Goal: Task Accomplishment & Management: Manage account settings

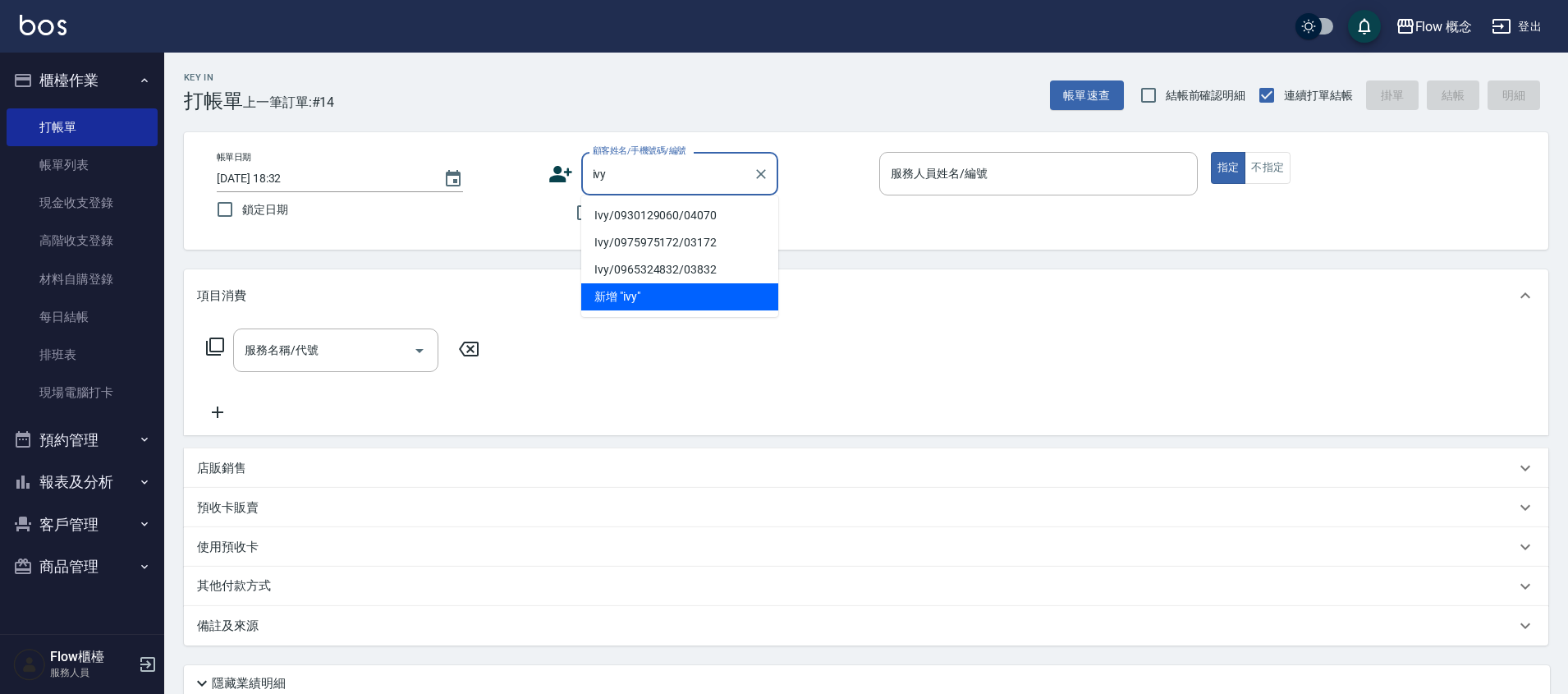
type input "ivy"
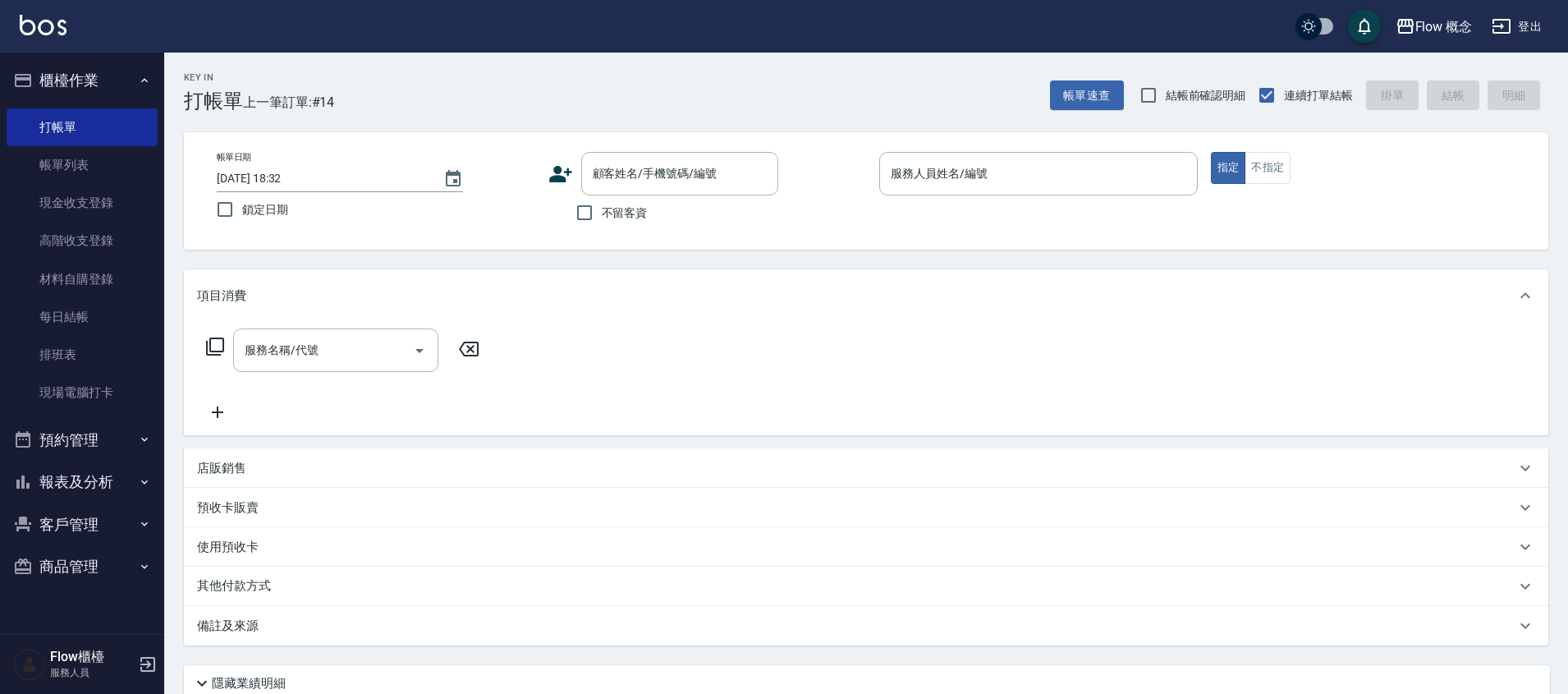
click at [731, 318] on div "項目消費" at bounding box center [866, 296] width 1364 height 53
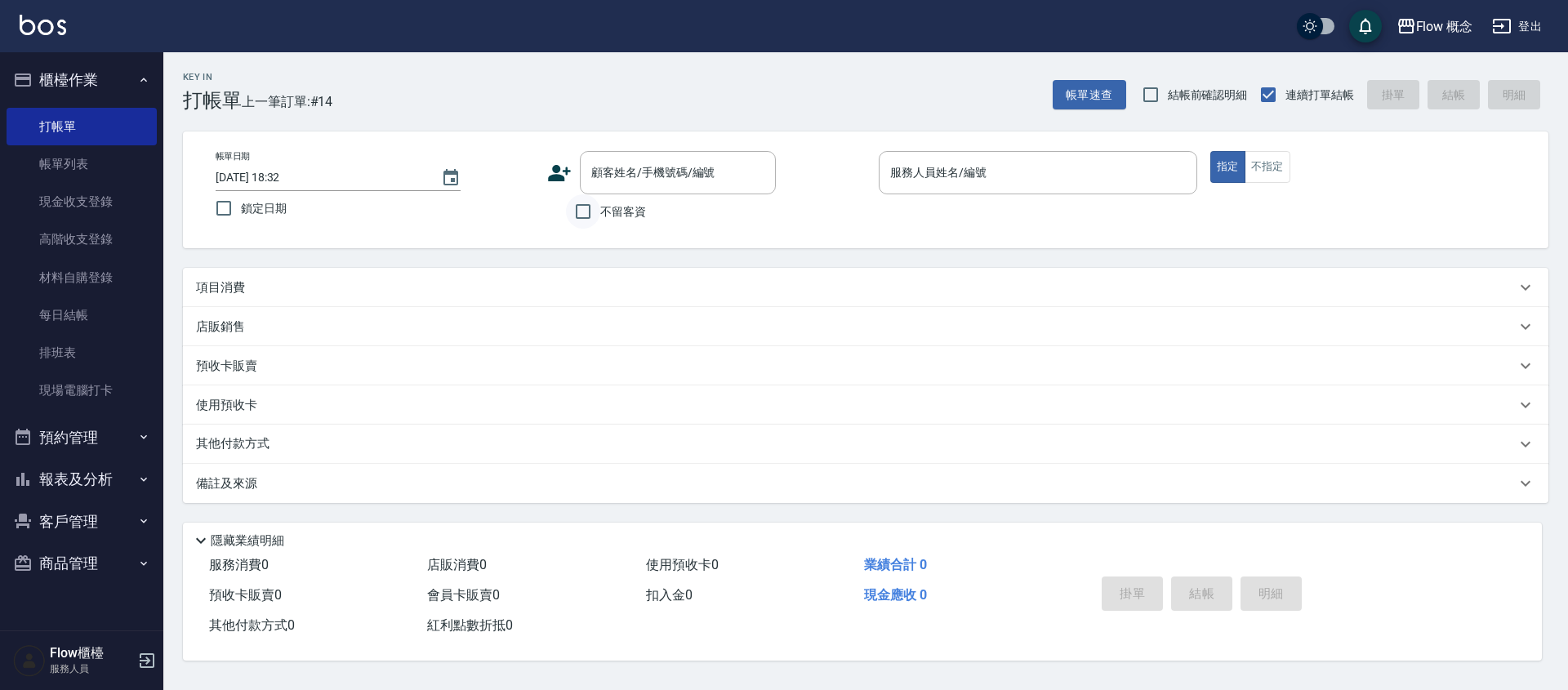
click at [586, 208] on input "不留客資" at bounding box center [583, 211] width 34 height 34
checkbox input "true"
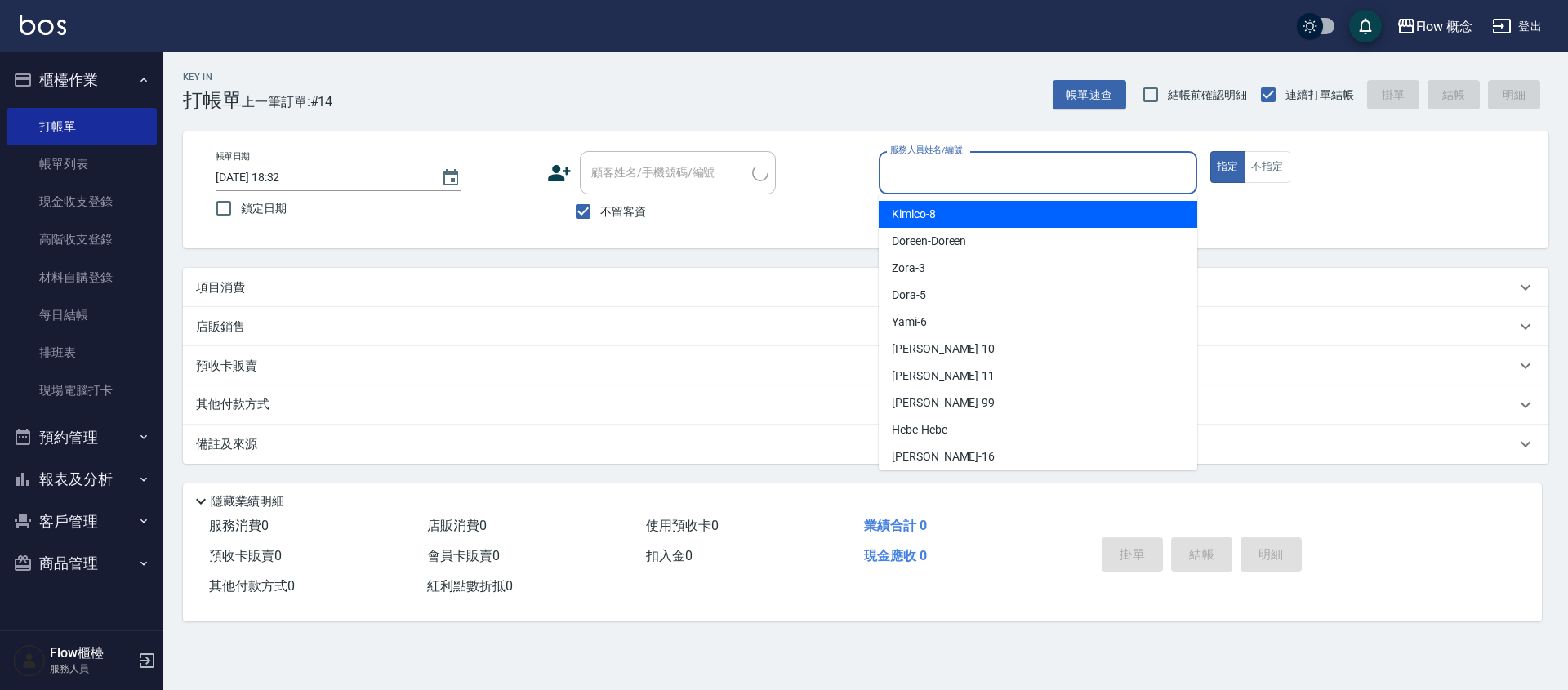
click at [896, 164] on input "服務人員姓名/編號" at bounding box center [1037, 173] width 303 height 29
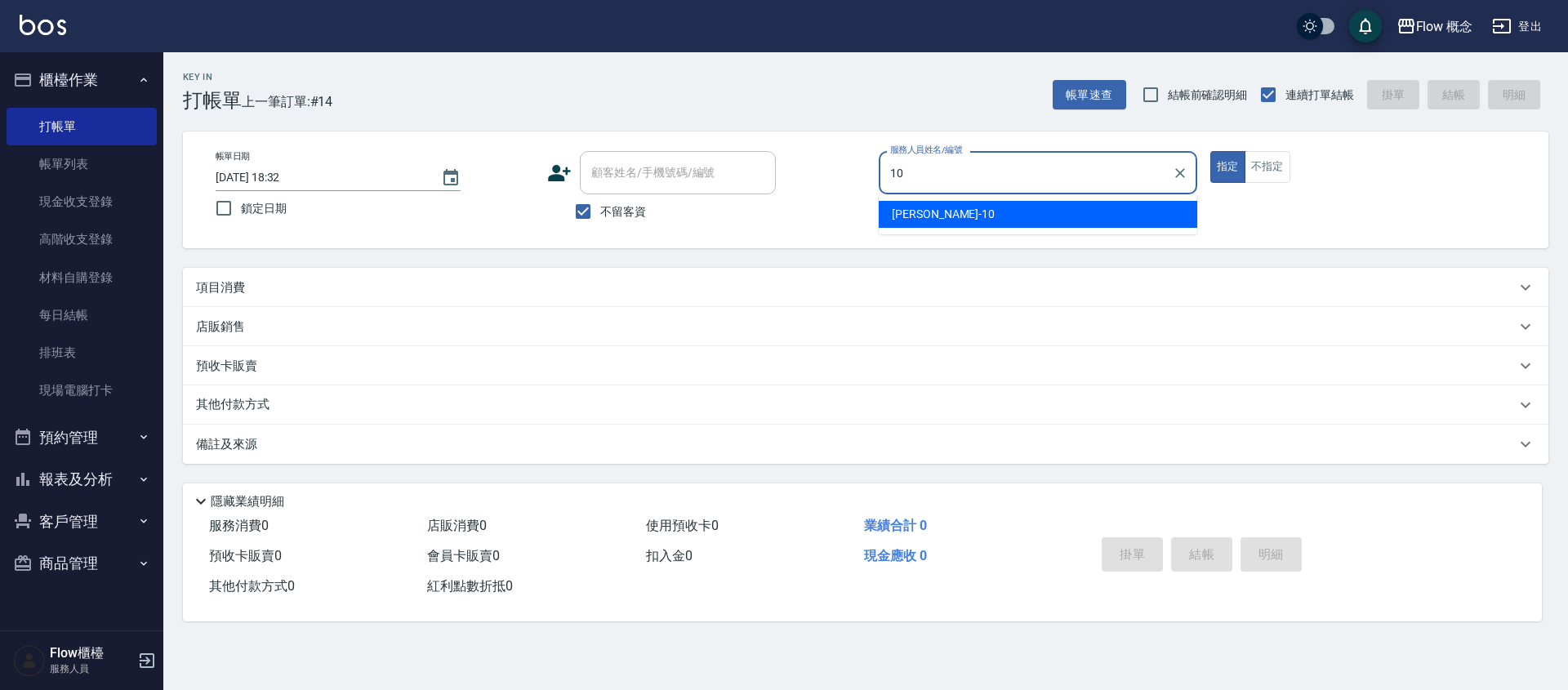
type input "[PERSON_NAME]-10"
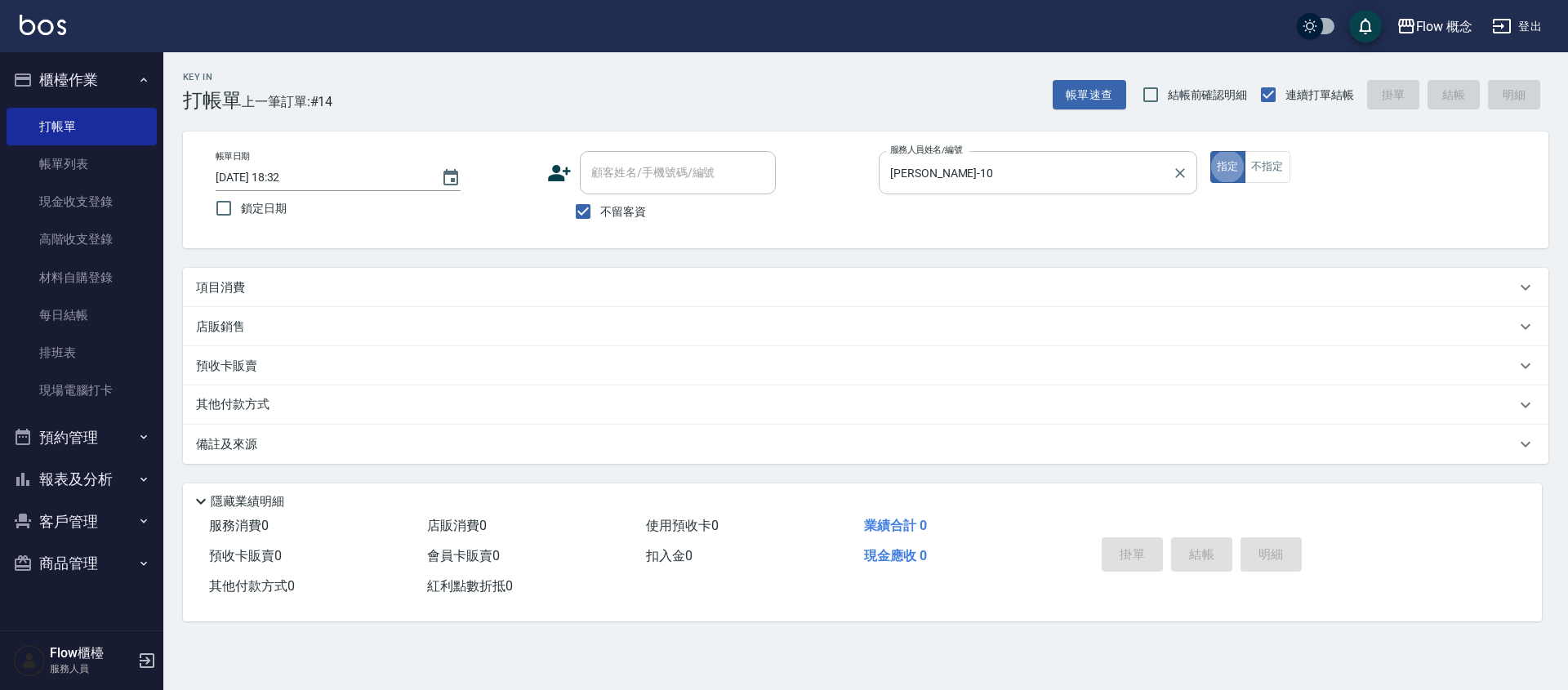
type button "true"
click at [241, 299] on div "項目消費" at bounding box center [865, 287] width 1365 height 39
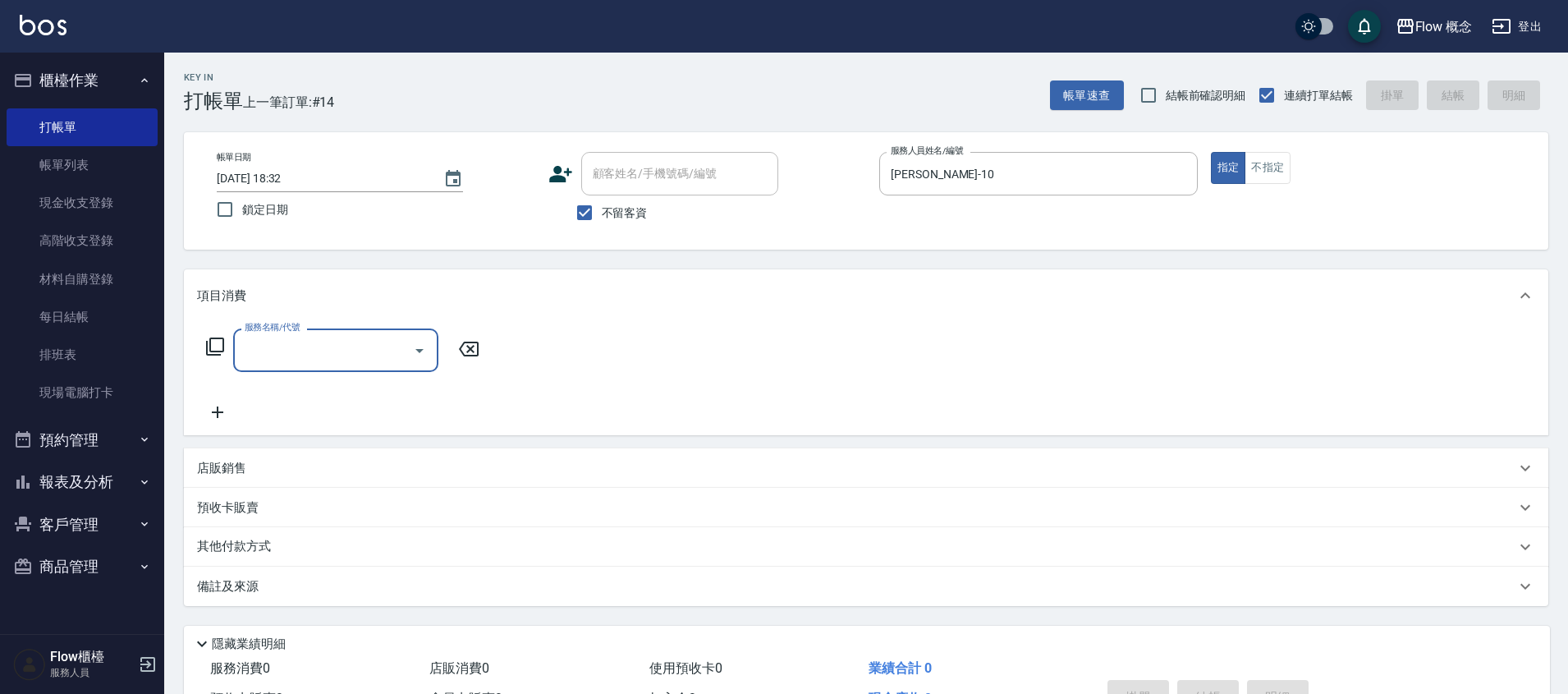
click at [257, 354] on input "服務名稱/代號" at bounding box center [323, 350] width 166 height 29
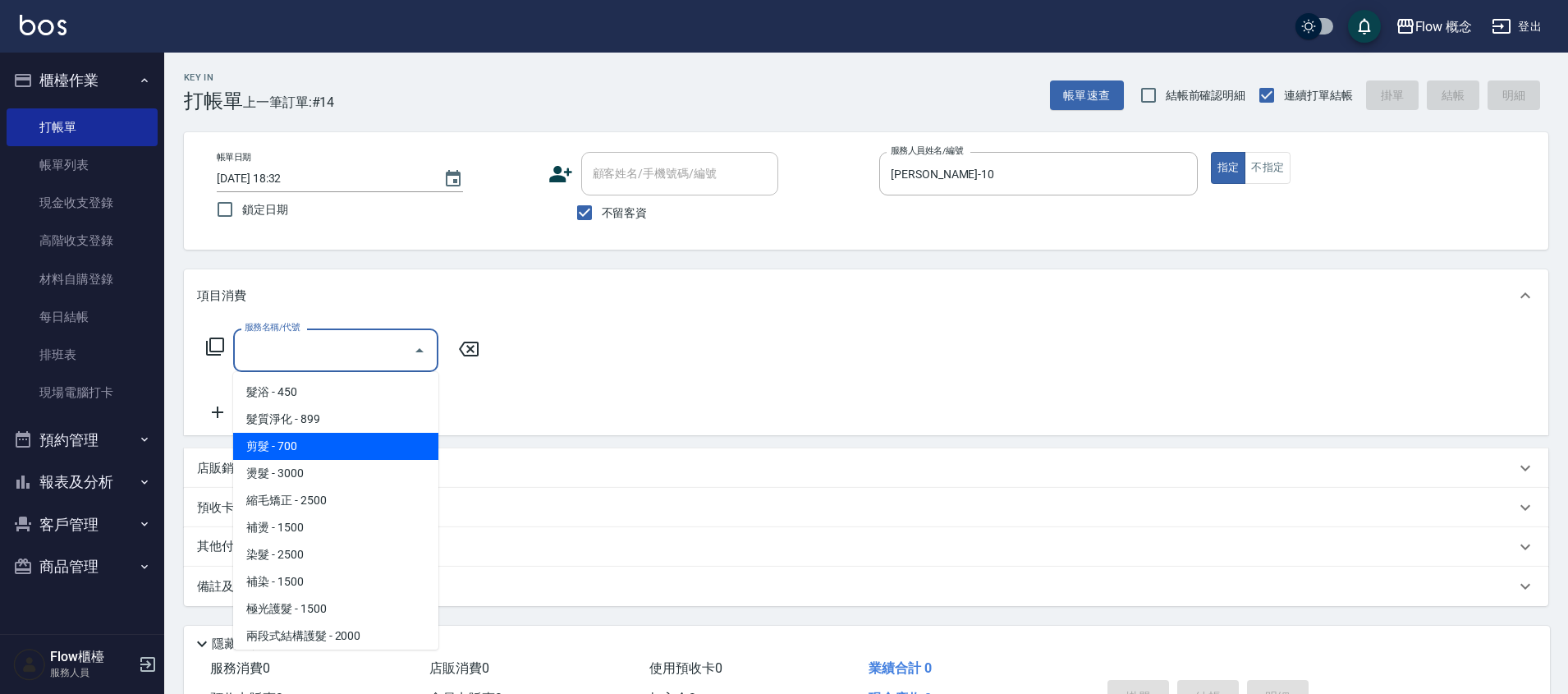
click at [276, 443] on span "剪髮 - 700" at bounding box center [336, 447] width 205 height 27
type input "剪髮(201)"
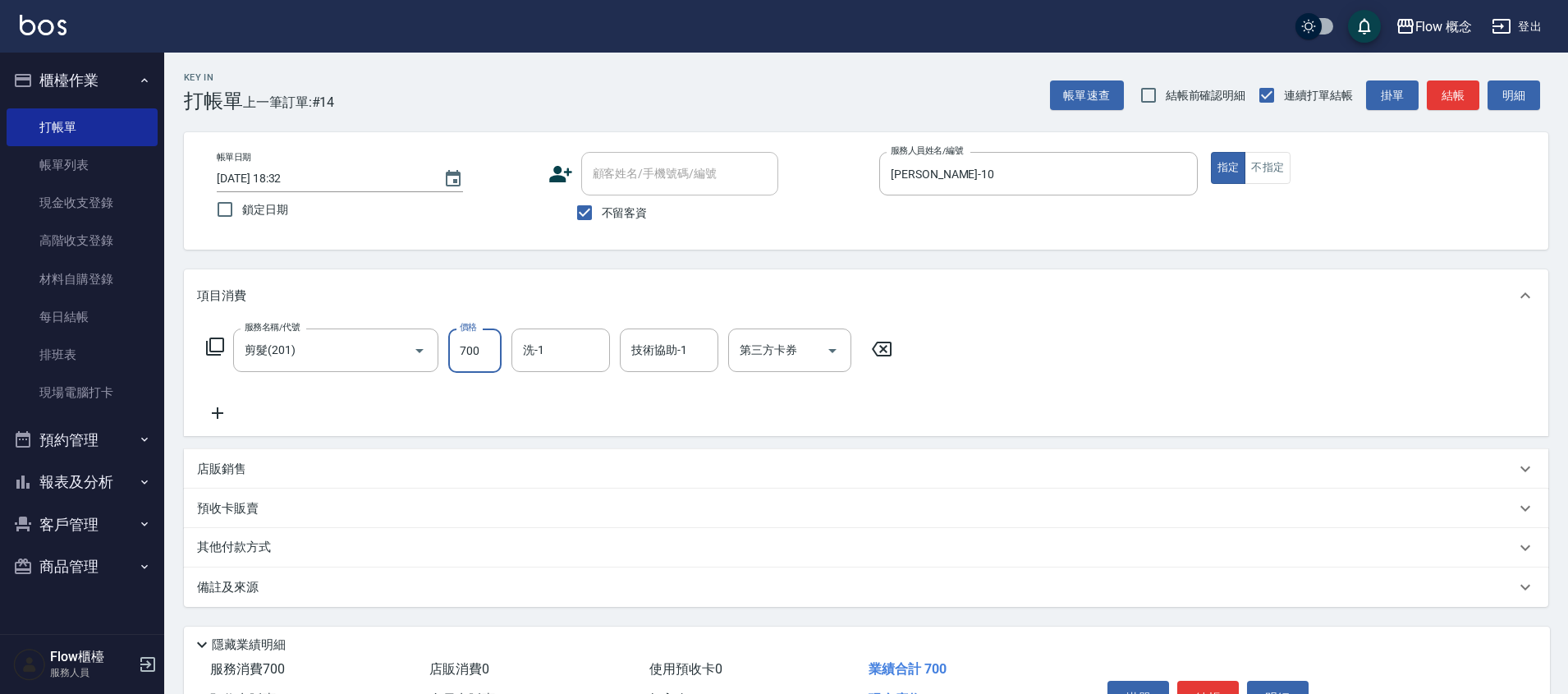
click at [481, 361] on input "700" at bounding box center [475, 350] width 54 height 44
type input "600"
click at [572, 341] on input "洗-1" at bounding box center [561, 350] width 84 height 29
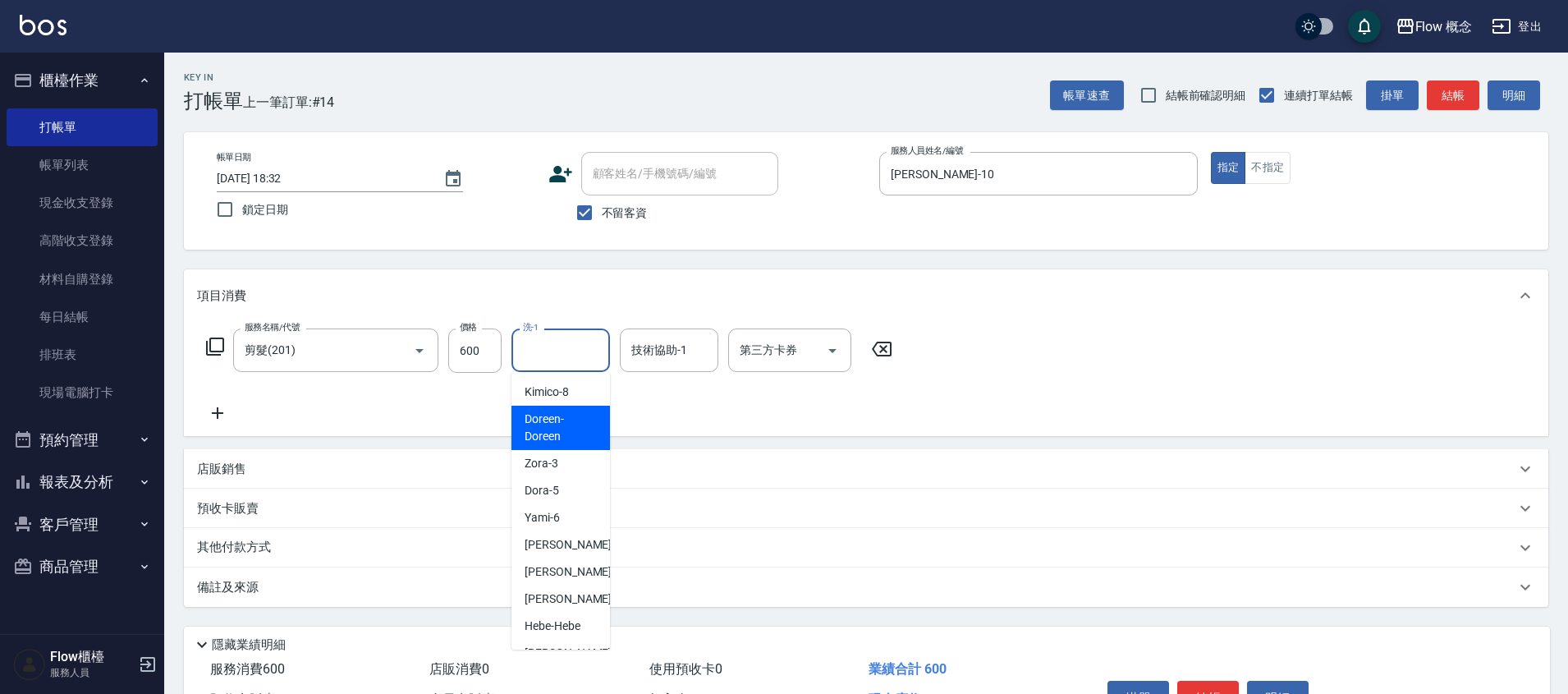
click at [564, 427] on span "Doreen -Doreen" at bounding box center [561, 428] width 72 height 34
type input "Doreen-Doreen"
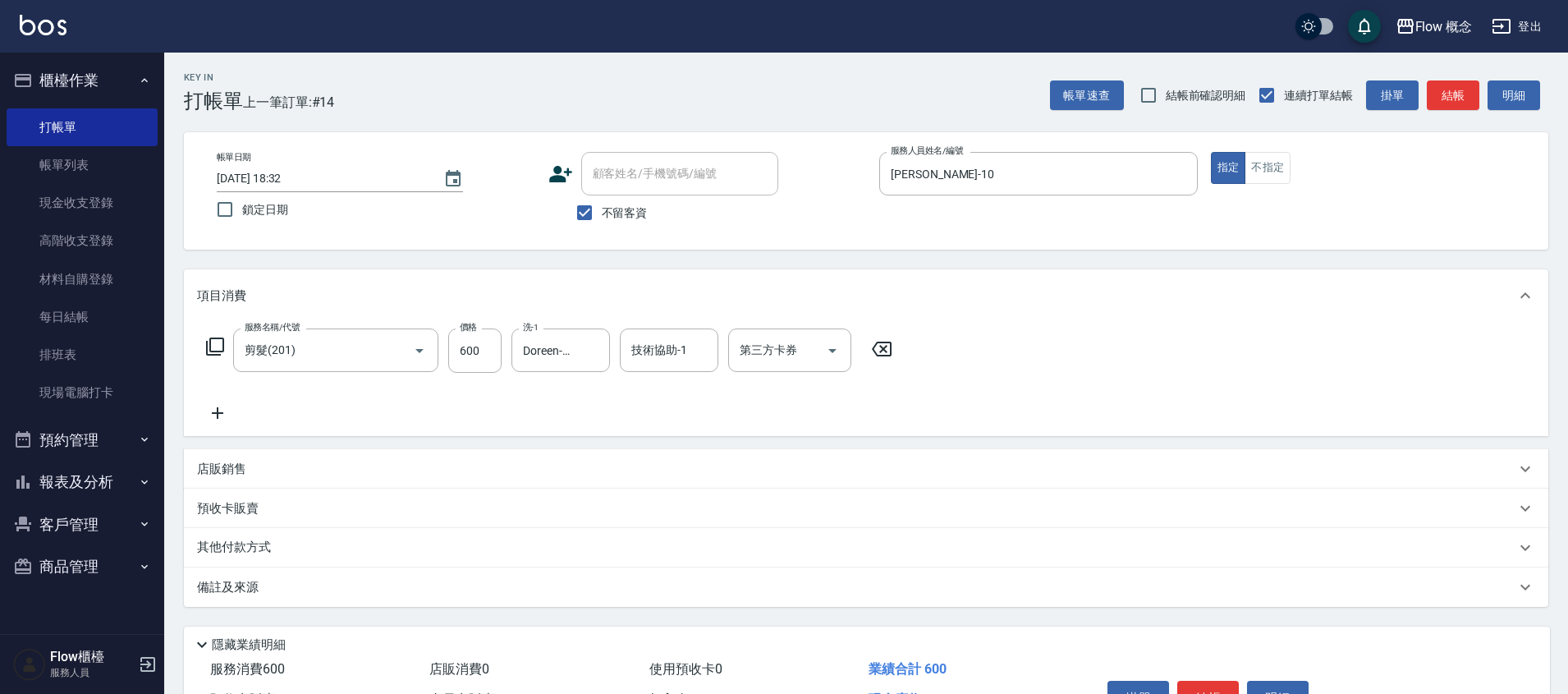
click at [1447, 78] on div "帳單速查 結帳前確認明細 連續打單結帳 掛單 結帳 明細" at bounding box center [1299, 95] width 499 height 34
click at [1448, 85] on button "結帳" at bounding box center [1453, 95] width 53 height 31
type input "[DATE] 19:21"
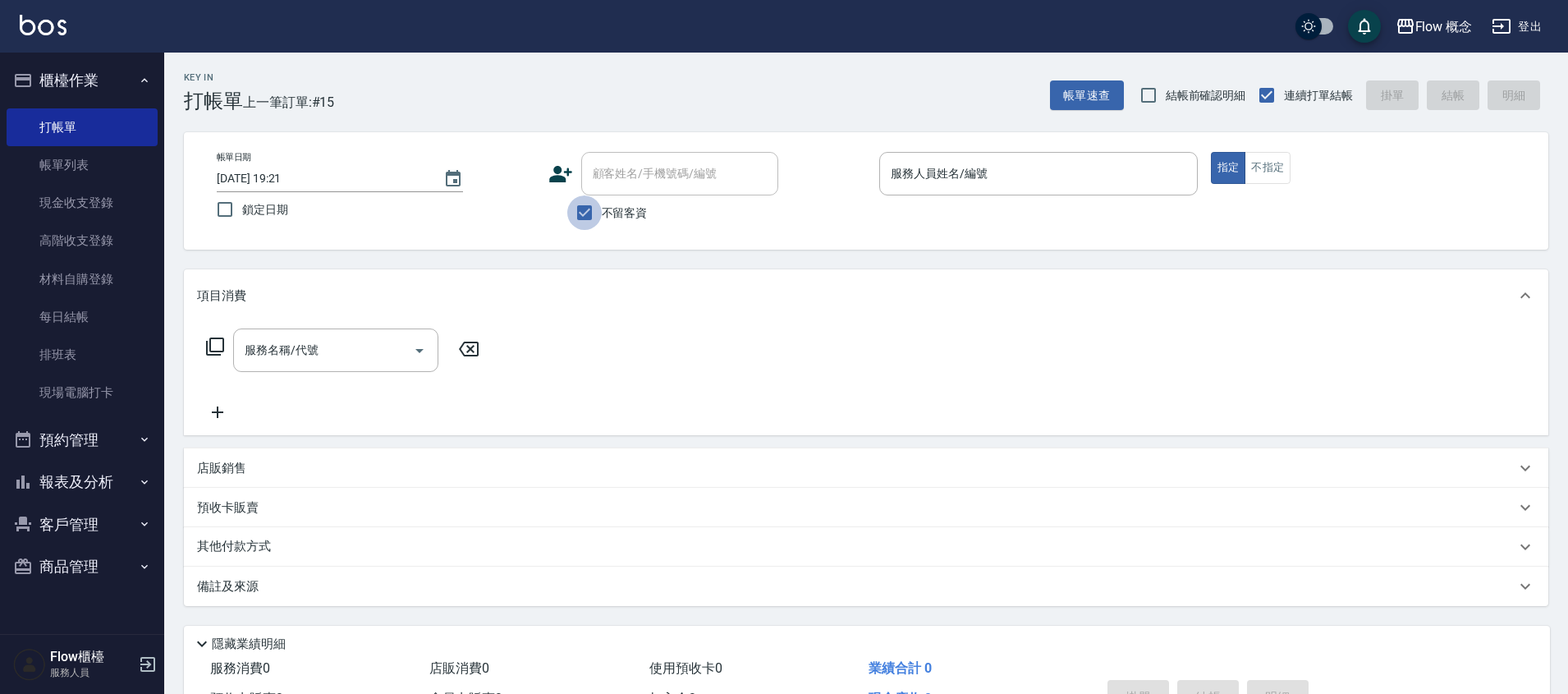
click at [583, 216] on input "不留客資" at bounding box center [585, 212] width 34 height 34
checkbox input "false"
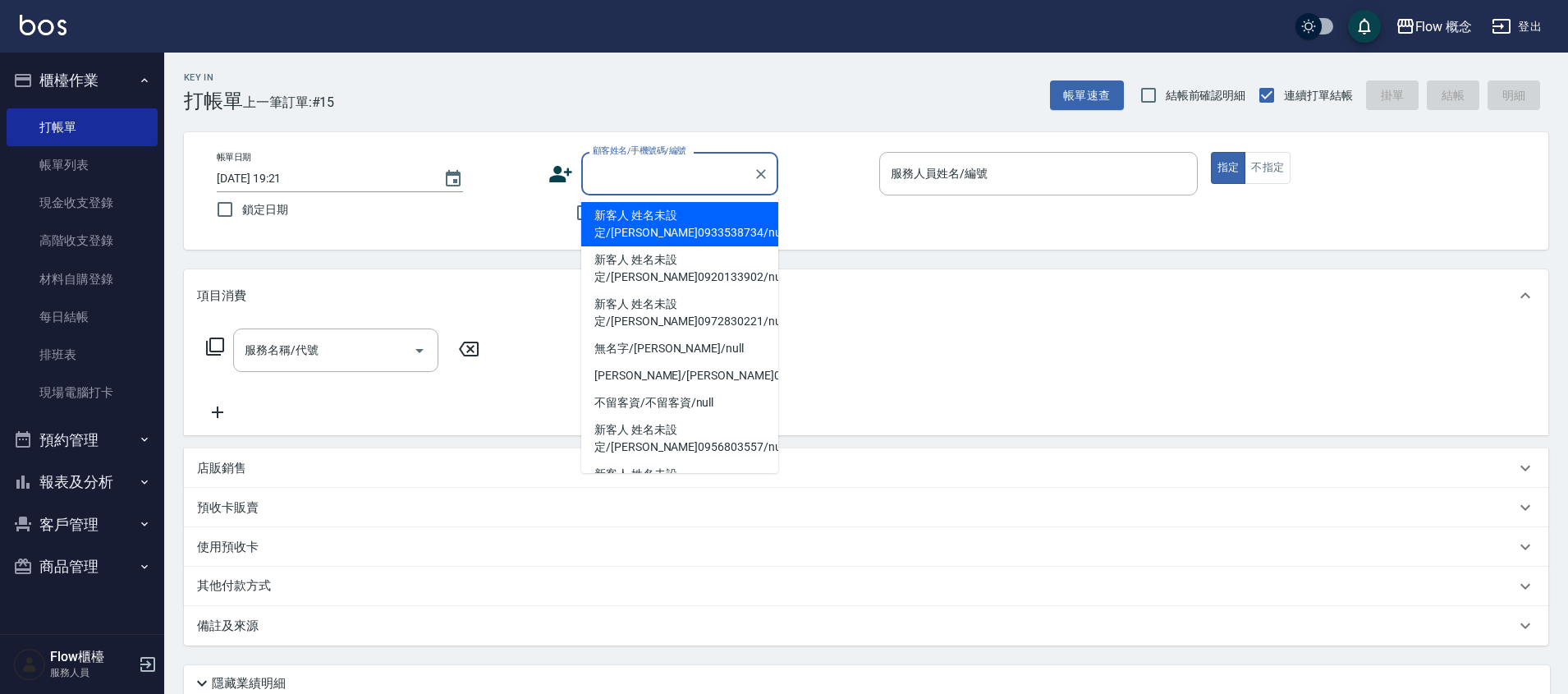
click at [706, 164] on input "顧客姓名/手機號碼/編號" at bounding box center [667, 174] width 158 height 29
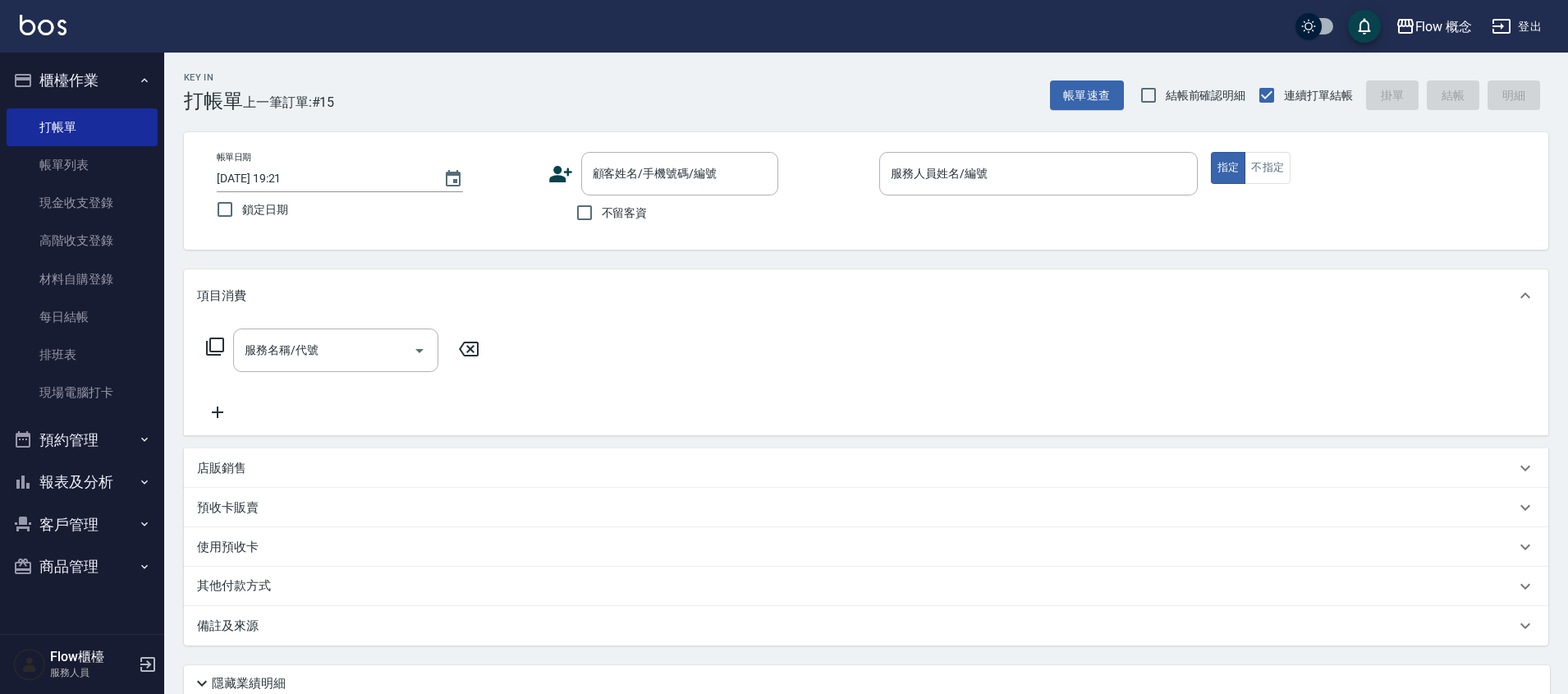
click at [558, 178] on icon at bounding box center [561, 174] width 23 height 16
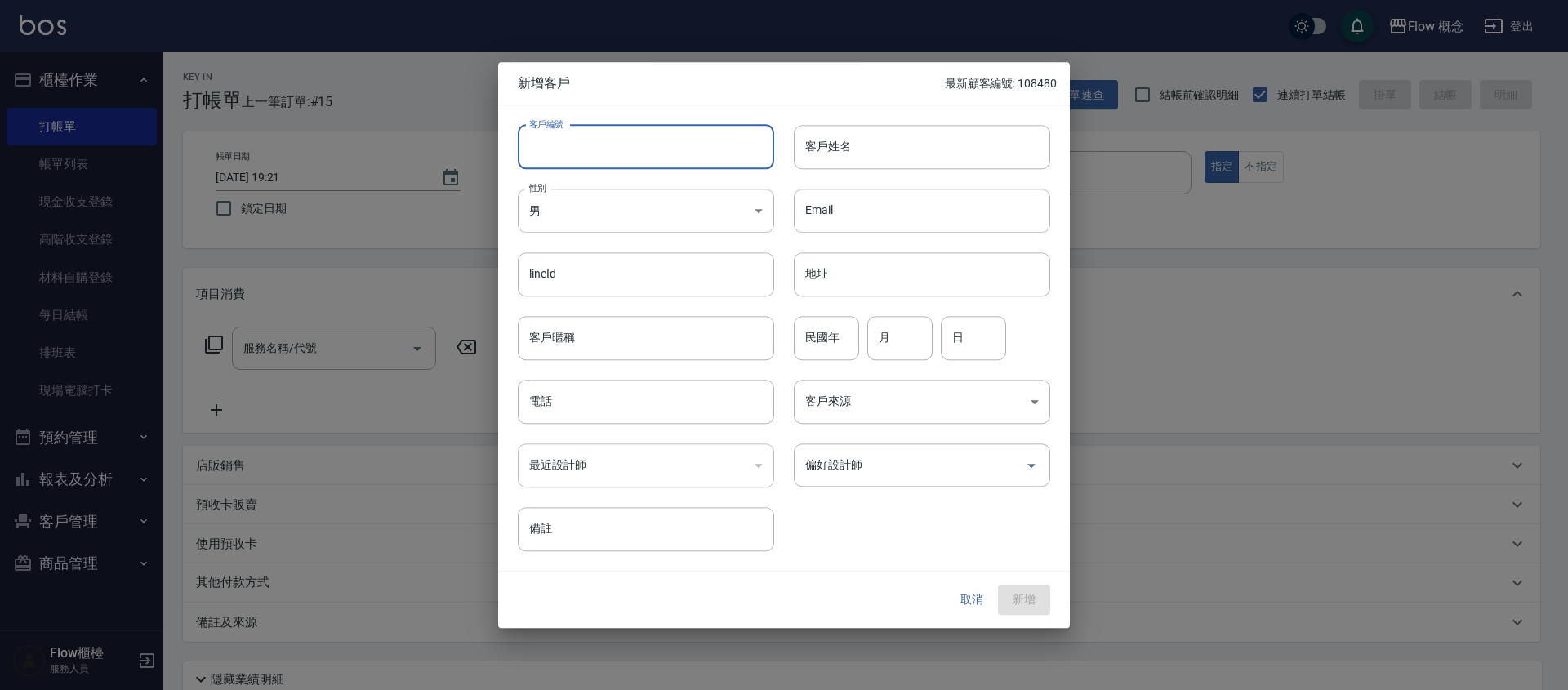
click at [613, 151] on input "客戶編號" at bounding box center [646, 147] width 257 height 44
type input "106843"
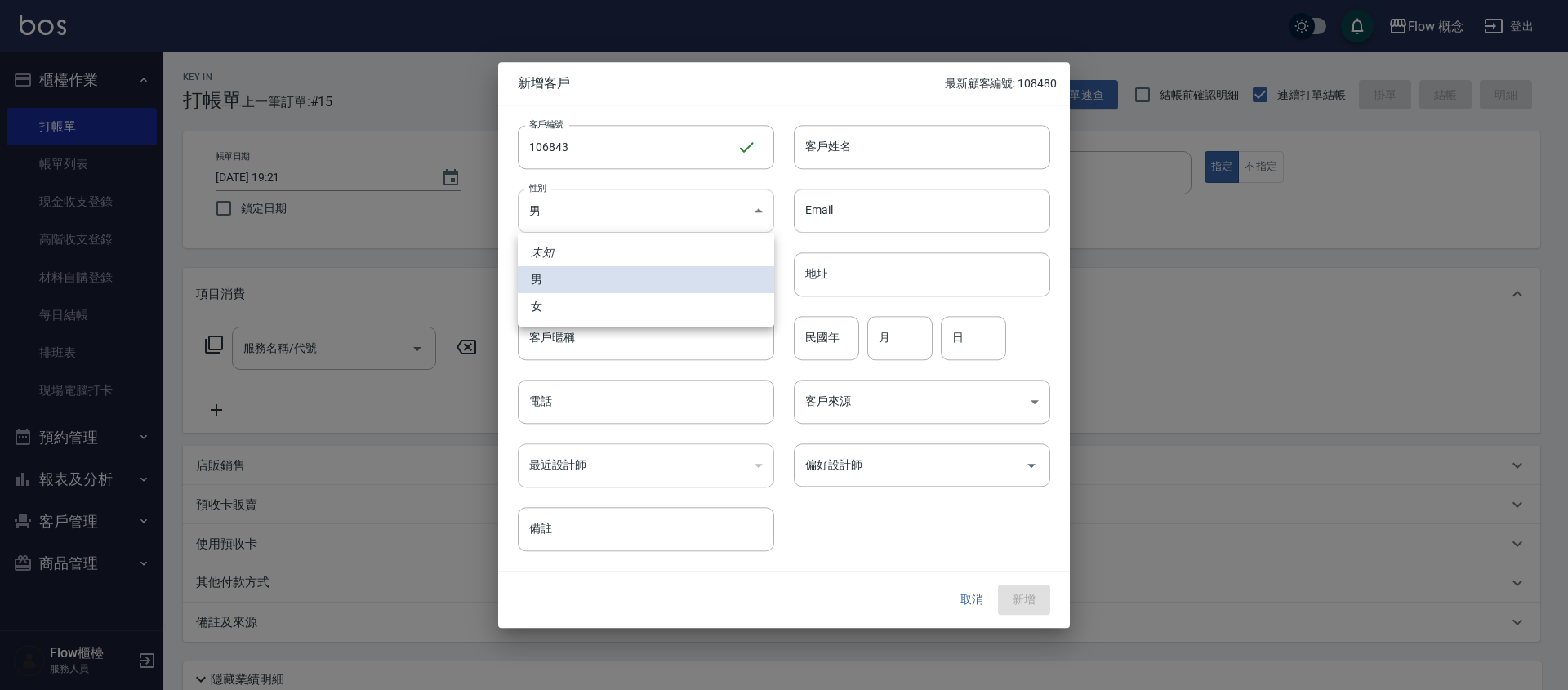
click at [605, 214] on body "Flow 概念 登出 櫃檯作業 打帳單 帳單列表 現金收支登錄 高階收支登錄 材料自購登錄 每日結帳 排班表 現場電腦打卡 預約管理 預約管理 單日預約紀錄 …" at bounding box center [784, 409] width 1568 height 819
click at [564, 305] on li "女" at bounding box center [646, 307] width 257 height 27
type input "[DEMOGRAPHIC_DATA]"
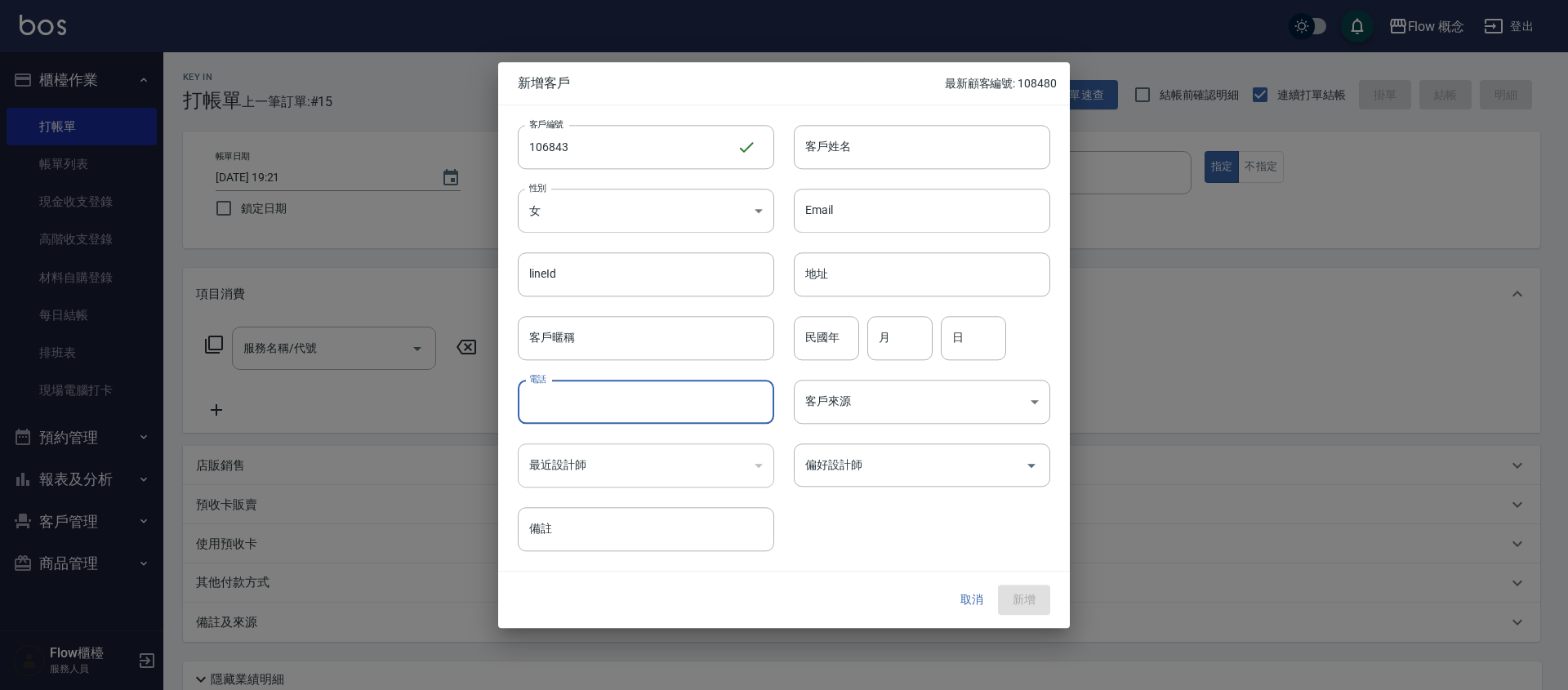
click at [567, 391] on input "電話" at bounding box center [646, 402] width 257 height 44
type input "0916116843"
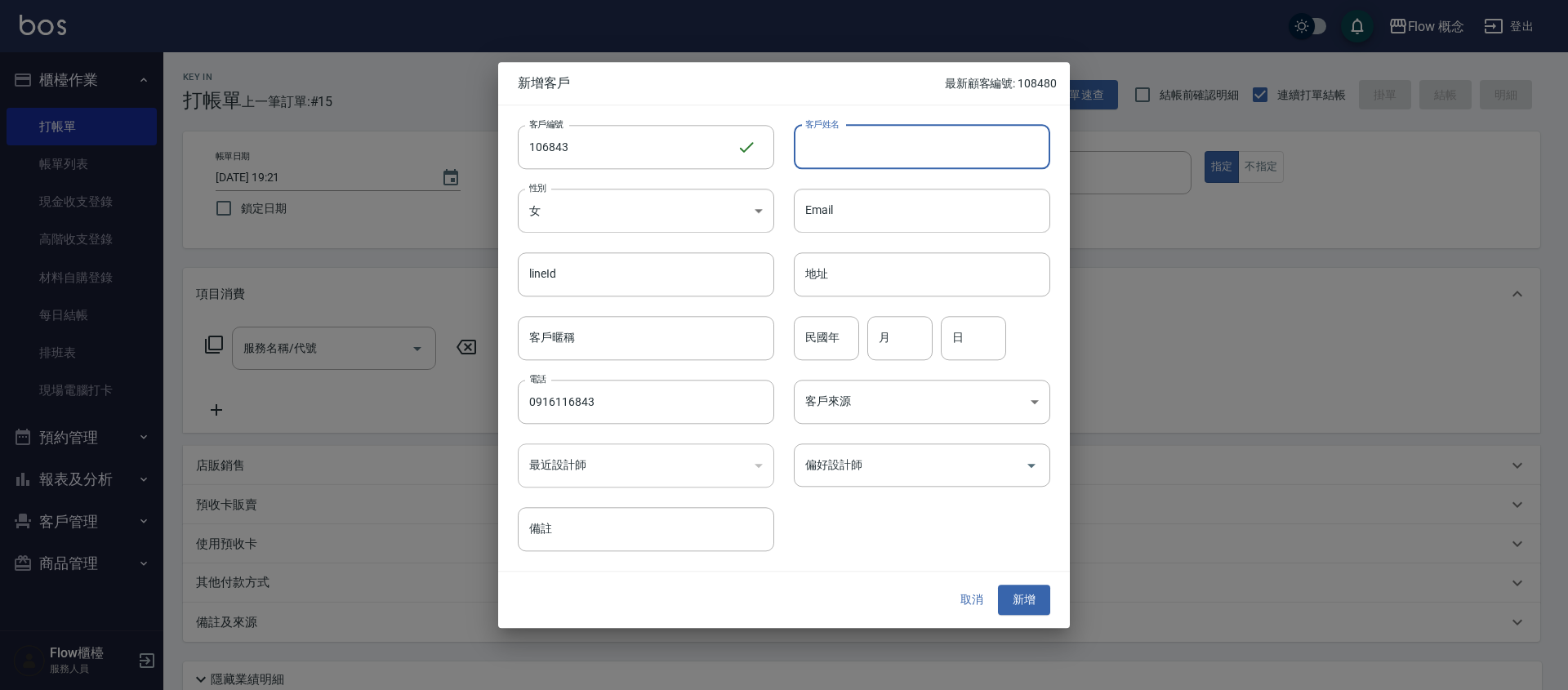
click at [838, 161] on input "客戶姓名" at bounding box center [921, 147] width 257 height 44
type input "[PERSON_NAME]"
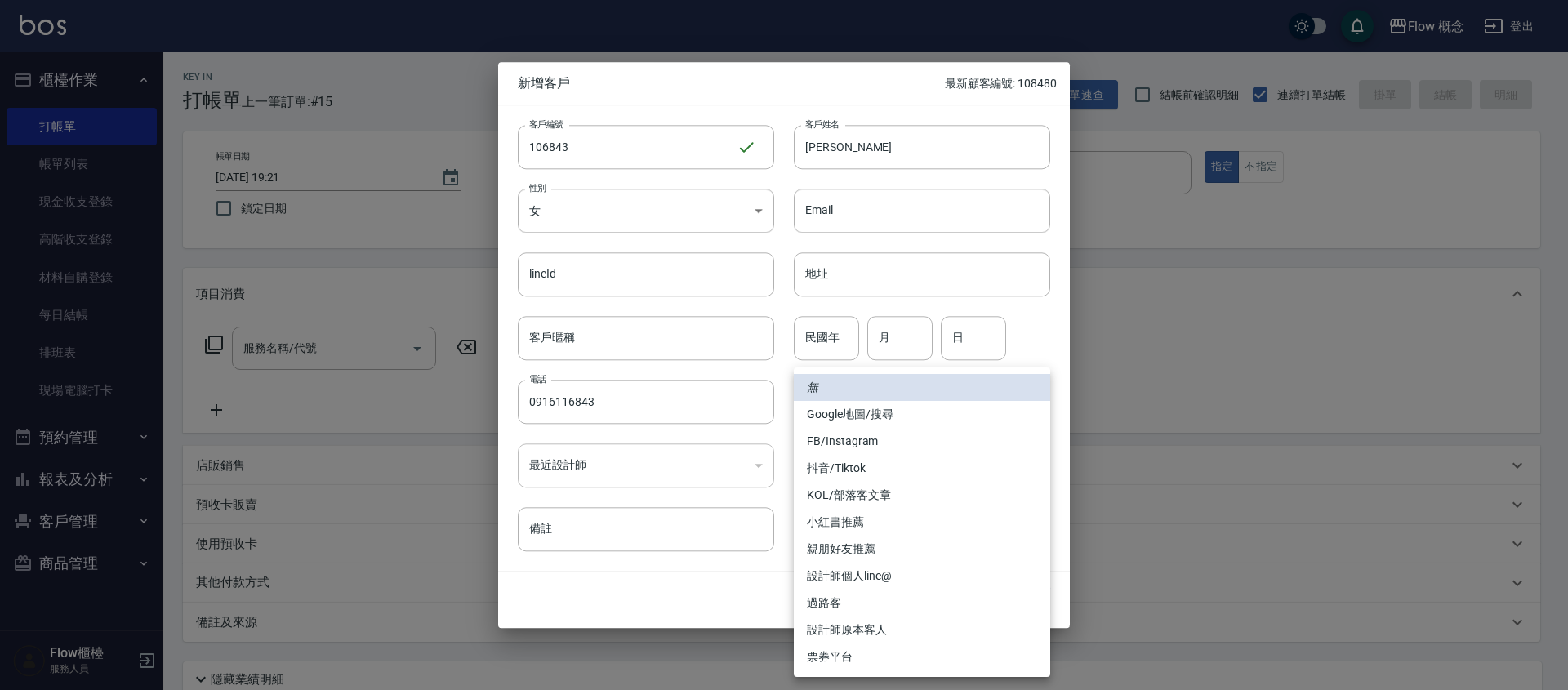
click at [919, 413] on body "Flow 概念 登出 櫃檯作業 打帳單 帳單列表 現金收支登錄 高階收支登錄 材料自購登錄 每日結帳 排班表 現場電腦打卡 預約管理 預約管理 單日預約紀錄 …" at bounding box center [784, 409] width 1568 height 819
click at [843, 445] on li "FB/Instagram" at bounding box center [921, 442] width 257 height 27
type input "FB/Instagram"
click at [843, 445] on li "FB/Instagram" at bounding box center [921, 442] width 257 height 27
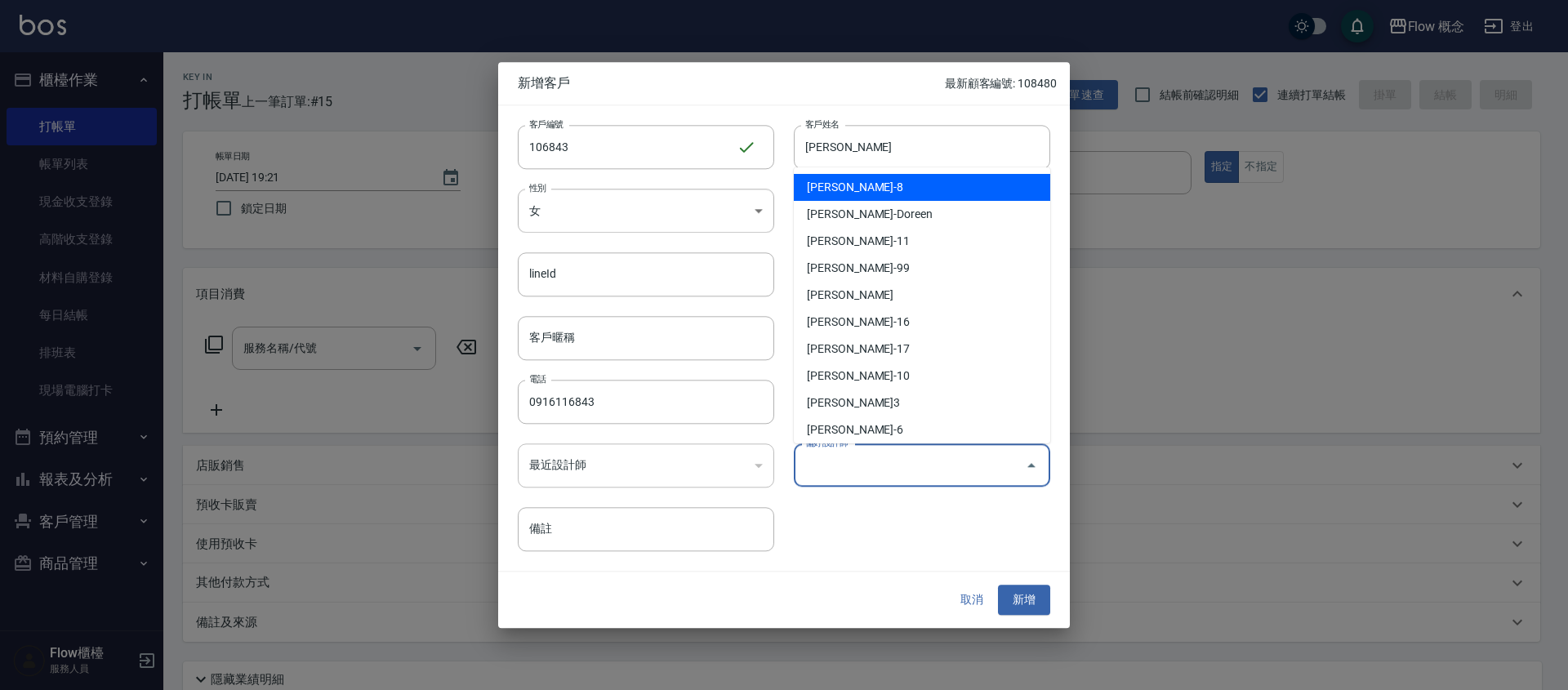
click at [871, 475] on input "偏好設計師" at bounding box center [909, 465] width 217 height 29
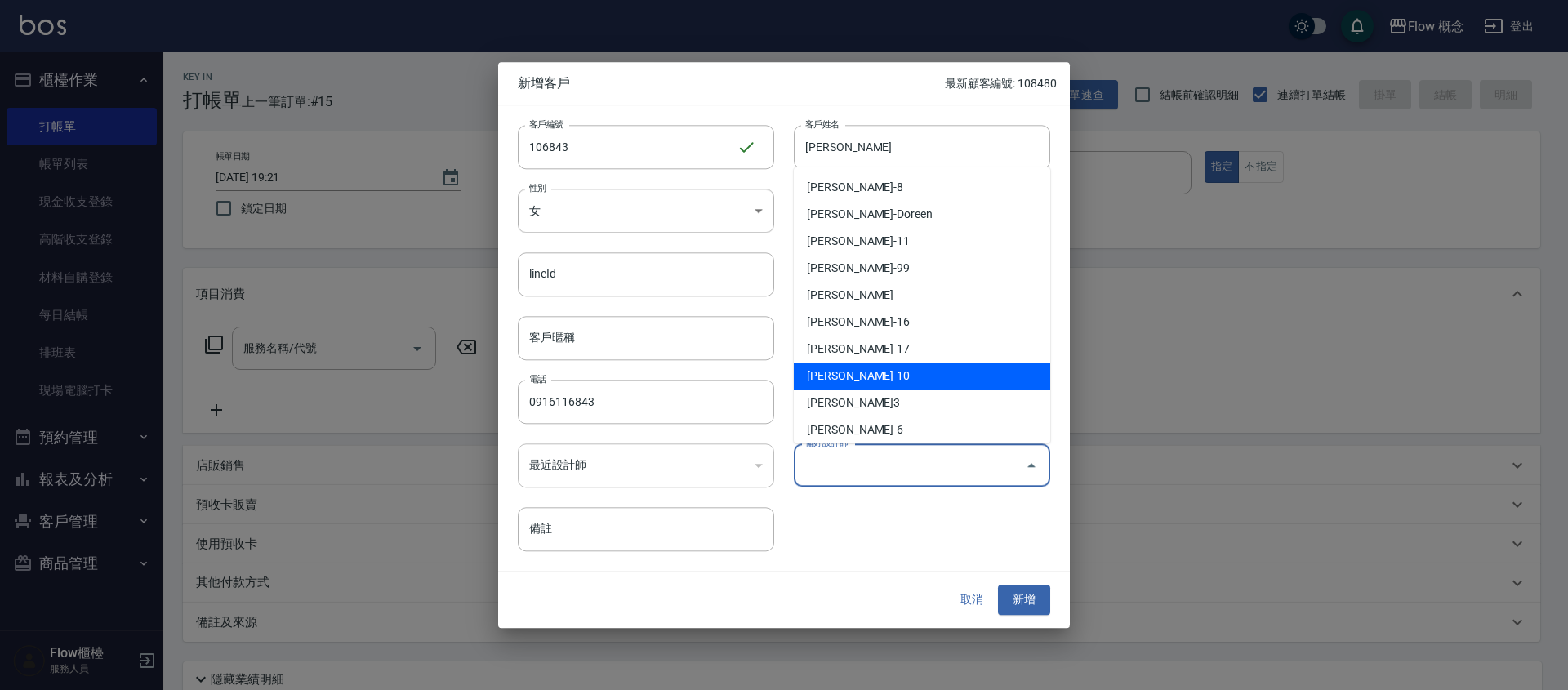
click at [842, 377] on li "[PERSON_NAME]-10" at bounding box center [921, 376] width 257 height 27
type input "翁佩君"
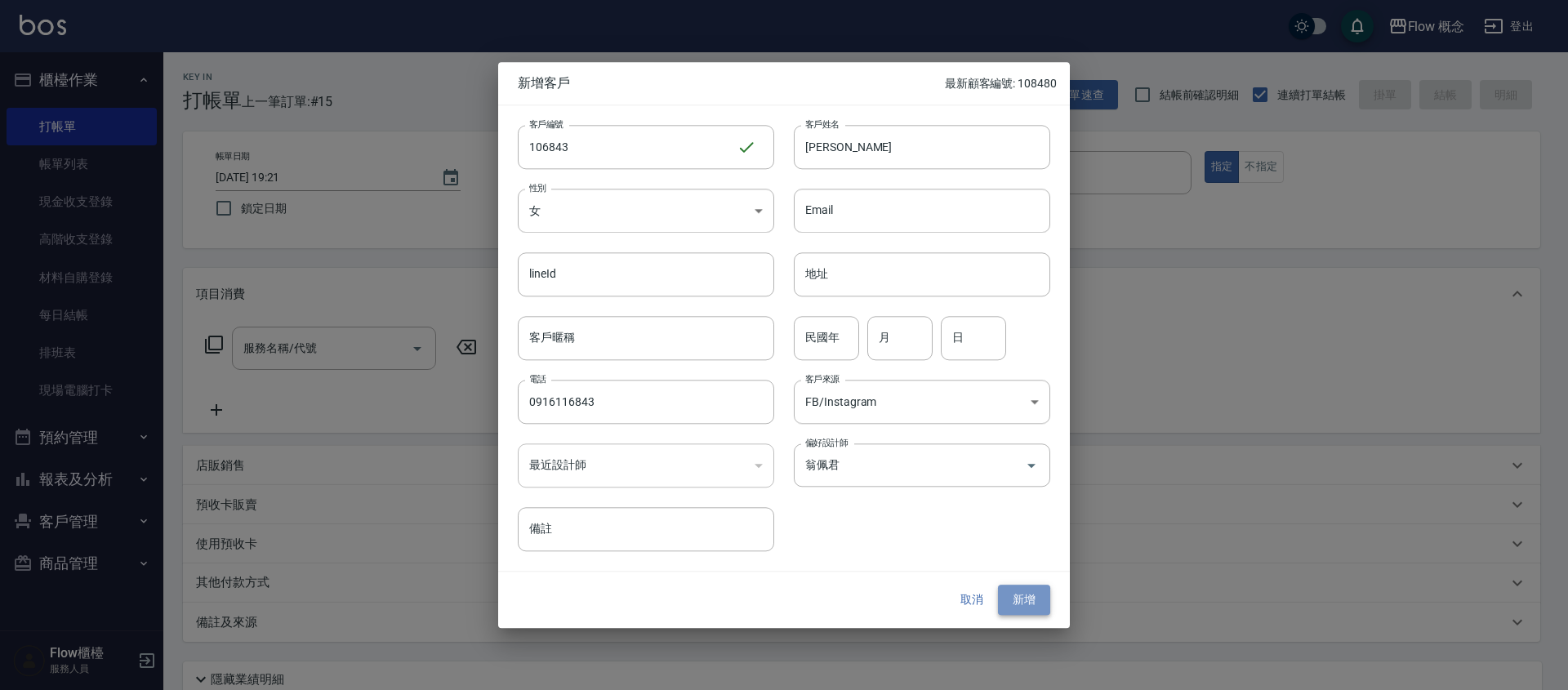
click at [1036, 603] on button "新增" at bounding box center [1024, 601] width 53 height 31
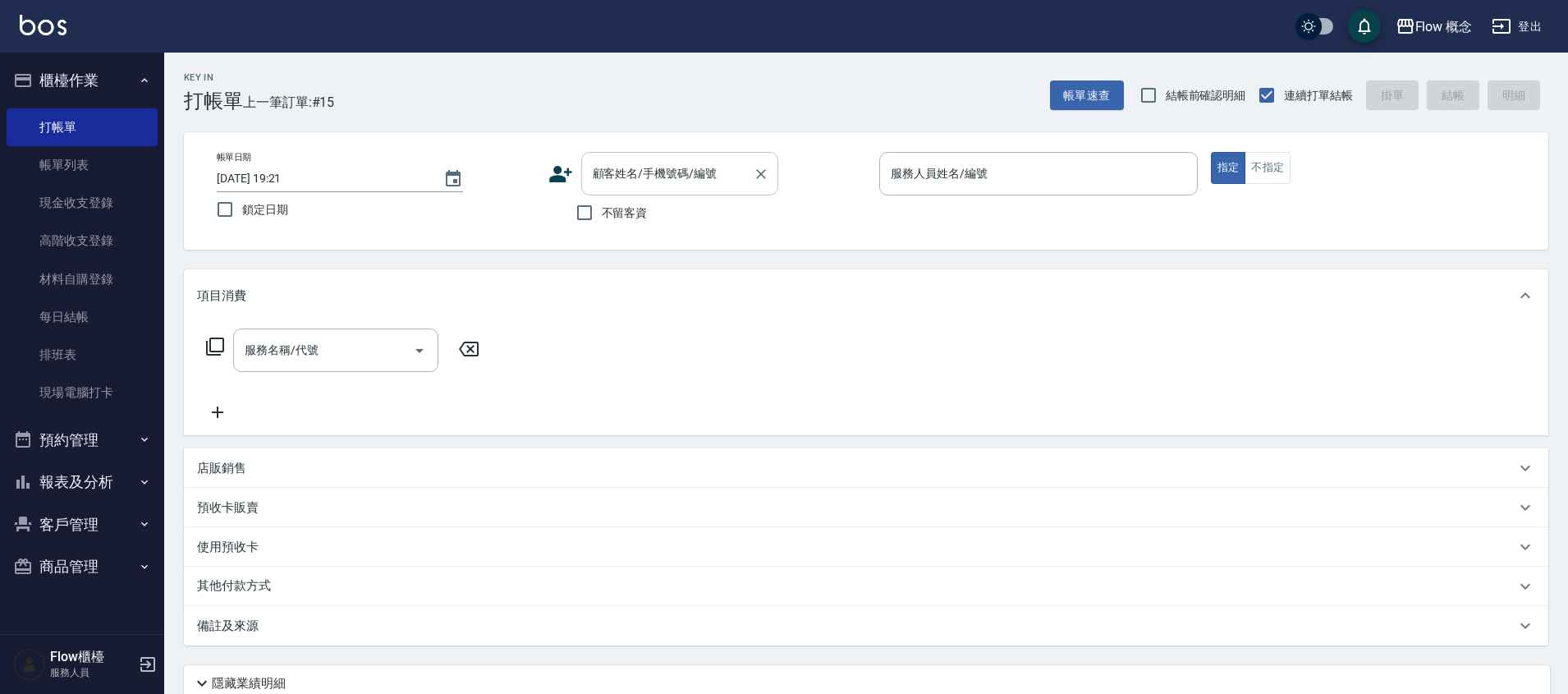
click at [621, 176] on input "顧客姓名/手機號碼/編號" at bounding box center [667, 174] width 158 height 29
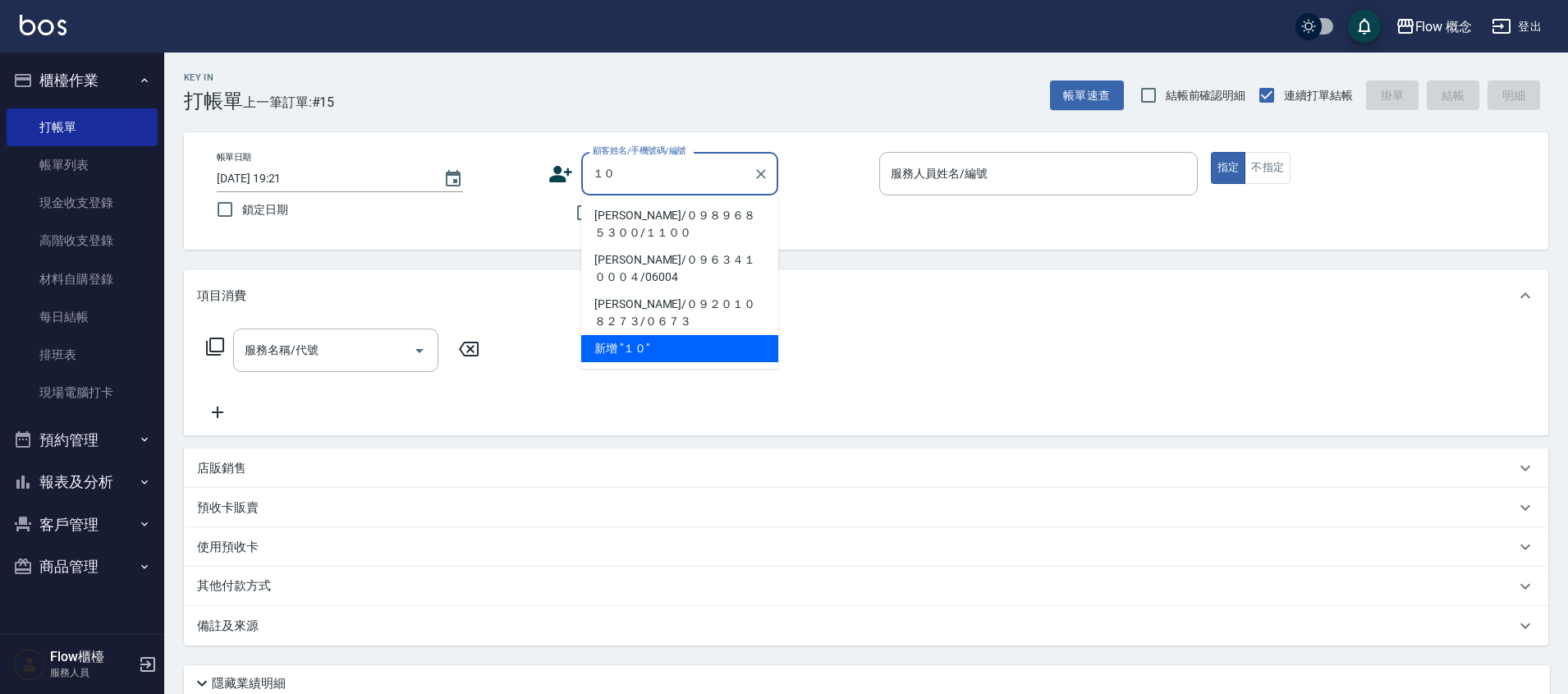
type input "１"
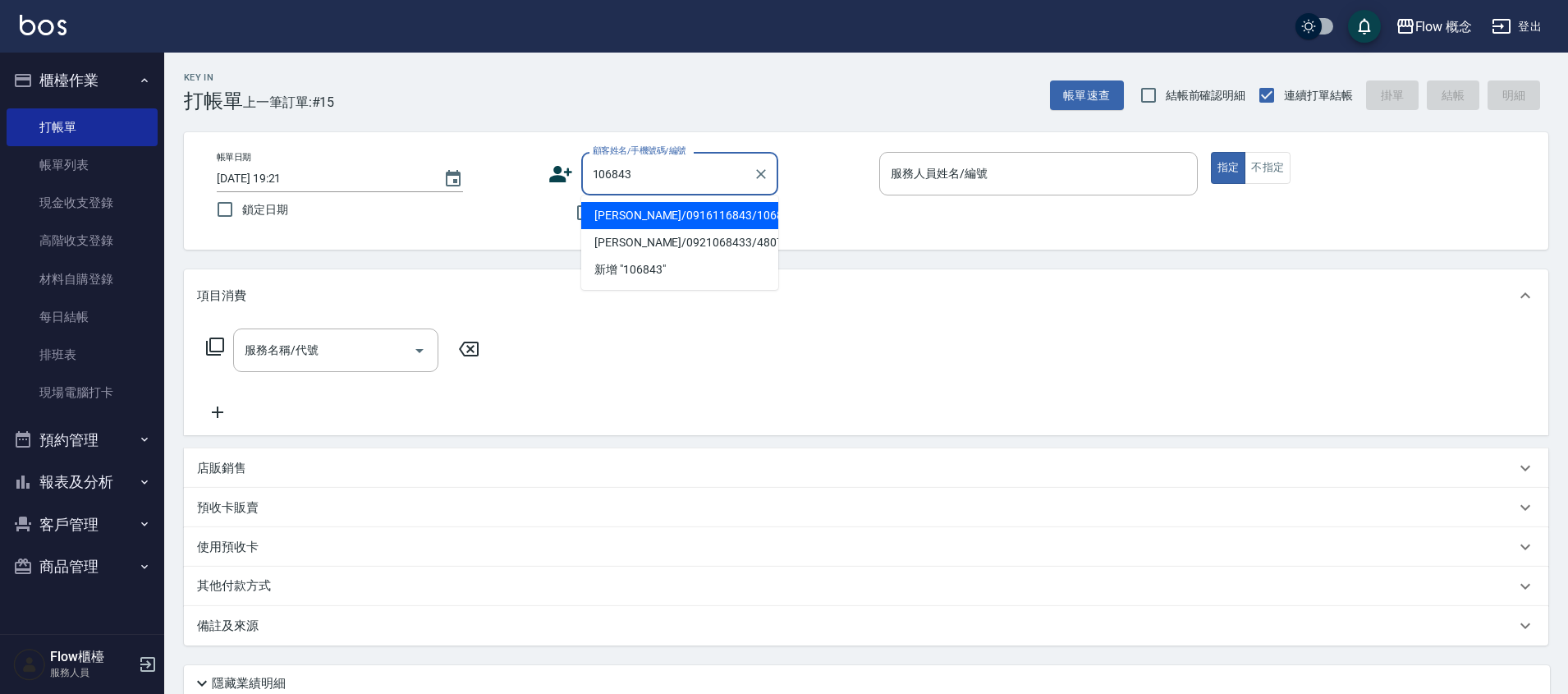
click at [700, 218] on li "[PERSON_NAME]/0916116843/106843" at bounding box center [679, 216] width 197 height 27
type input "[PERSON_NAME]/0916116843/106843"
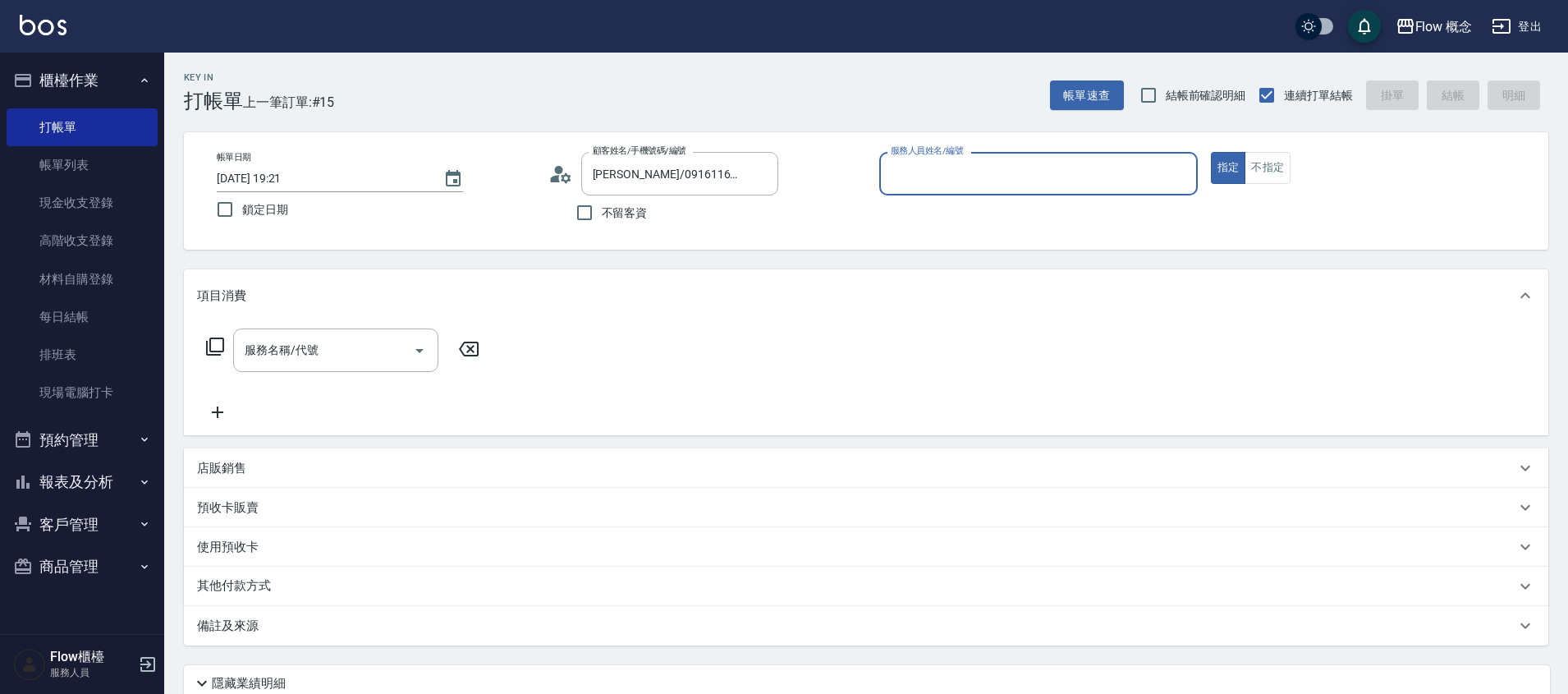
type input "[PERSON_NAME]-10"
click at [358, 349] on input "服務名稱/代號" at bounding box center [323, 350] width 166 height 29
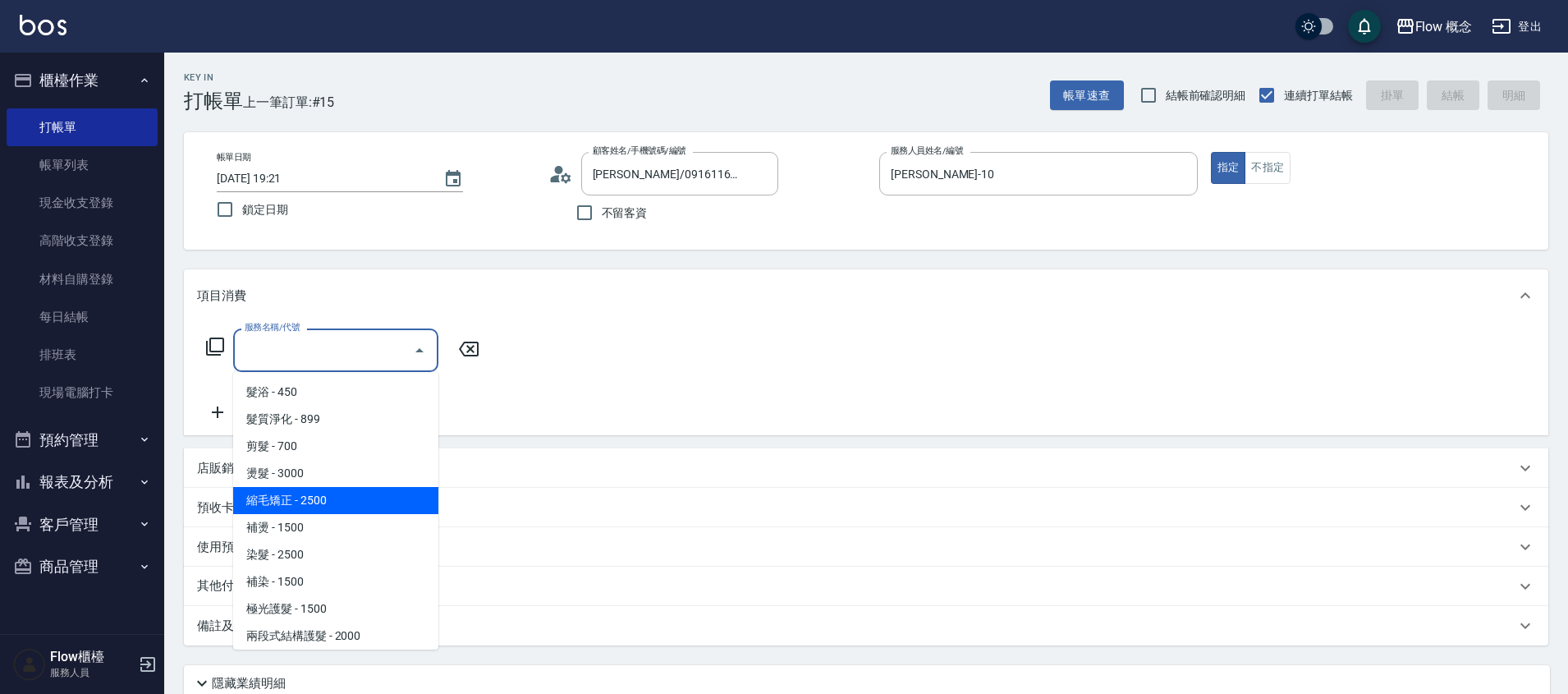
click at [317, 499] on span "縮毛矯正 - 2500" at bounding box center [336, 500] width 205 height 27
type input "縮毛矯正 (302)"
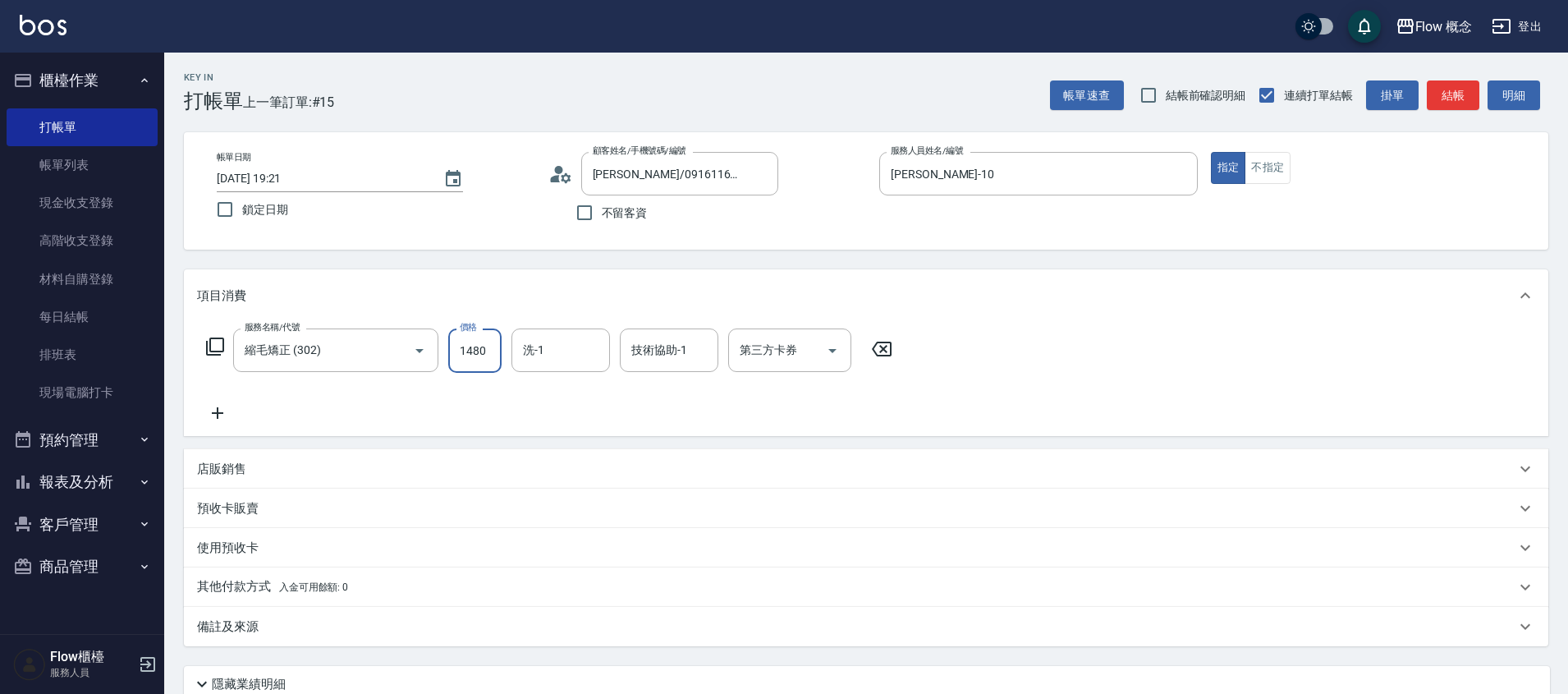
type input "1480"
type input "[PERSON_NAME]-16"
click at [221, 418] on icon at bounding box center [217, 413] width 41 height 20
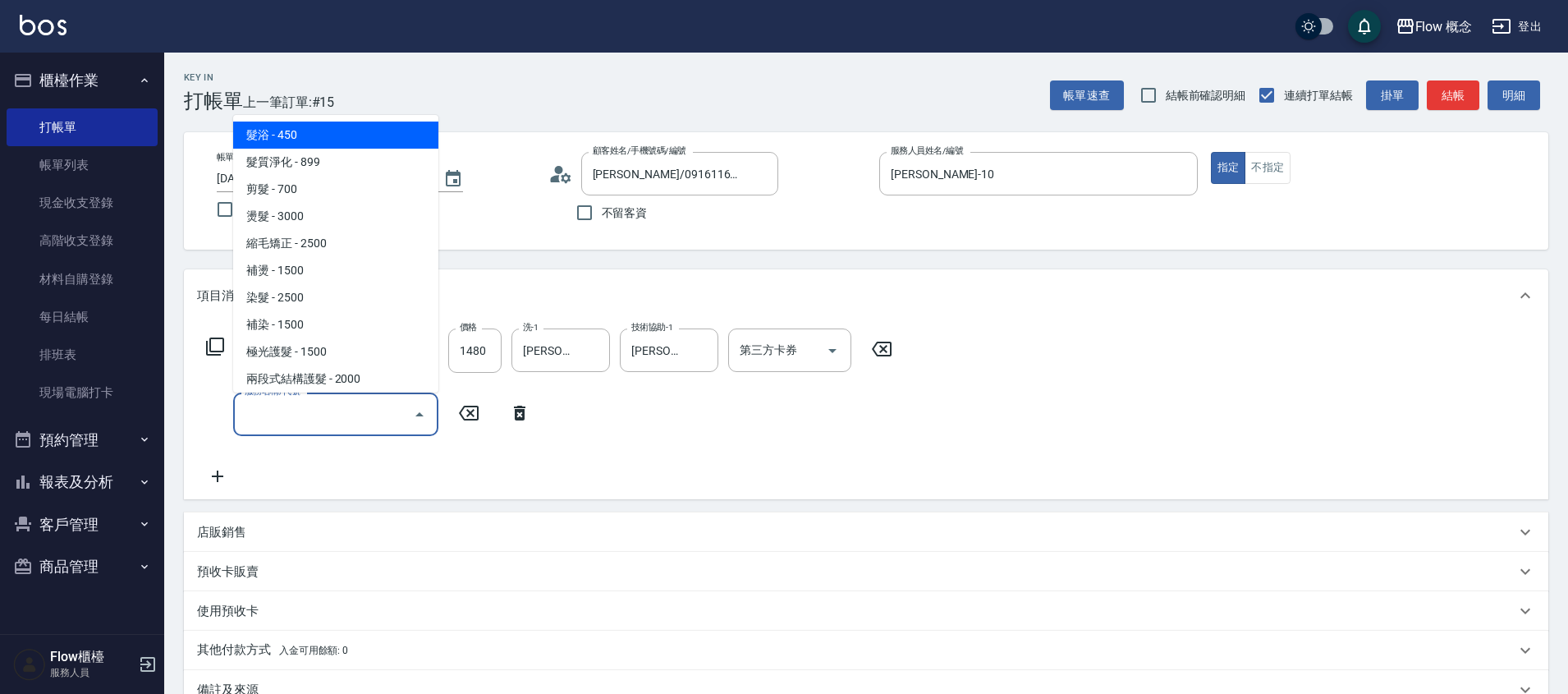
click at [283, 417] on input "服務名稱/代號" at bounding box center [323, 414] width 166 height 29
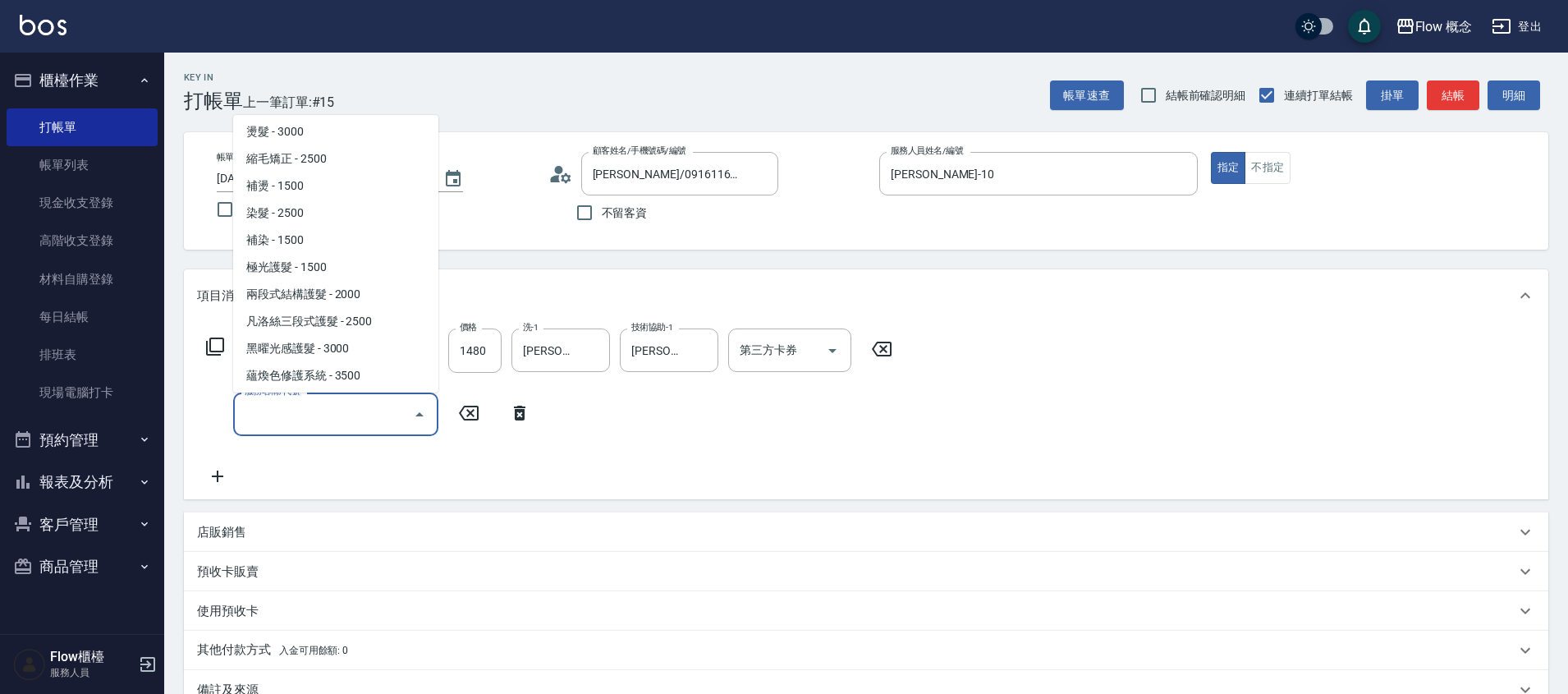
scroll to position [94, 0]
click at [308, 328] on span "黑曜光感護髮 - 3000" at bounding box center [336, 339] width 205 height 27
type input "黑曜光感護髮(504)"
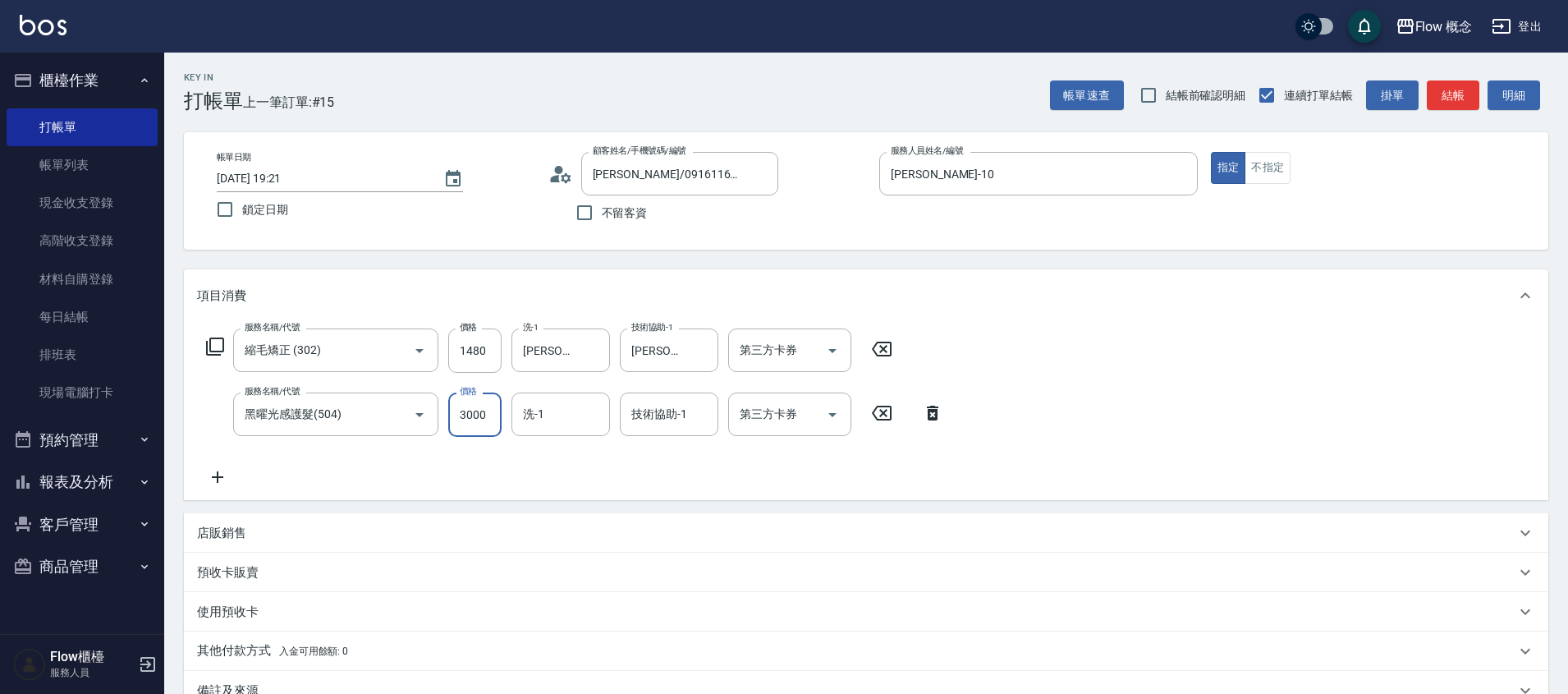
click at [482, 410] on input "3000" at bounding box center [475, 415] width 54 height 44
type input "2100"
type input "[PERSON_NAME]-16"
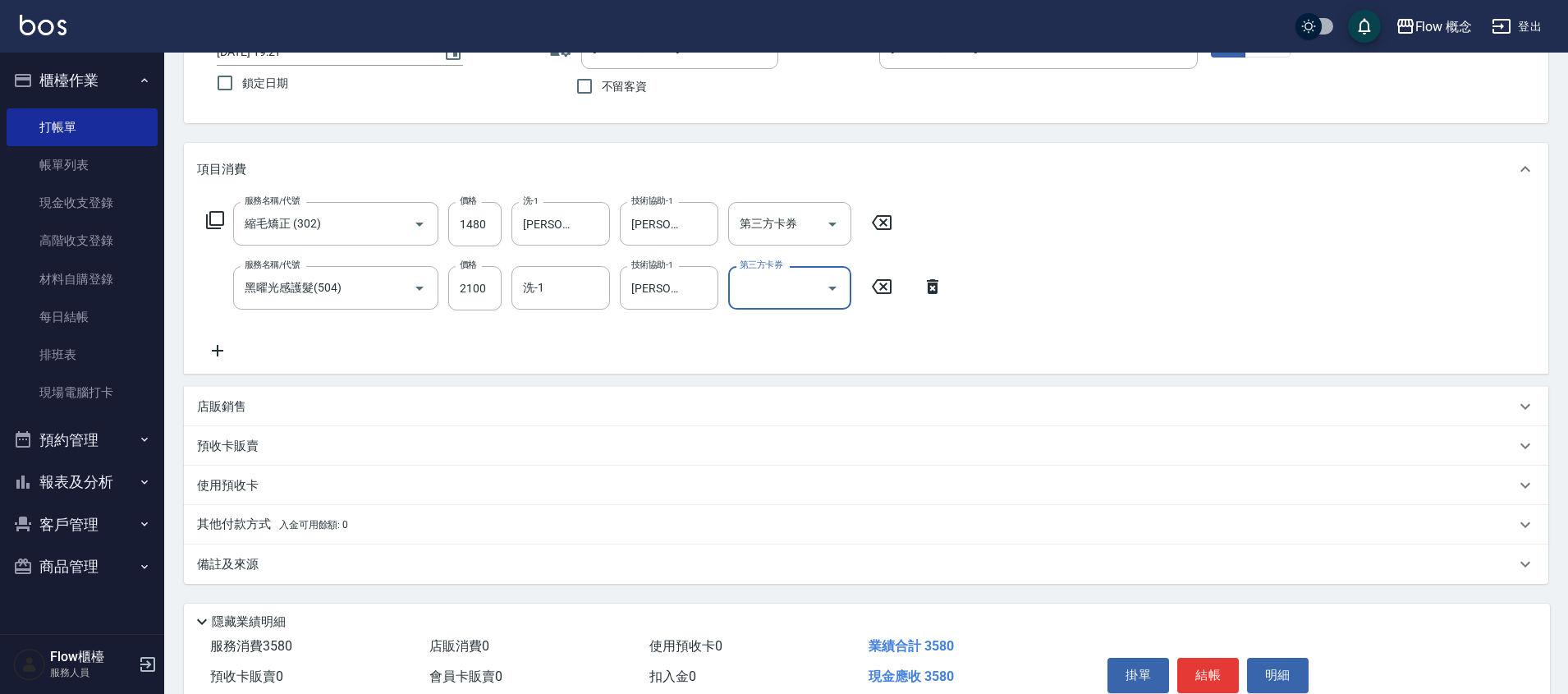
scroll to position [195, 0]
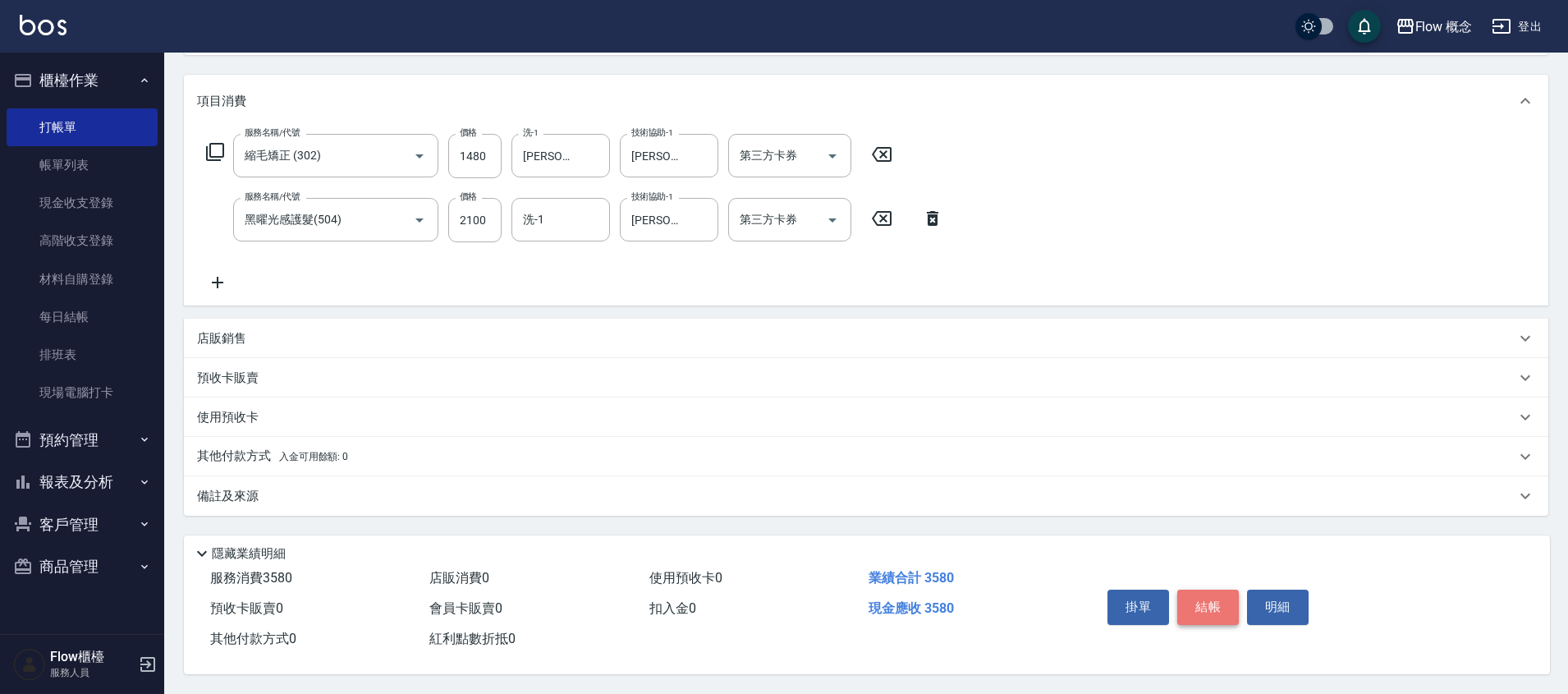
click at [1221, 599] on button "結帳" at bounding box center [1208, 607] width 61 height 34
type input "[DATE] 19:24"
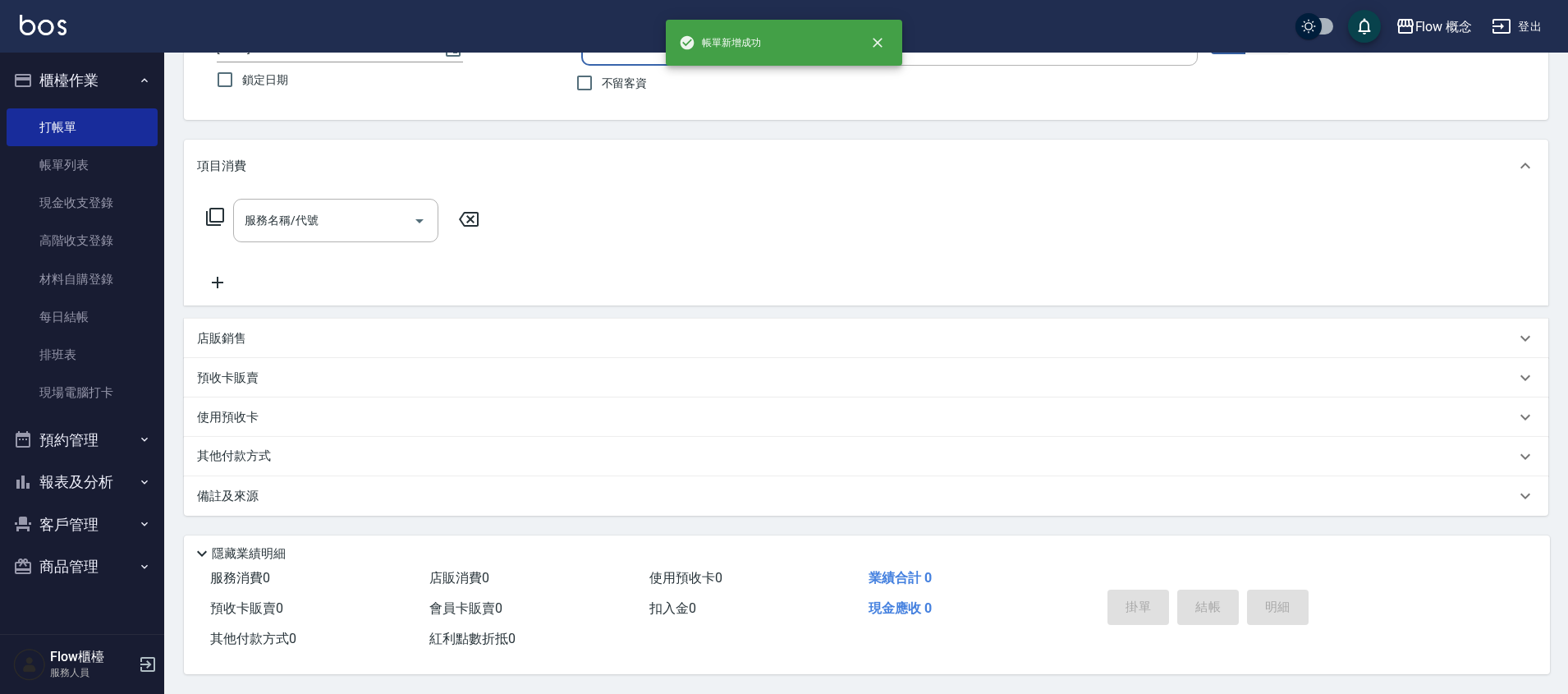
scroll to position [0, 0]
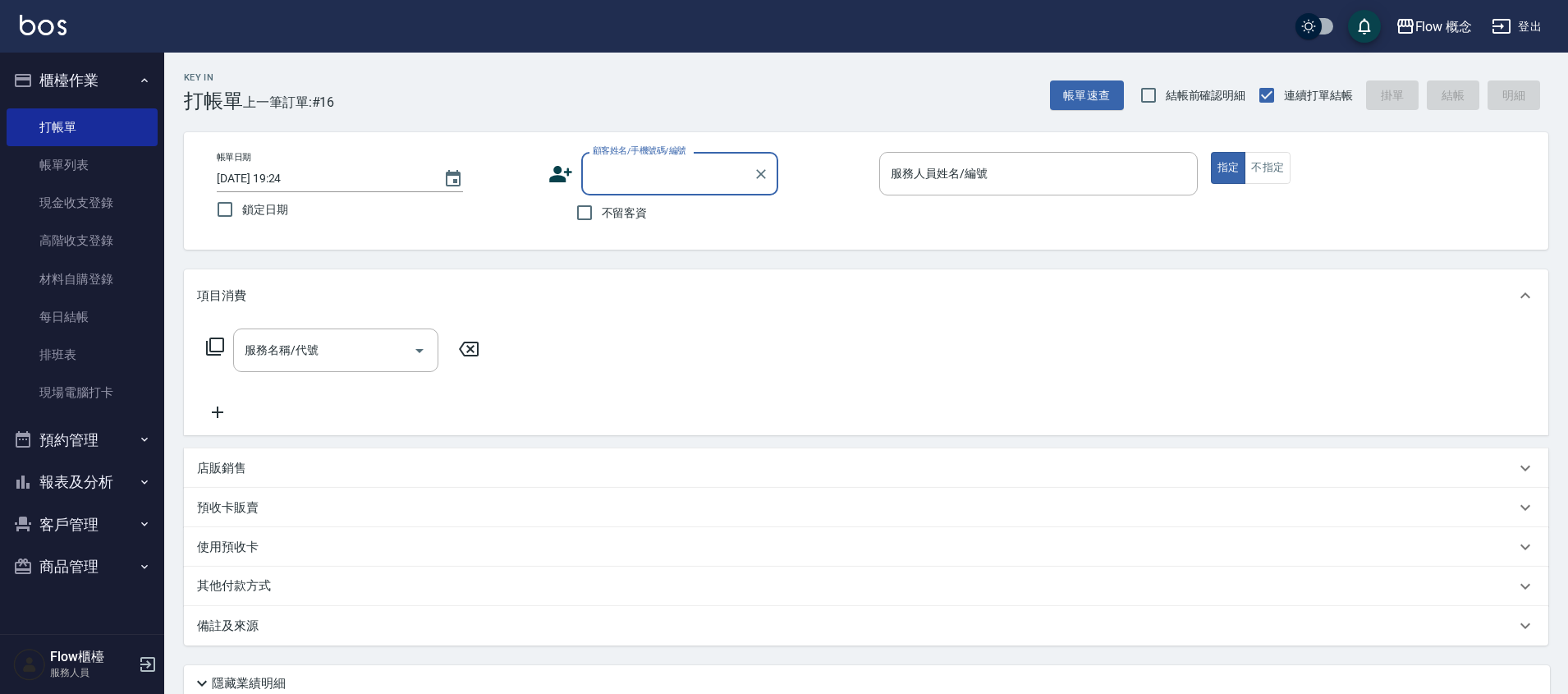
click at [565, 186] on icon at bounding box center [561, 174] width 25 height 25
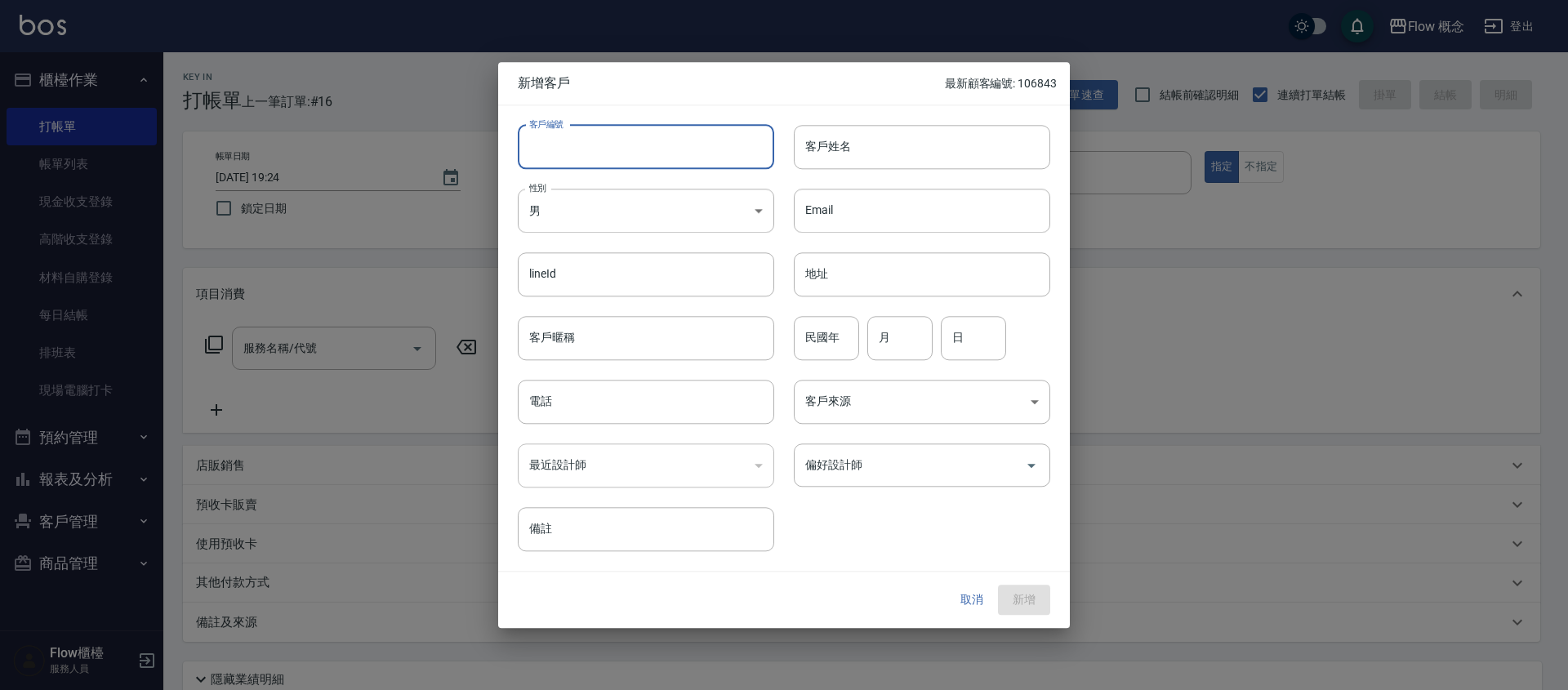
click at [575, 147] on input "客戶編號" at bounding box center [646, 147] width 257 height 44
type input "107845"
click at [593, 213] on body "Flow 概念 登出 櫃檯作業 打帳單 帳單列表 現金收支登錄 高階收支登錄 材料自購登錄 每日結帳 排班表 現場電腦打卡 預約管理 預約管理 單日預約紀錄 …" at bounding box center [784, 409] width 1568 height 819
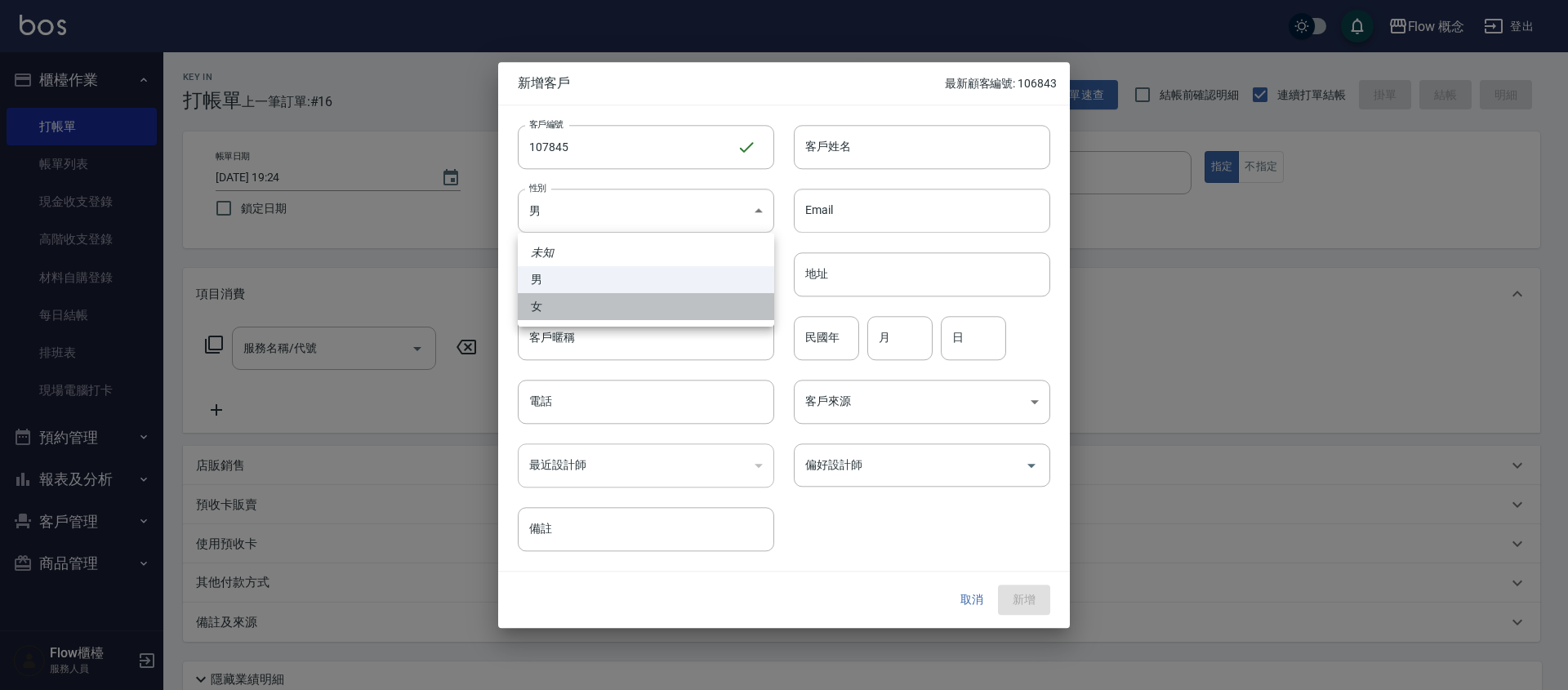
click at [580, 306] on li "女" at bounding box center [646, 307] width 257 height 27
type input "[DEMOGRAPHIC_DATA]"
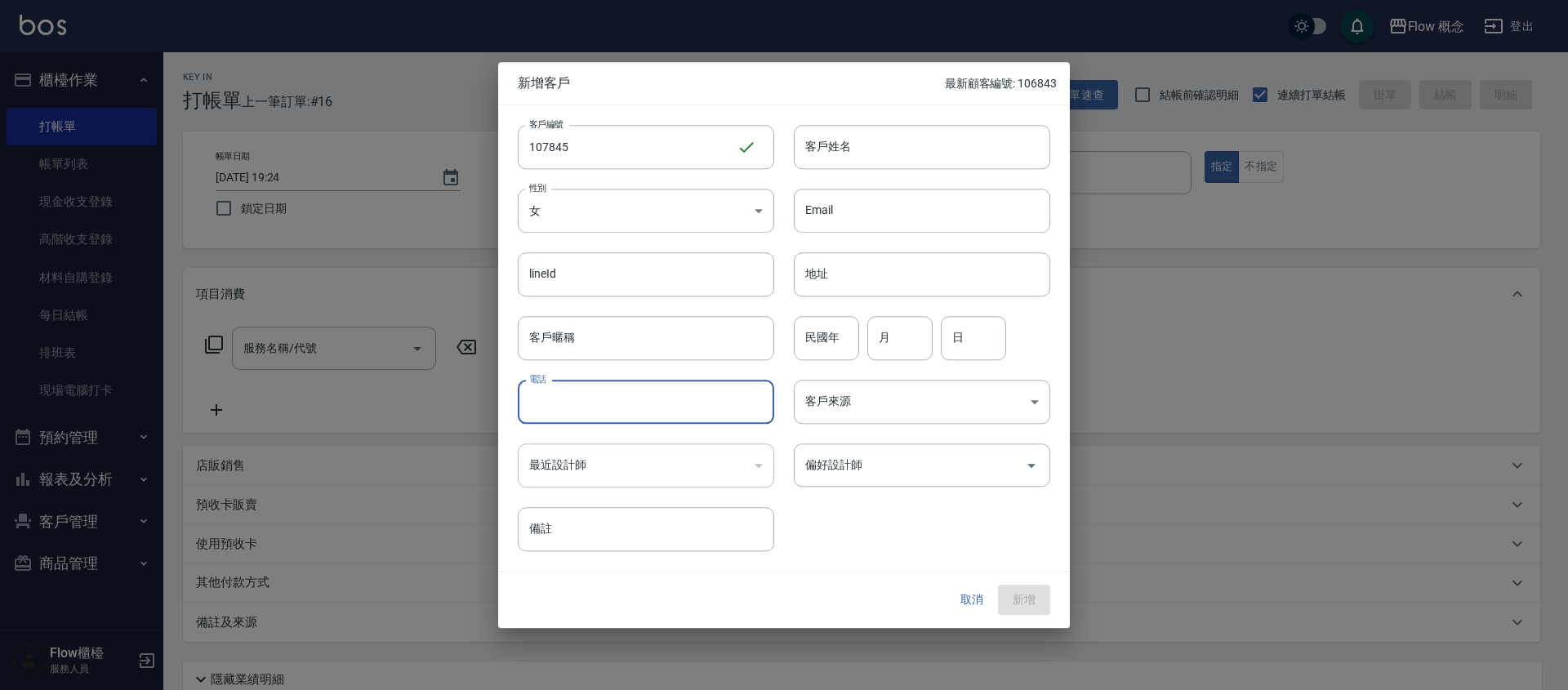
click at [585, 398] on input "電話" at bounding box center [646, 402] width 257 height 44
type input "0920357845"
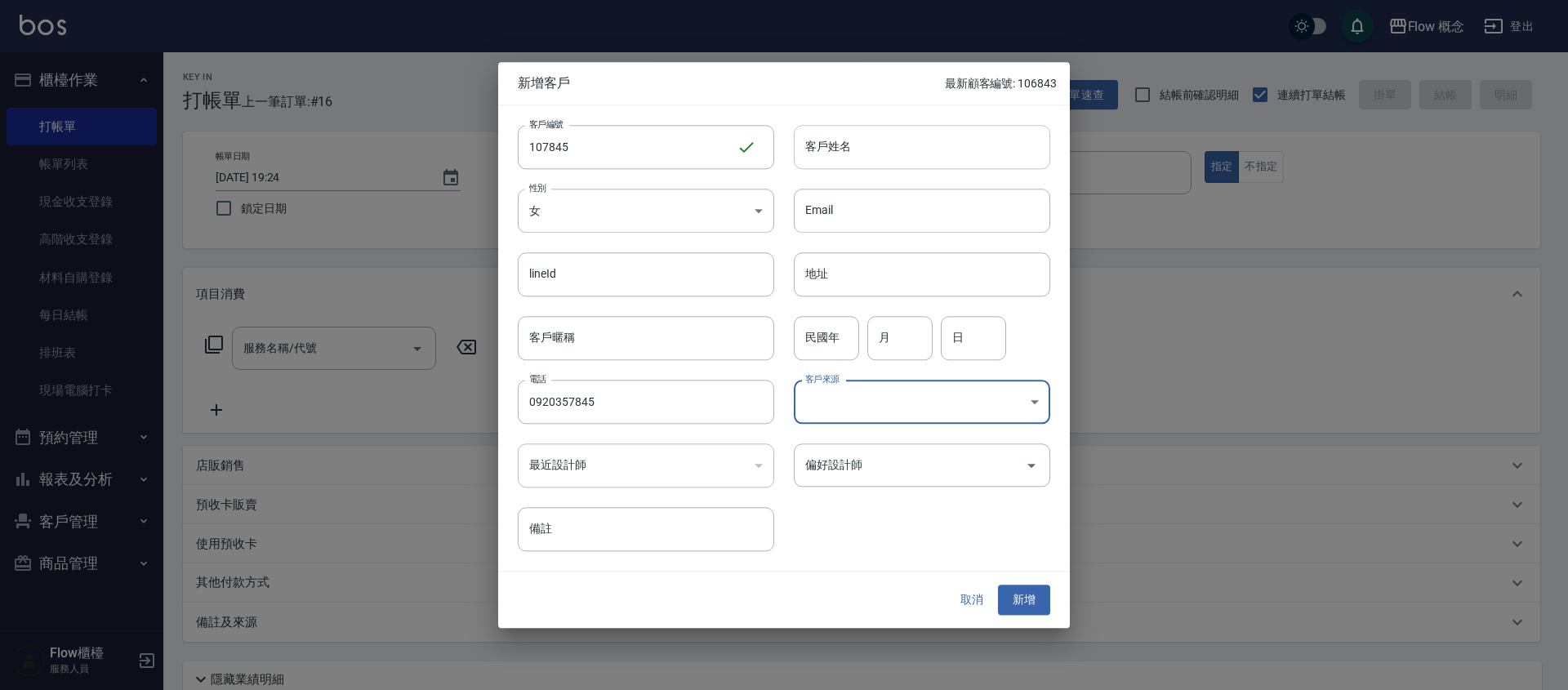
click at [853, 150] on input "客戶姓名" at bounding box center [921, 147] width 257 height 44
type input "[PERSON_NAME]"
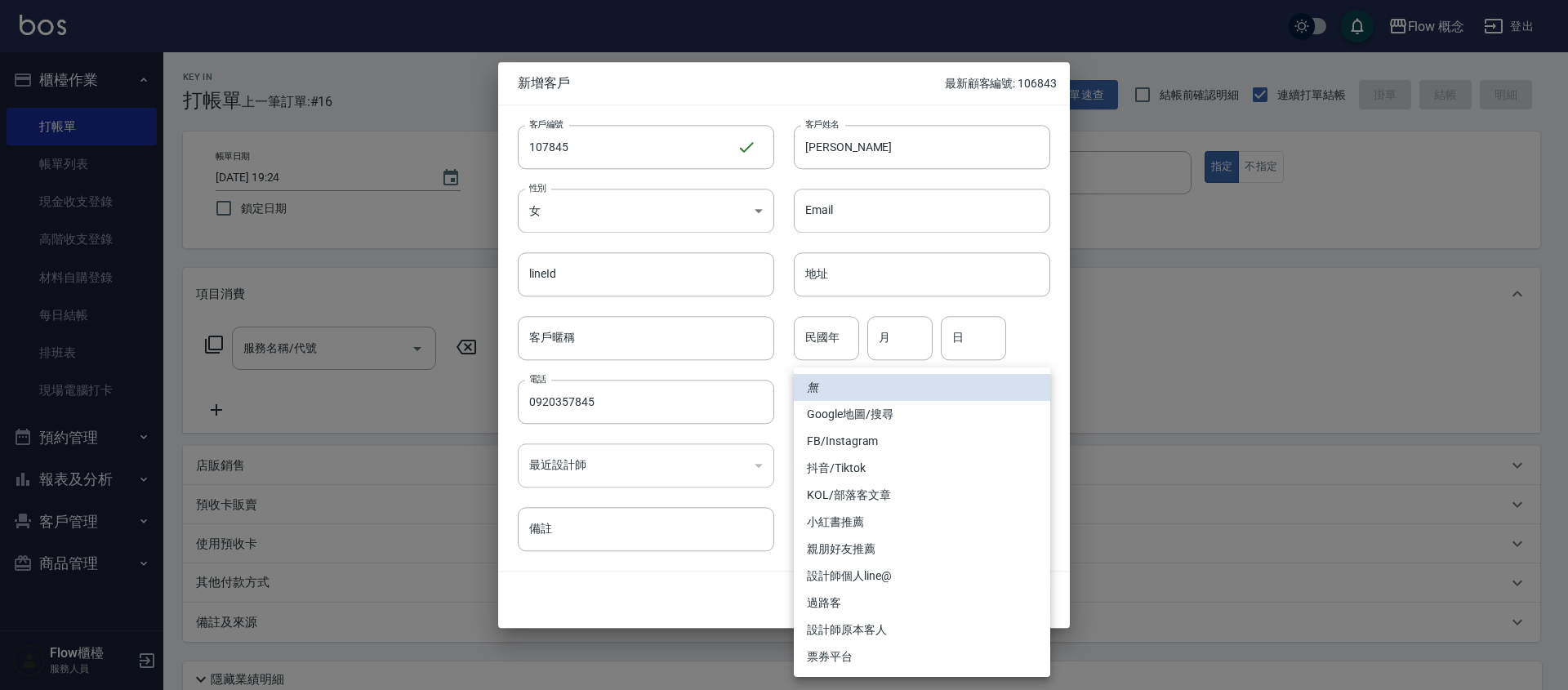
click at [870, 389] on body "Flow 概念 登出 櫃檯作業 打帳單 帳單列表 現金收支登錄 高階收支登錄 材料自購登錄 每日結帳 排班表 現場電腦打卡 預約管理 預約管理 單日預約紀錄 …" at bounding box center [784, 409] width 1568 height 819
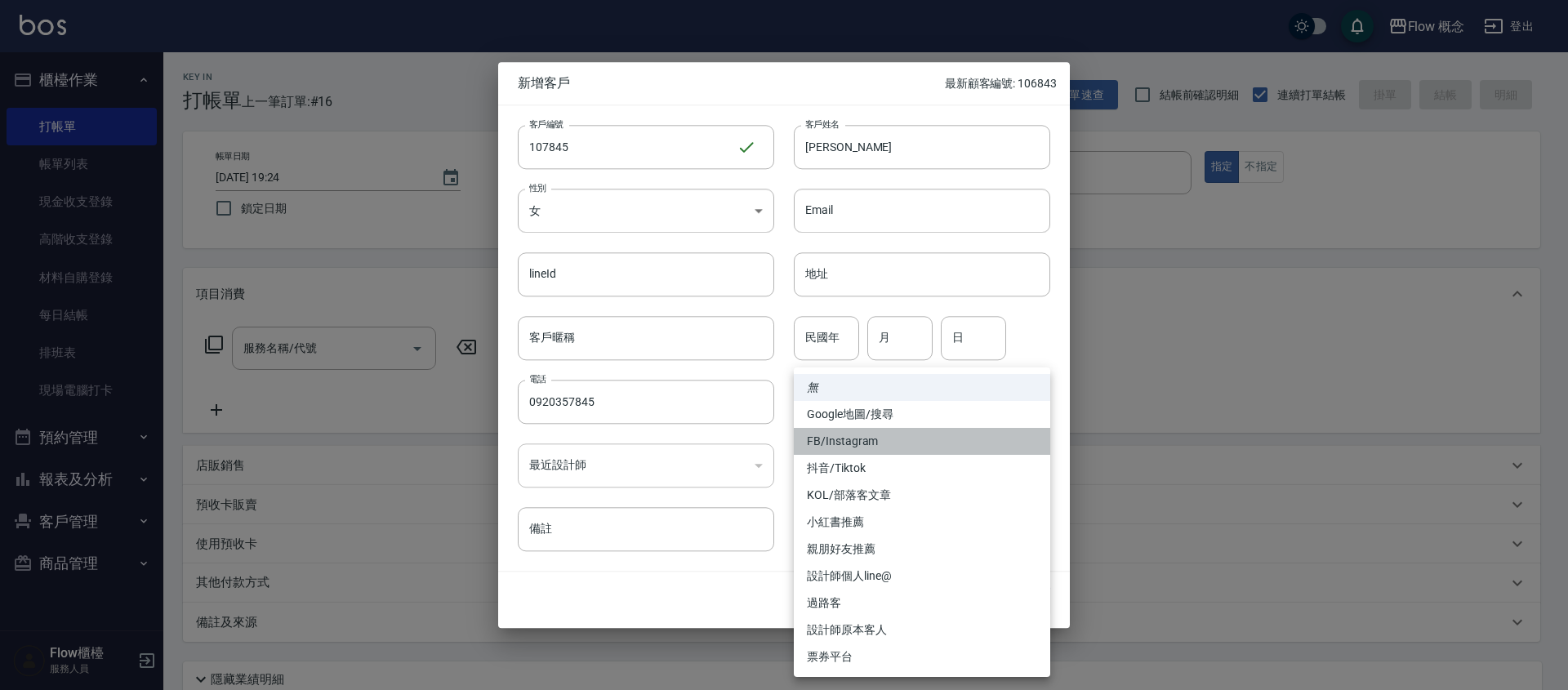
click at [842, 438] on li "FB/Instagram" at bounding box center [921, 442] width 257 height 27
type input "FB/Instagram"
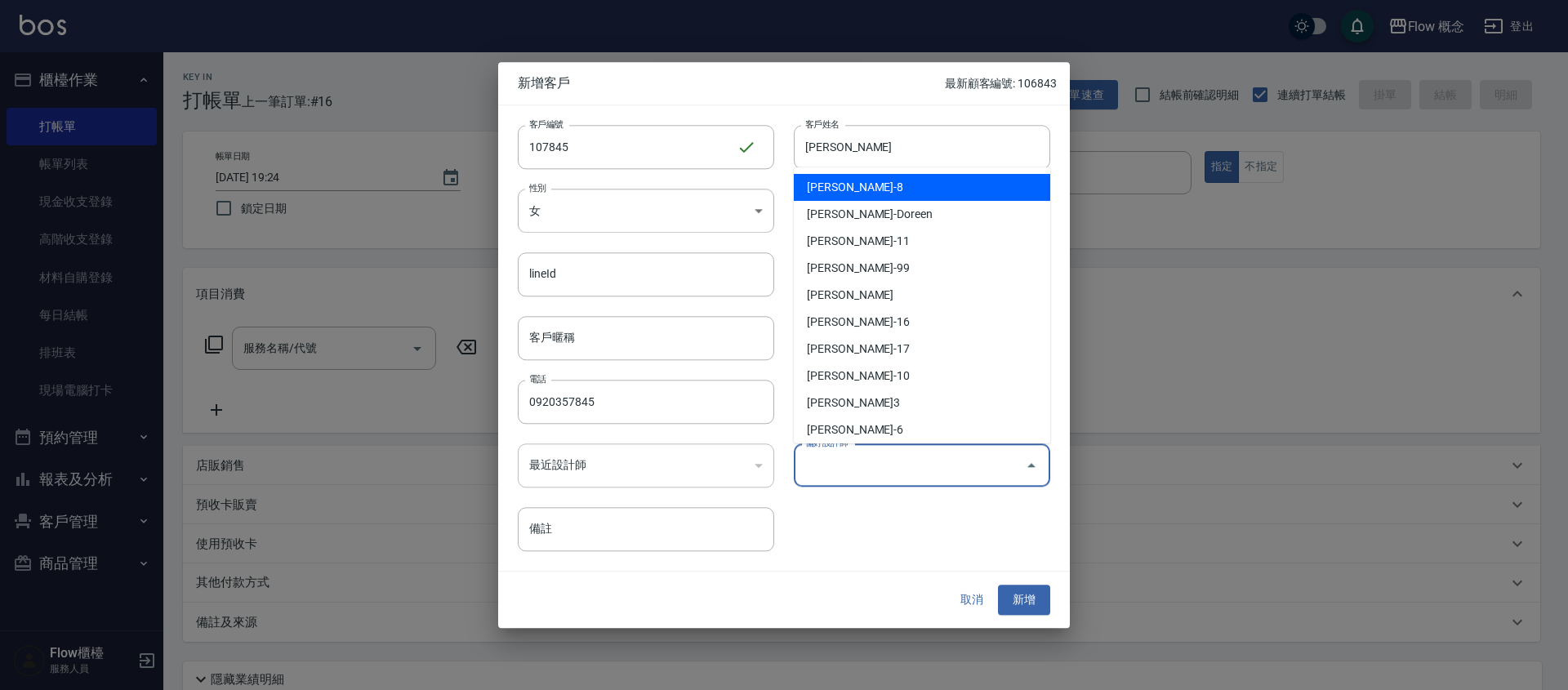
click at [854, 451] on input "偏好設計師" at bounding box center [909, 465] width 217 height 29
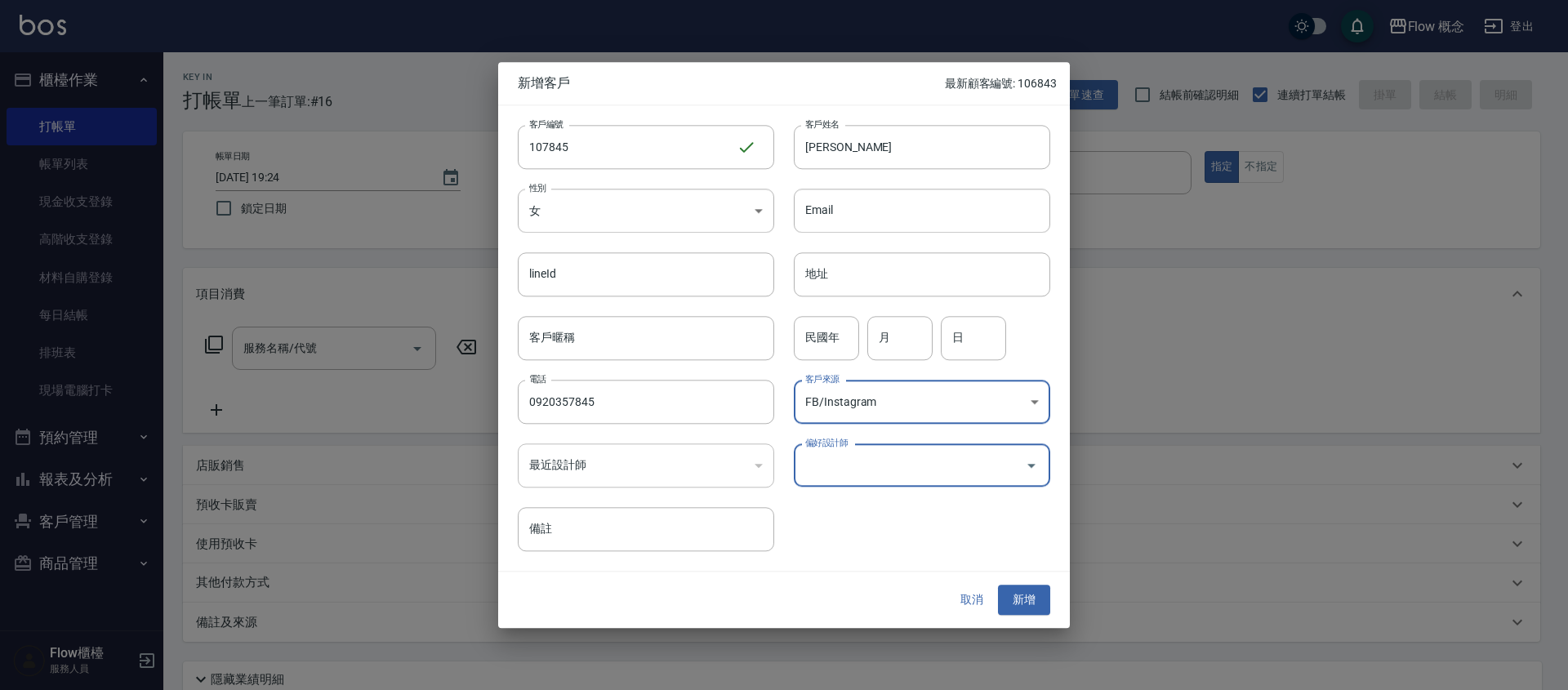
click at [859, 477] on input "偏好設計師" at bounding box center [909, 465] width 217 height 29
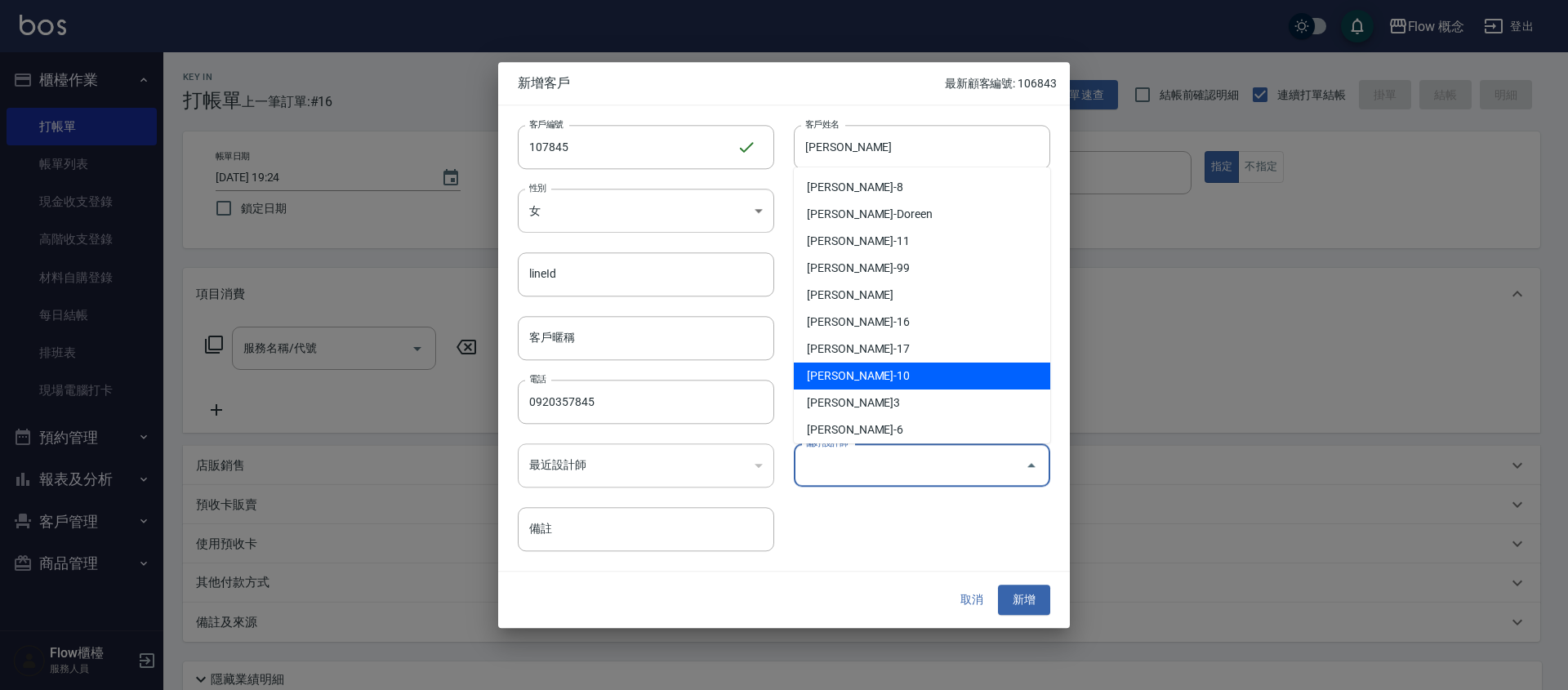
click at [837, 370] on li "[PERSON_NAME]-10" at bounding box center [921, 376] width 257 height 27
type input "翁佩君"
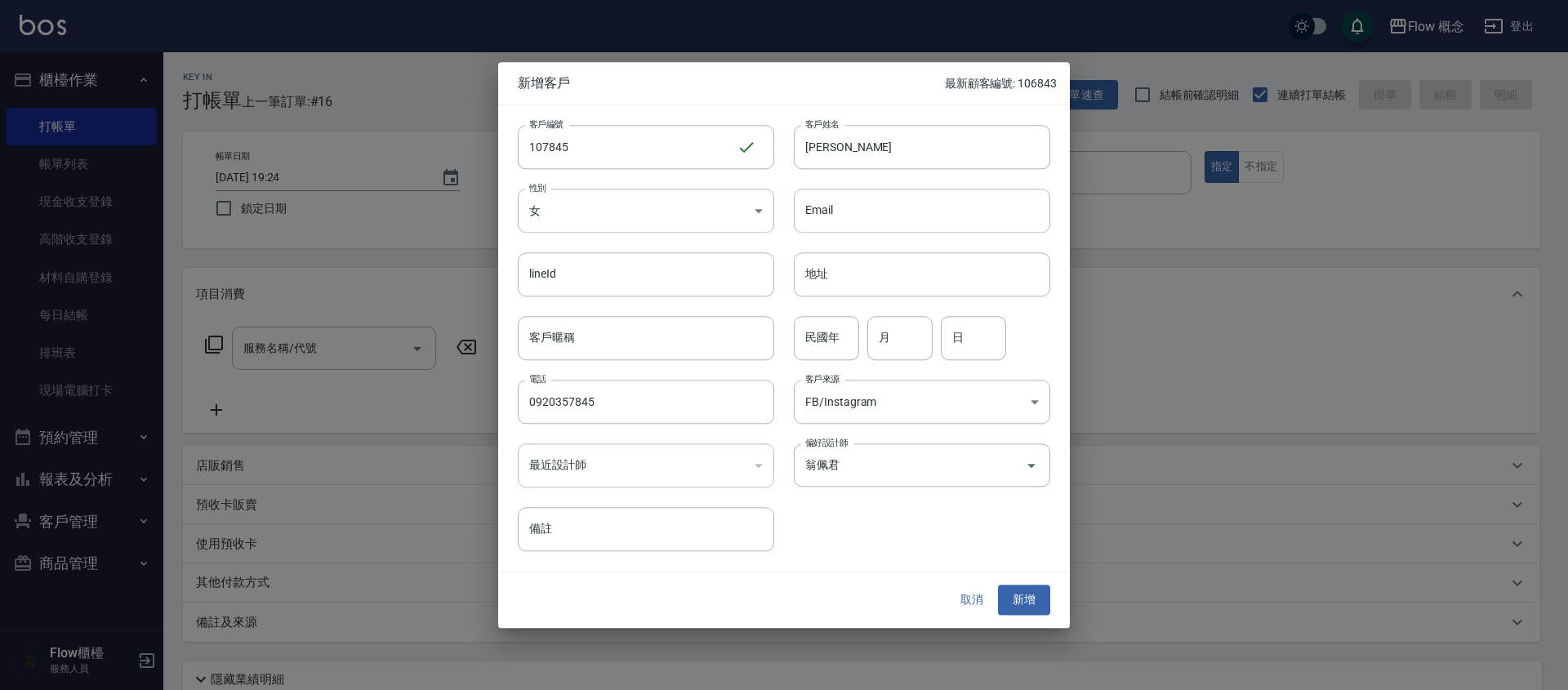
click at [1041, 615] on div "取消 新增" at bounding box center [784, 600] width 571 height 56
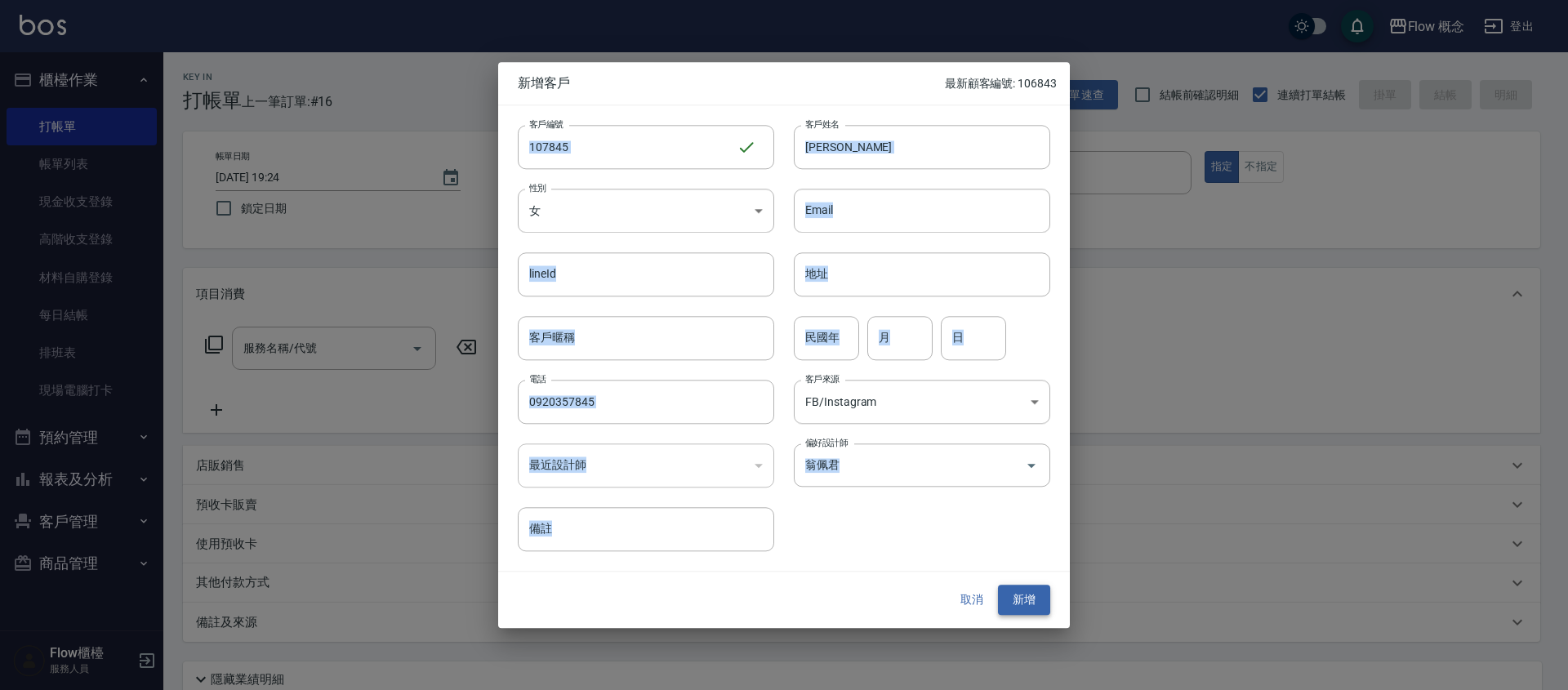
click at [1029, 595] on button "新增" at bounding box center [1024, 601] width 53 height 31
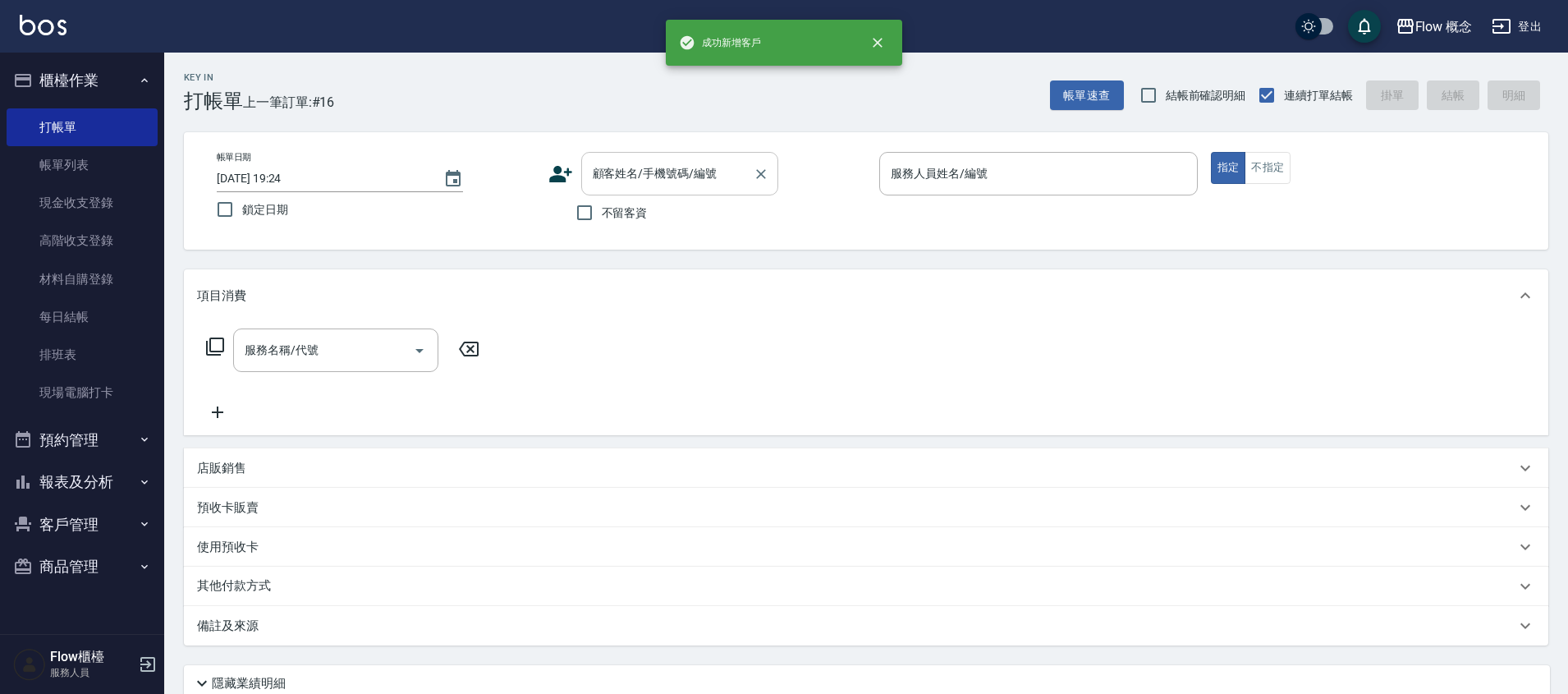
click at [649, 165] on input "顧客姓名/手機號碼/編號" at bounding box center [667, 174] width 158 height 29
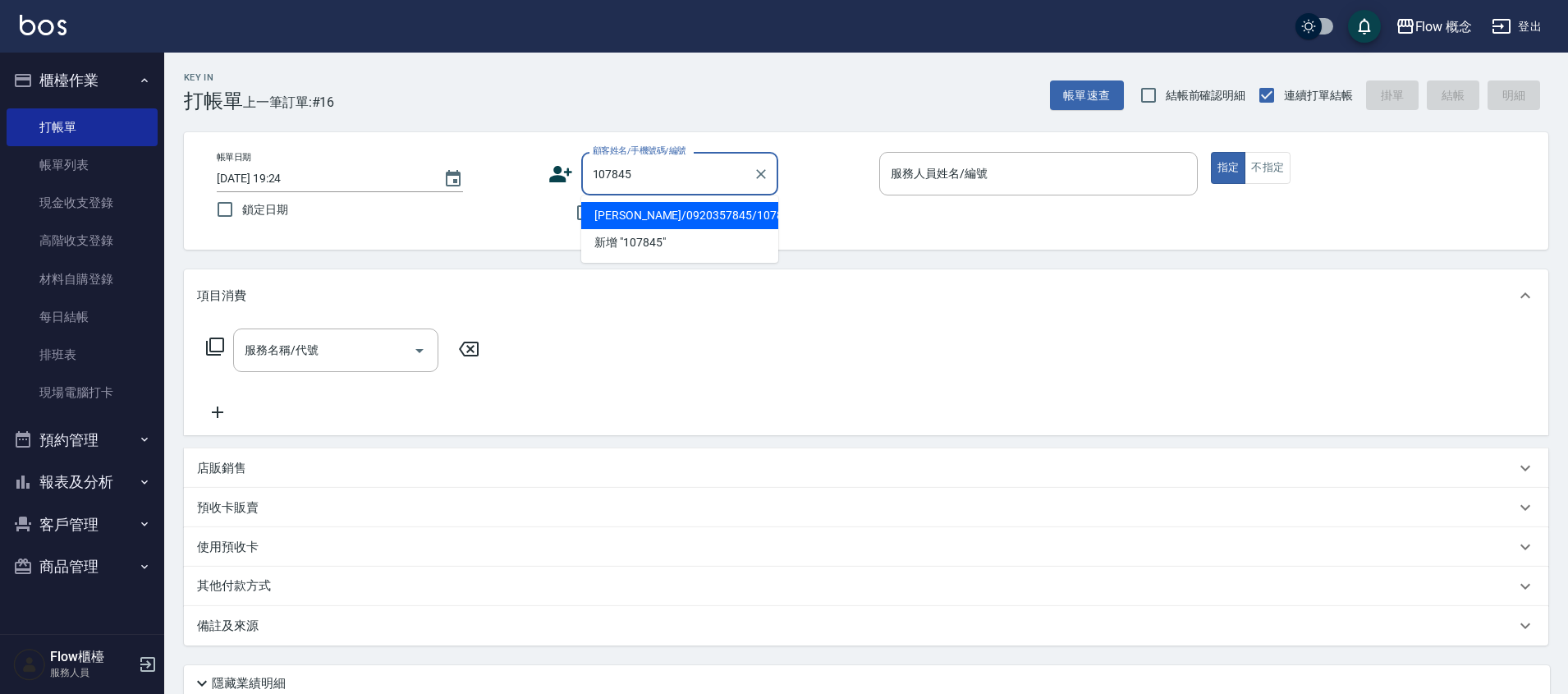
click at [666, 229] on li "[PERSON_NAME]/0920357845/107845" at bounding box center [679, 216] width 197 height 27
type input "[PERSON_NAME]/0920357845/107845"
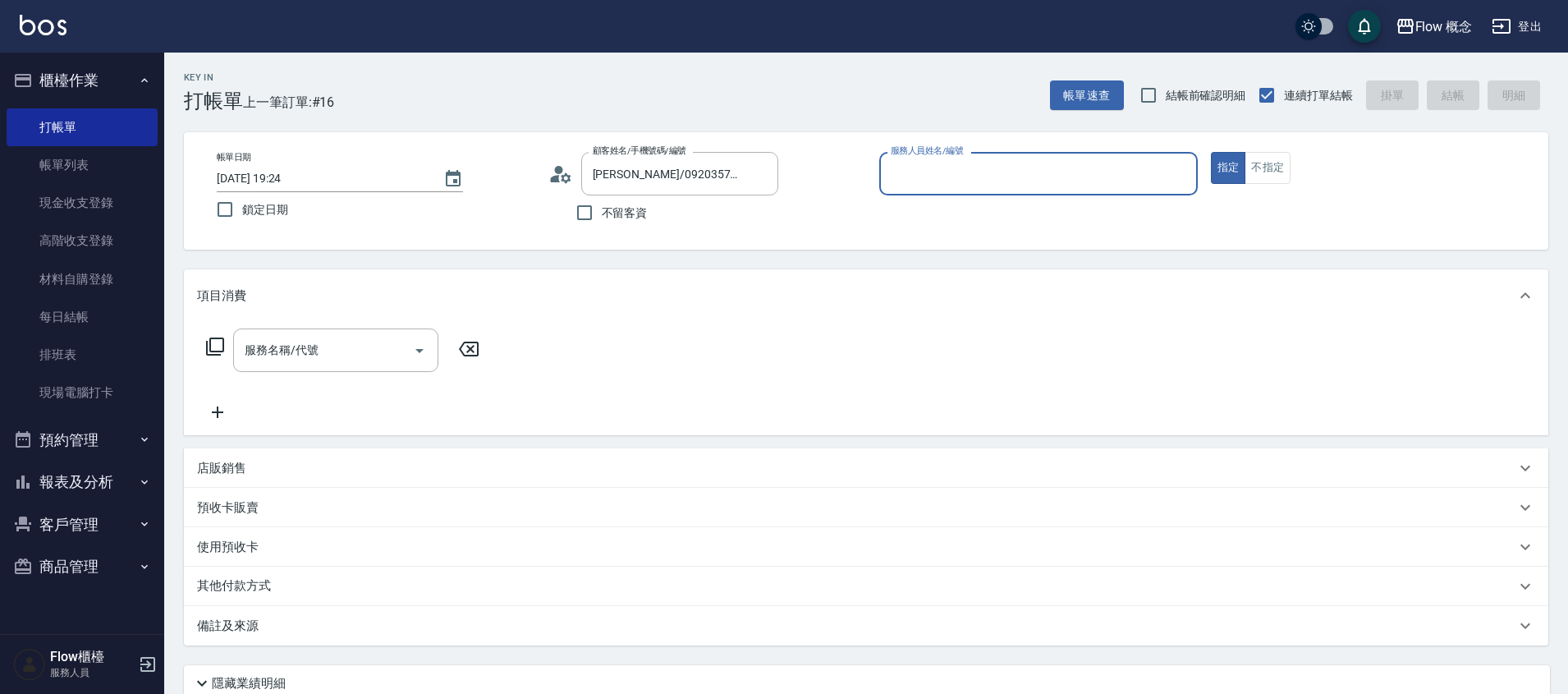
type input "[PERSON_NAME]-10"
click at [343, 353] on input "服務名稱/代號" at bounding box center [323, 350] width 166 height 29
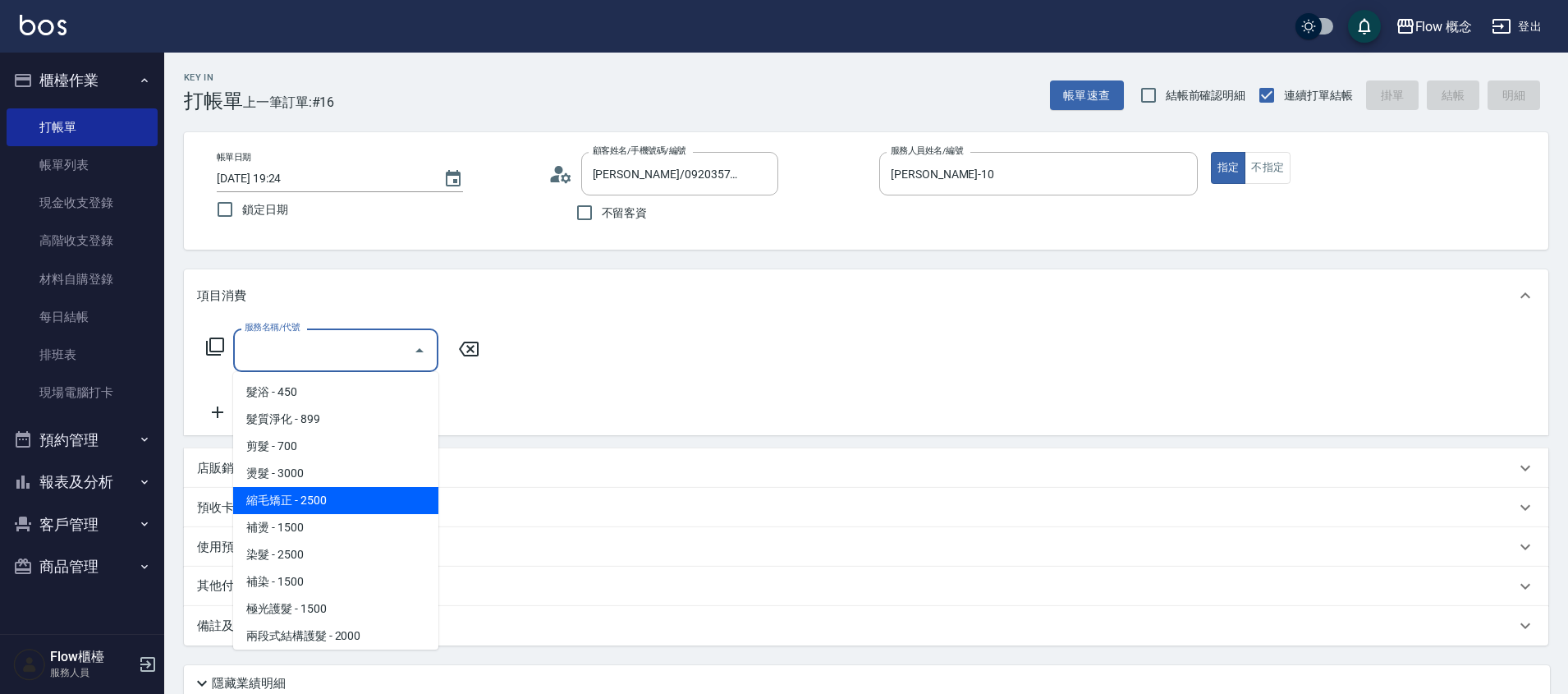
click at [310, 506] on span "縮毛矯正 - 2500" at bounding box center [336, 500] width 205 height 27
type input "縮毛矯正 (302)"
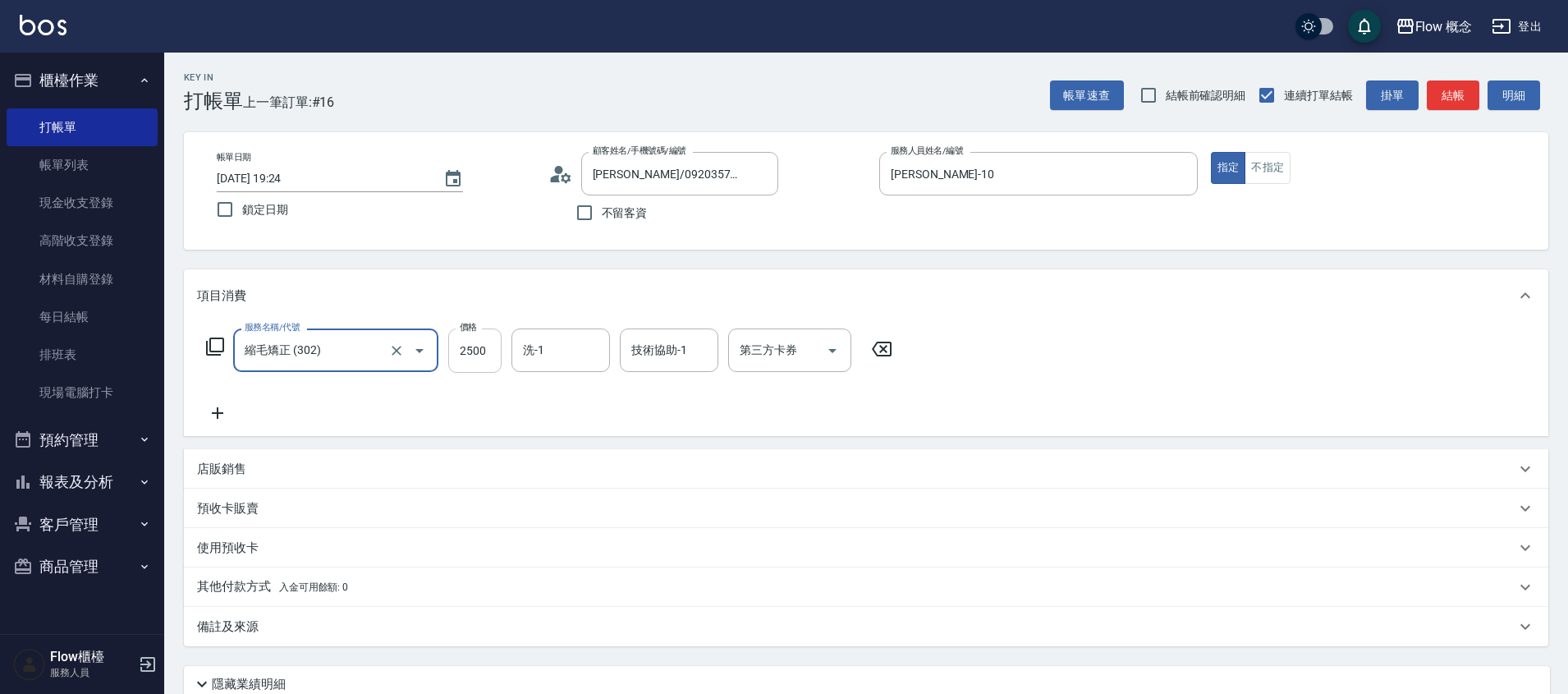
click at [482, 347] on input "2500" at bounding box center [475, 350] width 54 height 44
type input "1980"
type input "[PERSON_NAME]-16"
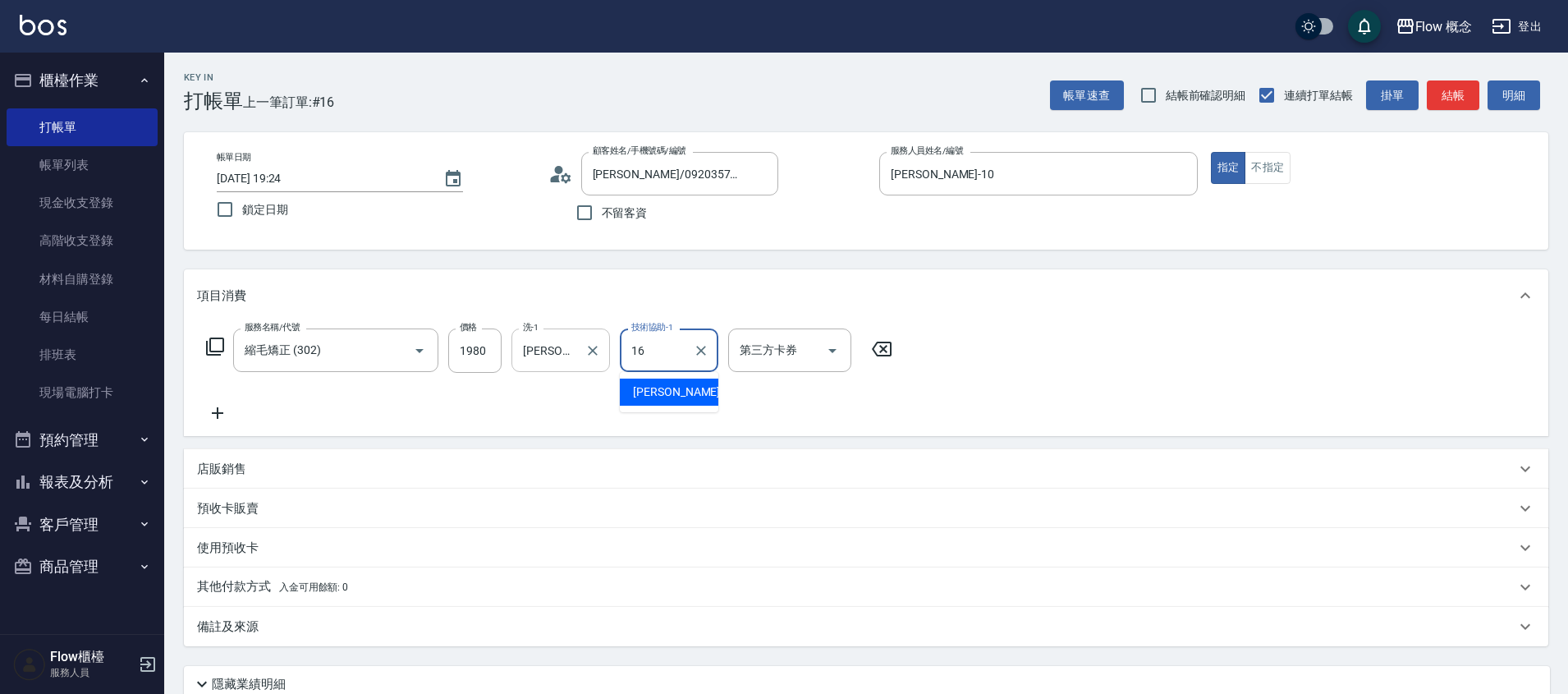
type input "[PERSON_NAME]-16"
click at [218, 410] on icon at bounding box center [217, 413] width 41 height 20
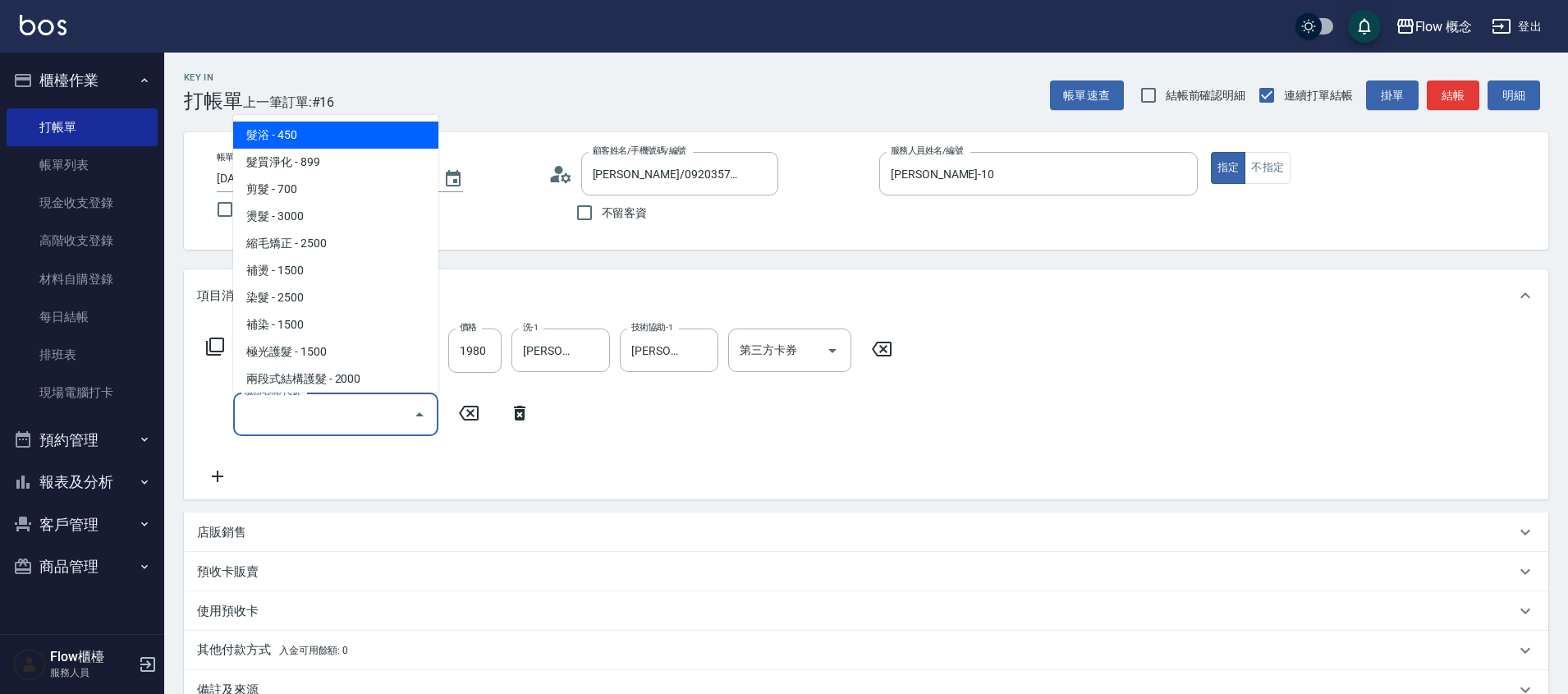
click at [286, 418] on input "服務名稱/代號" at bounding box center [323, 414] width 166 height 29
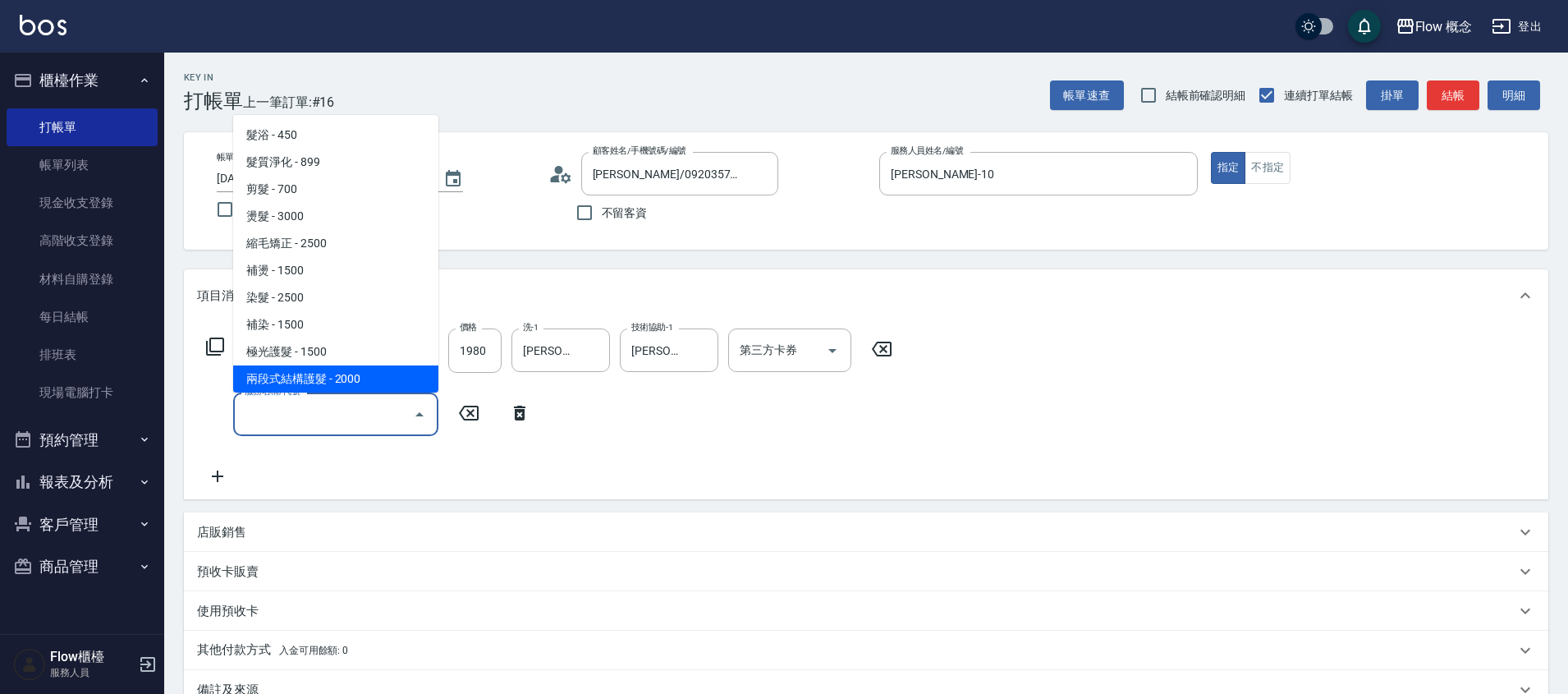
click at [297, 381] on span "兩段式結構護髮 - 2000" at bounding box center [336, 379] width 205 height 27
type input "兩段式結構護髮(502)"
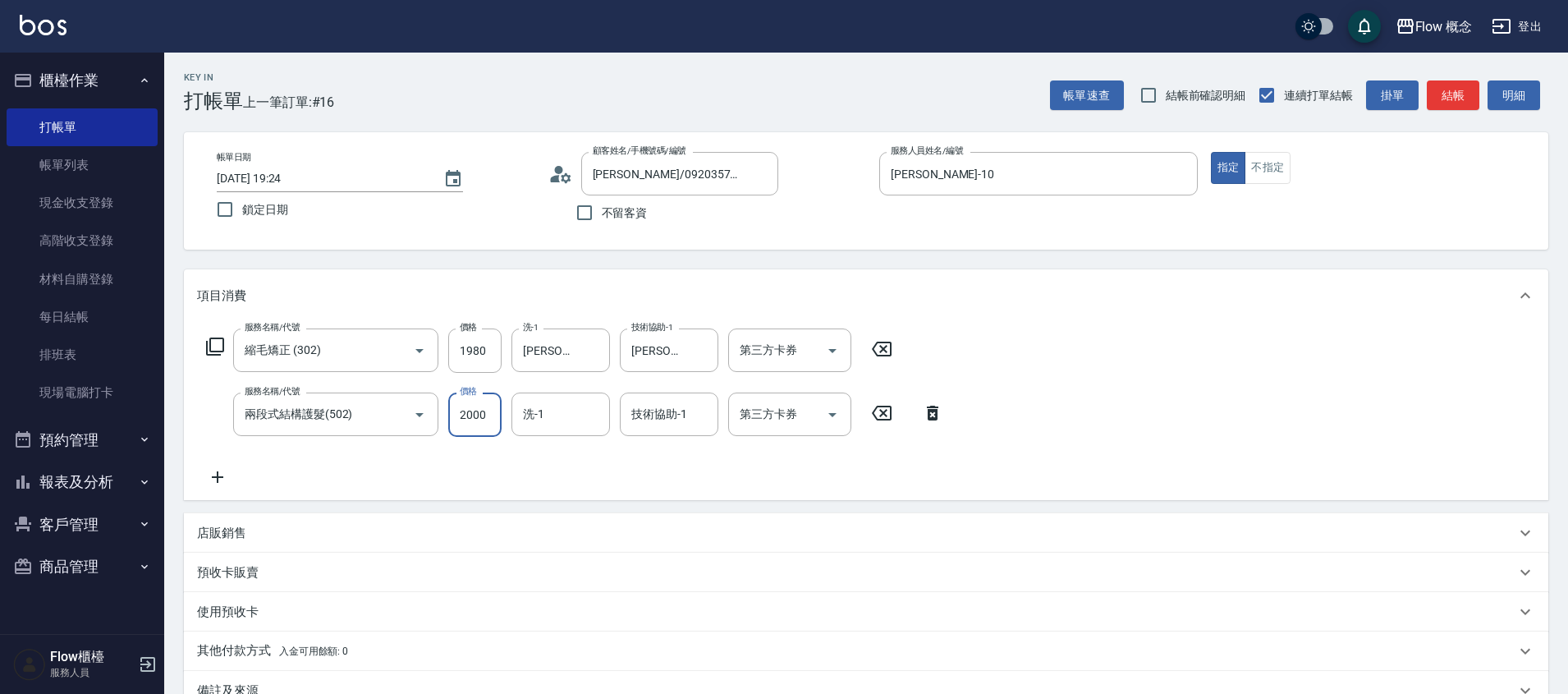
click at [476, 425] on input "2000" at bounding box center [475, 415] width 54 height 44
type input "1500"
type input "[PERSON_NAME]-16"
click at [1463, 90] on button "結帳" at bounding box center [1453, 95] width 53 height 31
type input "[DATE] 19:27"
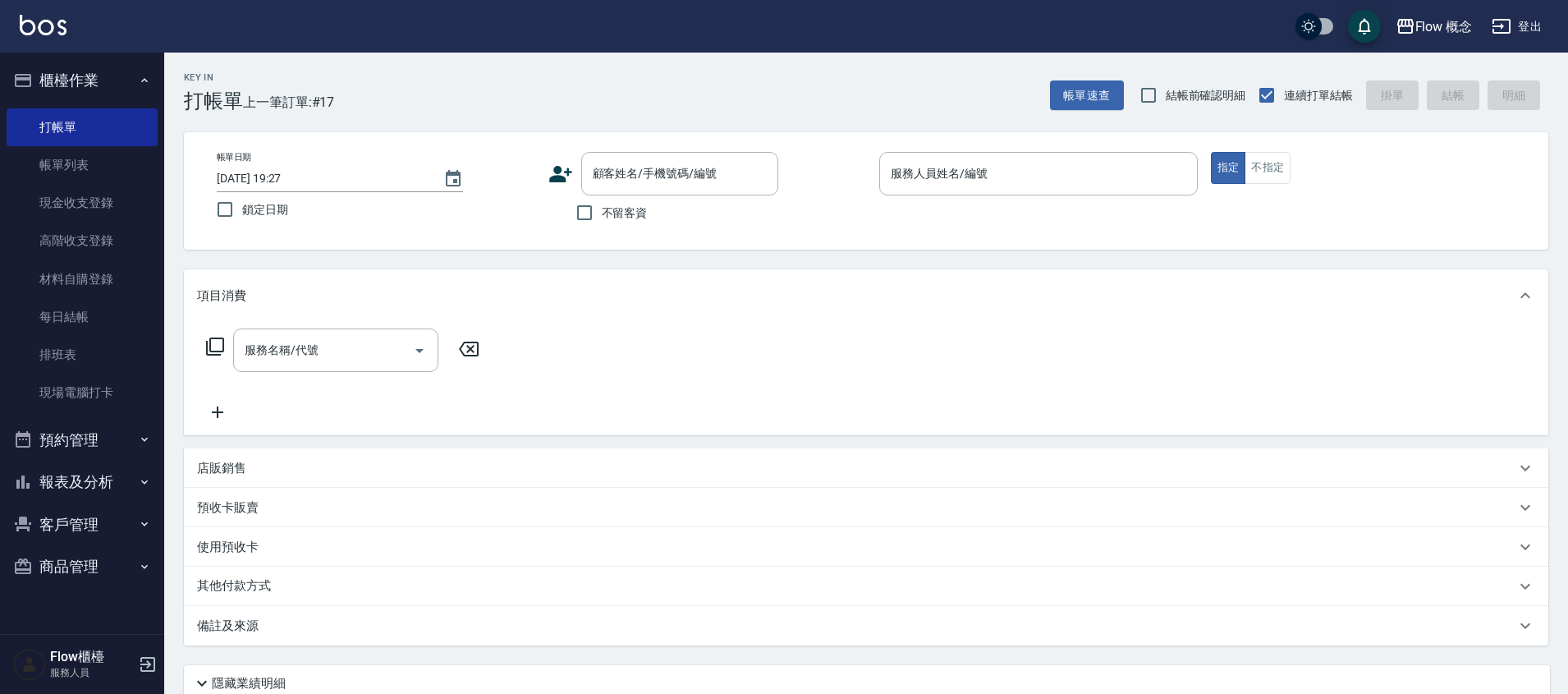
click at [562, 178] on icon at bounding box center [561, 174] width 23 height 16
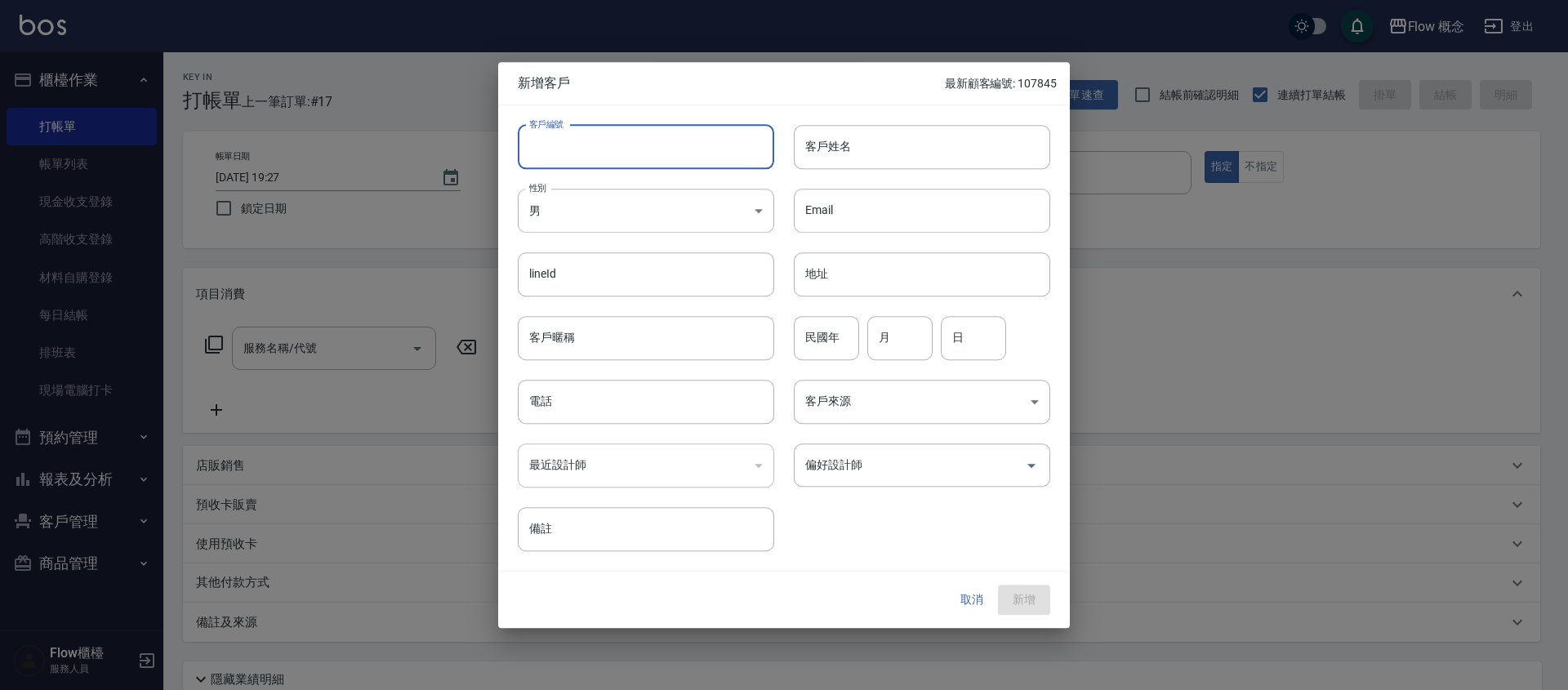
click at [568, 164] on input "客戶編號" at bounding box center [646, 147] width 257 height 44
type input "108888"
click at [677, 189] on body "Flow 概念 登出 櫃檯作業 打帳單 帳單列表 現金收支登錄 高階收支登錄 材料自購登錄 每日結帳 排班表 現場電腦打卡 預約管理 預約管理 單日預約紀錄 …" at bounding box center [784, 409] width 1568 height 819
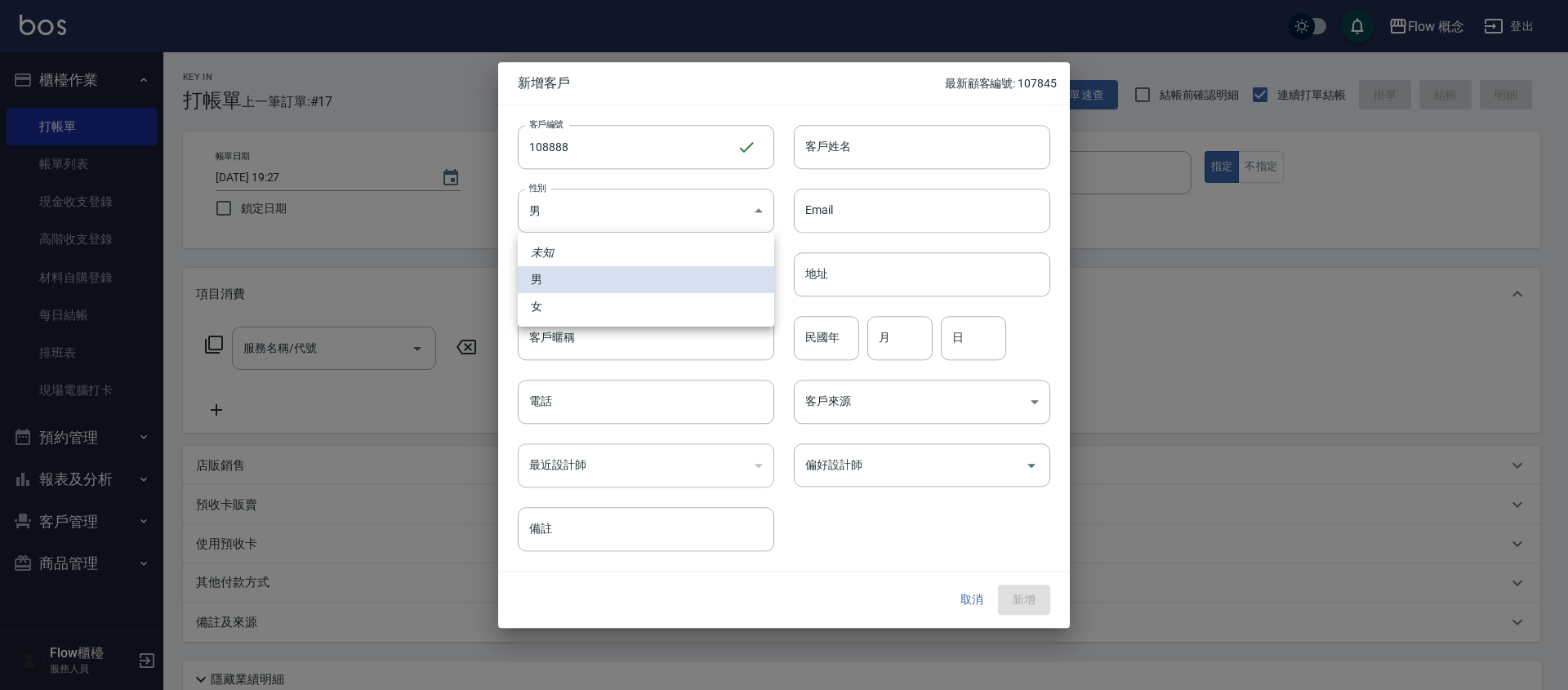
click at [670, 311] on li "女" at bounding box center [646, 307] width 257 height 27
type input "[DEMOGRAPHIC_DATA]"
click at [651, 415] on input "電話" at bounding box center [646, 402] width 257 height 44
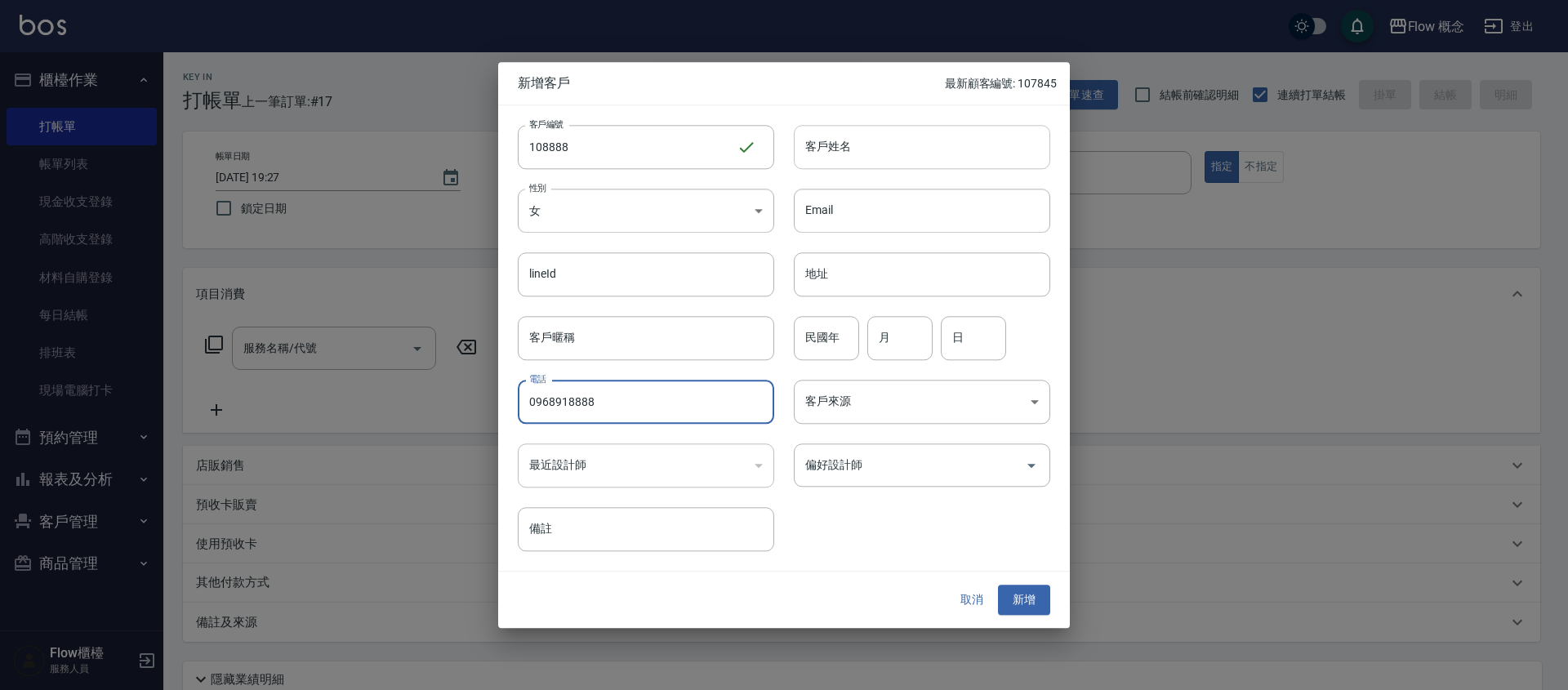
type input "0968918888"
click at [867, 139] on input "客戶姓名" at bounding box center [921, 147] width 257 height 44
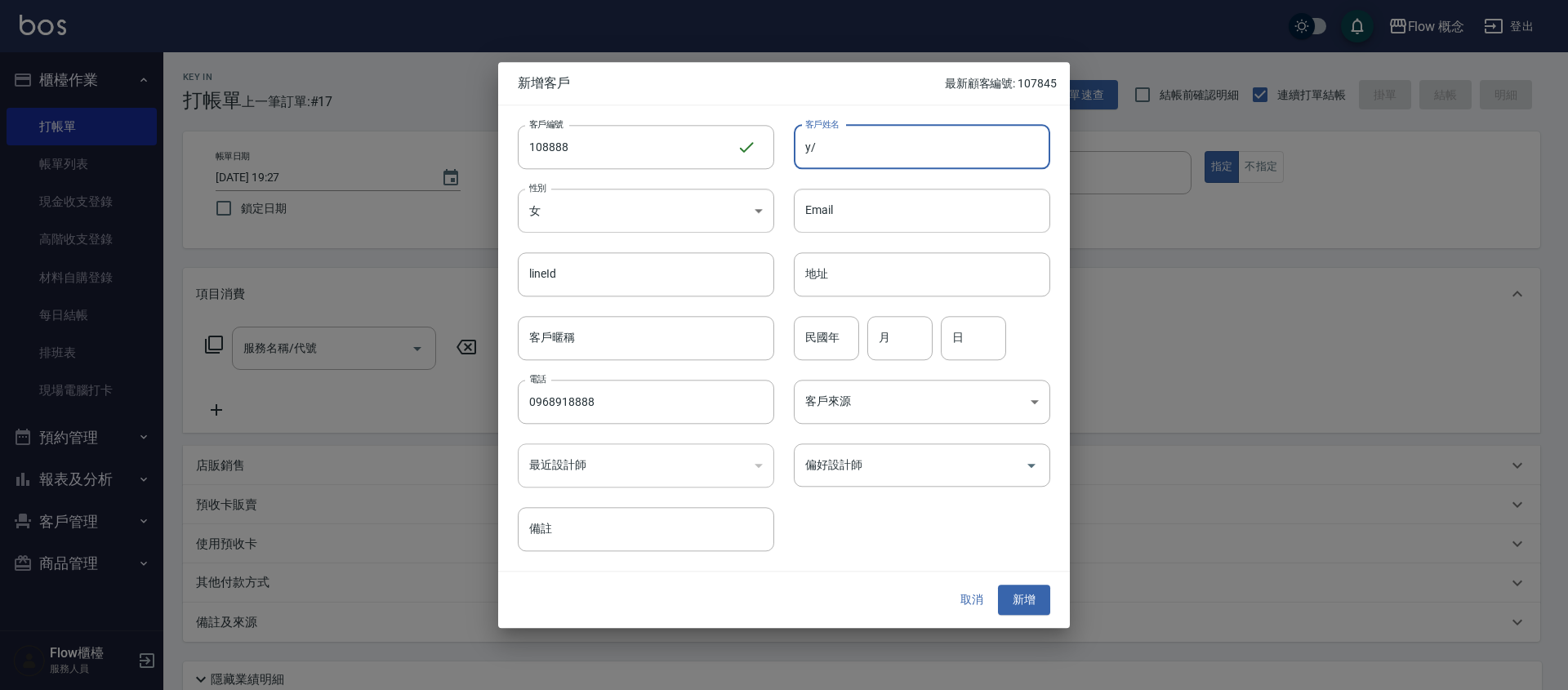
type input "y"
click at [830, 147] on input "[PERSON_NAME]" at bounding box center [921, 147] width 257 height 44
type input "[PERSON_NAME]"
click at [880, 387] on body "Flow 概念 登出 櫃檯作業 打帳單 帳單列表 現金收支登錄 高階收支登錄 材料自購登錄 每日結帳 排班表 現場電腦打卡 預約管理 預約管理 單日預約紀錄 …" at bounding box center [784, 409] width 1568 height 819
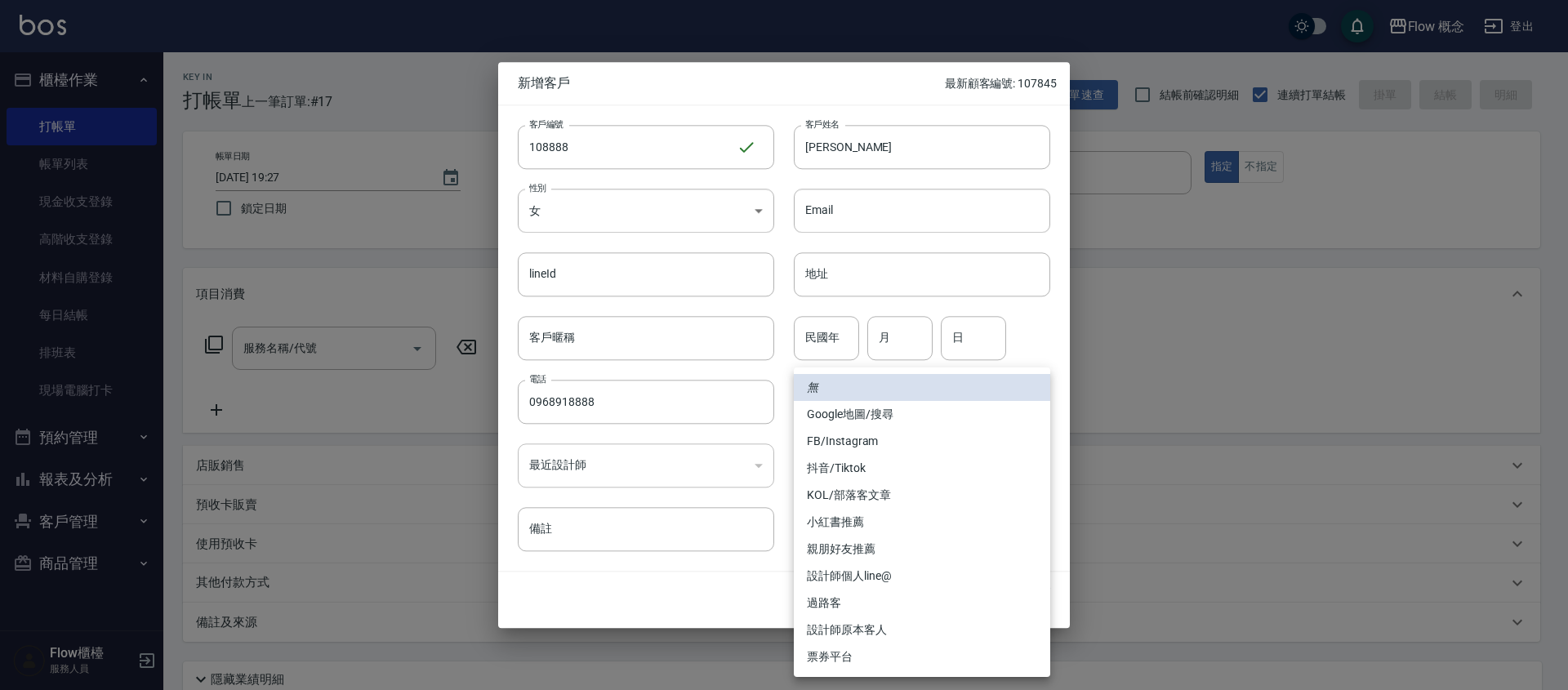
click at [871, 438] on li "FB/Instagram" at bounding box center [921, 442] width 257 height 27
type input "FB/Instagram"
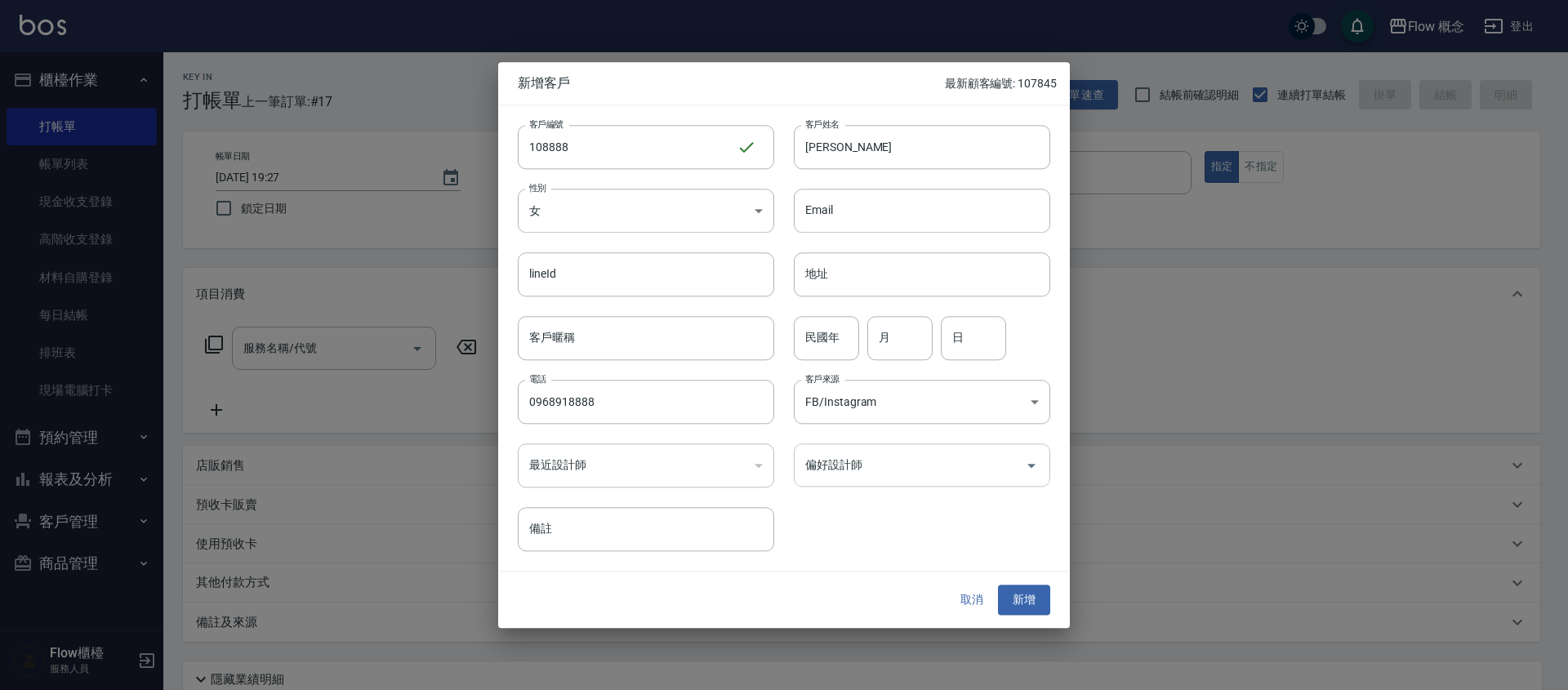
click at [885, 470] on input "偏好設計師" at bounding box center [909, 465] width 217 height 29
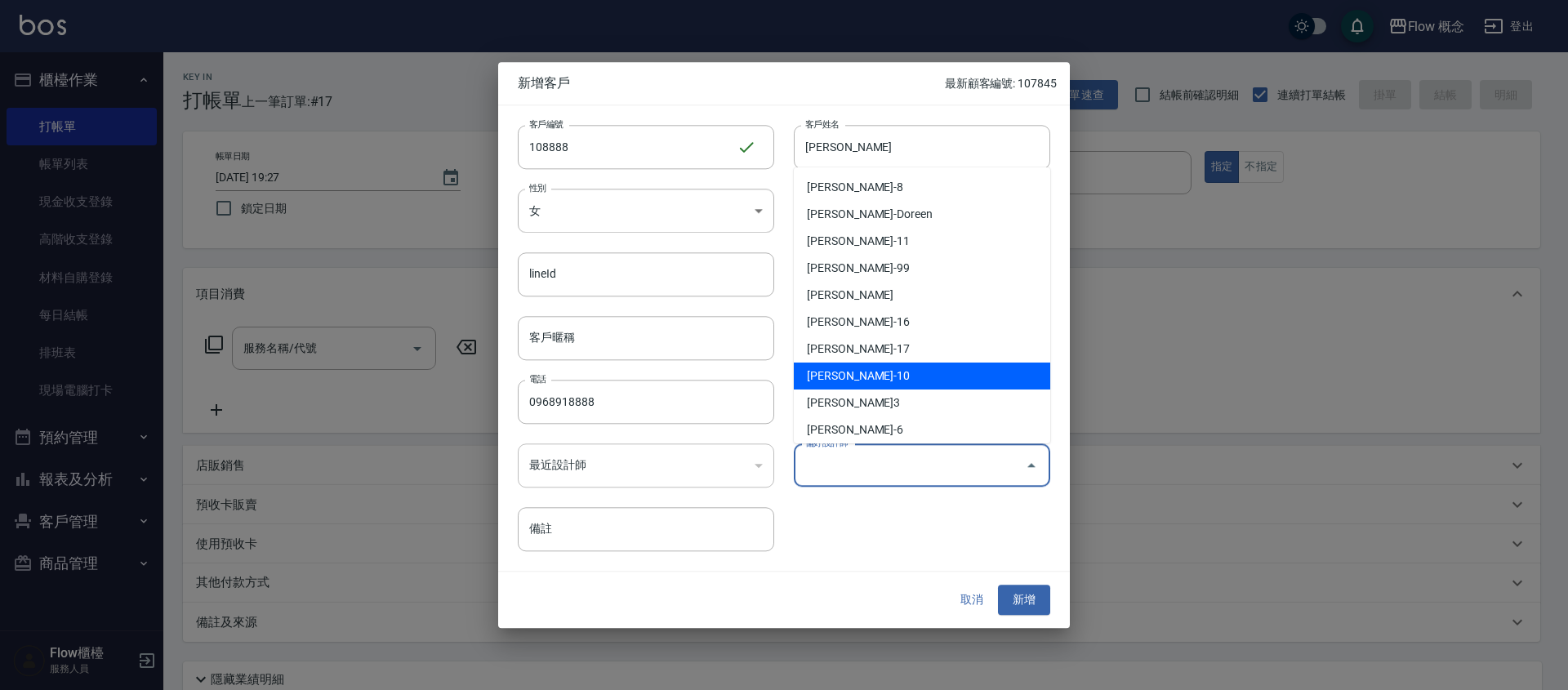
click at [854, 369] on li "[PERSON_NAME]-10" at bounding box center [921, 376] width 257 height 27
type input "翁佩君"
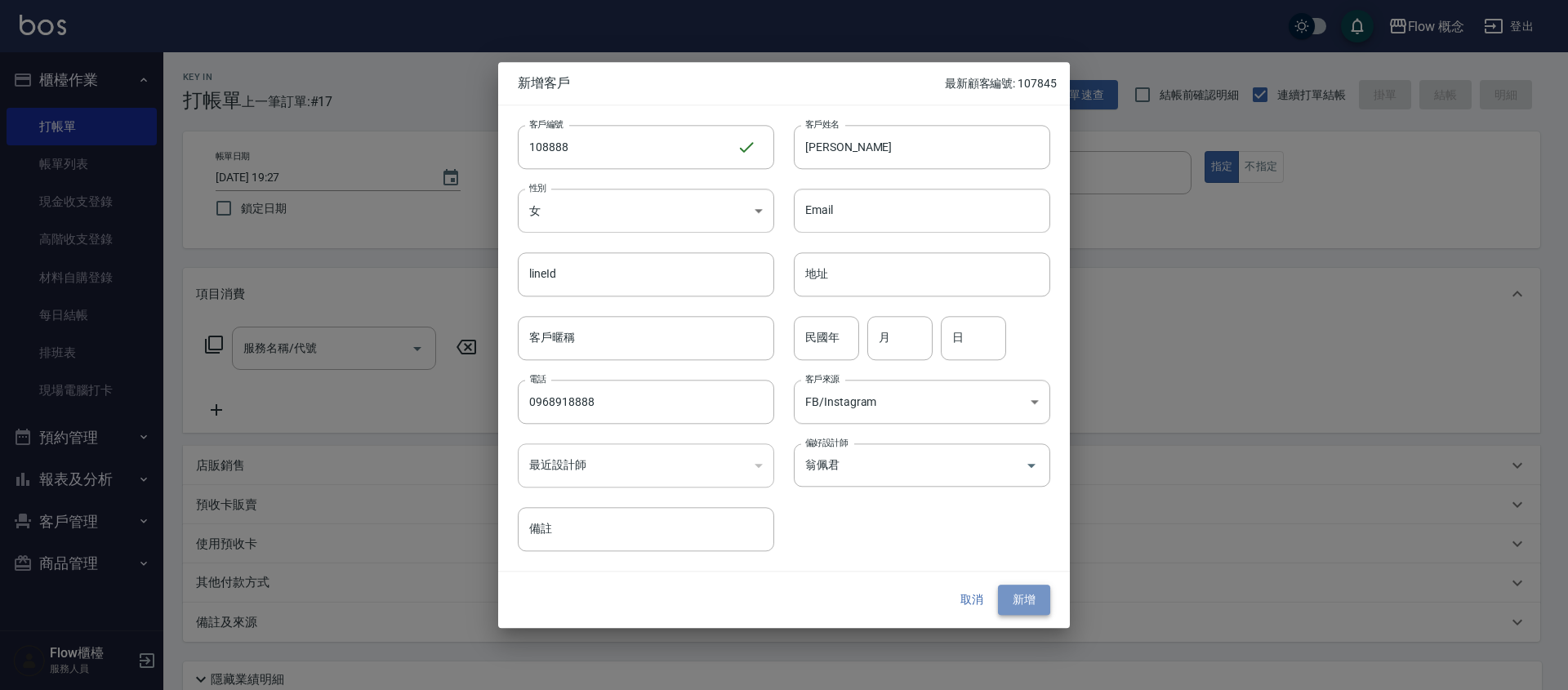
click at [1026, 602] on button "新增" at bounding box center [1024, 601] width 53 height 31
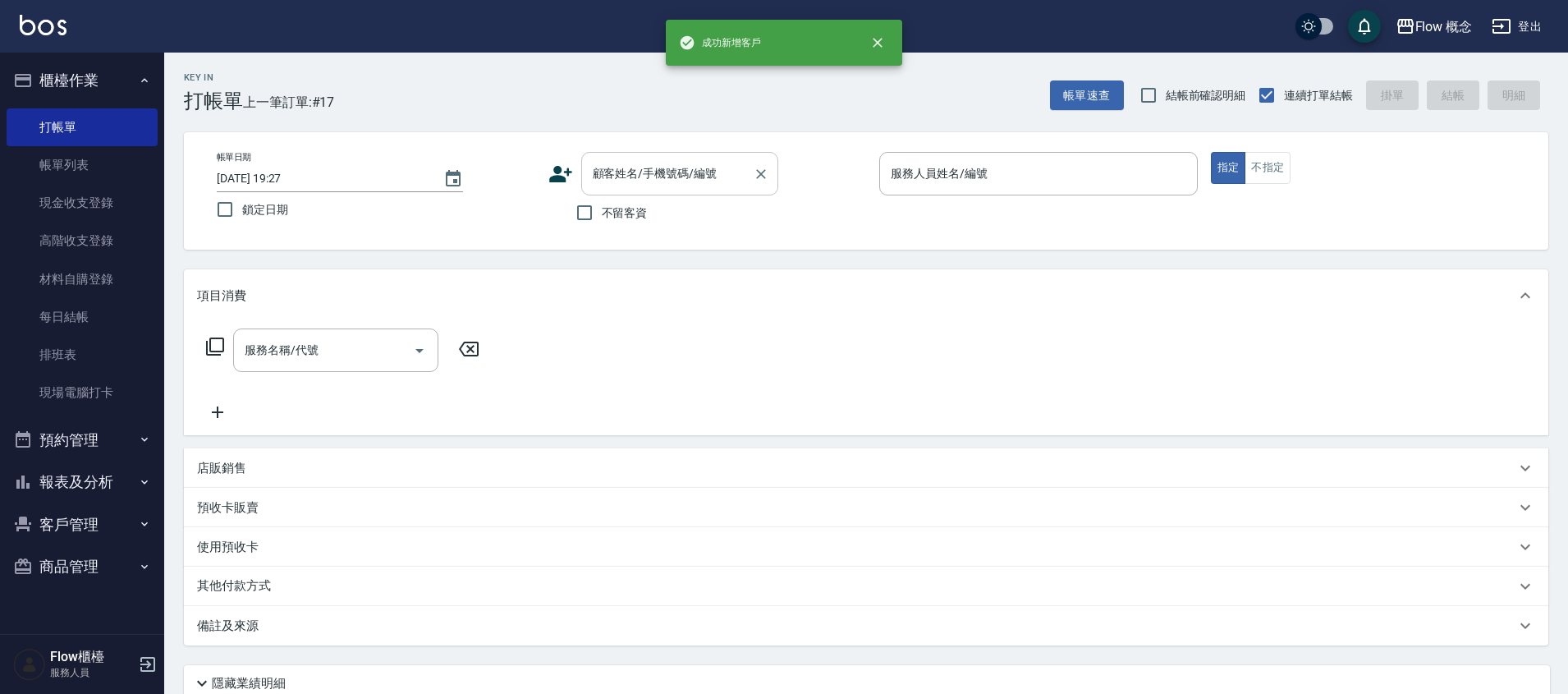
click at [664, 183] on input "顧客姓名/手機號碼/編號" at bounding box center [667, 174] width 158 height 29
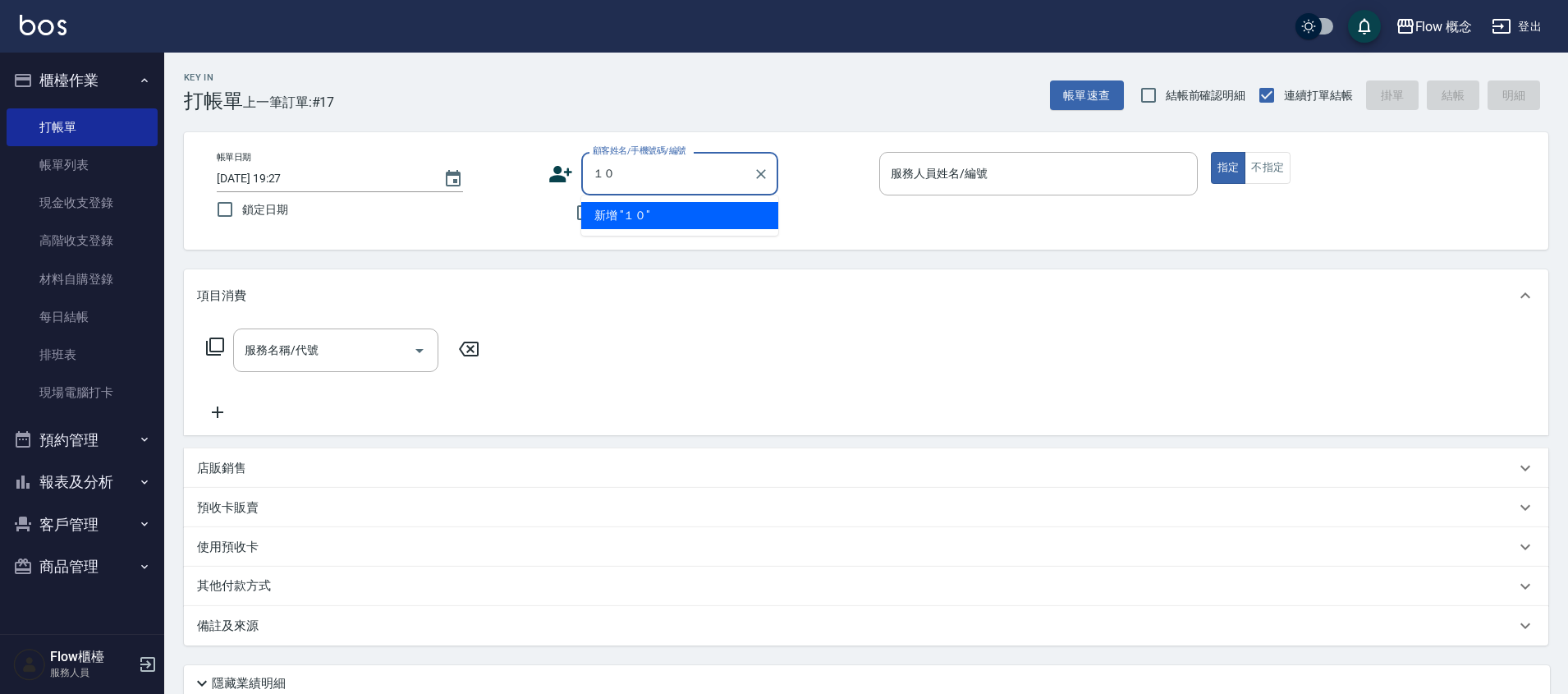
type input "１"
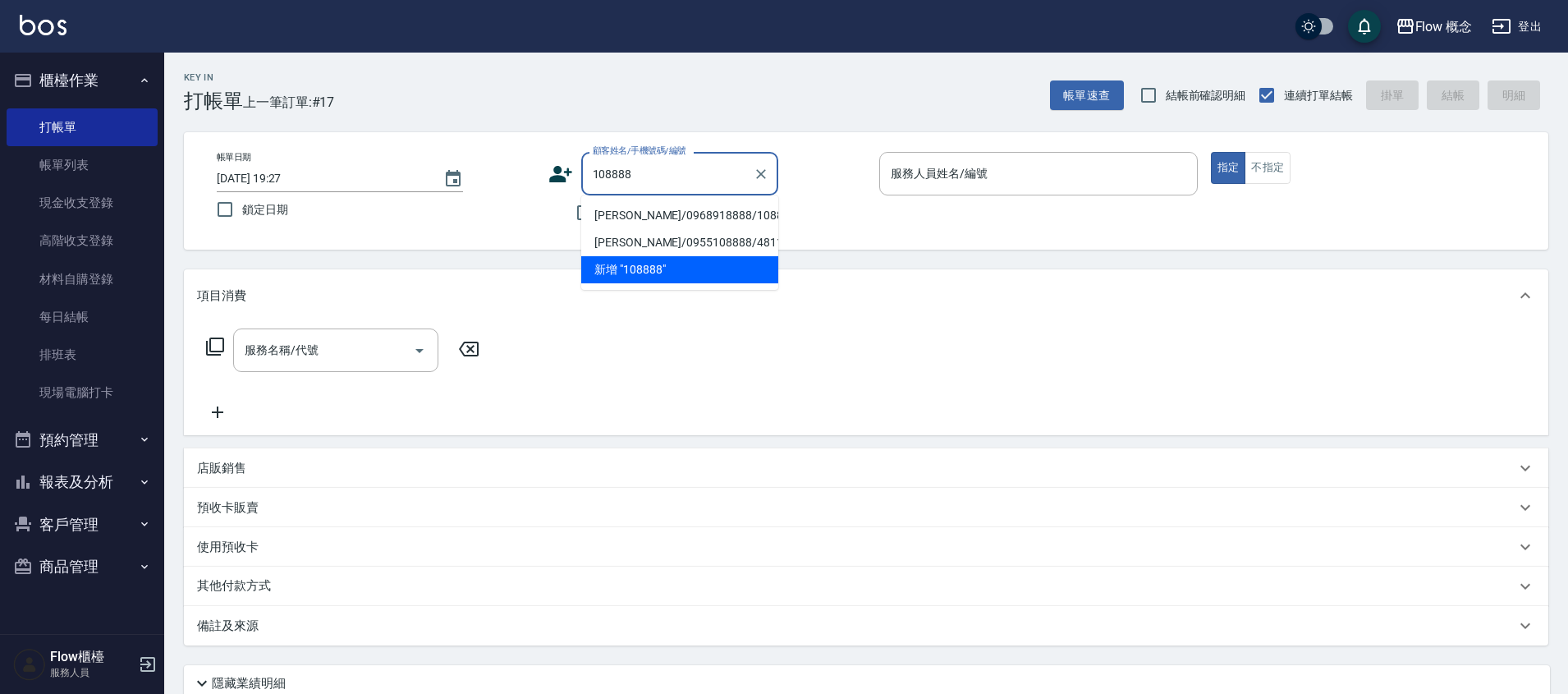
click at [710, 218] on li "[PERSON_NAME]/0968918888/108888" at bounding box center [679, 216] width 197 height 27
type input "[PERSON_NAME]/0968918888/108888"
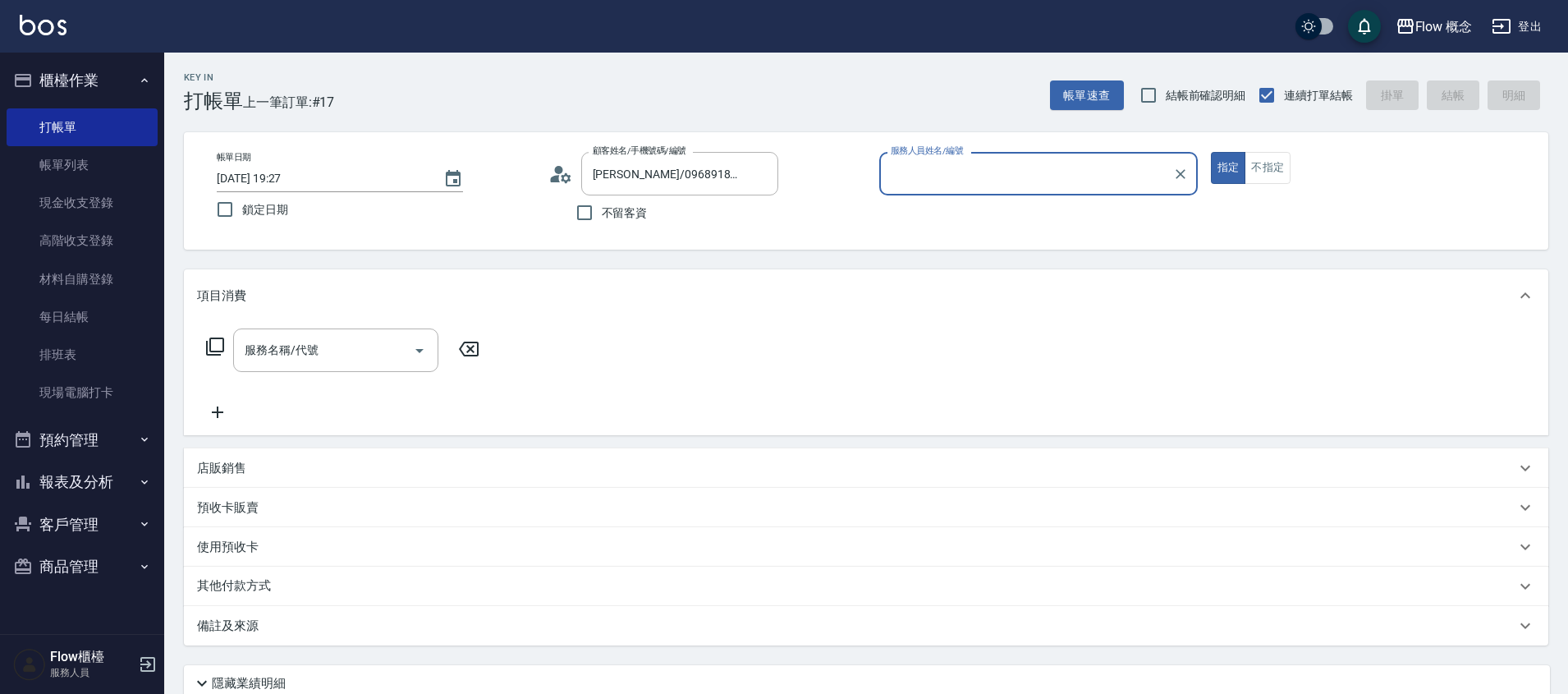
type input "[PERSON_NAME]-10"
click at [348, 356] on input "服務名稱/代號" at bounding box center [323, 350] width 166 height 29
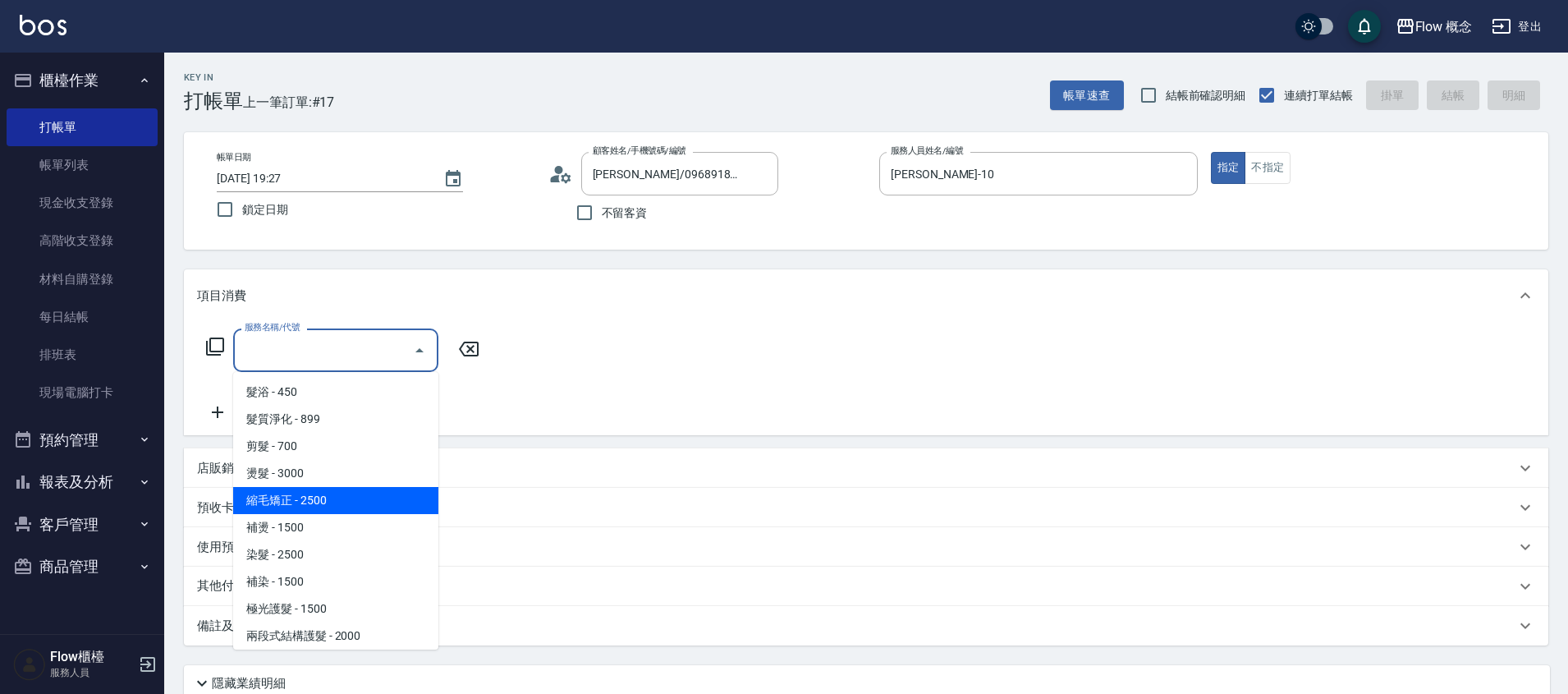
click at [291, 507] on span "縮毛矯正 - 2500" at bounding box center [336, 500] width 205 height 27
type input "縮毛矯正 (302)"
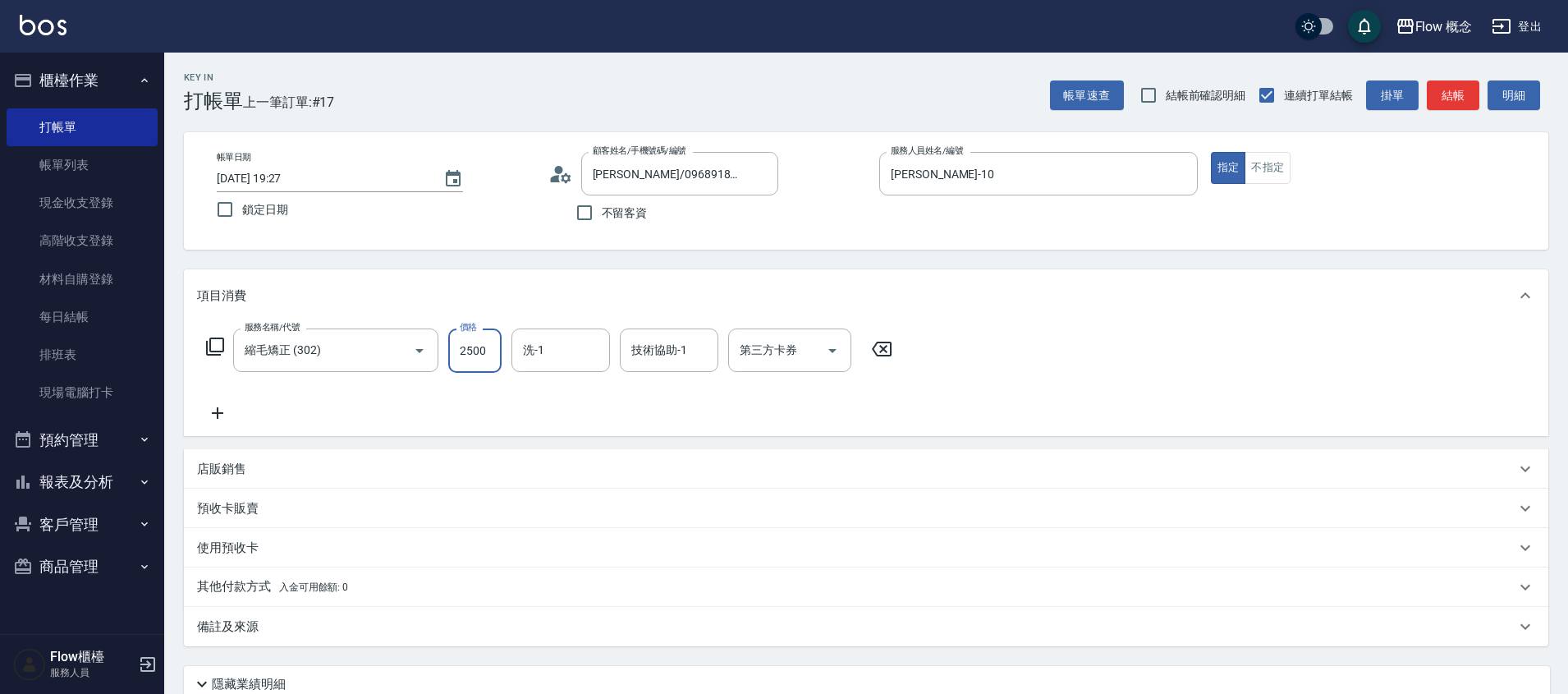
click at [487, 363] on input "2500" at bounding box center [475, 350] width 54 height 44
type input "1480"
type input "[PERSON_NAME]-16"
click at [222, 414] on icon at bounding box center [217, 413] width 41 height 20
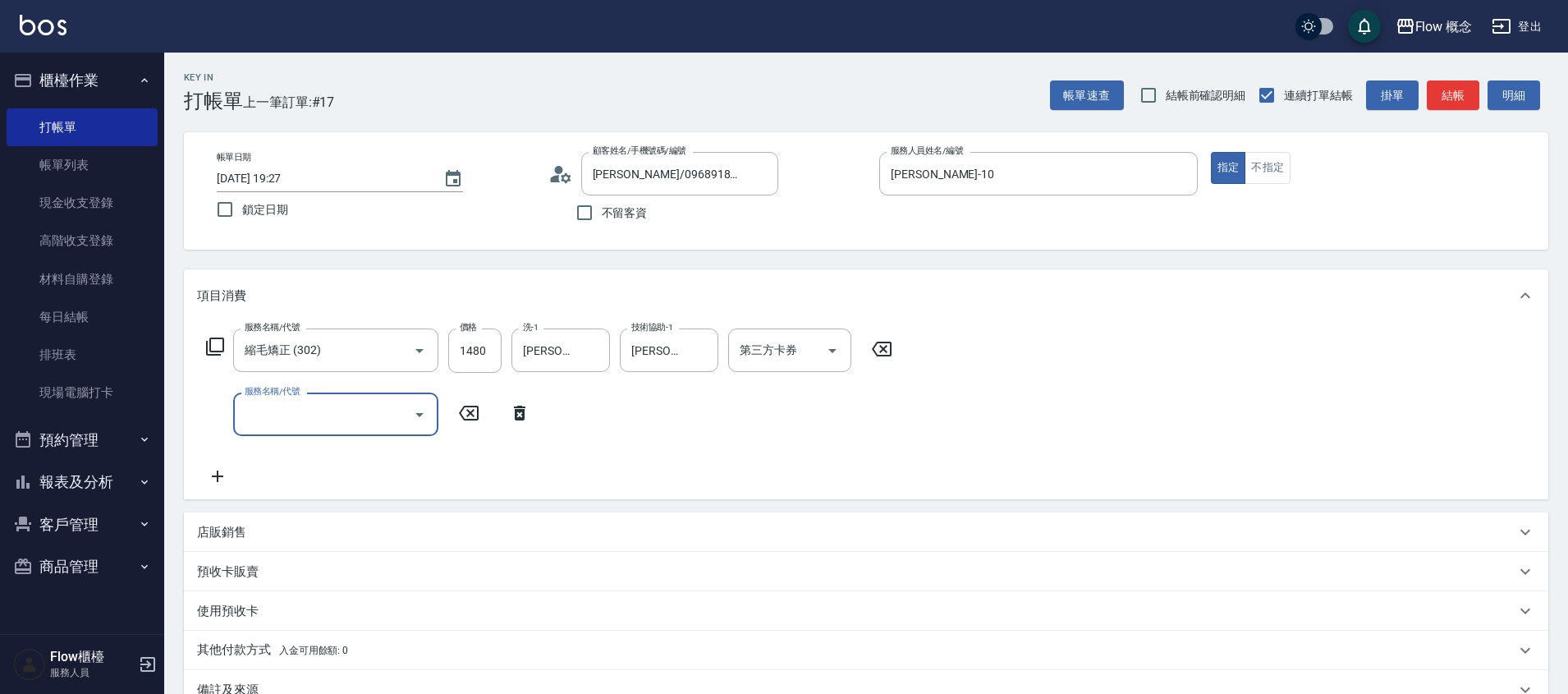
click at [285, 425] on input "服務名稱/代號" at bounding box center [323, 414] width 166 height 29
click at [285, 421] on input "服務名稱/代號" at bounding box center [323, 414] width 166 height 29
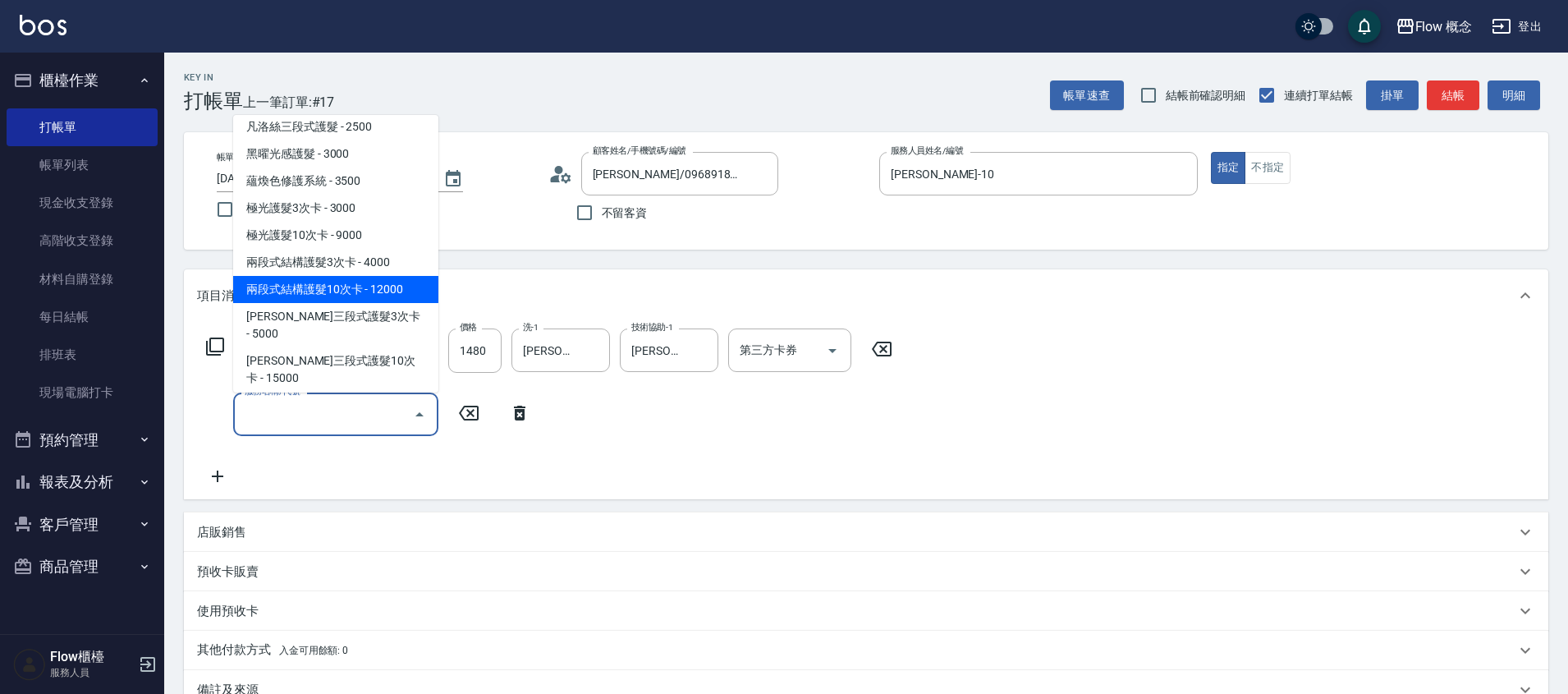
scroll to position [309, 0]
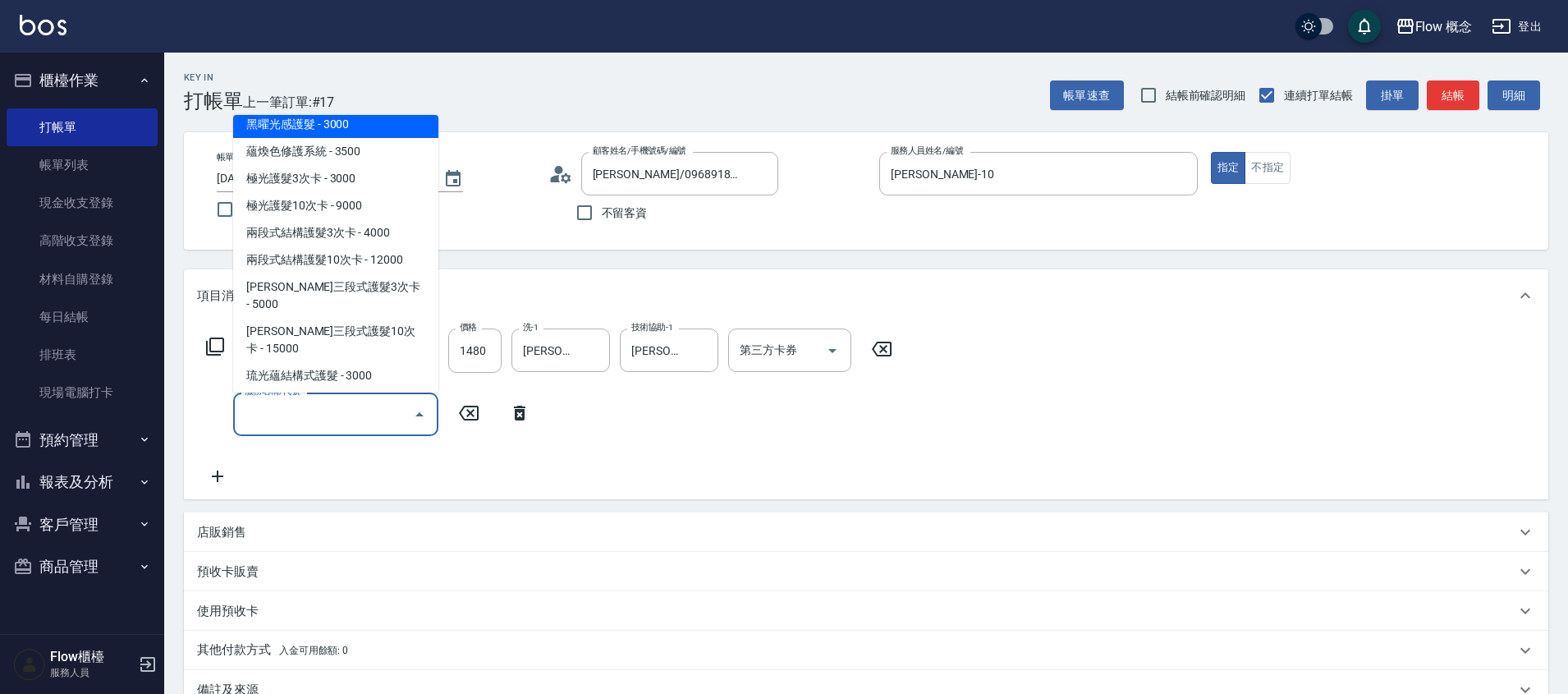
click at [343, 126] on span "黑曜光感護髮 - 3000" at bounding box center [336, 124] width 205 height 27
type input "黑曜光感護髮(504)"
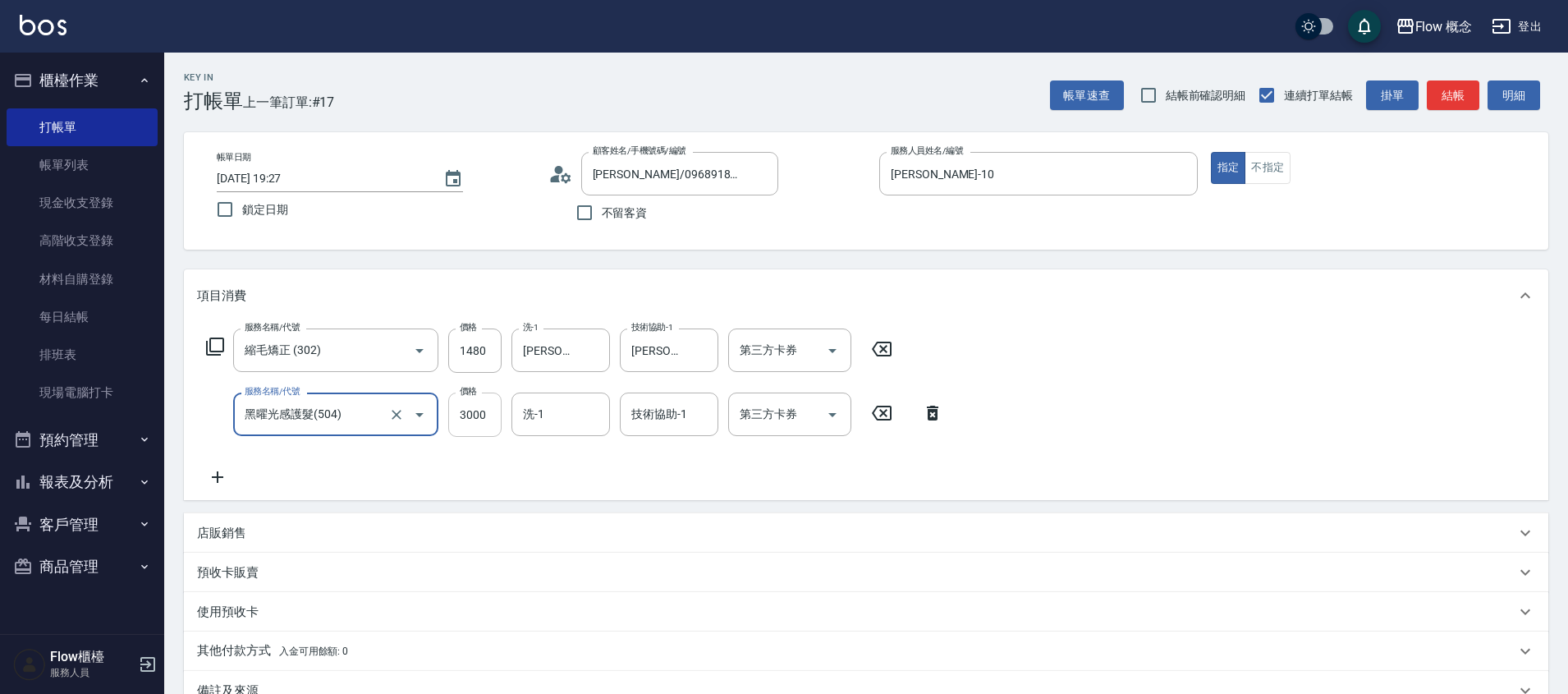
click at [483, 429] on input "3000" at bounding box center [475, 415] width 54 height 44
type input "2100"
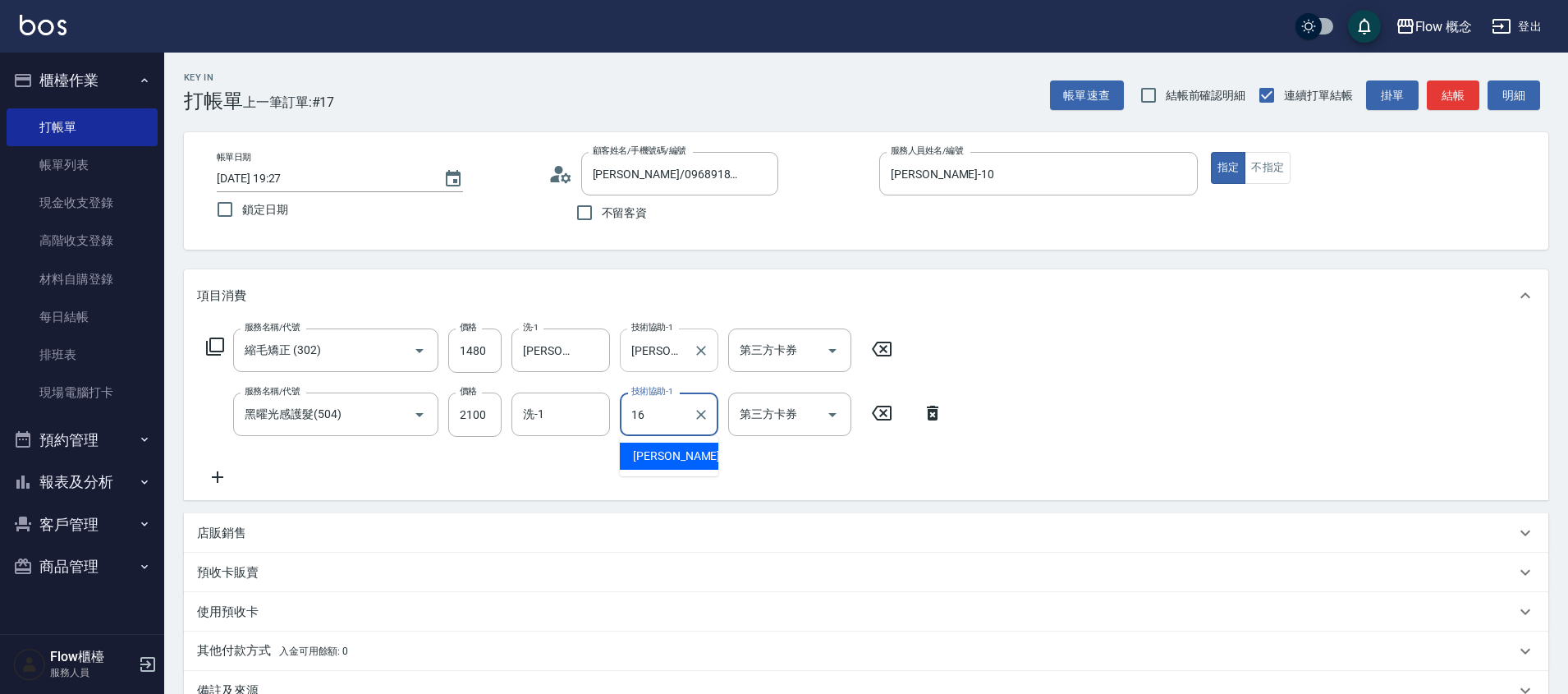
type input "[PERSON_NAME]-16"
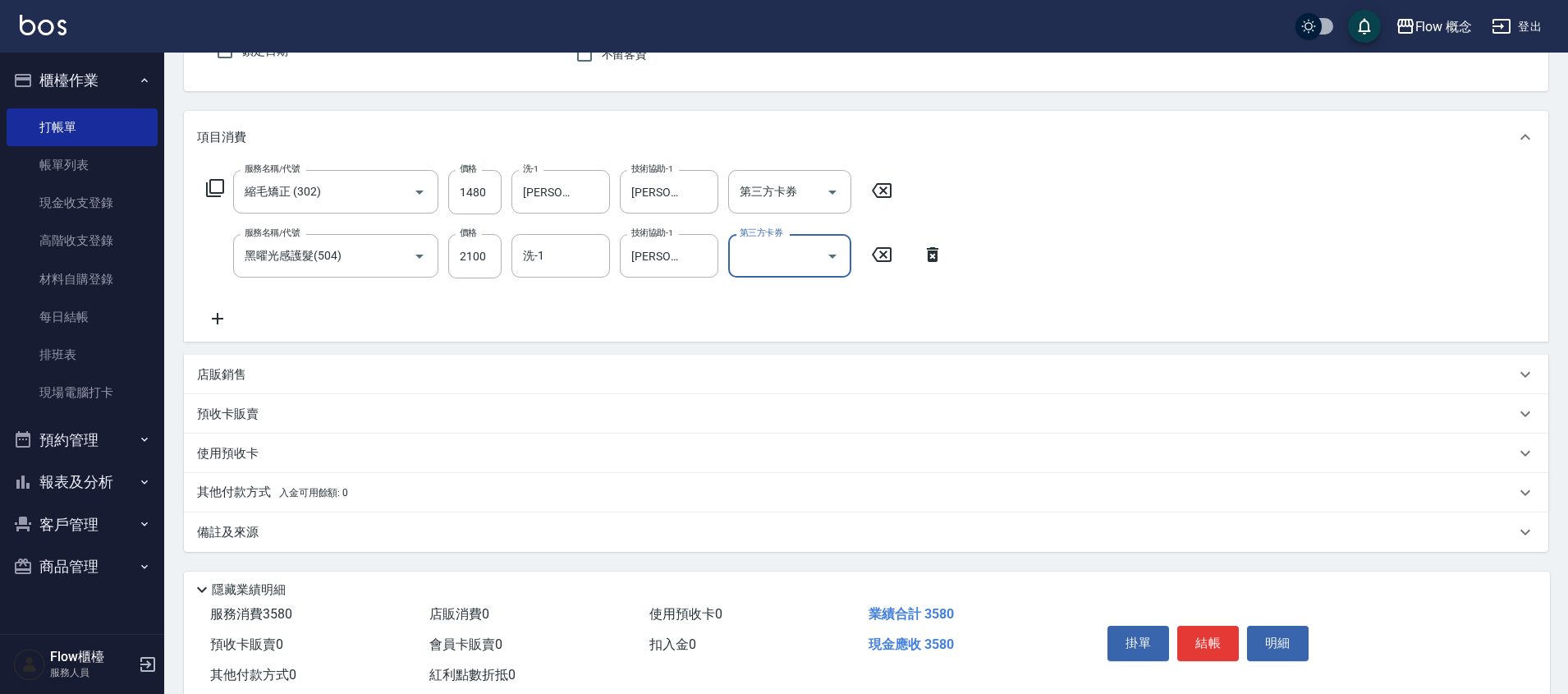
scroll to position [202, 0]
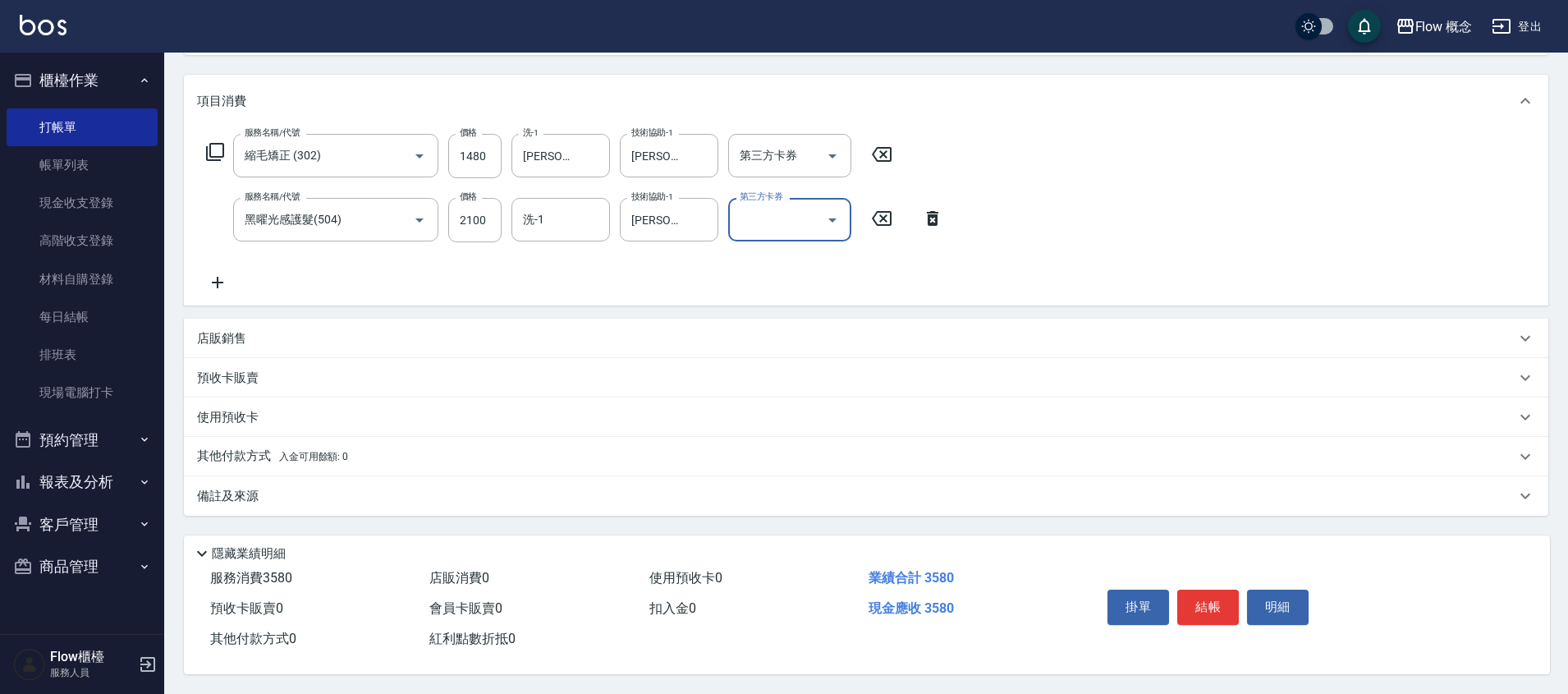
click at [231, 454] on p "其他付款方式 入金可用餘額: 0" at bounding box center [272, 456] width 151 height 18
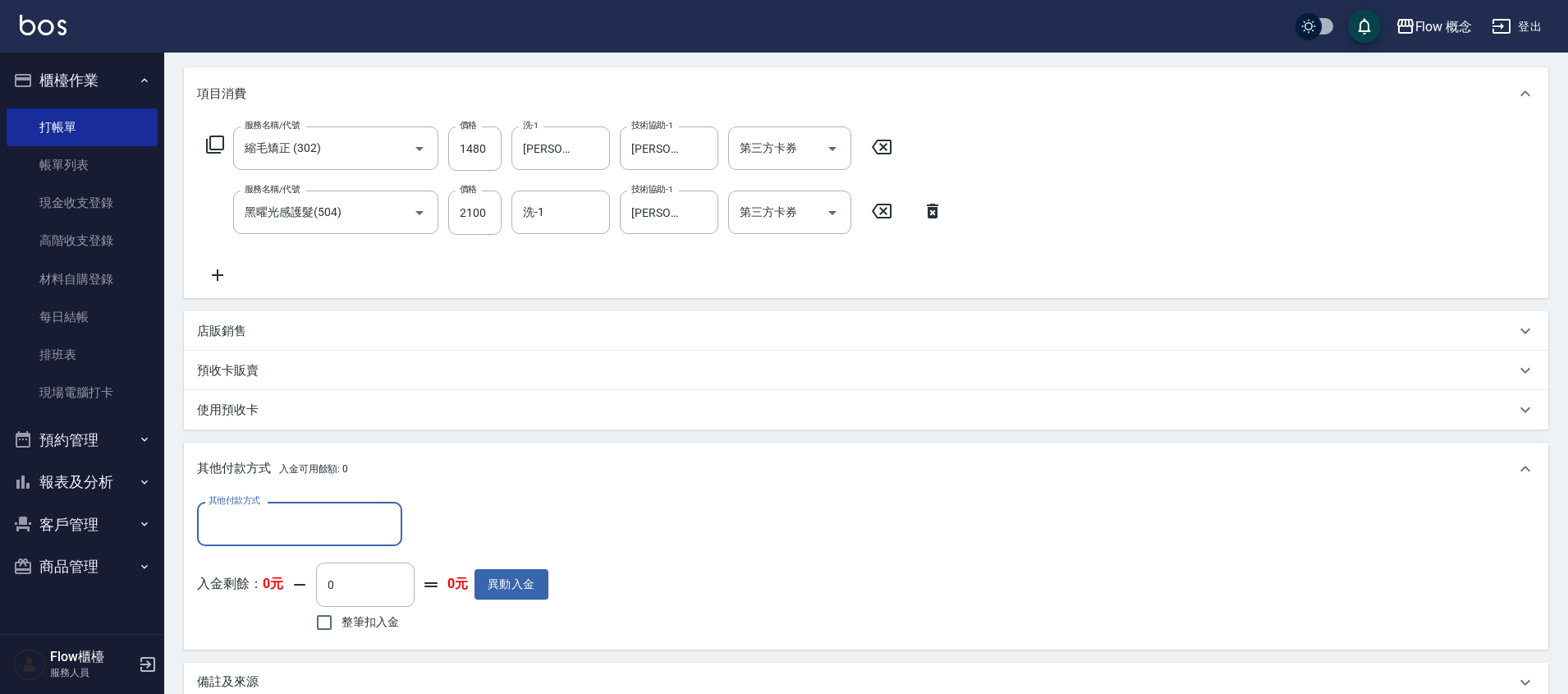
scroll to position [0, 0]
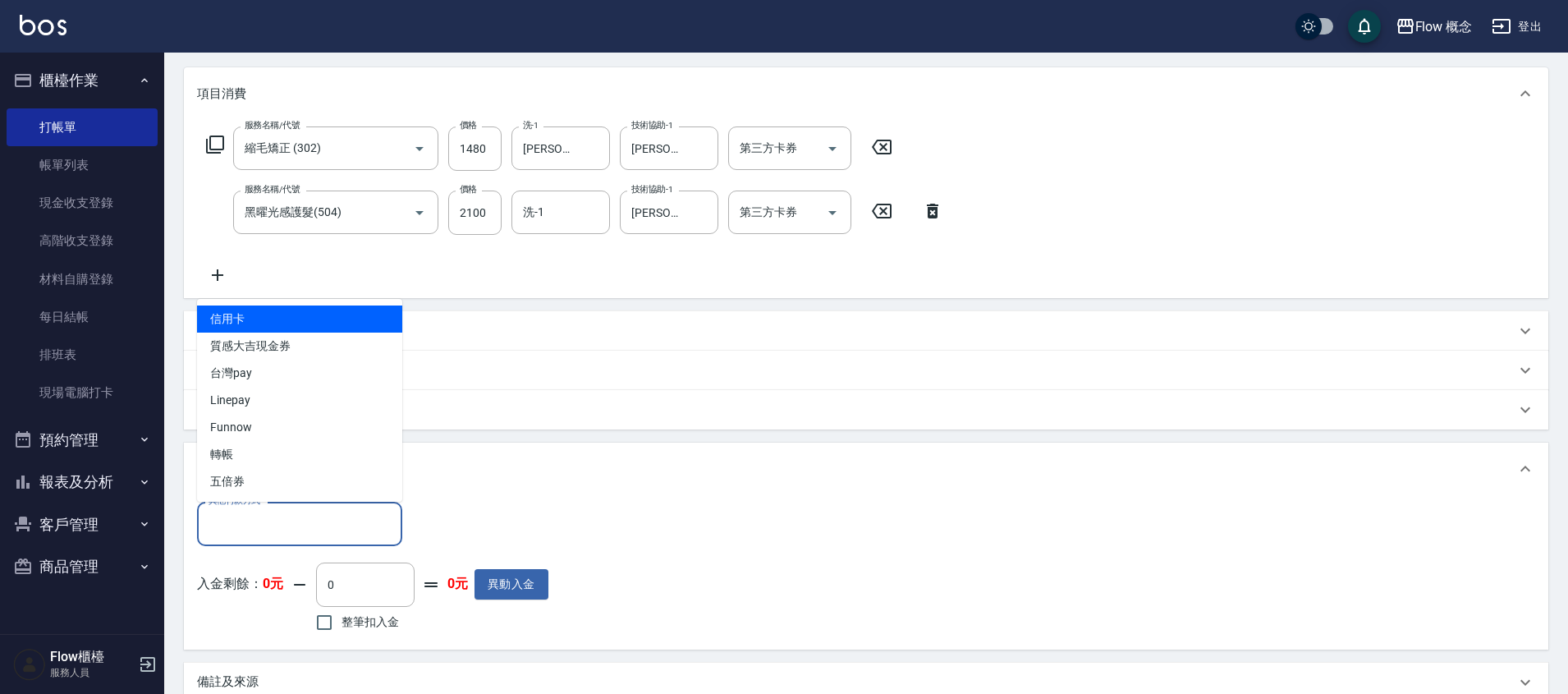
click at [268, 524] on input "其他付款方式" at bounding box center [300, 523] width 191 height 29
click at [285, 322] on span "信用卡" at bounding box center [299, 319] width 205 height 27
type input "信用卡"
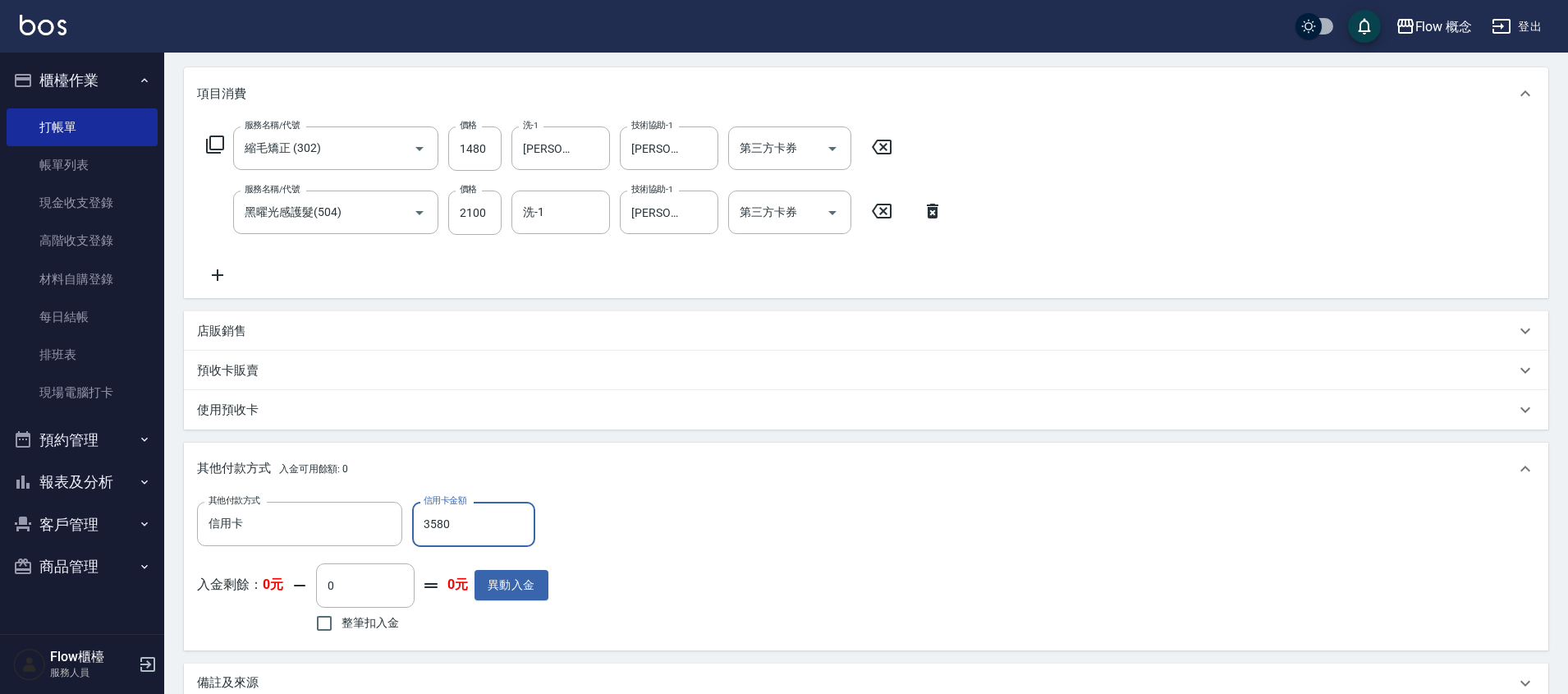
type input "3580"
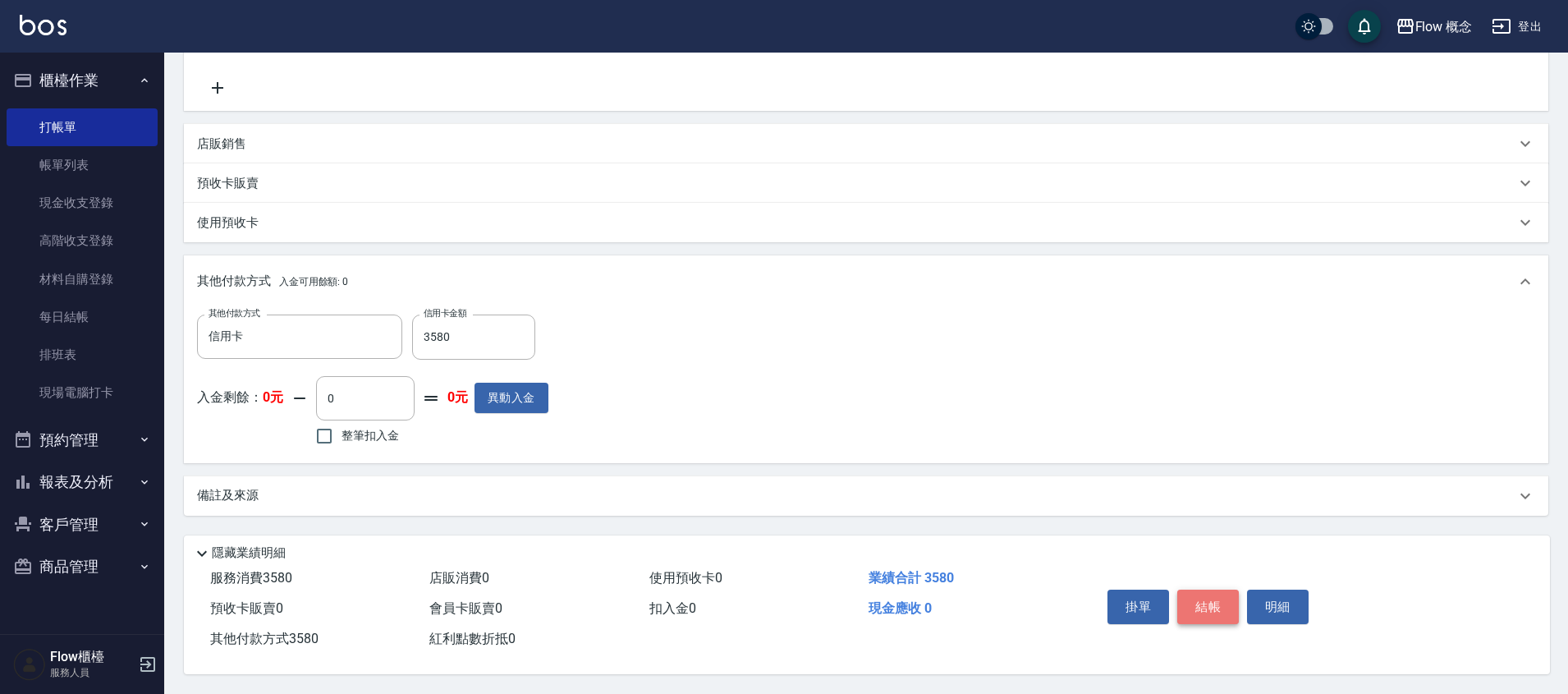
click at [1222, 611] on button "結帳" at bounding box center [1208, 607] width 61 height 34
type input "[DATE] 19:29"
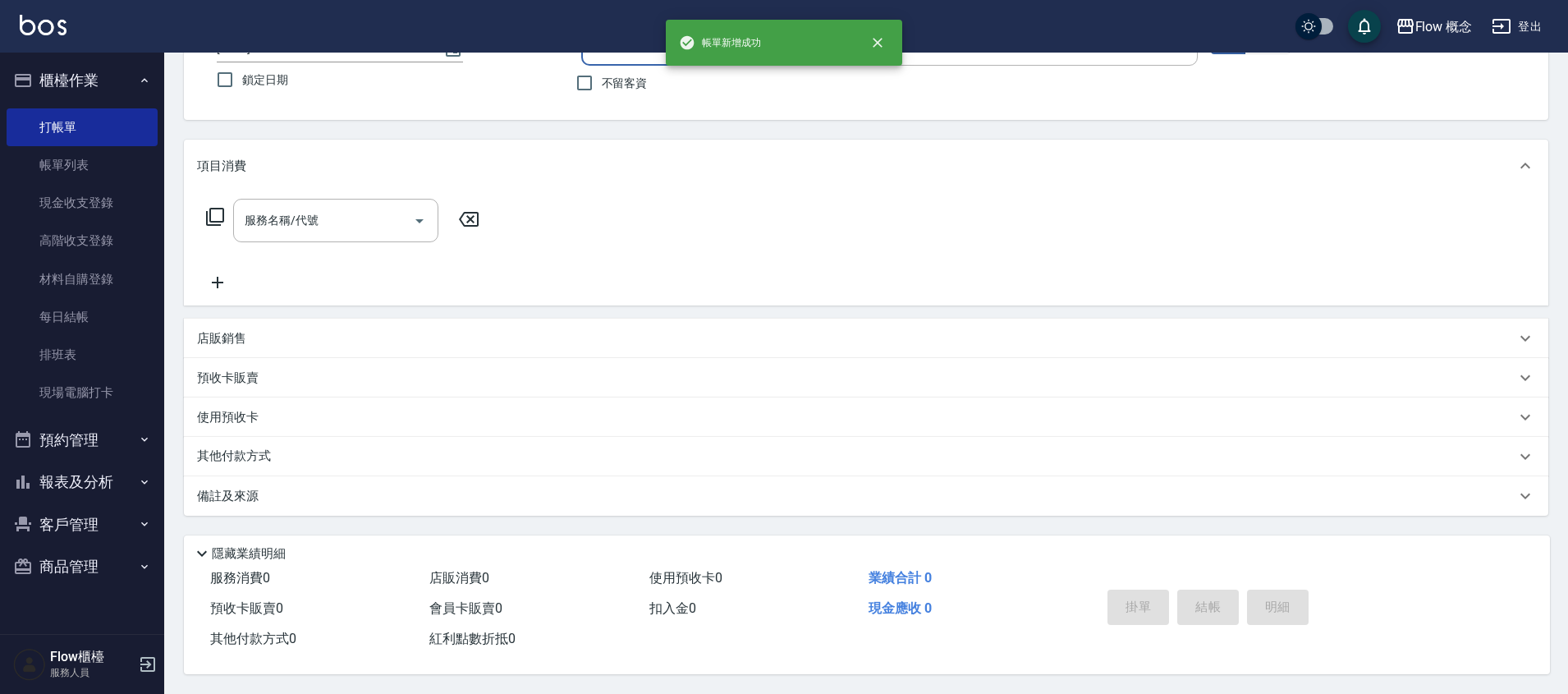
scroll to position [0, 0]
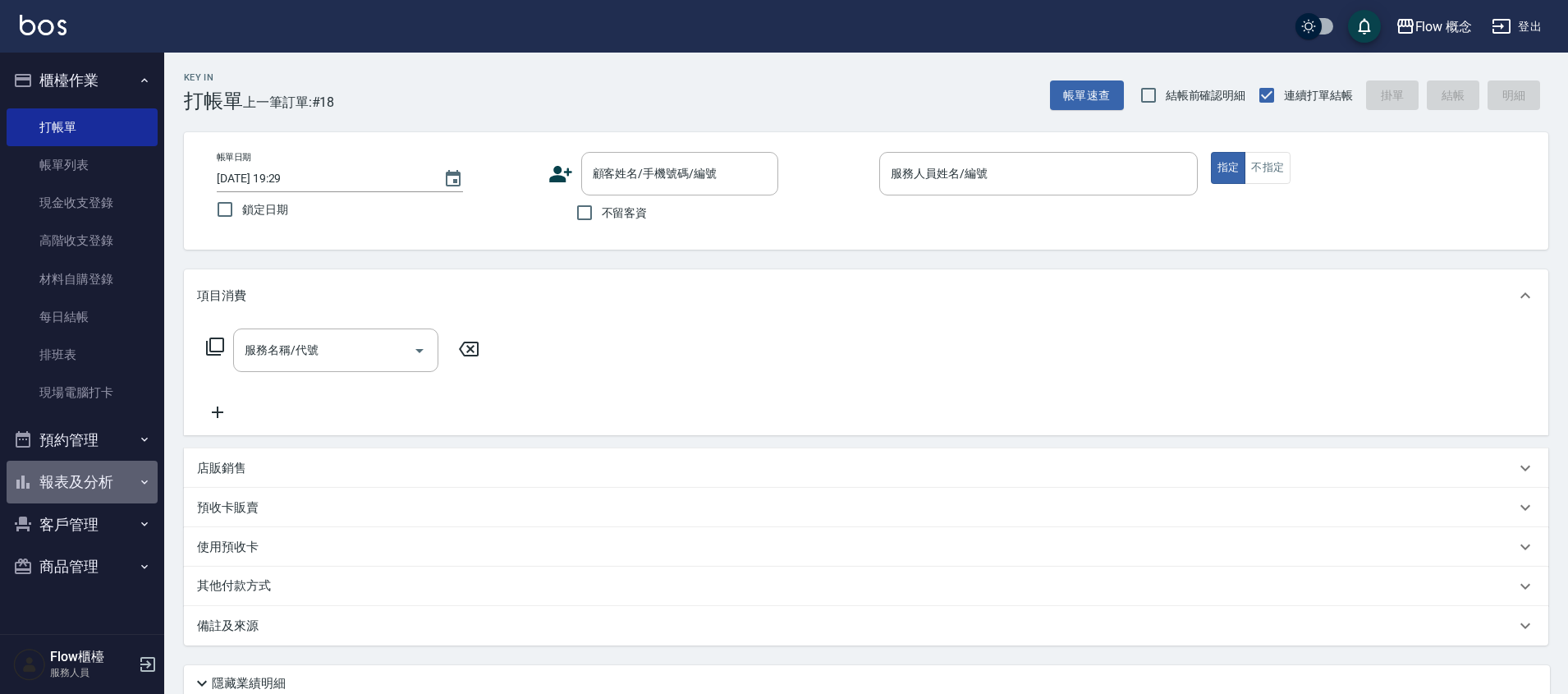
click at [63, 487] on button "報表及分析" at bounding box center [82, 482] width 151 height 43
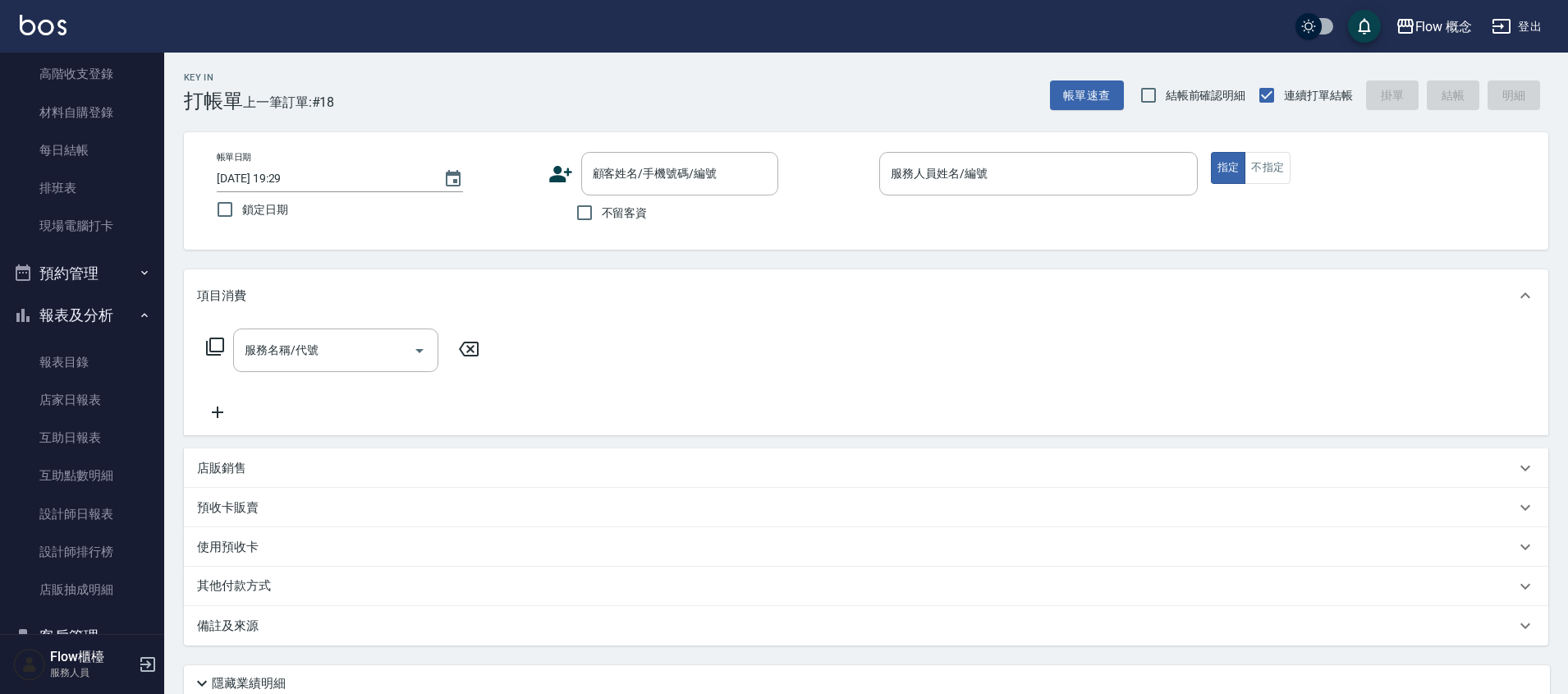
scroll to position [168, 0]
click at [89, 511] on link "設計師日報表" at bounding box center [82, 512] width 151 height 38
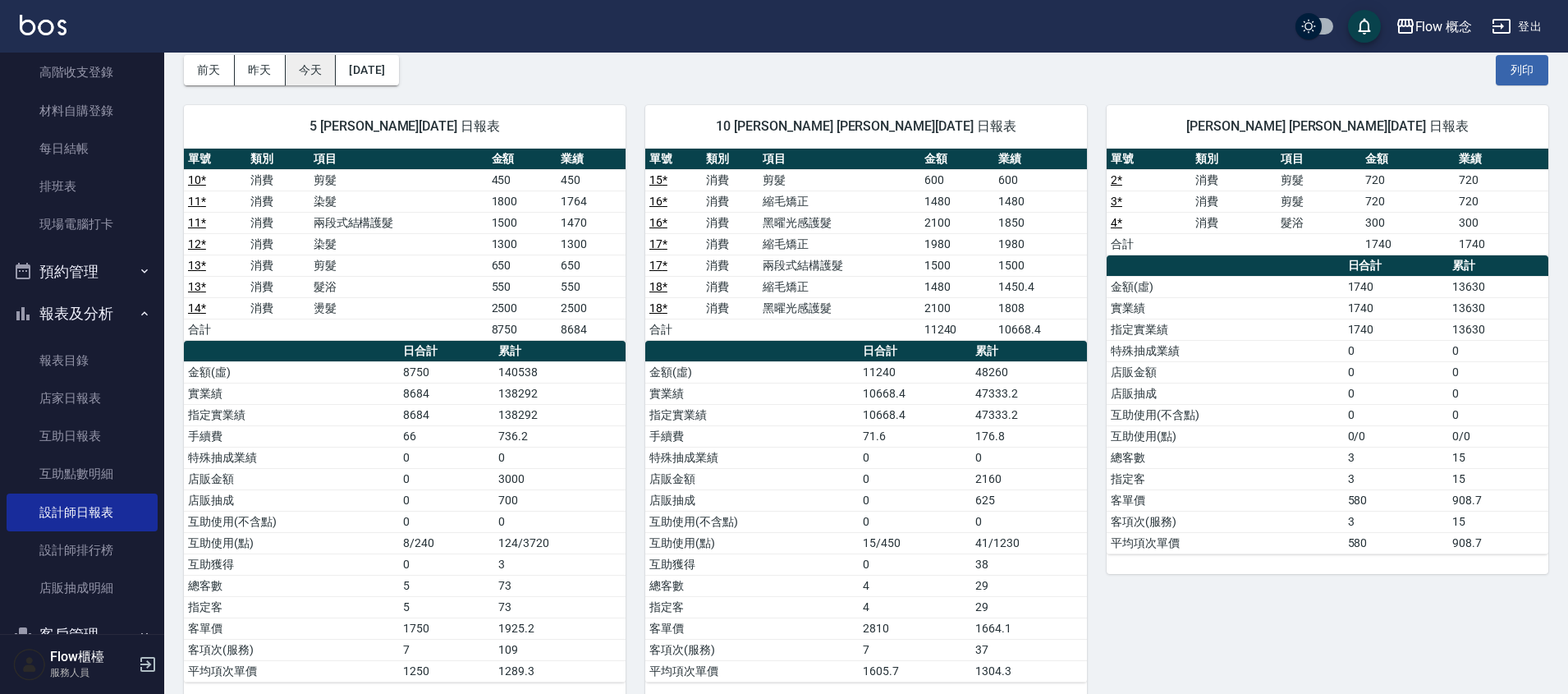
scroll to position [87, 0]
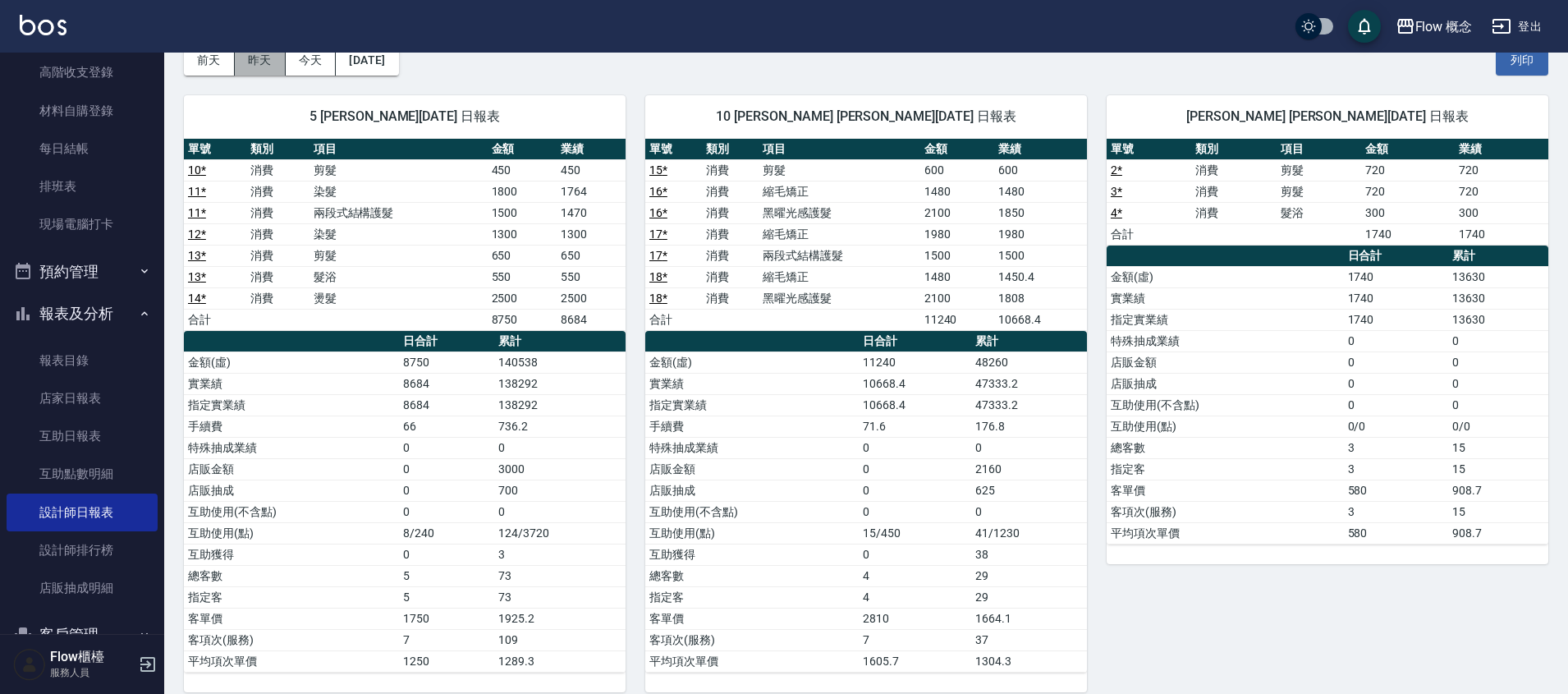
click at [262, 64] on button "昨天" at bounding box center [261, 61] width 51 height 31
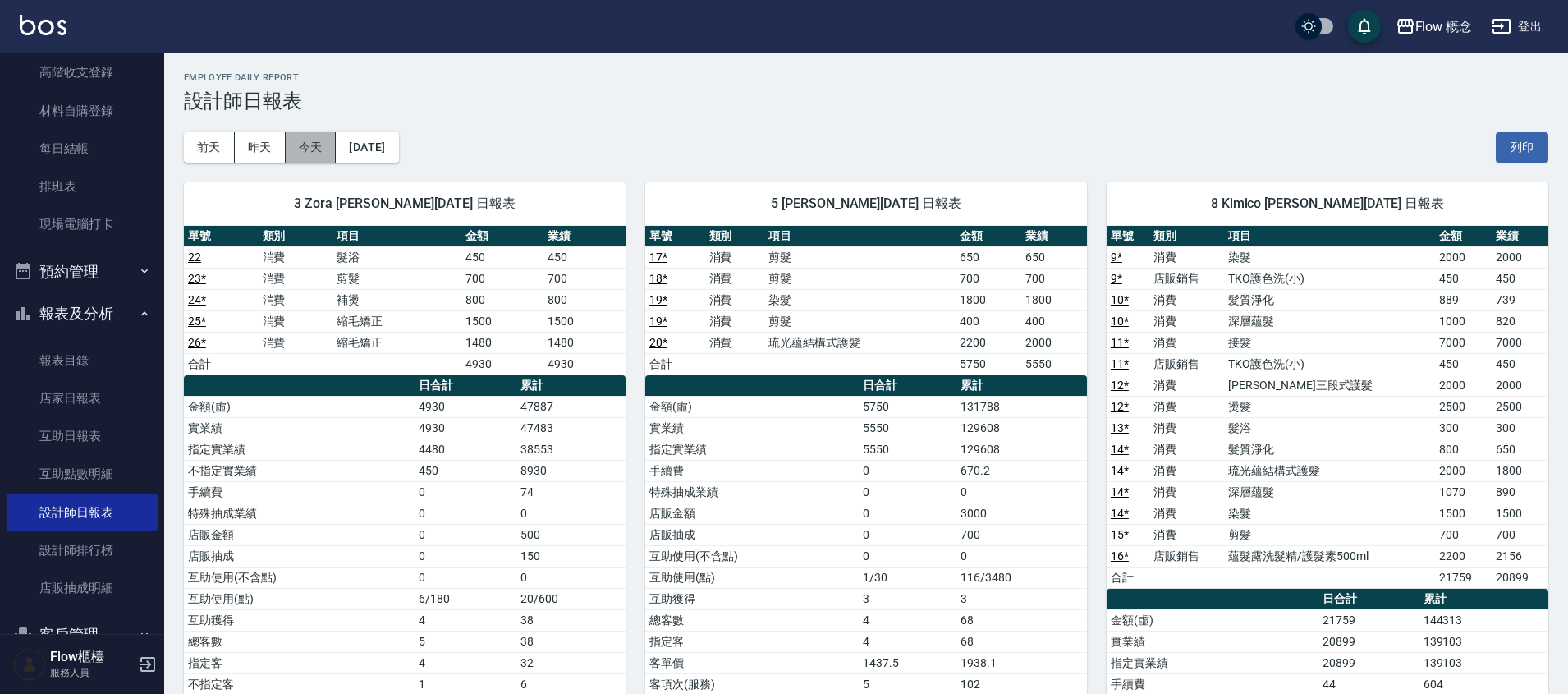
click at [303, 147] on button "今天" at bounding box center [311, 147] width 51 height 31
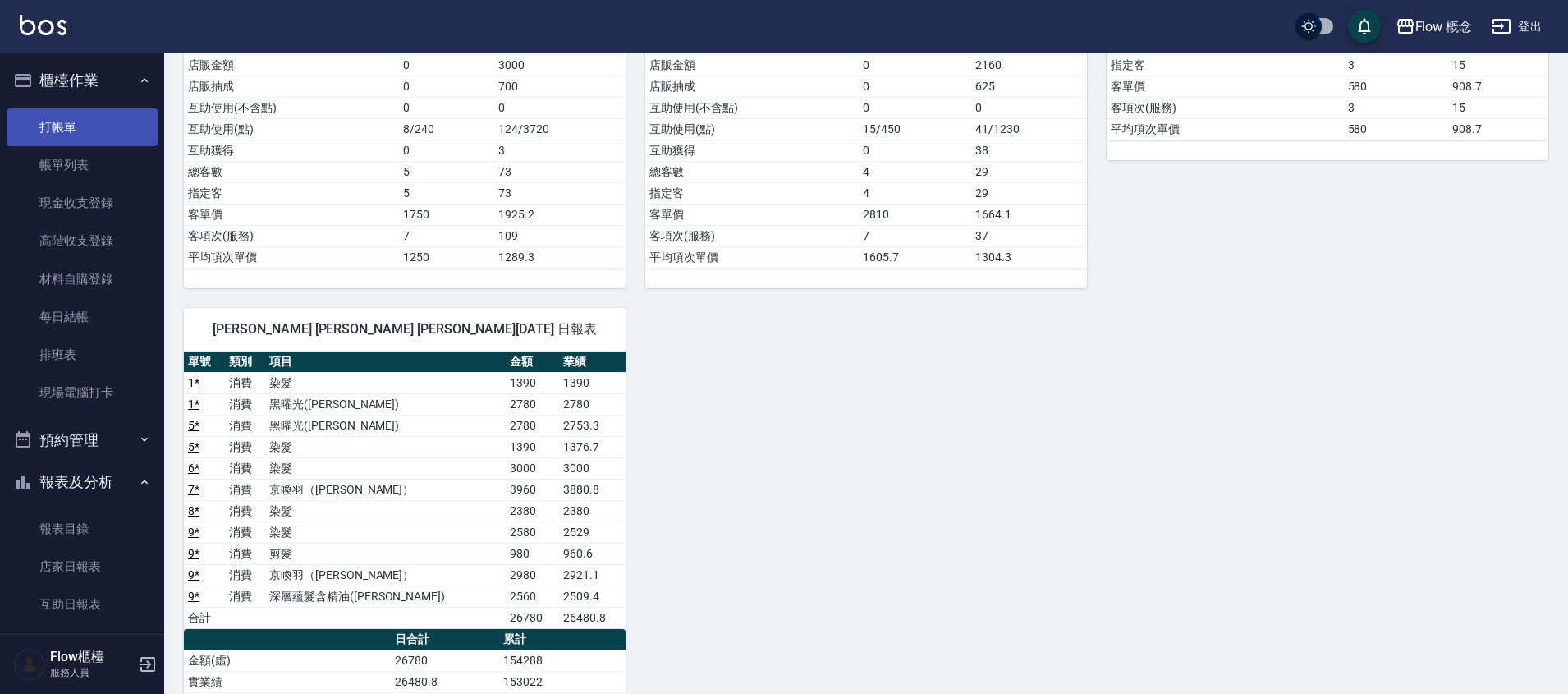
click at [62, 133] on link "打帳單" at bounding box center [82, 127] width 151 height 38
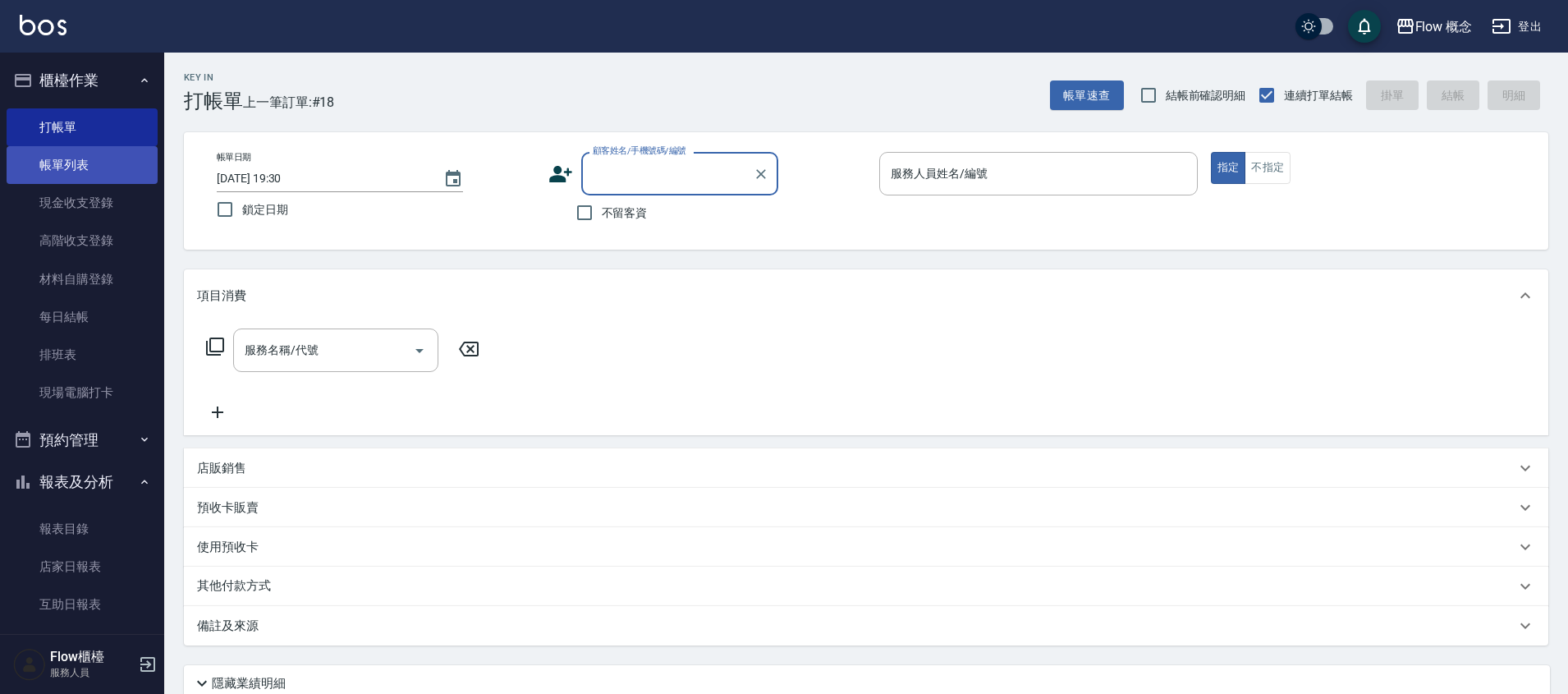
click at [115, 165] on link "帳單列表" at bounding box center [82, 165] width 151 height 38
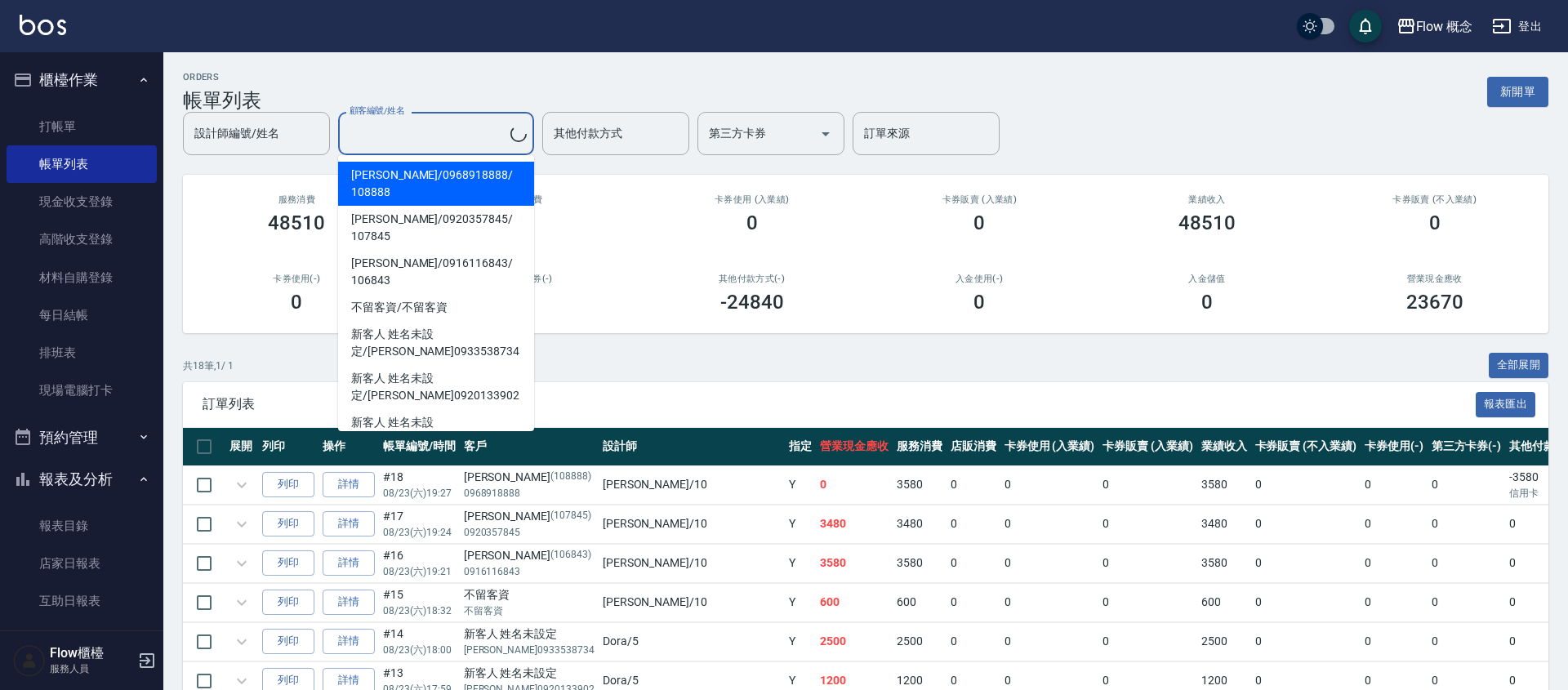
click at [468, 138] on input "顧客編號/姓名" at bounding box center [428, 134] width 165 height 29
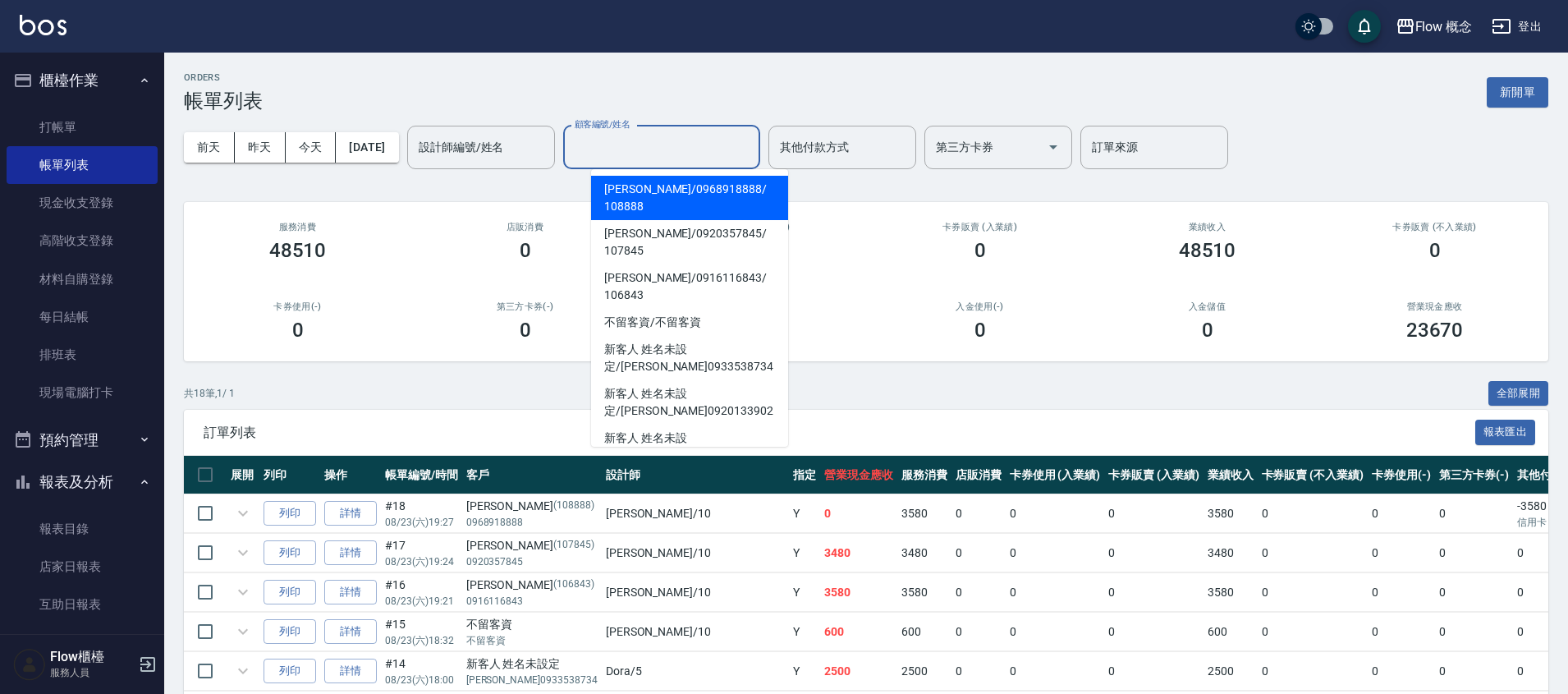
click at [470, 139] on div "設計師編號/姓名 設計師編號/姓名" at bounding box center [481, 147] width 147 height 43
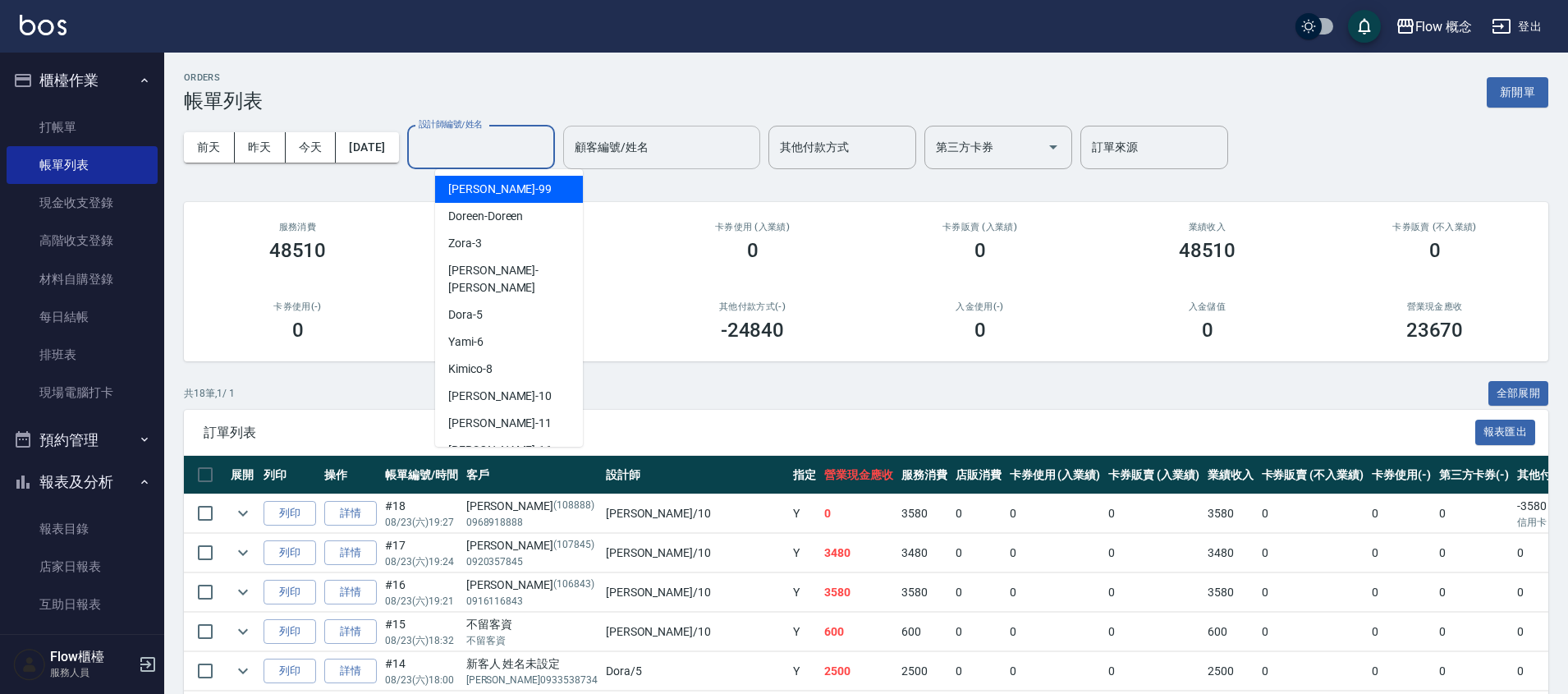
click at [470, 139] on input "設計師編號/姓名" at bounding box center [481, 147] width 133 height 29
click at [470, 138] on input "設計師編號/姓名" at bounding box center [481, 147] width 133 height 29
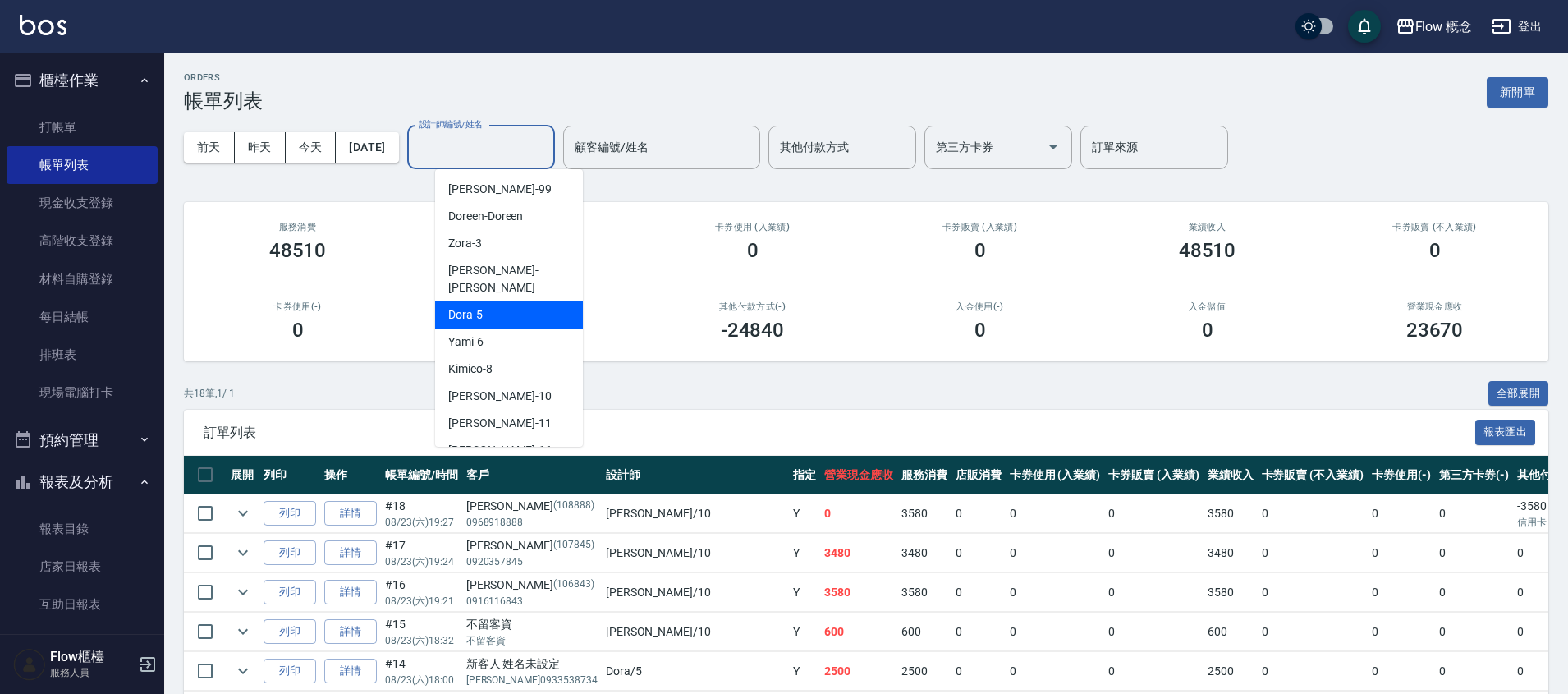
click at [500, 302] on div "Dora -5" at bounding box center [509, 315] width 147 height 27
type input "Dora-5"
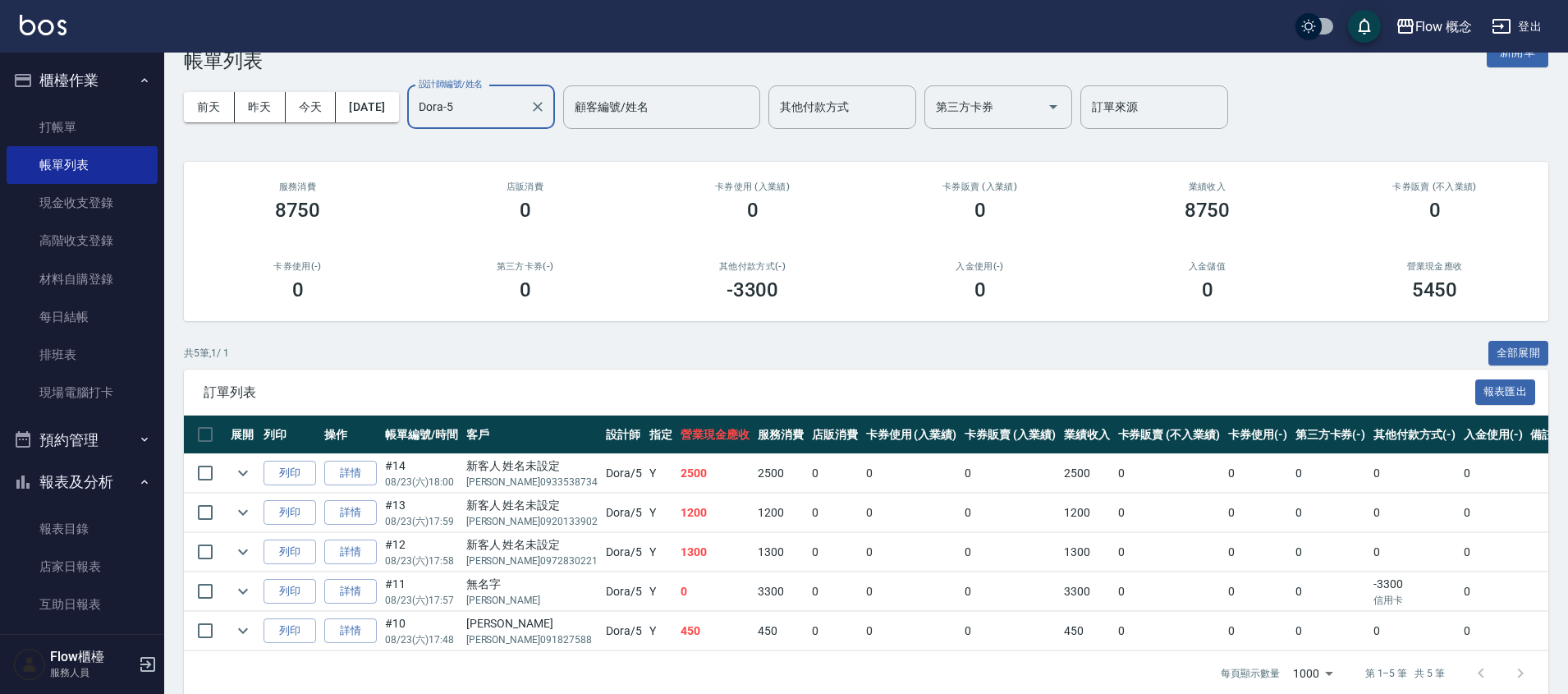
scroll to position [74, 0]
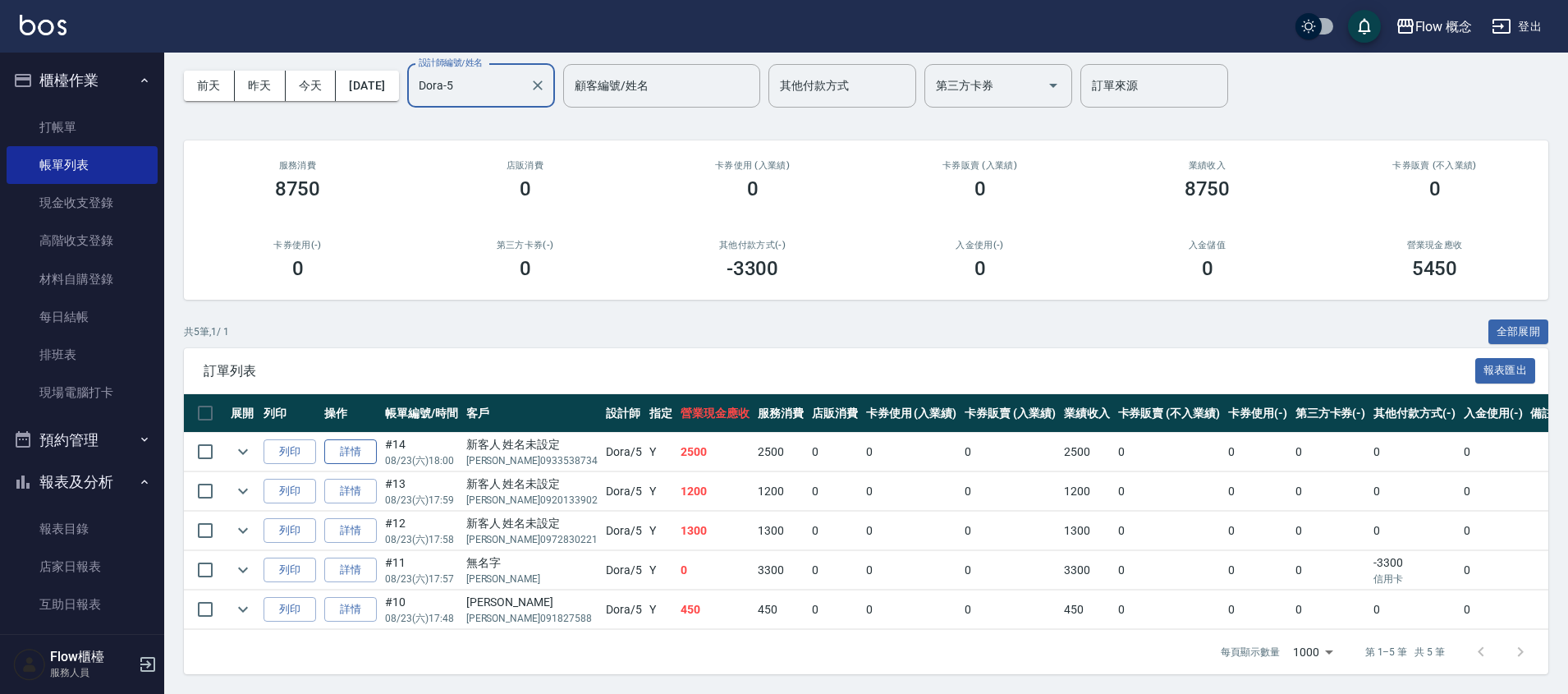
click at [372, 440] on link "詳情" at bounding box center [351, 452] width 53 height 26
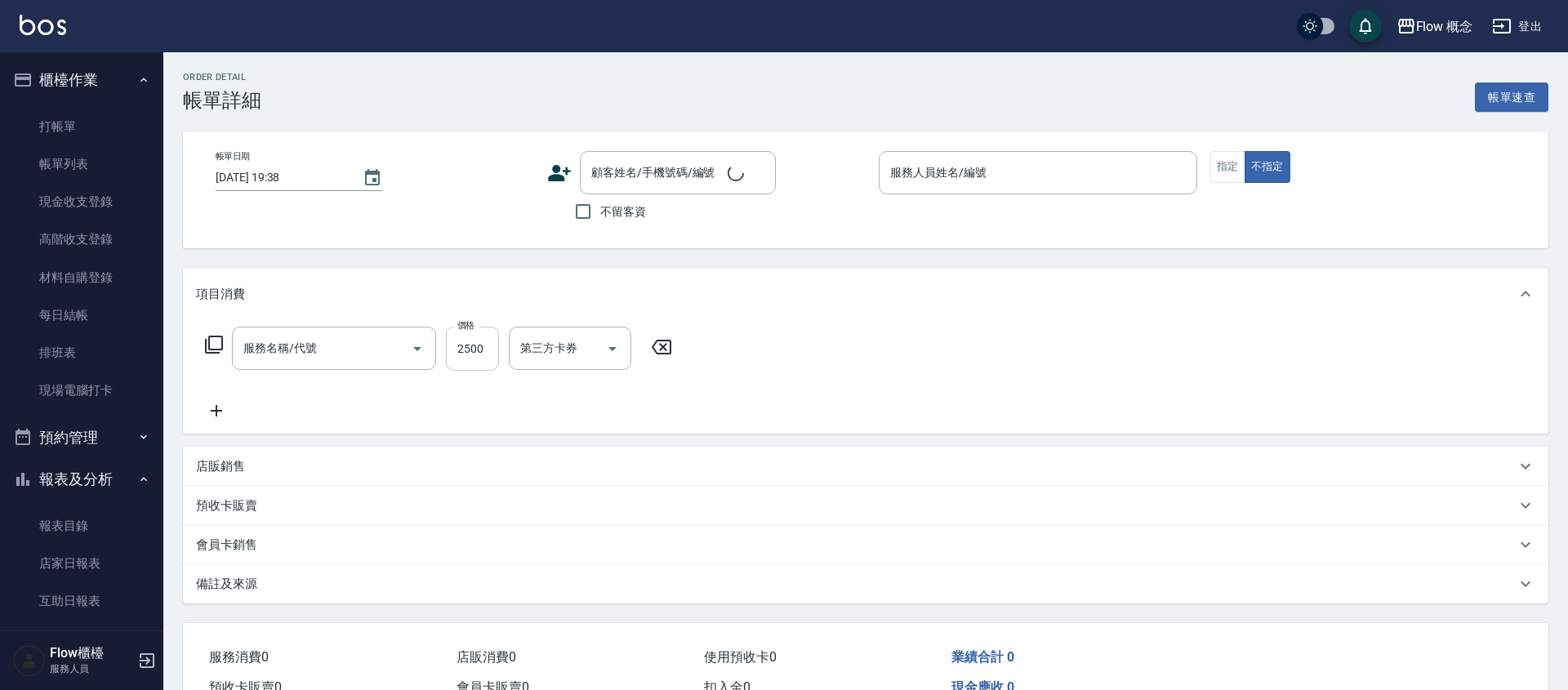
type input "[DATE] 18:00"
type input "Dora-5"
type input "設計師原本客人"
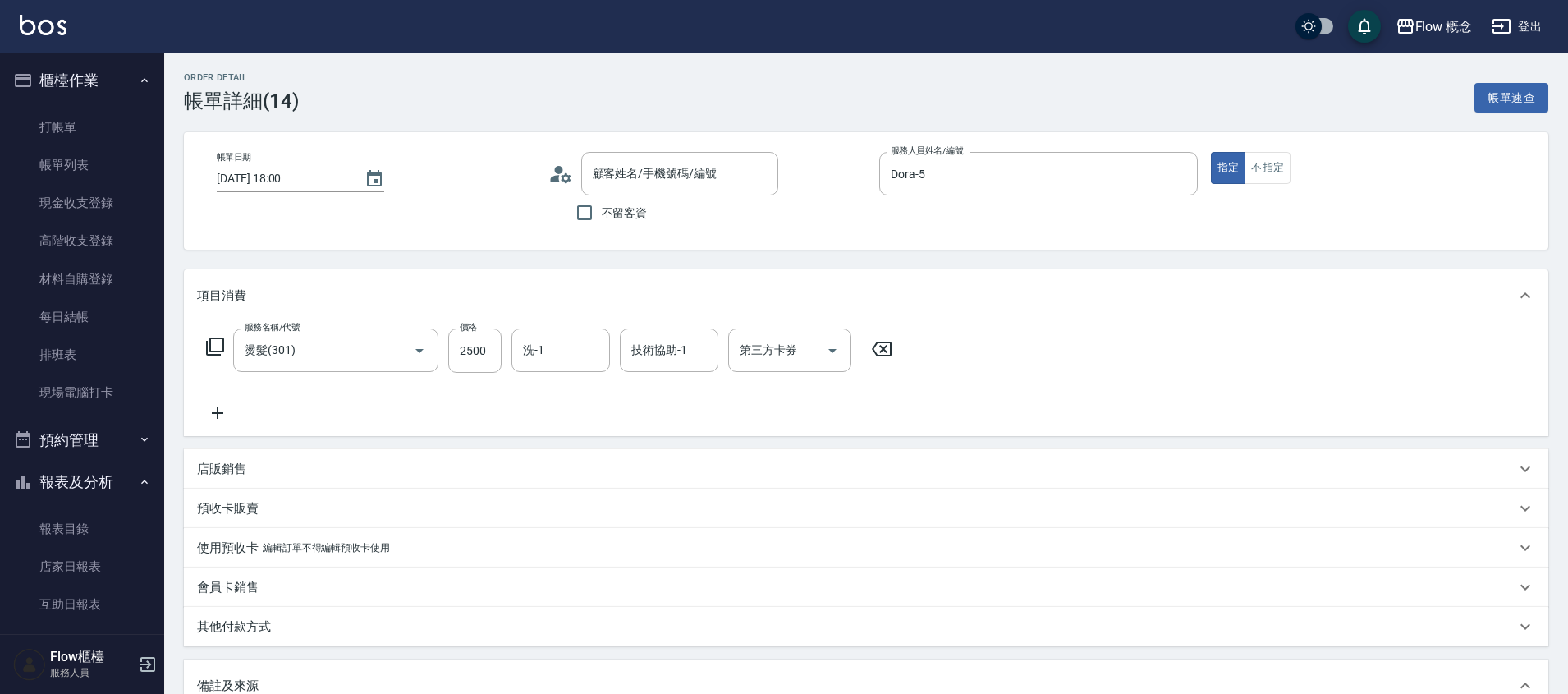
type input "燙髮(301)"
type input "新客人 姓名未設定/[PERSON_NAME]0933538734/null"
click at [464, 350] on input "2500" at bounding box center [475, 350] width 54 height 44
type input "2499"
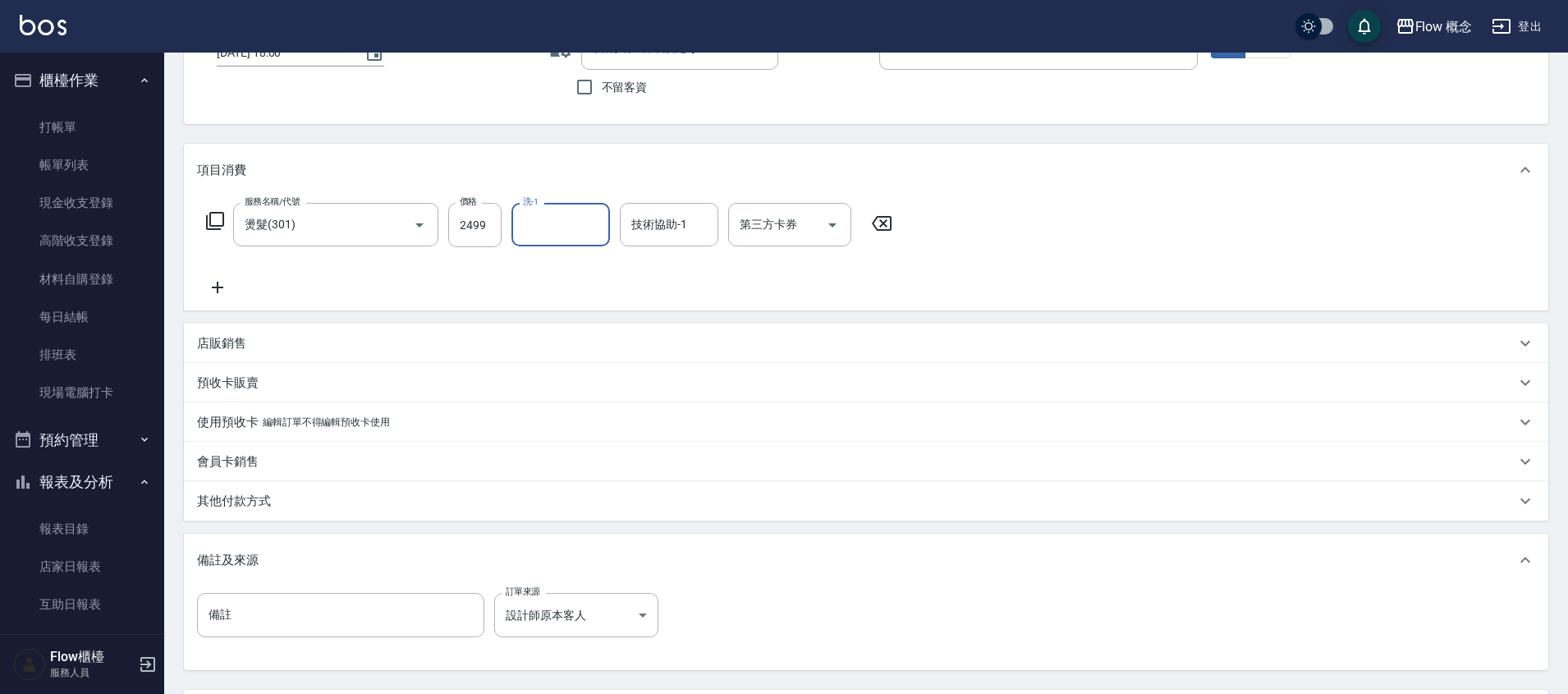
scroll to position [280, 0]
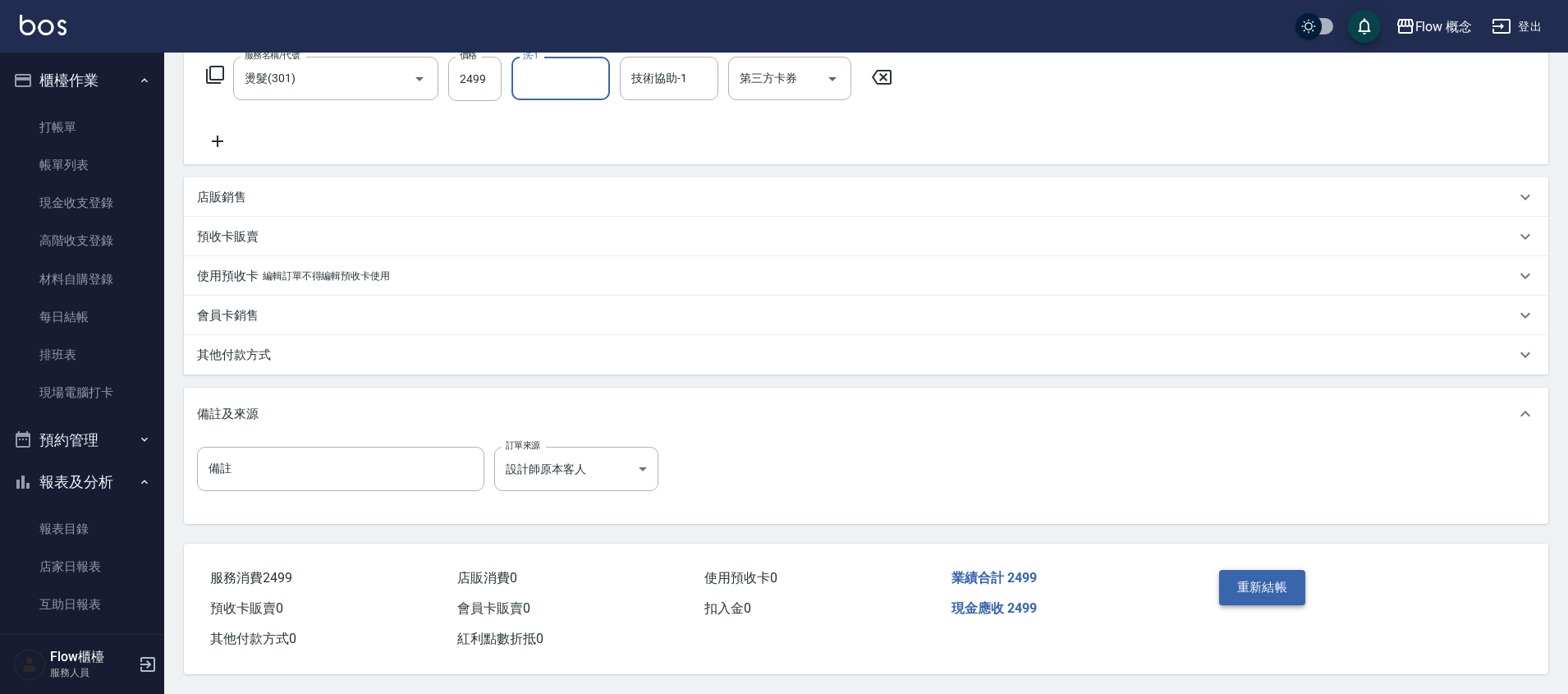
click at [1251, 587] on button "重新結帳" at bounding box center [1263, 587] width 87 height 34
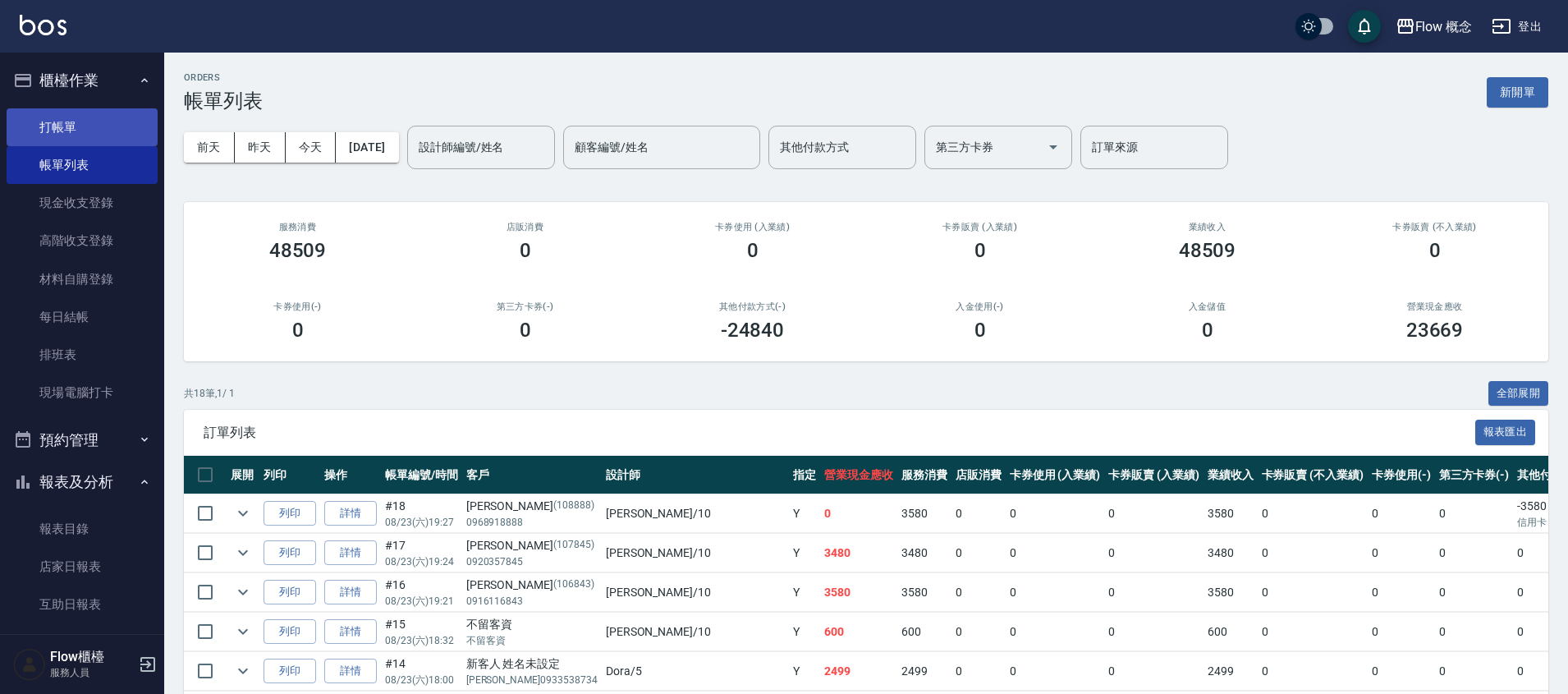
click at [112, 130] on link "打帳單" at bounding box center [82, 127] width 151 height 38
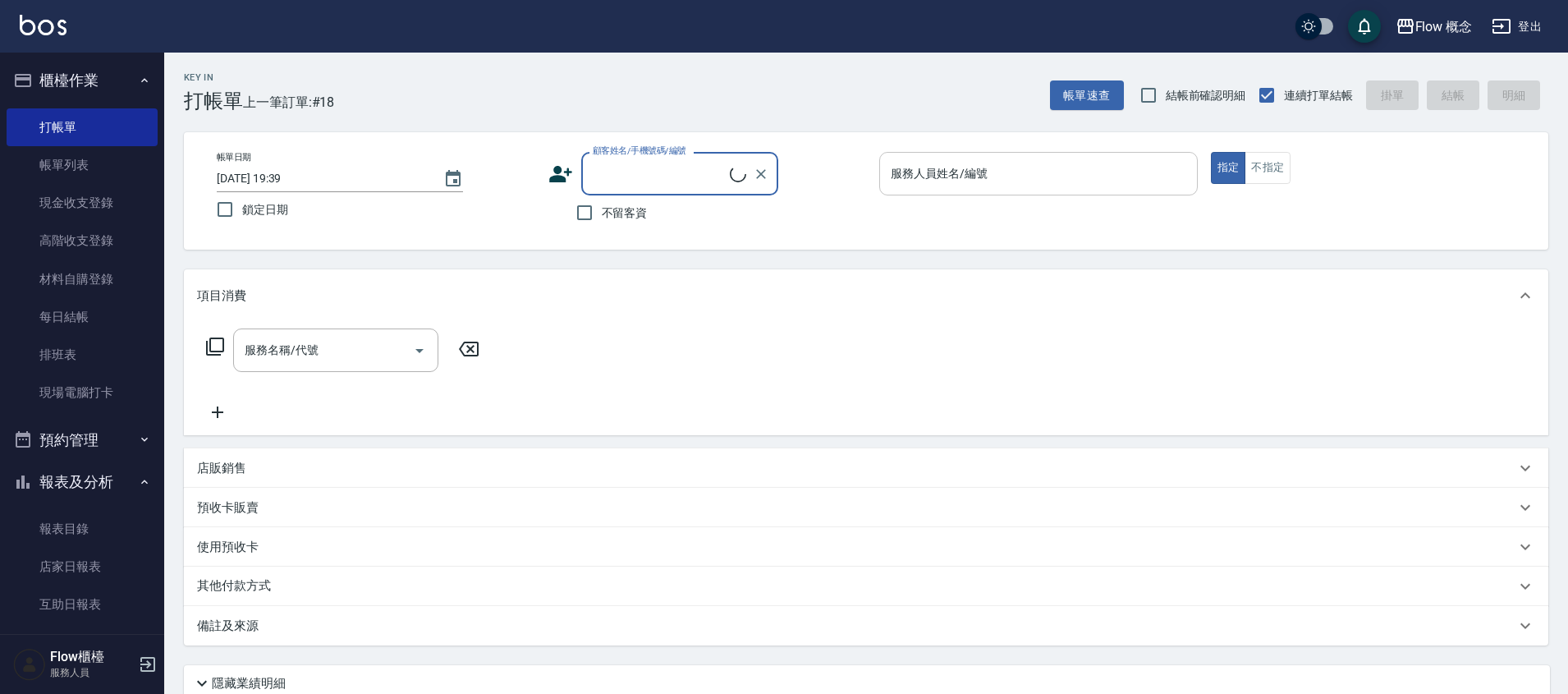
click at [948, 188] on input "服務人員姓名/編號" at bounding box center [1038, 174] width 303 height 29
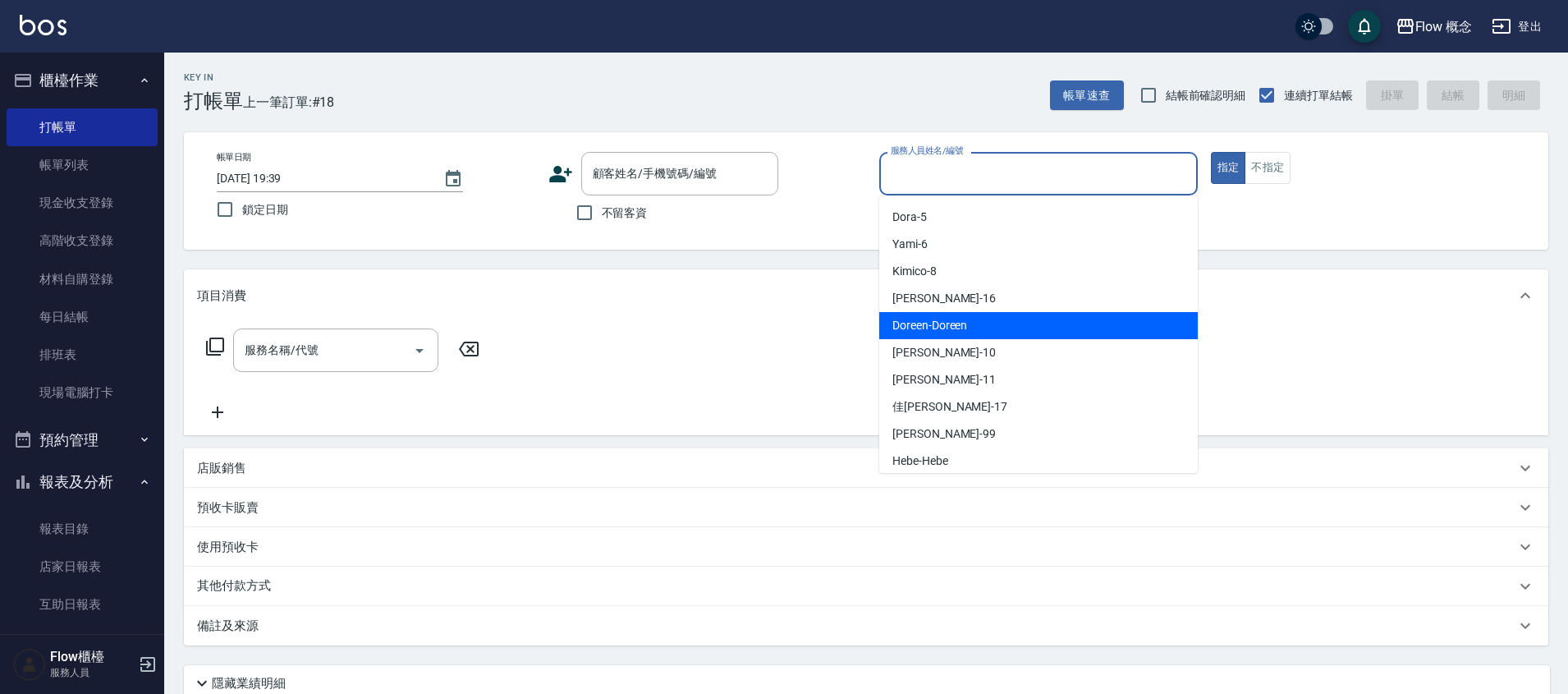
scroll to position [61, 0]
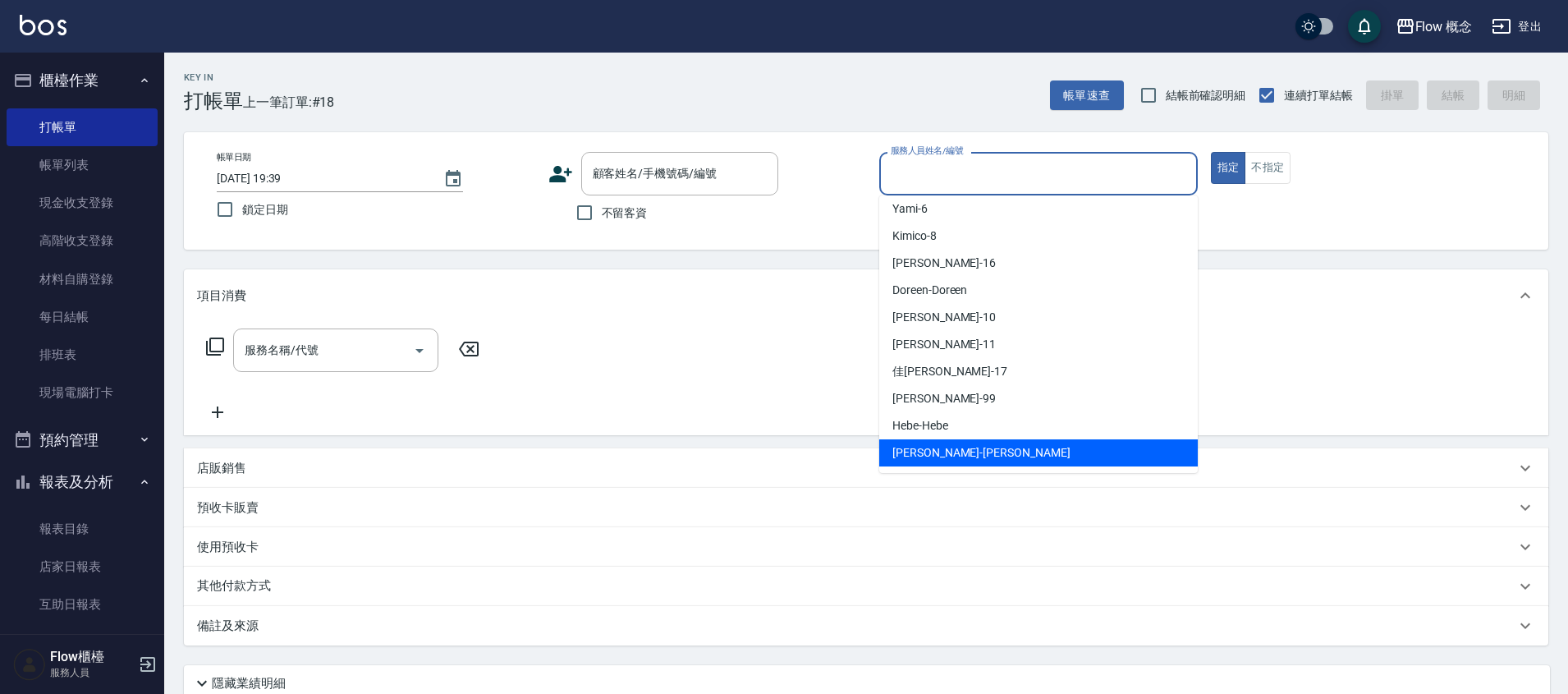
click at [925, 444] on span "[PERSON_NAME] -[PERSON_NAME]" at bounding box center [981, 453] width 178 height 17
type input "[PERSON_NAME]"
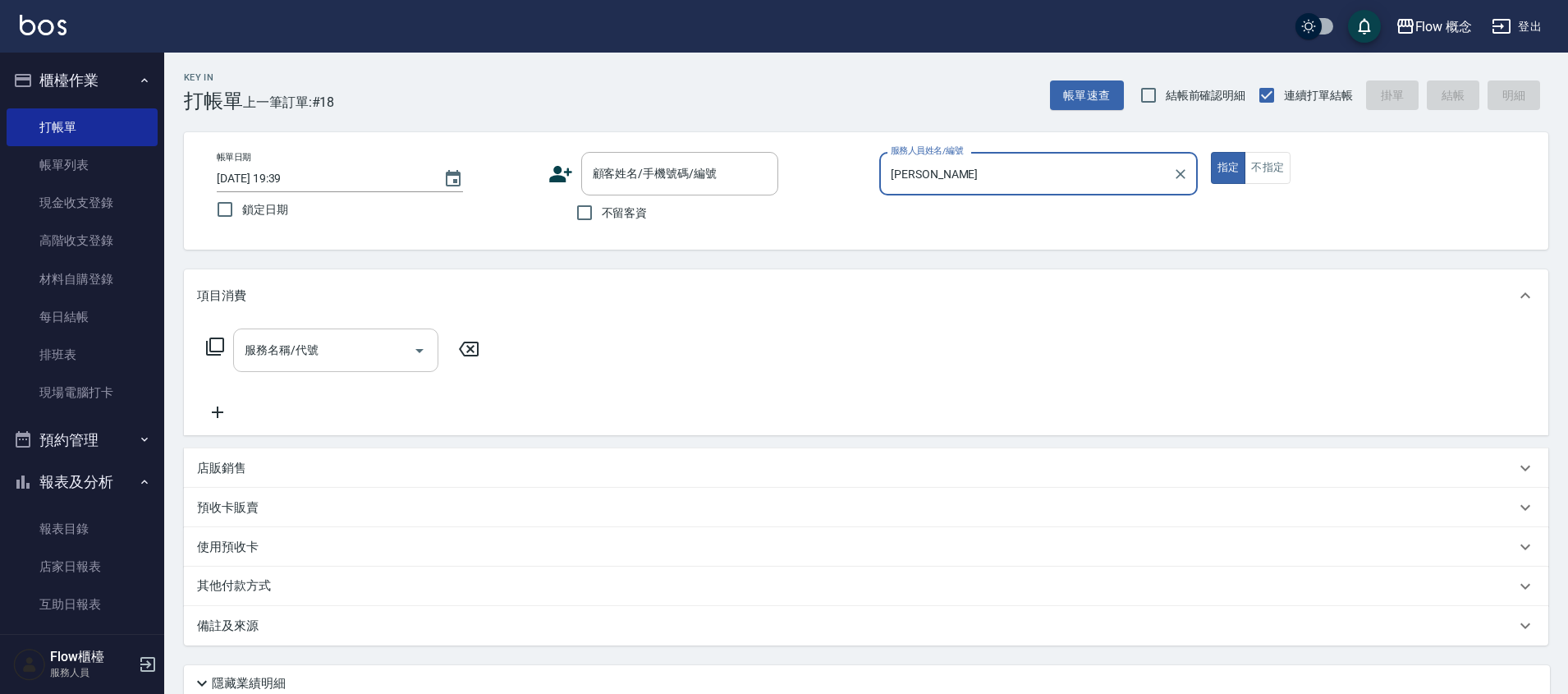
click at [274, 370] on div "服務名稱/代號" at bounding box center [336, 350] width 205 height 43
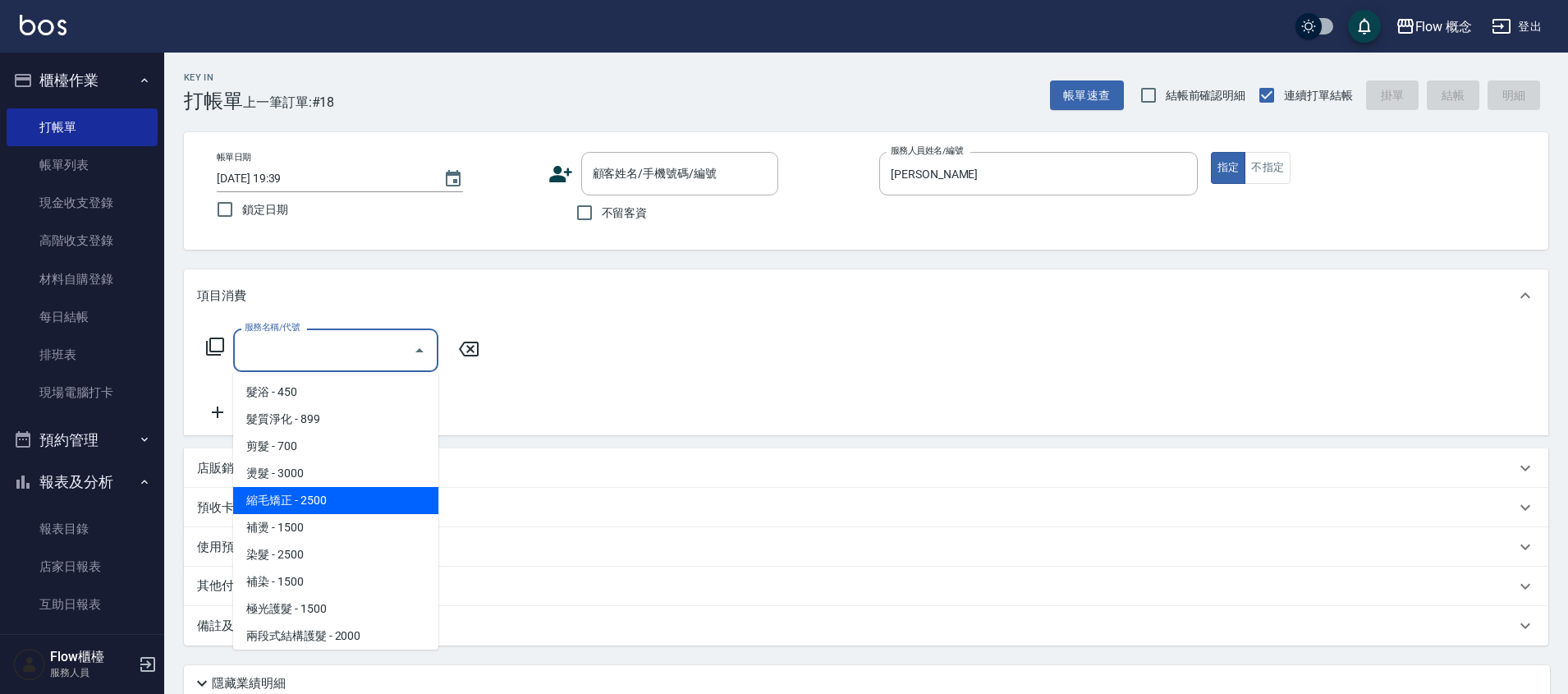
scroll to position [32, 0]
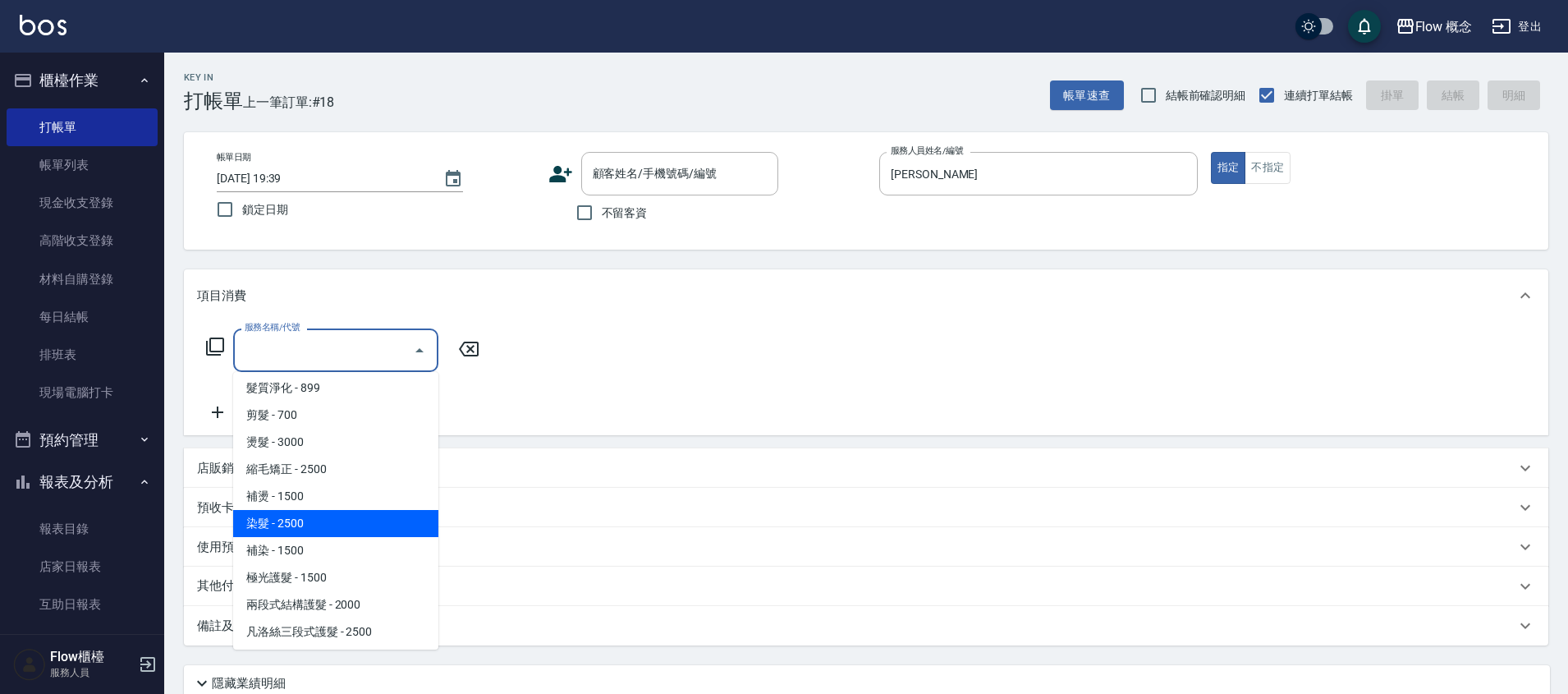
click at [330, 529] on span "染髮 - 2500" at bounding box center [336, 523] width 205 height 27
type input "染髮(401)"
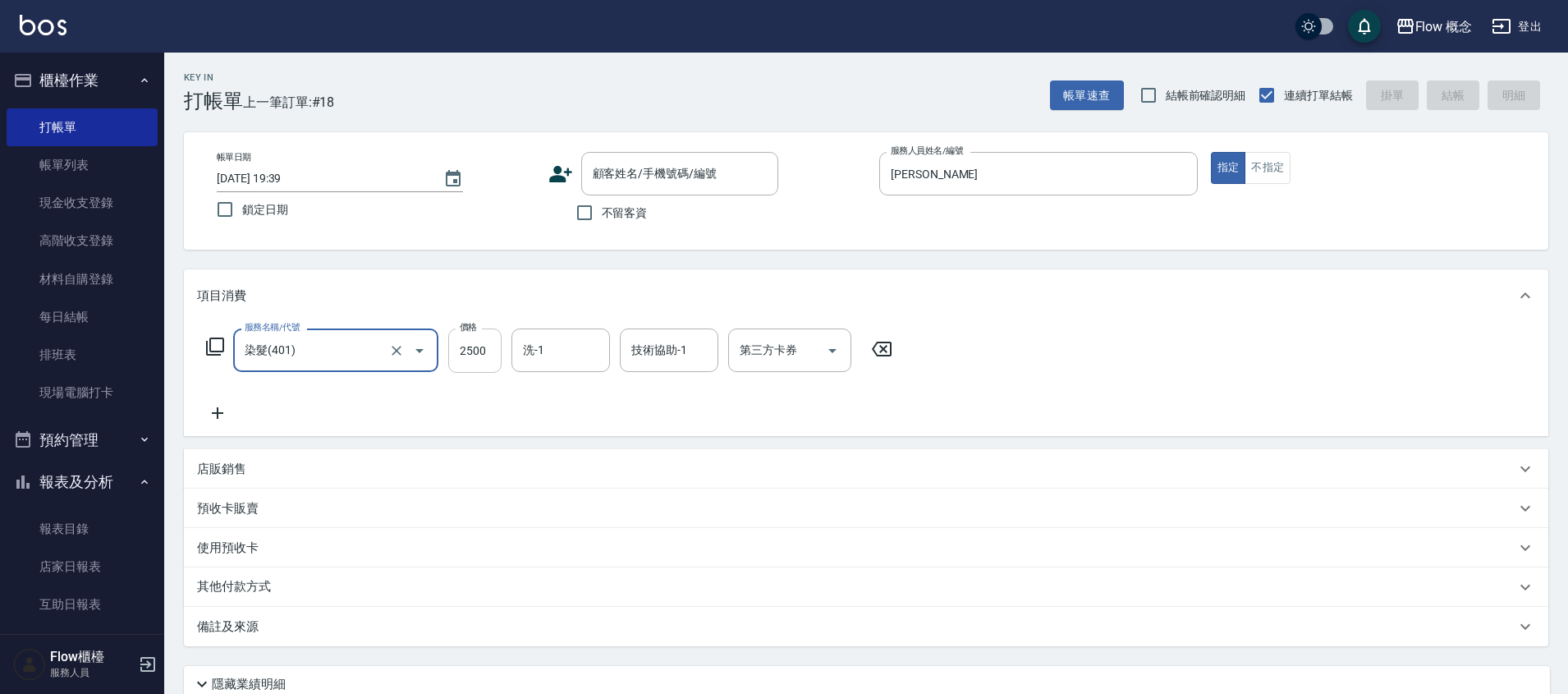
click at [493, 353] on input "2500" at bounding box center [475, 350] width 54 height 44
click at [481, 353] on input "2500" at bounding box center [475, 350] width 54 height 44
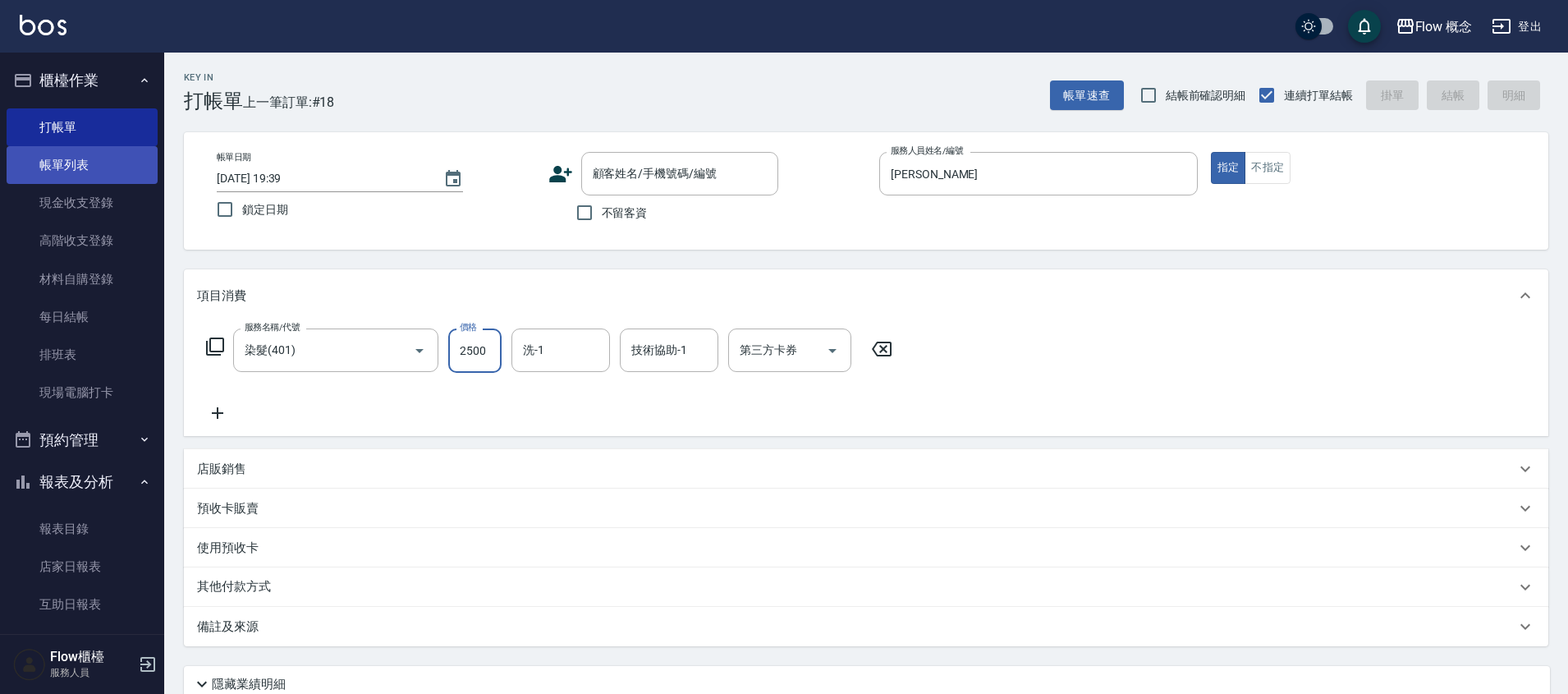
click at [78, 168] on link "帳單列表" at bounding box center [82, 165] width 151 height 38
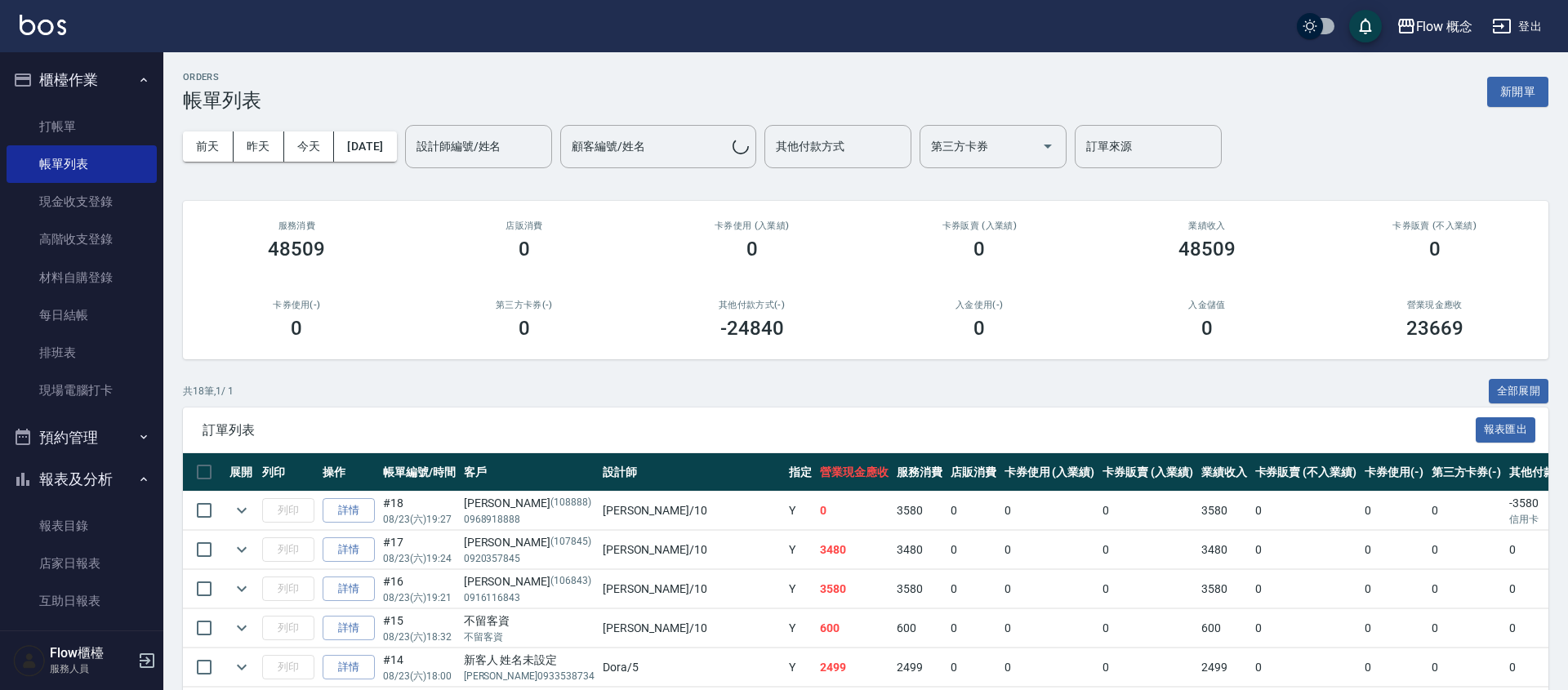
click at [431, 138] on div "[DATE] [DATE] [DATE] [DATE] 設計師編號/姓名 設計師編號/姓名 顧客編號/姓名 顧客編號/姓名 其他付款方式 其他付款方式 第三方…" at bounding box center [865, 147] width 1365 height 70
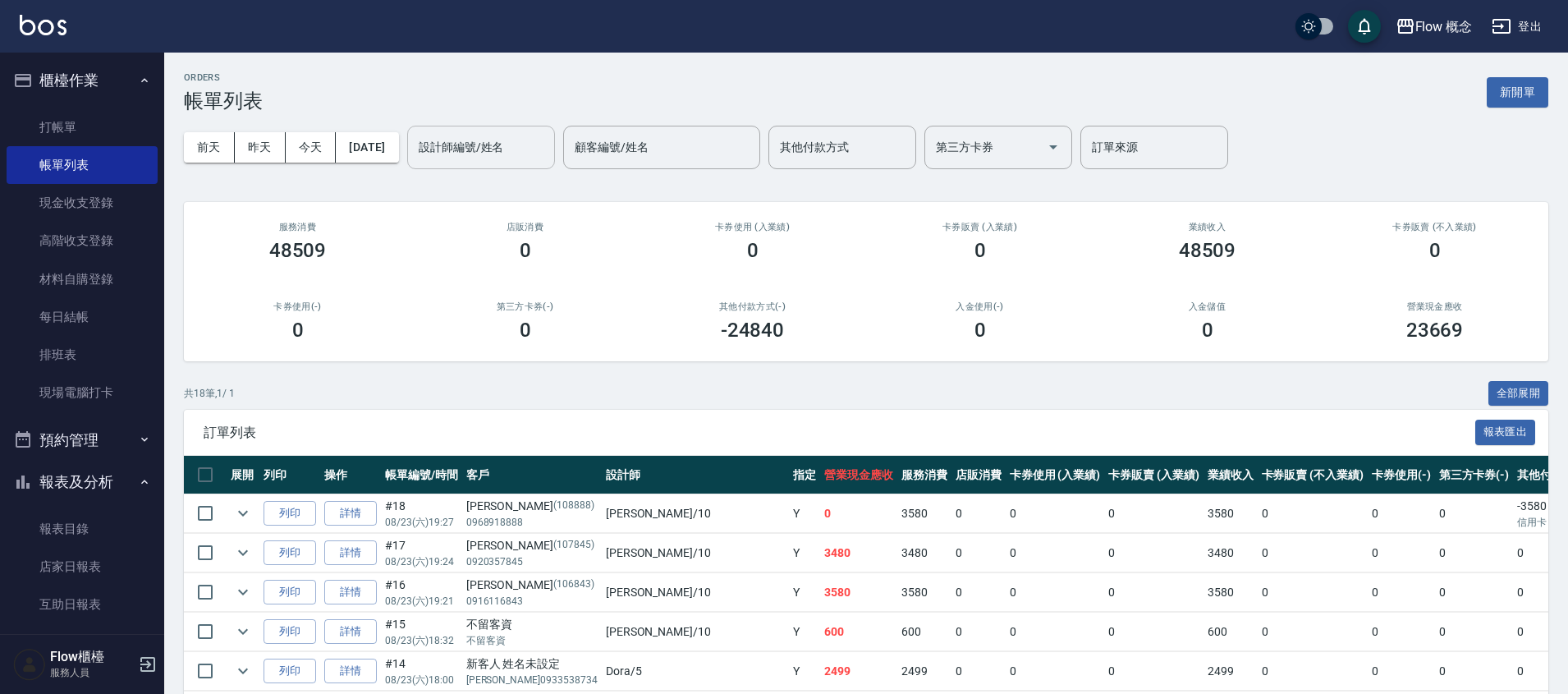
click at [511, 157] on input "設計師編號/姓名" at bounding box center [481, 147] width 133 height 29
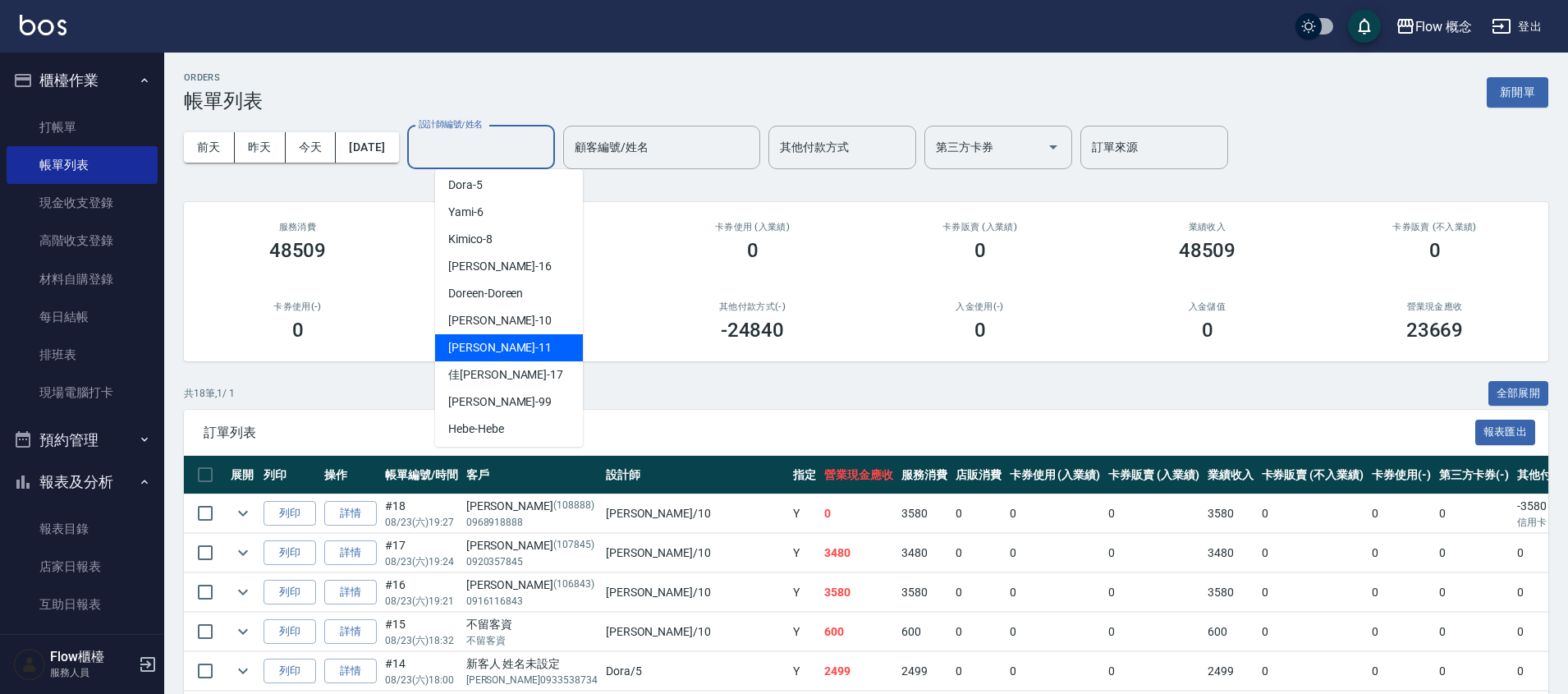
scroll to position [61, 0]
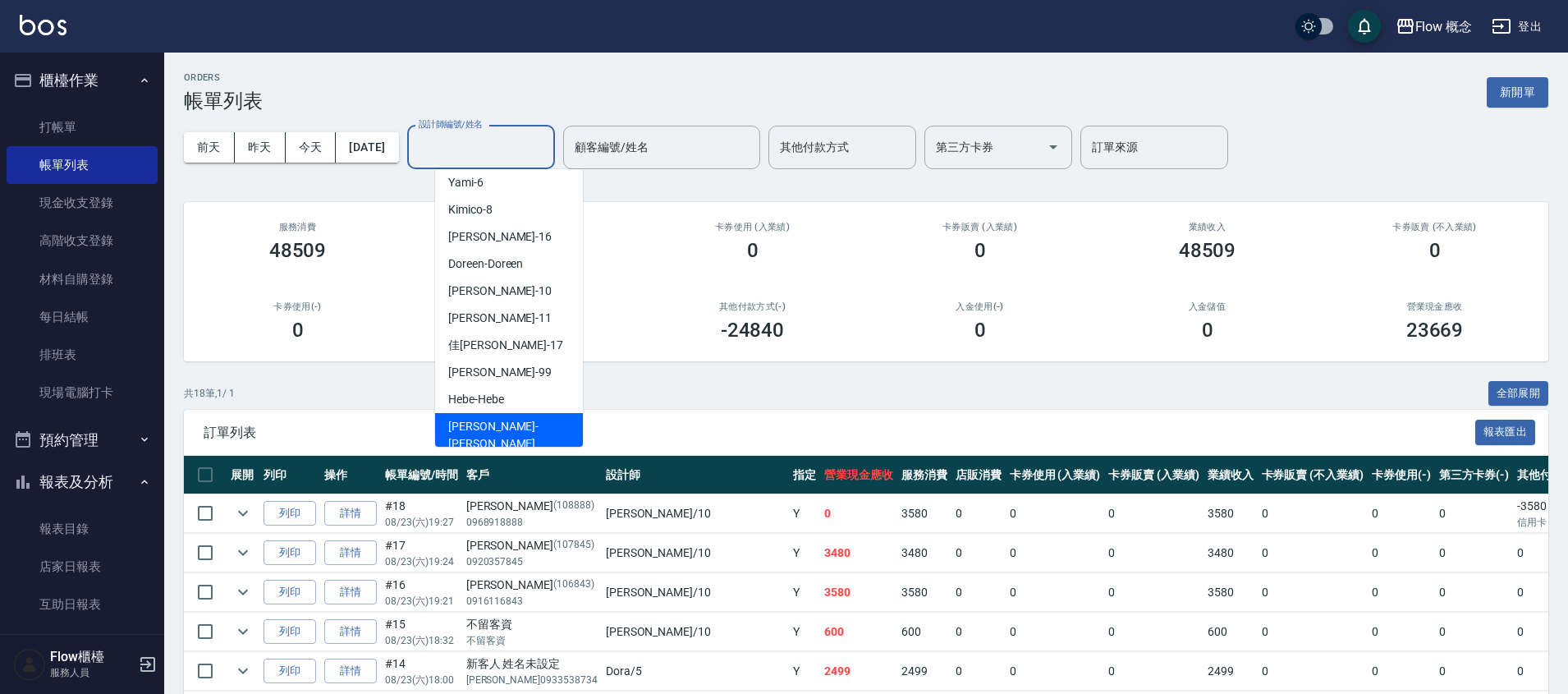
click at [485, 420] on span "[PERSON_NAME] -[PERSON_NAME]" at bounding box center [509, 435] width 122 height 34
type input "[PERSON_NAME]"
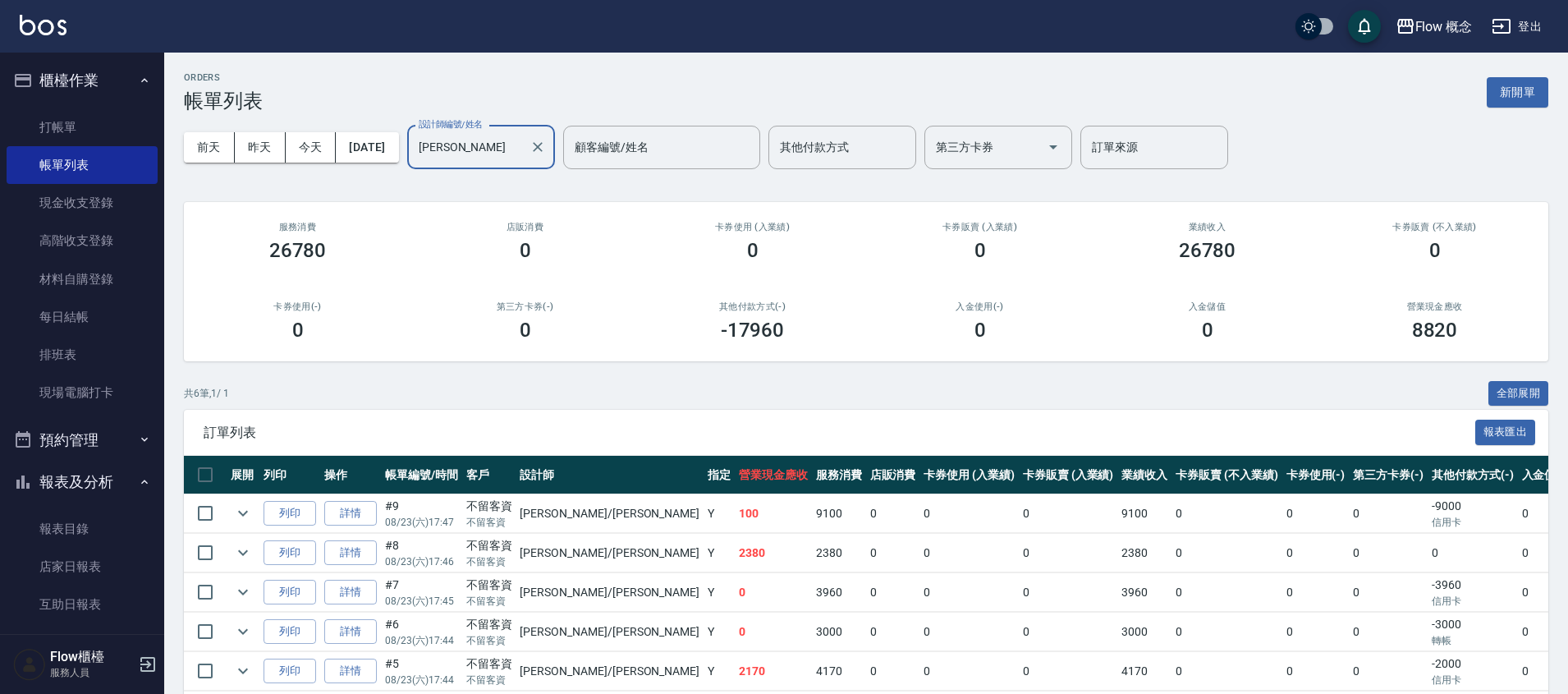
scroll to position [113, 0]
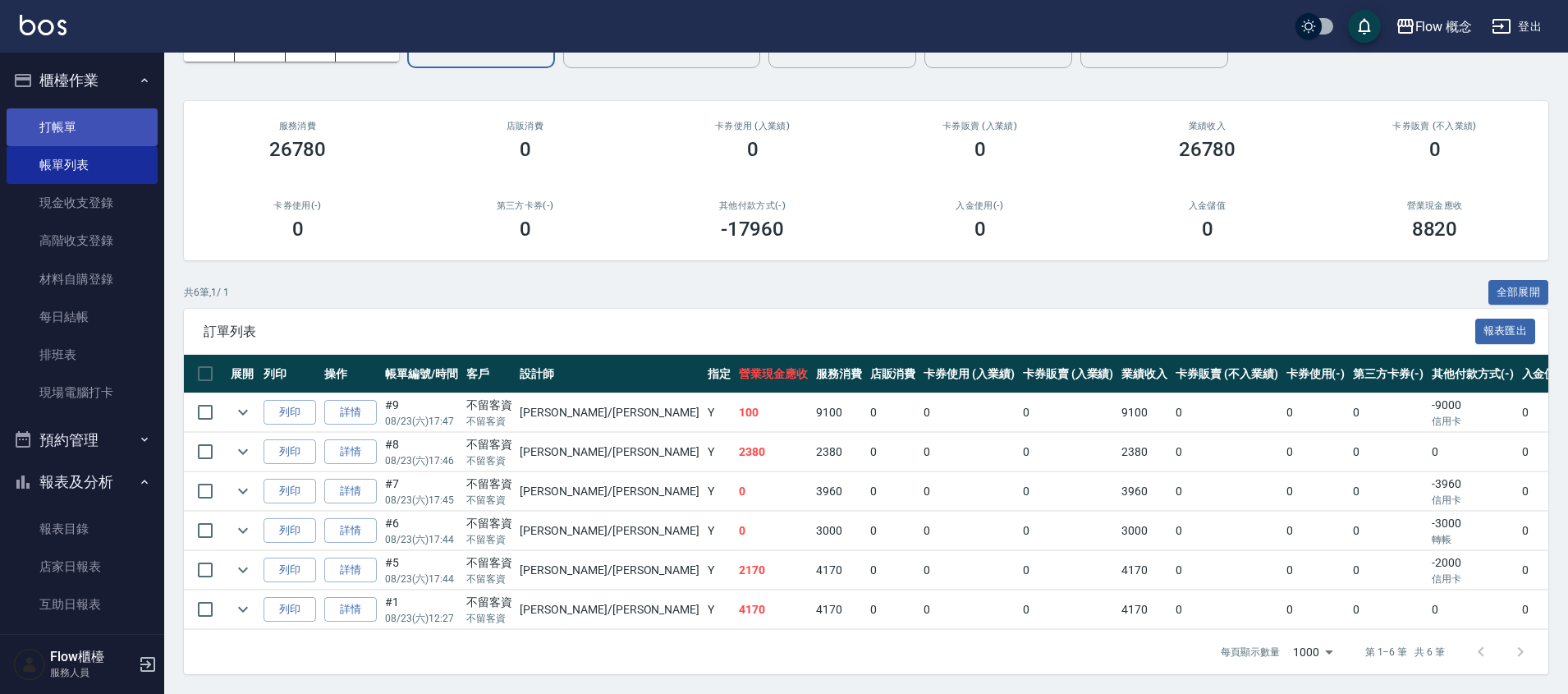
click at [67, 134] on link "打帳單" at bounding box center [82, 127] width 151 height 38
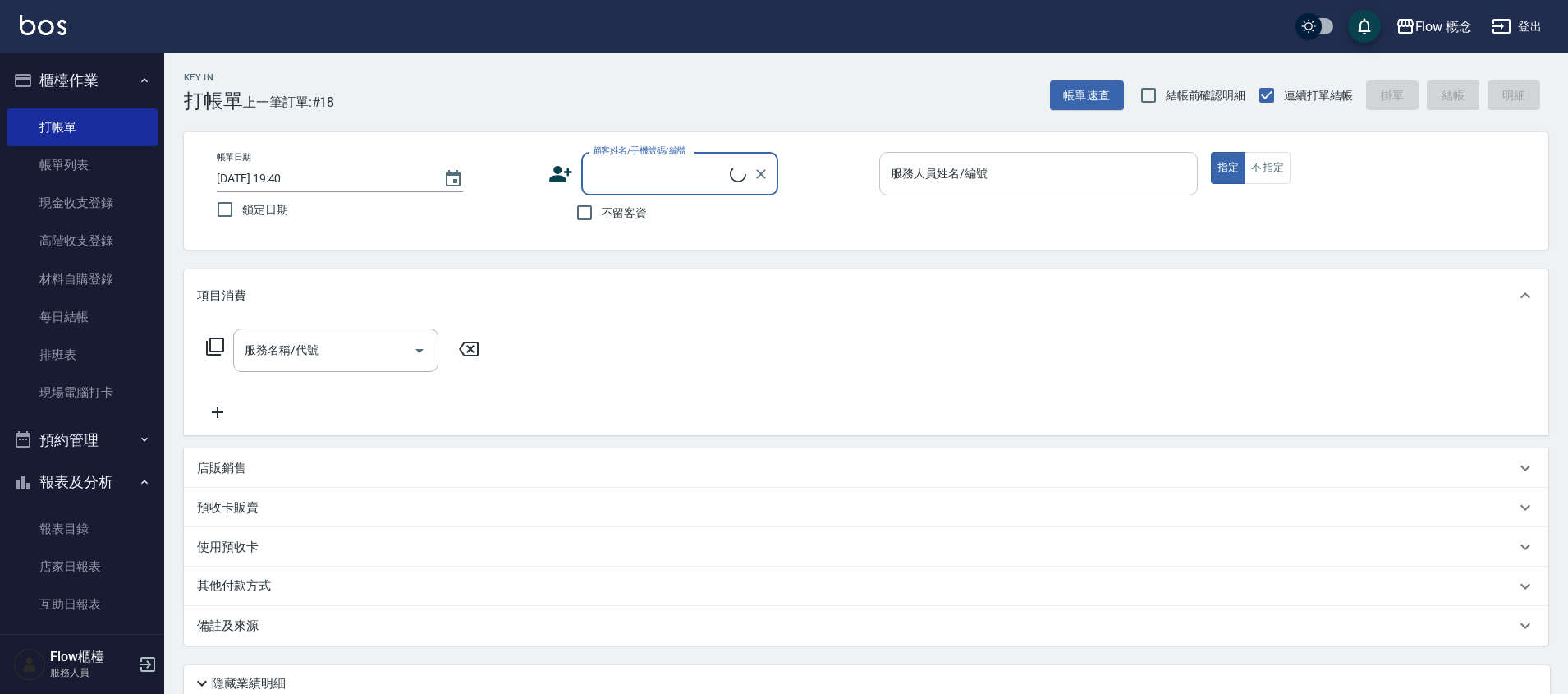
click at [1017, 172] on input "服務人員姓名/編號" at bounding box center [1038, 174] width 303 height 29
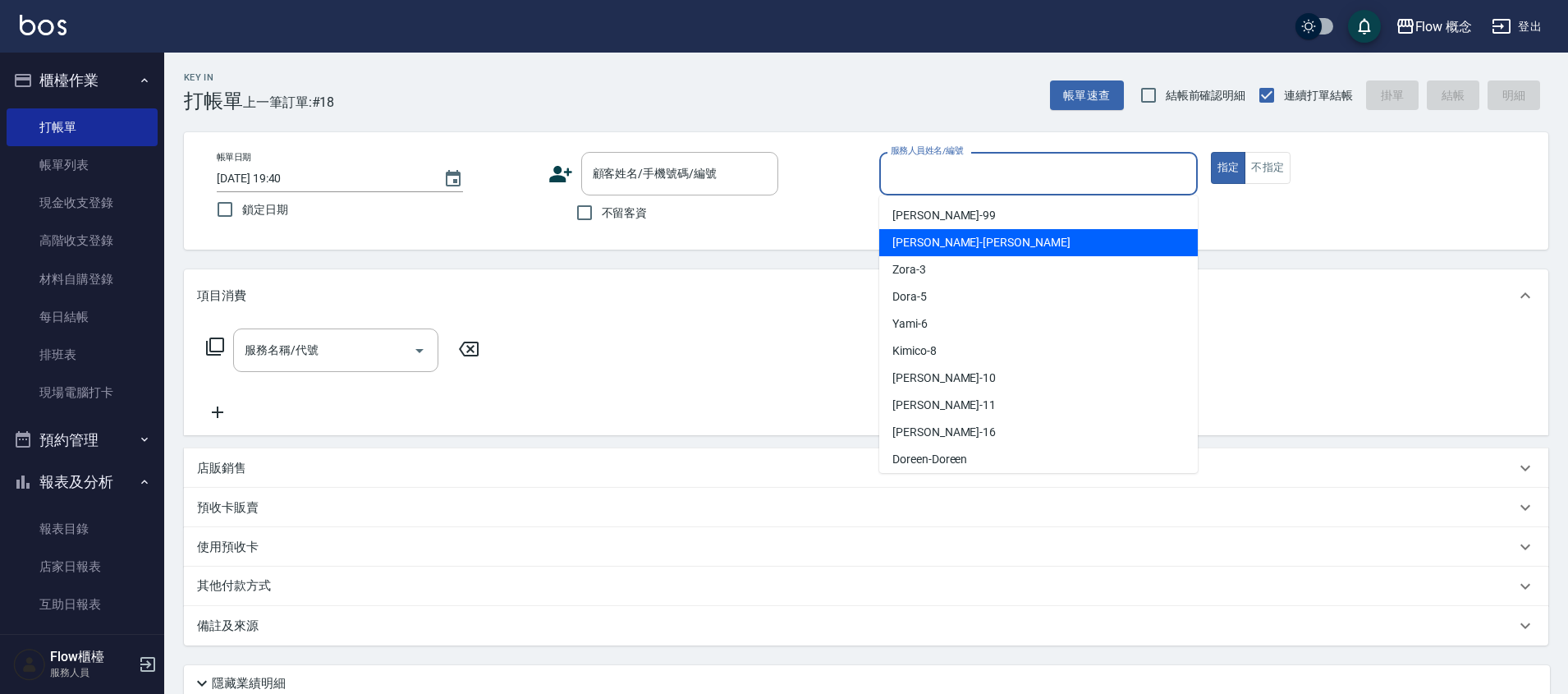
click at [893, 238] on span "[PERSON_NAME] -[PERSON_NAME]" at bounding box center [981, 243] width 178 height 17
type input "[PERSON_NAME]"
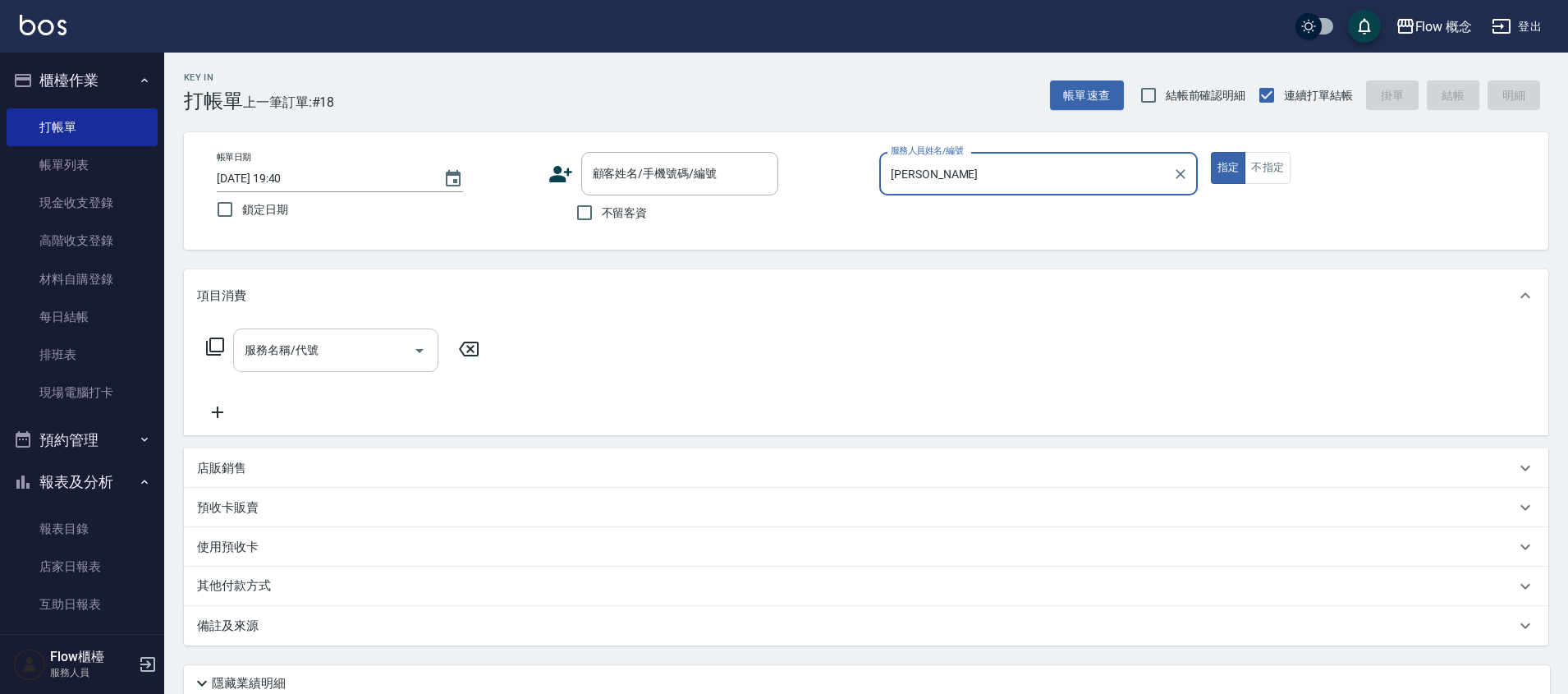
click at [334, 364] on input "服務名稱/代號" at bounding box center [323, 350] width 166 height 29
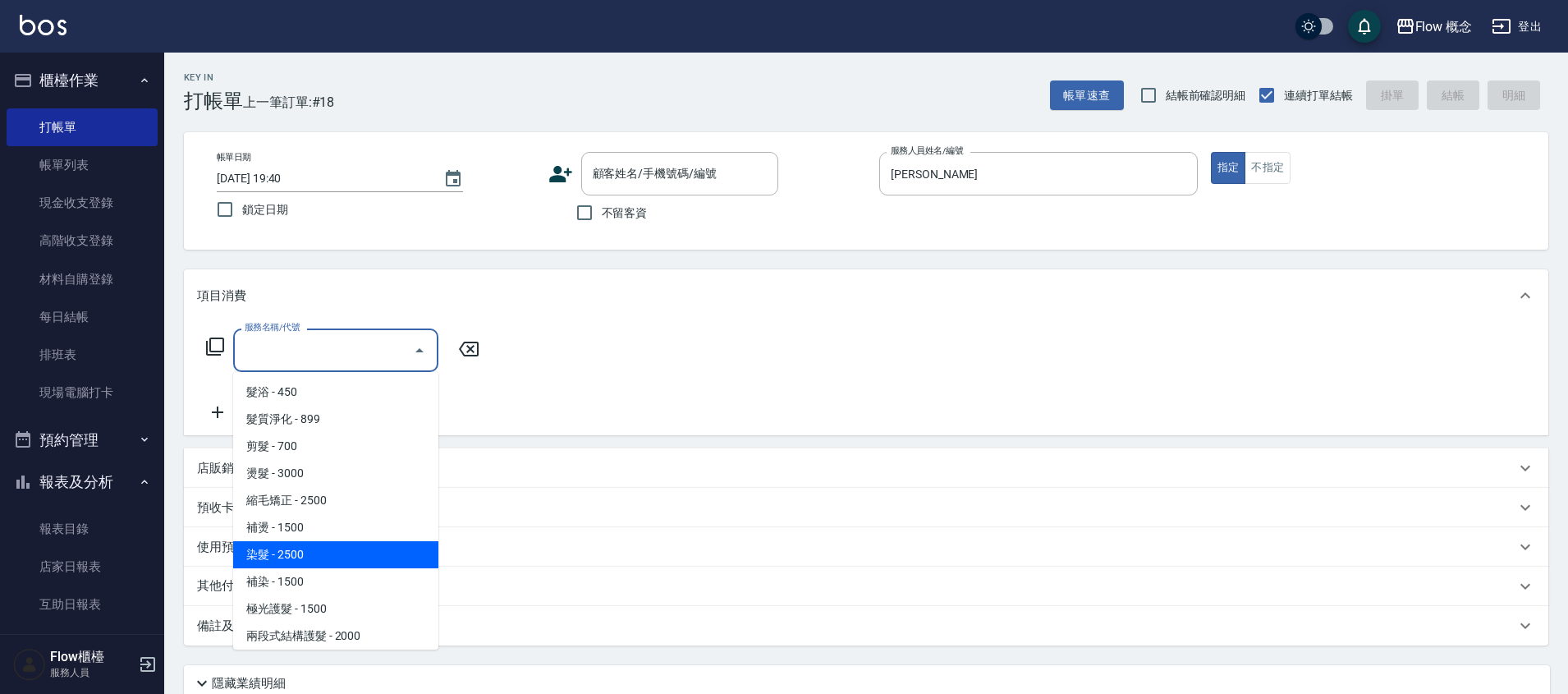
click at [303, 564] on span "染髮 - 2500" at bounding box center [336, 555] width 205 height 27
type input "染髮(401)"
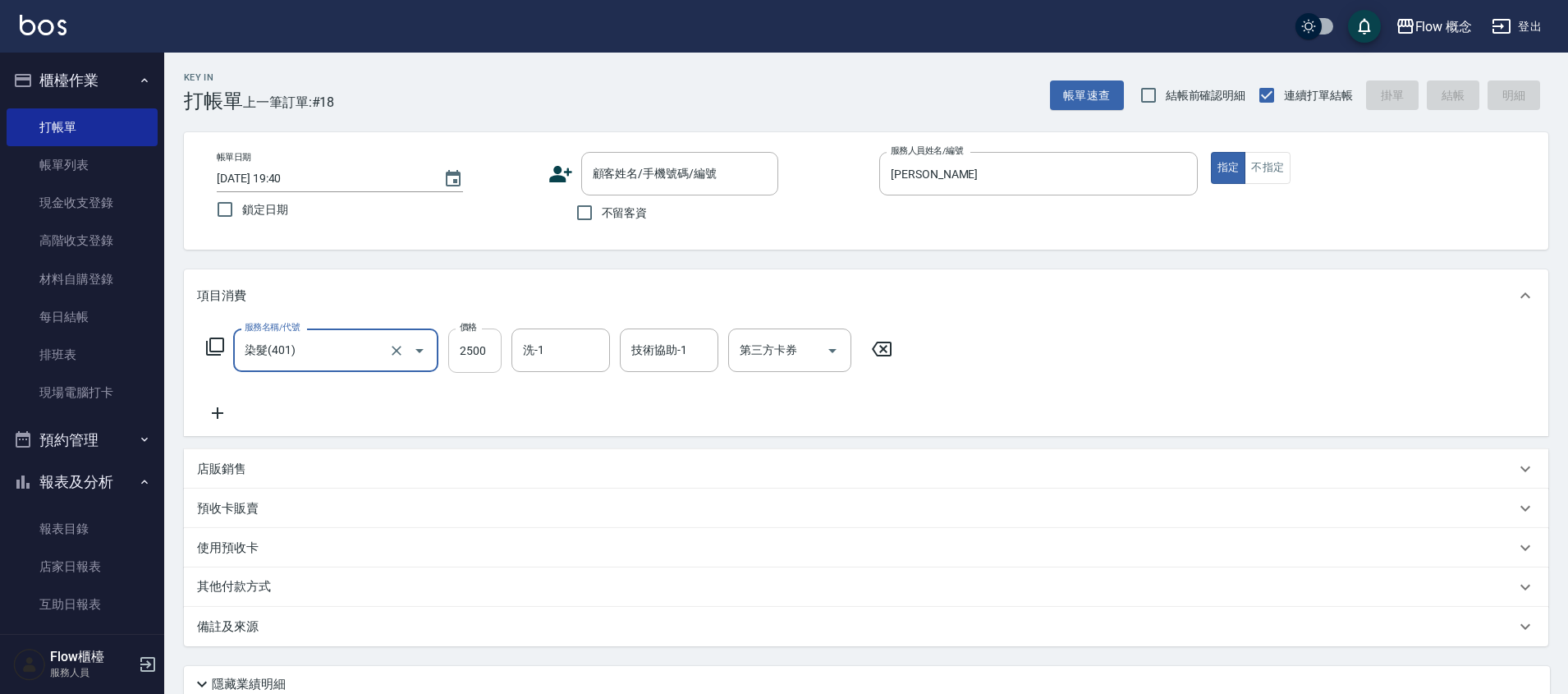
click at [471, 360] on input "2500" at bounding box center [475, 350] width 54 height 44
click at [493, 340] on input "2500" at bounding box center [475, 350] width 54 height 44
drag, startPoint x: 486, startPoint y: 346, endPoint x: 519, endPoint y: 353, distance: 33.7
click at [519, 353] on div "服務名稱/代號 染髮(401) 服務名稱/代號 價格 13902500 價格 洗-1 洗-1 技術協助-1 技術協助-1 第三方卡券 第三方卡券" at bounding box center [550, 350] width 706 height 44
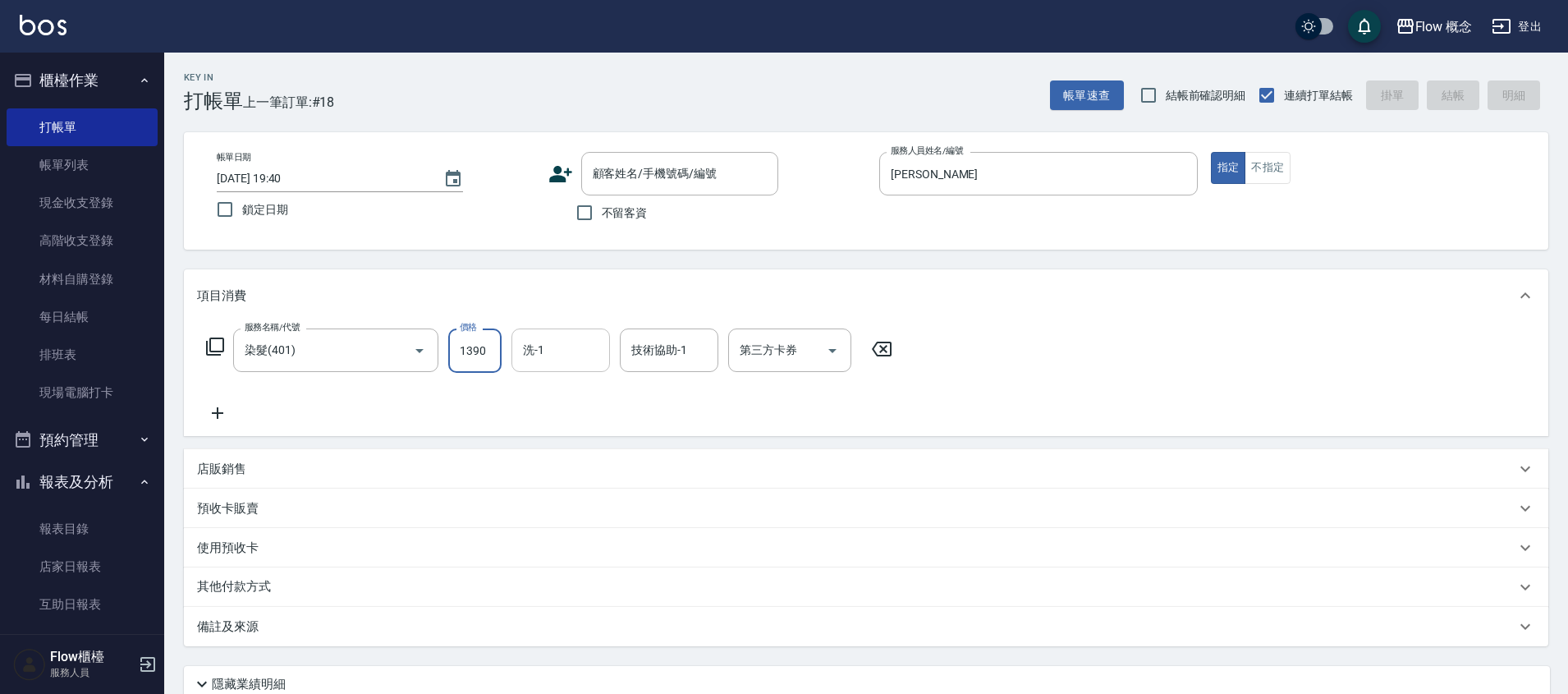
scroll to position [0, 0]
type input "1390"
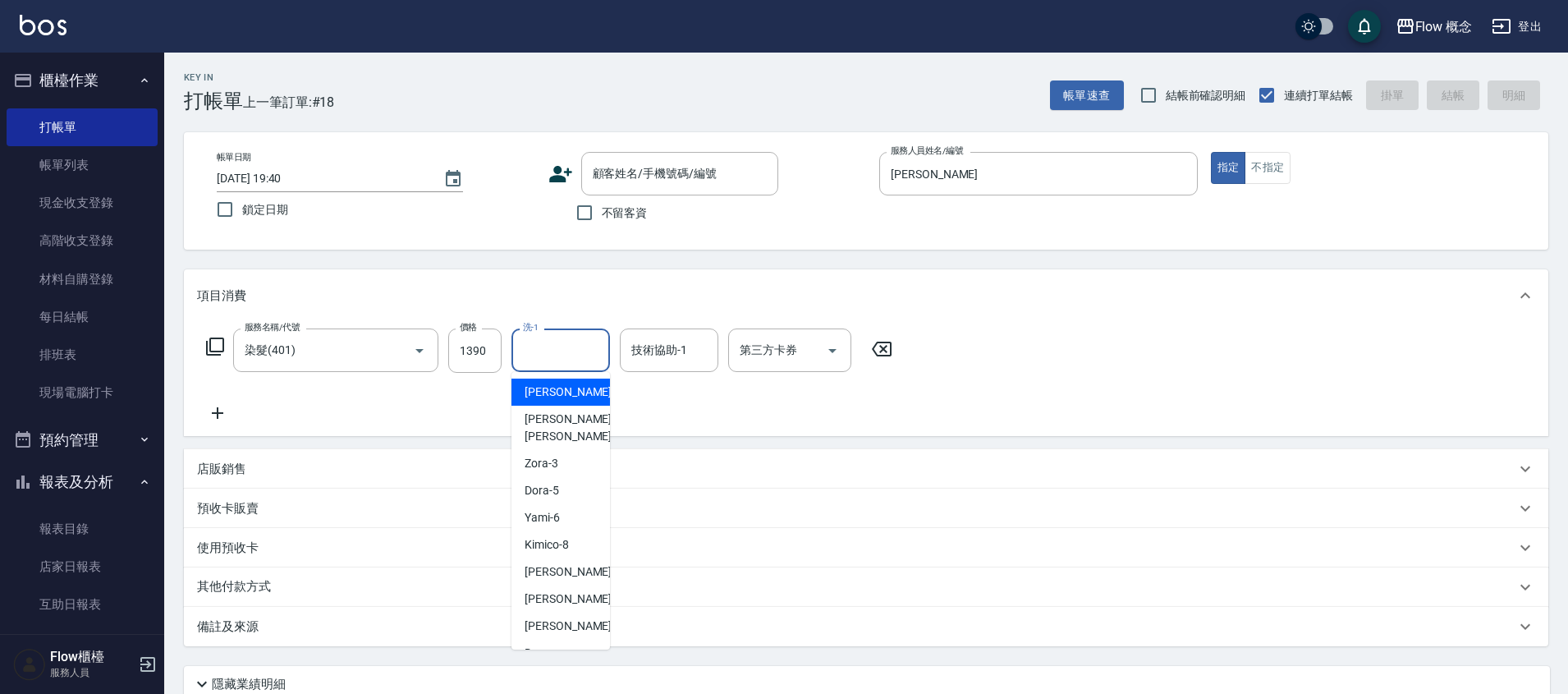
click at [568, 355] on input "洗-1" at bounding box center [561, 350] width 84 height 29
click at [544, 591] on span "[PERSON_NAME] -11" at bounding box center [576, 599] width 103 height 17
type input "[PERSON_NAME]-11"
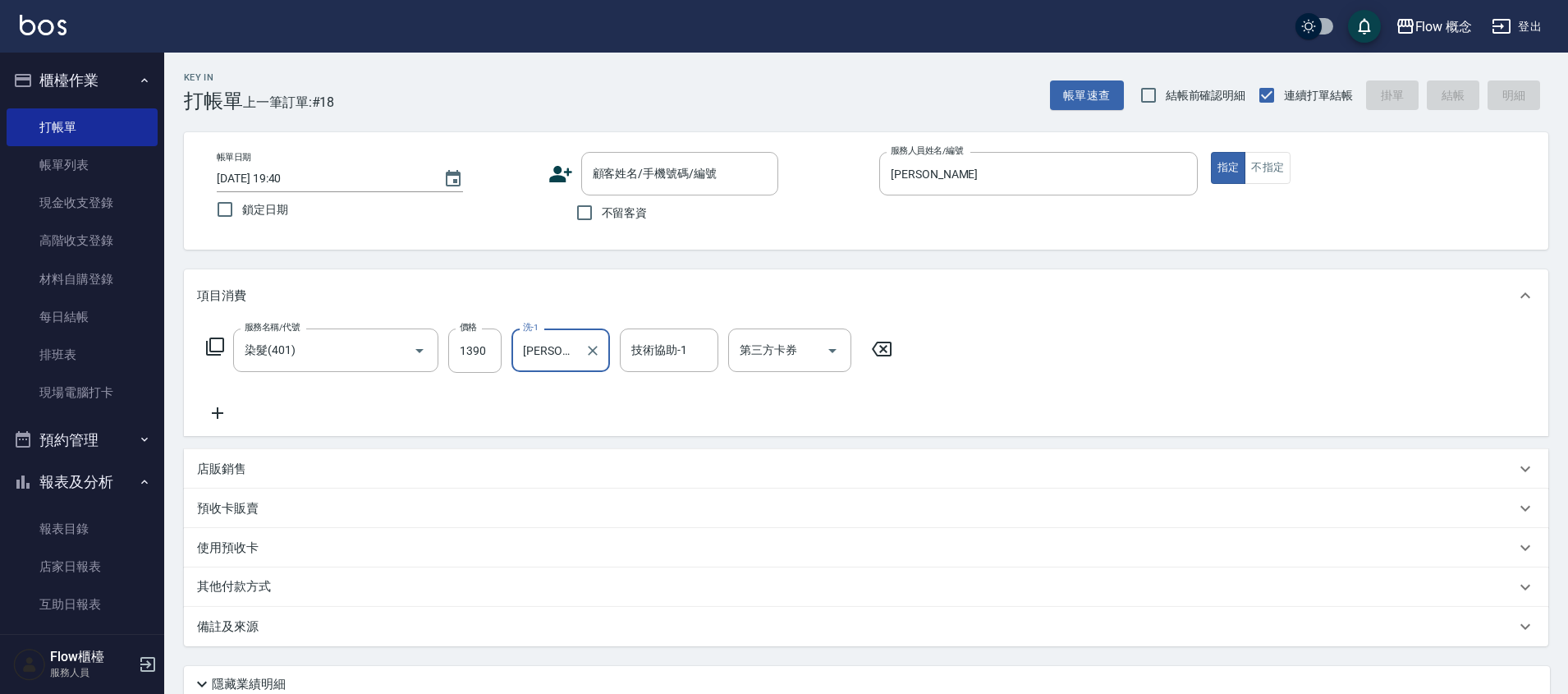
click at [205, 409] on icon at bounding box center [217, 413] width 41 height 20
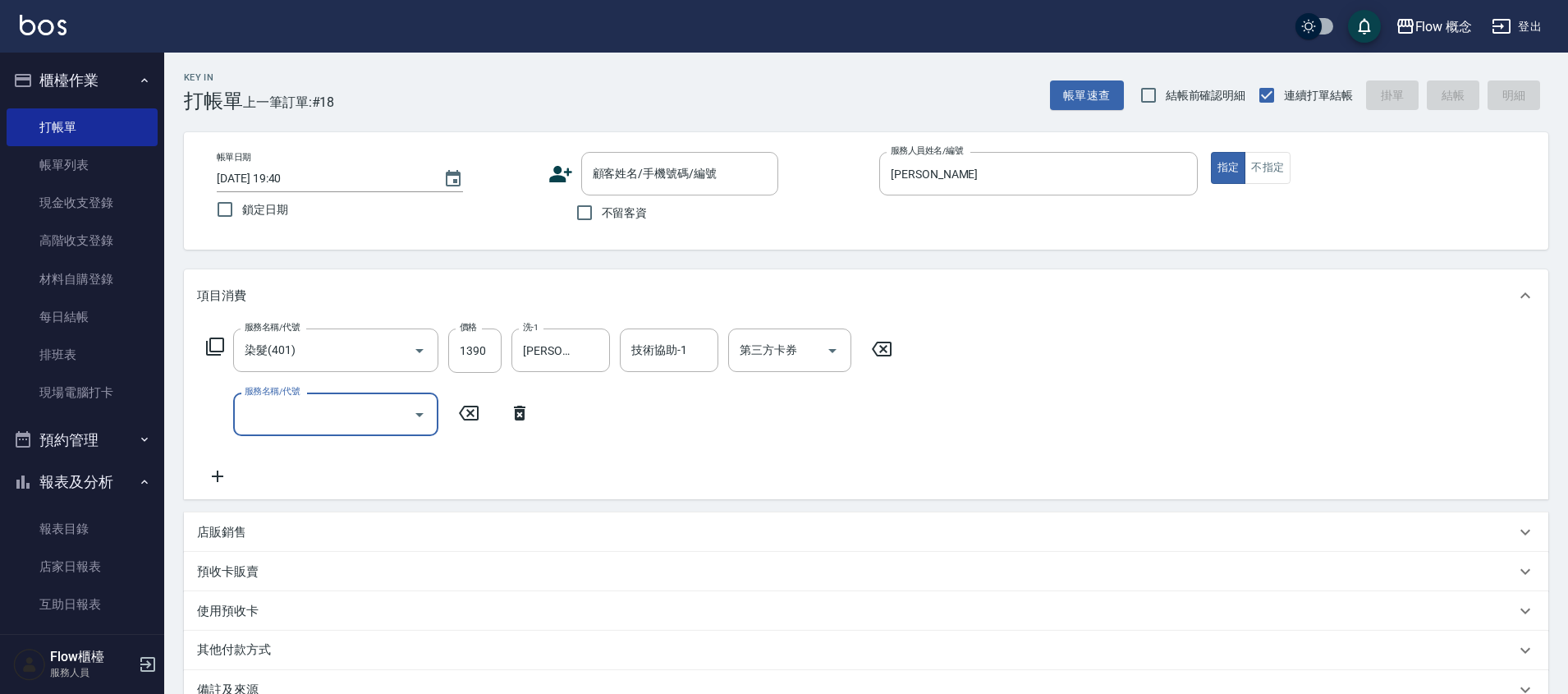
click at [286, 419] on input "服務名稱/代號" at bounding box center [323, 414] width 166 height 29
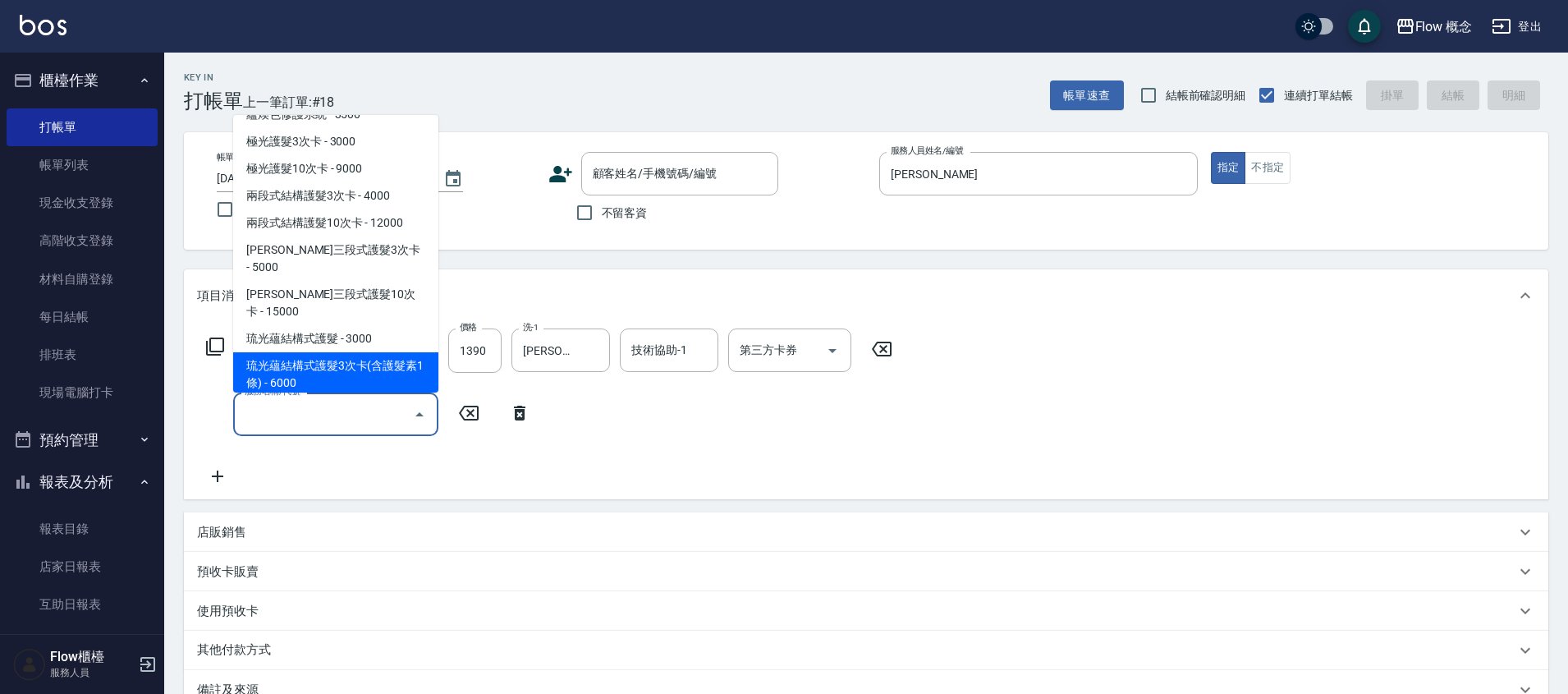
scroll to position [497, 0]
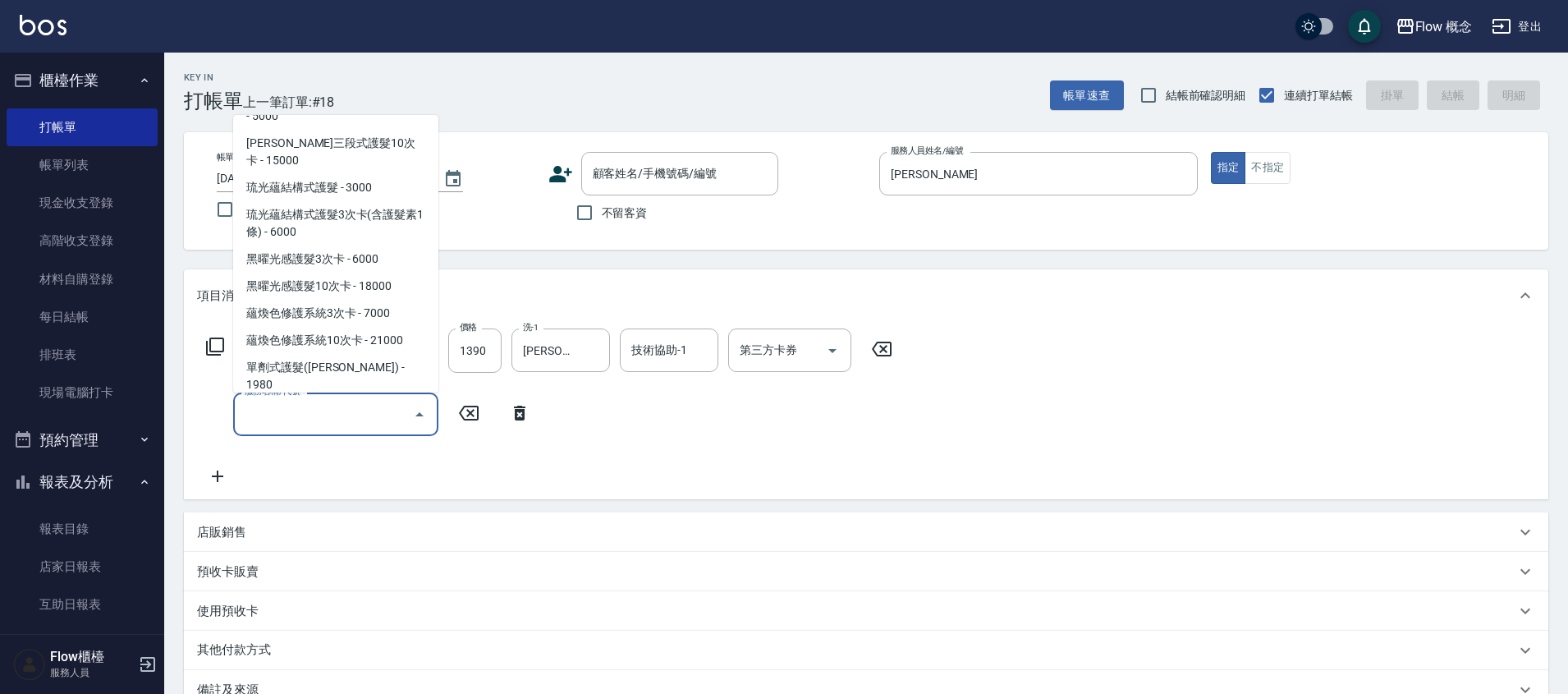
click at [326, 425] on span "京喚羽（[PERSON_NAME]） - 2980" at bounding box center [336, 439] width 205 height 27
type input "京喚羽（[PERSON_NAME]）(521)"
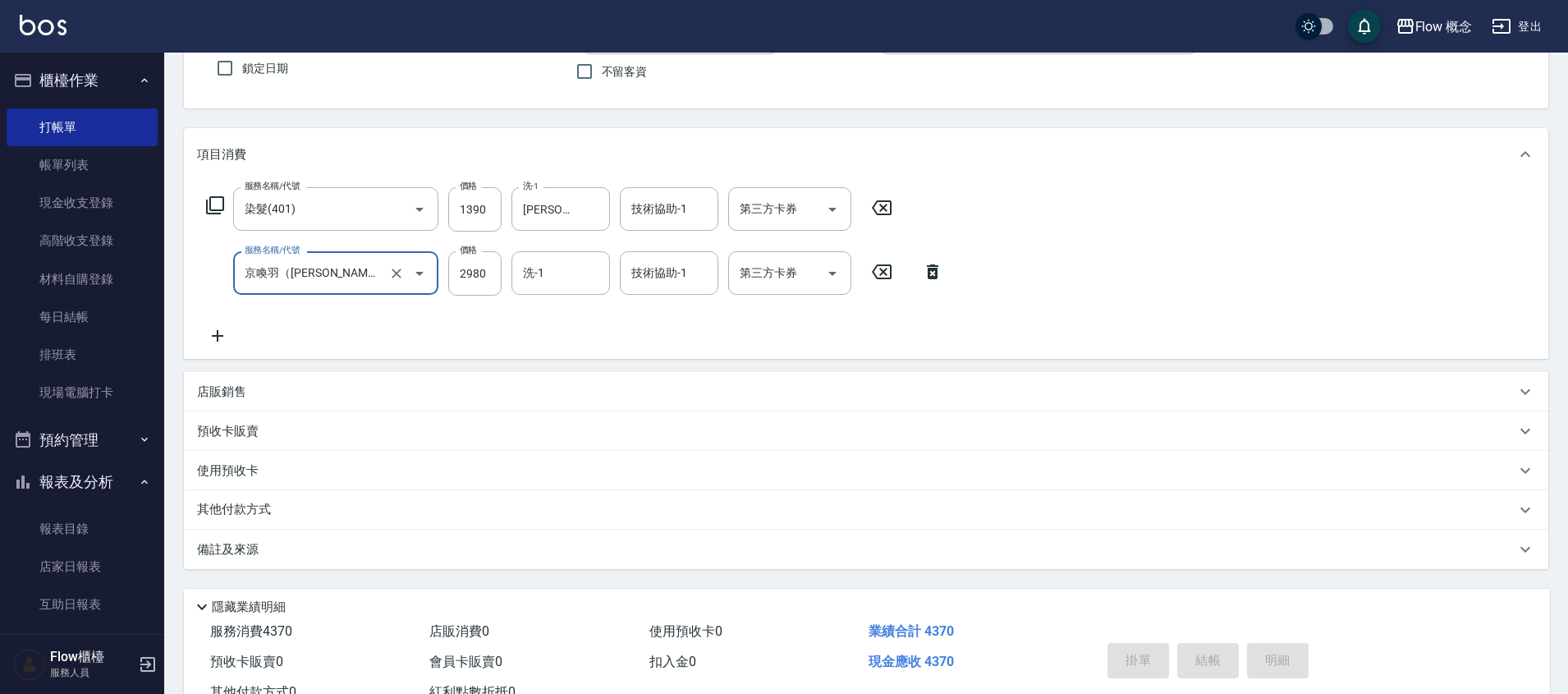
scroll to position [160, 0]
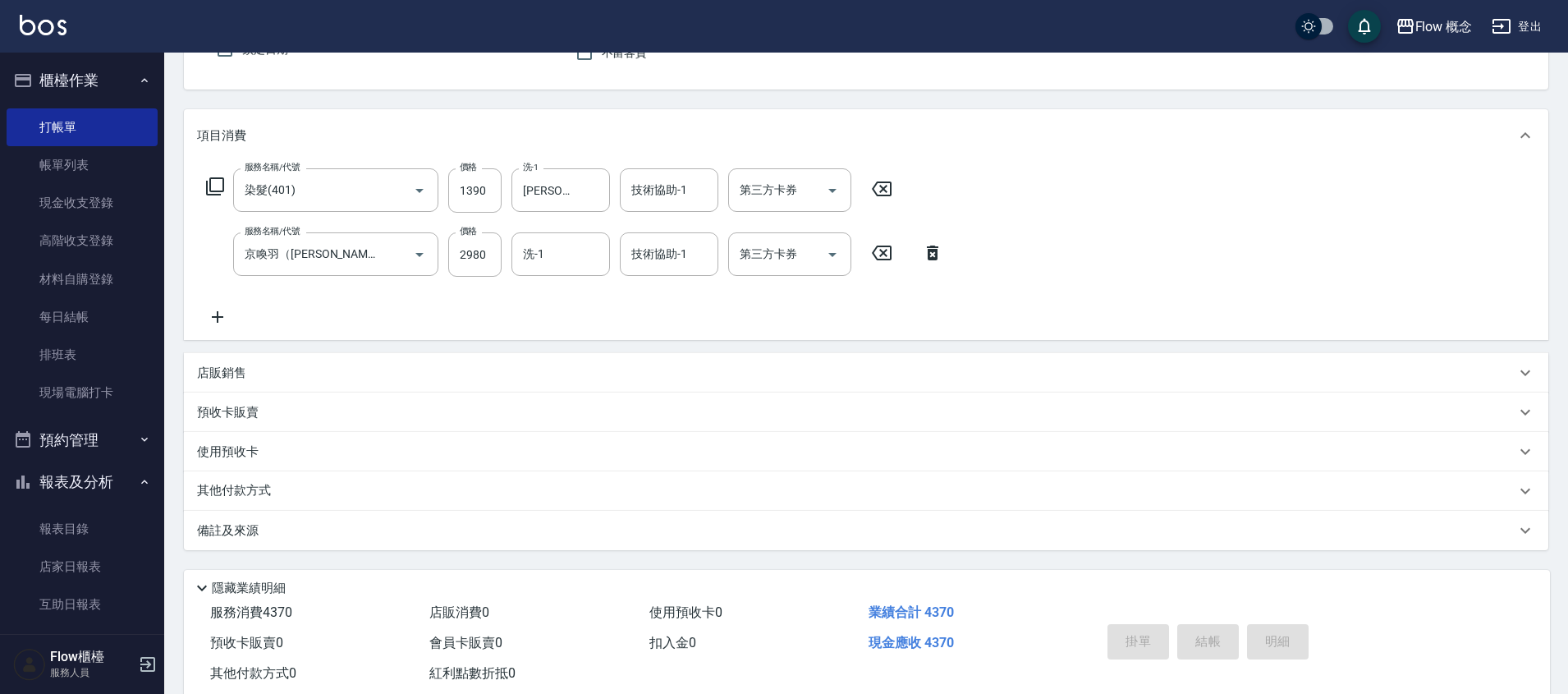
click at [260, 520] on div "備註及來源" at bounding box center [866, 530] width 1364 height 39
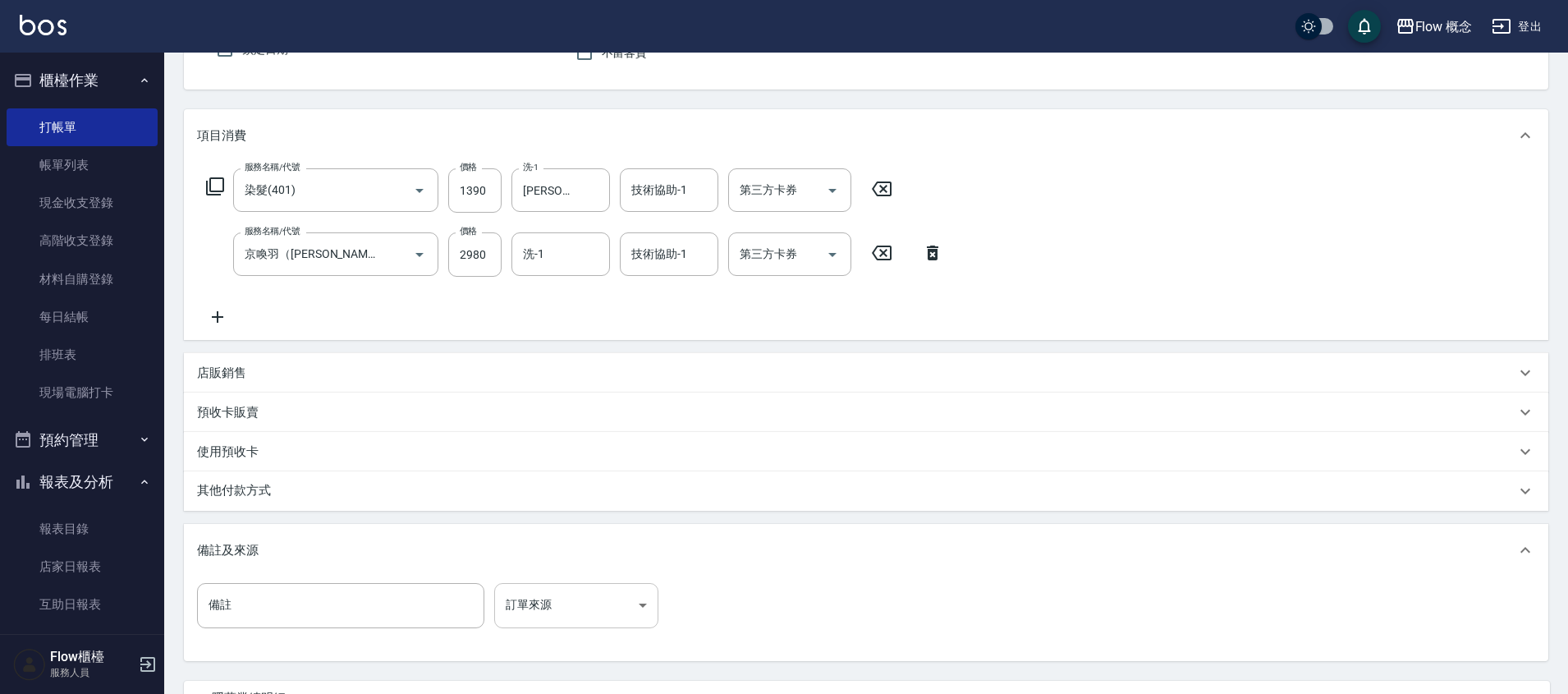
click at [566, 619] on body "Flow 概念 登出 櫃檯作業 打帳單 帳單列表 現金收支登錄 高階收支登錄 材料自購登錄 每日結帳 排班表 現場電腦打卡 預約管理 預約管理 單日預約紀錄 …" at bounding box center [784, 339] width 1568 height 999
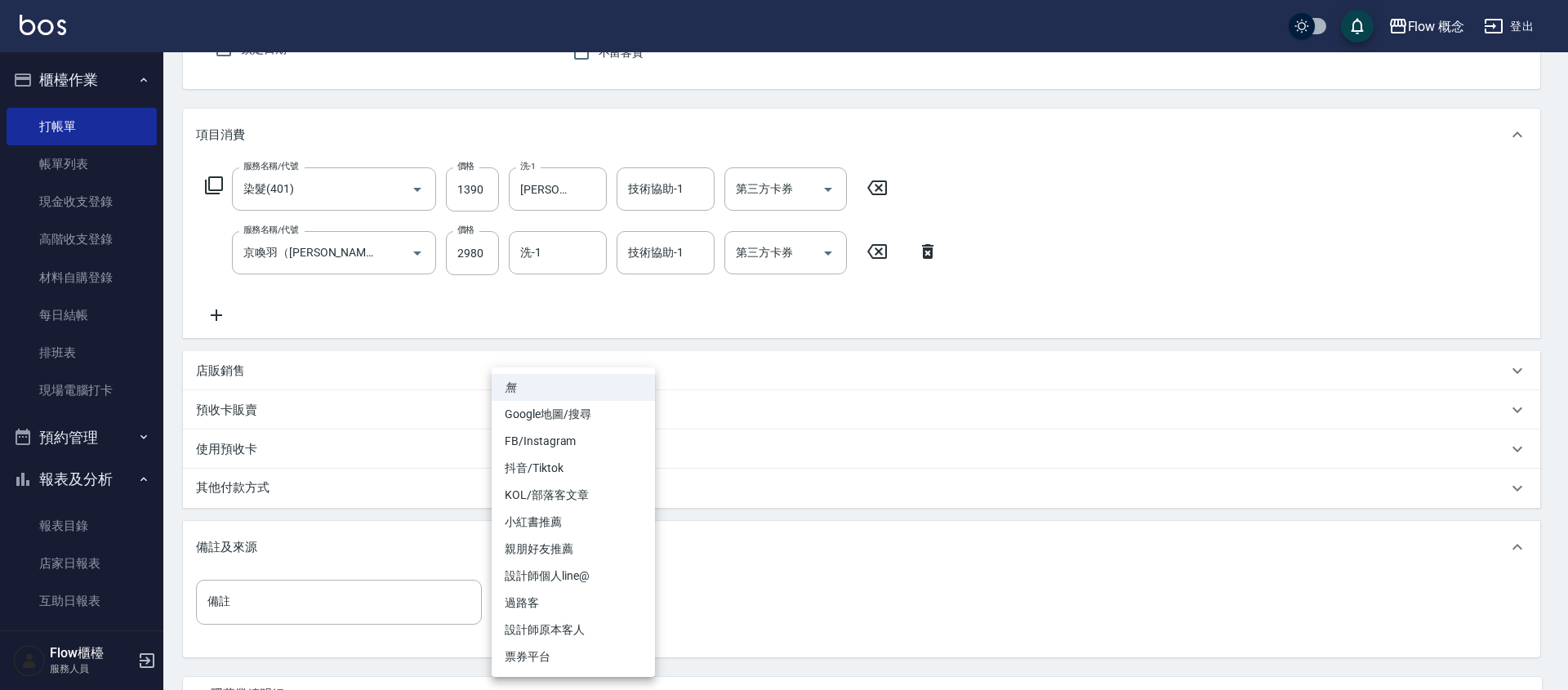
click at [549, 438] on li "FB/Instagram" at bounding box center [573, 442] width 164 height 27
type input "FB/Instagram"
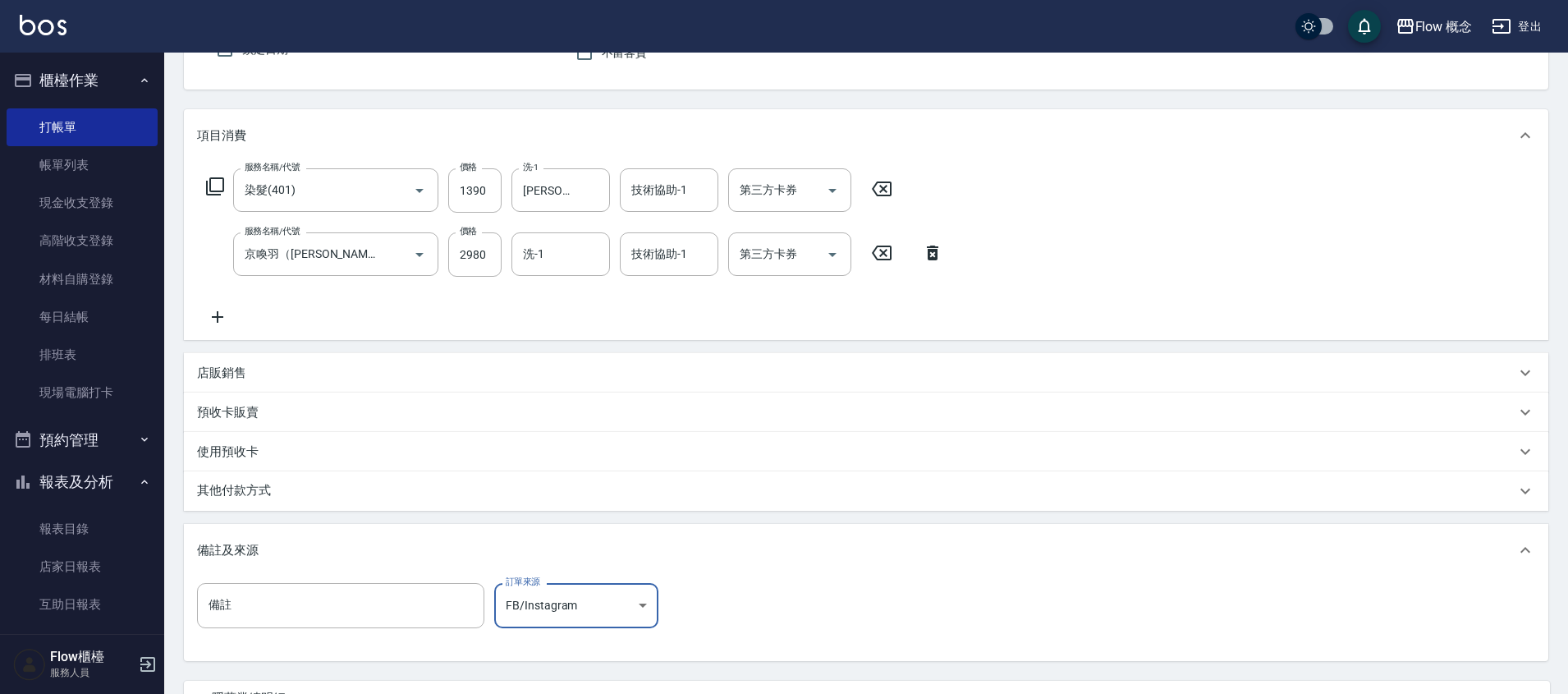
click at [363, 483] on div "其他付款方式" at bounding box center [856, 491] width 1318 height 18
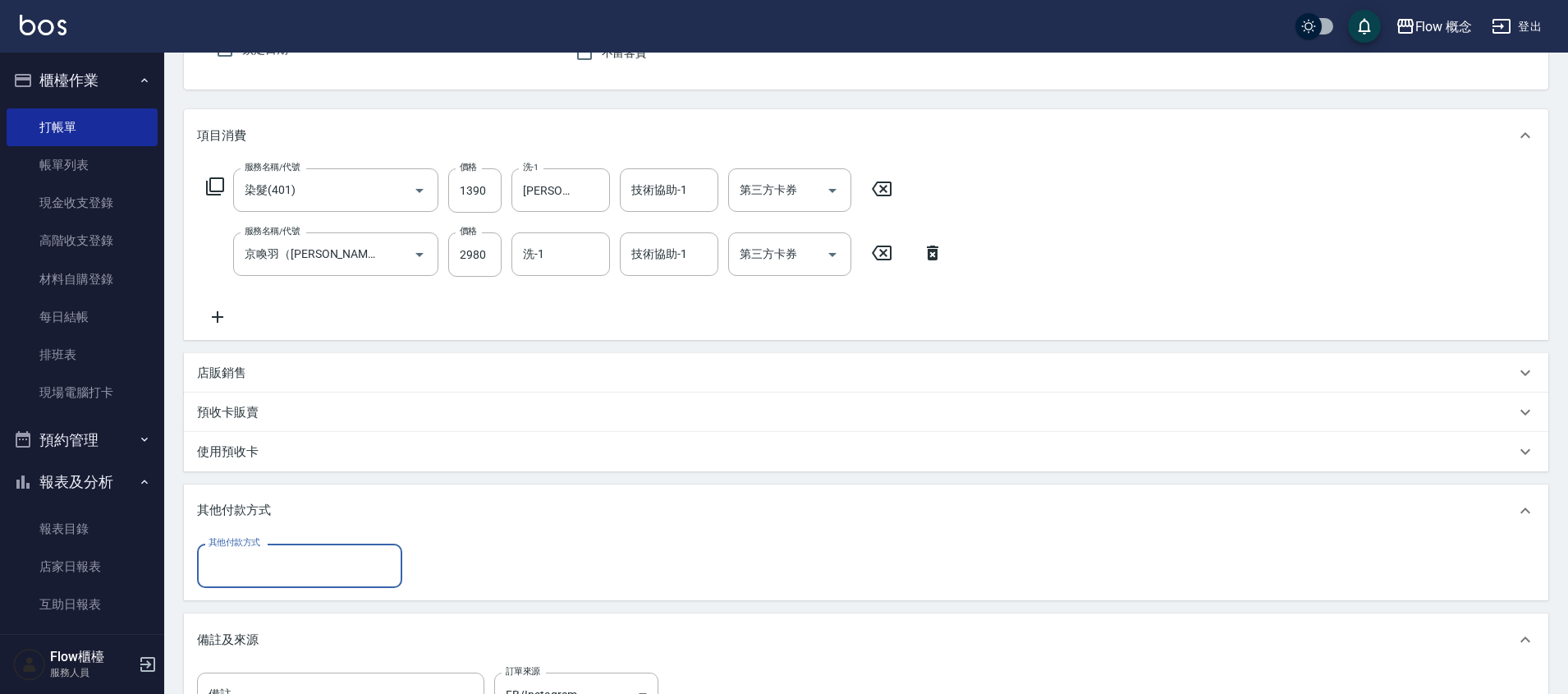
scroll to position [0, 0]
click at [302, 555] on input "其他付款方式" at bounding box center [300, 565] width 191 height 29
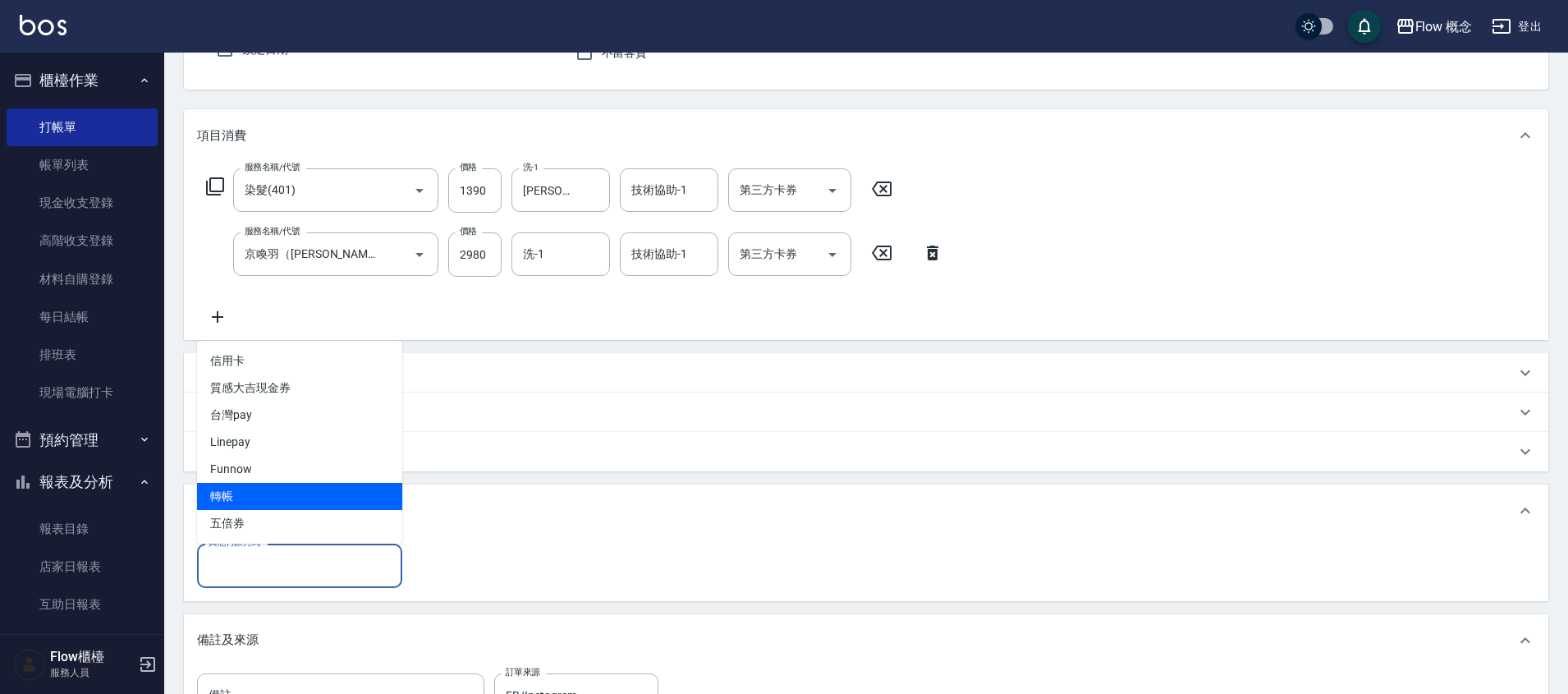
click at [270, 483] on span "轉帳" at bounding box center [299, 496] width 205 height 27
type input "轉帳"
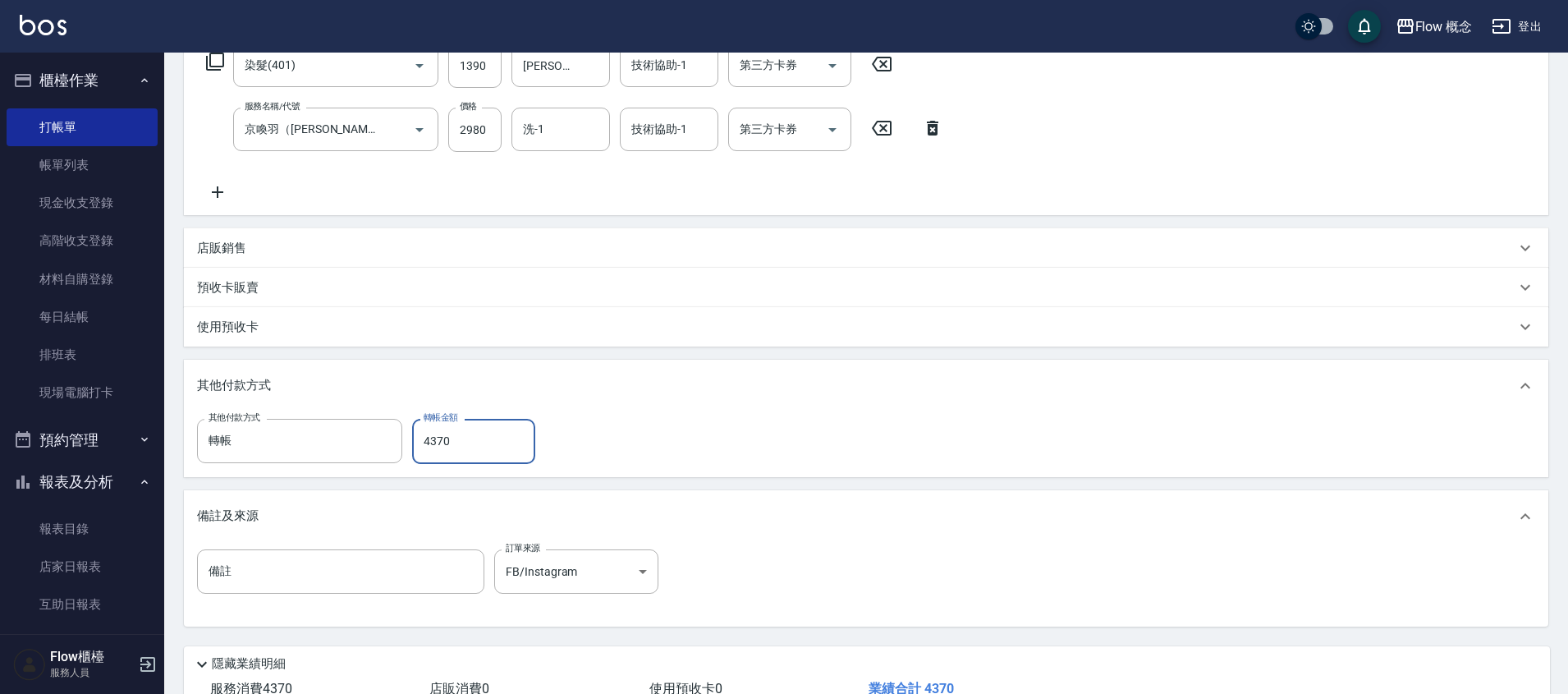
scroll to position [275, 0]
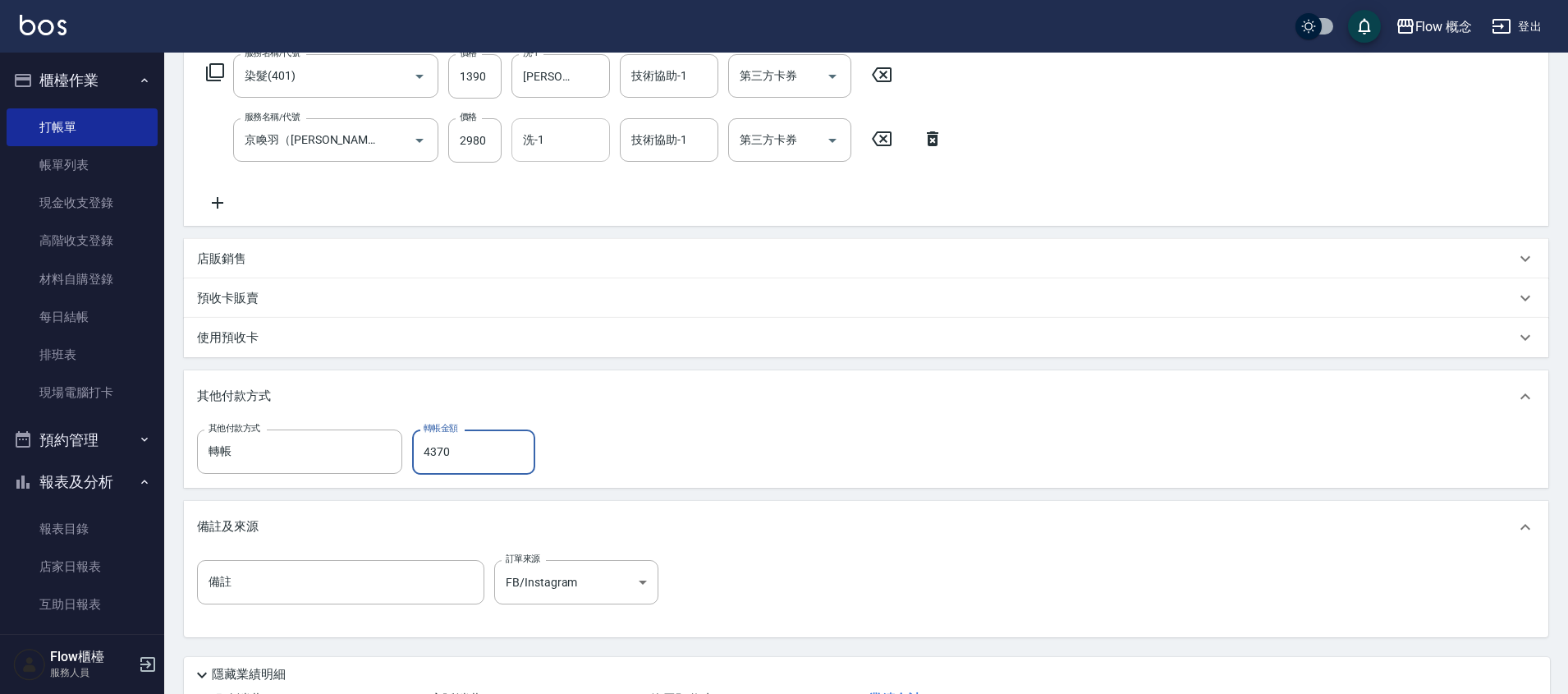
type input "4370"
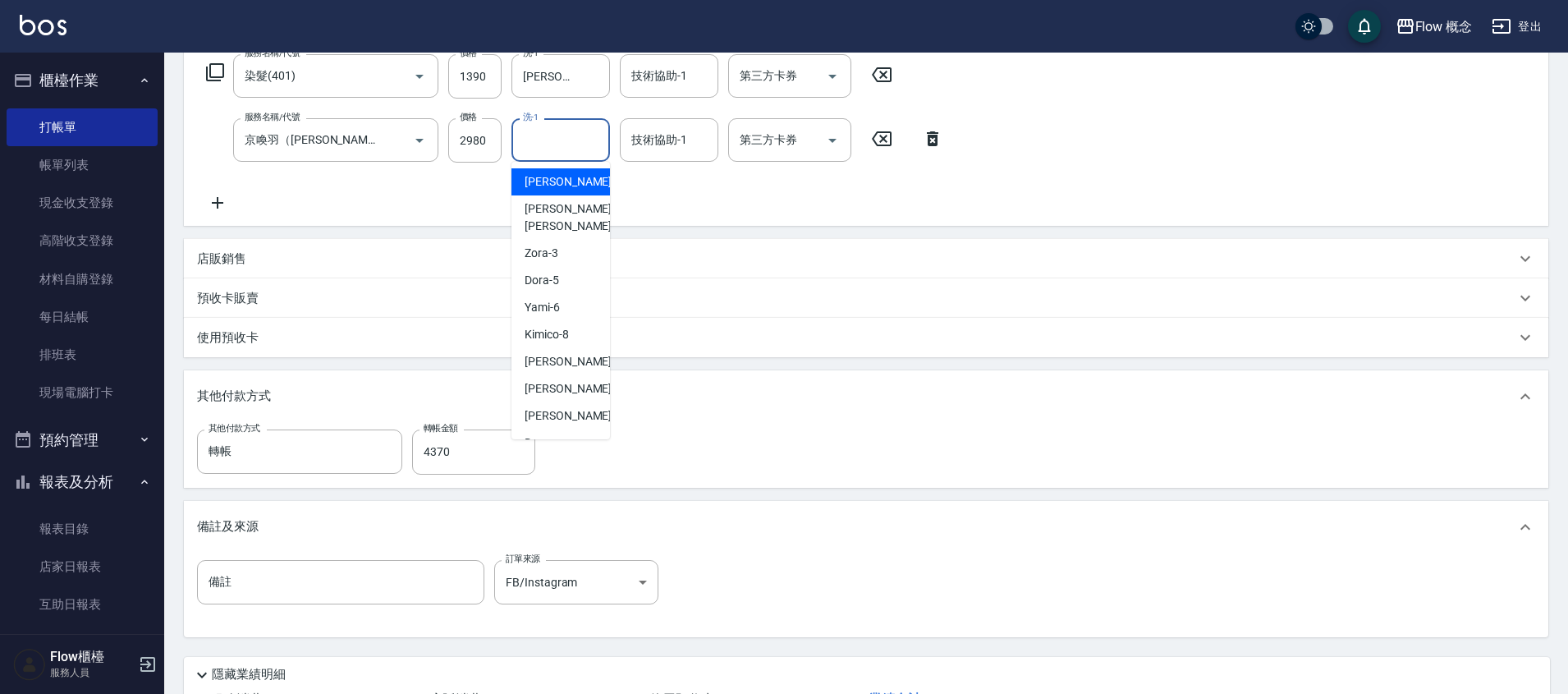
click at [565, 144] on input "洗-1" at bounding box center [561, 140] width 84 height 29
click at [549, 380] on span "[PERSON_NAME] -11" at bounding box center [576, 389] width 103 height 17
type input "[PERSON_NAME]-11"
type input "0"
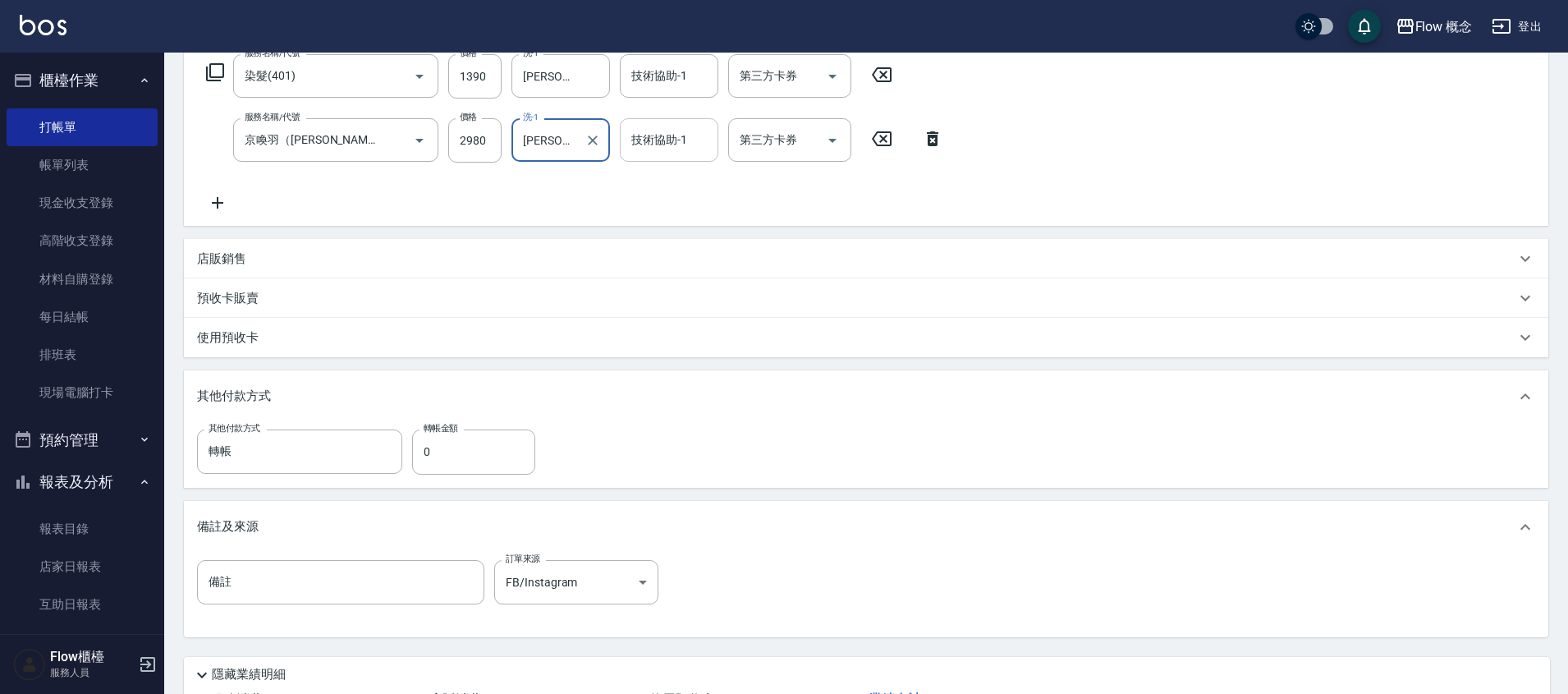
click at [660, 144] on input "技術協助-1" at bounding box center [669, 140] width 84 height 29
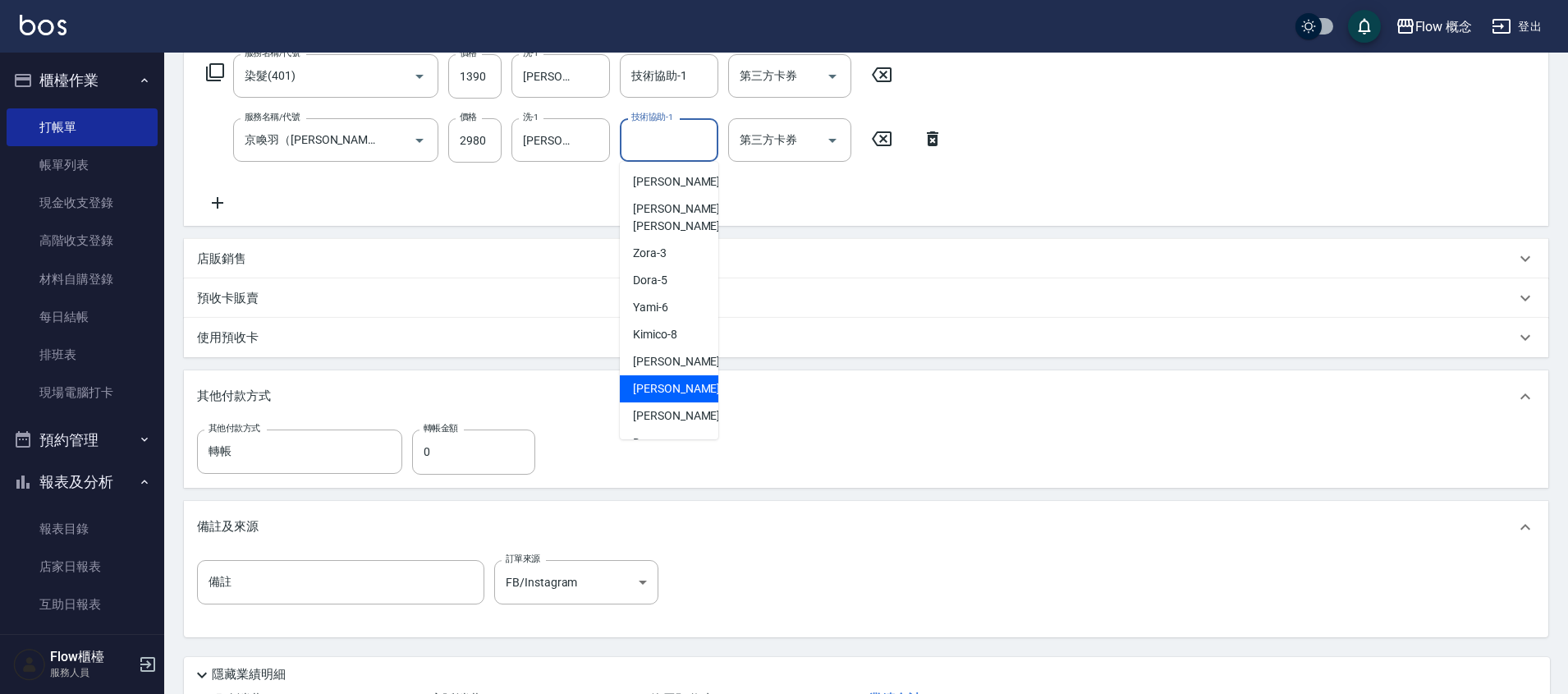
click at [645, 380] on span "[PERSON_NAME] -11" at bounding box center [684, 389] width 103 height 17
type input "[PERSON_NAME]-11"
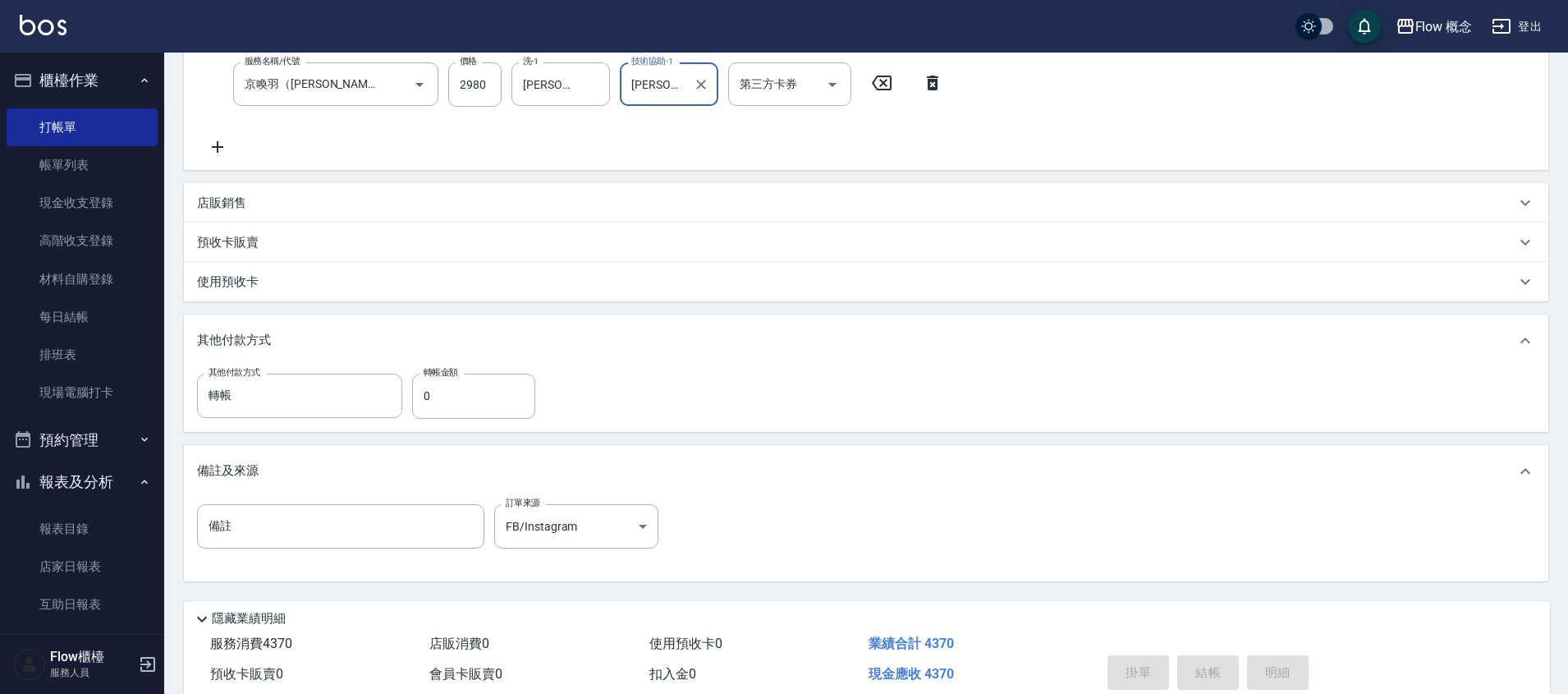
scroll to position [403, 0]
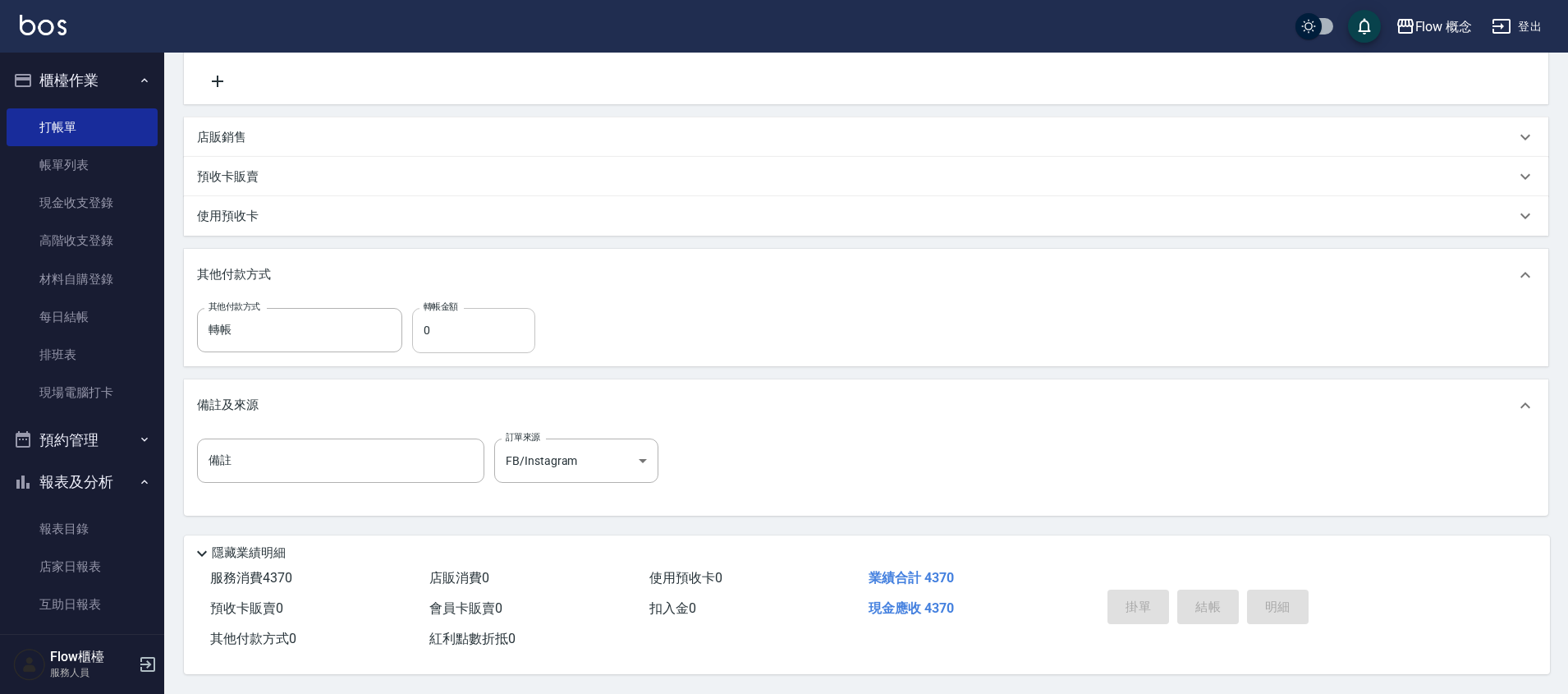
click at [462, 330] on input "0" at bounding box center [474, 330] width 124 height 44
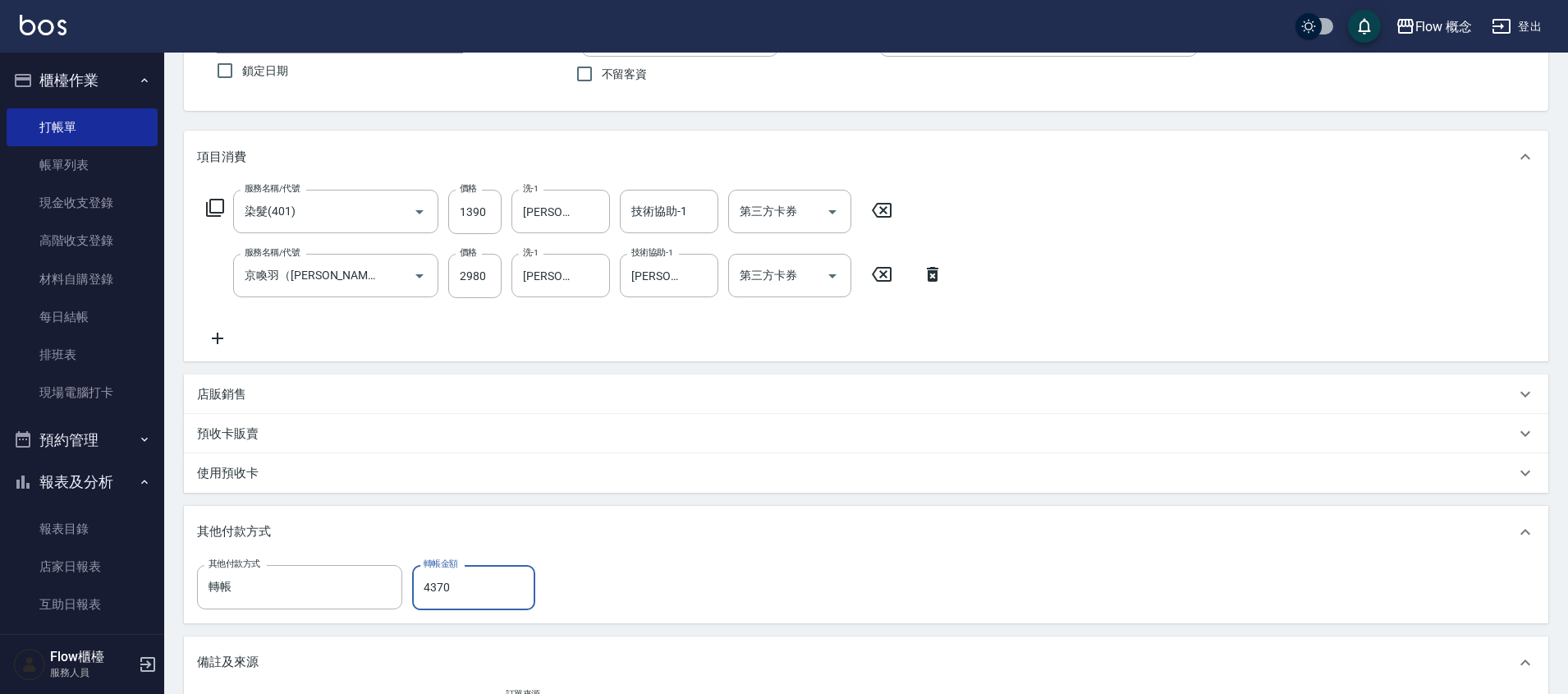
scroll to position [0, 0]
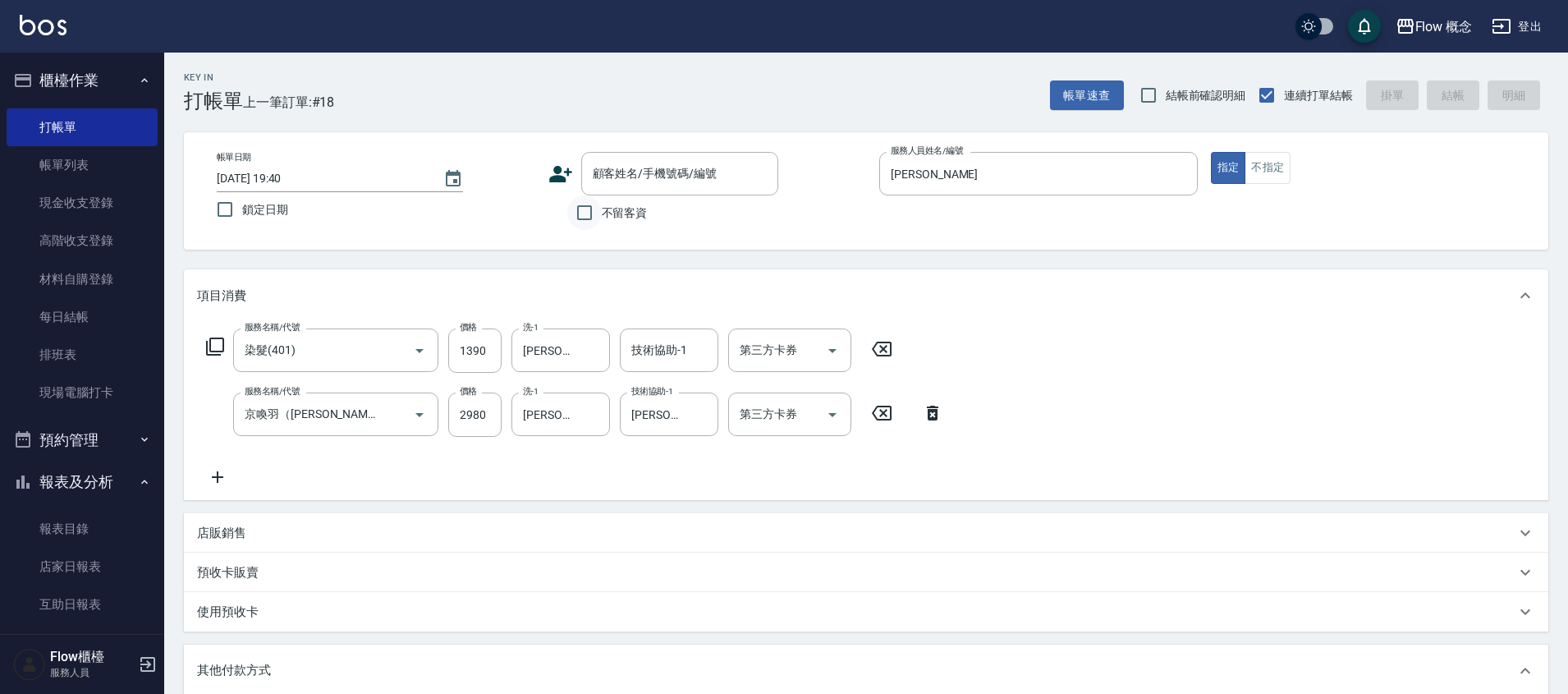
type input "4370"
click at [573, 212] on input "不留客資" at bounding box center [585, 212] width 34 height 34
checkbox input "true"
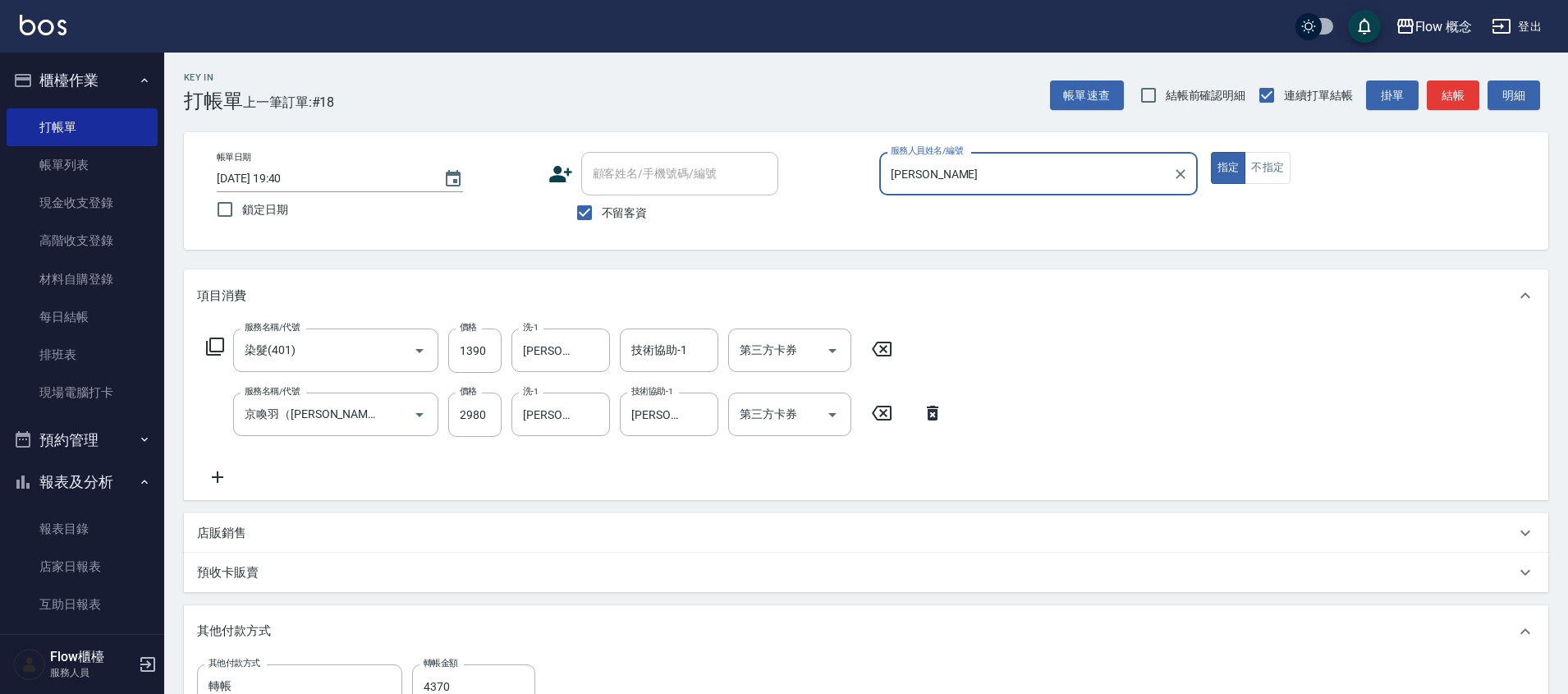
scroll to position [364, 0]
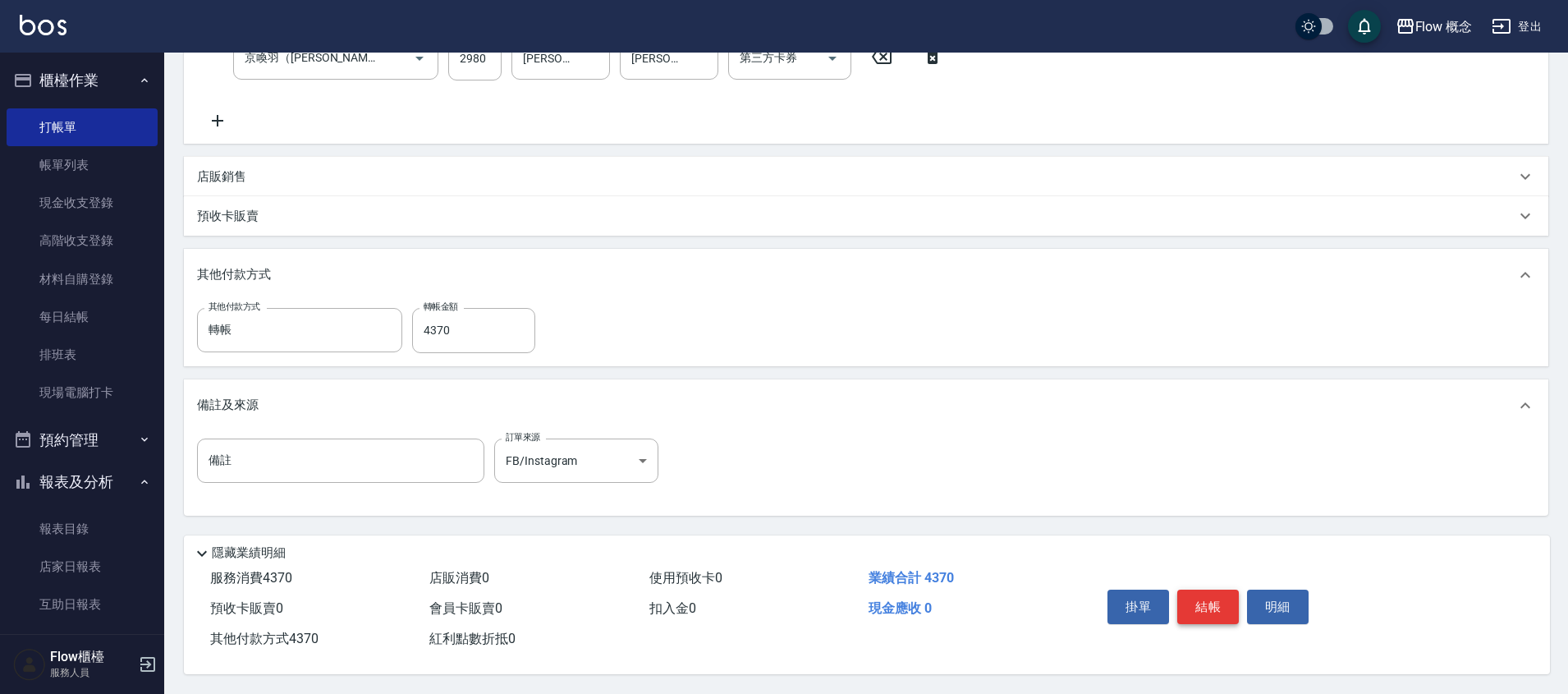
click at [1204, 600] on button "結帳" at bounding box center [1208, 607] width 61 height 34
type input "[DATE] 19:41"
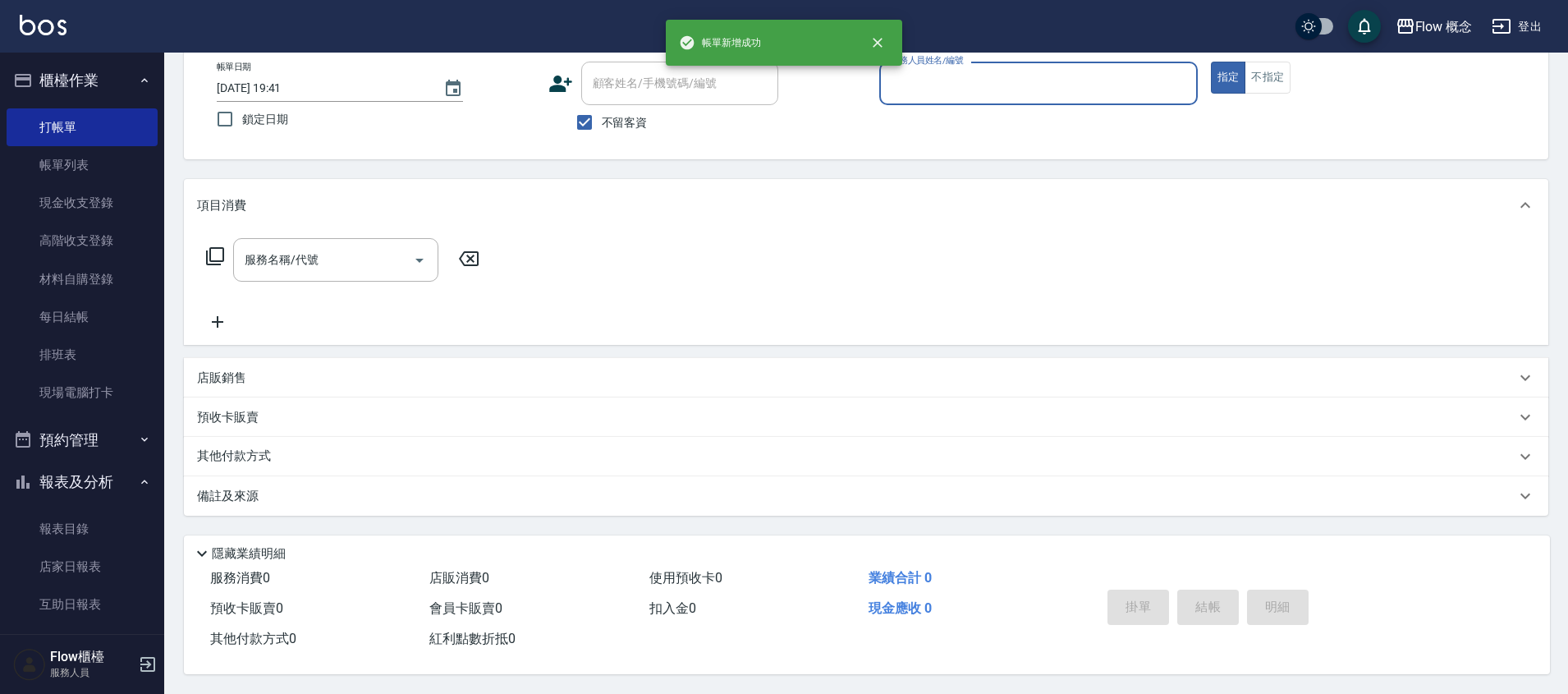
scroll to position [0, 0]
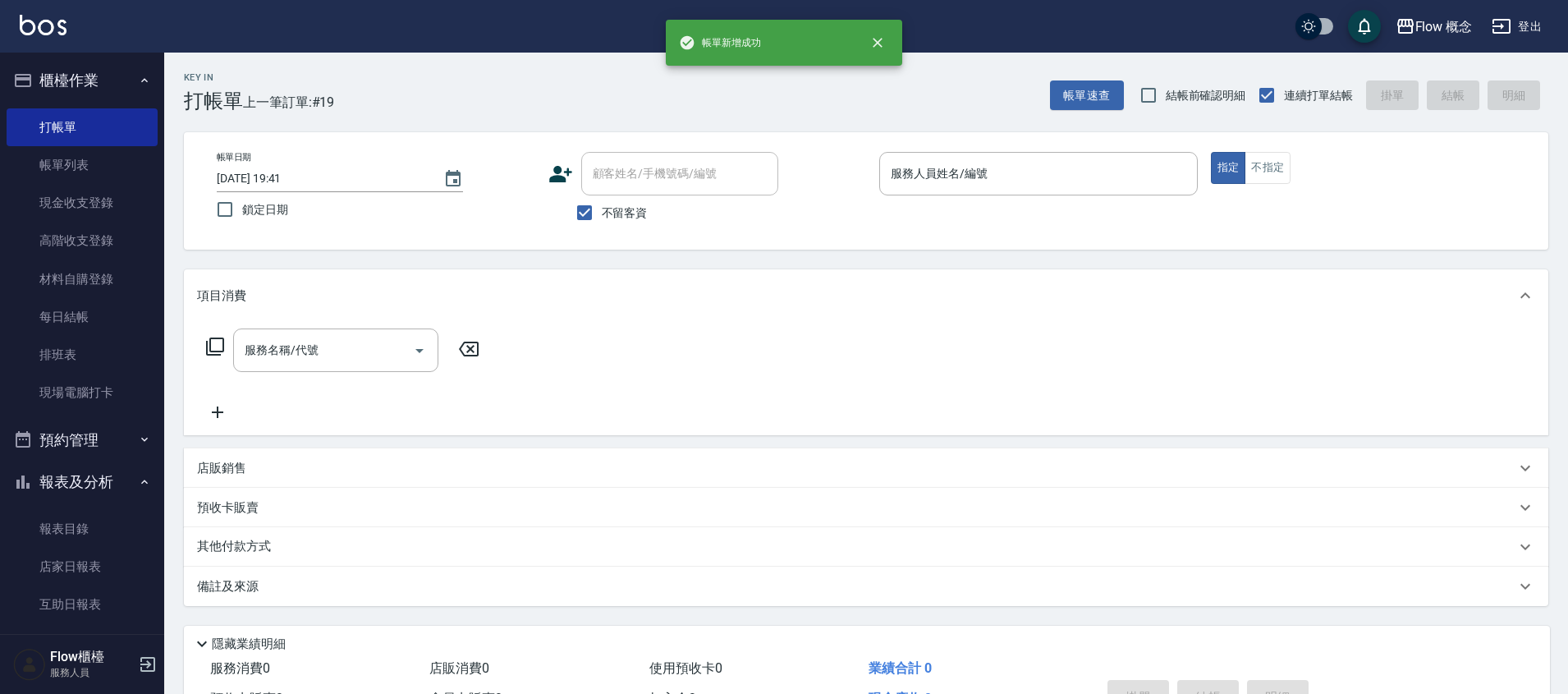
click at [932, 201] on p at bounding box center [1039, 204] width 319 height 17
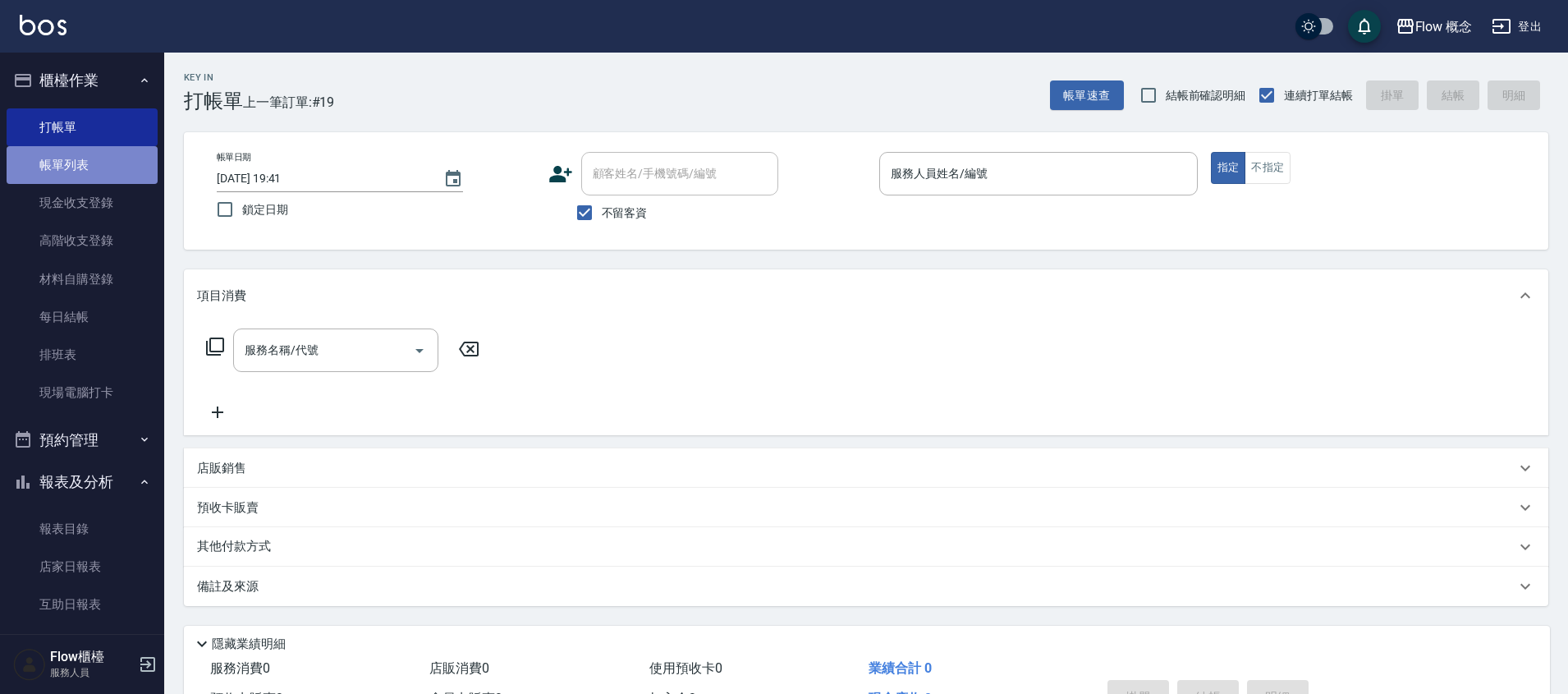
click at [122, 168] on link "帳單列表" at bounding box center [82, 165] width 151 height 38
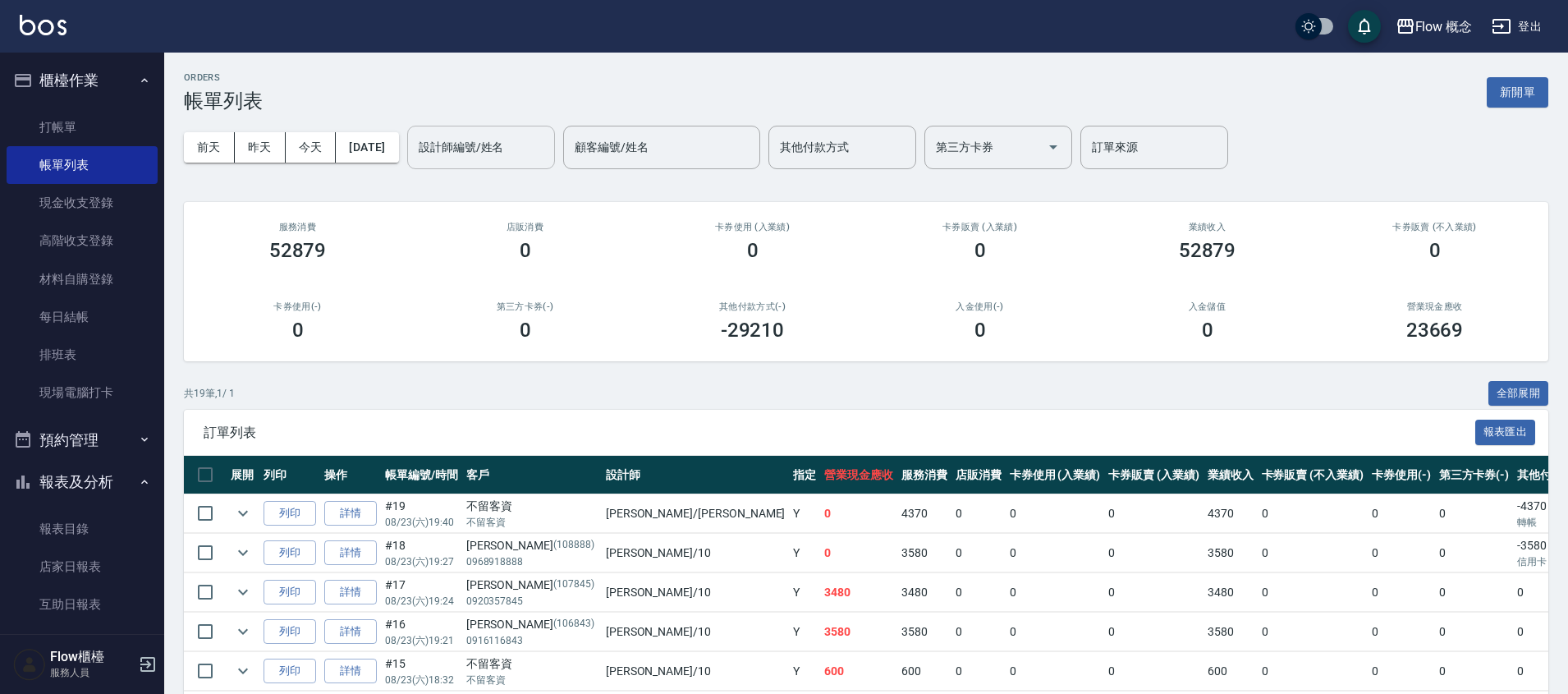
click at [478, 145] on input "設計師編號/姓名" at bounding box center [481, 147] width 133 height 29
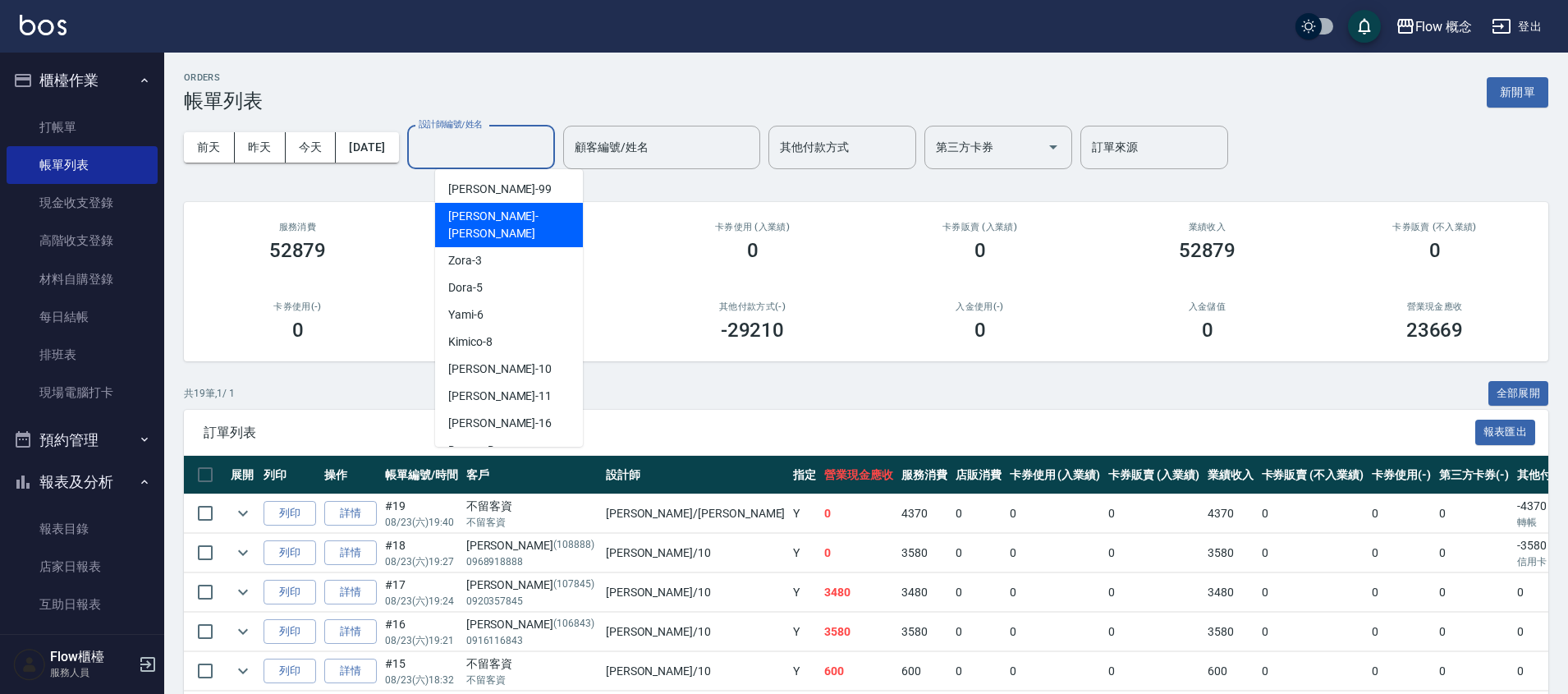
click at [453, 205] on div "[PERSON_NAME] -[PERSON_NAME]" at bounding box center [509, 225] width 147 height 44
type input "[PERSON_NAME]"
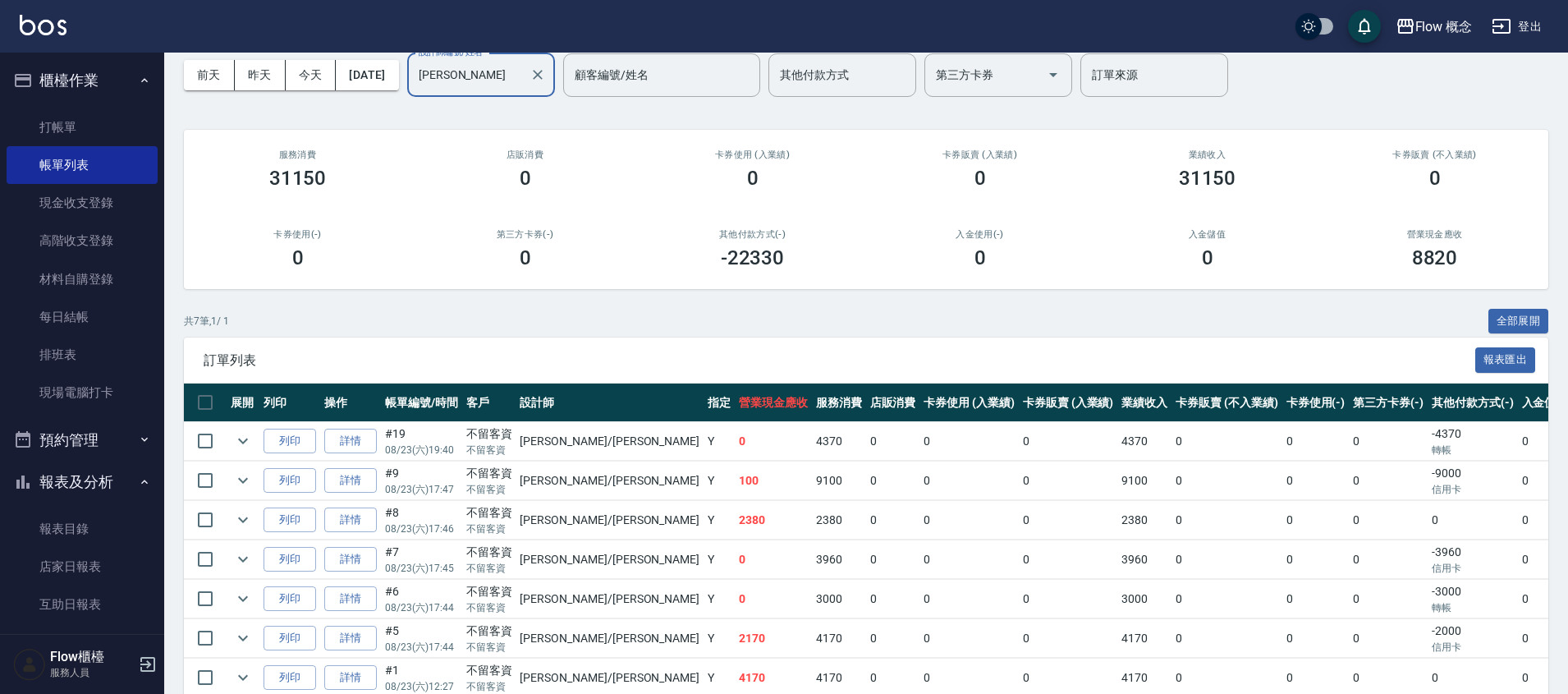
scroll to position [153, 0]
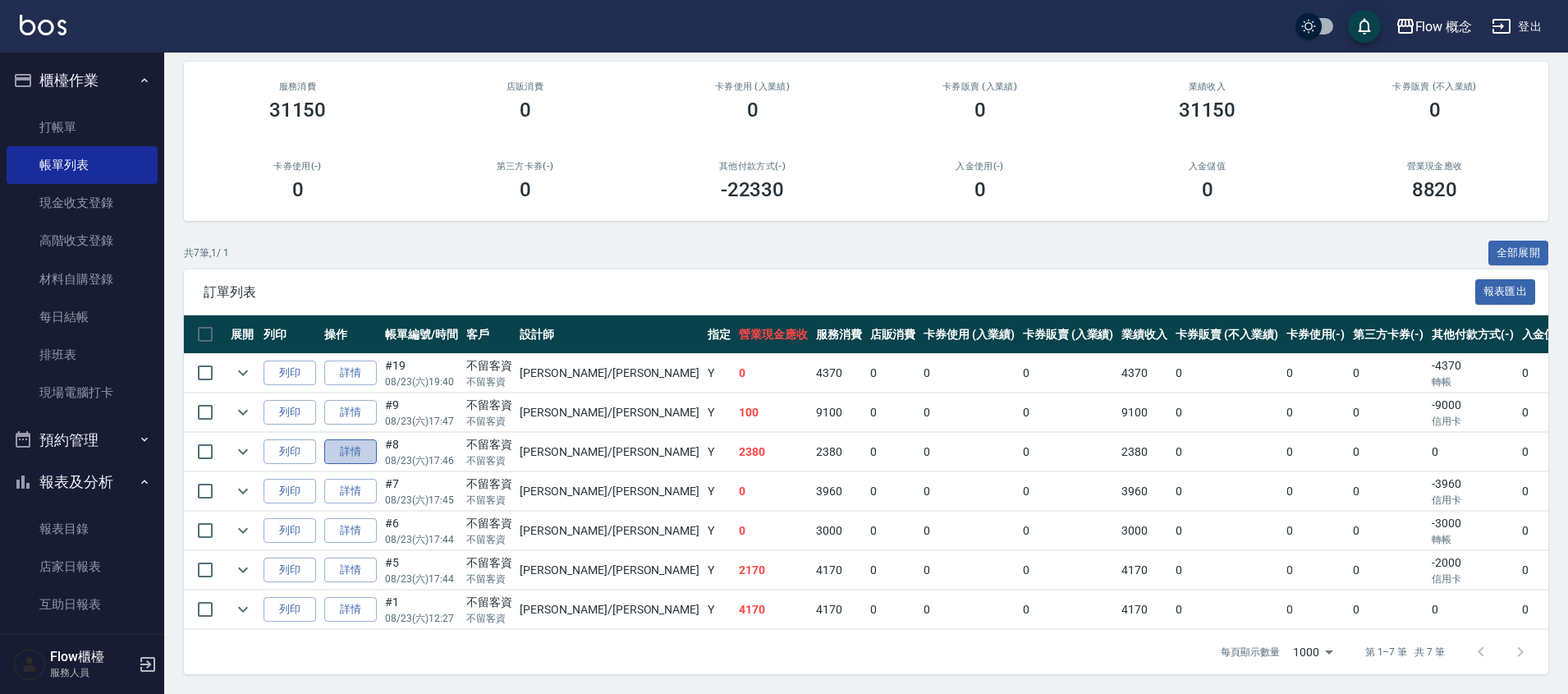
click at [355, 439] on link "詳情" at bounding box center [351, 452] width 53 height 26
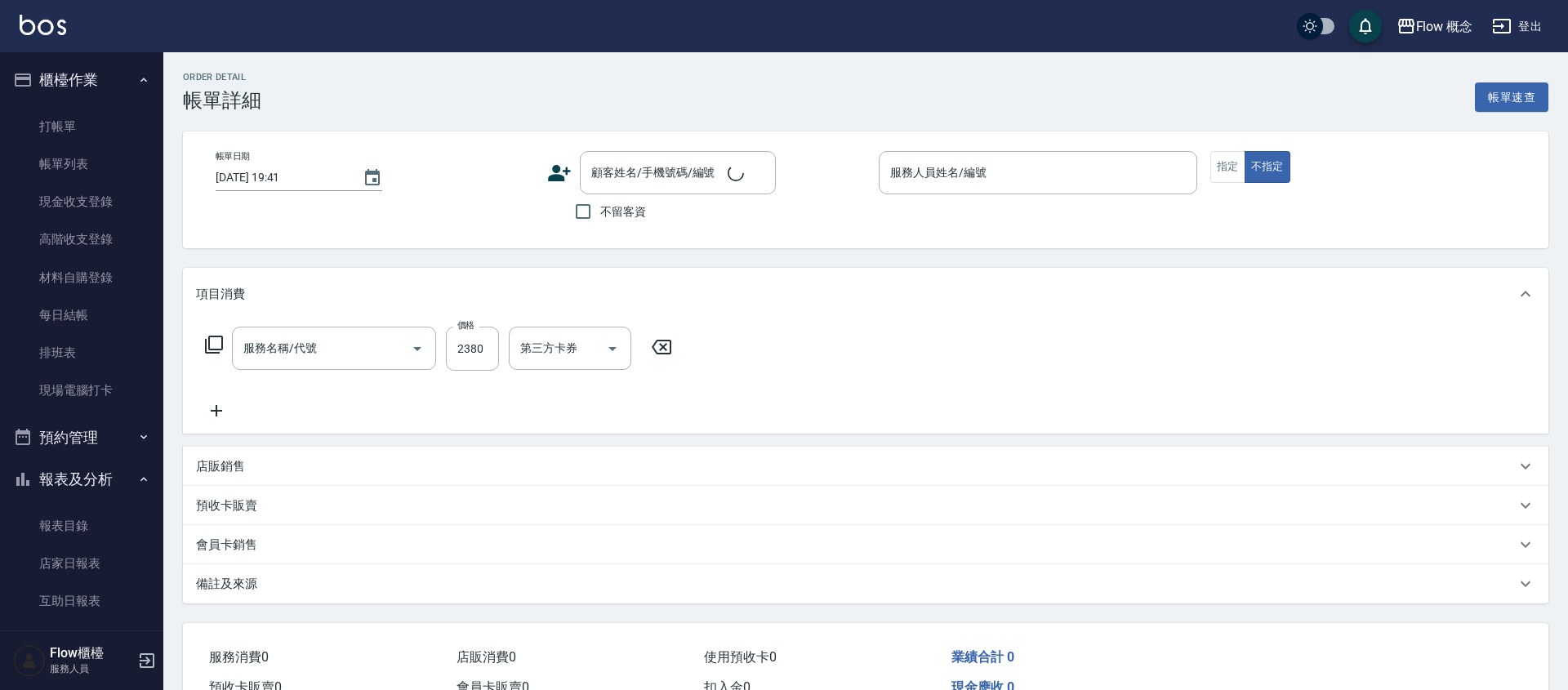
type input "[DATE] 17:46"
checkbox input "true"
type input "[PERSON_NAME]"
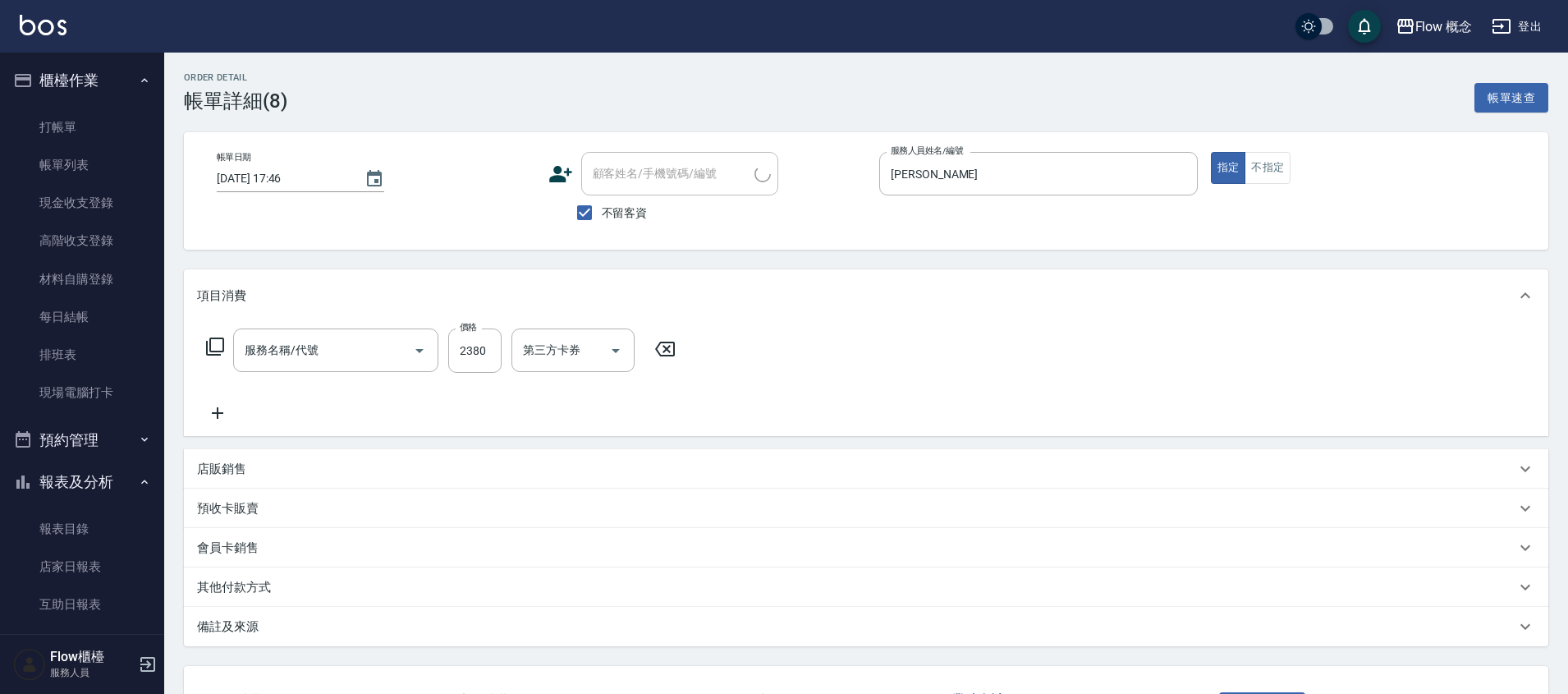
type input "染髮(401)"
click at [665, 344] on input "[PERSON_NAME]-11" at bounding box center [656, 350] width 59 height 29
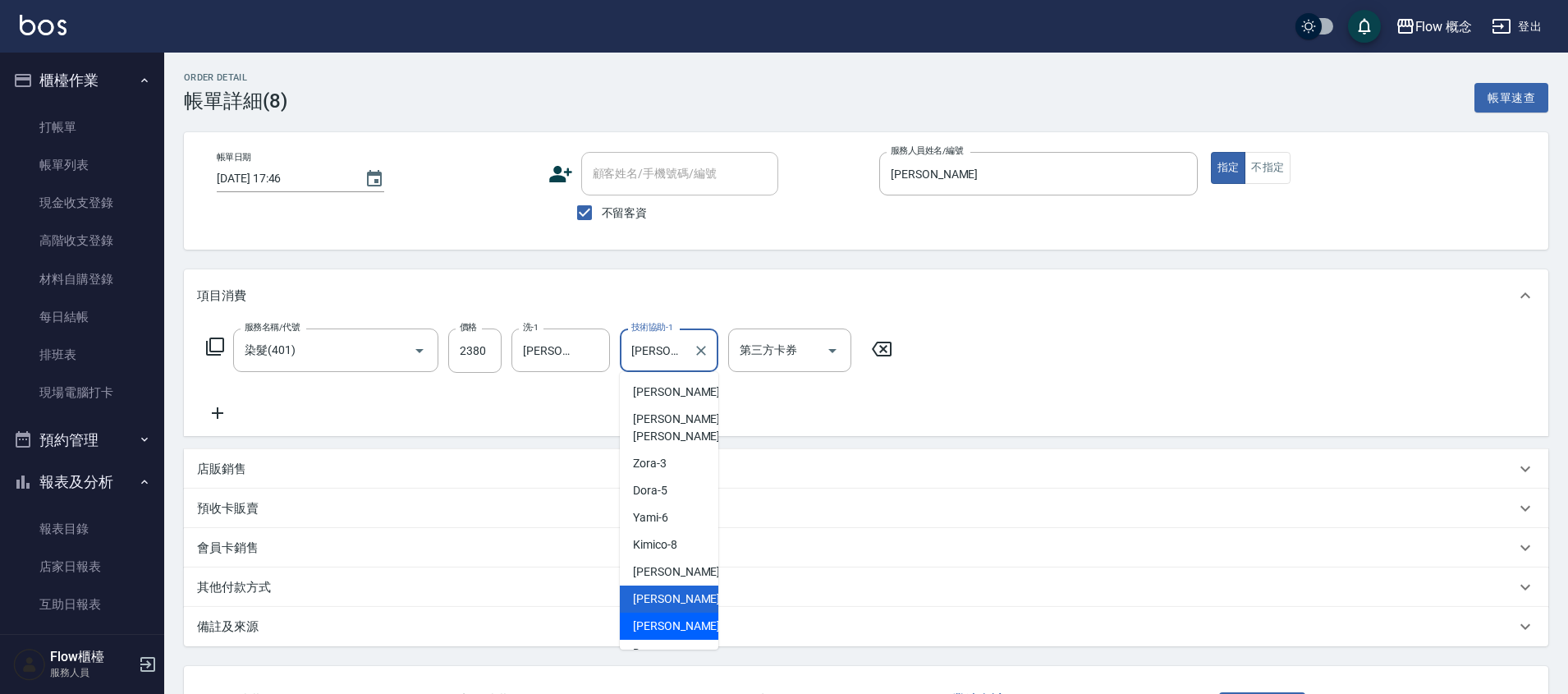
click at [650, 617] on span "[PERSON_NAME] -16" at bounding box center [684, 626] width 103 height 17
type input "[PERSON_NAME]-16"
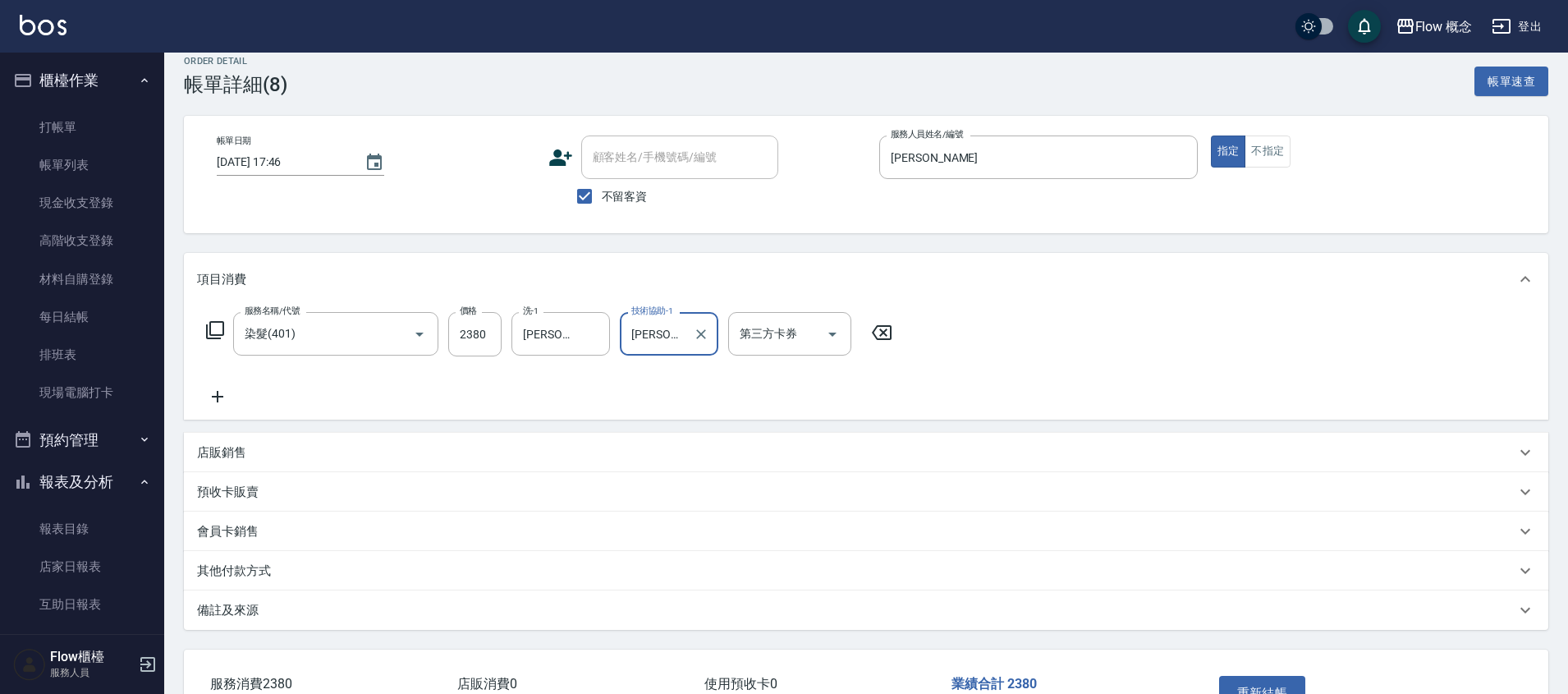
scroll to position [130, 0]
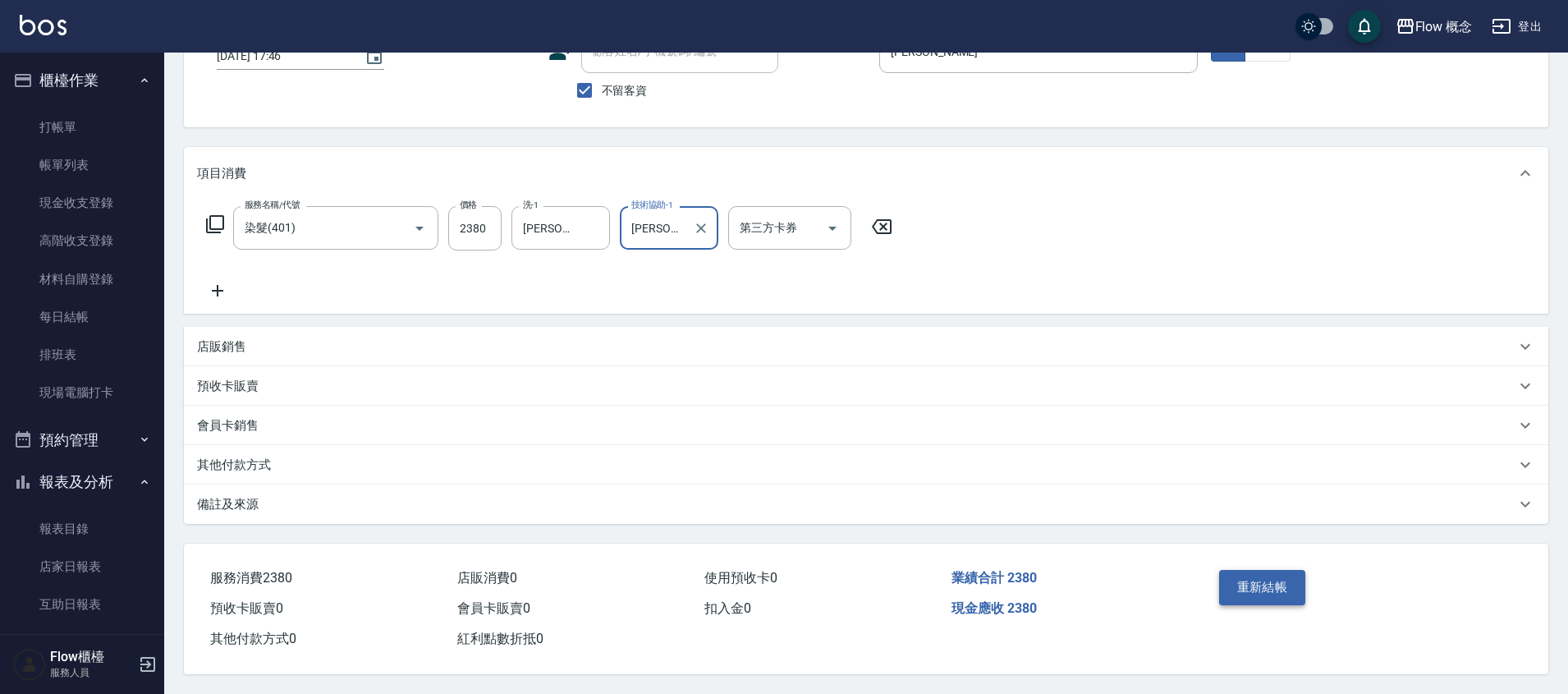
click at [1252, 570] on button "重新結帳" at bounding box center [1263, 587] width 87 height 34
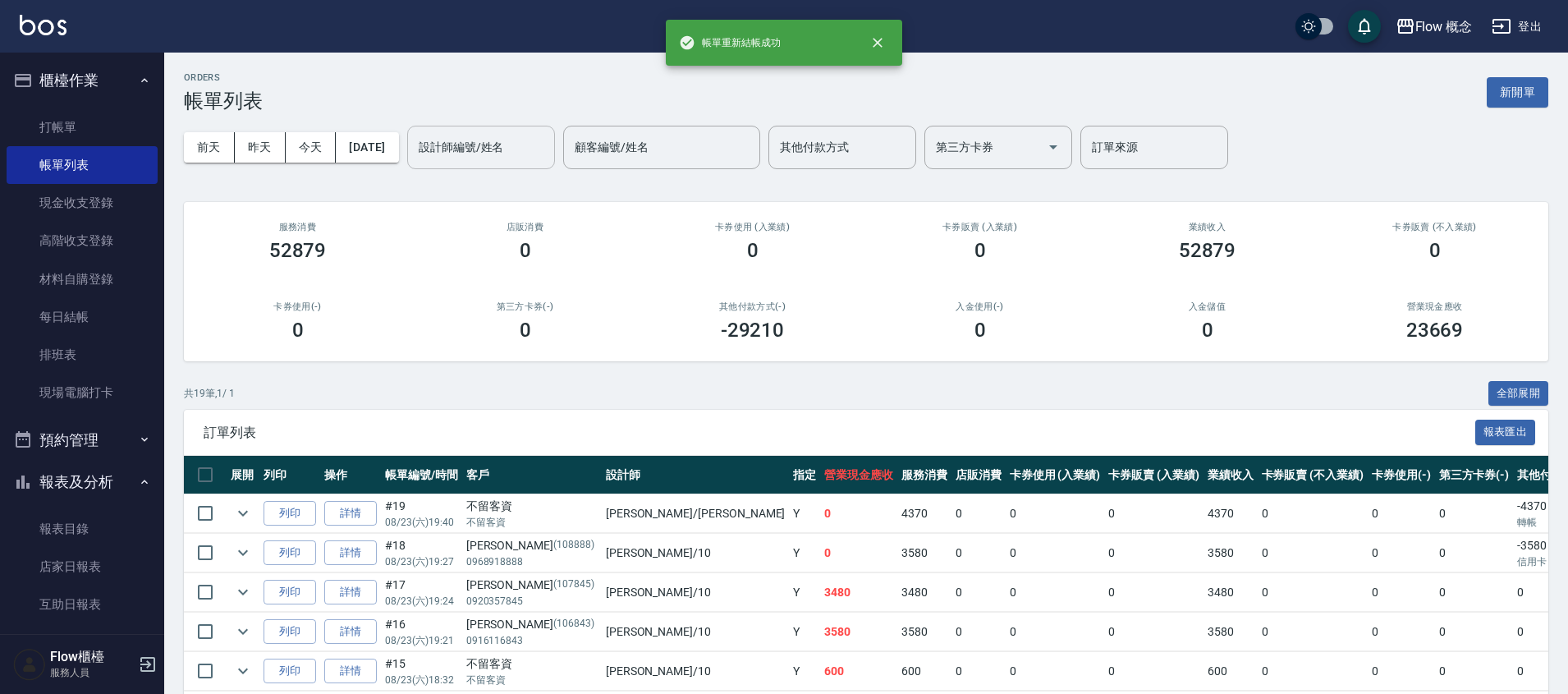
click at [490, 138] on input "設計師編號/姓名" at bounding box center [481, 147] width 133 height 29
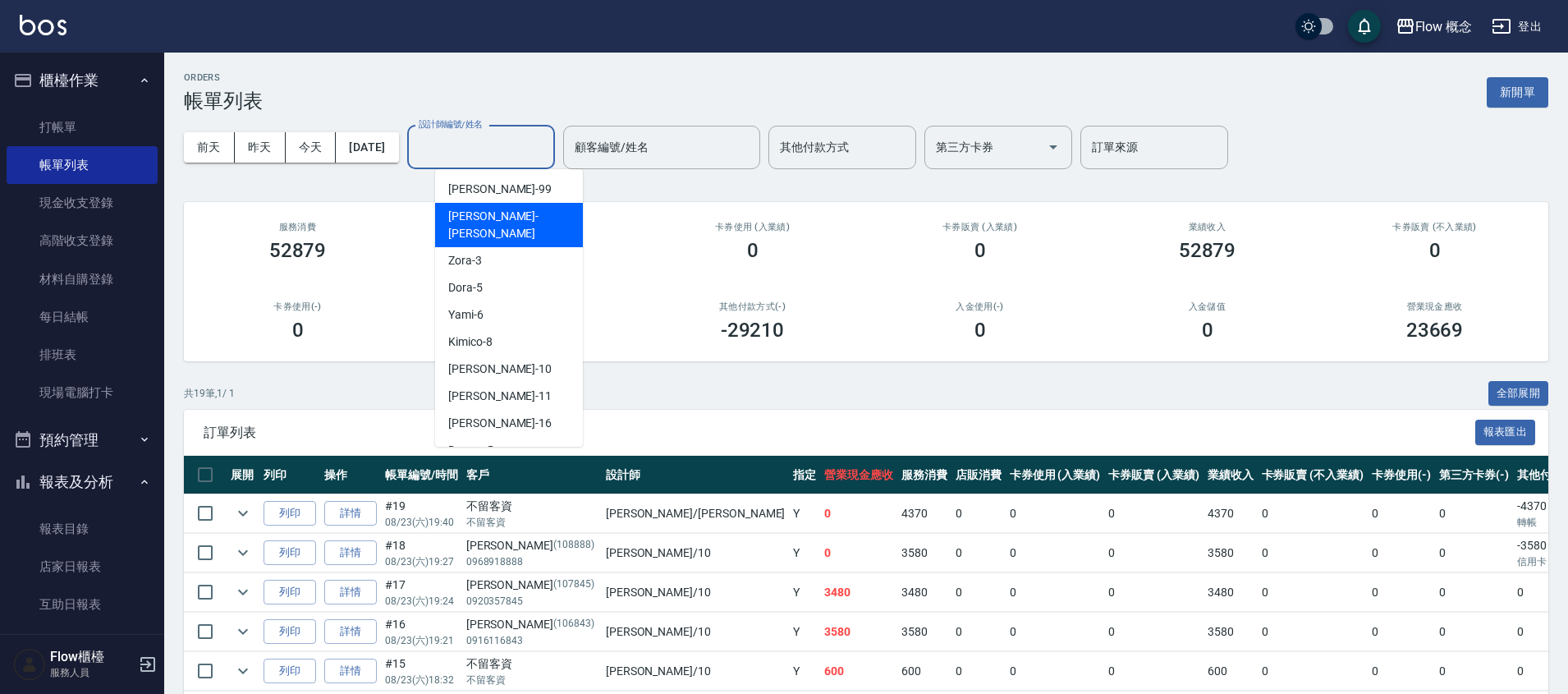
click at [503, 226] on div "[PERSON_NAME] -[PERSON_NAME]" at bounding box center [509, 225] width 147 height 44
type input "[PERSON_NAME]"
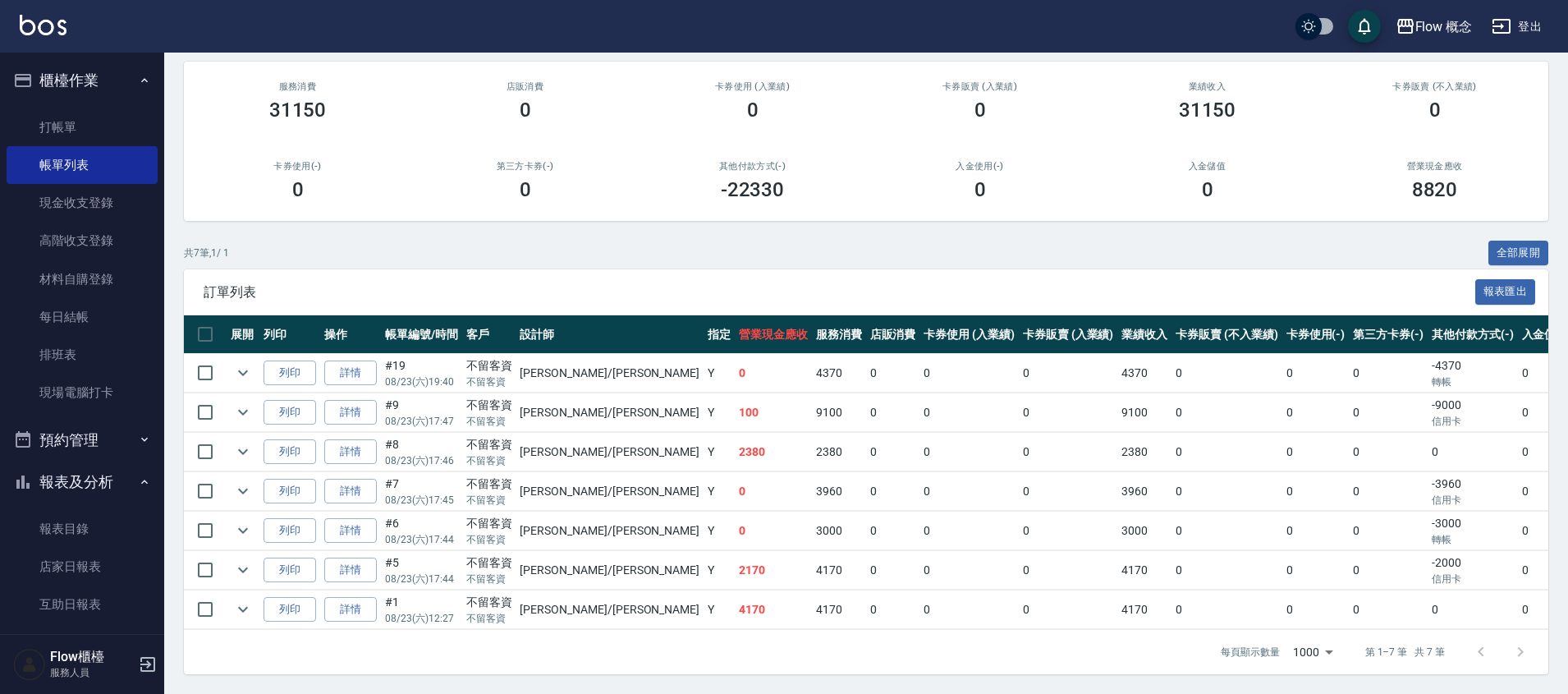
click at [67, 483] on button "報表及分析" at bounding box center [82, 482] width 151 height 43
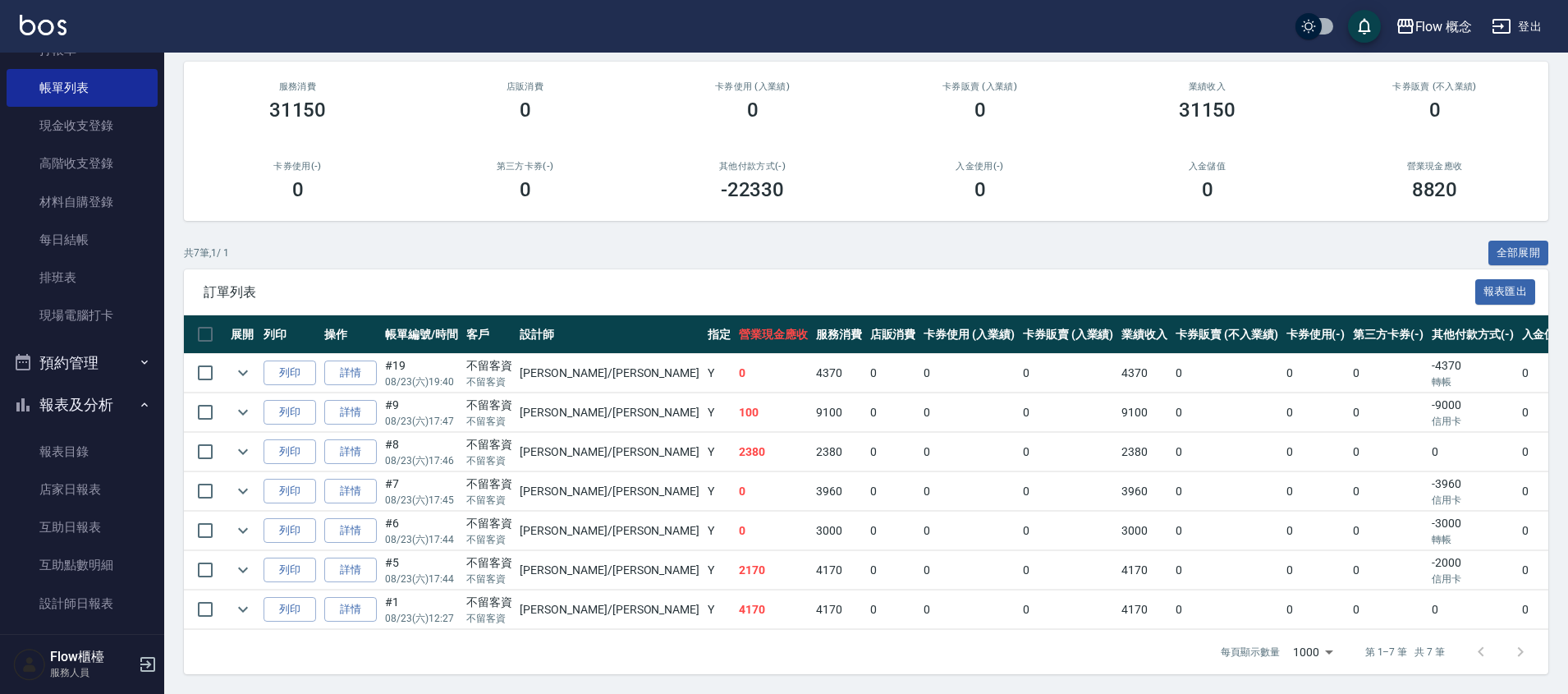
scroll to position [252, 0]
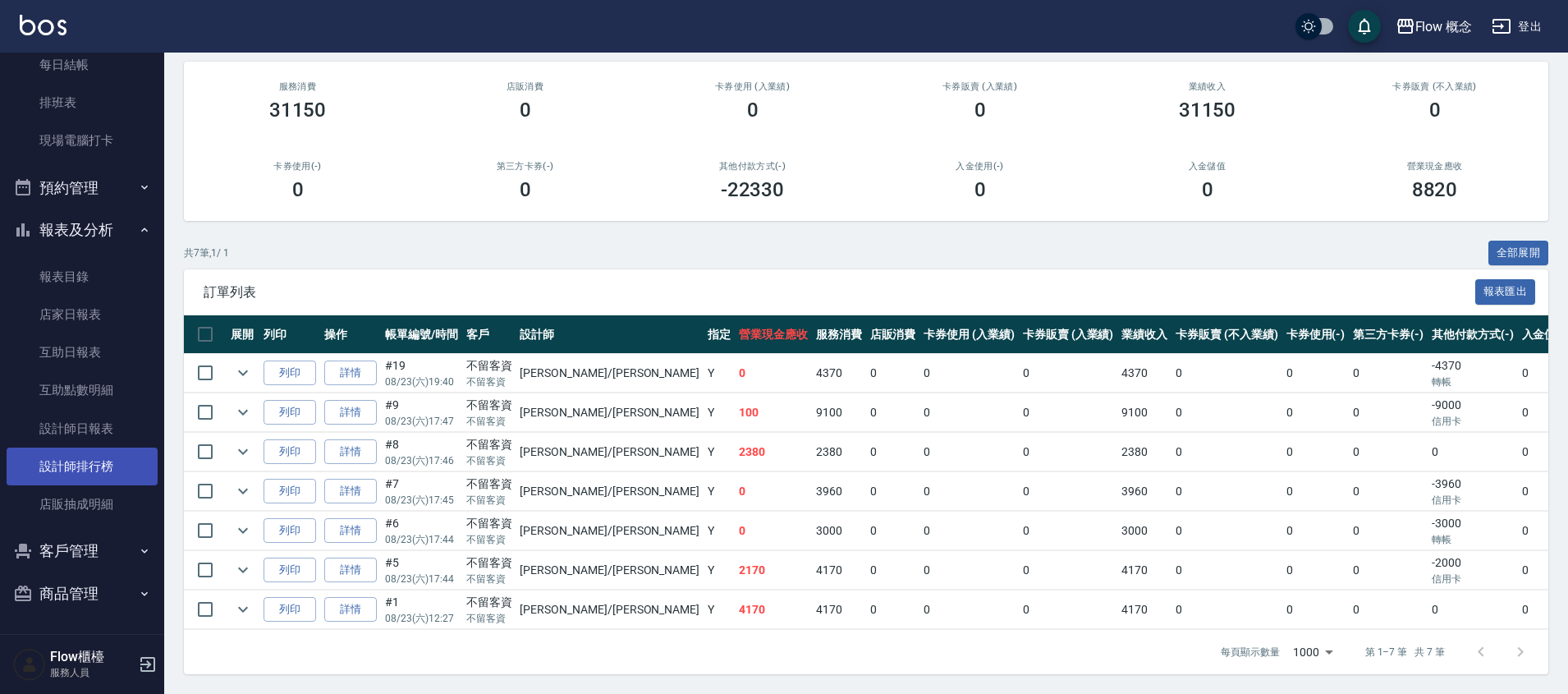
click at [84, 465] on link "設計師排行榜" at bounding box center [82, 466] width 151 height 38
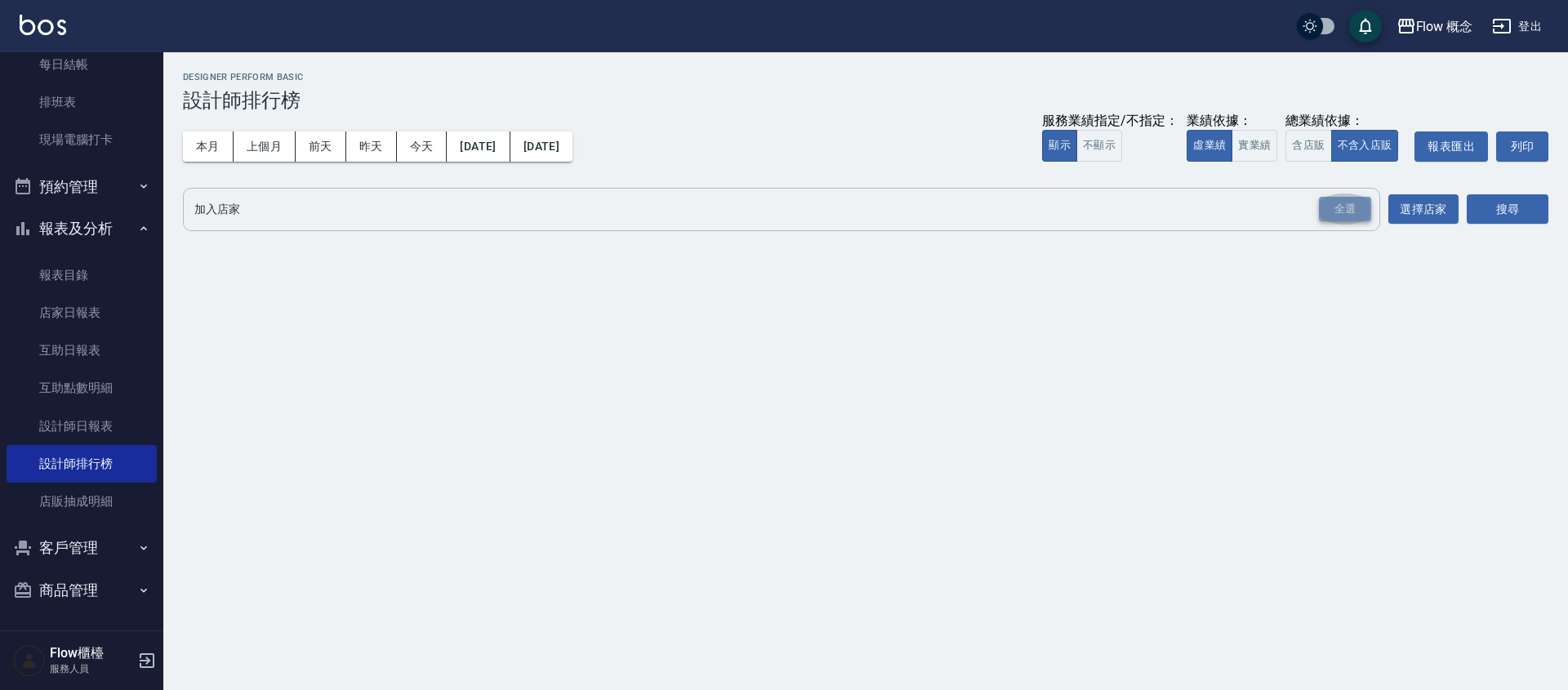
click at [1350, 208] on div "全選" at bounding box center [1345, 209] width 53 height 25
click at [1497, 220] on button "搜尋" at bounding box center [1507, 210] width 81 height 31
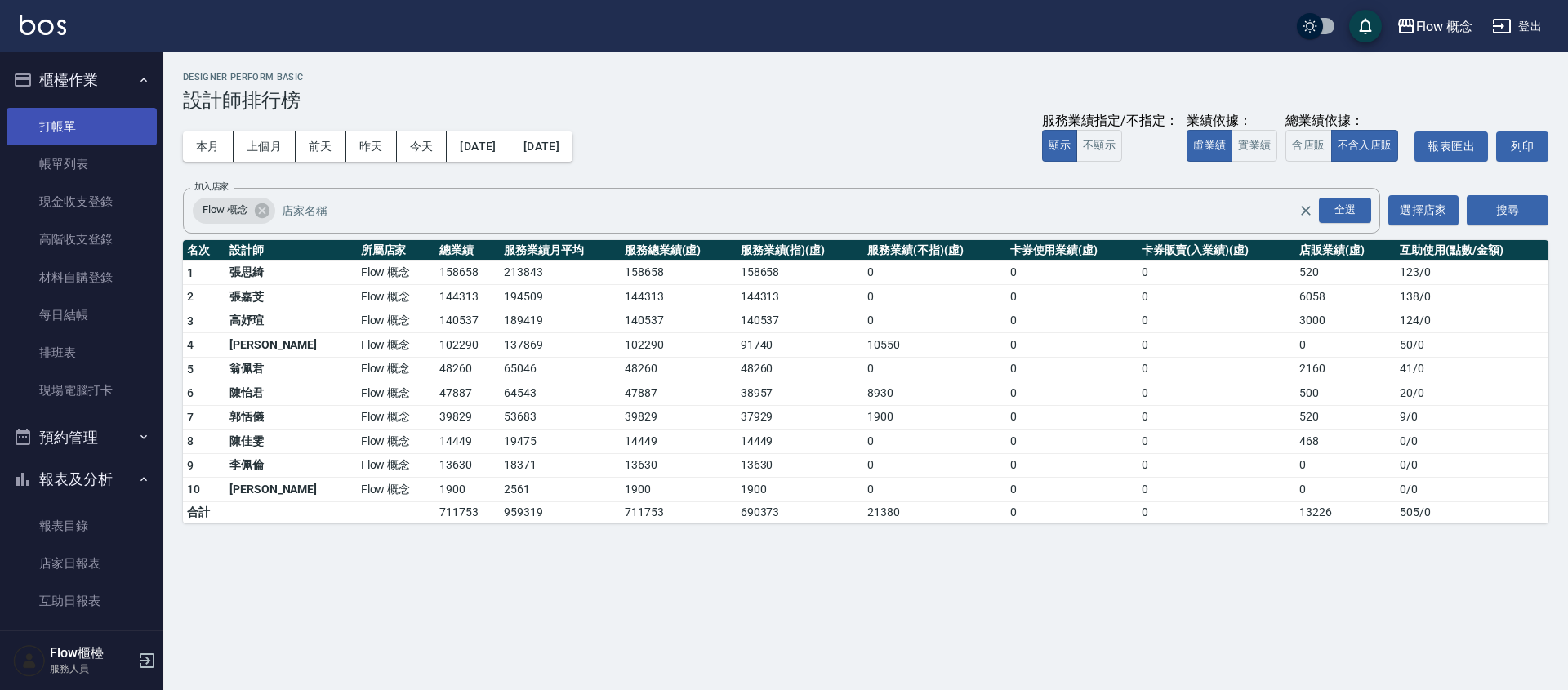
click at [72, 124] on link "打帳單" at bounding box center [81, 126] width 150 height 37
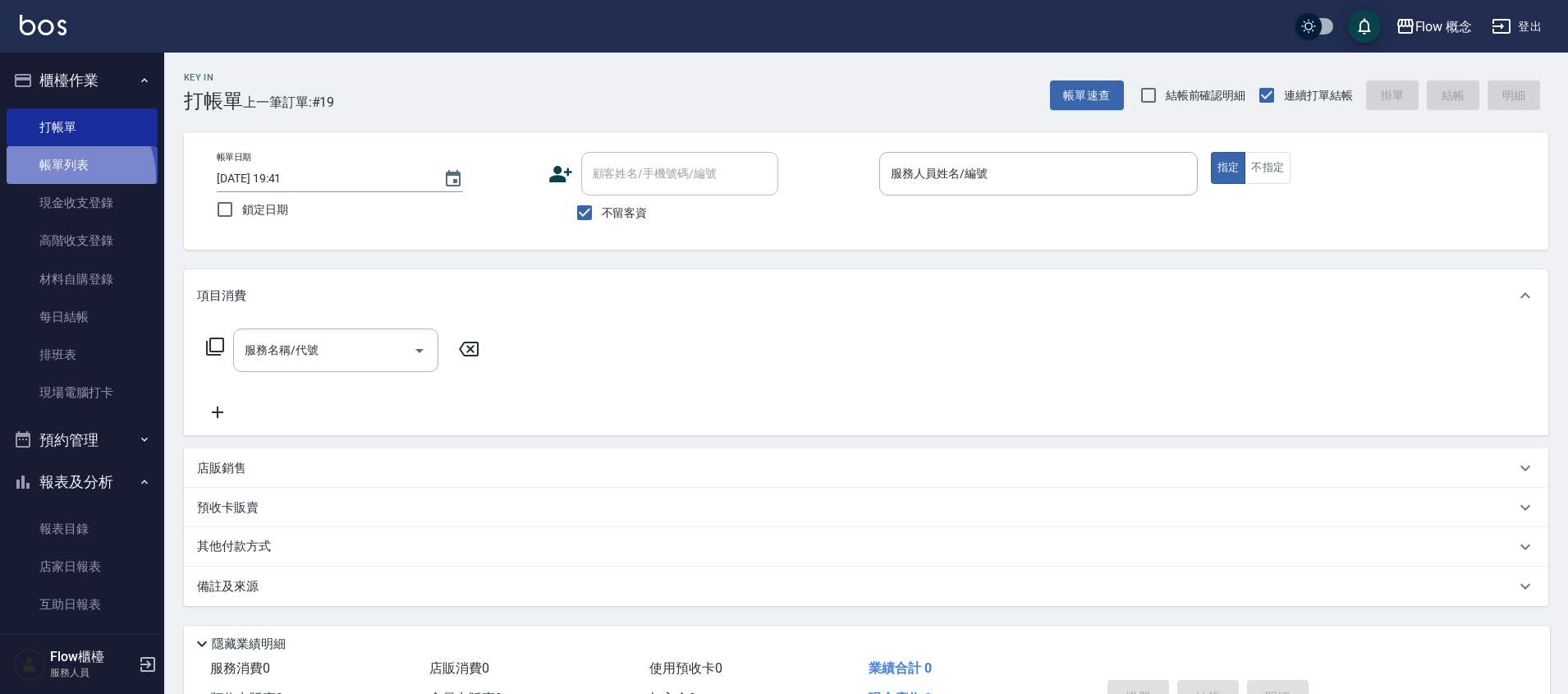
click at [67, 177] on link "帳單列表" at bounding box center [82, 165] width 151 height 38
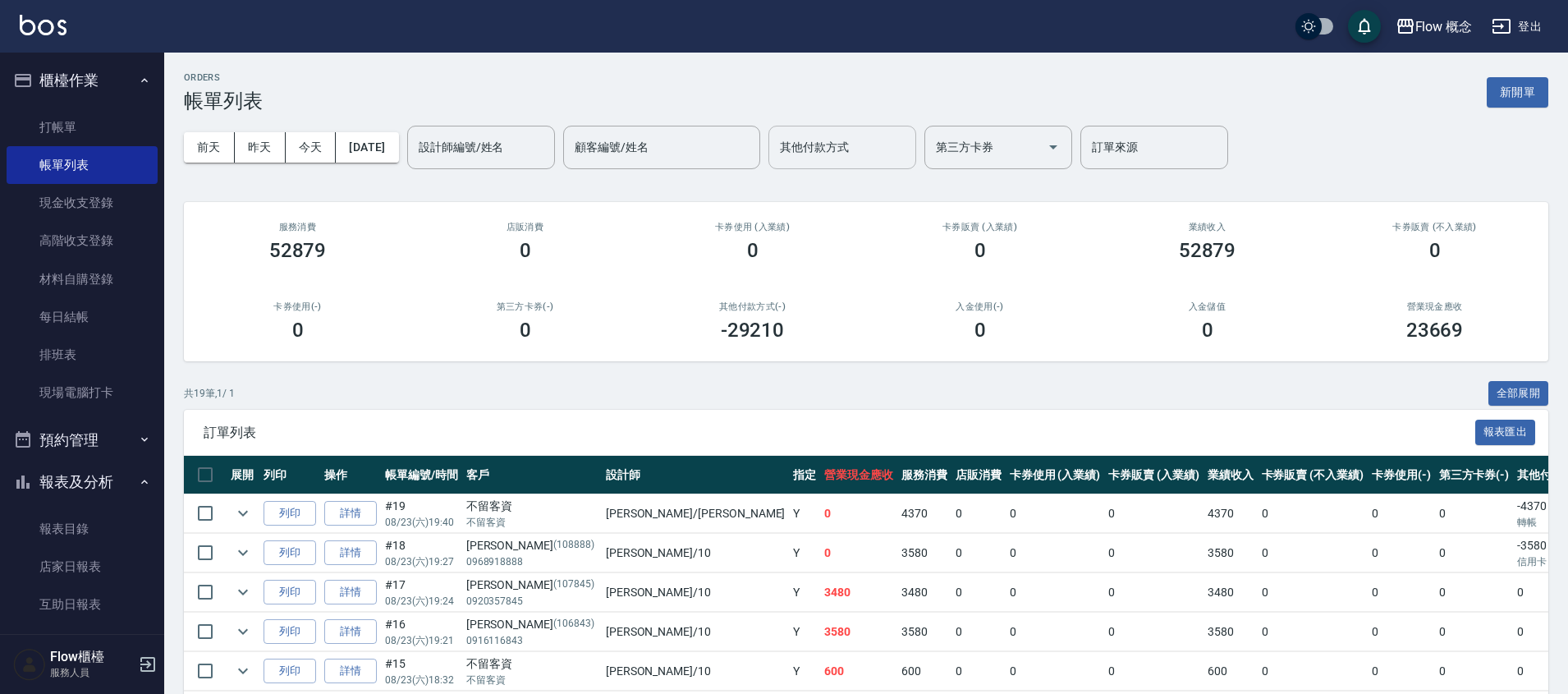
click at [863, 151] on input "其他付款方式" at bounding box center [842, 147] width 133 height 29
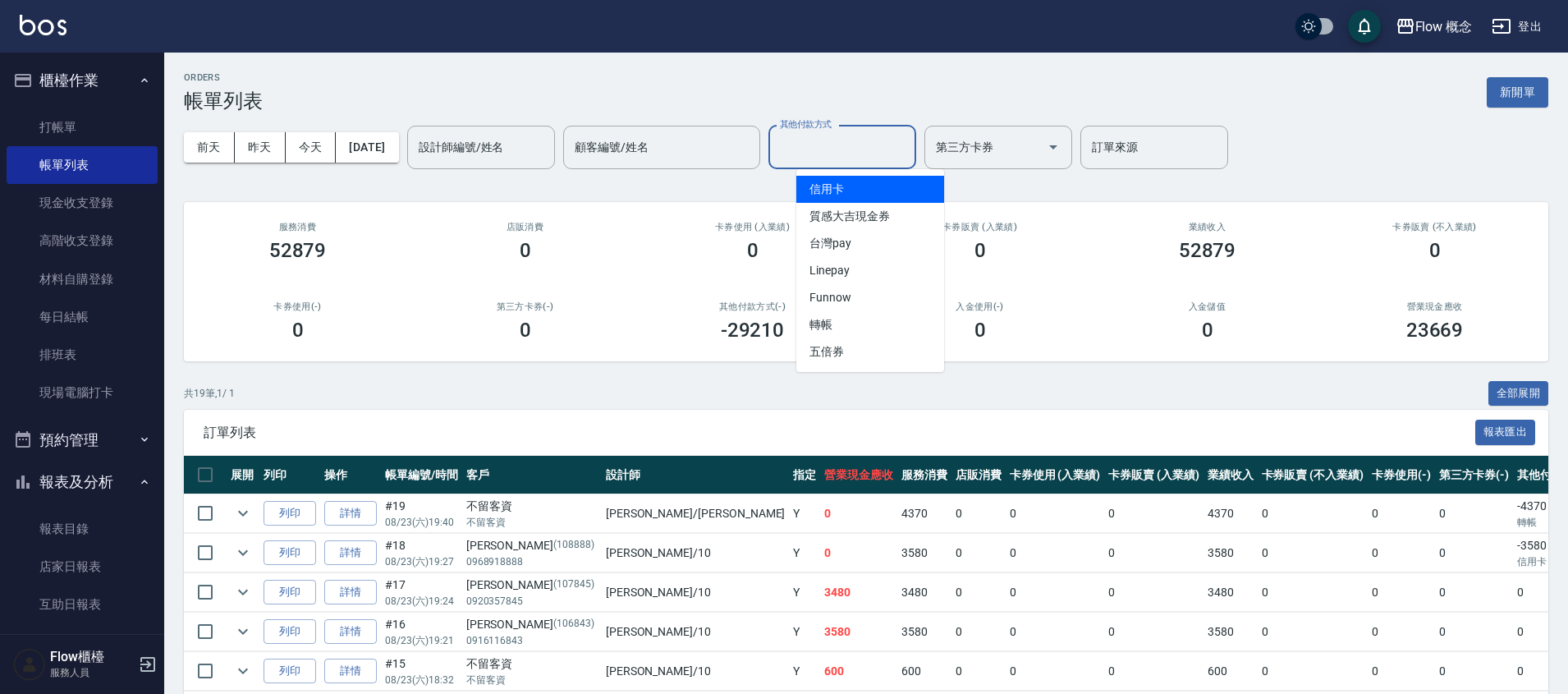
click at [858, 193] on span "信用卡" at bounding box center [869, 189] width 147 height 27
type input "信用卡"
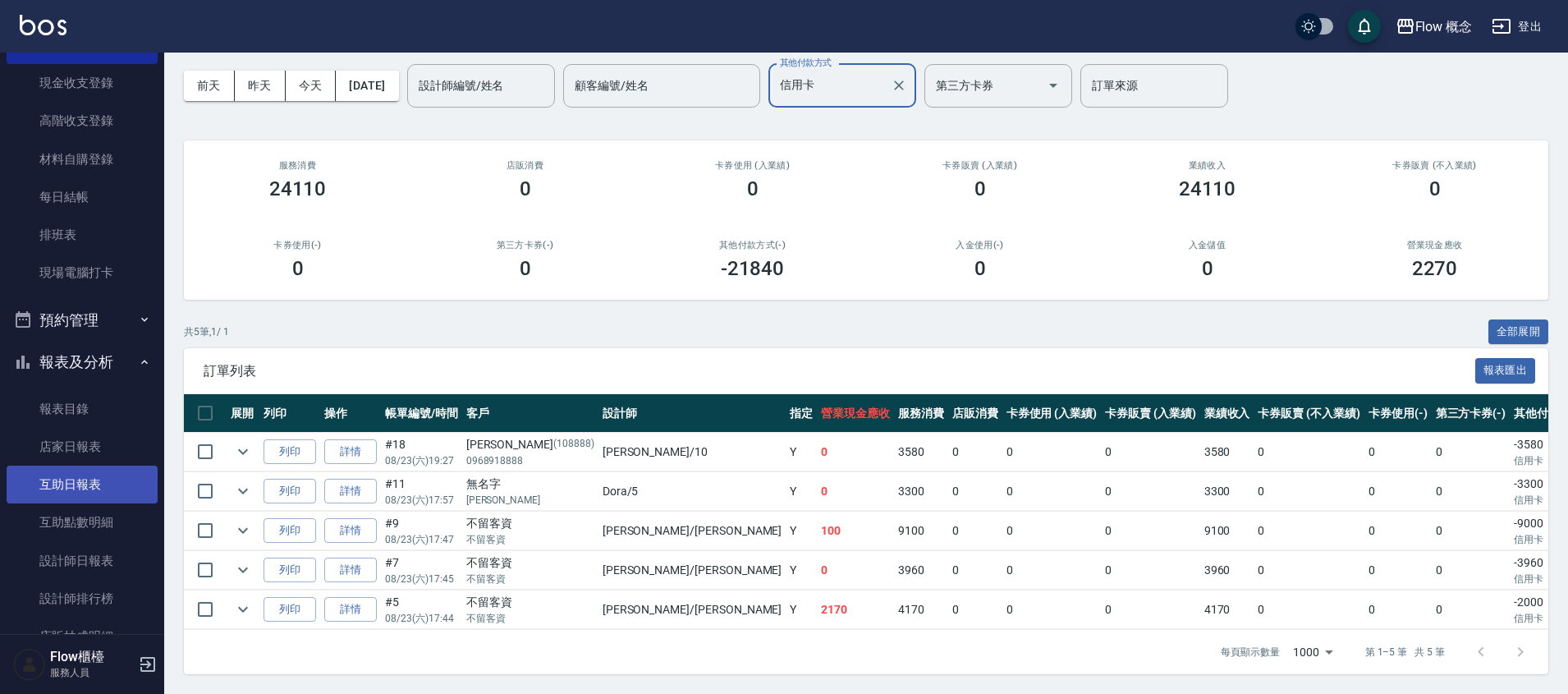
scroll to position [234, 0]
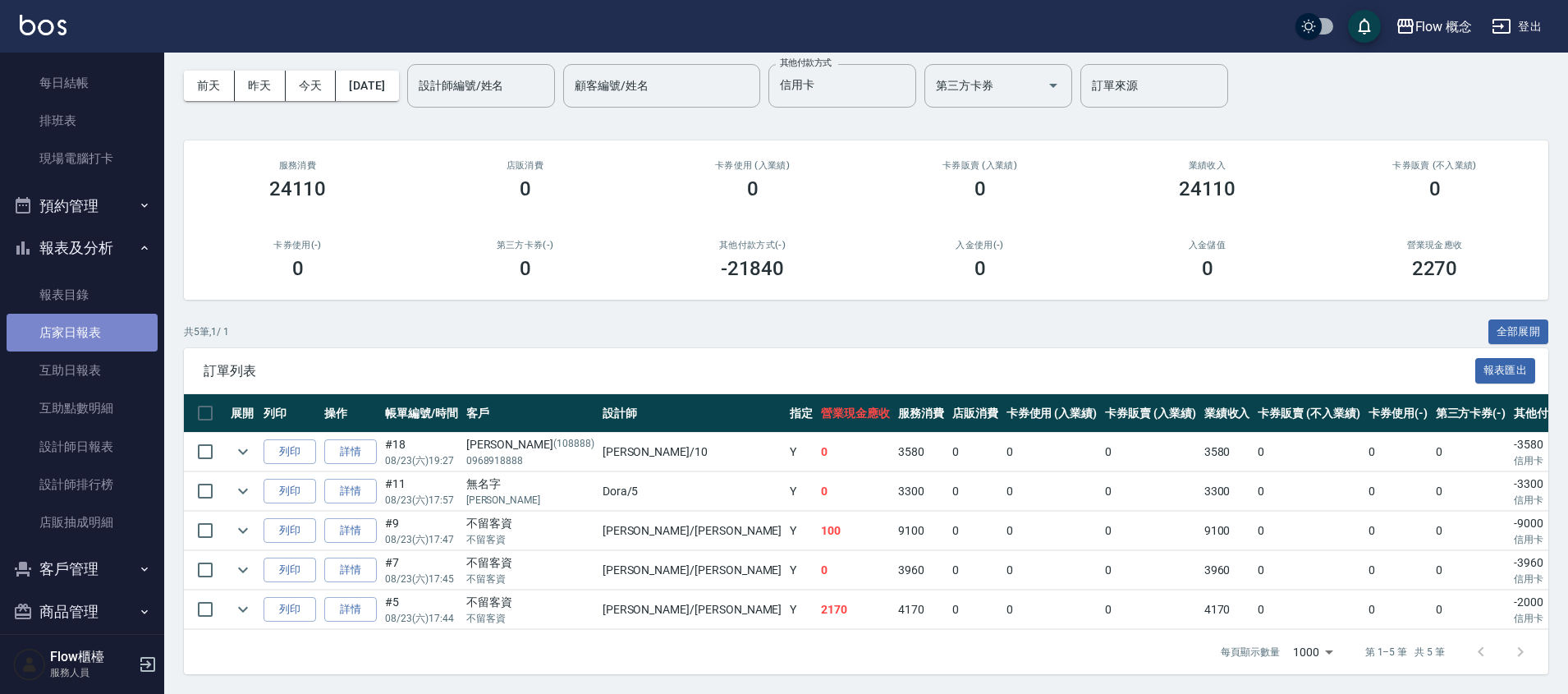
click at [107, 347] on link "店家日報表" at bounding box center [82, 333] width 151 height 38
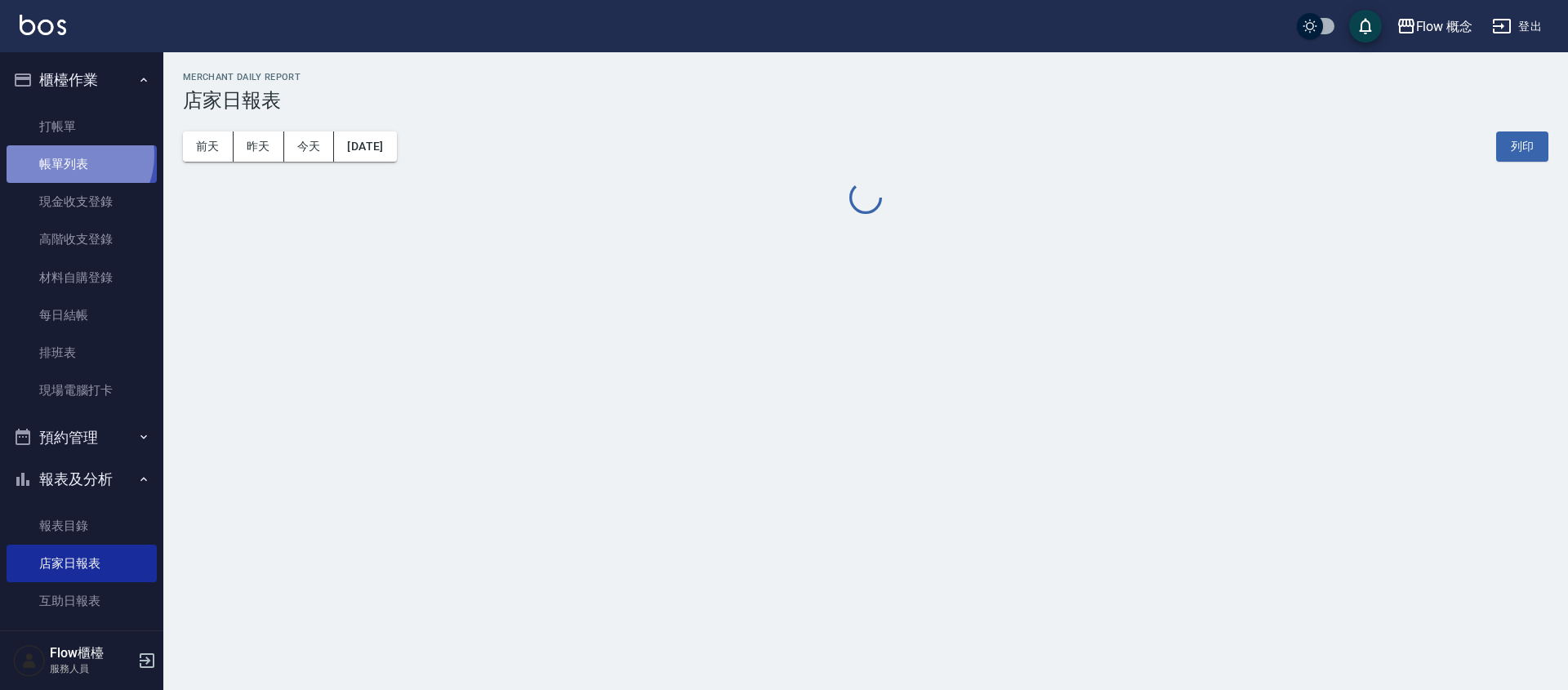
click at [70, 155] on link "帳單列表" at bounding box center [81, 164] width 150 height 37
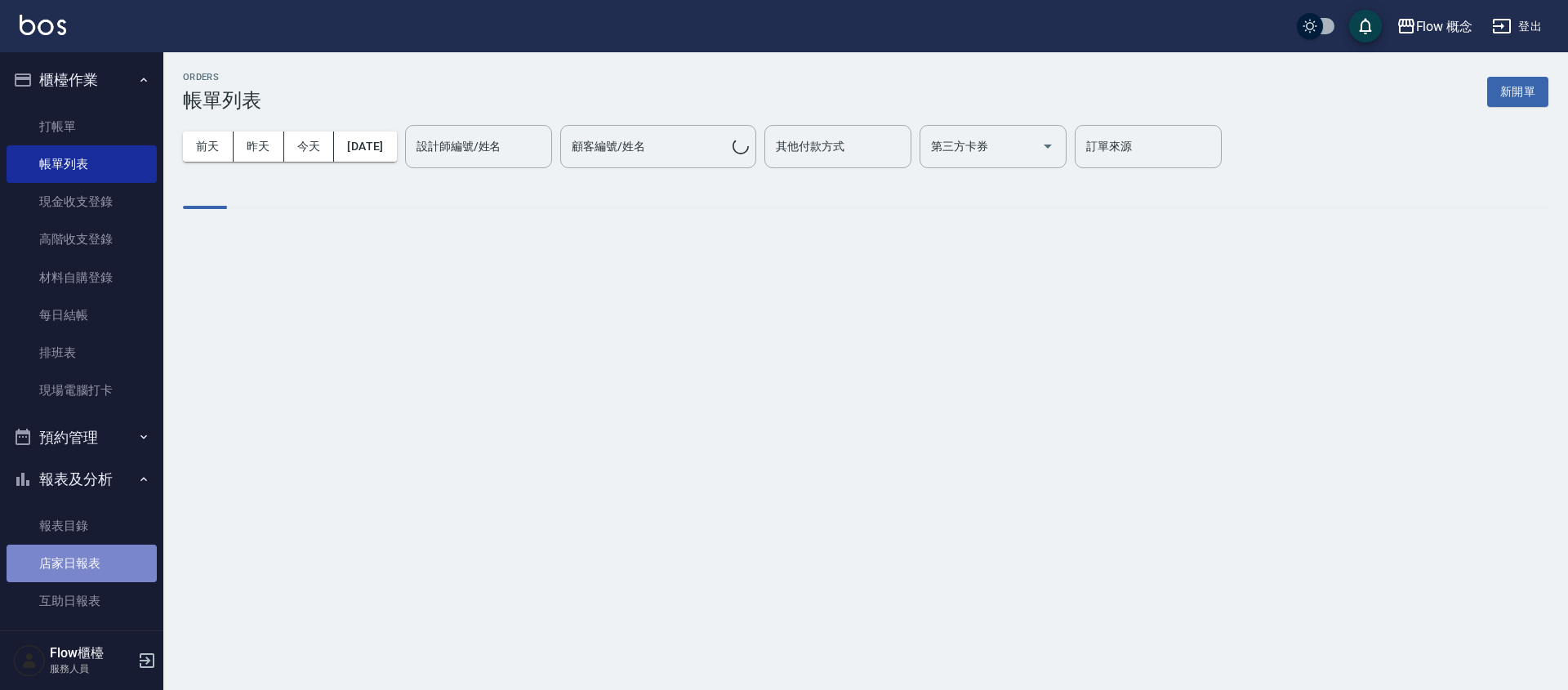
click at [100, 565] on link "店家日報表" at bounding box center [81, 564] width 150 height 37
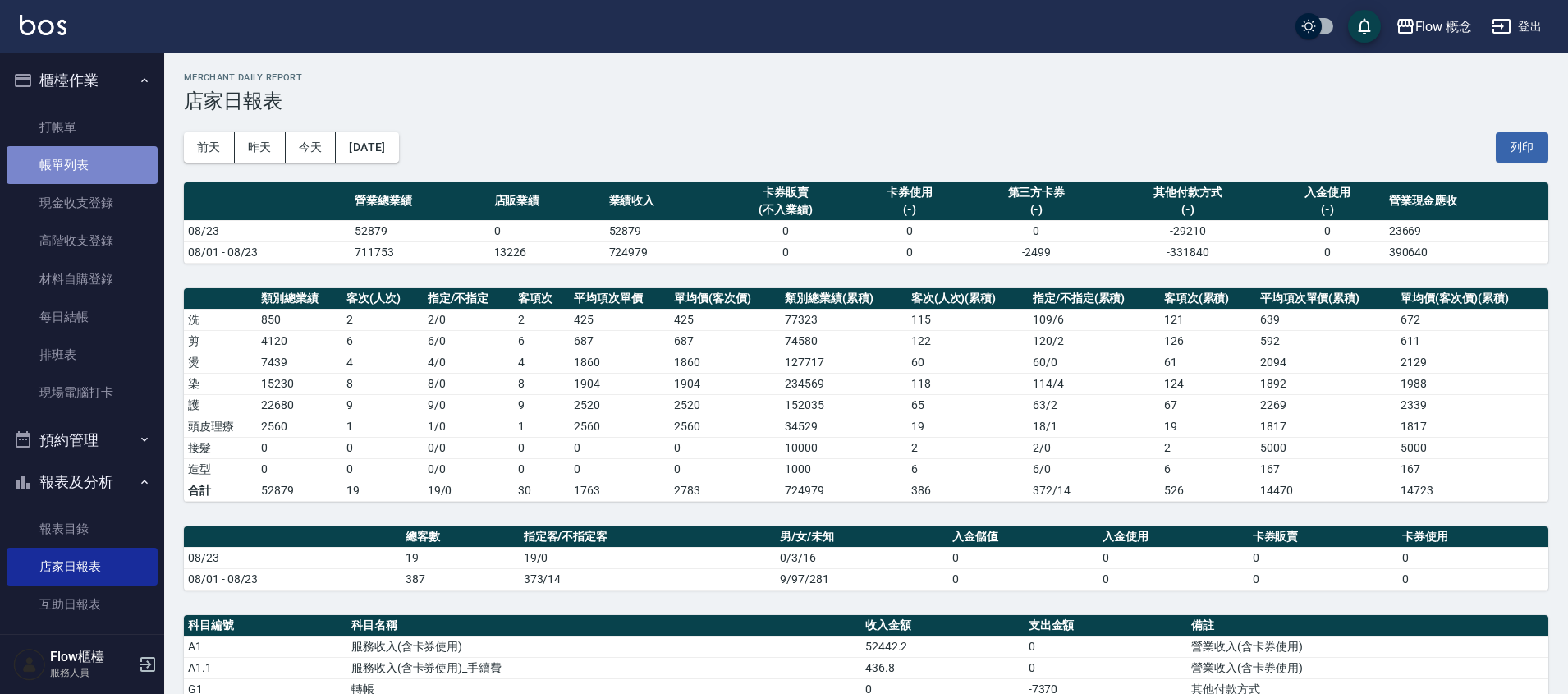
click at [110, 161] on link "帳單列表" at bounding box center [82, 165] width 151 height 38
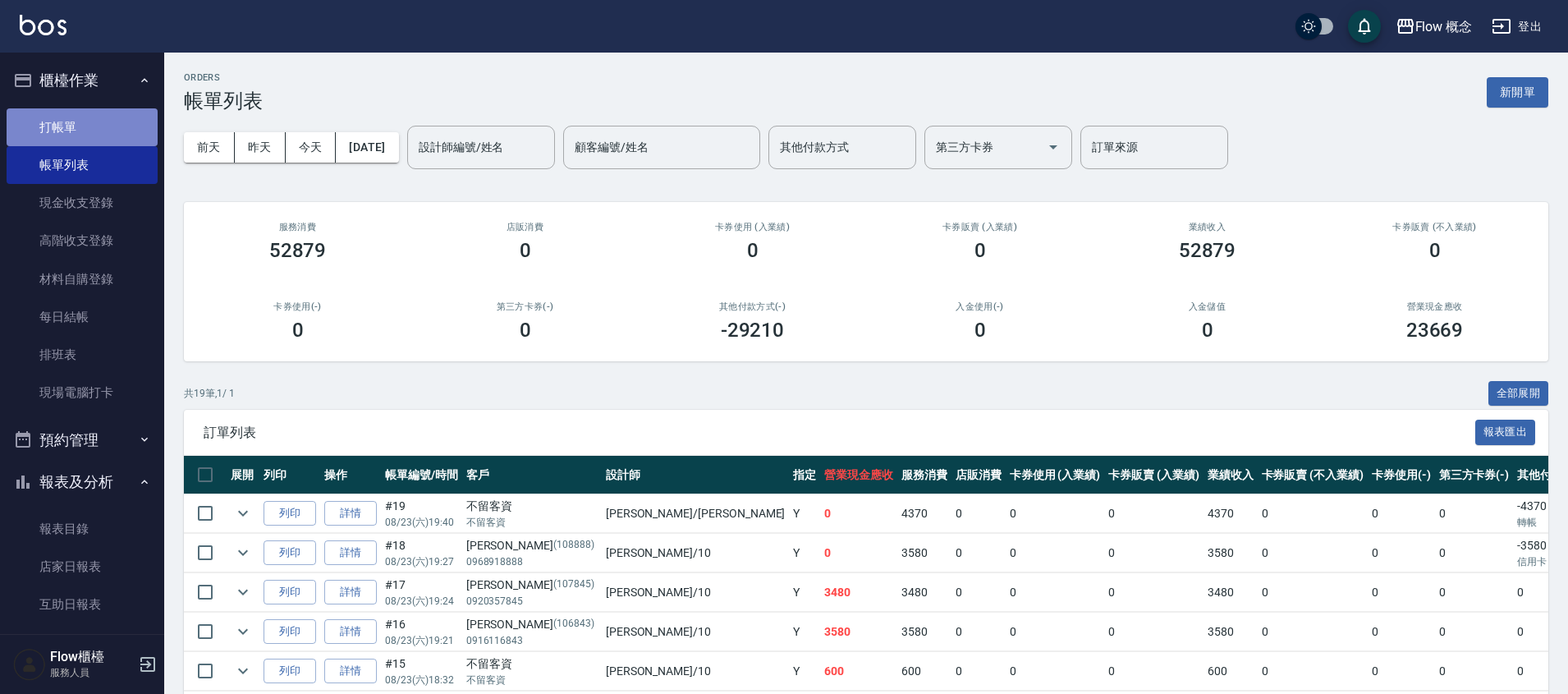
click at [104, 131] on link "打帳單" at bounding box center [82, 127] width 151 height 38
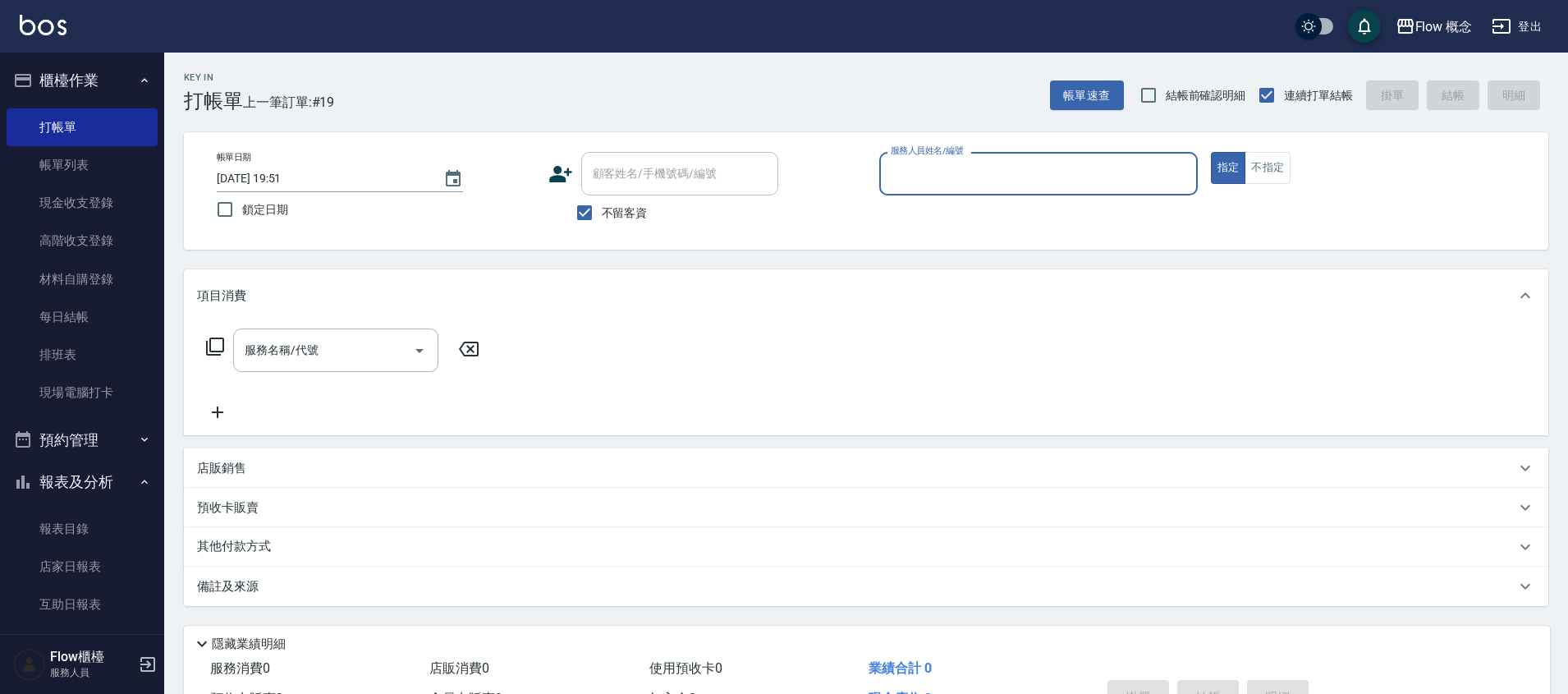
click at [947, 158] on div "服務人員姓名/編號" at bounding box center [1039, 173] width 319 height 43
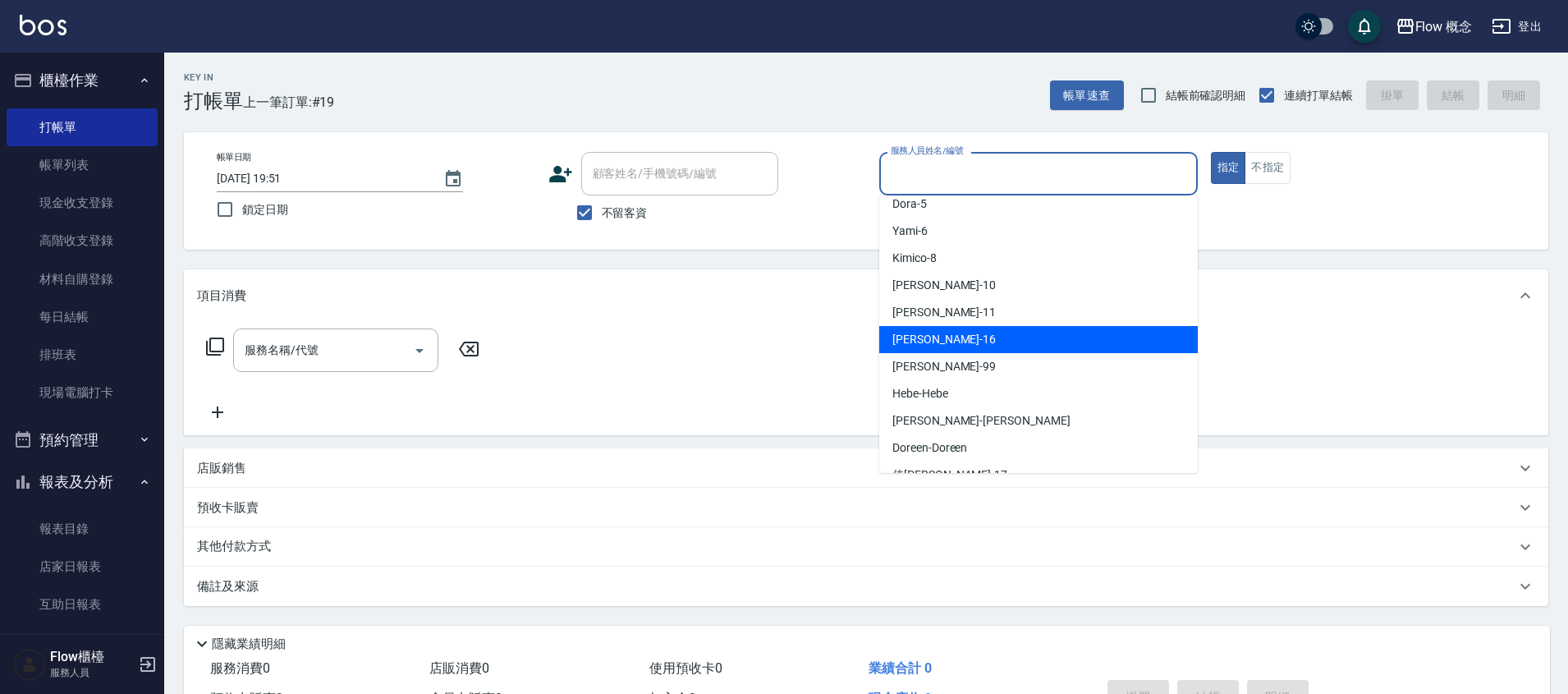
scroll to position [61, 0]
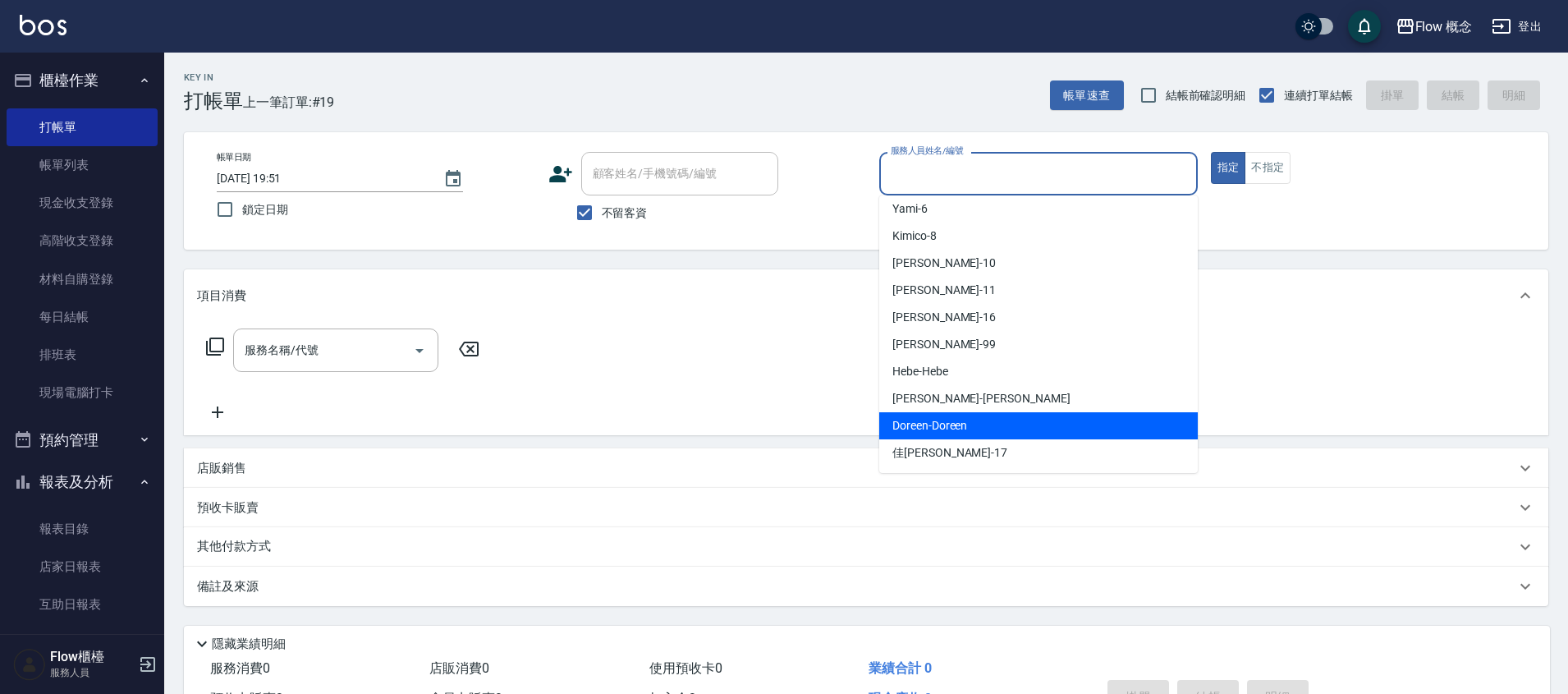
click at [961, 419] on span "Doreen -Doreen" at bounding box center [930, 425] width 75 height 17
type input "Doreen-Doreen"
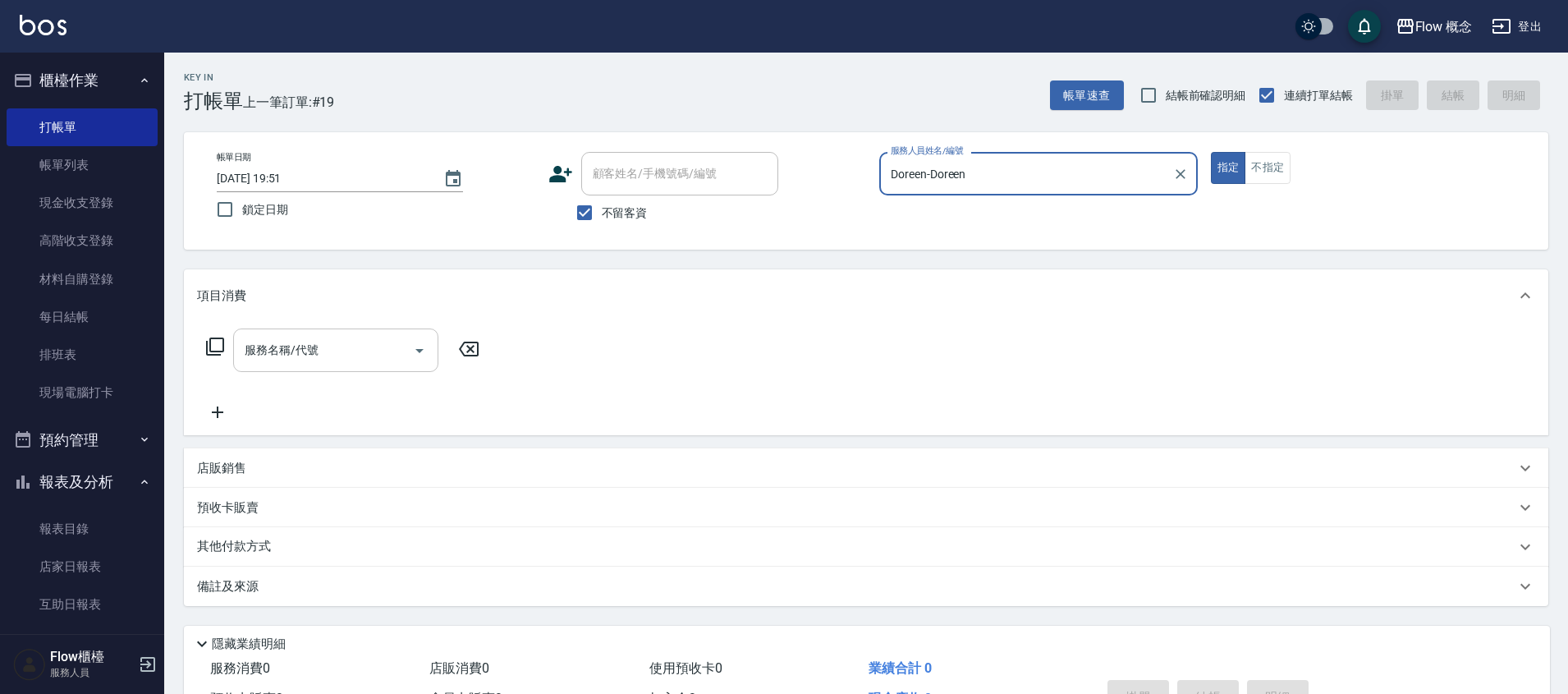
click at [299, 333] on div "服務名稱/代號" at bounding box center [336, 350] width 205 height 43
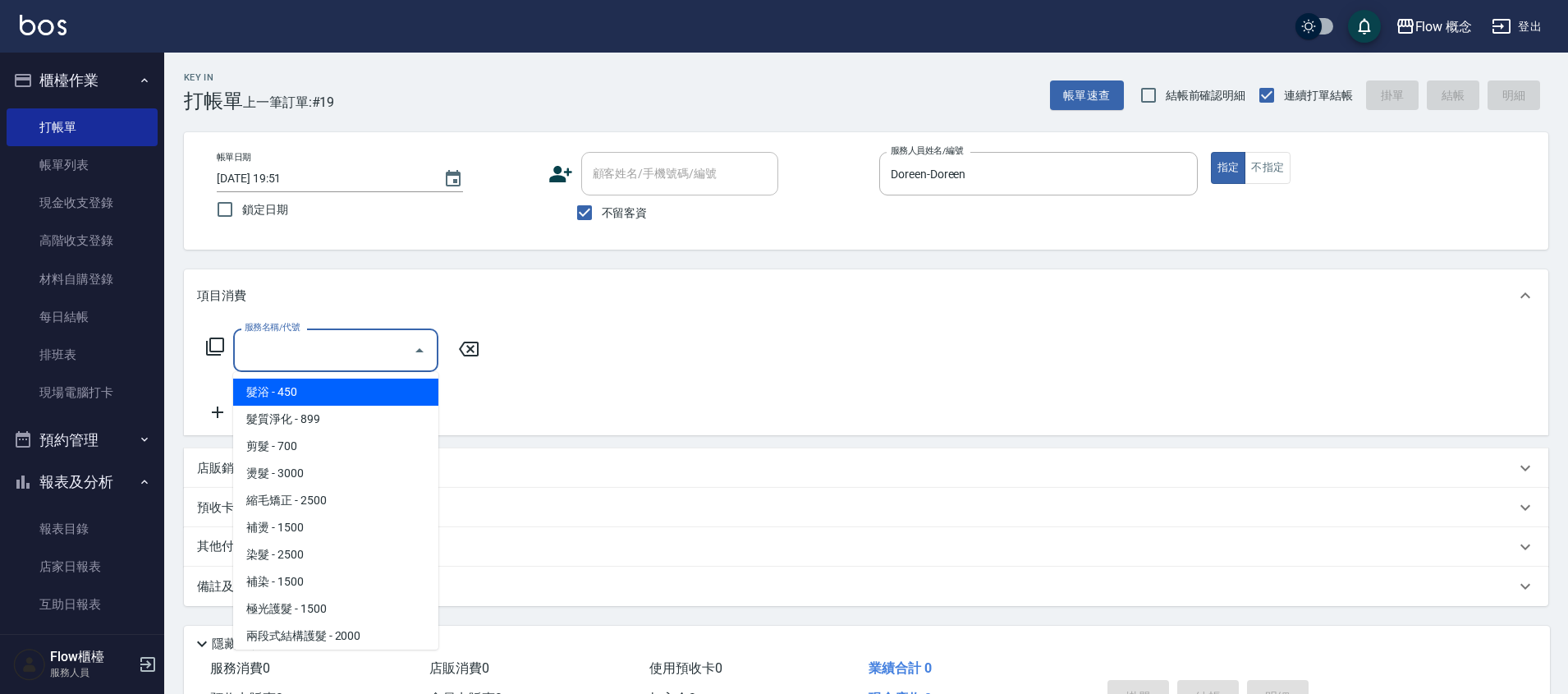
click at [308, 392] on span "髮浴 - 450" at bounding box center [336, 392] width 205 height 27
type input "髮浴 (101)"
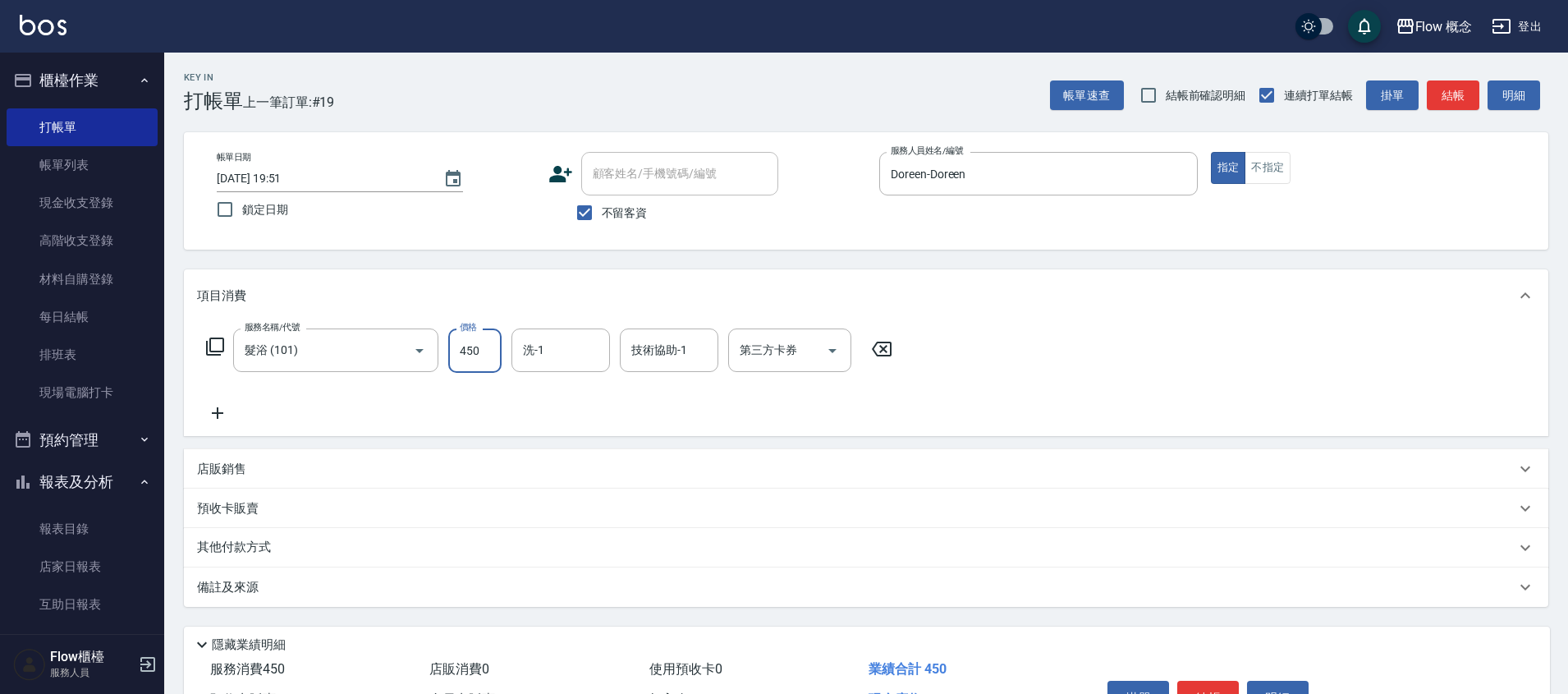
click at [458, 346] on input "450" at bounding box center [475, 350] width 54 height 44
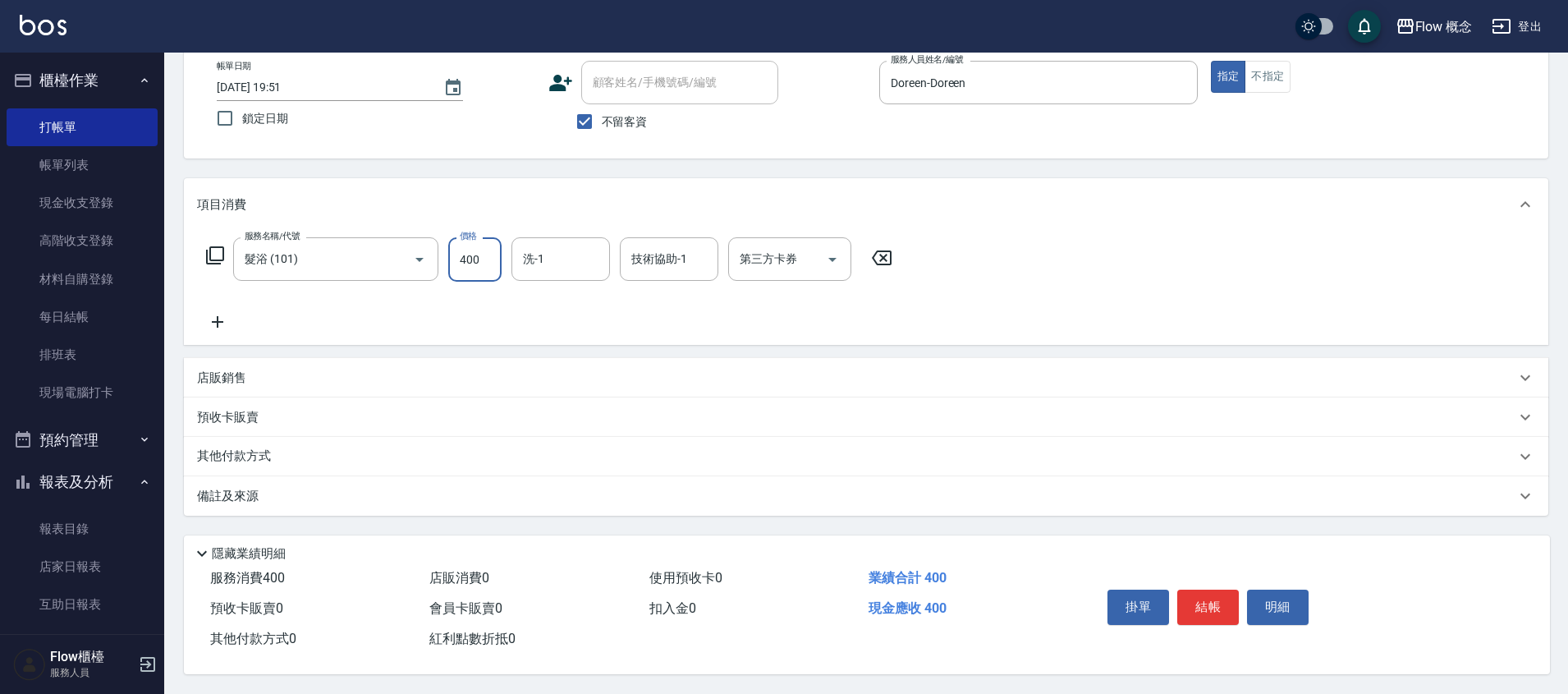
scroll to position [99, 0]
type input "400"
click at [1198, 605] on button "結帳" at bounding box center [1208, 607] width 61 height 34
type input "[DATE] 19:52"
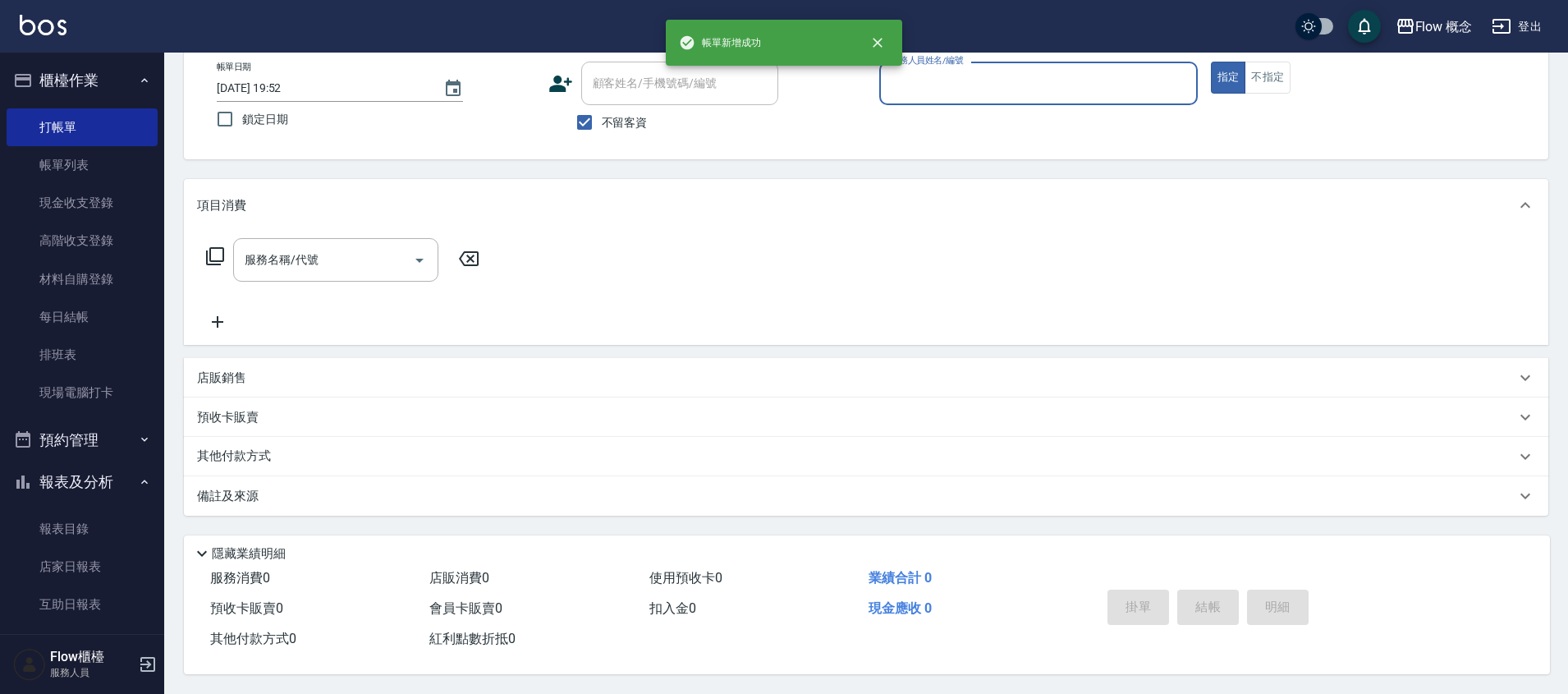
scroll to position [98, 0]
click at [943, 93] on div "服務人員姓名/編號" at bounding box center [1039, 83] width 319 height 43
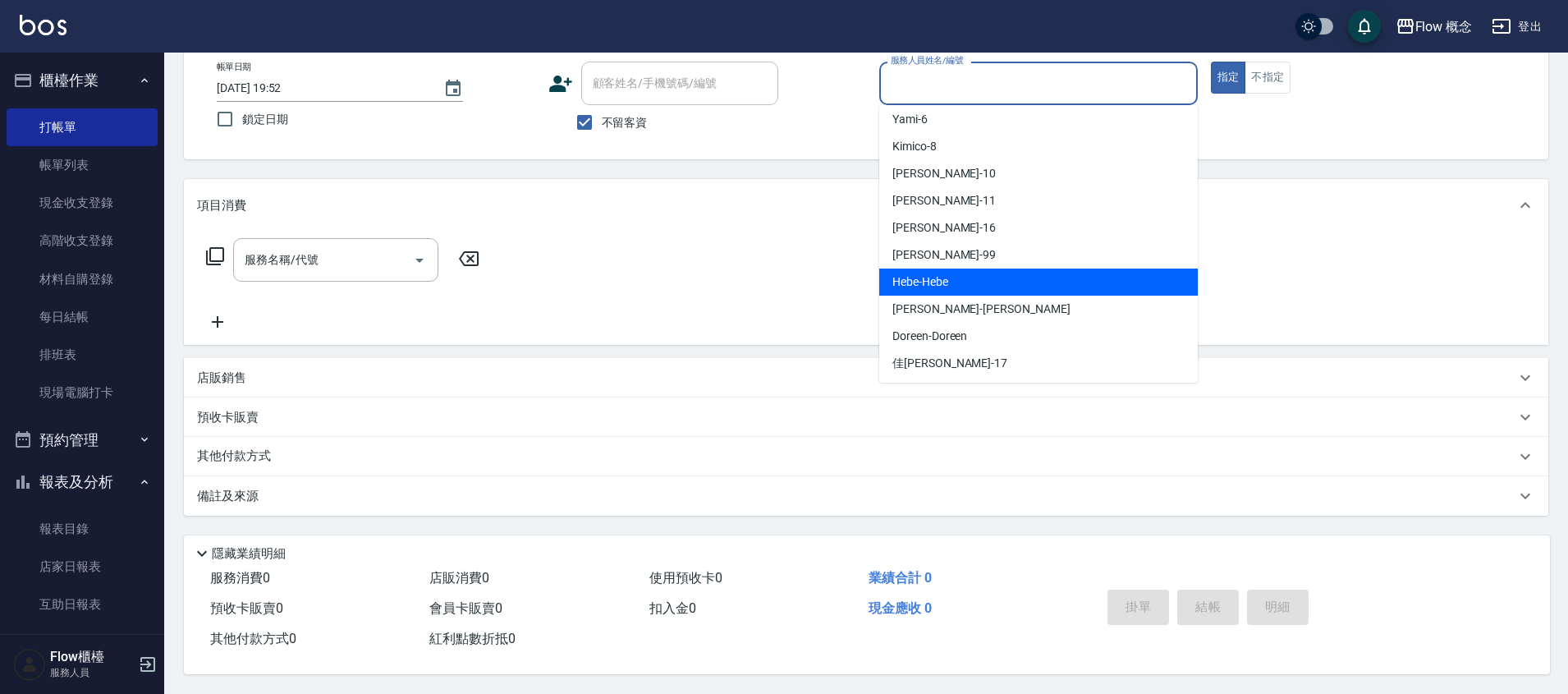
scroll to position [61, 0]
click at [954, 333] on span "Doreen -Doreen" at bounding box center [930, 335] width 75 height 17
type input "Doreen-Doreen"
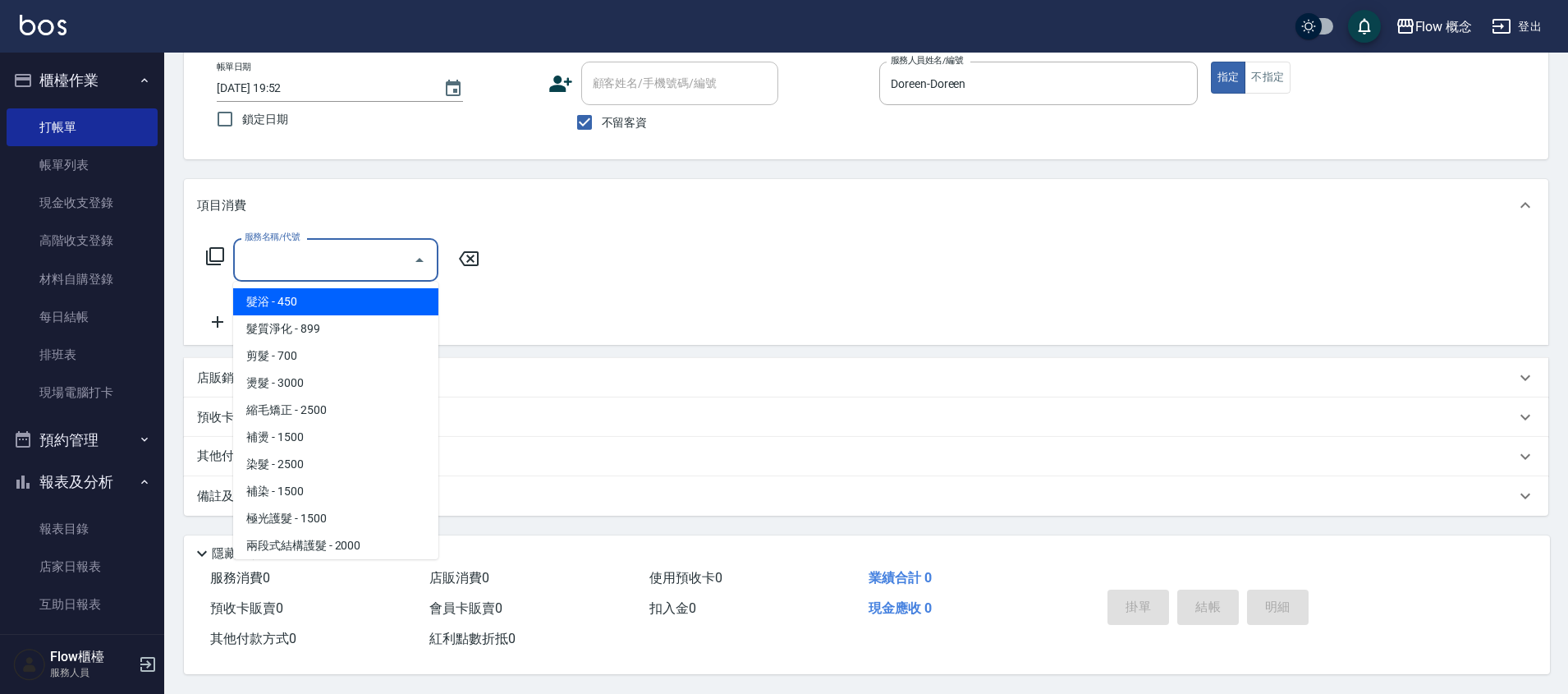
click at [354, 254] on input "服務名稱/代號" at bounding box center [323, 260] width 166 height 29
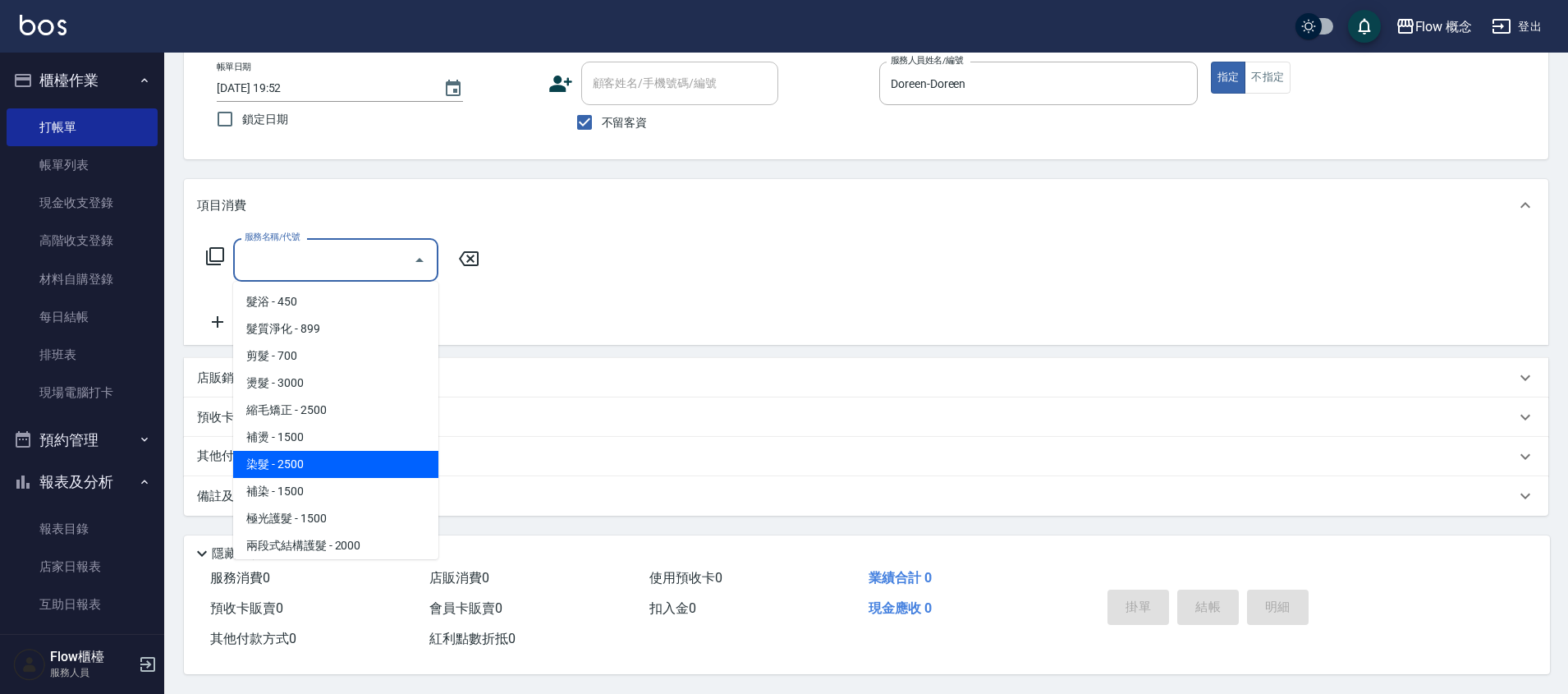
click at [291, 459] on span "染髮 - 2500" at bounding box center [336, 465] width 205 height 27
type input "染髮(401)"
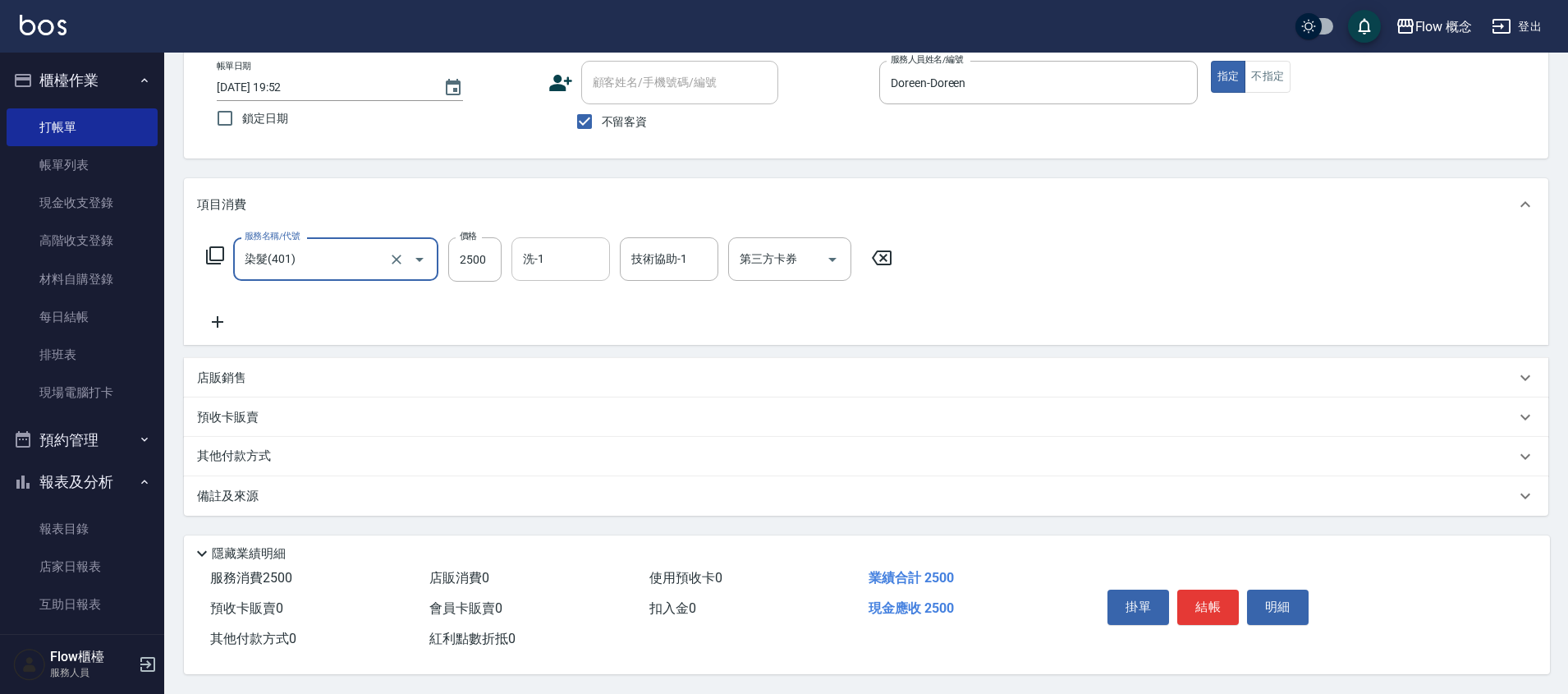
click at [564, 249] on input "洗-1" at bounding box center [561, 259] width 84 height 29
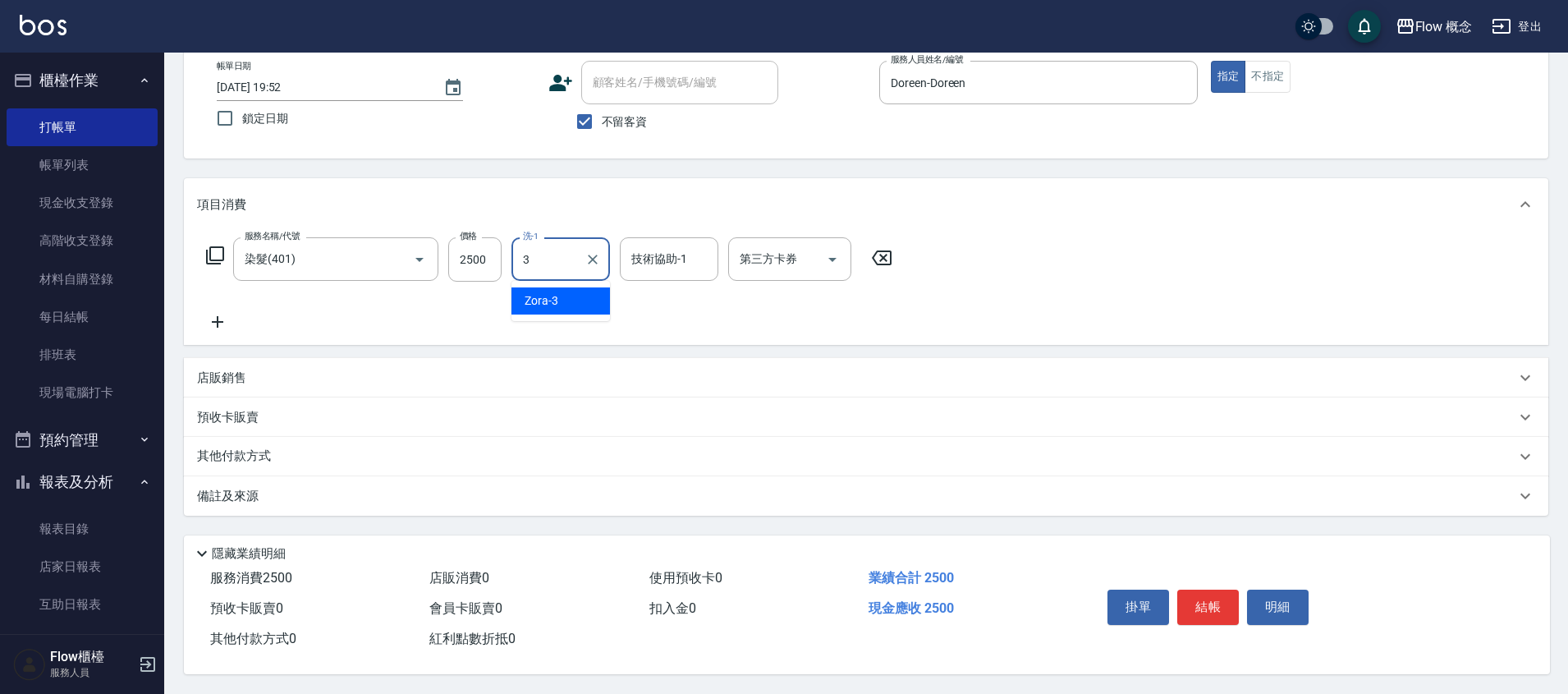
type input "Zora-3"
click at [1211, 600] on button "結帳" at bounding box center [1208, 607] width 61 height 34
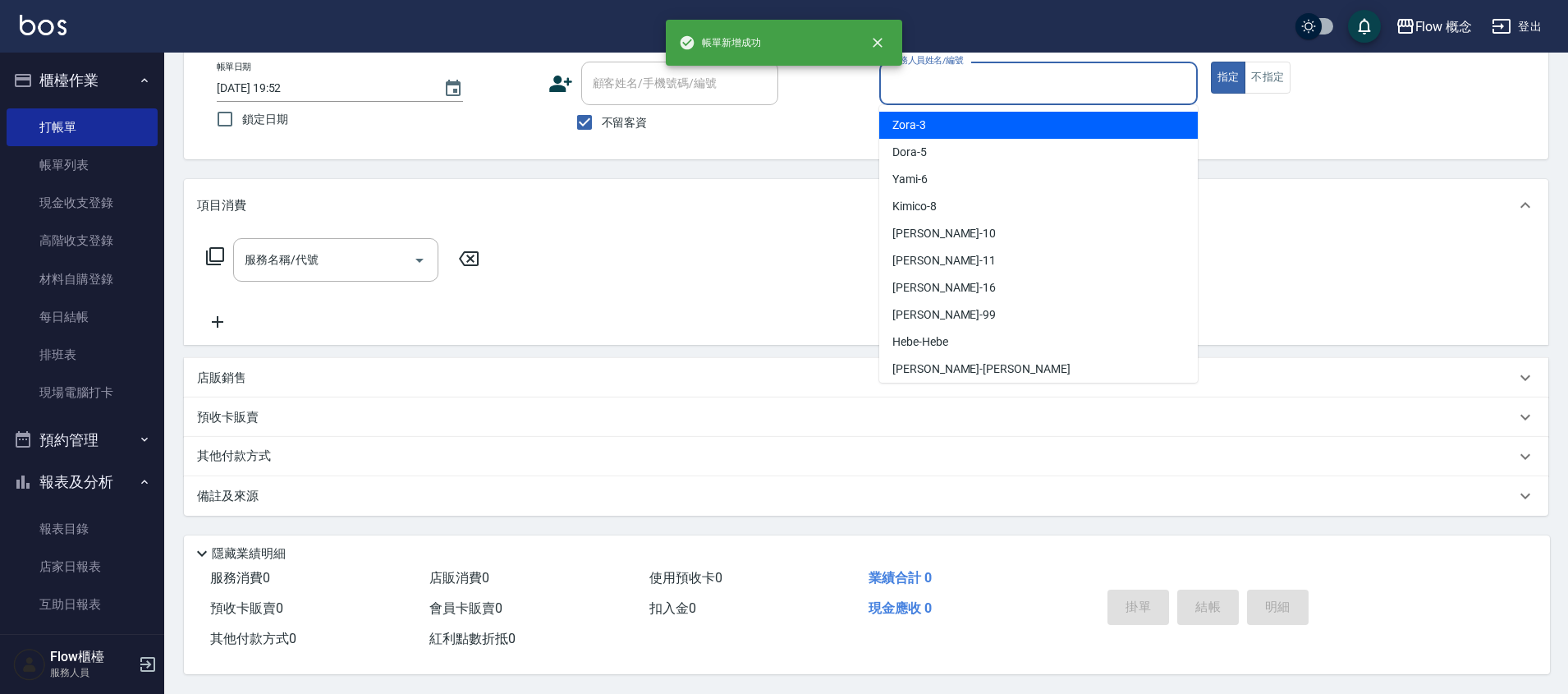
click at [943, 72] on input "服務人員姓名/編號" at bounding box center [1038, 84] width 303 height 29
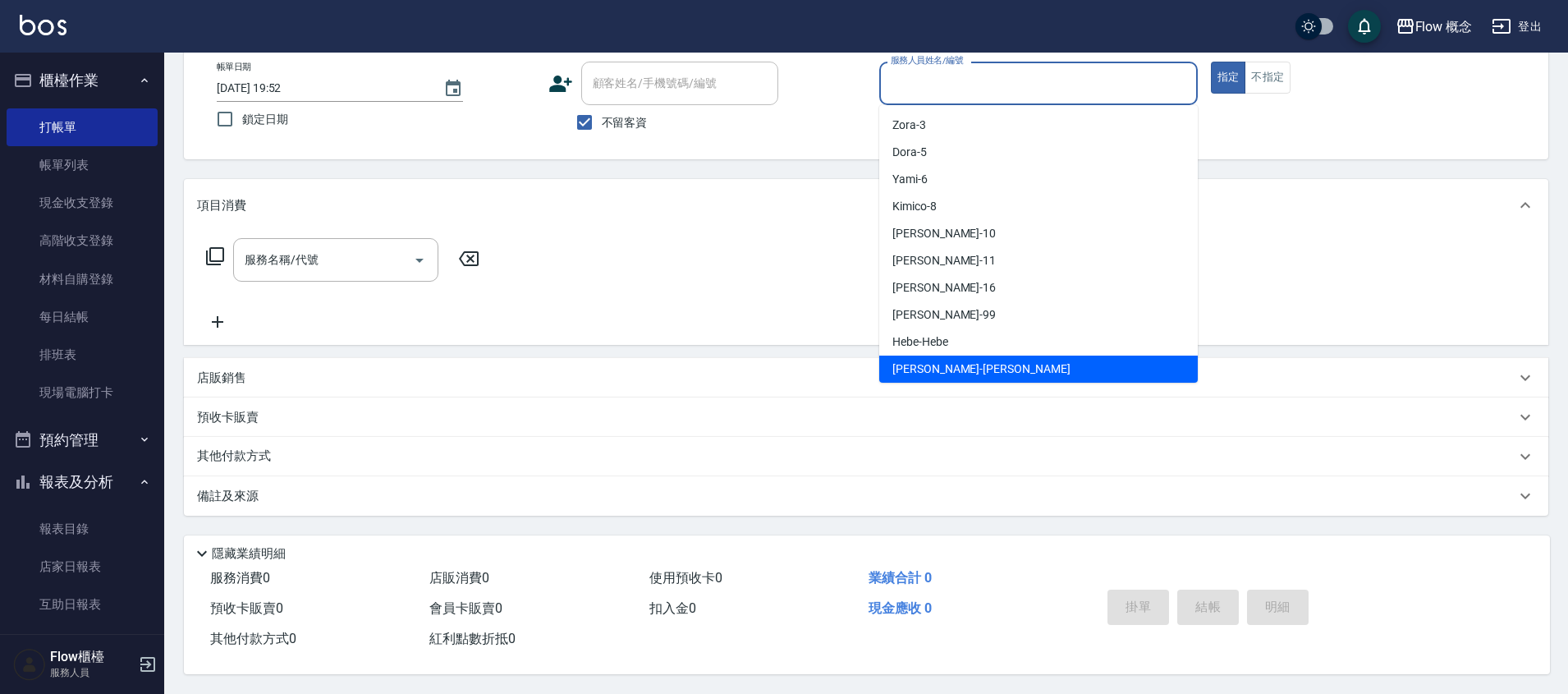
scroll to position [24, 0]
click at [983, 360] on div "Doreen -Doreen" at bounding box center [1039, 373] width 319 height 27
type input "Doreen-Doreen"
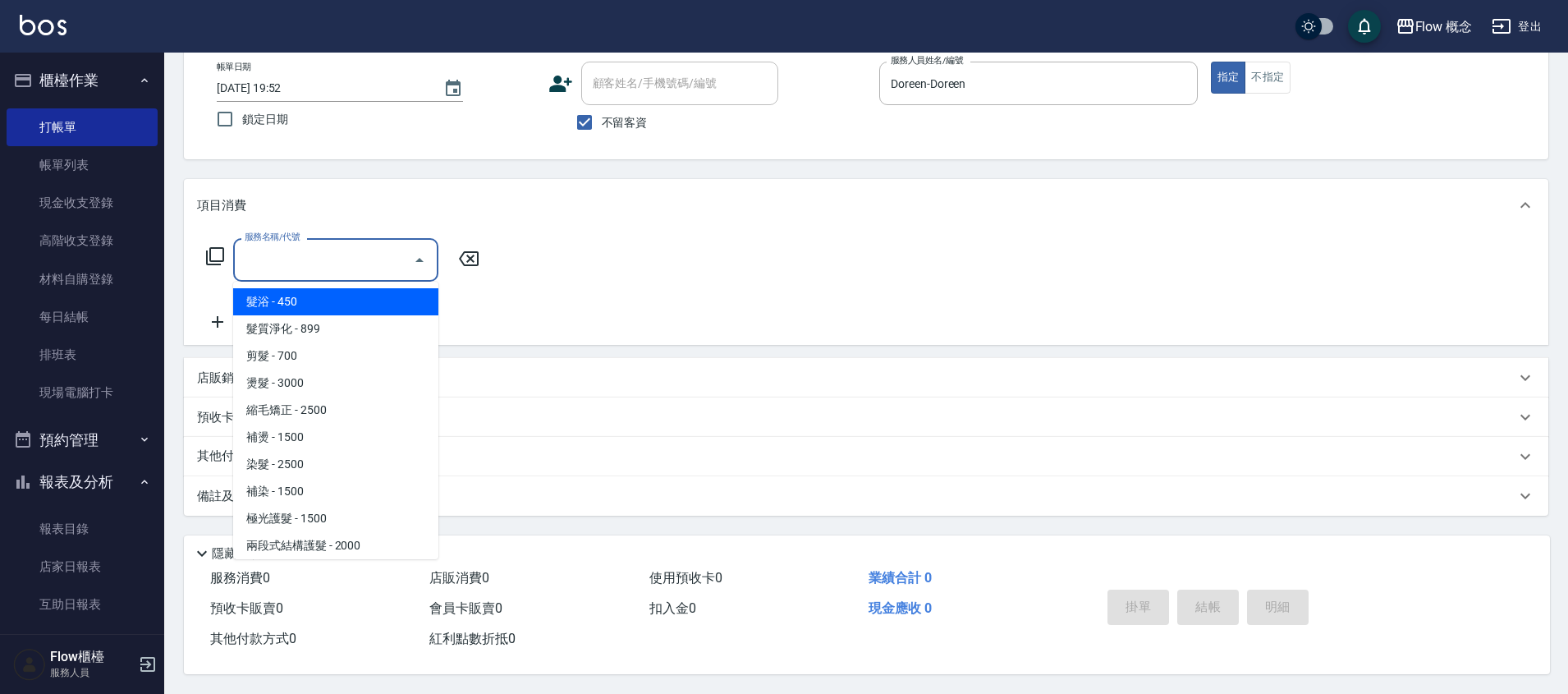
click at [338, 246] on input "服務名稱/代號" at bounding box center [323, 260] width 166 height 29
click at [326, 288] on span "髮浴 - 450" at bounding box center [336, 302] width 205 height 27
type input "髮浴 (101)"
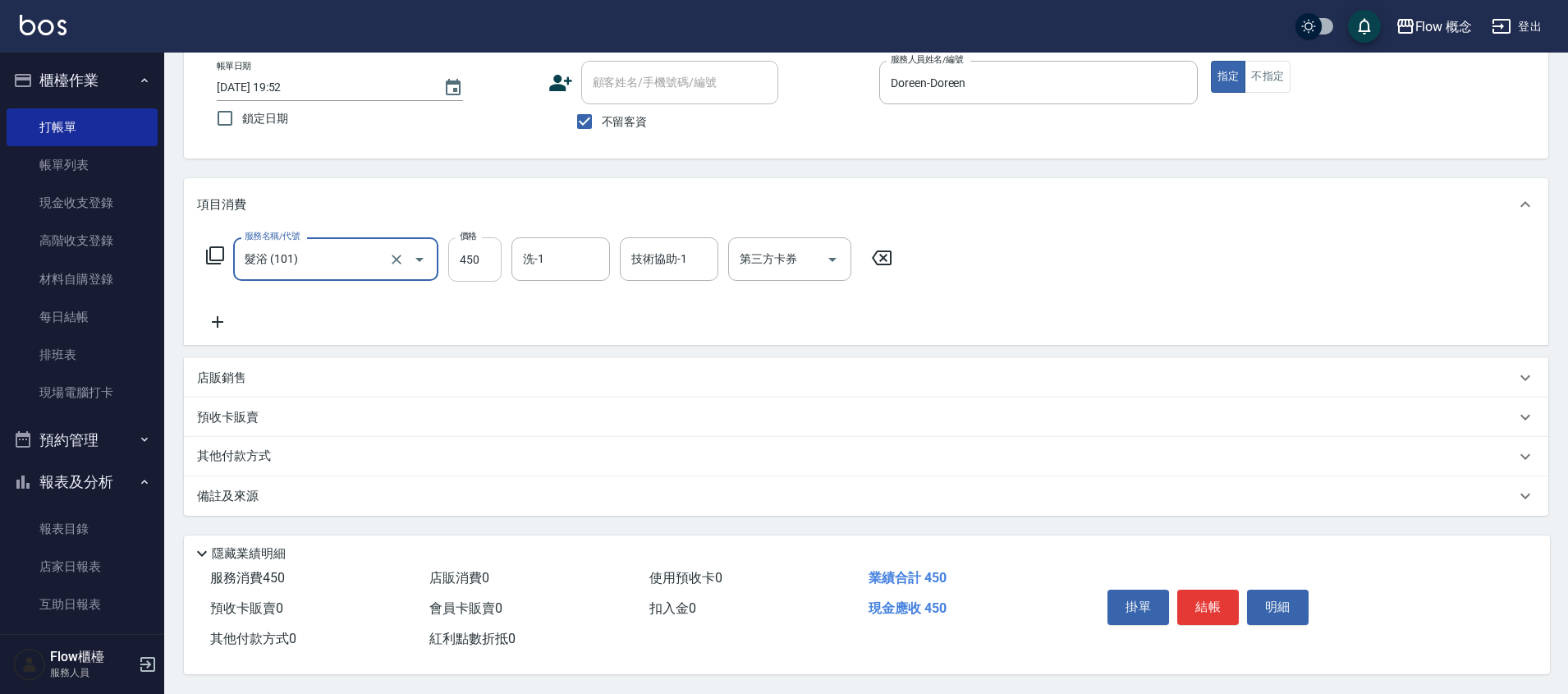
click at [487, 256] on input "450" at bounding box center [475, 259] width 54 height 44
type input "400"
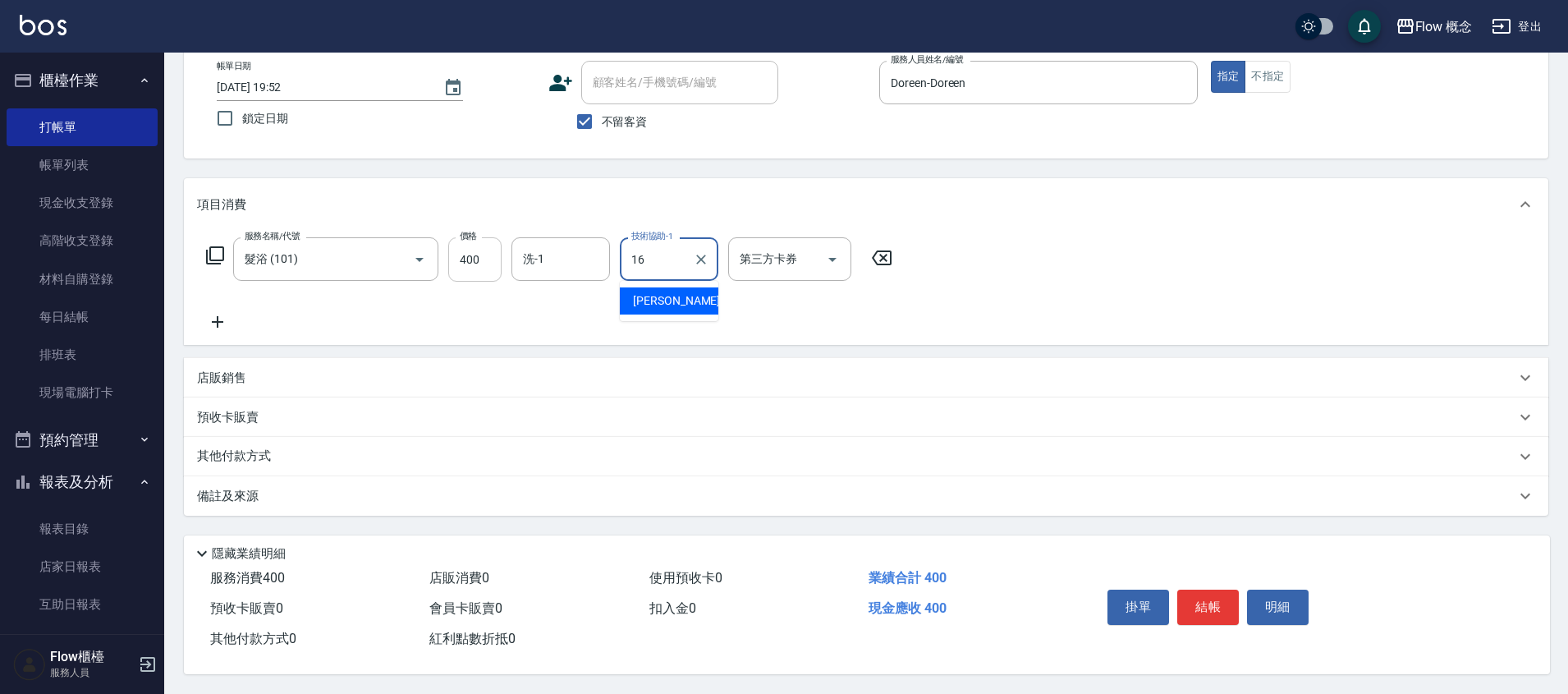
type input "[PERSON_NAME]-16"
click at [1200, 617] on button "結帳" at bounding box center [1208, 607] width 61 height 34
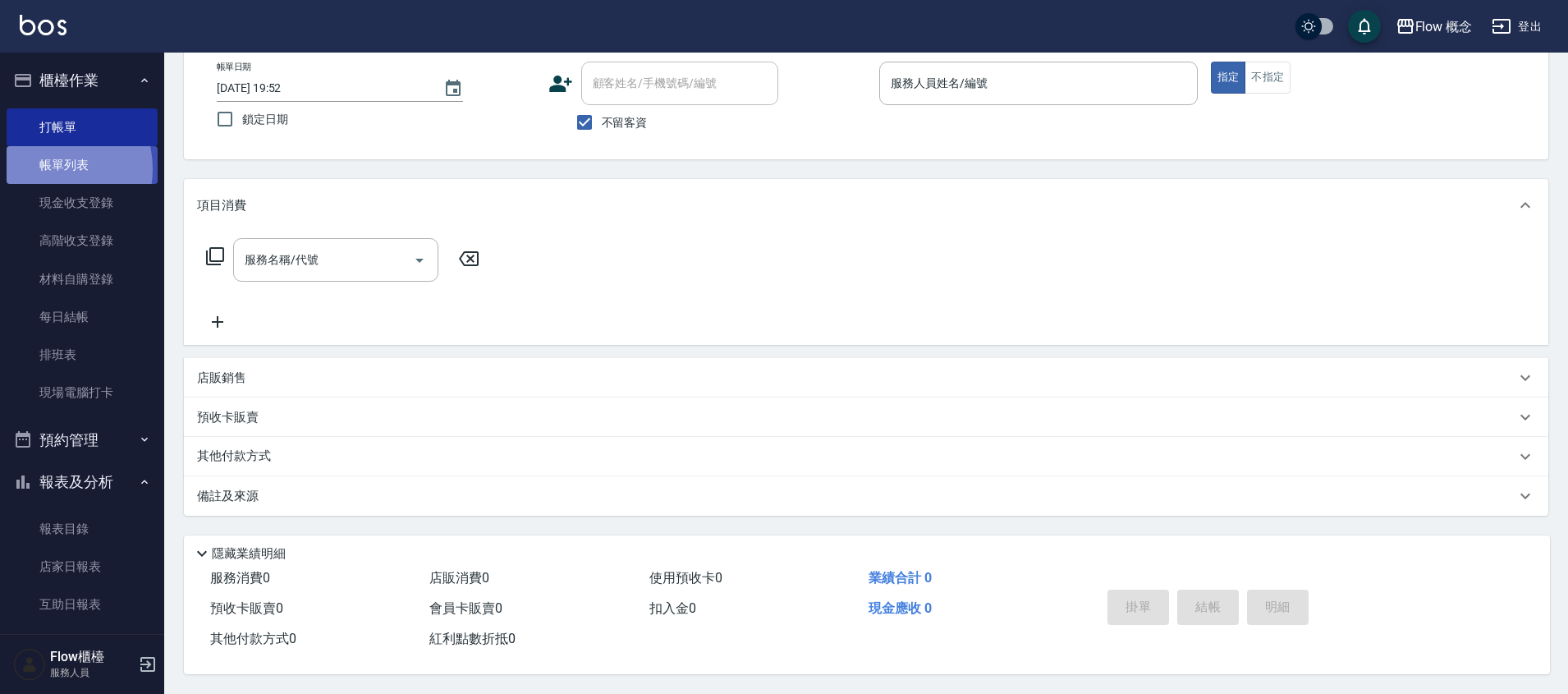
click at [49, 169] on link "帳單列表" at bounding box center [82, 165] width 151 height 38
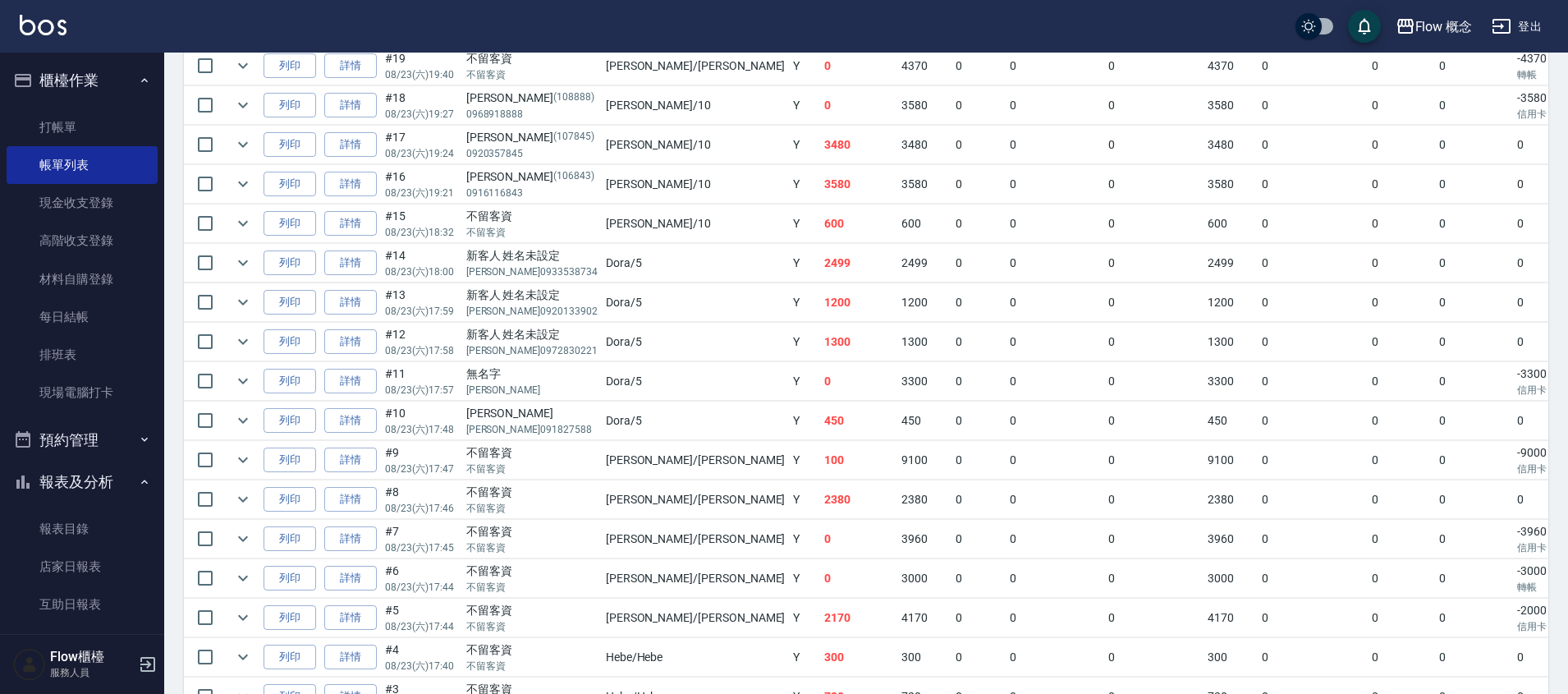
scroll to position [584, 0]
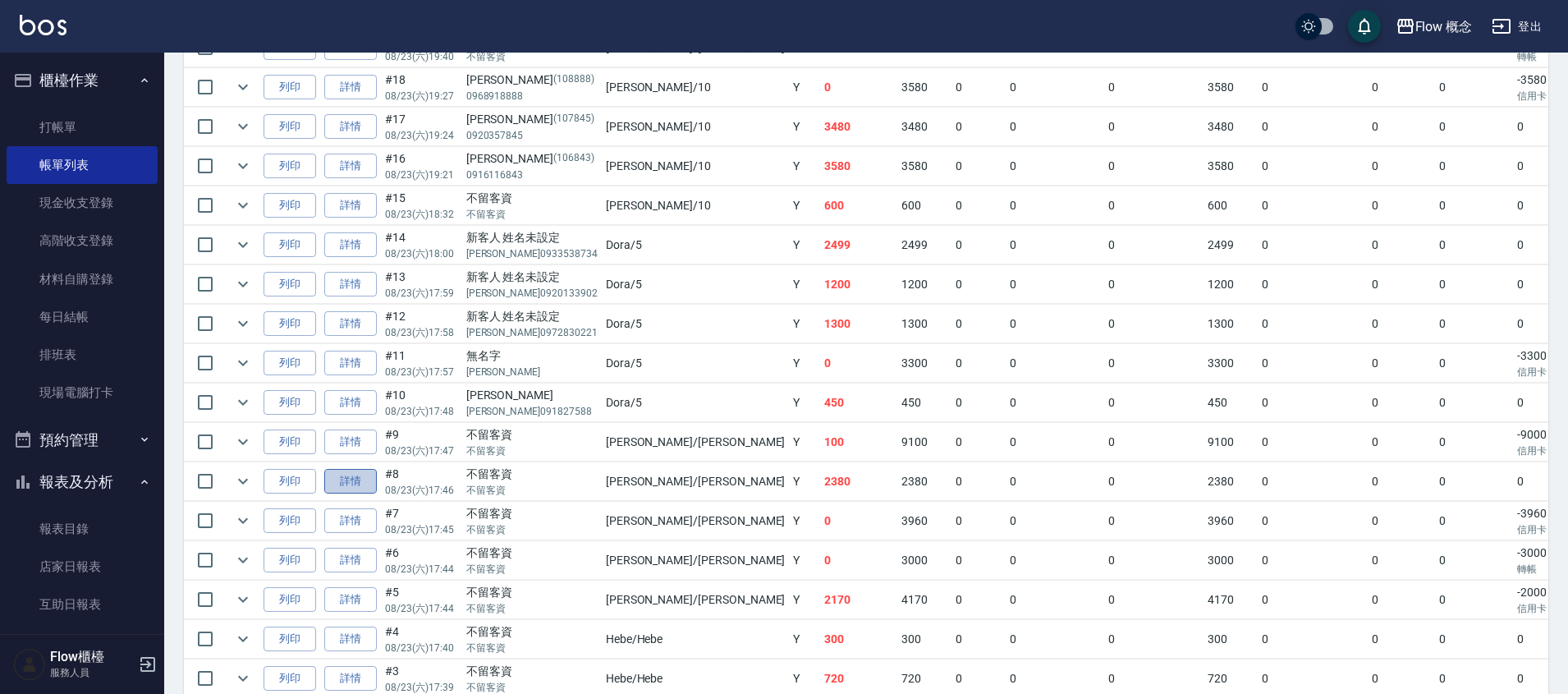
click at [357, 485] on link "詳情" at bounding box center [351, 482] width 53 height 26
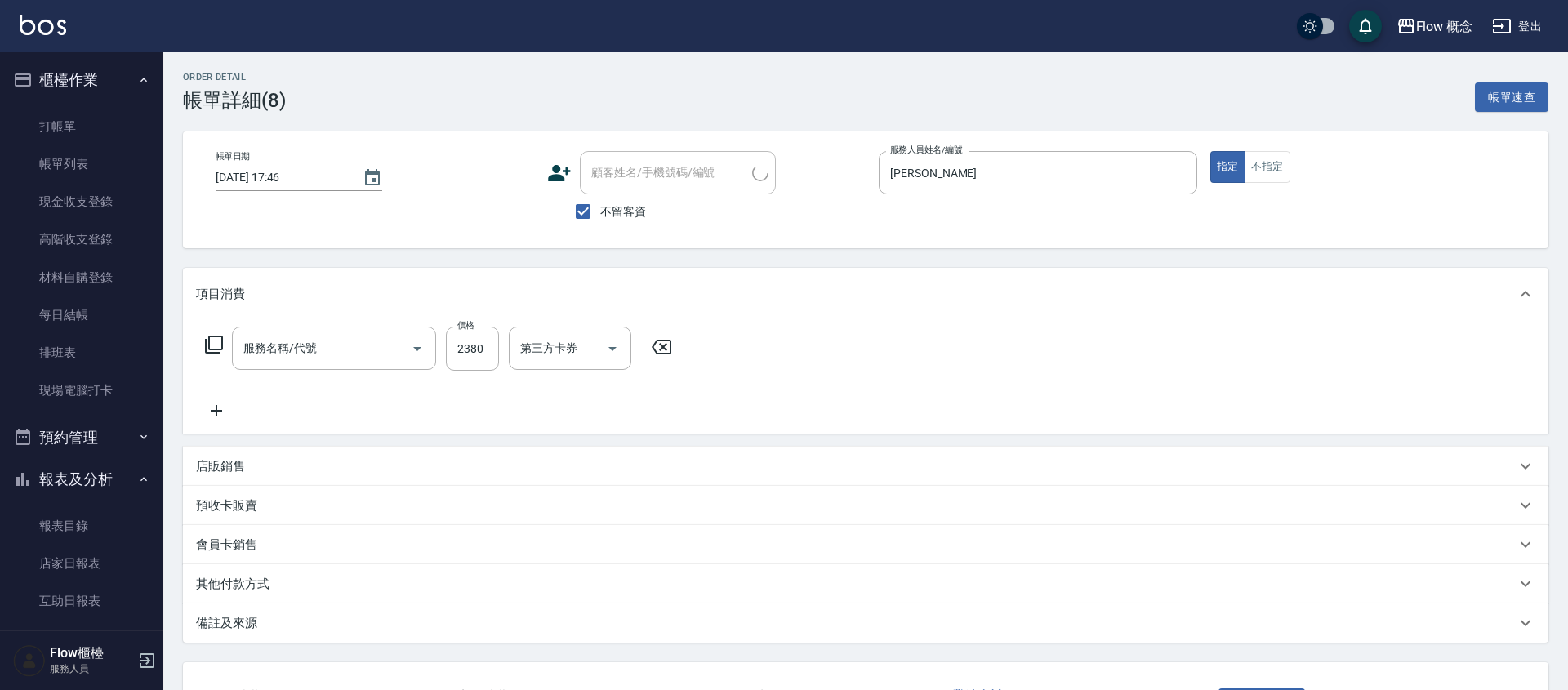
type input "[DATE] 17:46"
checkbox input "true"
type input "[PERSON_NAME]"
type input "染髮(401)"
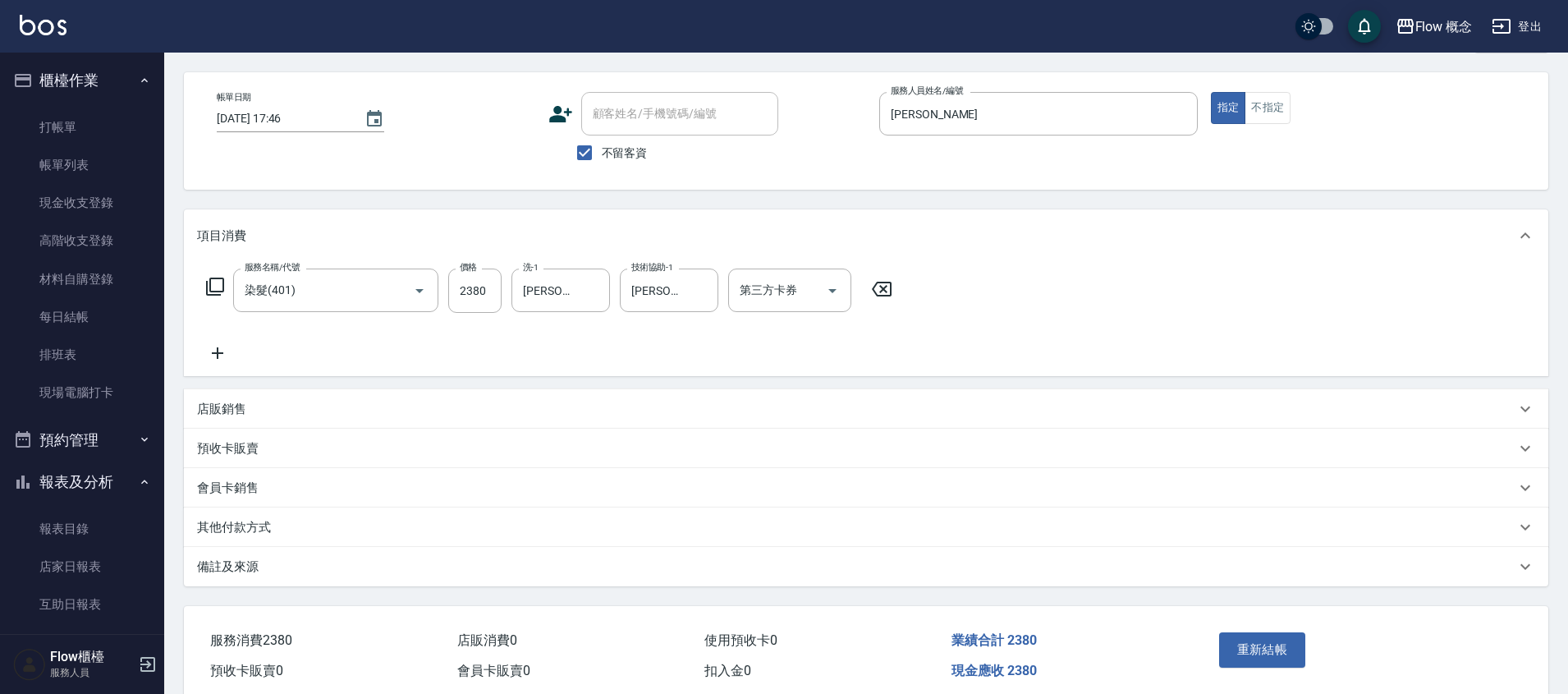
scroll to position [130, 0]
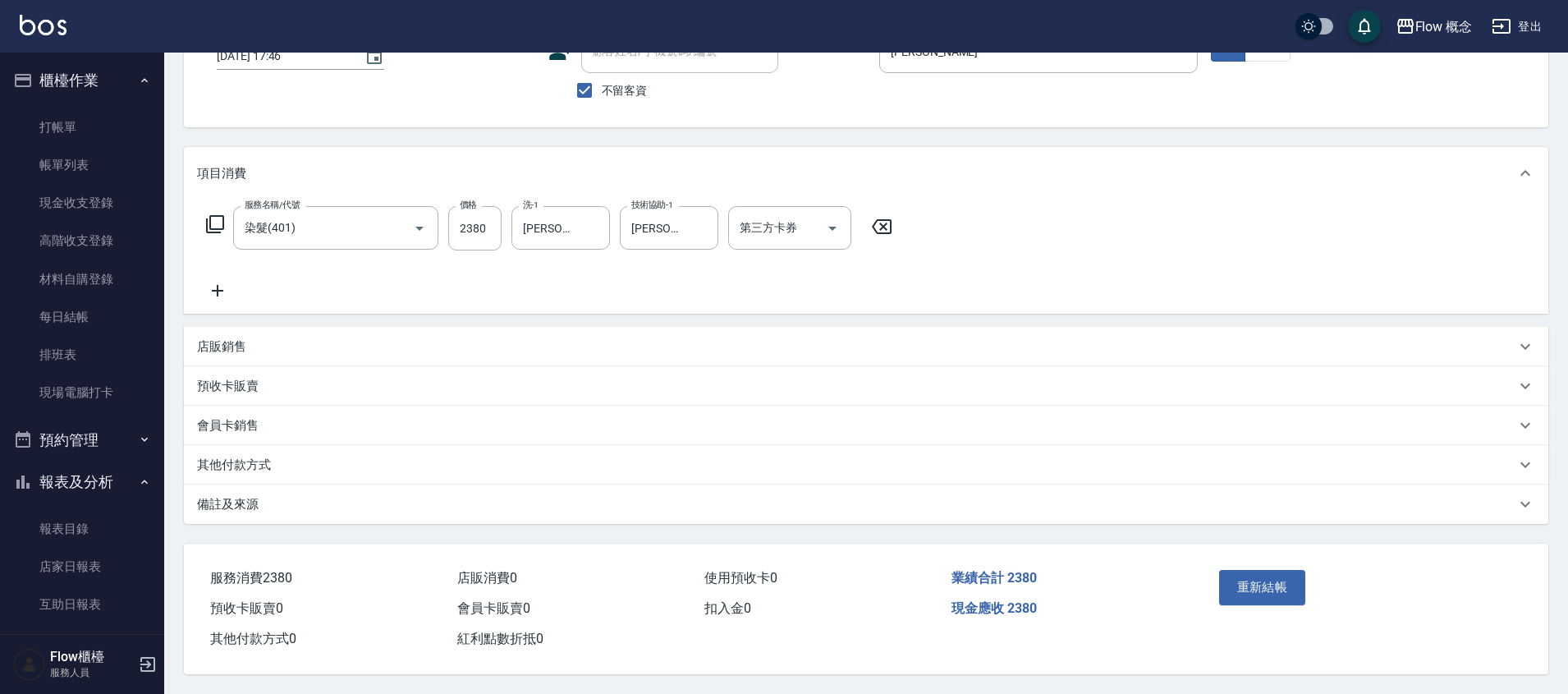
click at [357, 465] on div "其他付款方式" at bounding box center [856, 466] width 1318 height 17
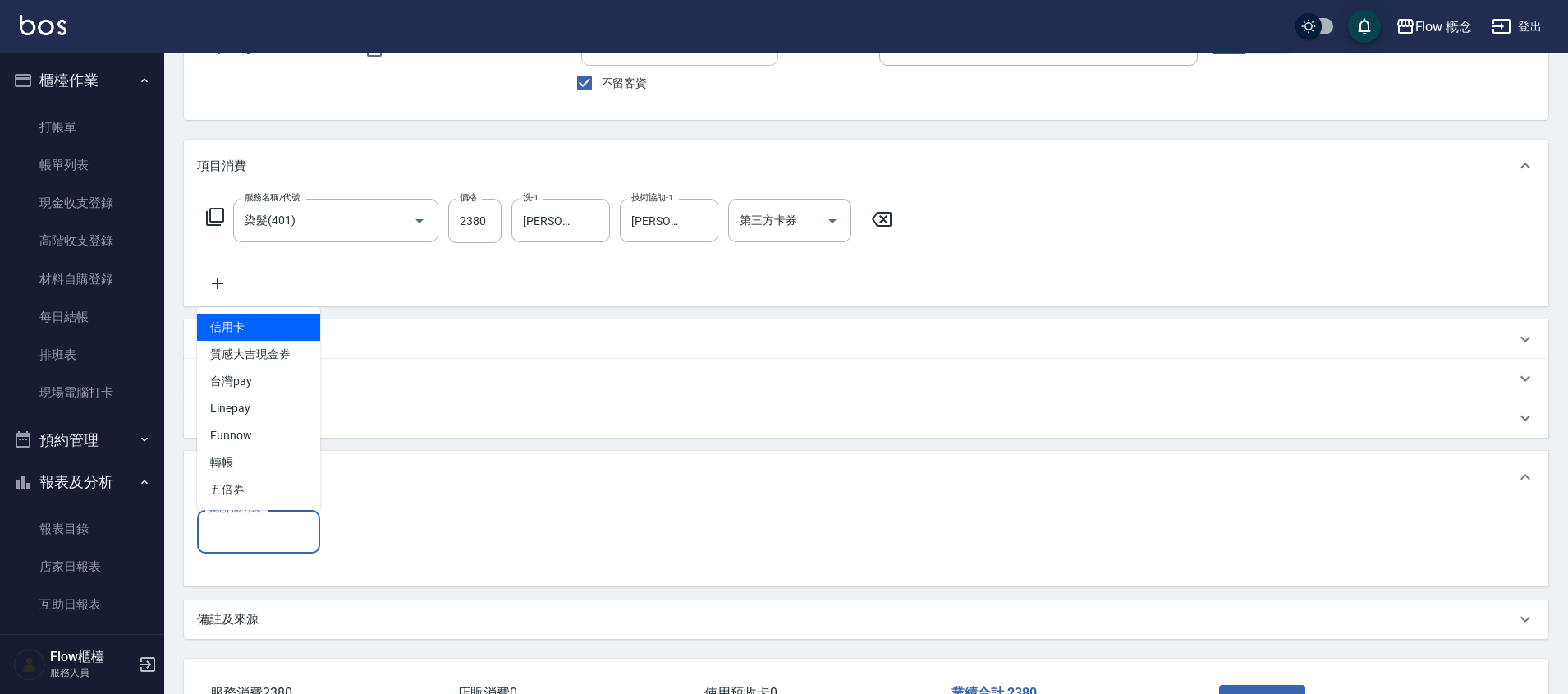
click at [269, 539] on input "其他付款方式" at bounding box center [258, 532] width 108 height 29
click at [233, 471] on span "轉帳" at bounding box center [258, 463] width 124 height 27
type input "轉帳"
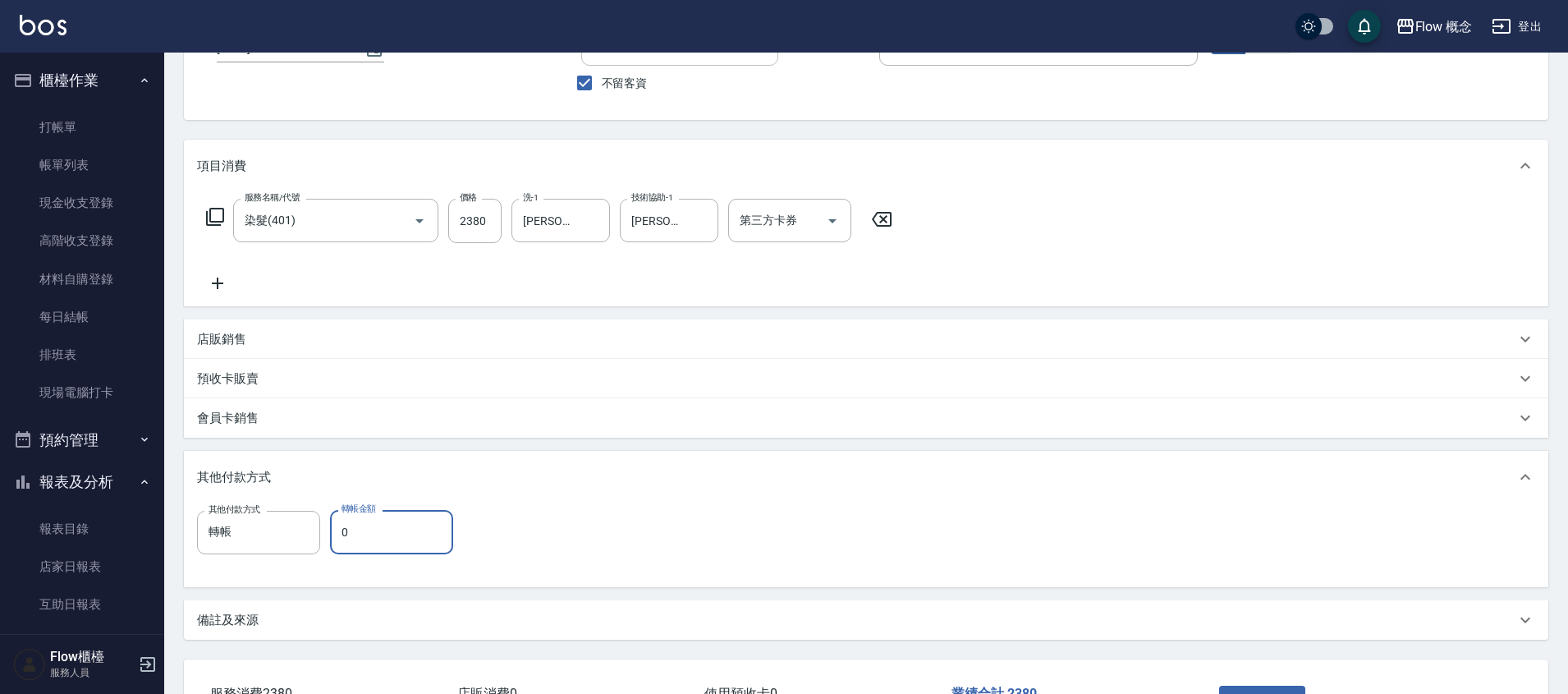
click at [416, 519] on input "0" at bounding box center [391, 532] width 124 height 44
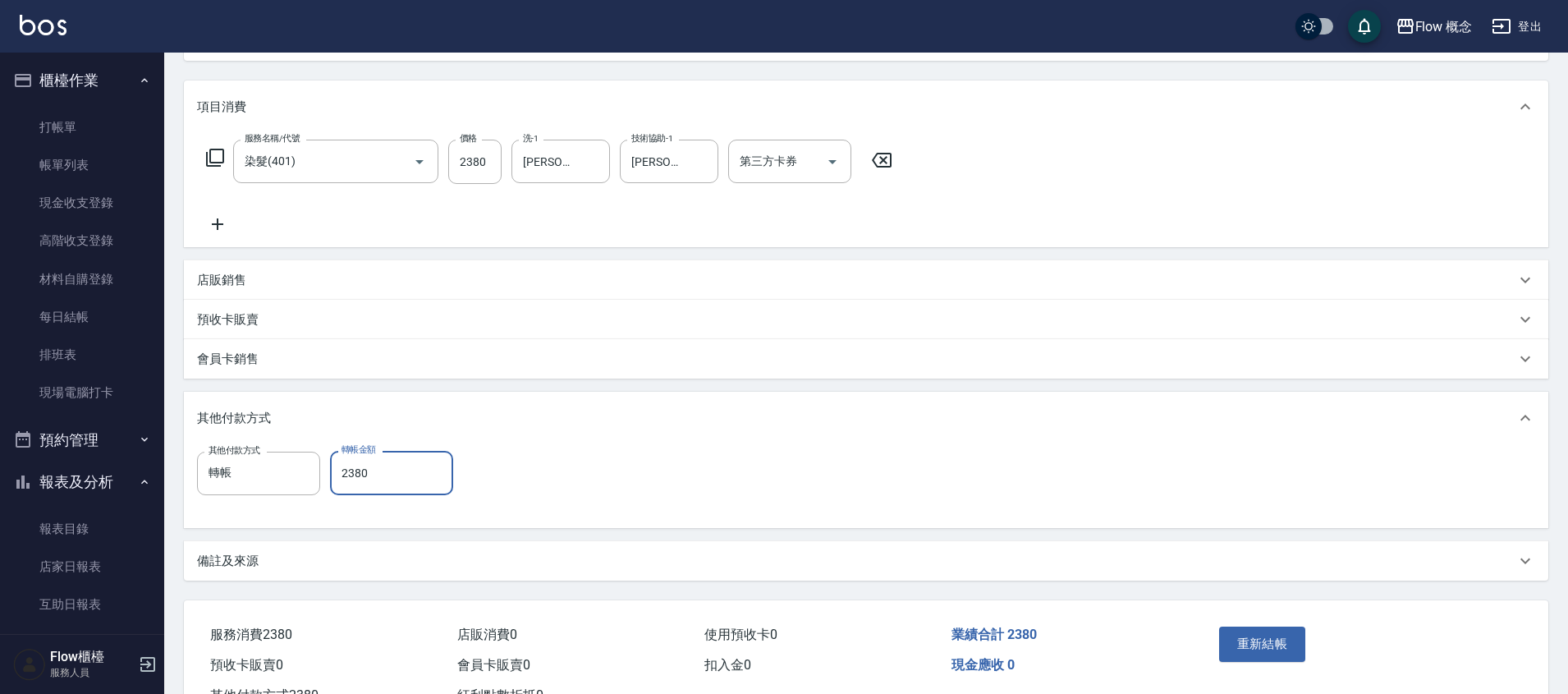
scroll to position [253, 0]
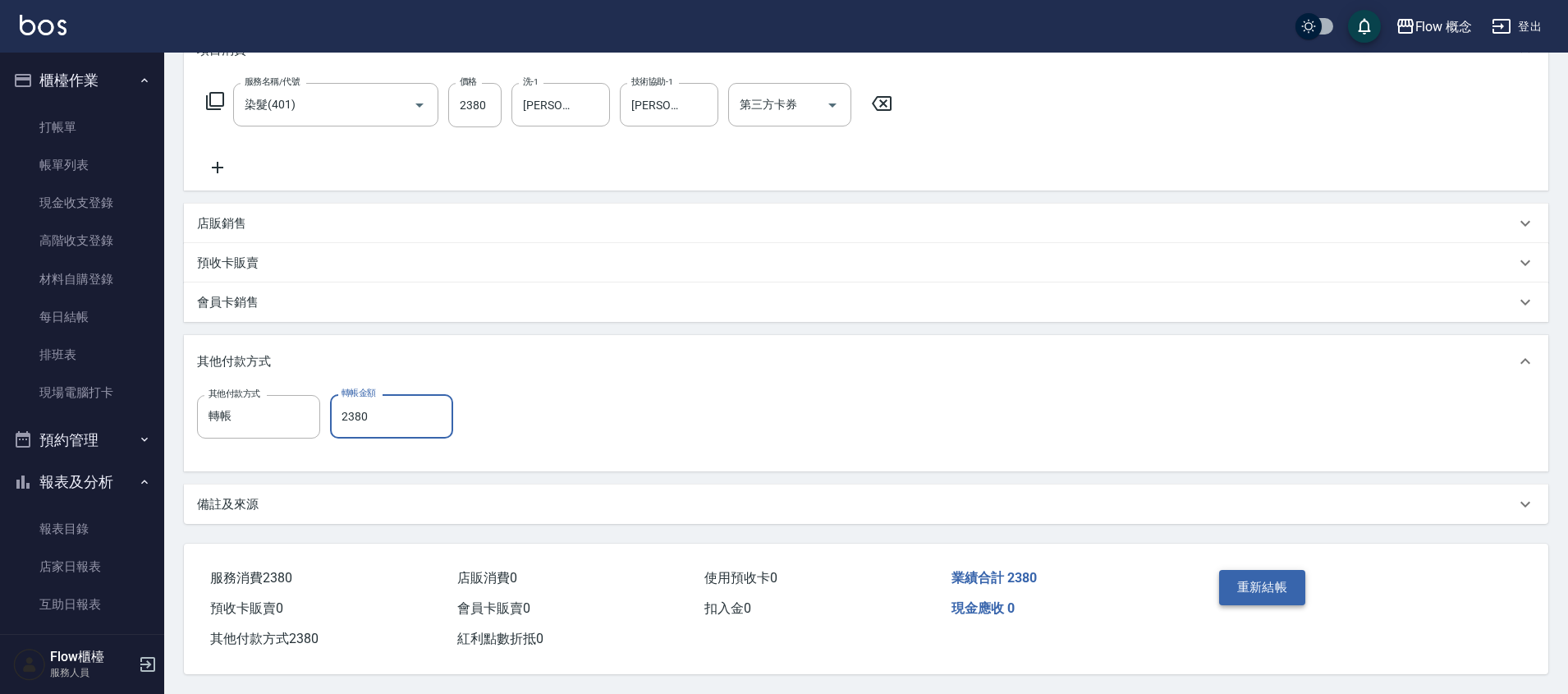
type input "2380"
click at [1273, 570] on button "重新結帳" at bounding box center [1263, 587] width 87 height 34
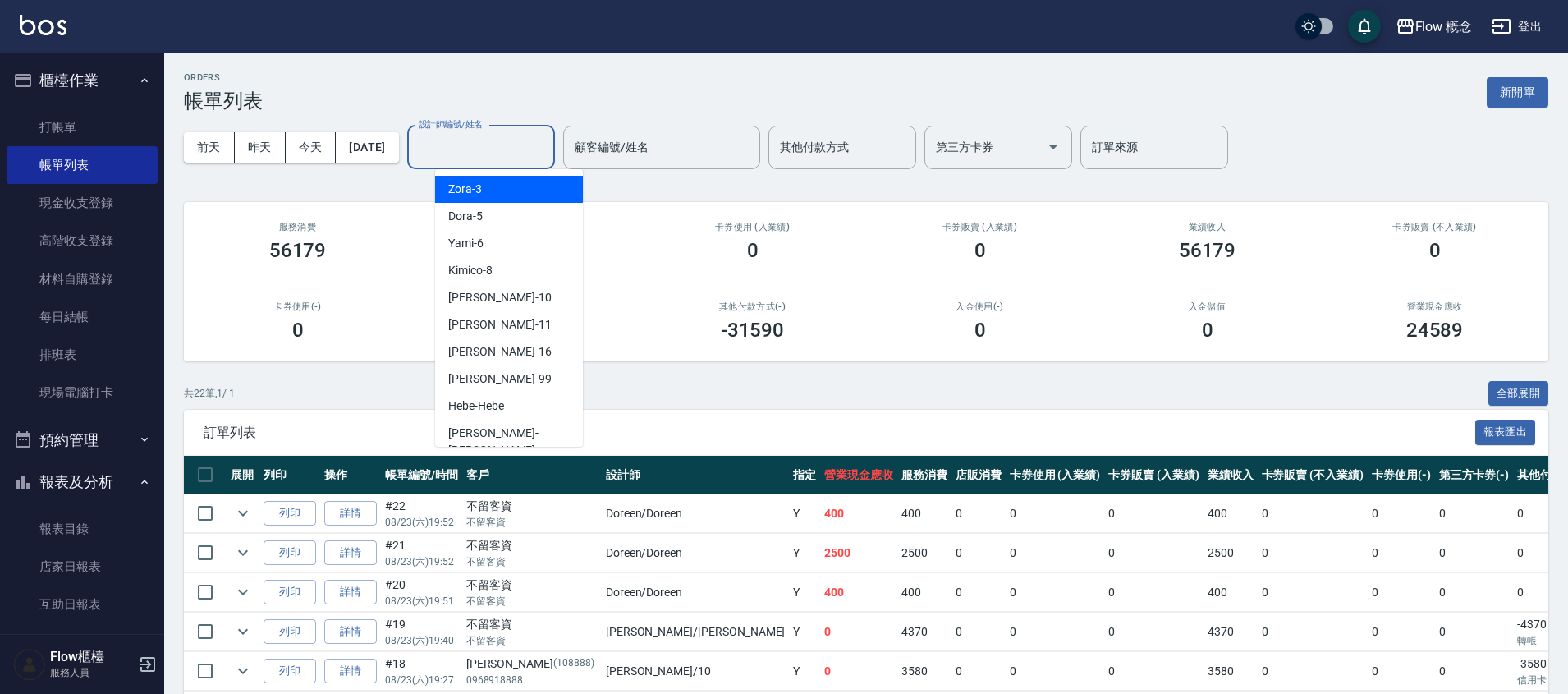
click at [460, 134] on input "設計師編號/姓名" at bounding box center [481, 147] width 133 height 29
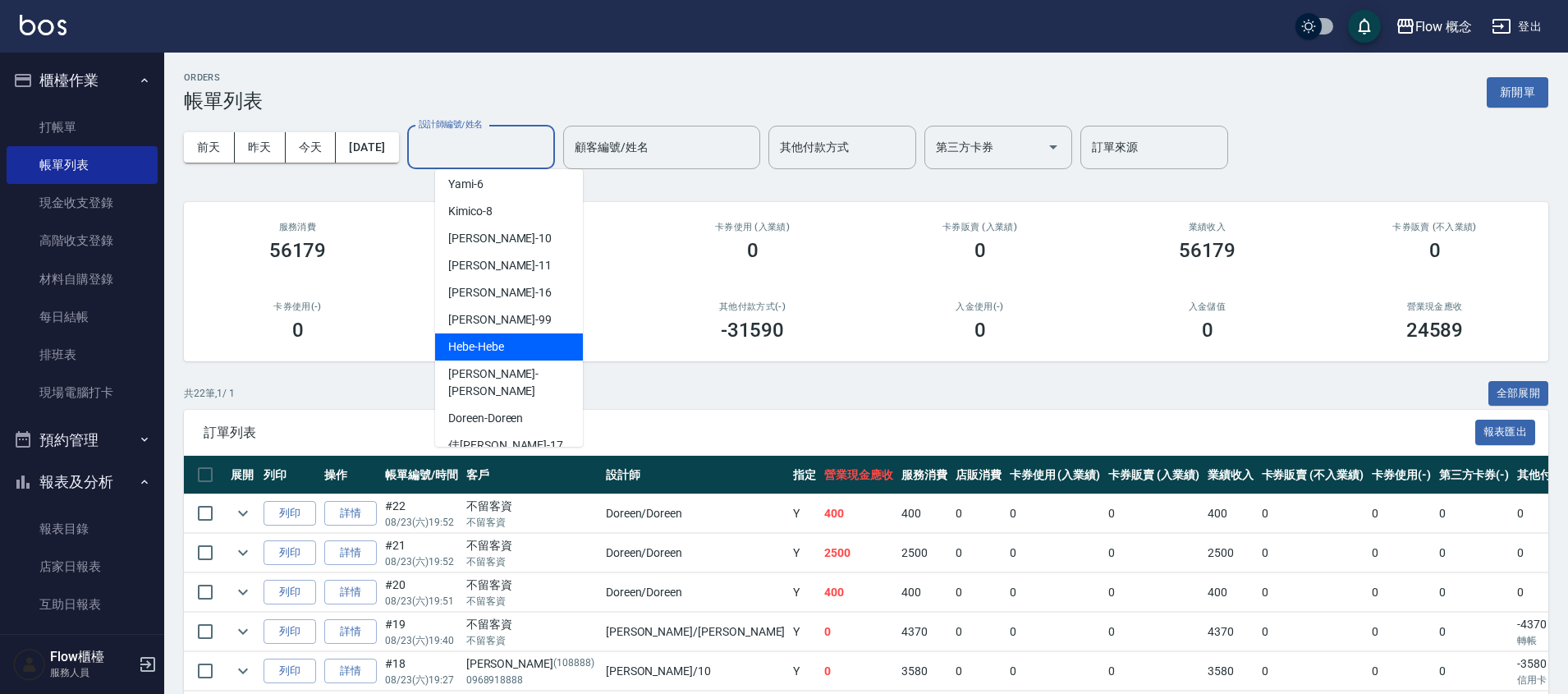
scroll to position [61, 0]
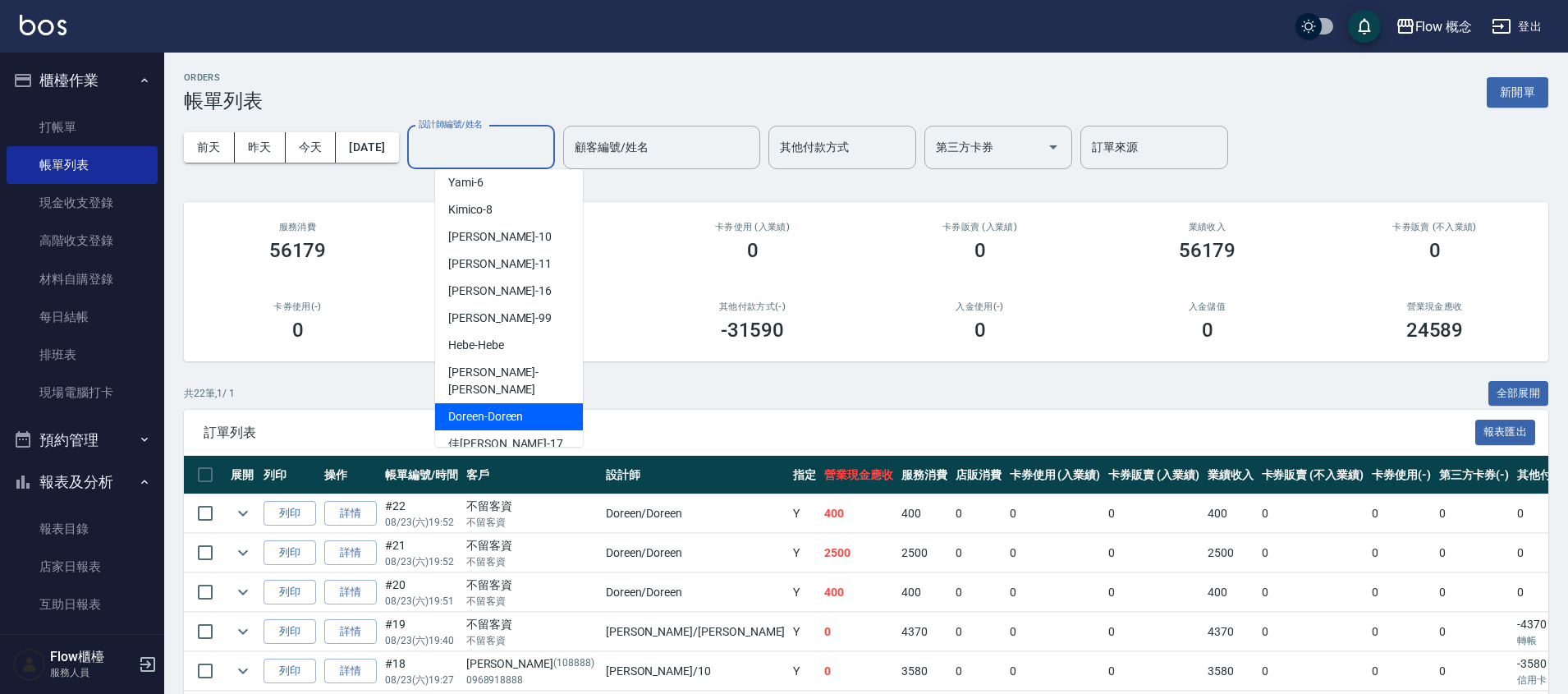
click at [521, 408] on span "Doreen -Doreen" at bounding box center [486, 417] width 75 height 17
type input "Doreen-Doreen"
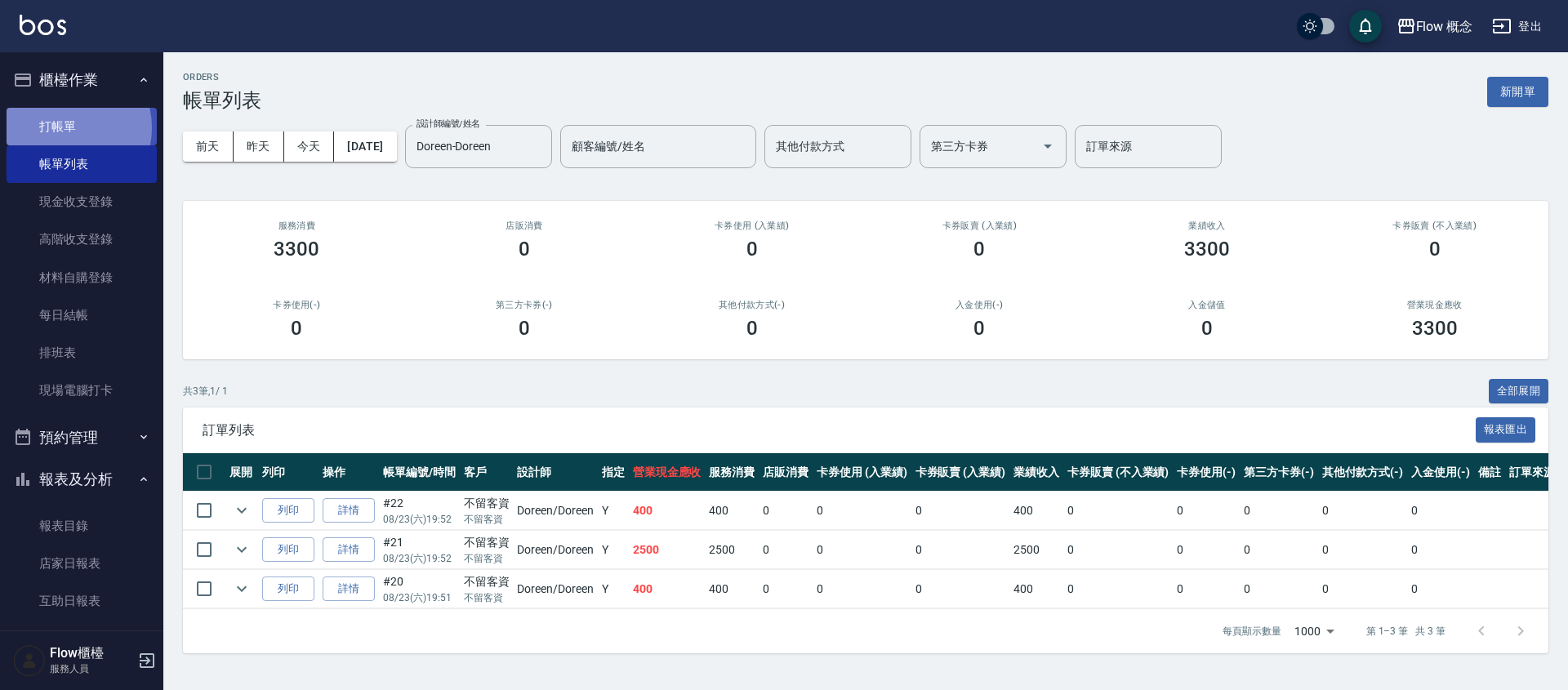
click at [66, 127] on link "打帳單" at bounding box center [81, 126] width 150 height 37
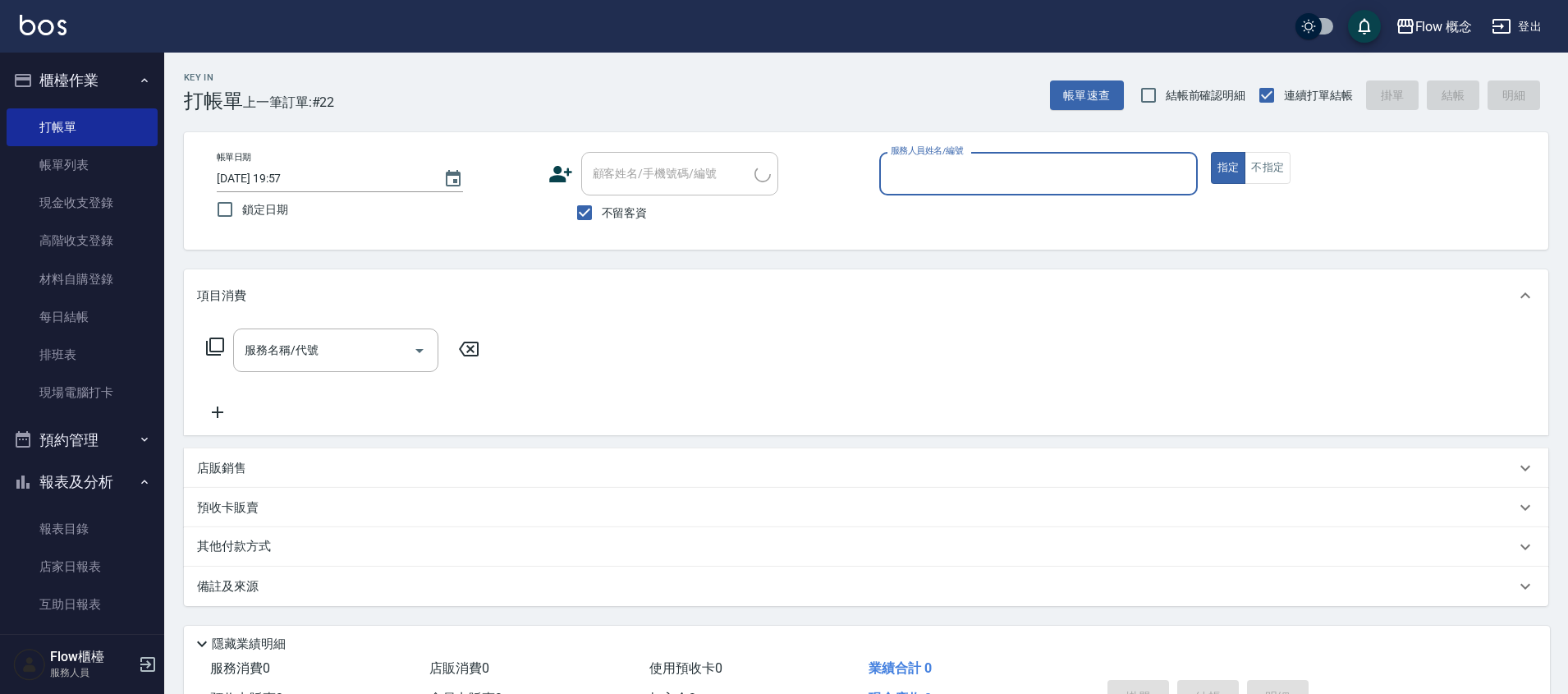
click at [913, 185] on input "服務人員姓名/編號" at bounding box center [1038, 174] width 303 height 29
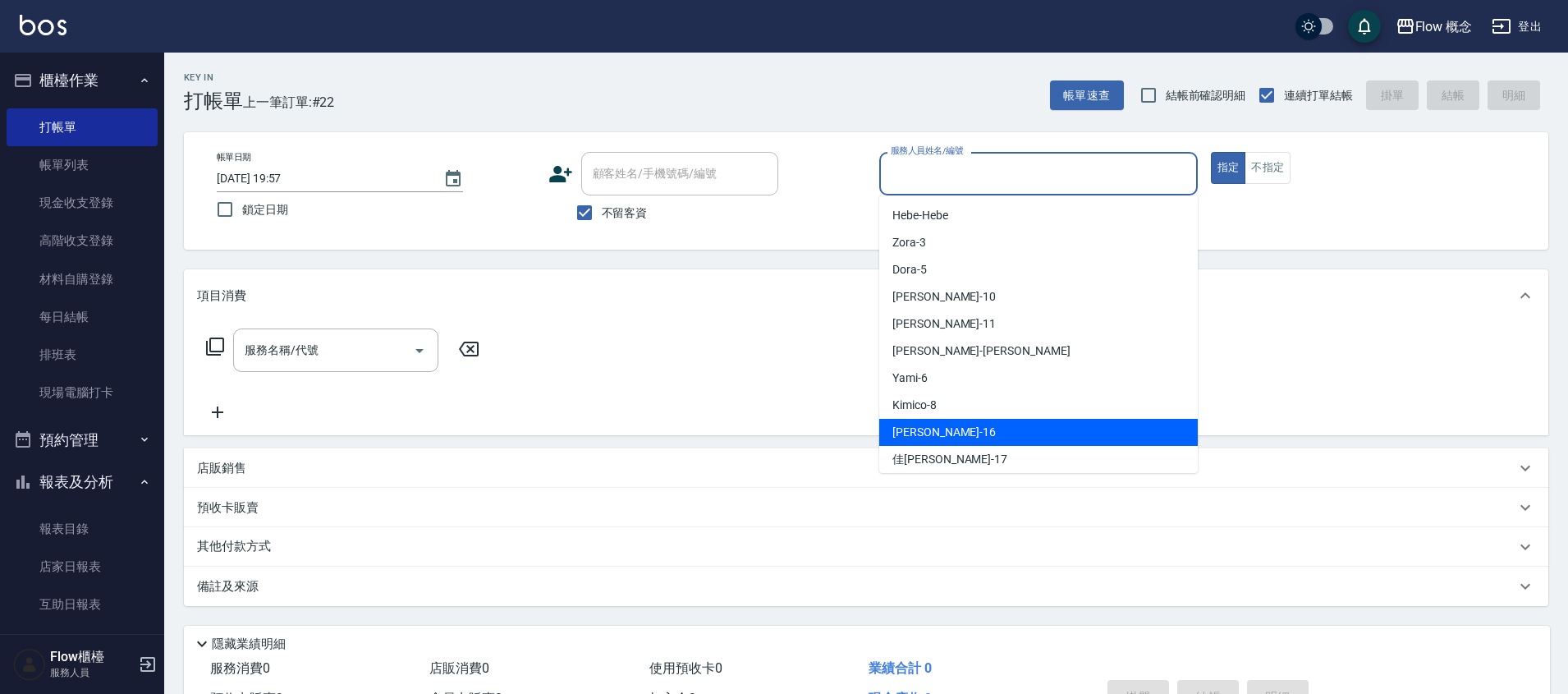
scroll to position [61, 0]
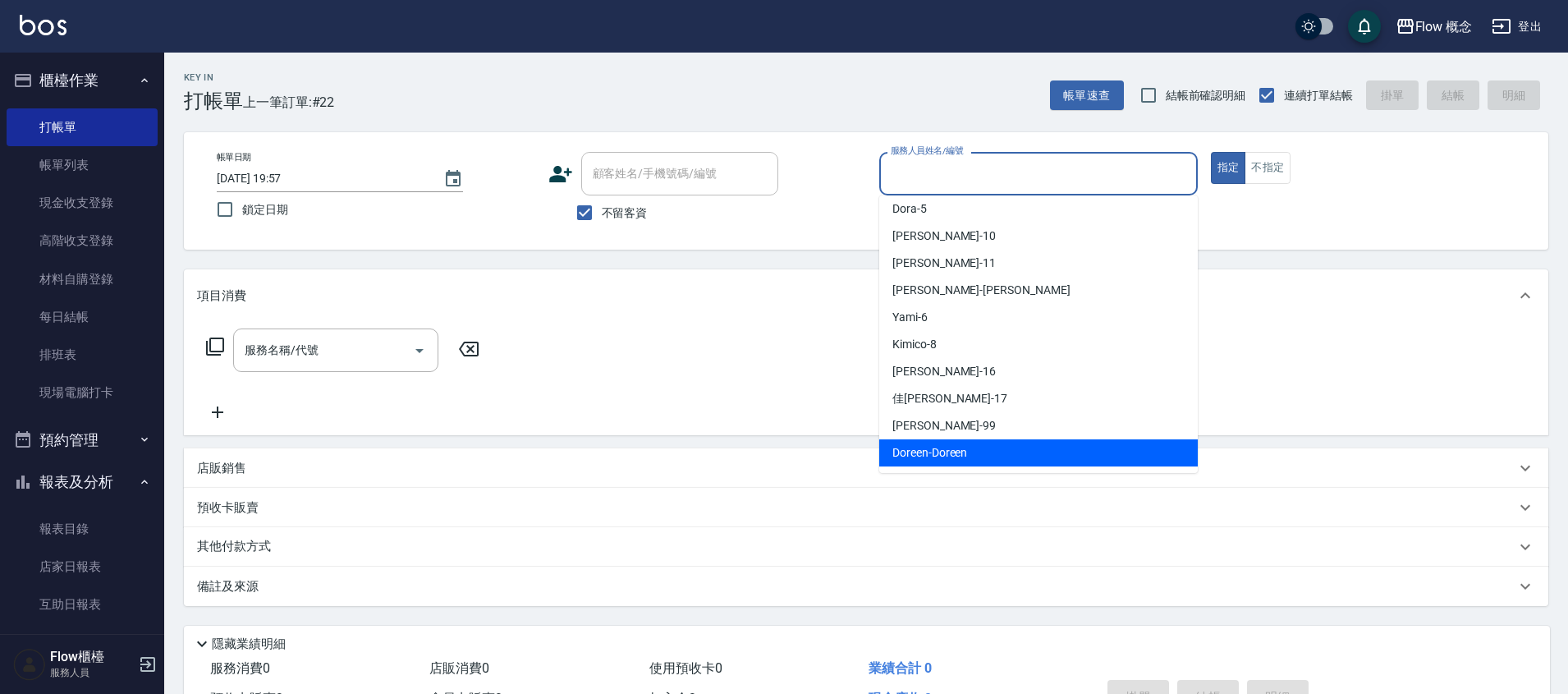
click at [961, 460] on span "Doreen -Doreen" at bounding box center [930, 453] width 75 height 17
type input "Doreen-Doreen"
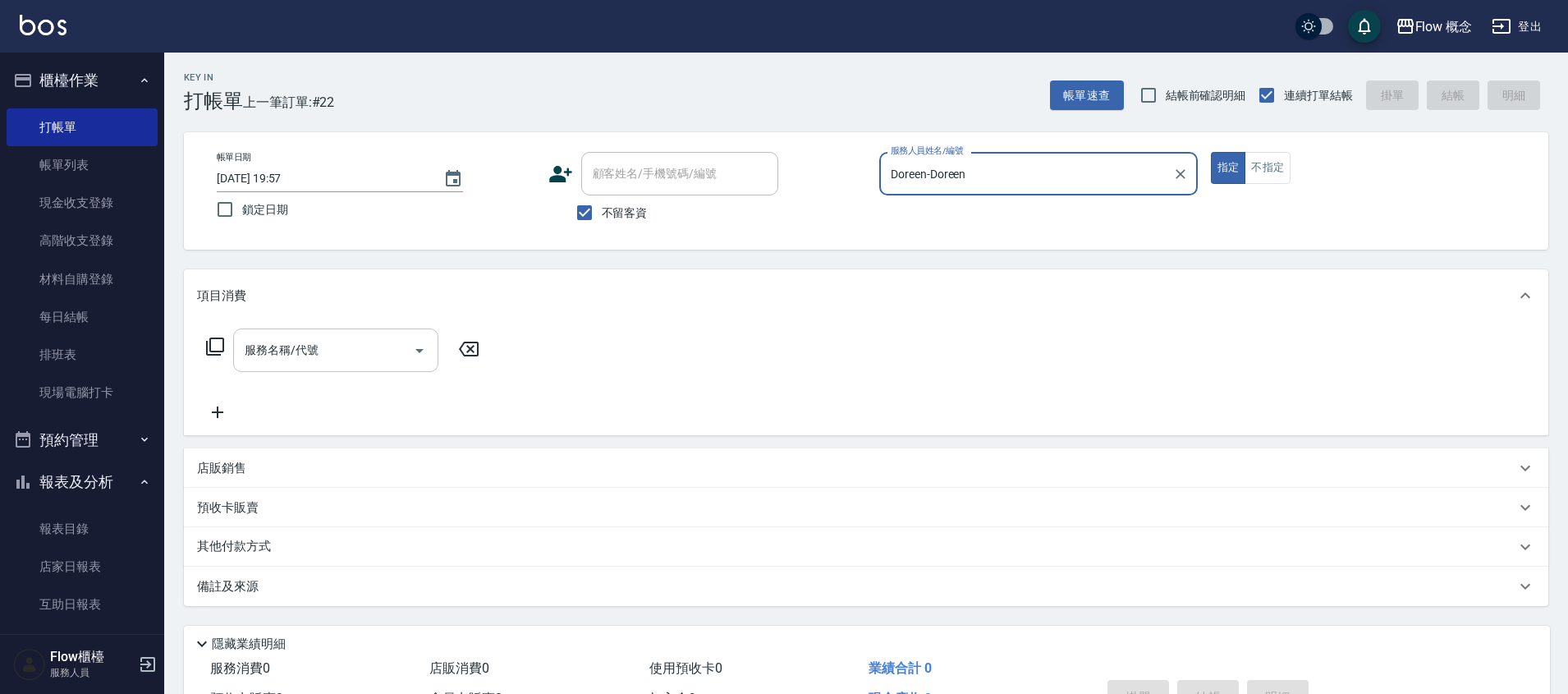
click at [303, 363] on input "服務名稱/代號" at bounding box center [323, 350] width 166 height 29
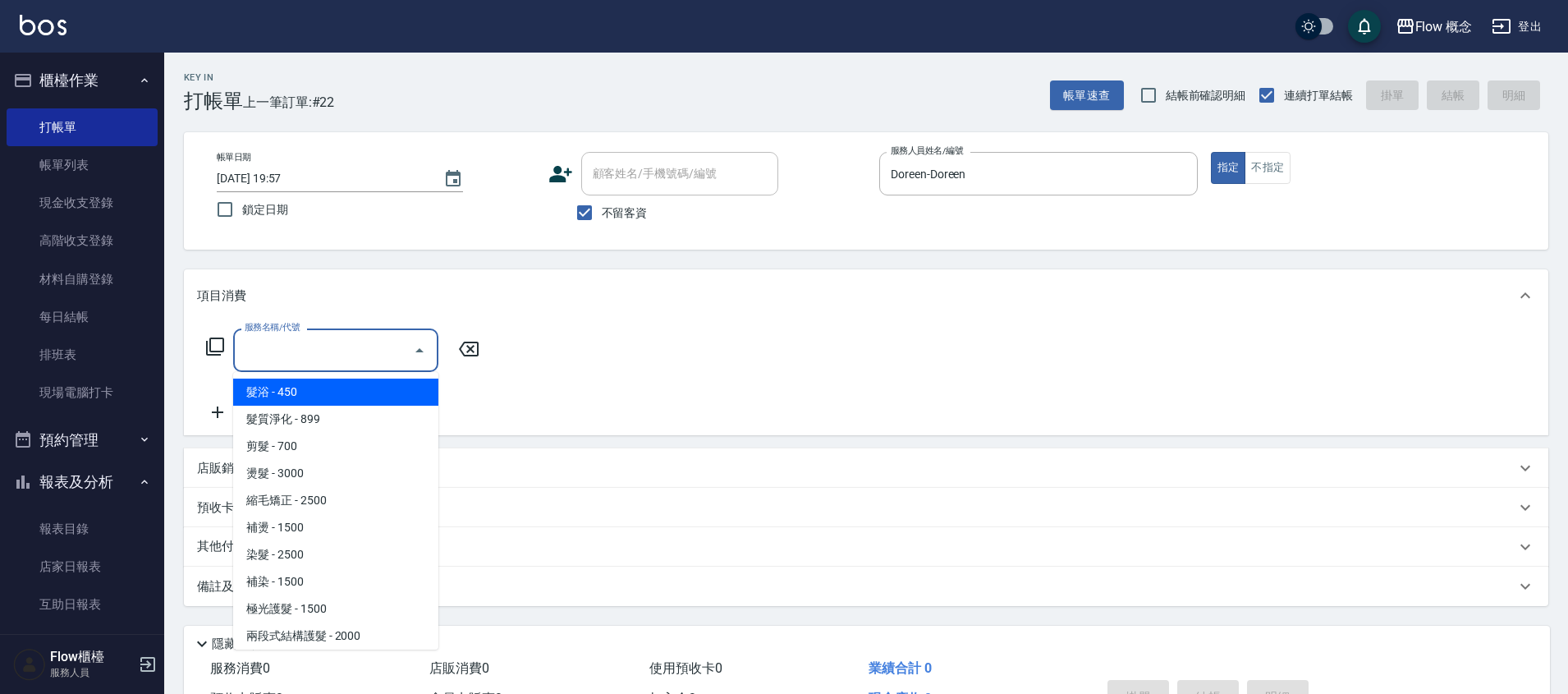
click at [308, 384] on span "髮浴 - 450" at bounding box center [336, 392] width 205 height 27
type input "髮浴 (101)"
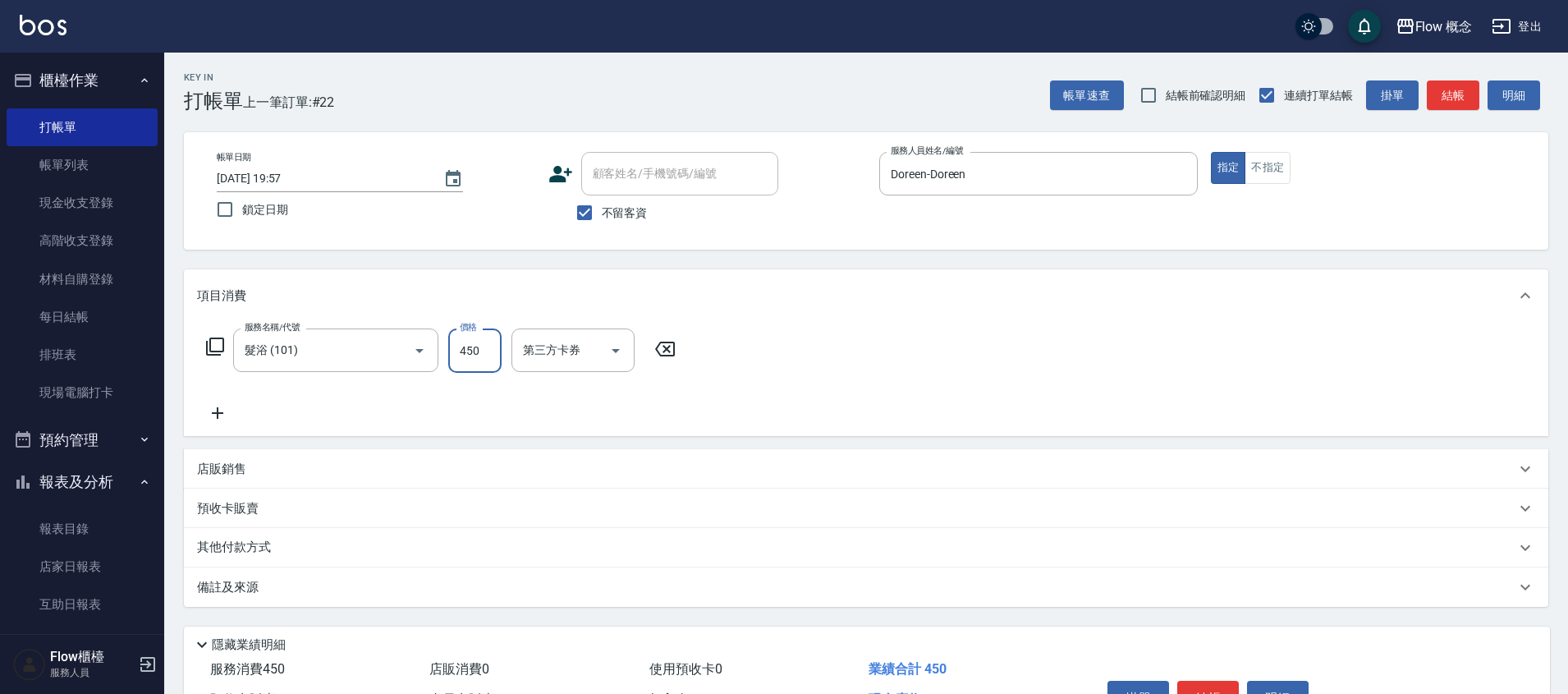
click at [462, 349] on input "450" at bounding box center [475, 350] width 54 height 44
type input "550"
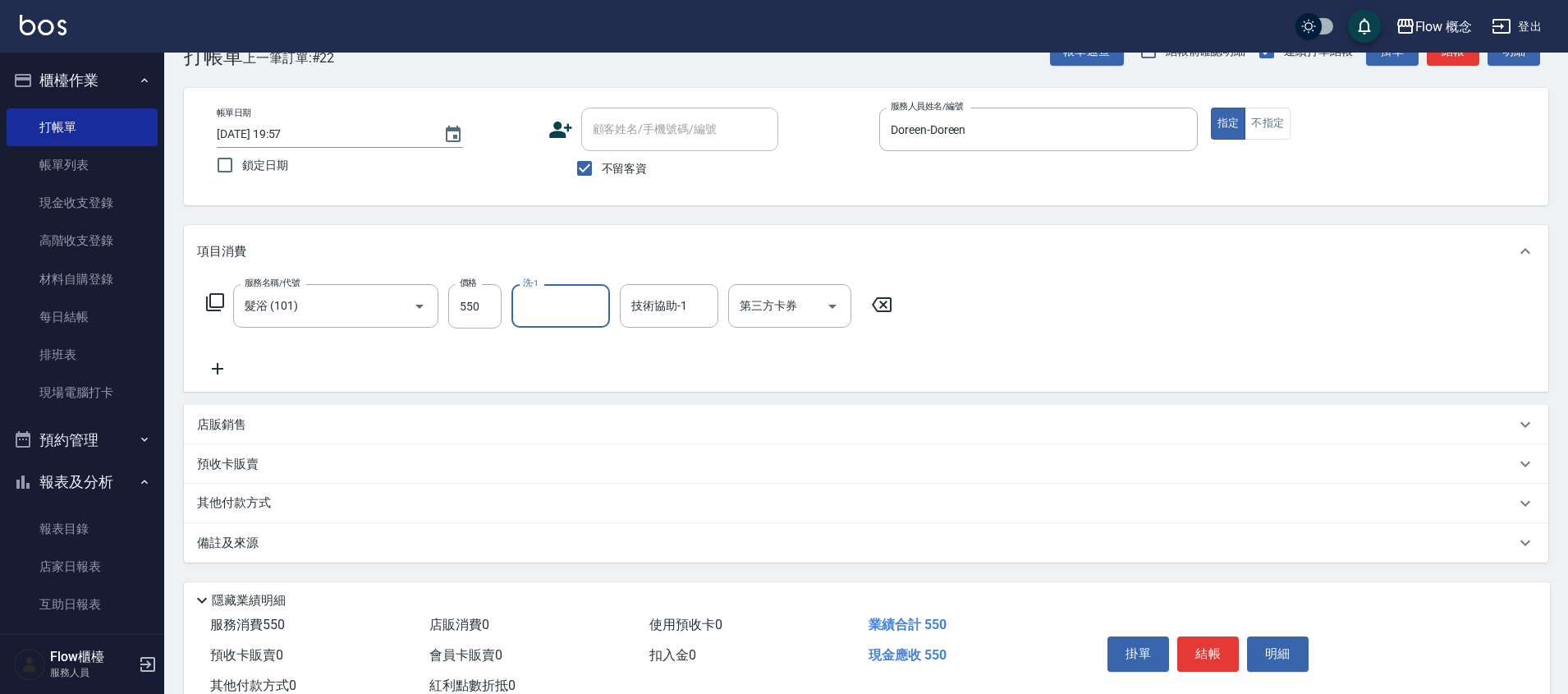
scroll to position [99, 0]
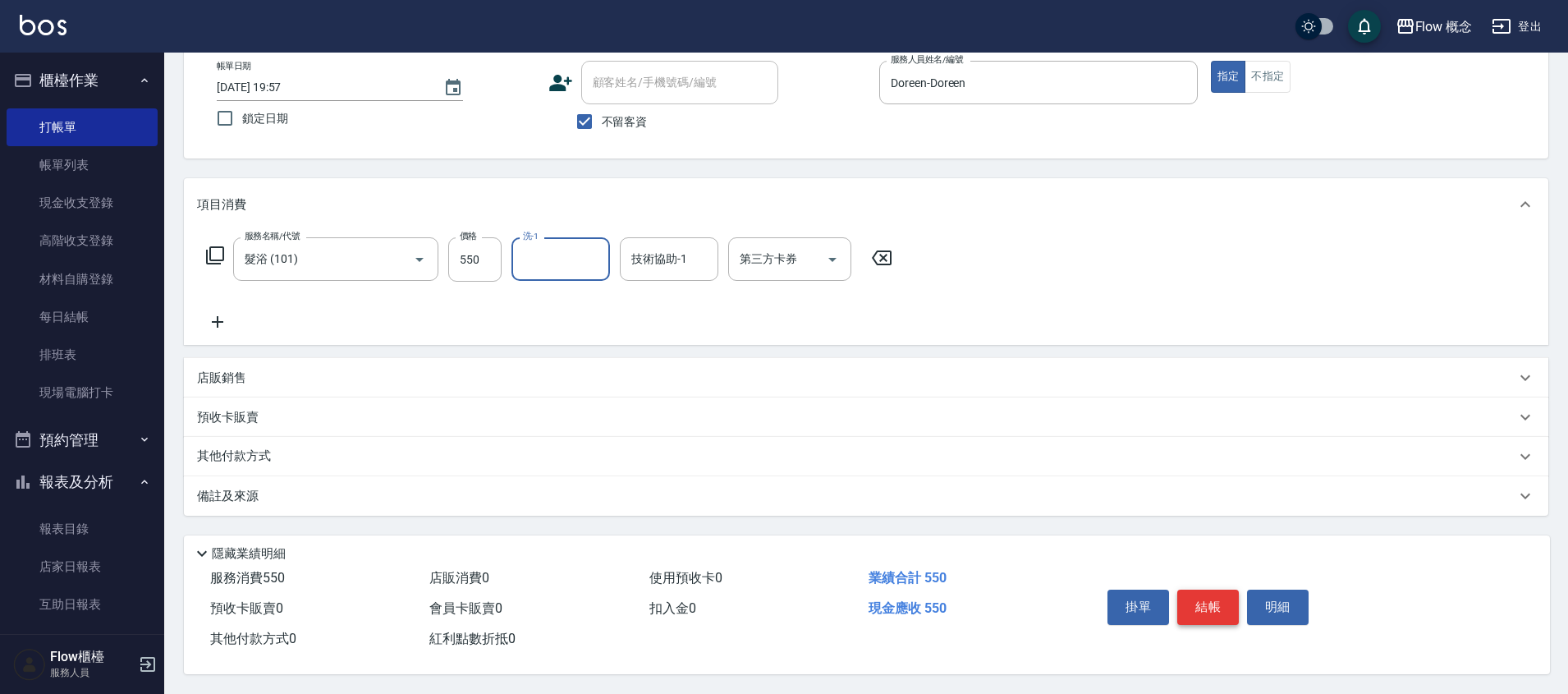
click at [1232, 599] on button "結帳" at bounding box center [1208, 607] width 61 height 34
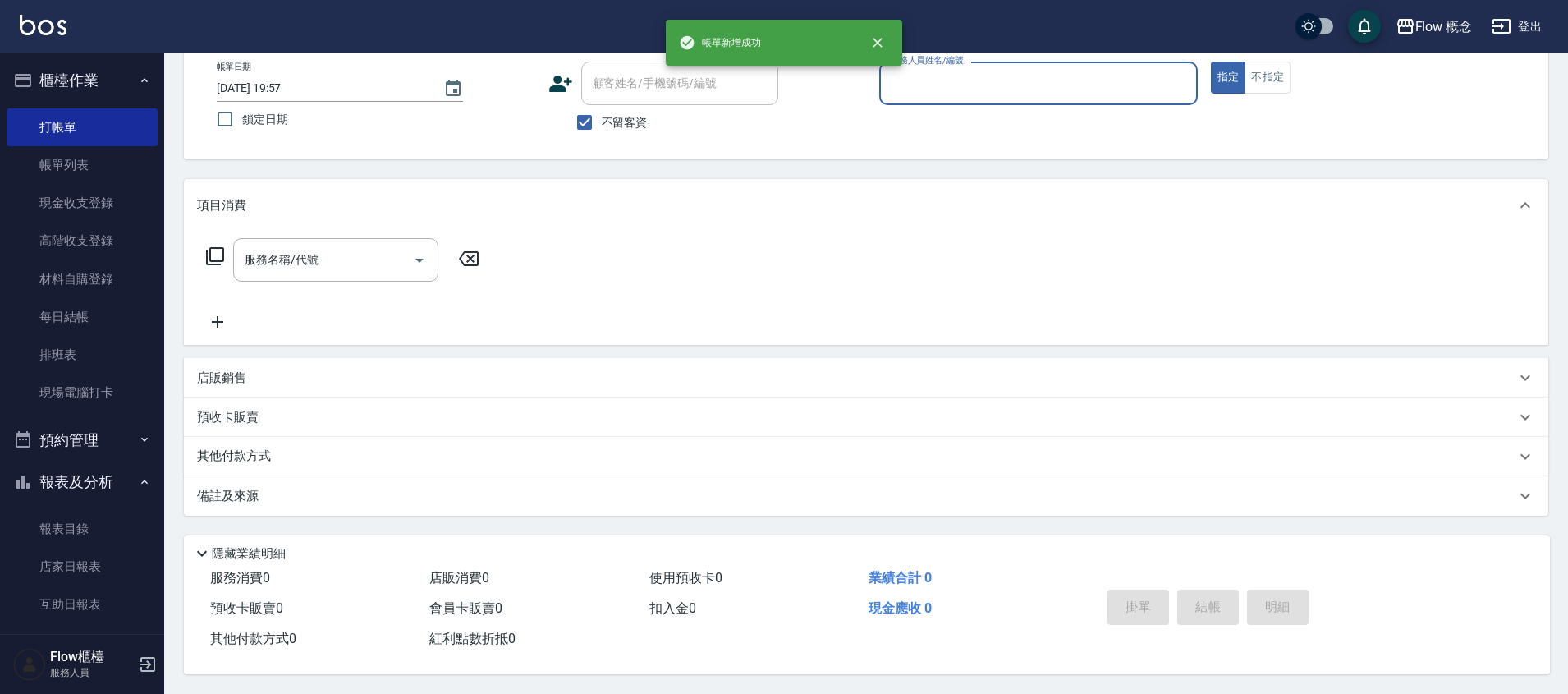
scroll to position [98, 0]
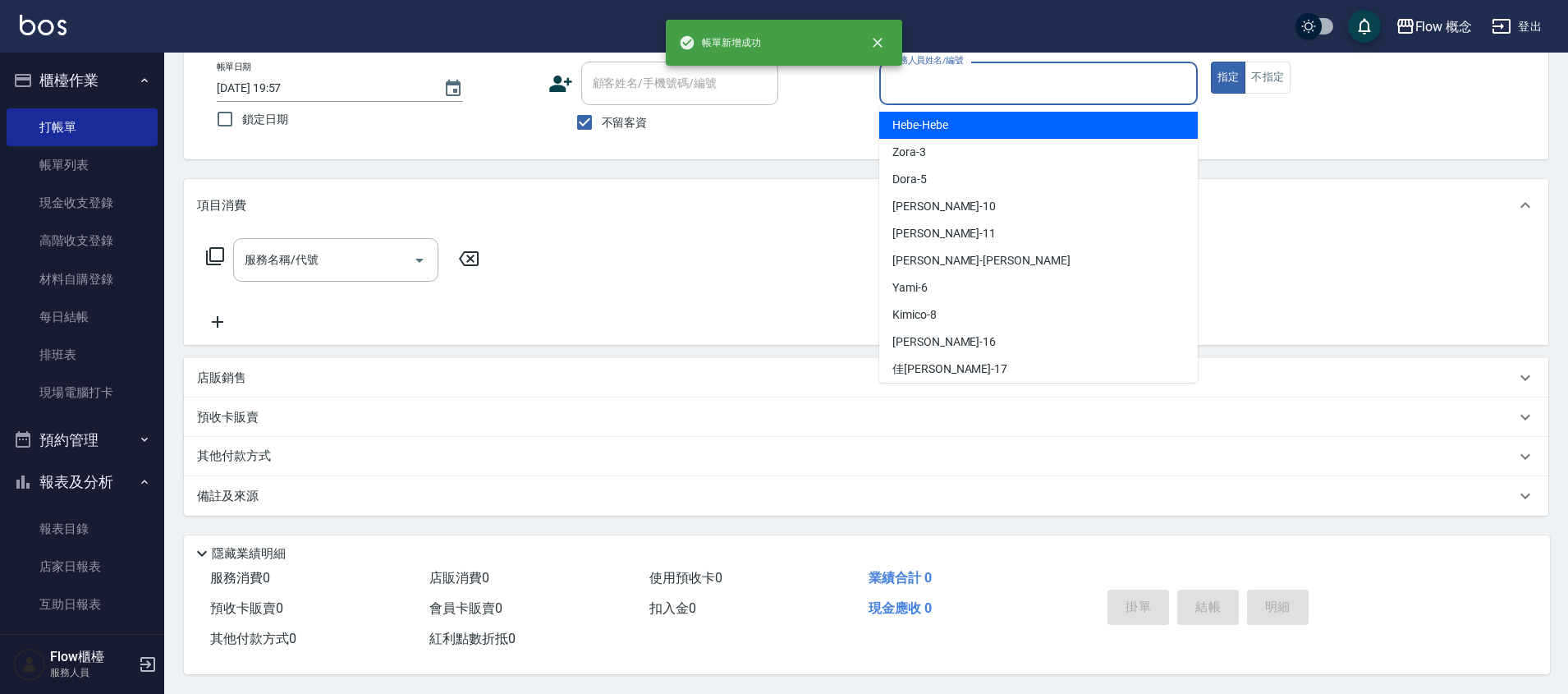
click at [965, 84] on input "服務人員姓名/編號" at bounding box center [1038, 84] width 303 height 29
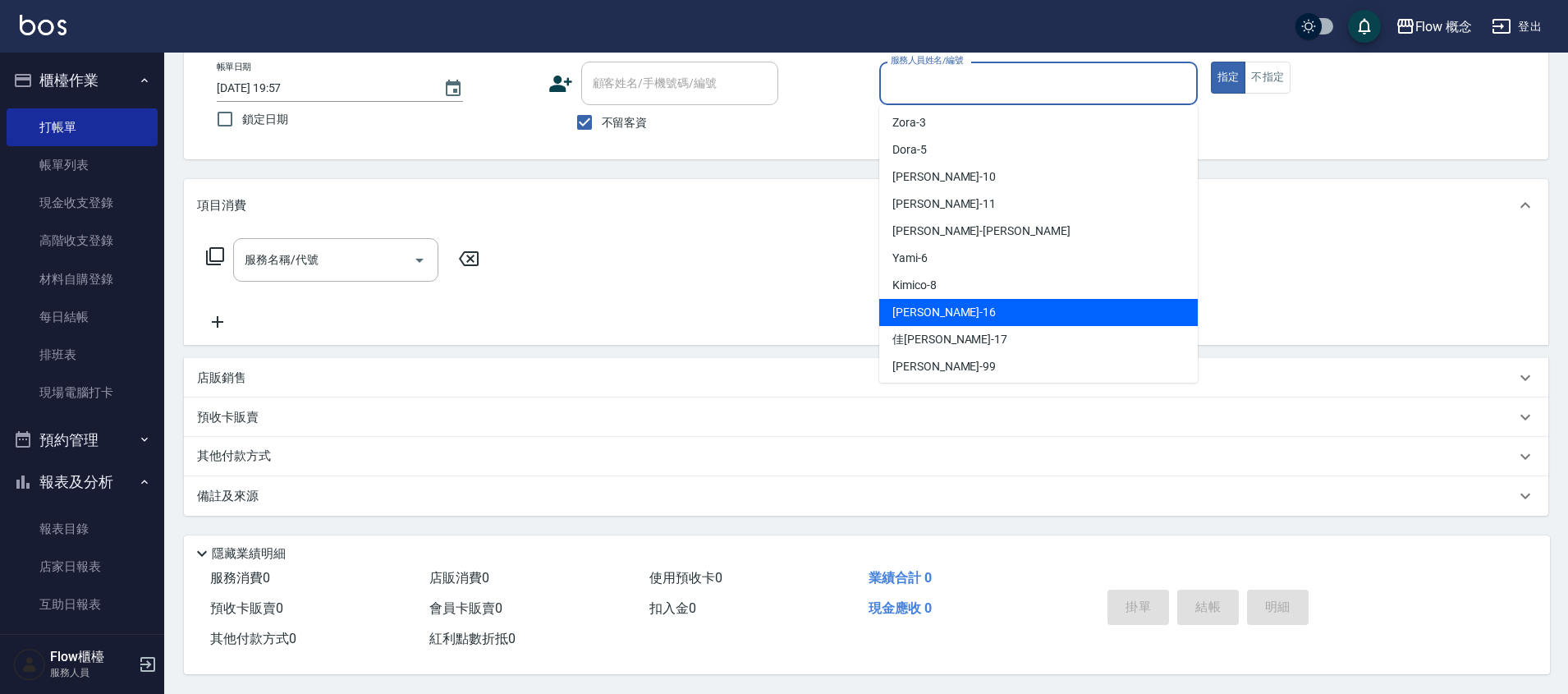
scroll to position [61, 0]
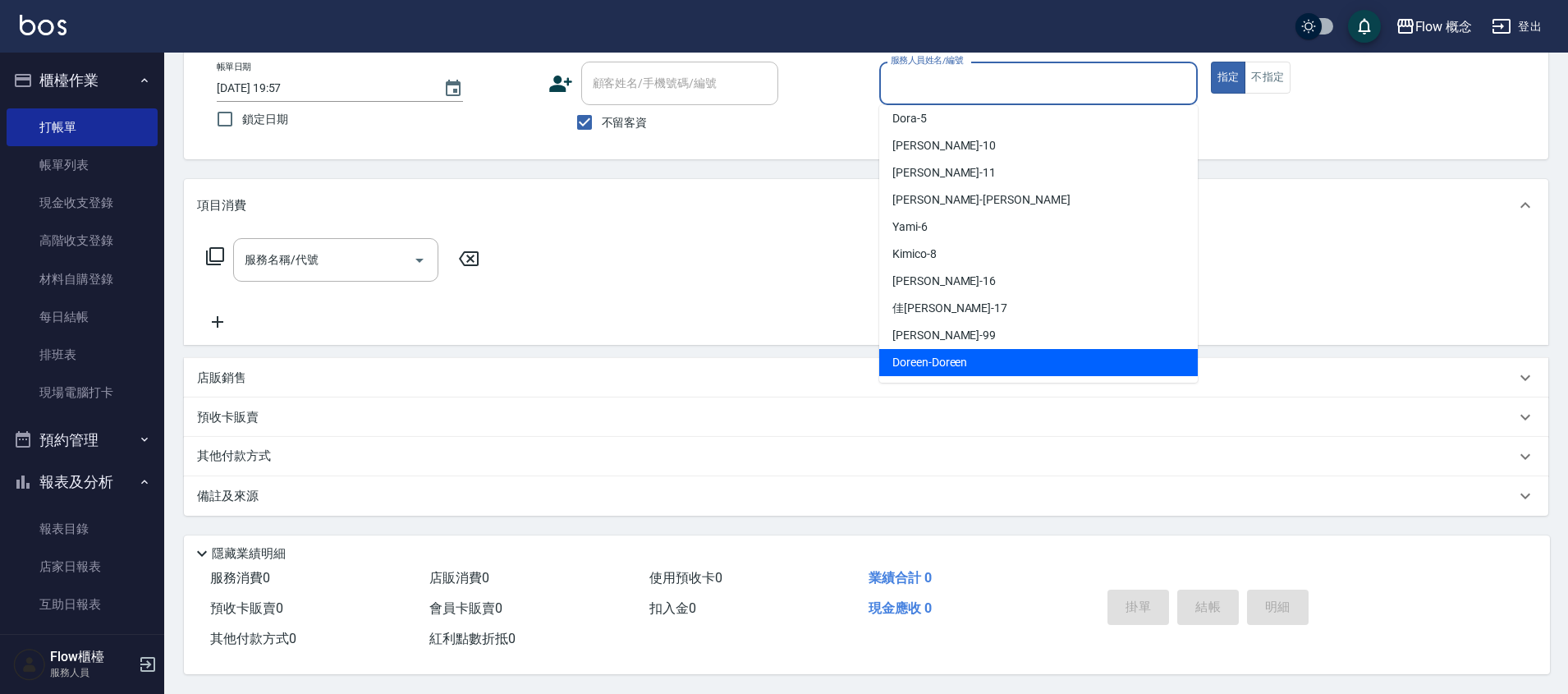
click at [945, 355] on span "Doreen -Doreen" at bounding box center [930, 362] width 75 height 17
type input "Doreen-Doreen"
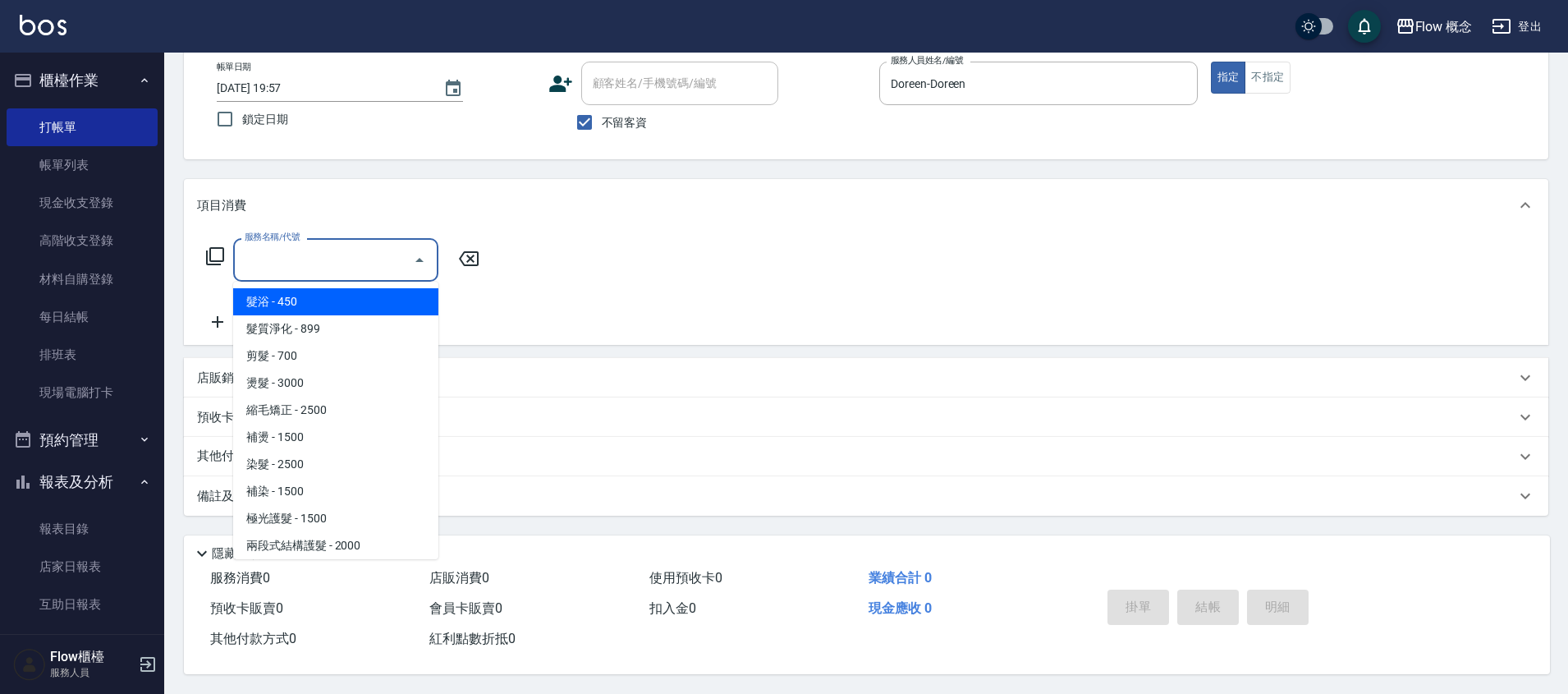
click at [297, 257] on input "服務名稱/代號" at bounding box center [323, 260] width 166 height 29
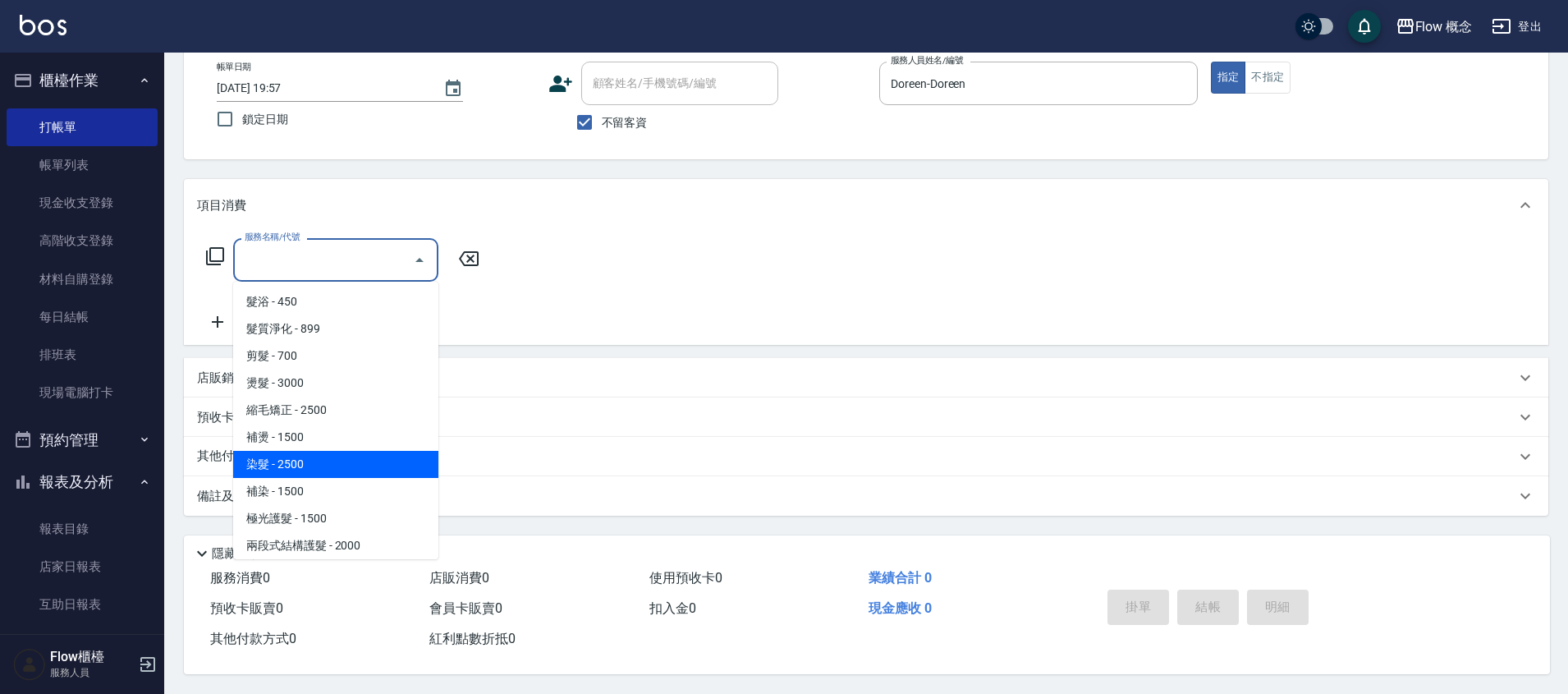
click at [276, 453] on span "染髮 - 2500" at bounding box center [336, 465] width 205 height 27
type input "染髮(401)"
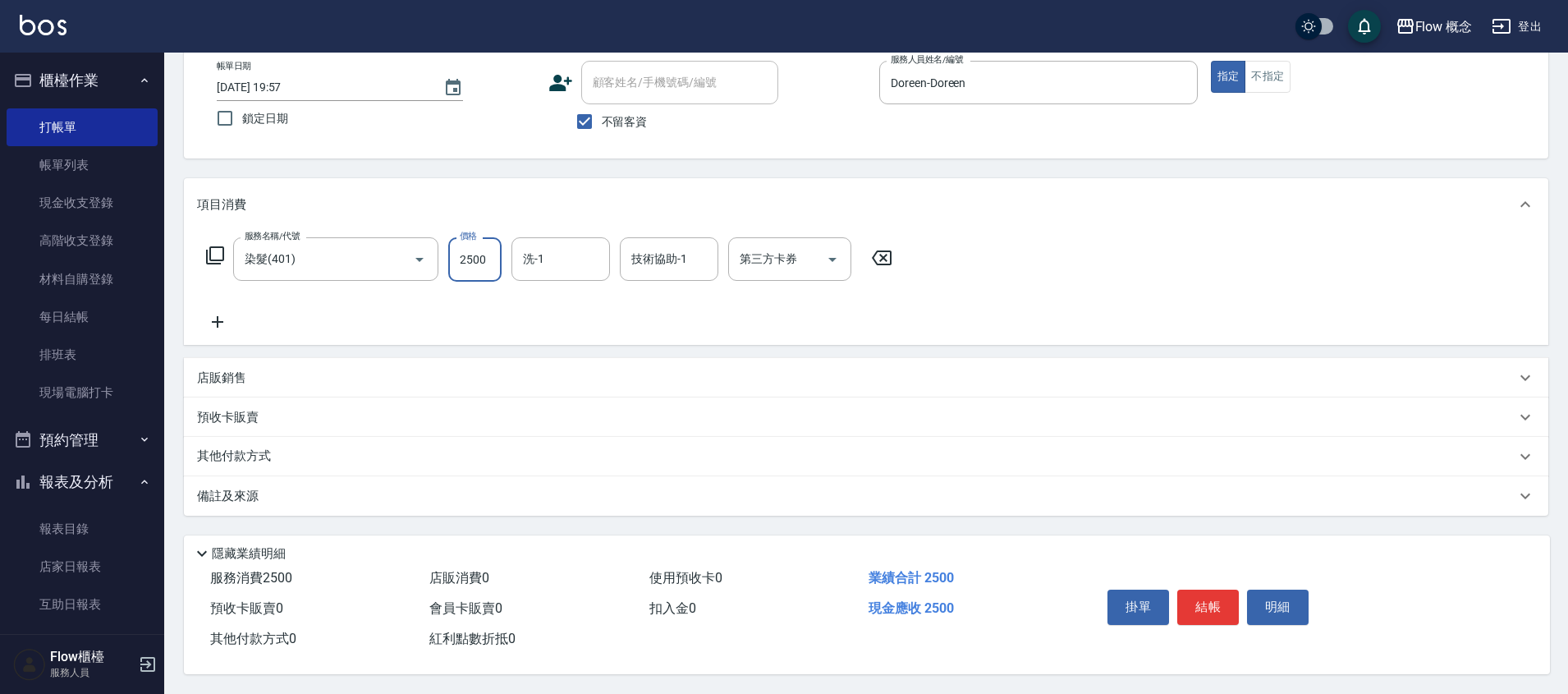
click at [483, 259] on input "2500" at bounding box center [475, 259] width 54 height 44
type input "4500"
click at [1194, 612] on button "結帳" at bounding box center [1208, 607] width 61 height 34
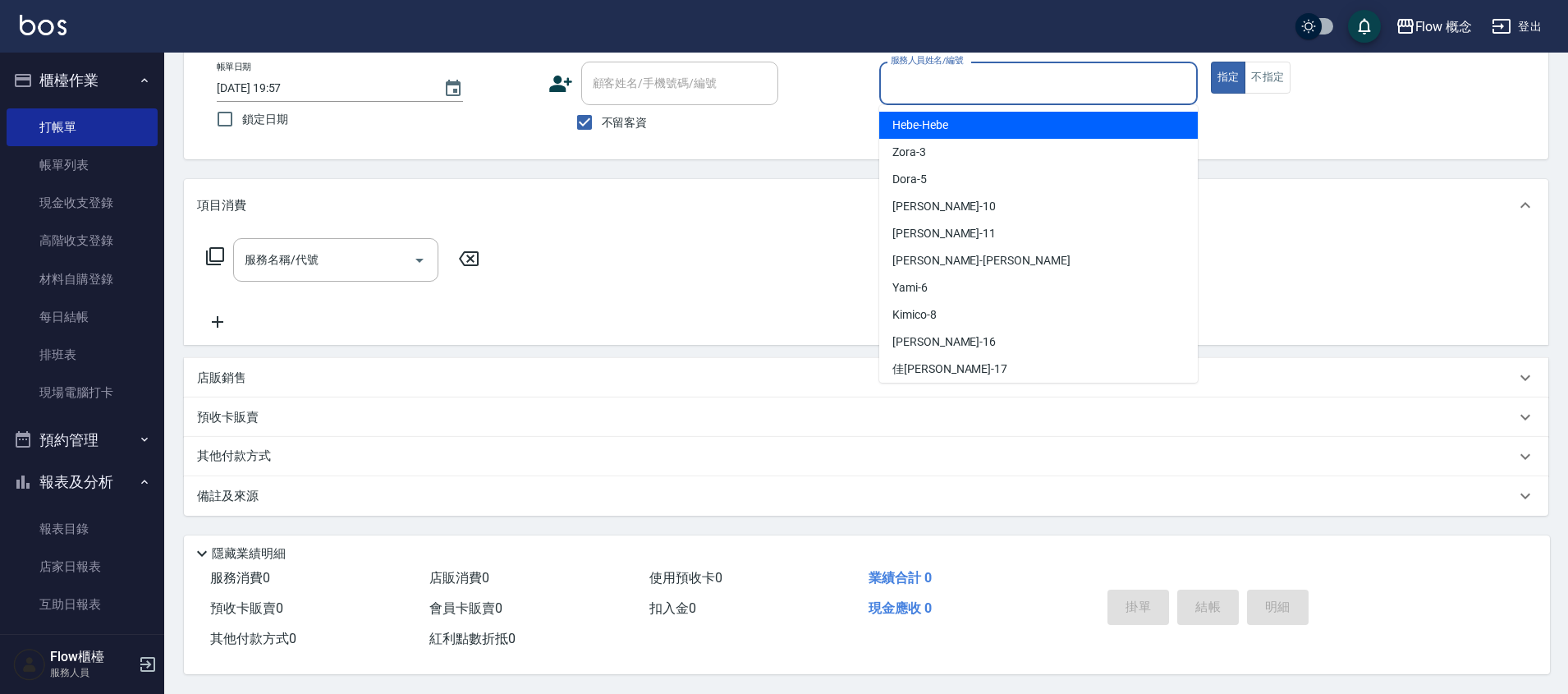
click at [943, 87] on input "服務人員姓名/編號" at bounding box center [1038, 84] width 303 height 29
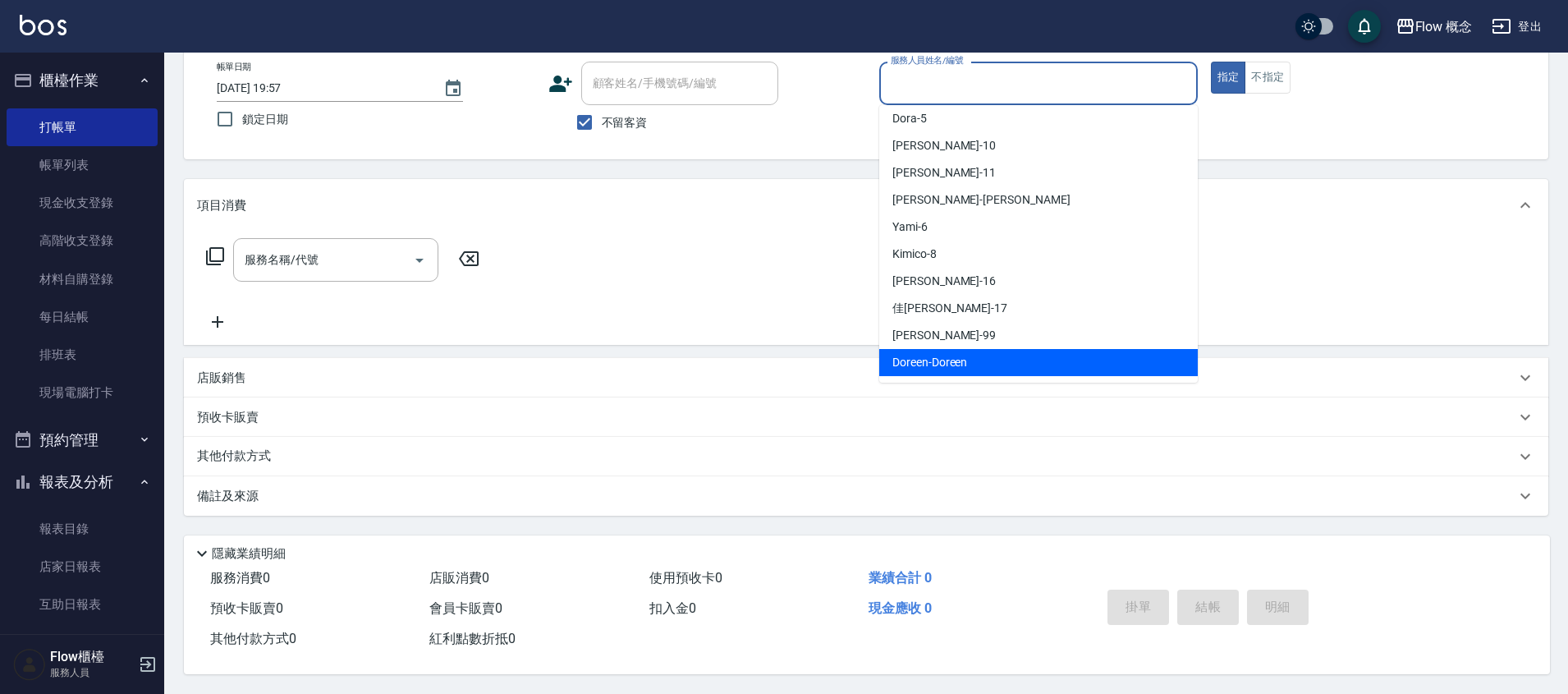
click at [952, 364] on div "Doreen -Doreen" at bounding box center [1039, 362] width 319 height 27
type input "Doreen-Doreen"
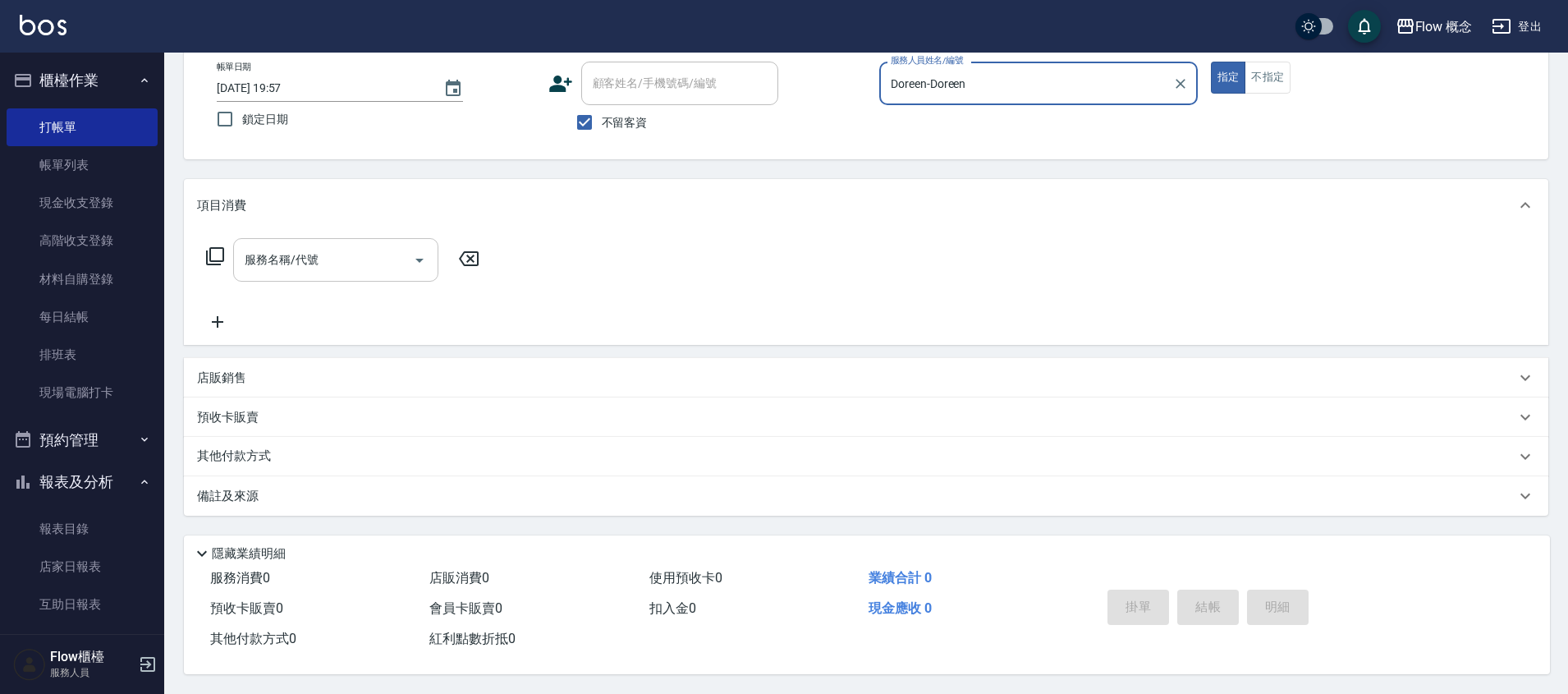
click at [342, 246] on input "服務名稱/代號" at bounding box center [323, 260] width 166 height 29
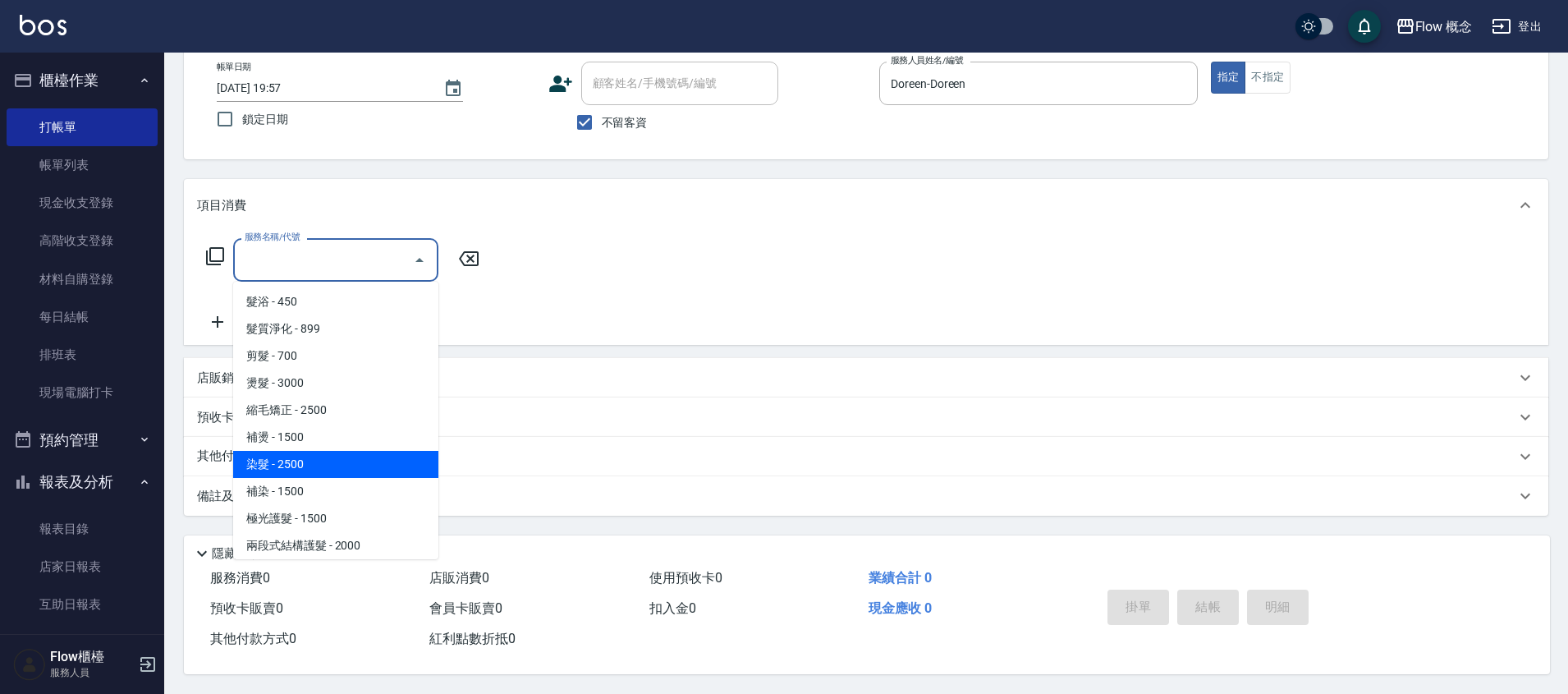
click at [289, 454] on span "染髮 - 2500" at bounding box center [336, 465] width 205 height 27
type input "染髮(401)"
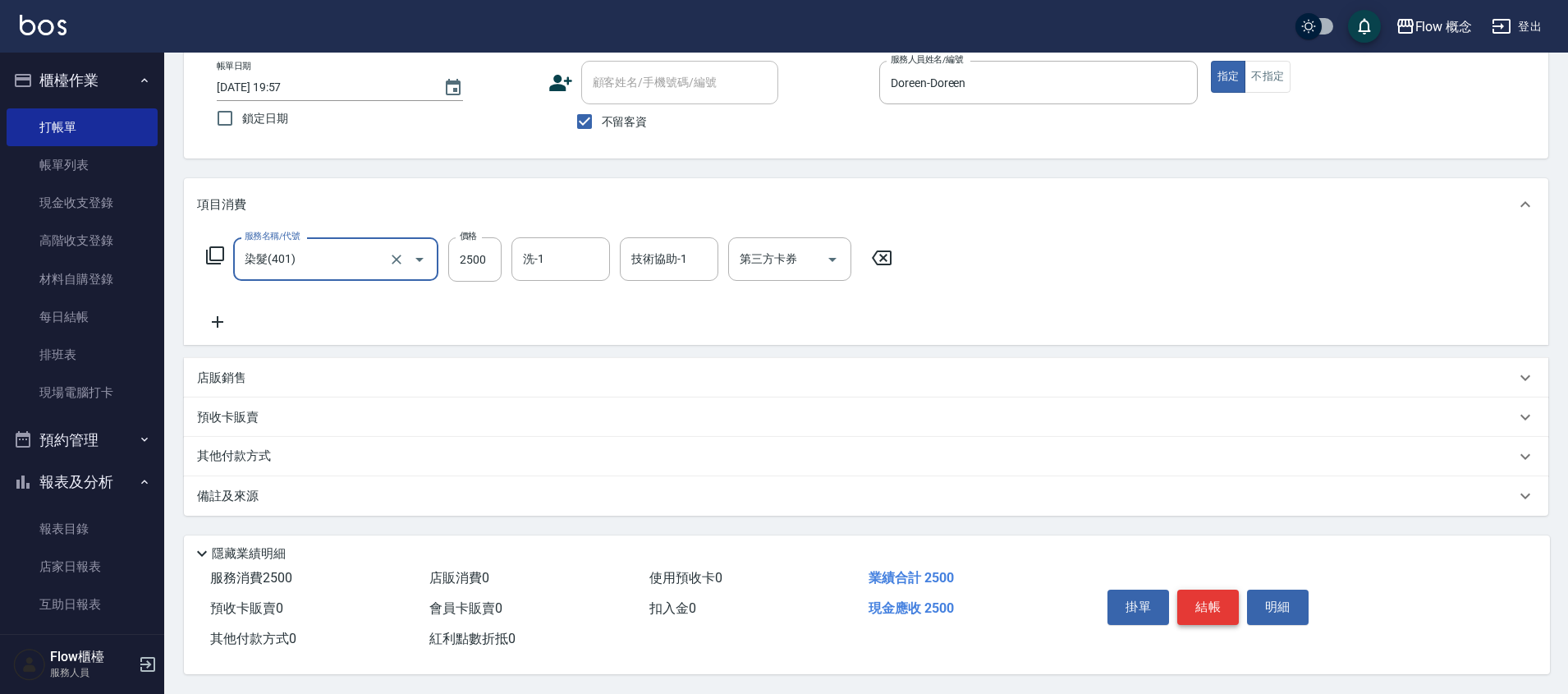
click at [1211, 602] on button "結帳" at bounding box center [1208, 607] width 61 height 34
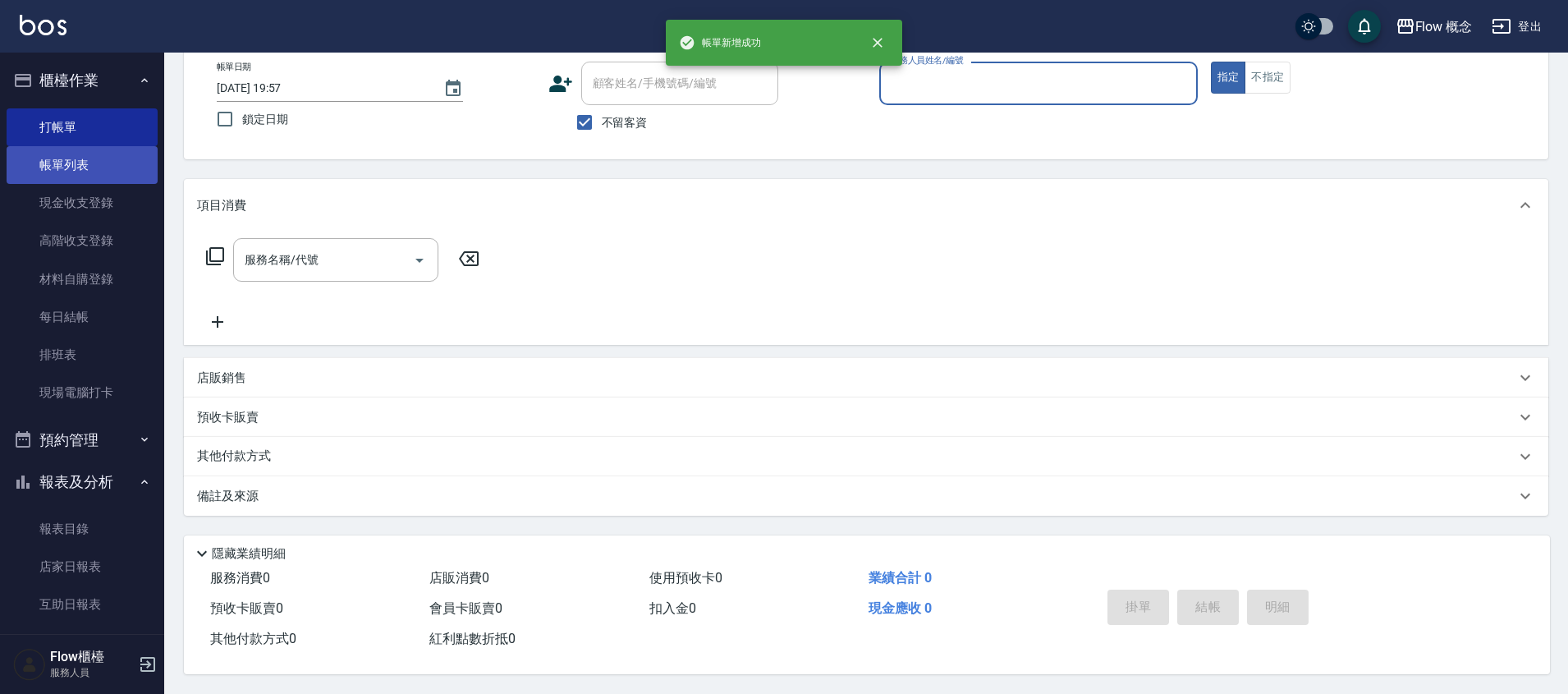
click at [95, 176] on link "帳單列表" at bounding box center [82, 165] width 151 height 38
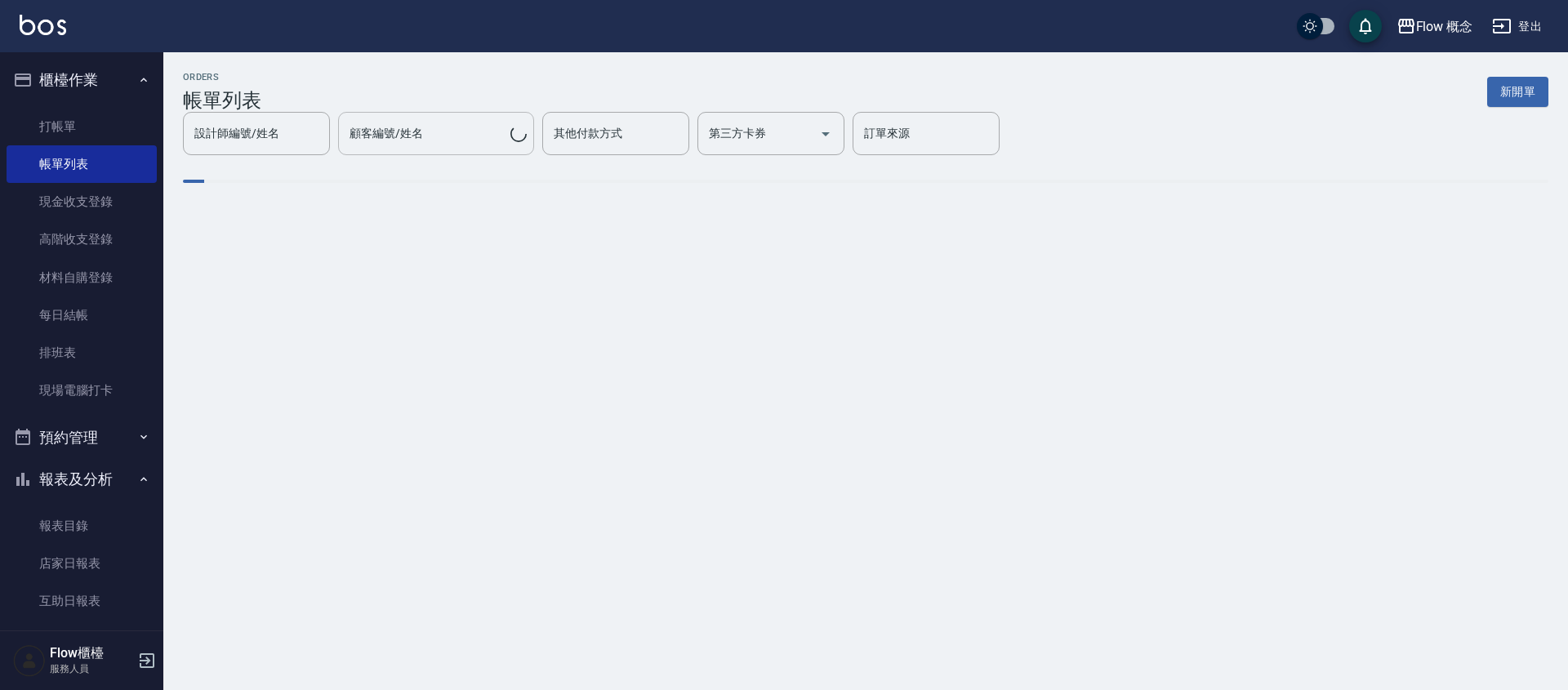
click at [446, 137] on input "顧客編號/姓名" at bounding box center [428, 134] width 165 height 29
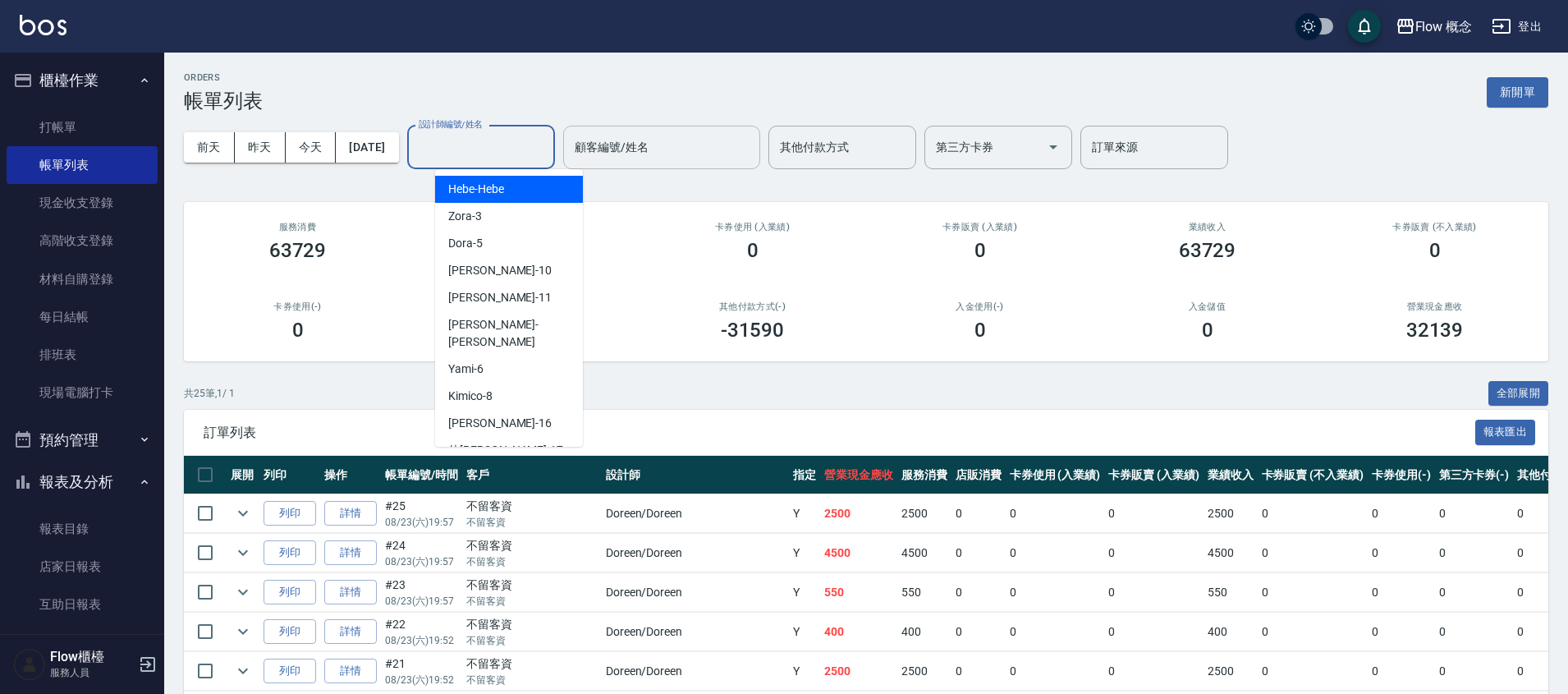
click at [448, 138] on div "設計師編號/姓名 設計師編號/姓名" at bounding box center [481, 147] width 147 height 43
click at [448, 138] on input "設計師編號/姓名" at bounding box center [481, 147] width 133 height 29
click at [470, 159] on input "設計師編號/姓名" at bounding box center [481, 147] width 133 height 29
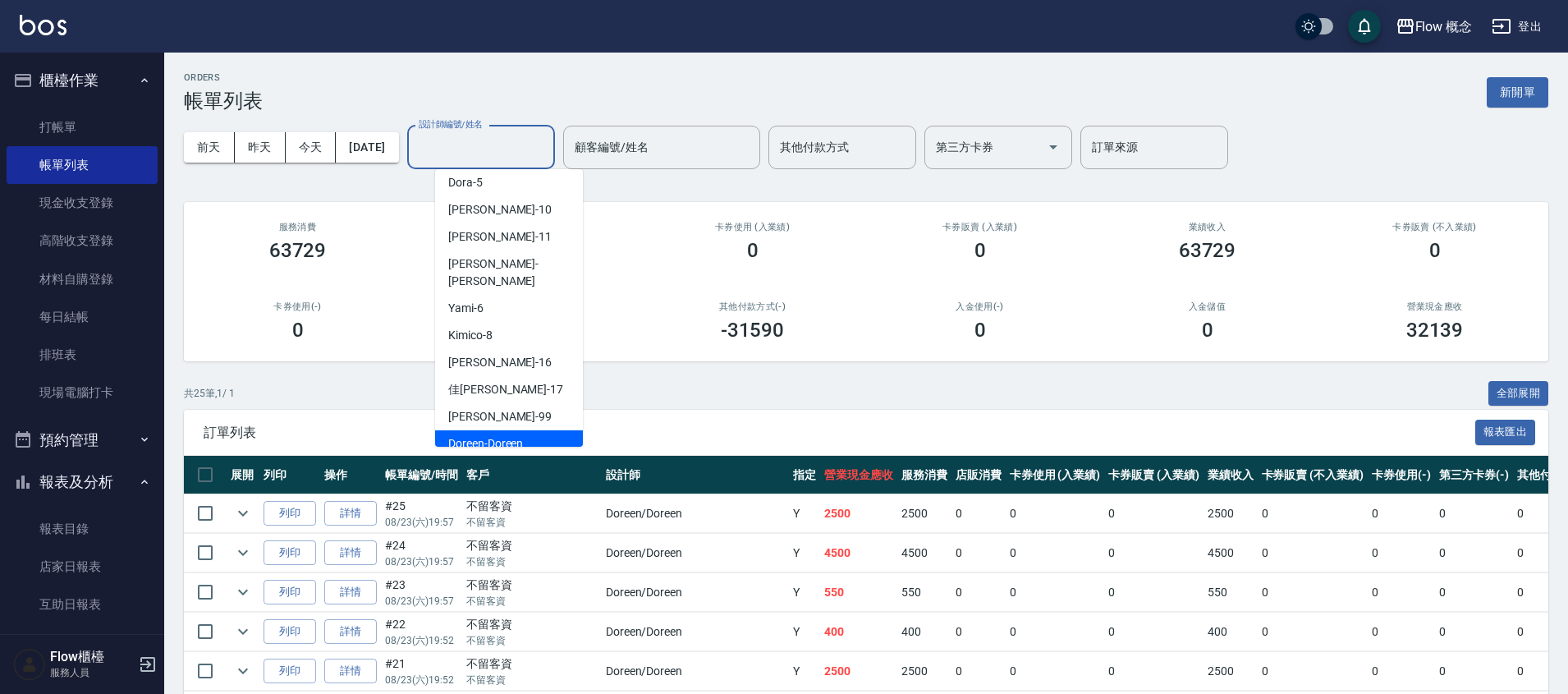
click at [518, 436] on span "Doreen -Doreen" at bounding box center [486, 444] width 75 height 17
type input "Doreen-Doreen"
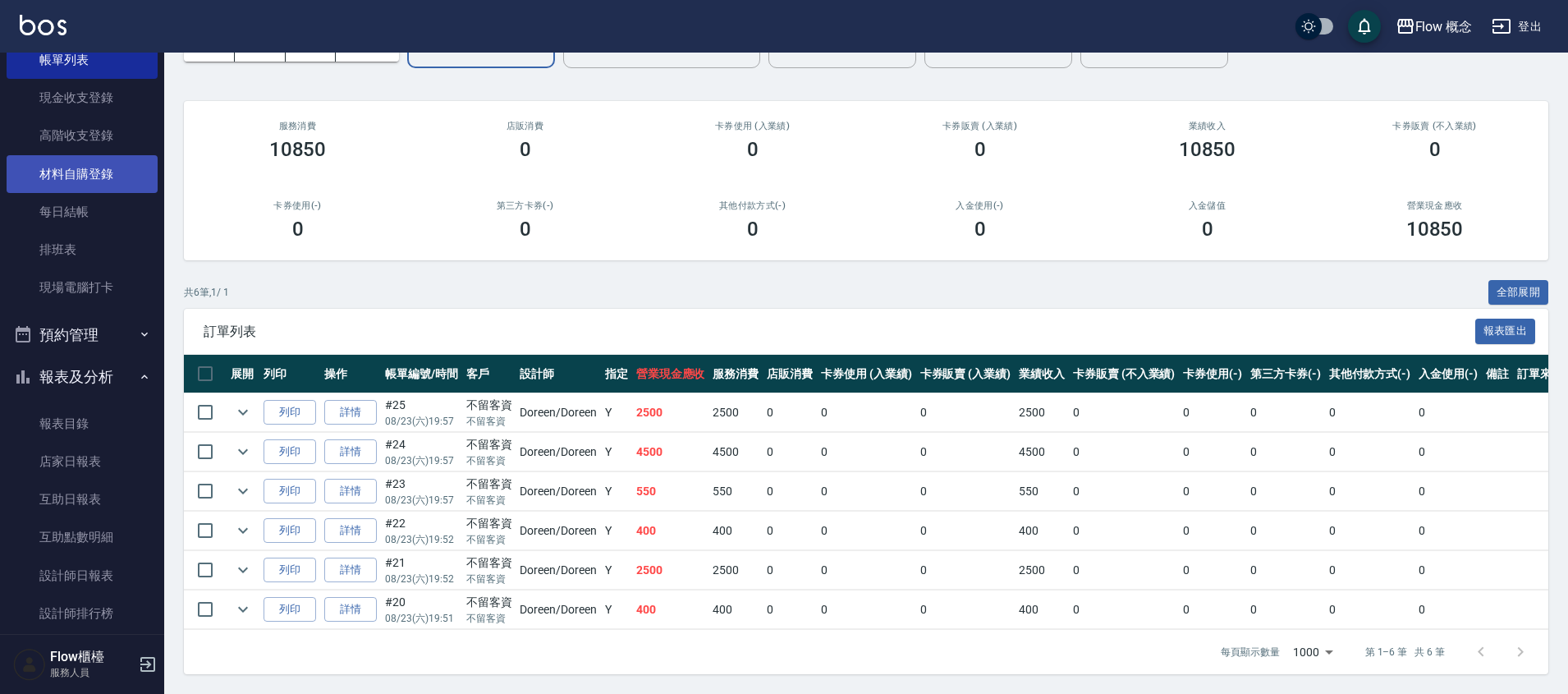
scroll to position [115, 0]
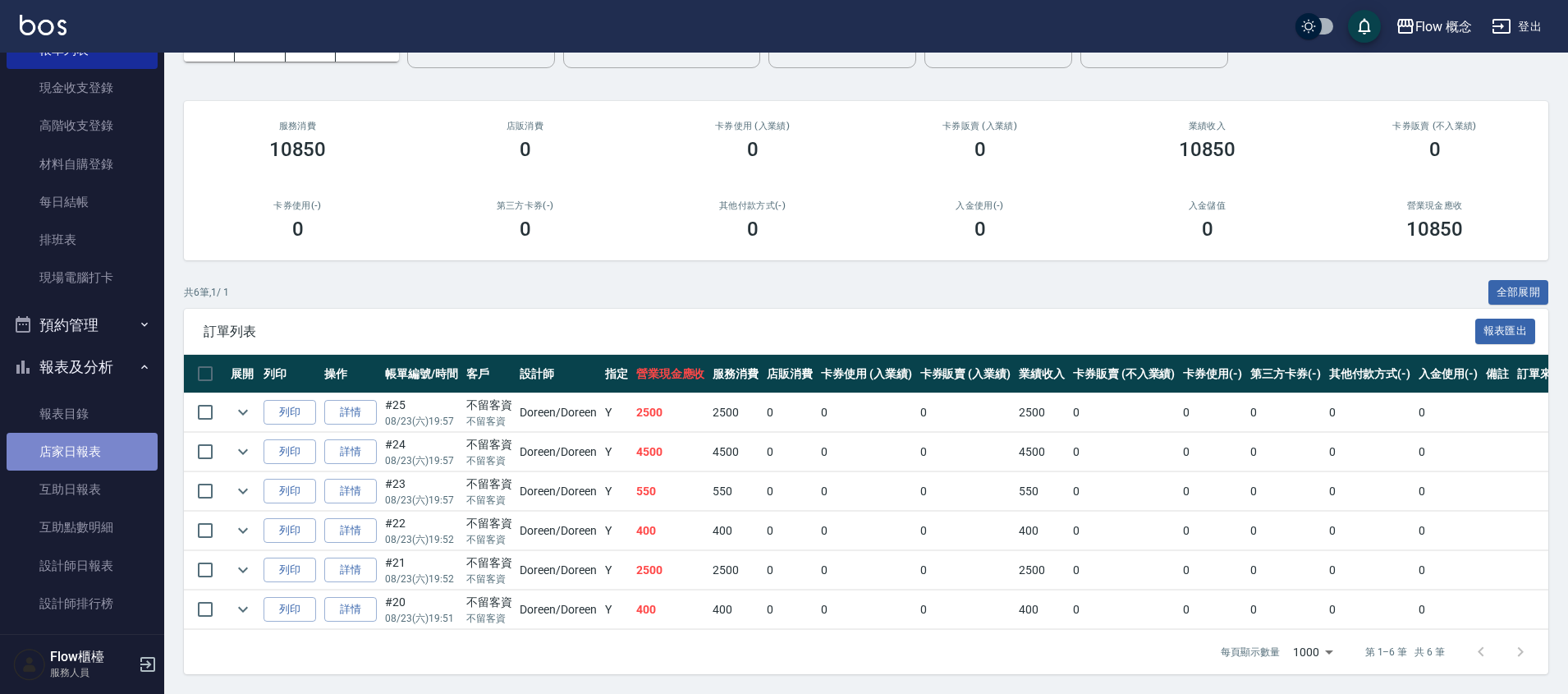
click at [99, 448] on link "店家日報表" at bounding box center [82, 452] width 151 height 38
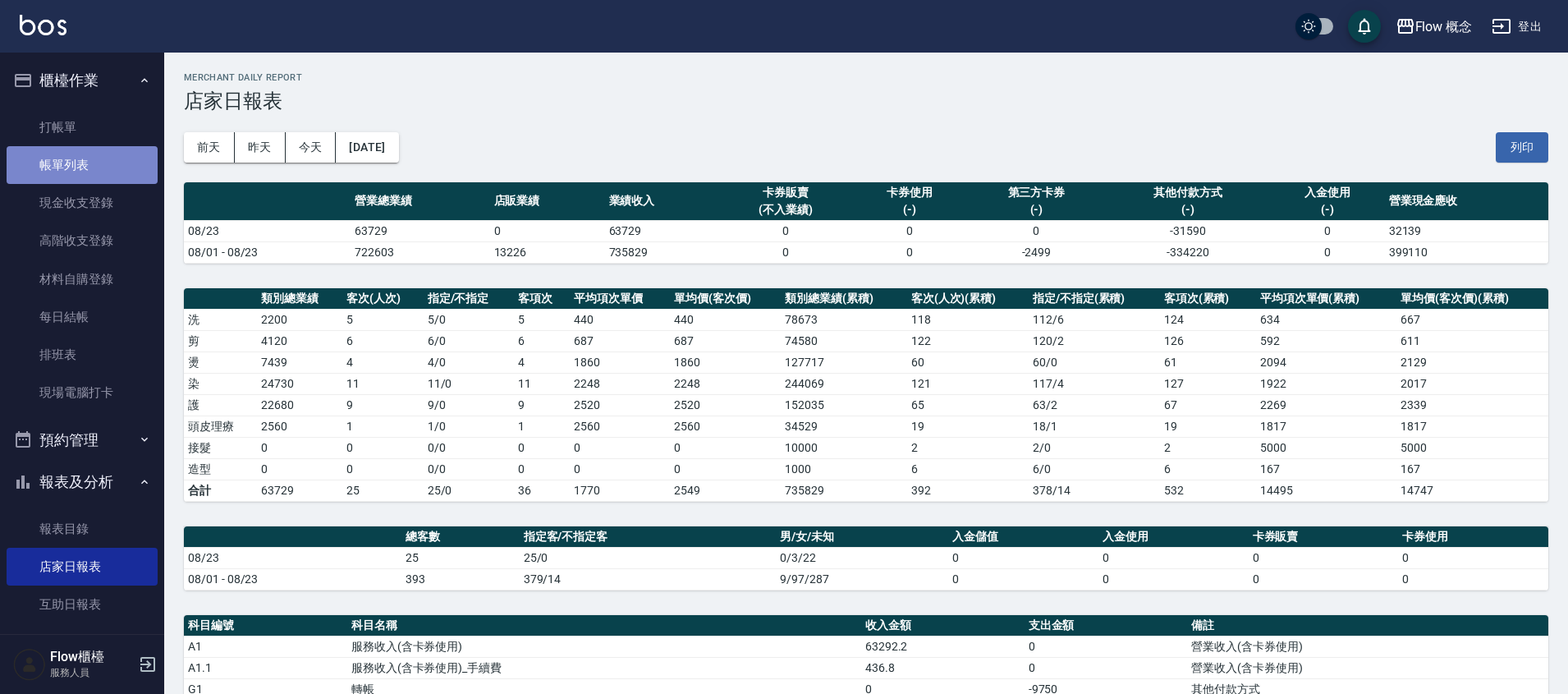
click at [119, 173] on link "帳單列表" at bounding box center [82, 165] width 151 height 38
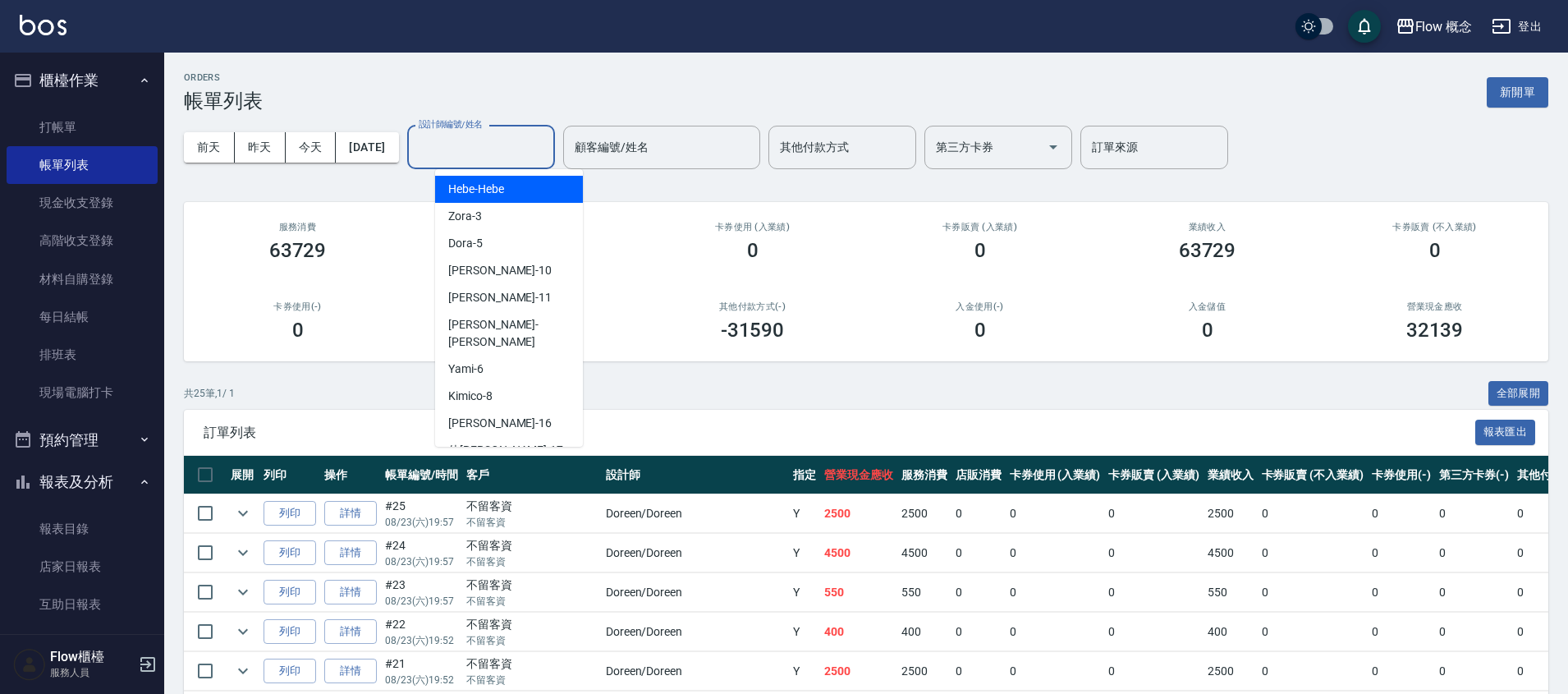
click at [481, 153] on input "設計師編號/姓名" at bounding box center [481, 147] width 133 height 29
click at [504, 269] on div "[PERSON_NAME] -10" at bounding box center [509, 271] width 147 height 27
type input "[PERSON_NAME]-10"
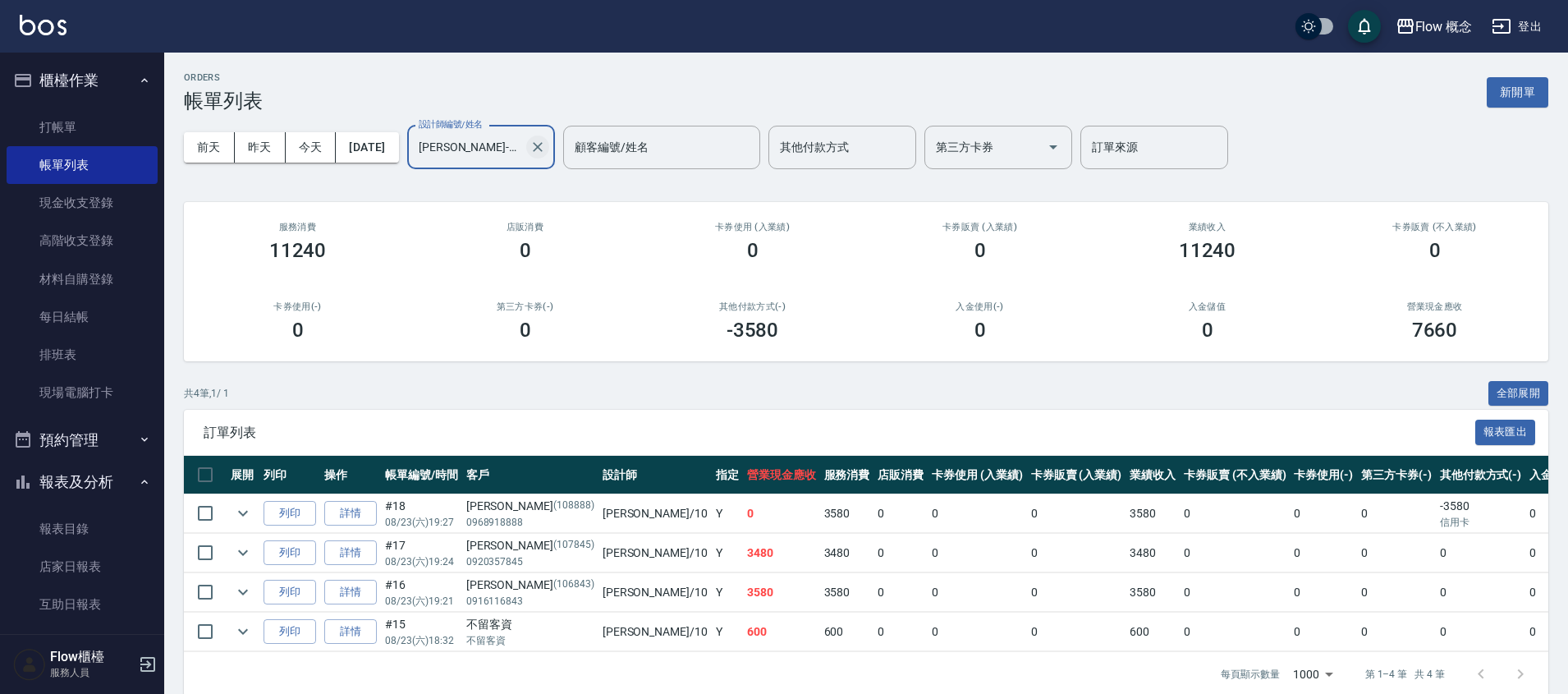
click at [546, 153] on icon "Clear" at bounding box center [537, 147] width 16 height 16
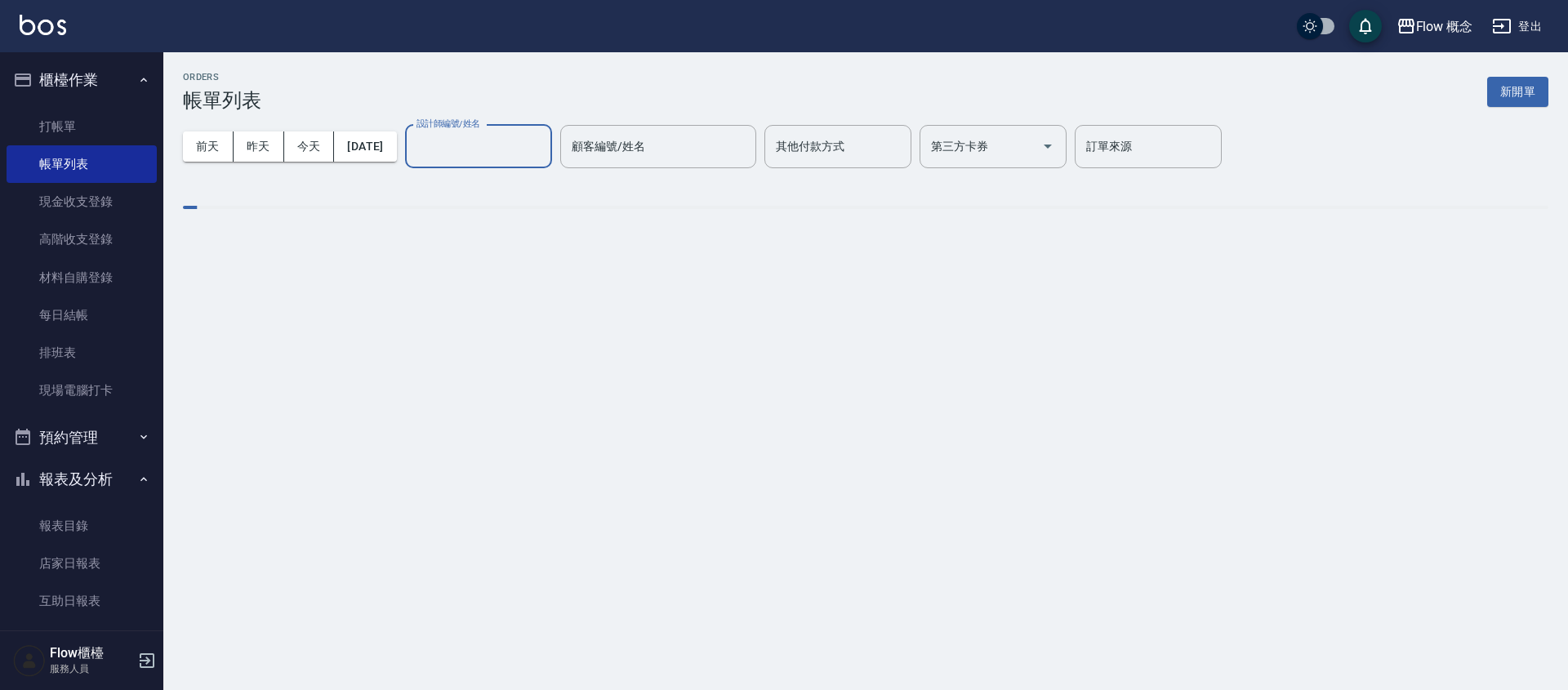
click at [507, 159] on input "設計師編號/姓名" at bounding box center [479, 147] width 132 height 29
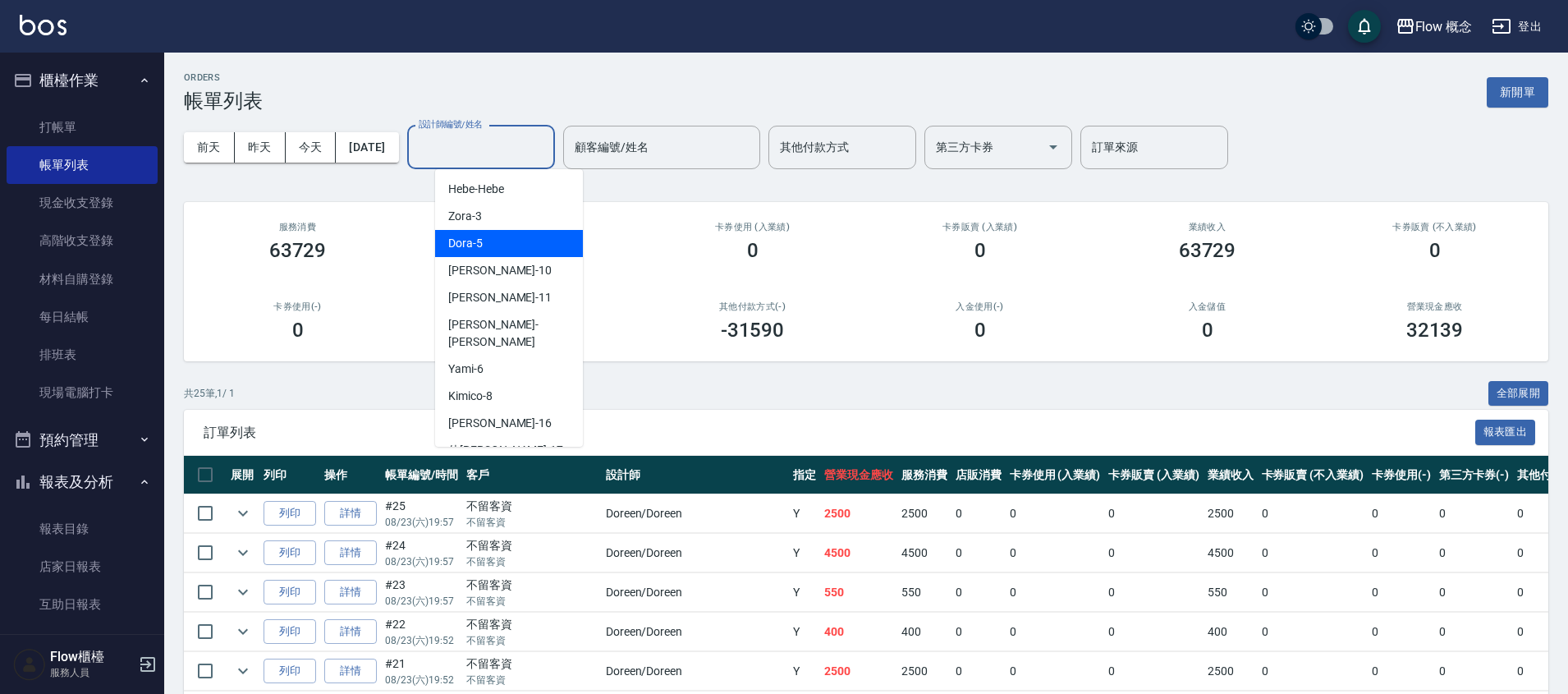
click at [501, 230] on div "Dora -5" at bounding box center [509, 244] width 147 height 27
type input "Dora-5"
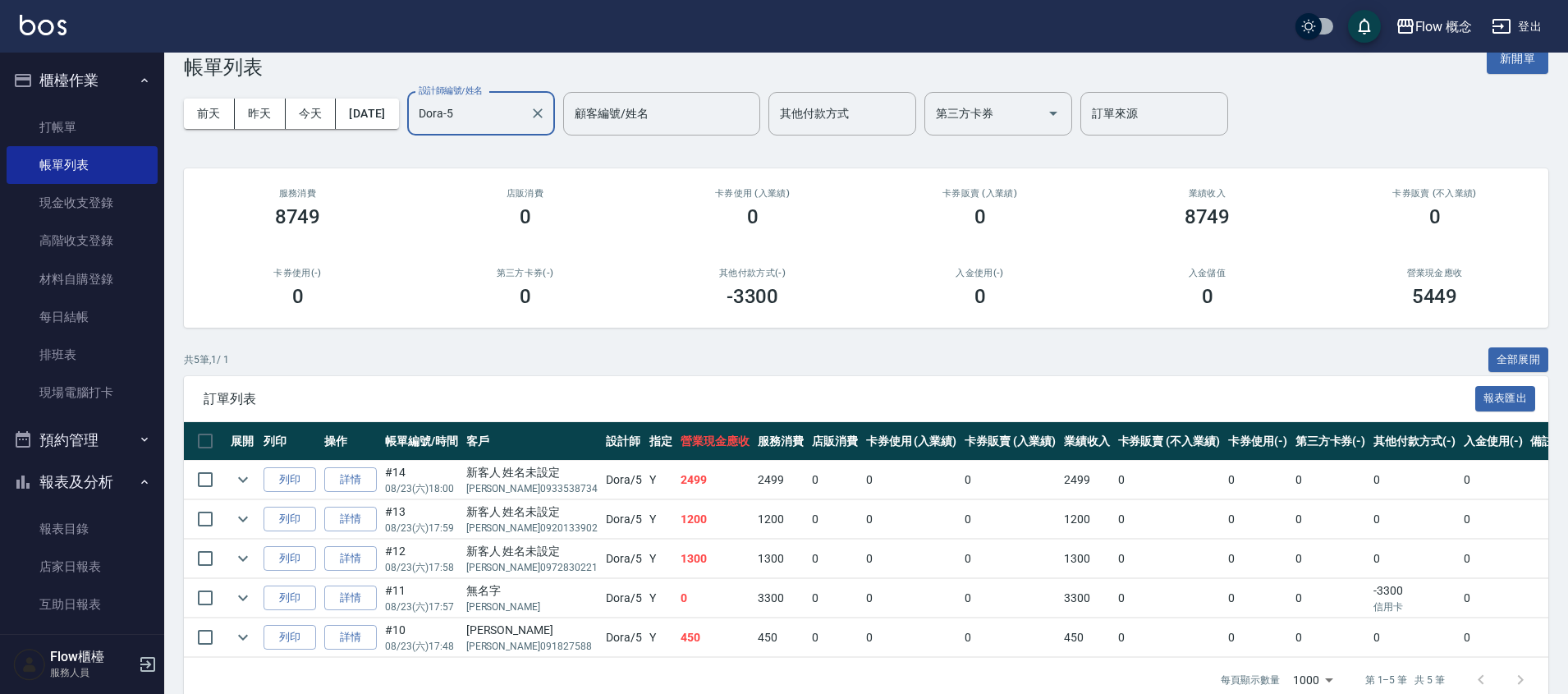
scroll to position [74, 0]
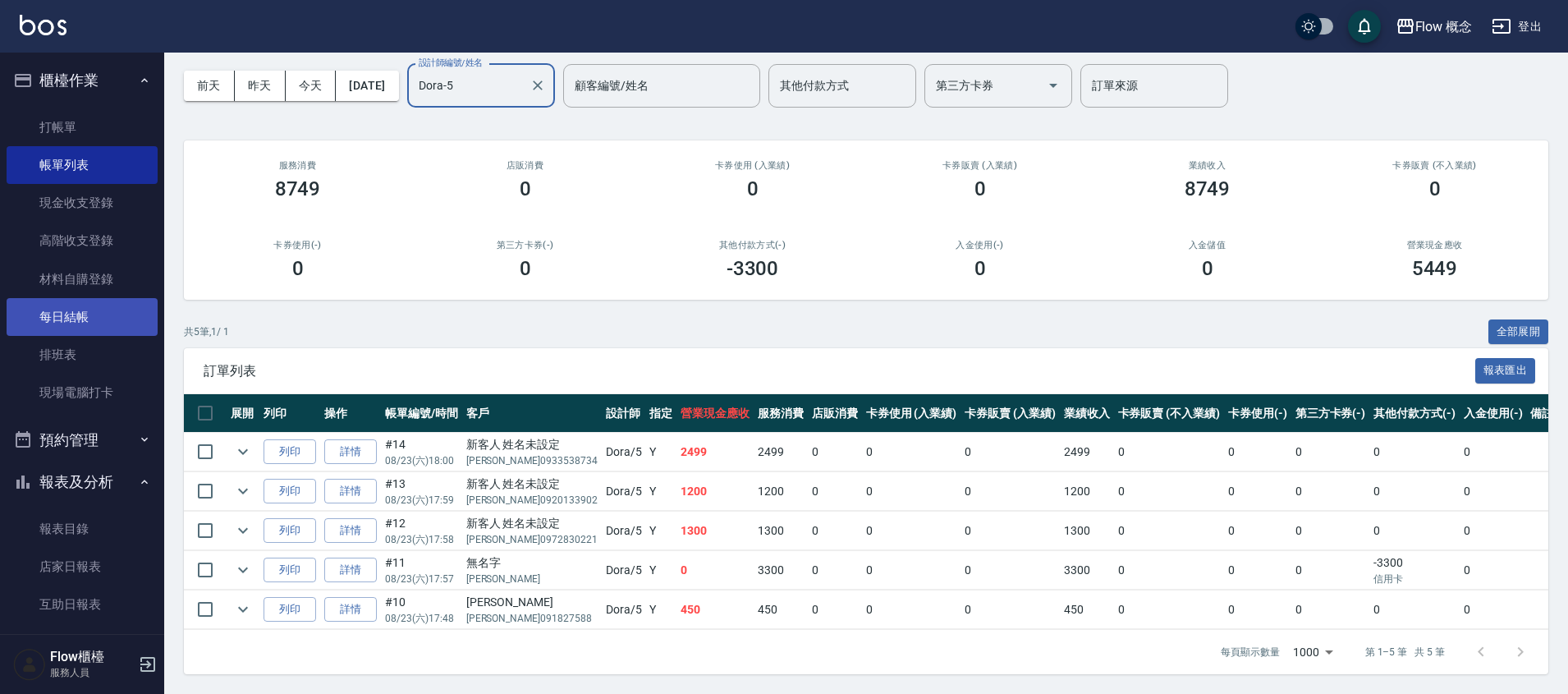
click at [104, 323] on link "每日結帳" at bounding box center [82, 317] width 151 height 38
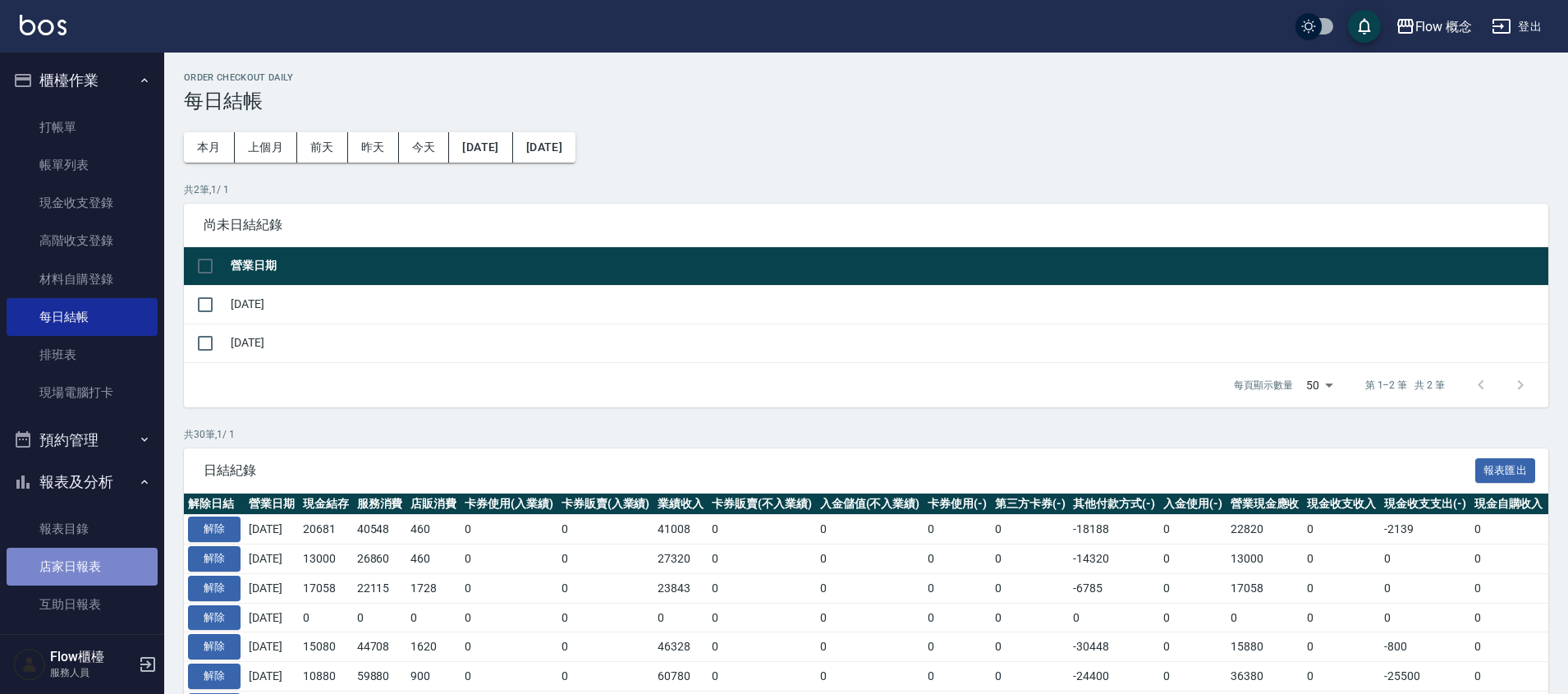
click at [113, 560] on link "店家日報表" at bounding box center [82, 567] width 151 height 38
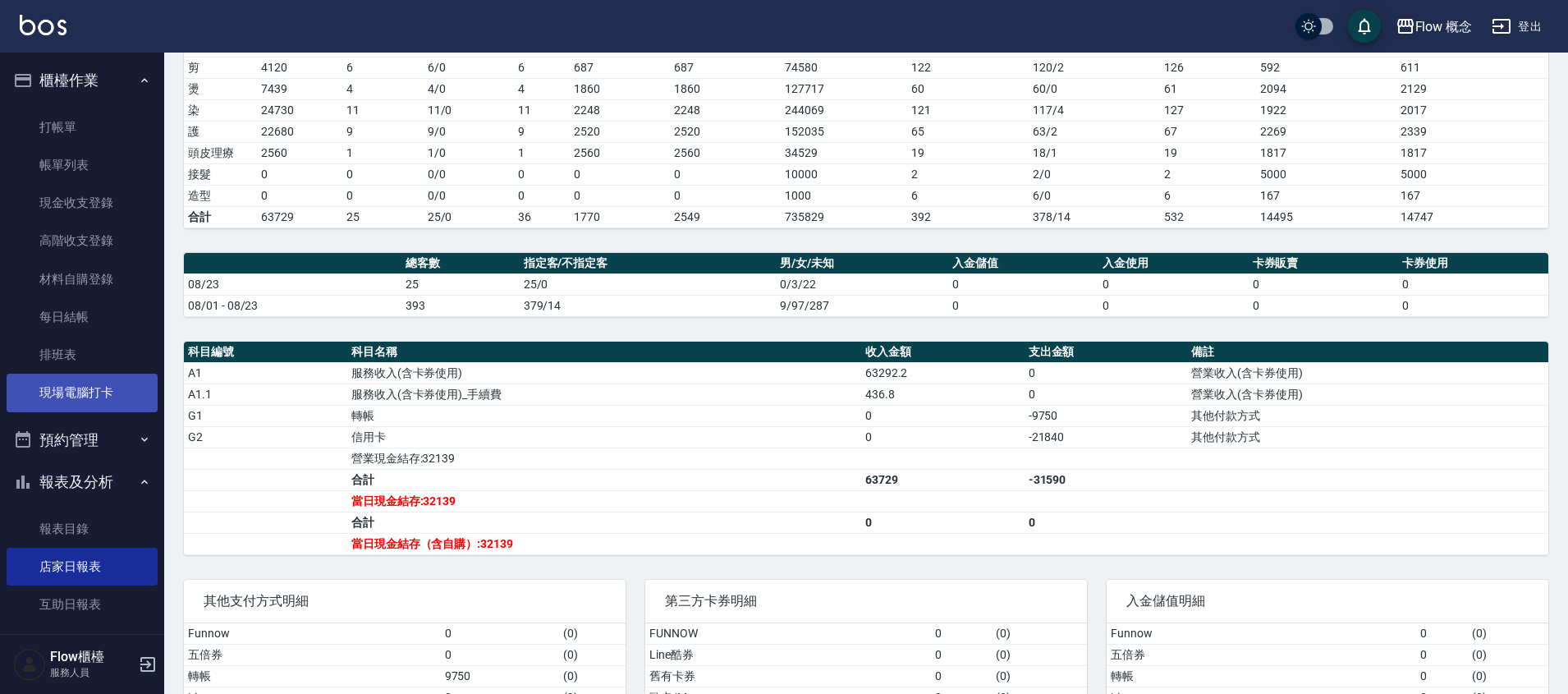
scroll to position [271, 0]
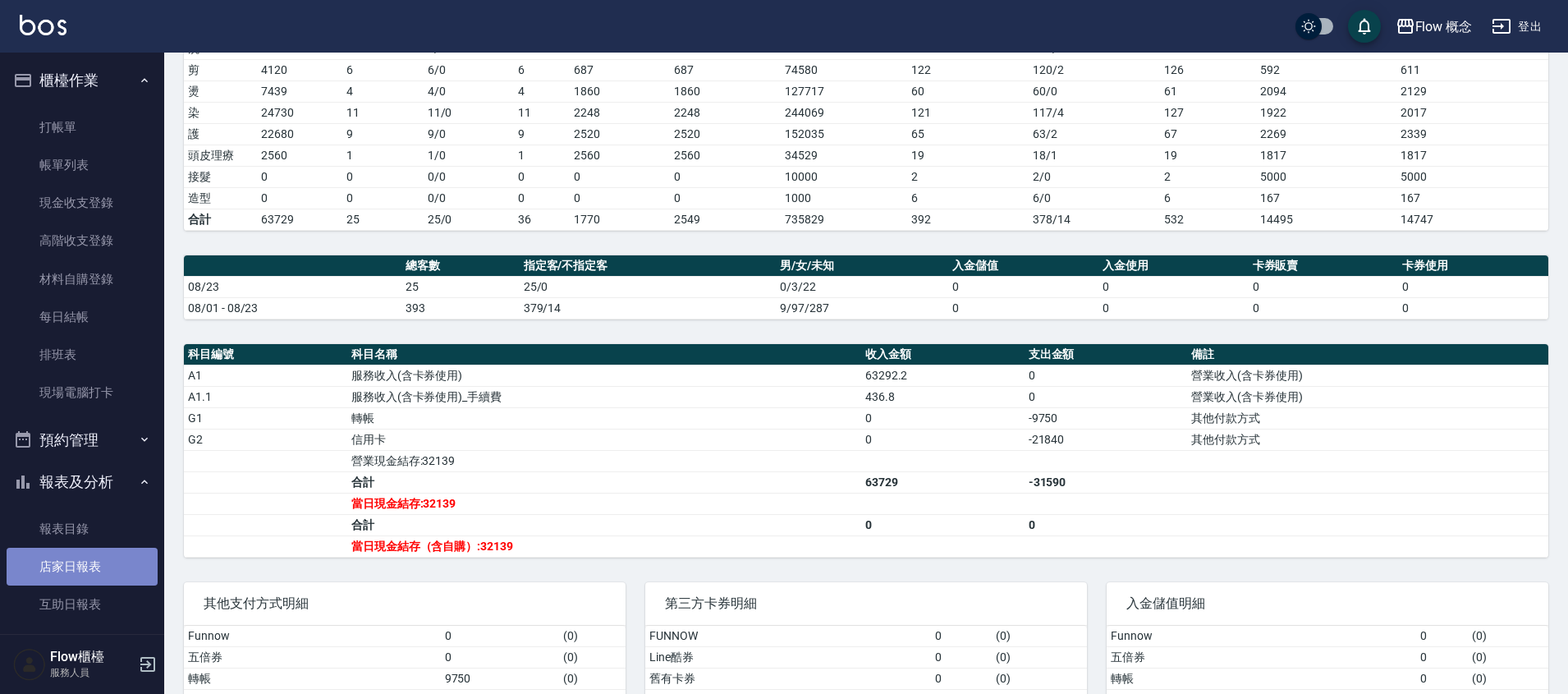
click at [89, 566] on link "店家日報表" at bounding box center [82, 567] width 151 height 38
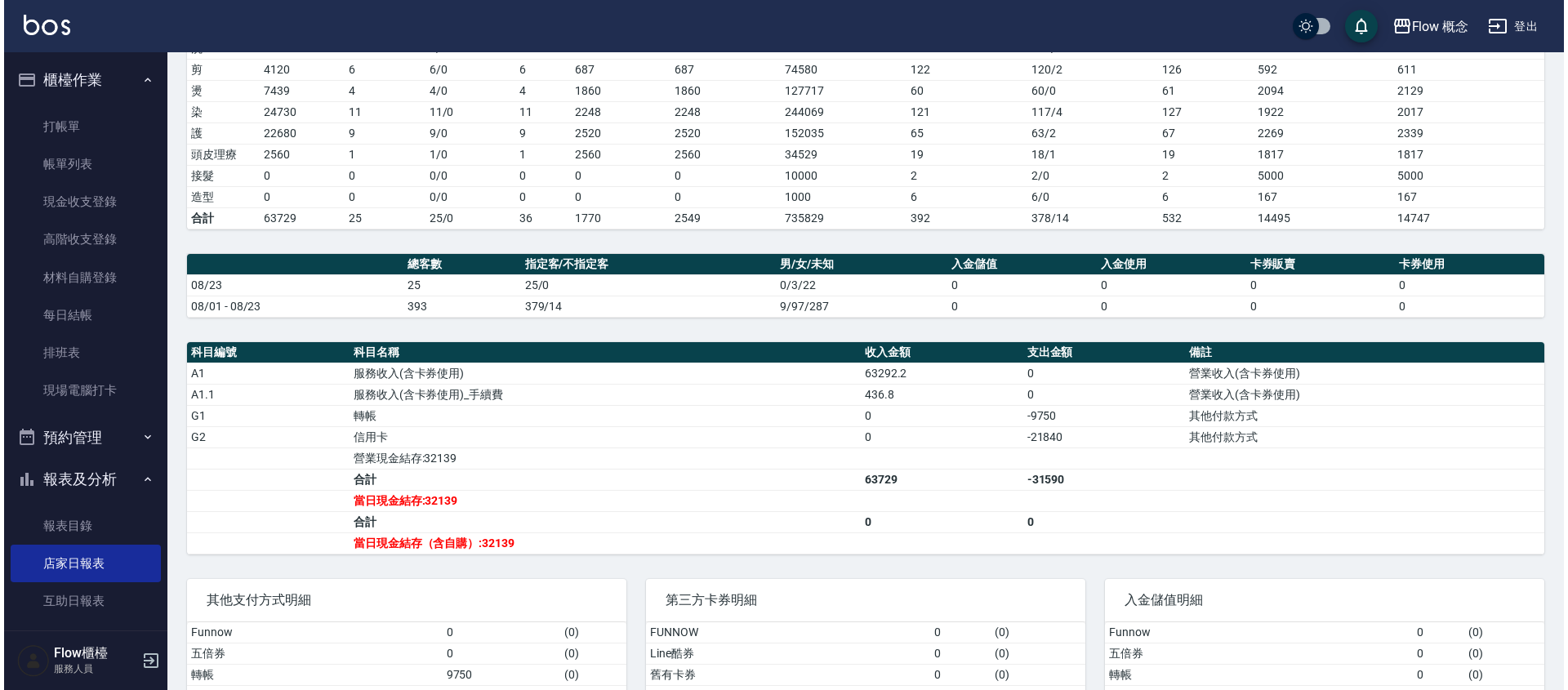
scroll to position [0, 0]
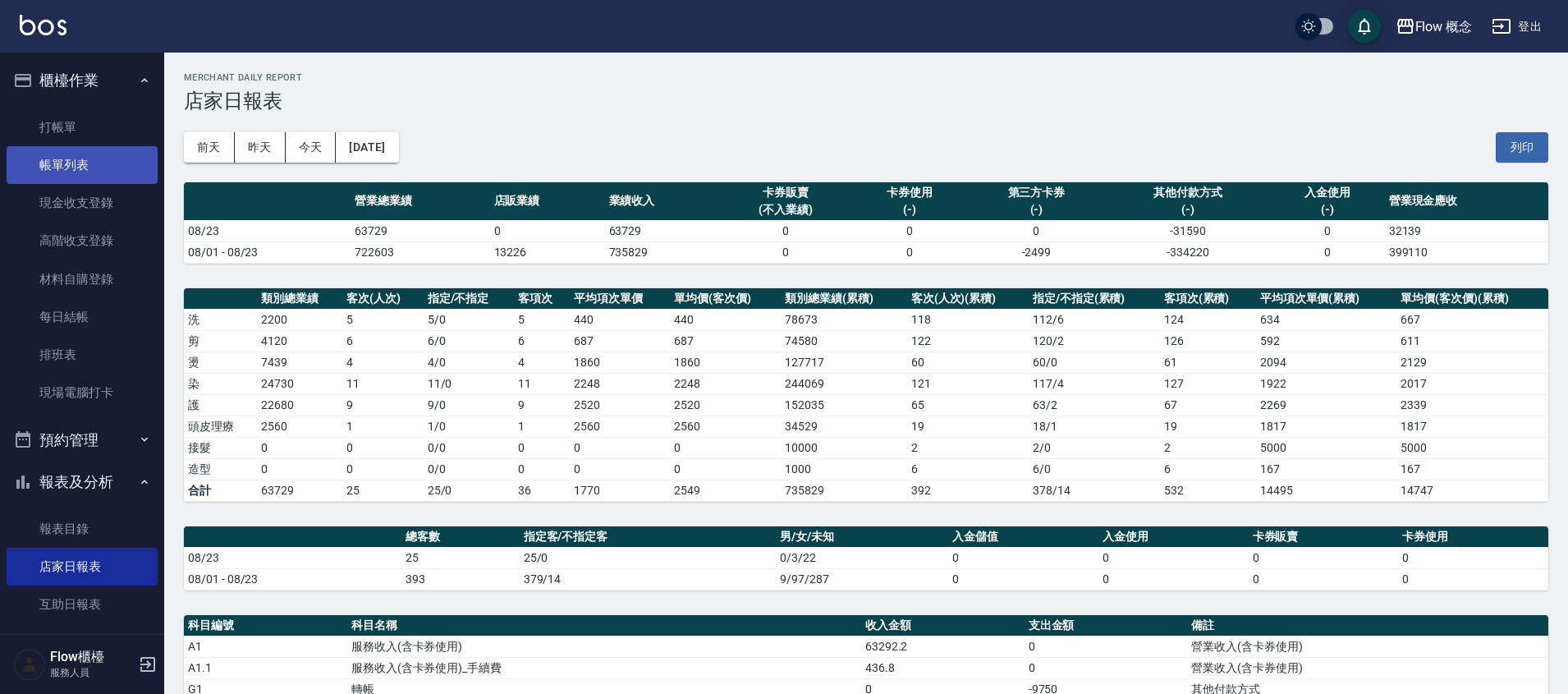
click at [116, 168] on link "帳單列表" at bounding box center [82, 165] width 151 height 38
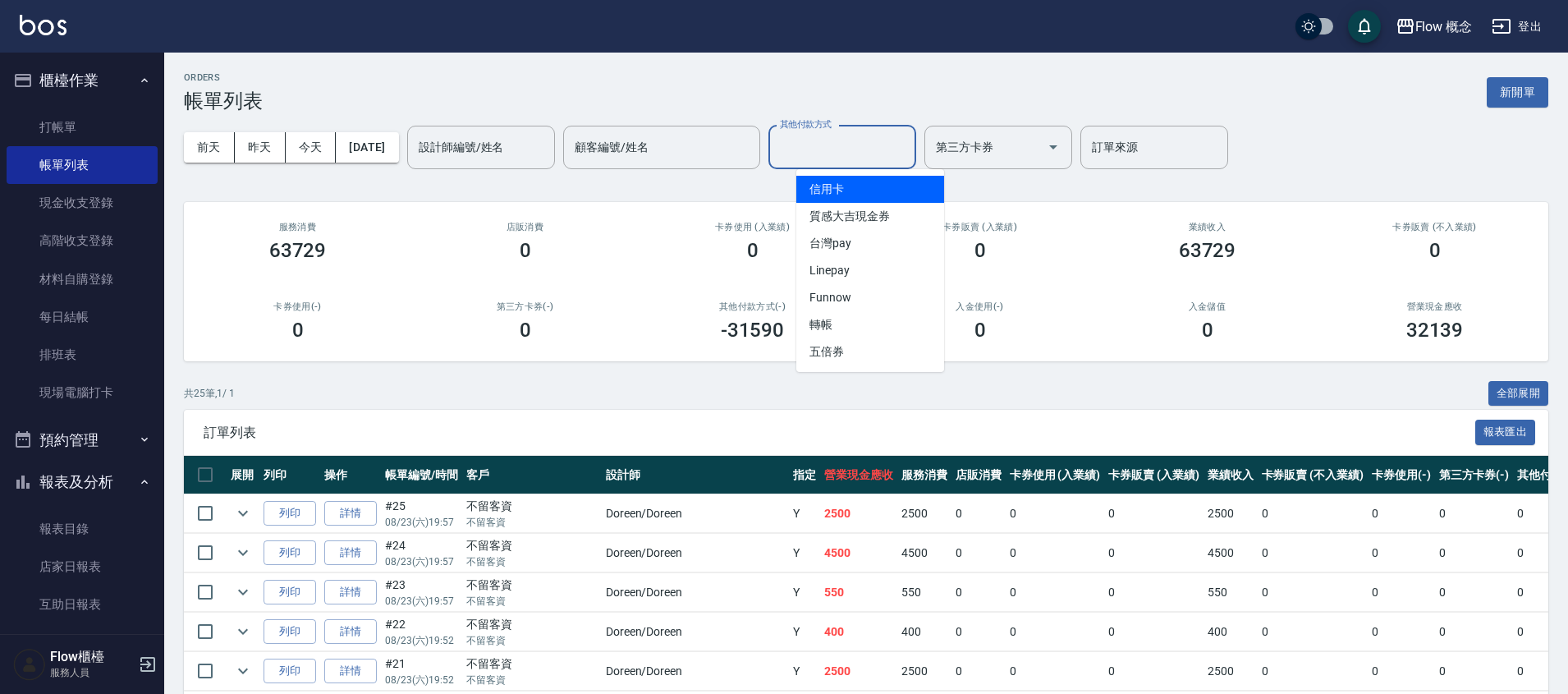
click at [855, 146] on input "其他付款方式" at bounding box center [842, 147] width 133 height 29
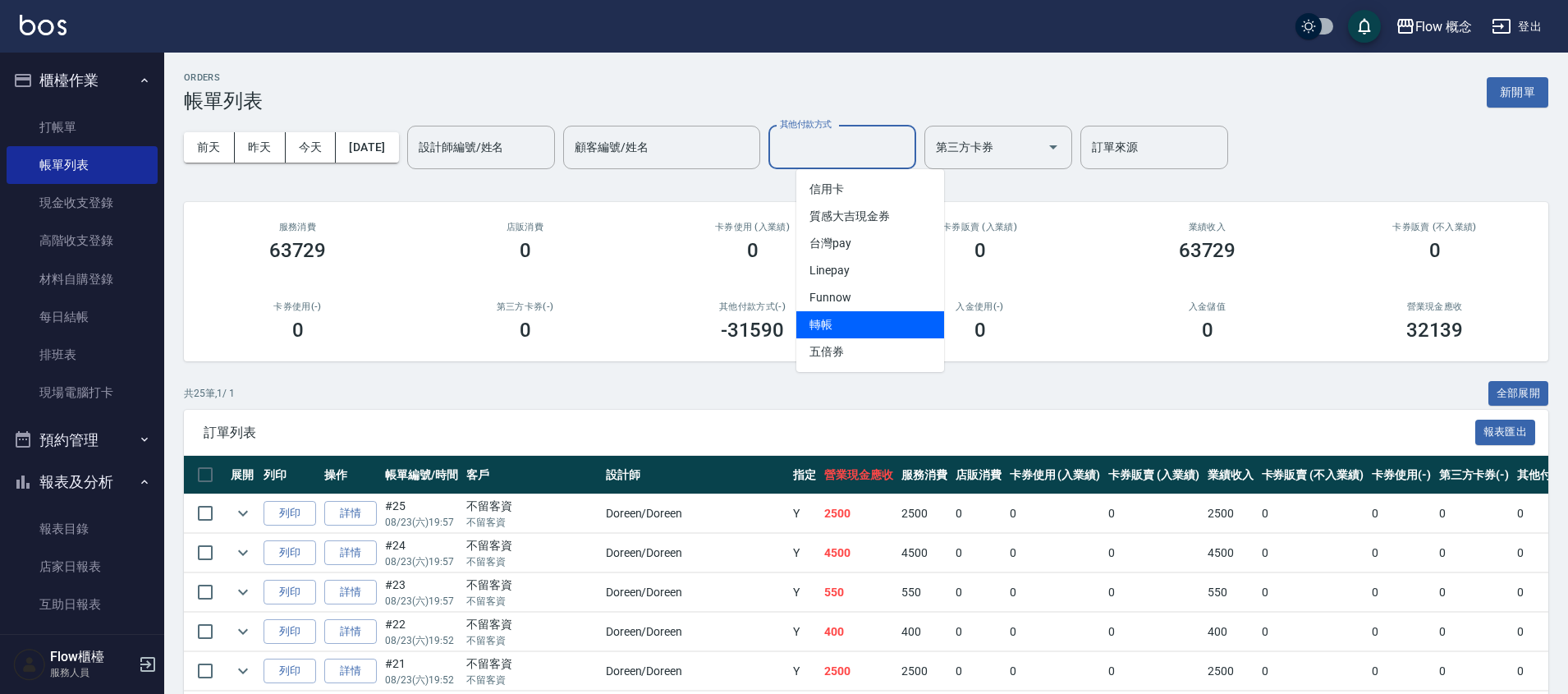
click at [844, 329] on span "轉帳" at bounding box center [869, 325] width 147 height 27
type input "轉帳"
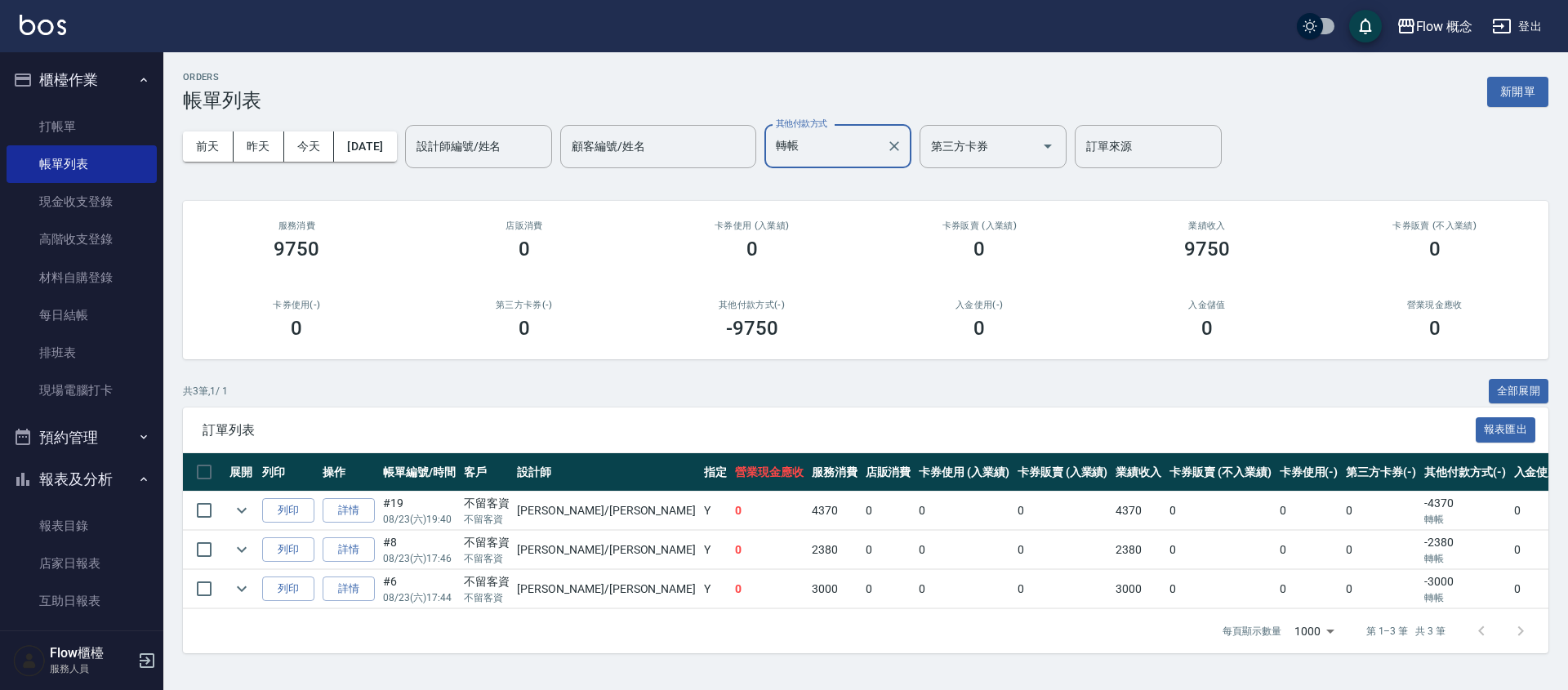
scroll to position [0, 11]
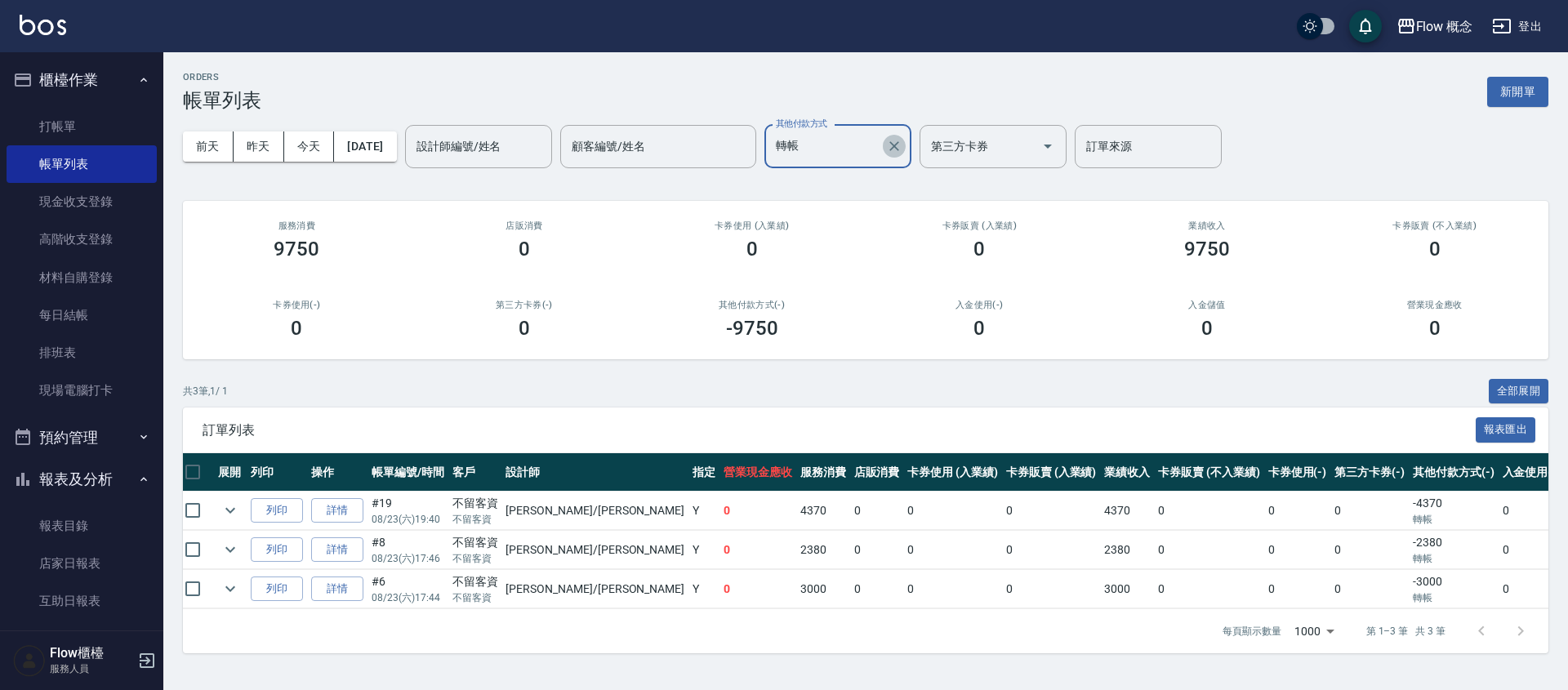
click at [903, 149] on icon "Clear" at bounding box center [893, 146] width 16 height 16
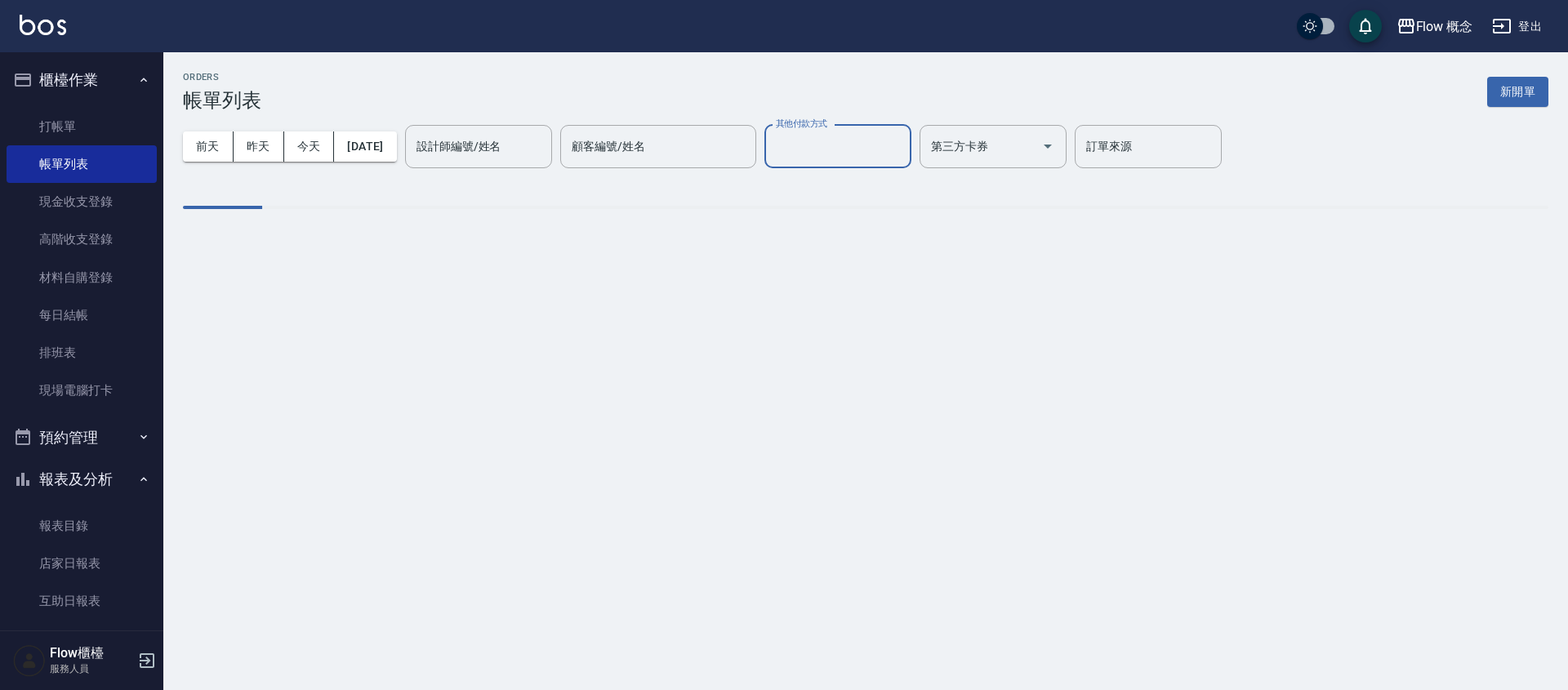
click at [874, 144] on input "其他付款方式" at bounding box center [837, 147] width 132 height 29
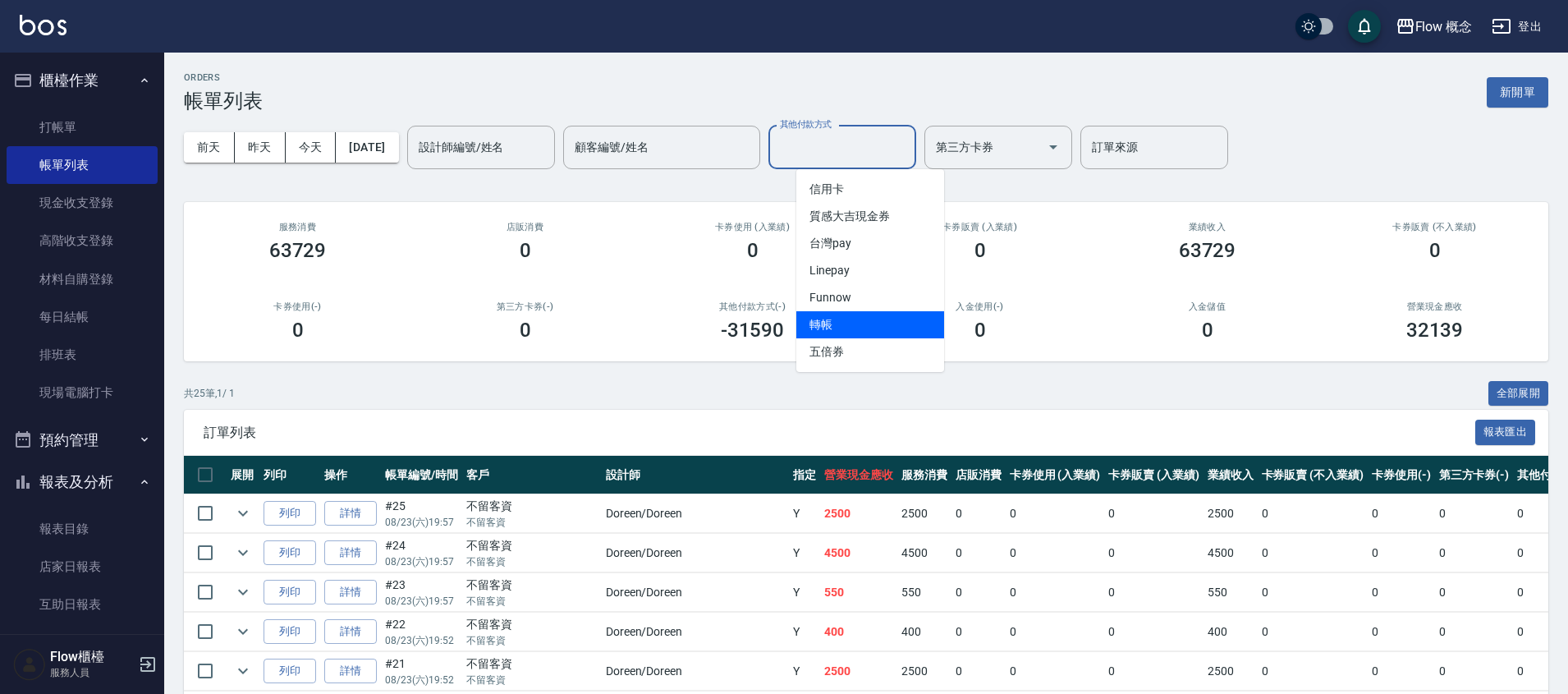
click at [858, 319] on span "轉帳" at bounding box center [869, 325] width 147 height 27
type input "轉帳"
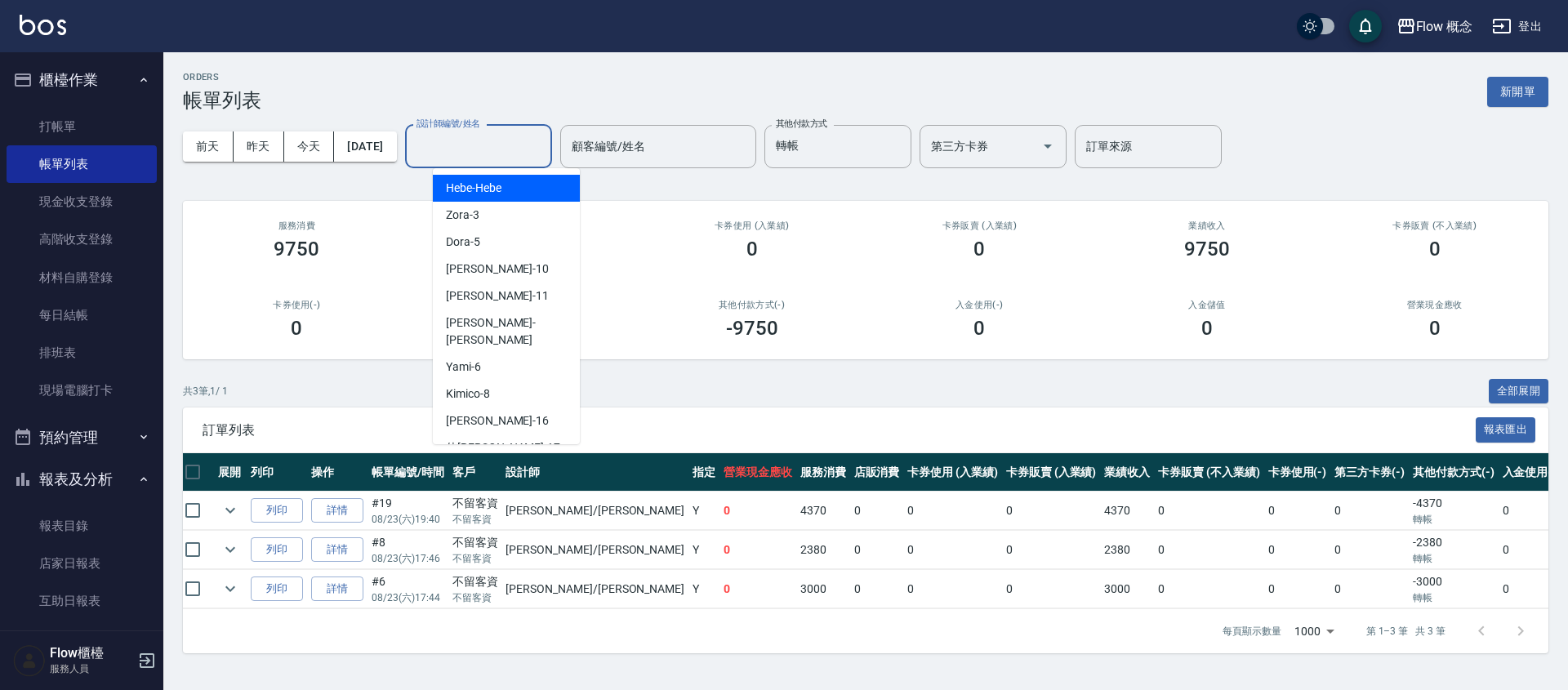
click at [502, 145] on input "設計師編號/姓名" at bounding box center [479, 147] width 132 height 29
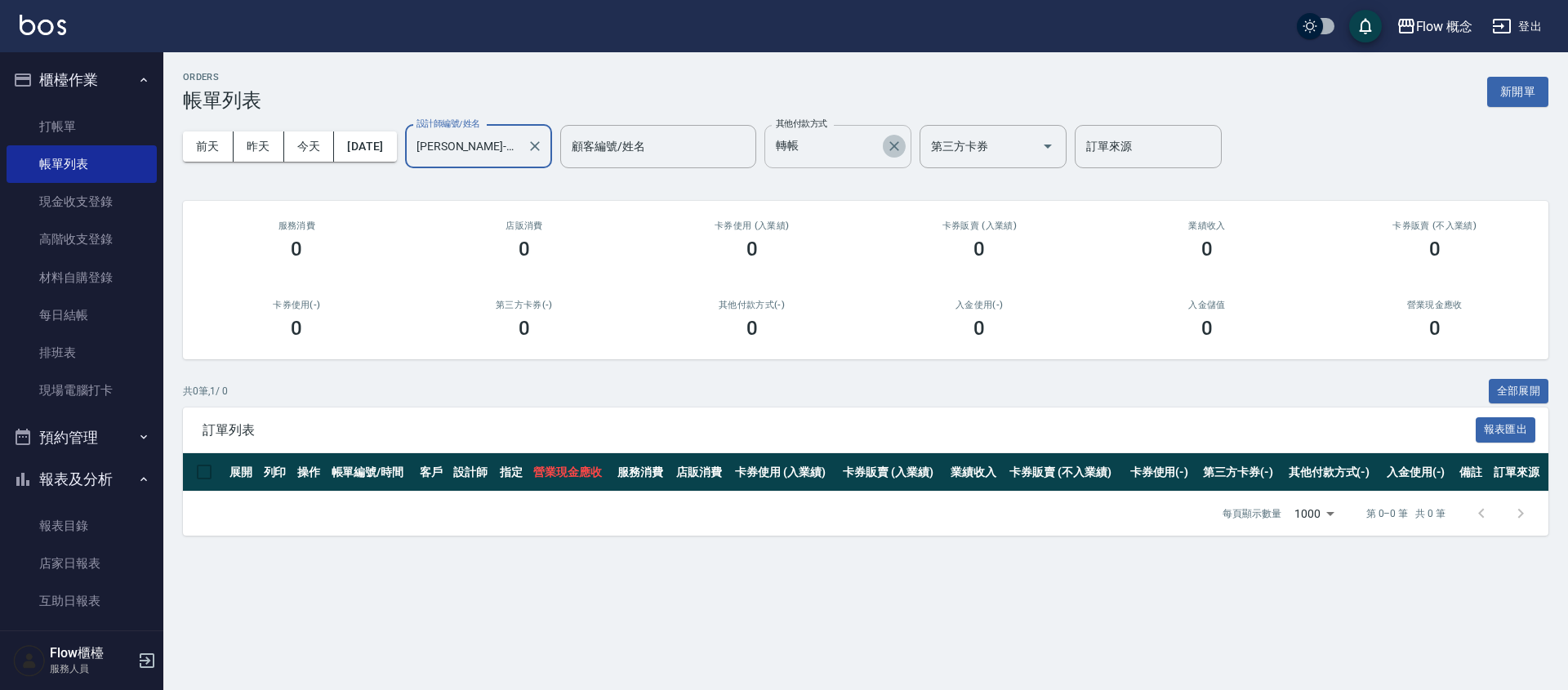
click at [903, 142] on icon "Clear" at bounding box center [893, 146] width 16 height 16
type input "[PERSON_NAME]-10"
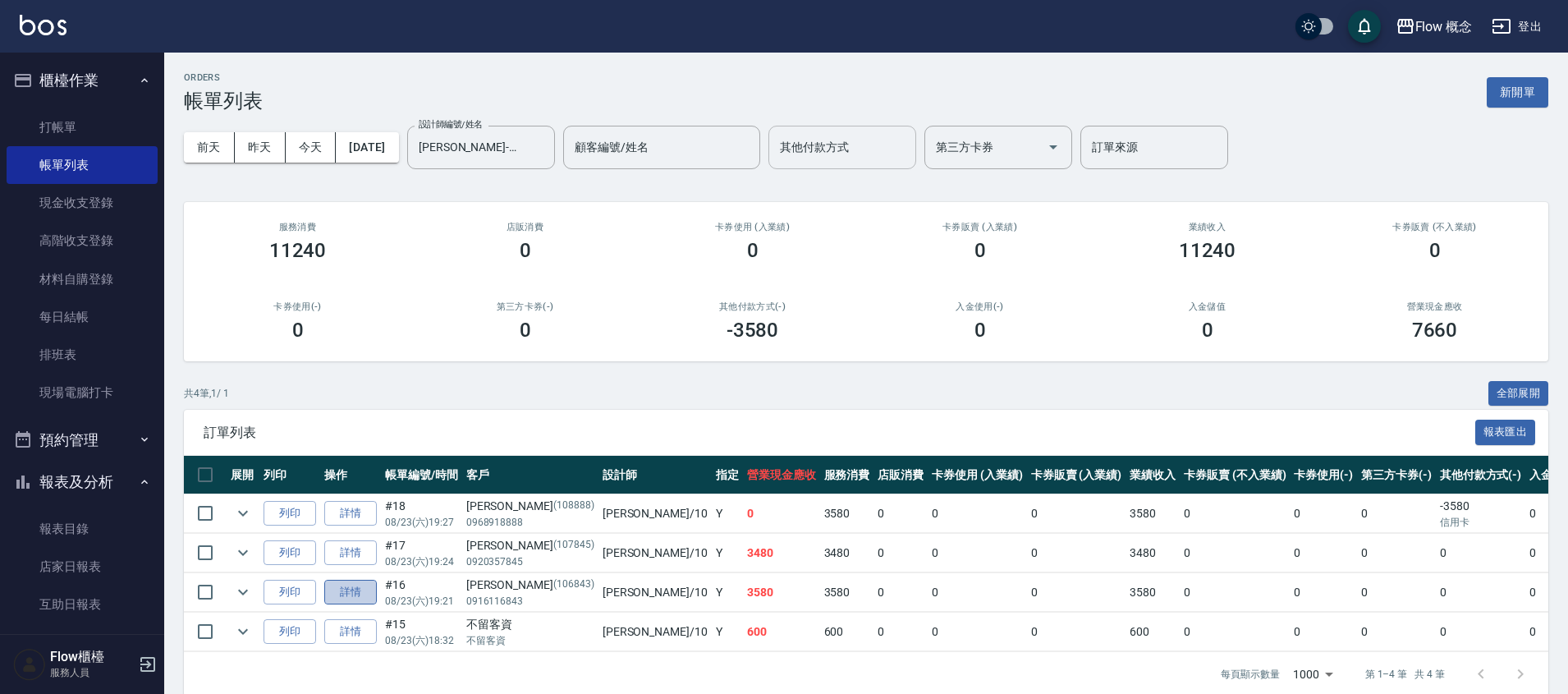
click at [343, 587] on link "詳情" at bounding box center [351, 593] width 53 height 26
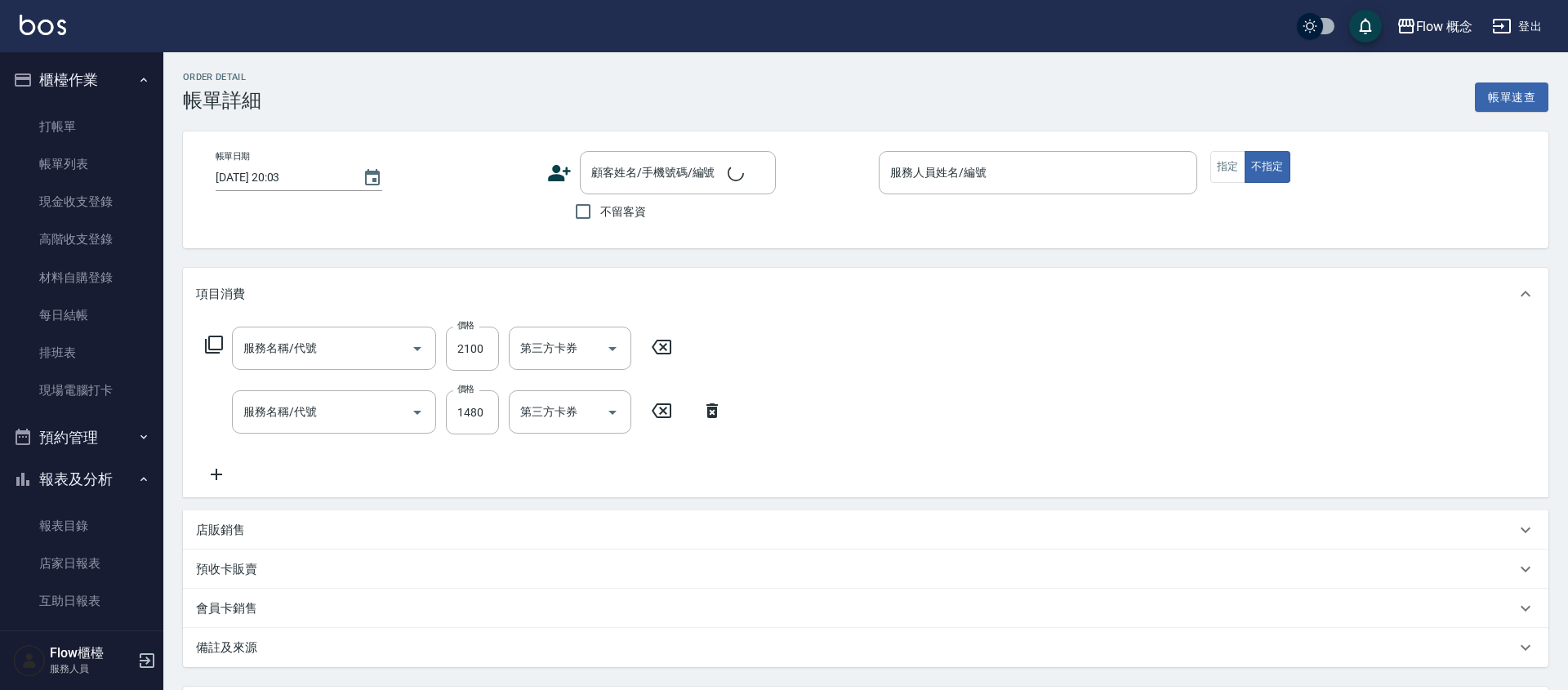
type input "[DATE] 19:21"
type input "[PERSON_NAME]-10"
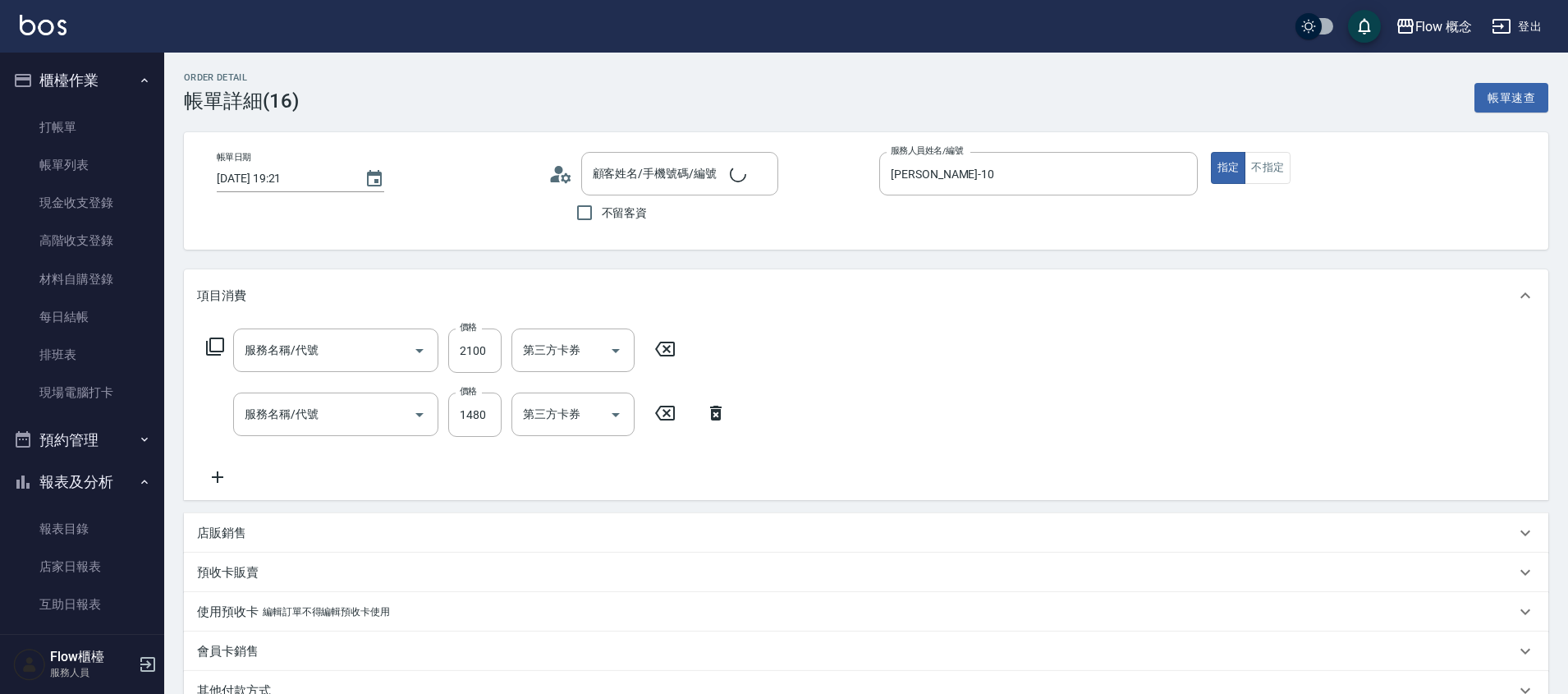
type input "黑曜光感護髮(504)"
type input "縮毛矯正 (302)"
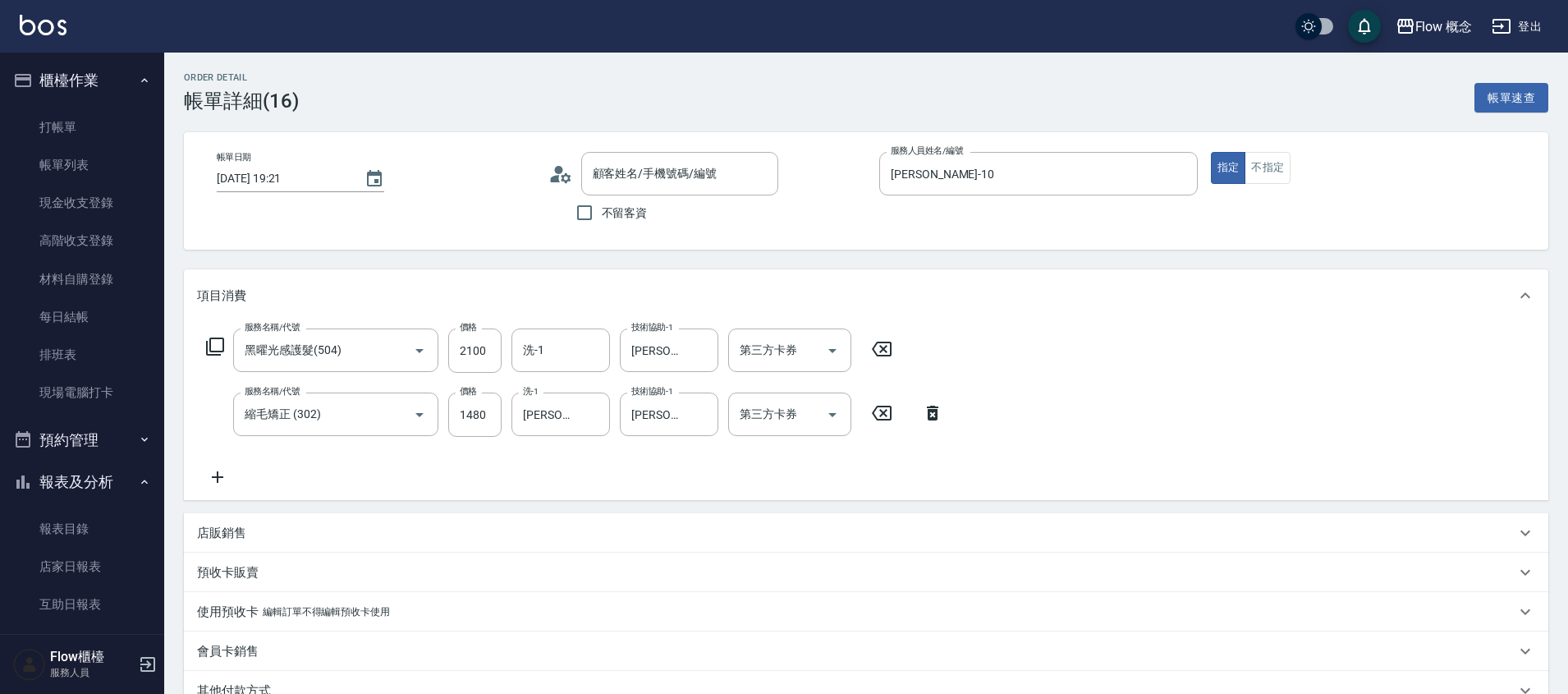
type input "[PERSON_NAME]/0916116843/106843"
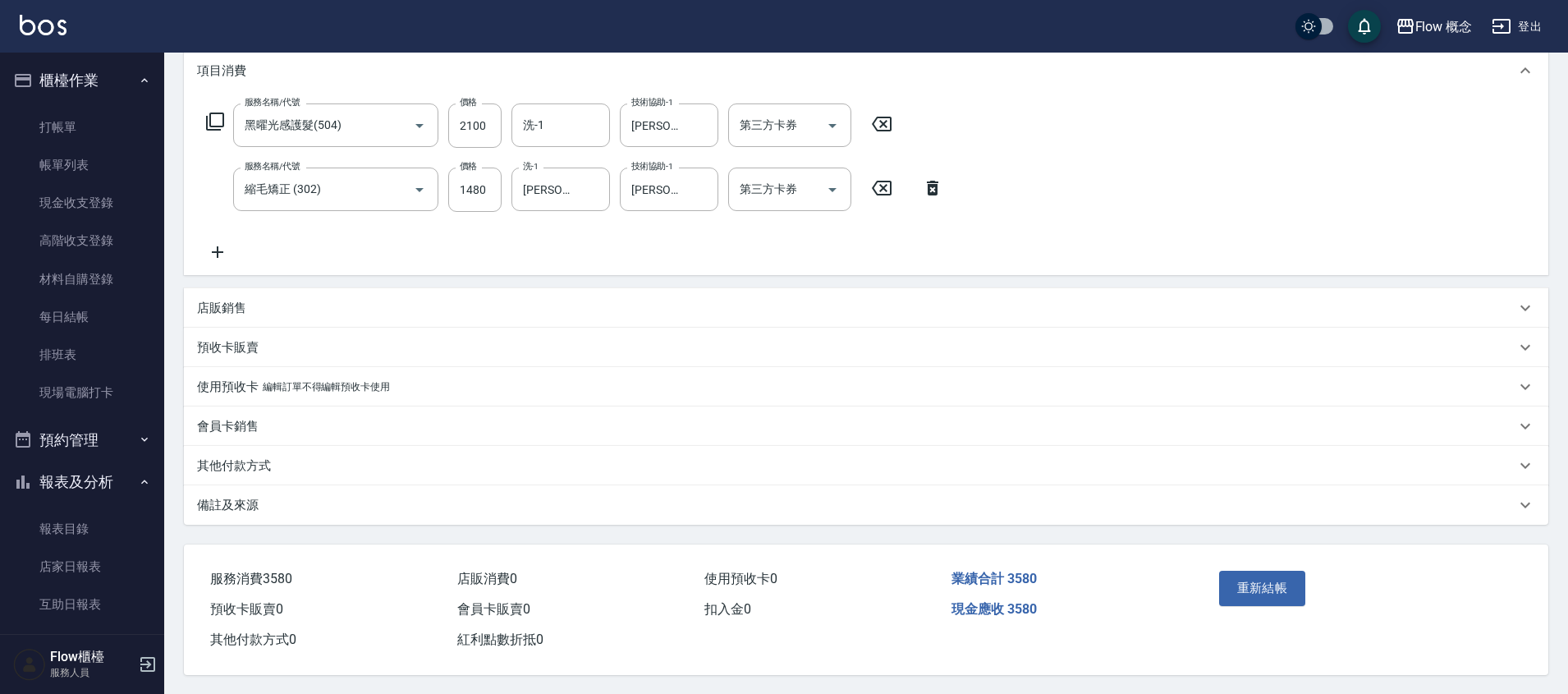
scroll to position [234, 0]
click at [242, 457] on p "其他付款方式" at bounding box center [233, 466] width 74 height 17
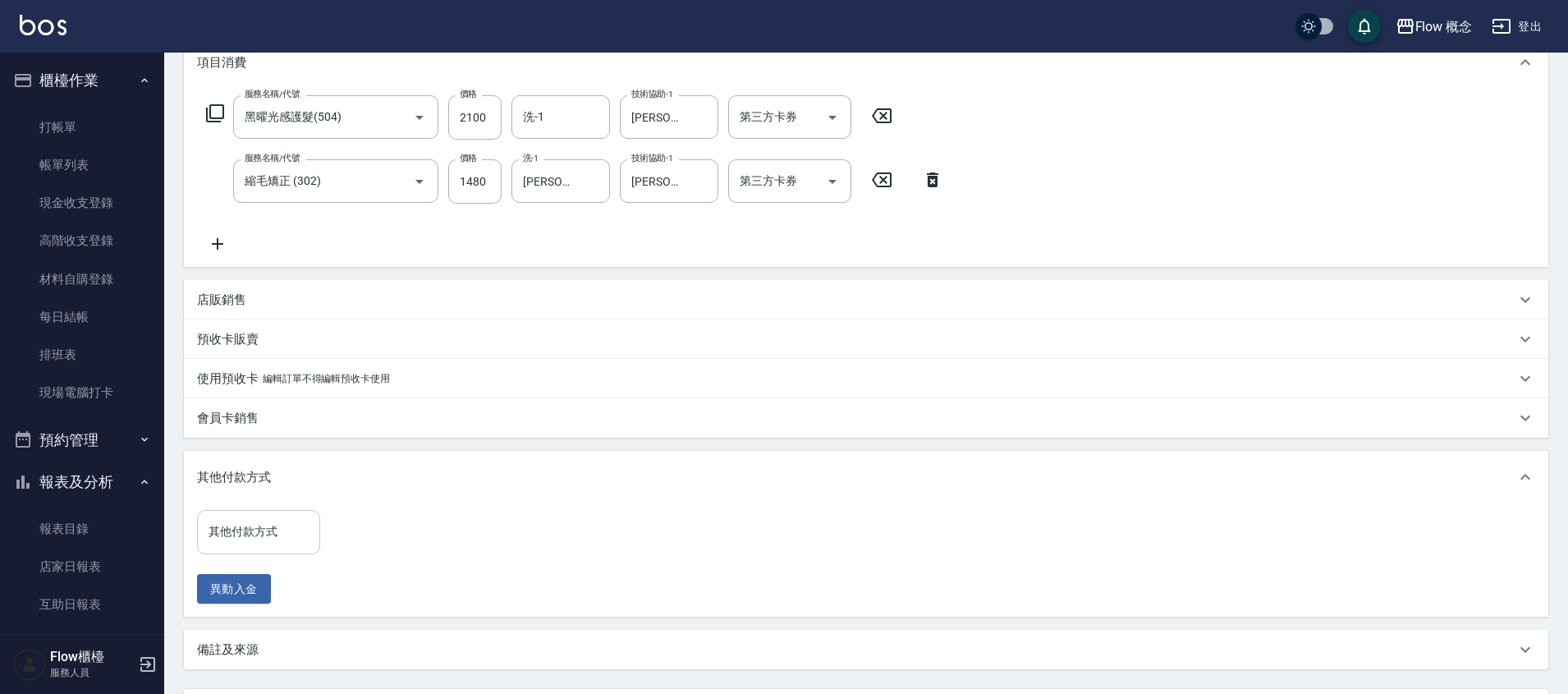
click at [251, 534] on input "其他付款方式" at bounding box center [258, 532] width 108 height 29
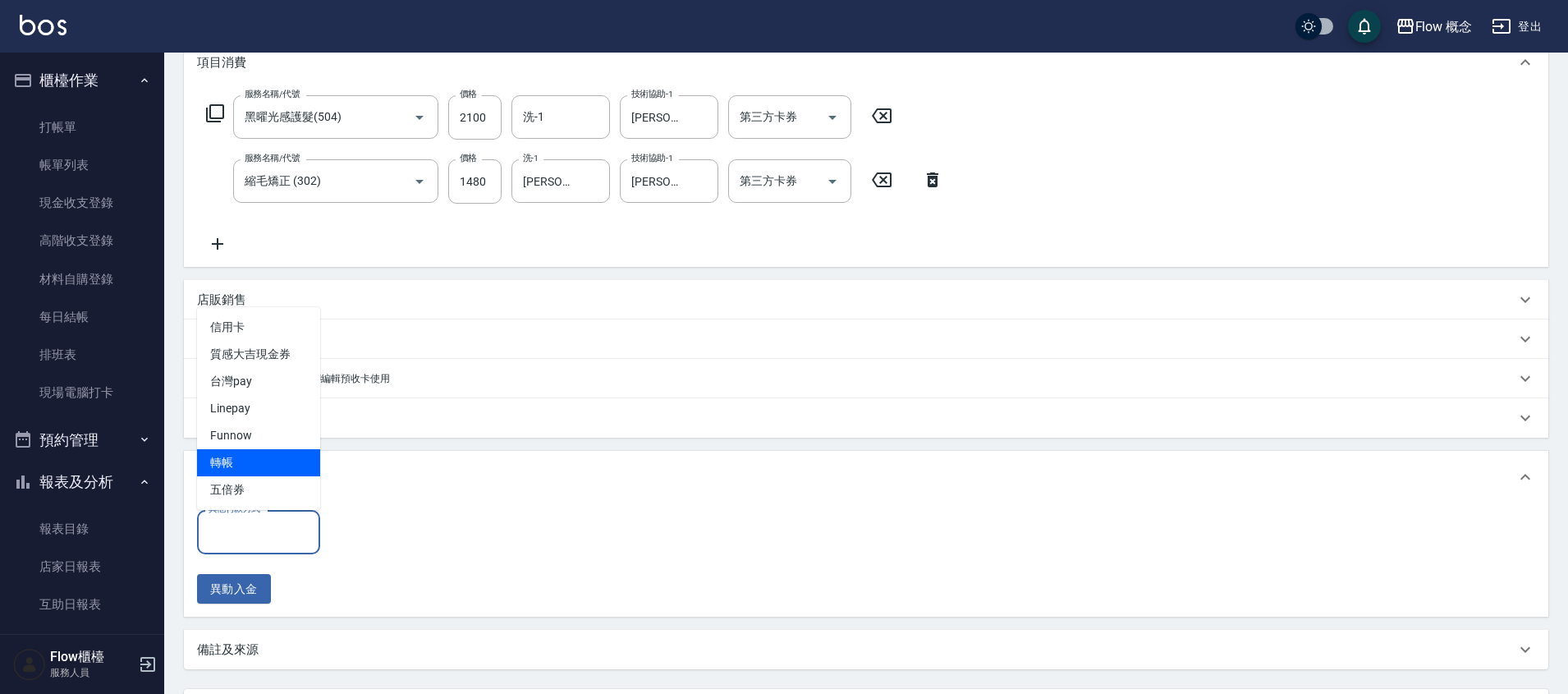
click at [222, 467] on span "轉帳" at bounding box center [258, 463] width 124 height 27
type input "轉帳"
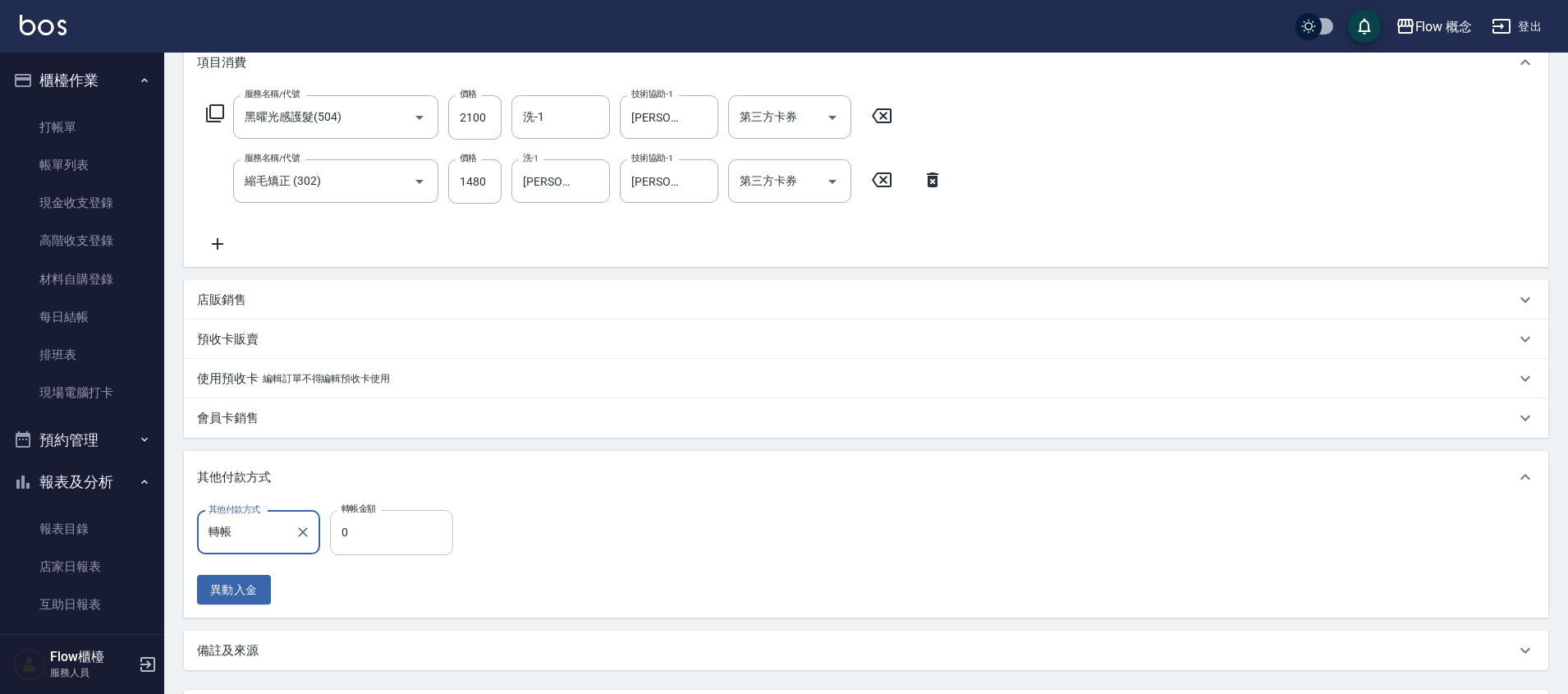
click at [387, 535] on input "0" at bounding box center [391, 532] width 124 height 44
type input "3580"
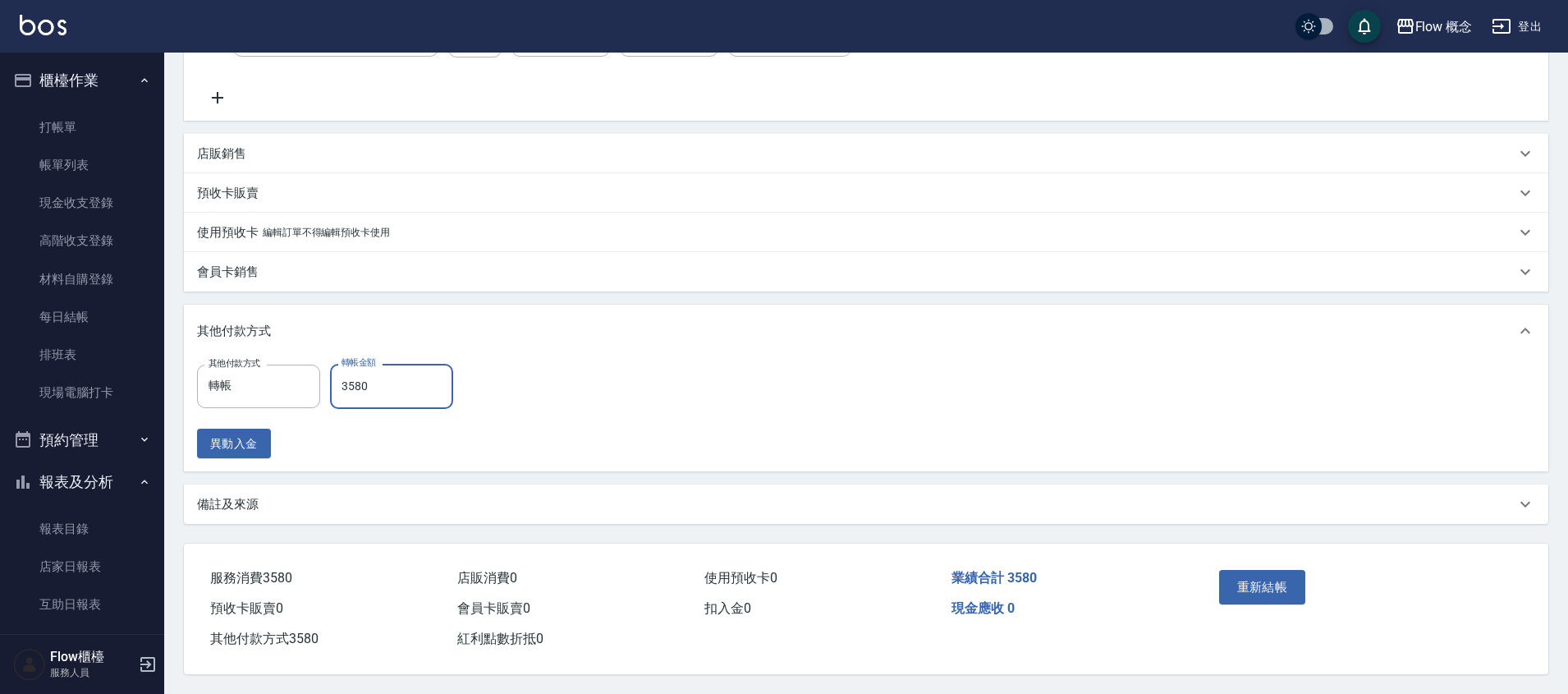
scroll to position [387, 0]
click at [1276, 572] on button "重新結帳" at bounding box center [1263, 587] width 87 height 34
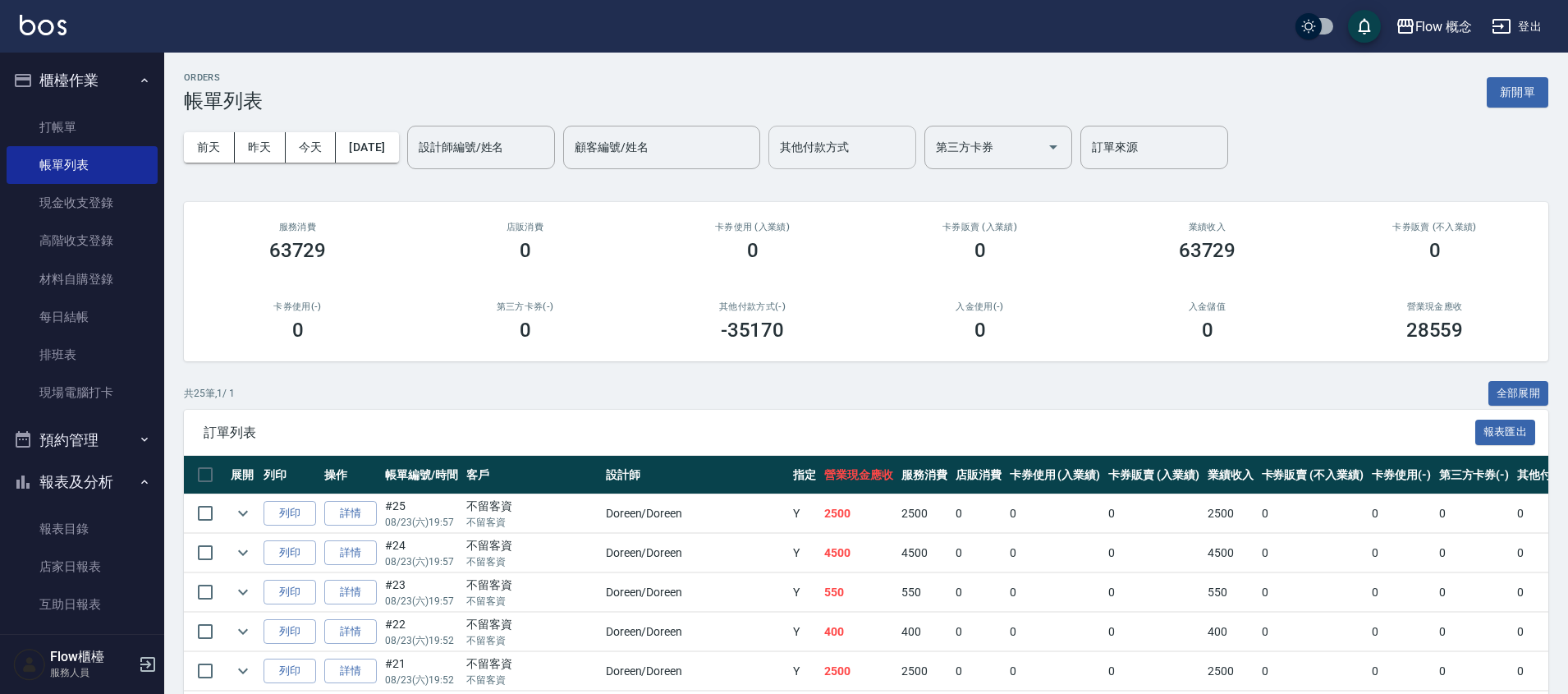
click at [860, 162] on div "其他付款方式" at bounding box center [842, 147] width 147 height 43
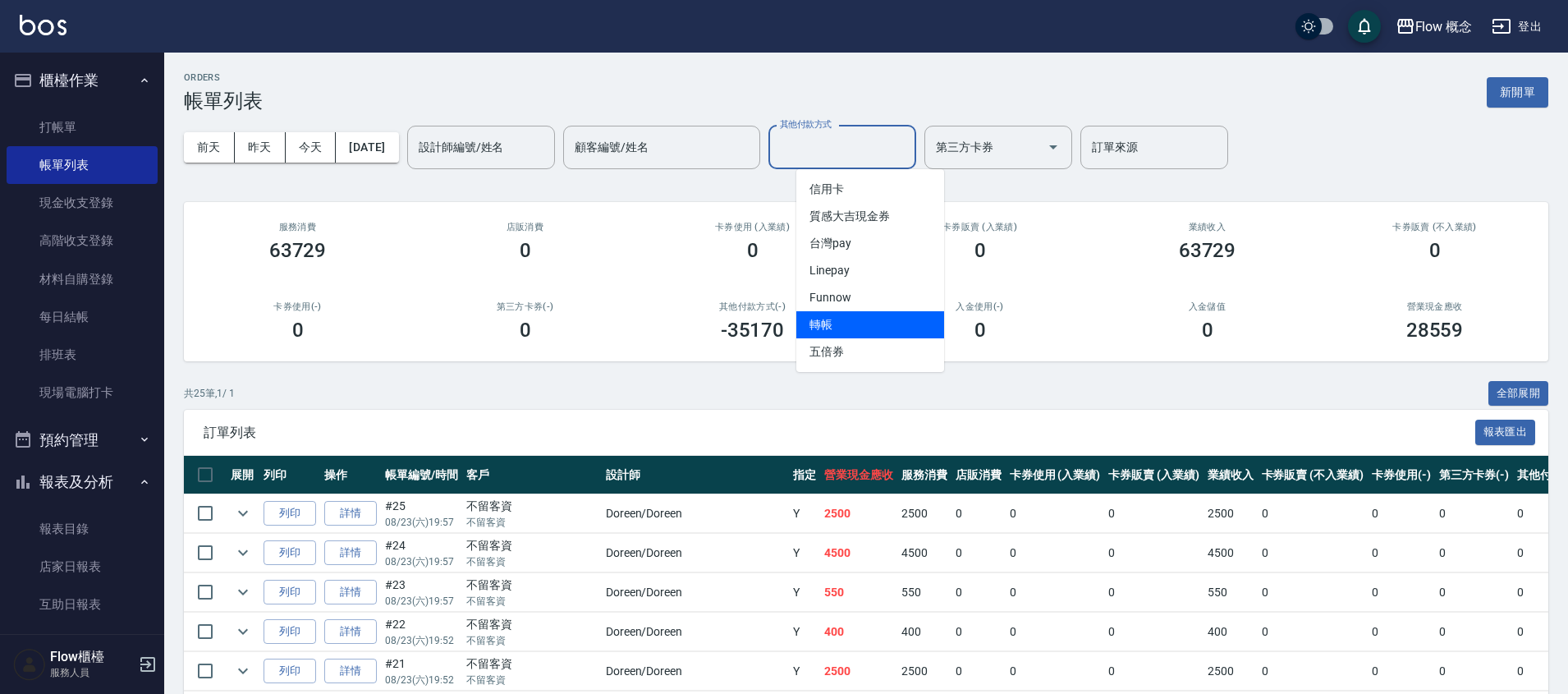
click at [841, 331] on span "轉帳" at bounding box center [869, 325] width 147 height 27
type input "轉帳"
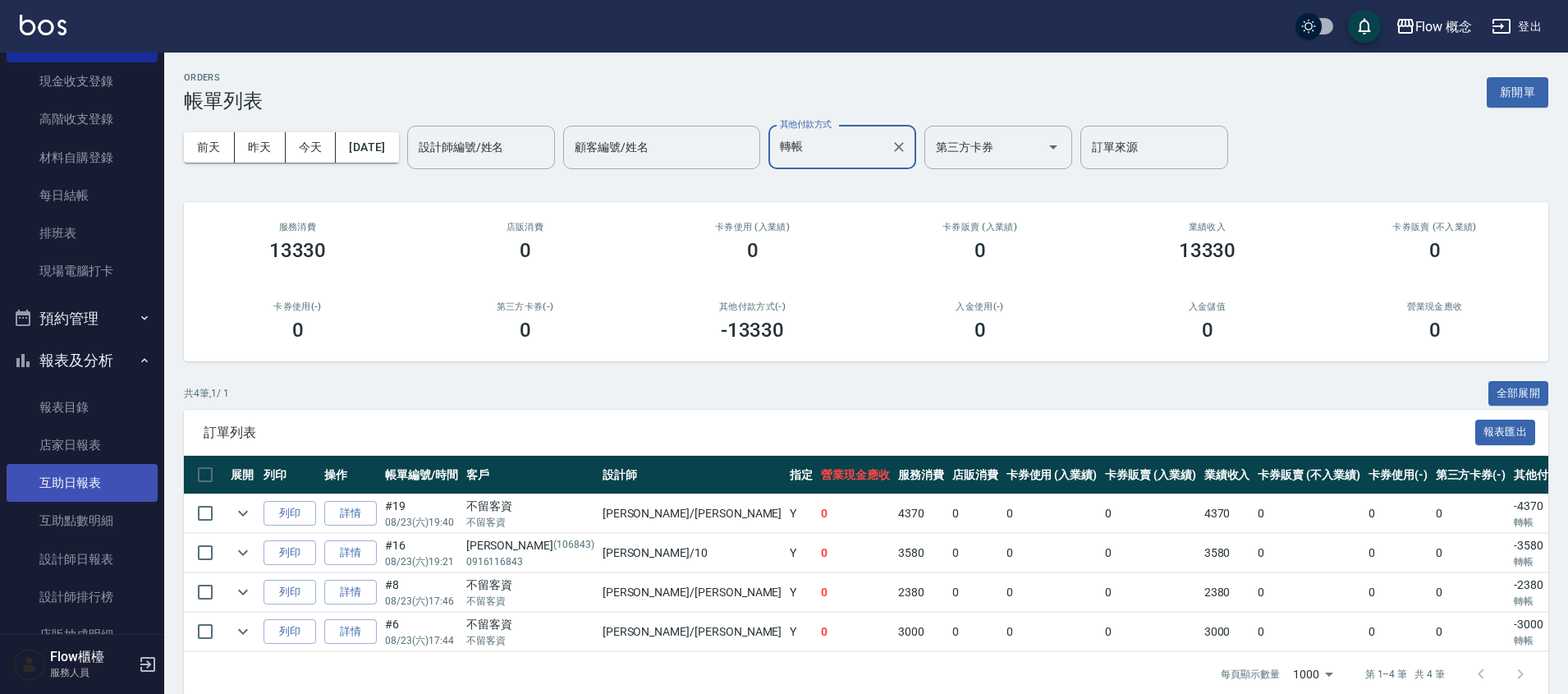
scroll to position [124, 0]
click at [95, 448] on link "店家日報表" at bounding box center [82, 443] width 151 height 38
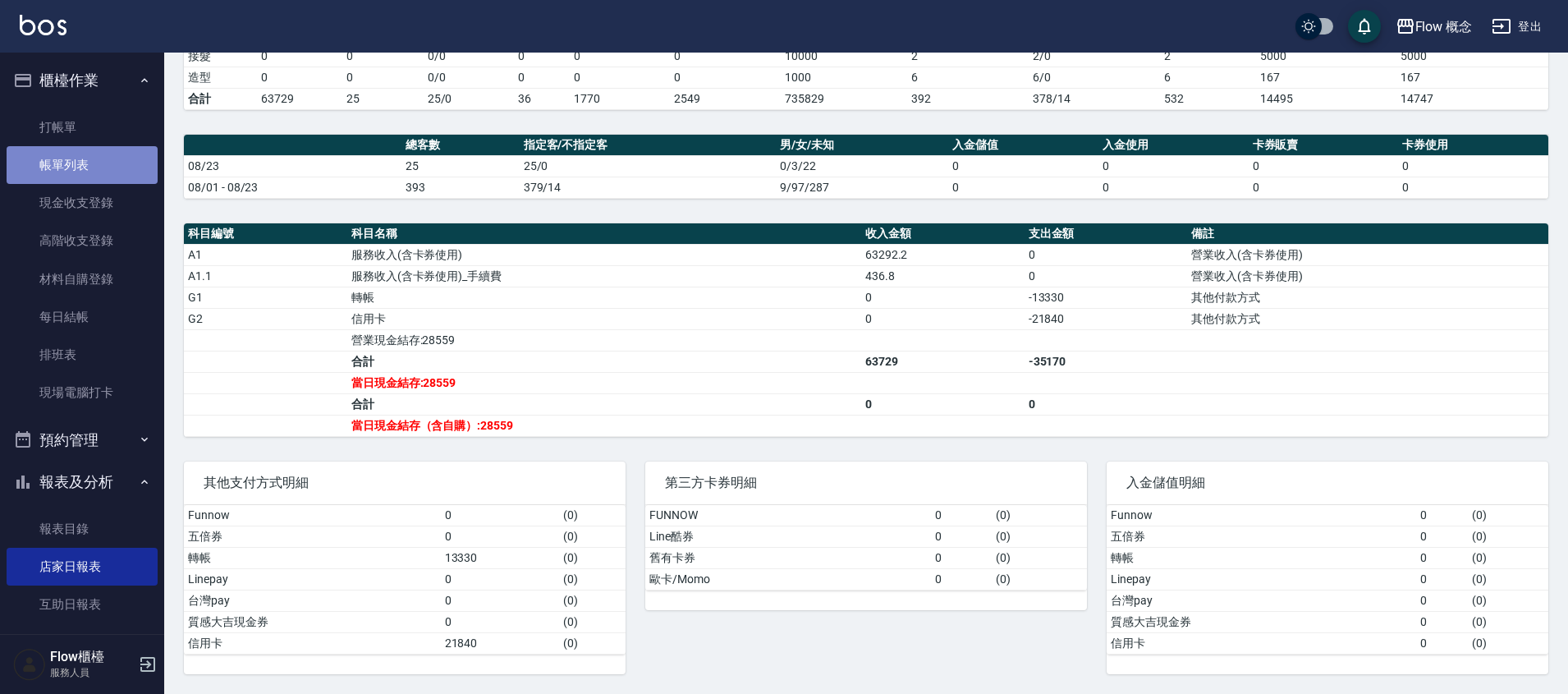
click at [102, 170] on link "帳單列表" at bounding box center [82, 165] width 151 height 38
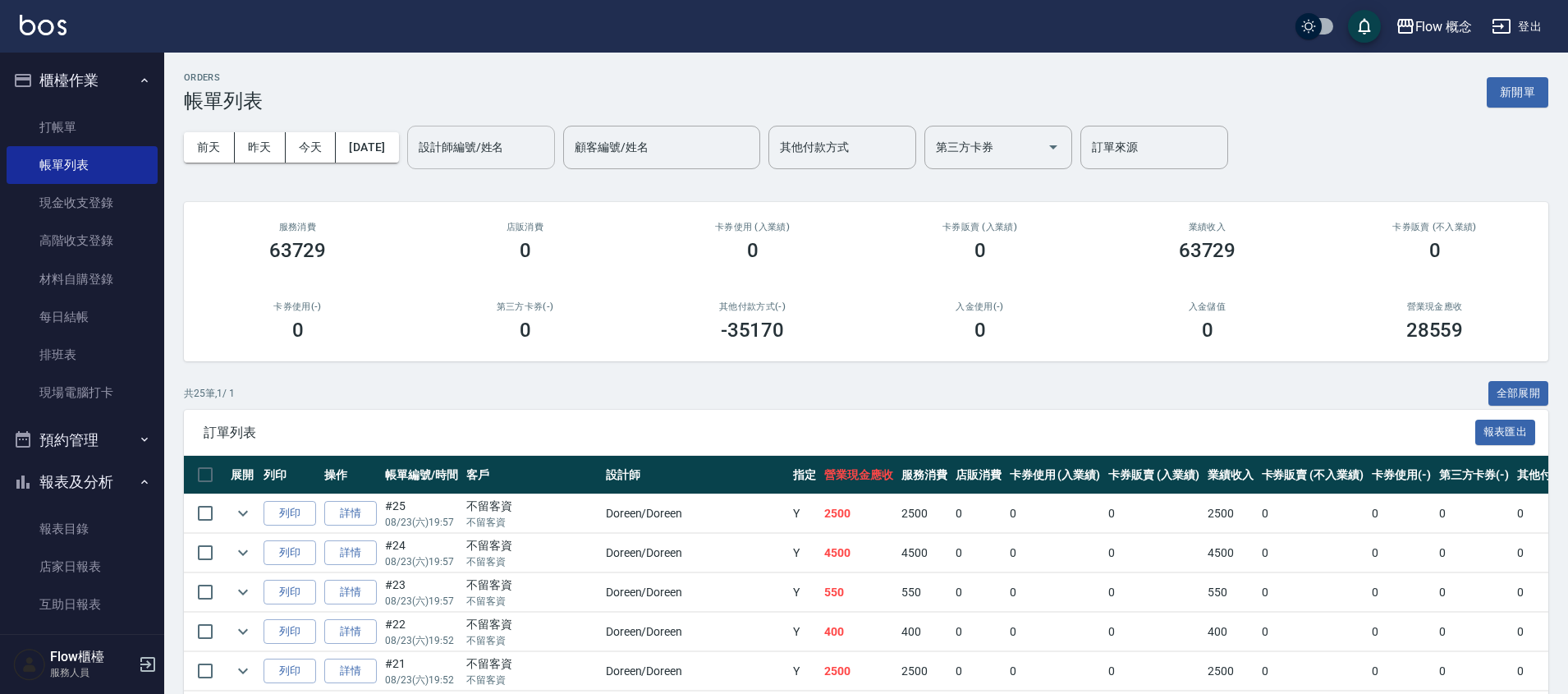
click at [522, 144] on input "設計師編號/姓名" at bounding box center [481, 147] width 133 height 29
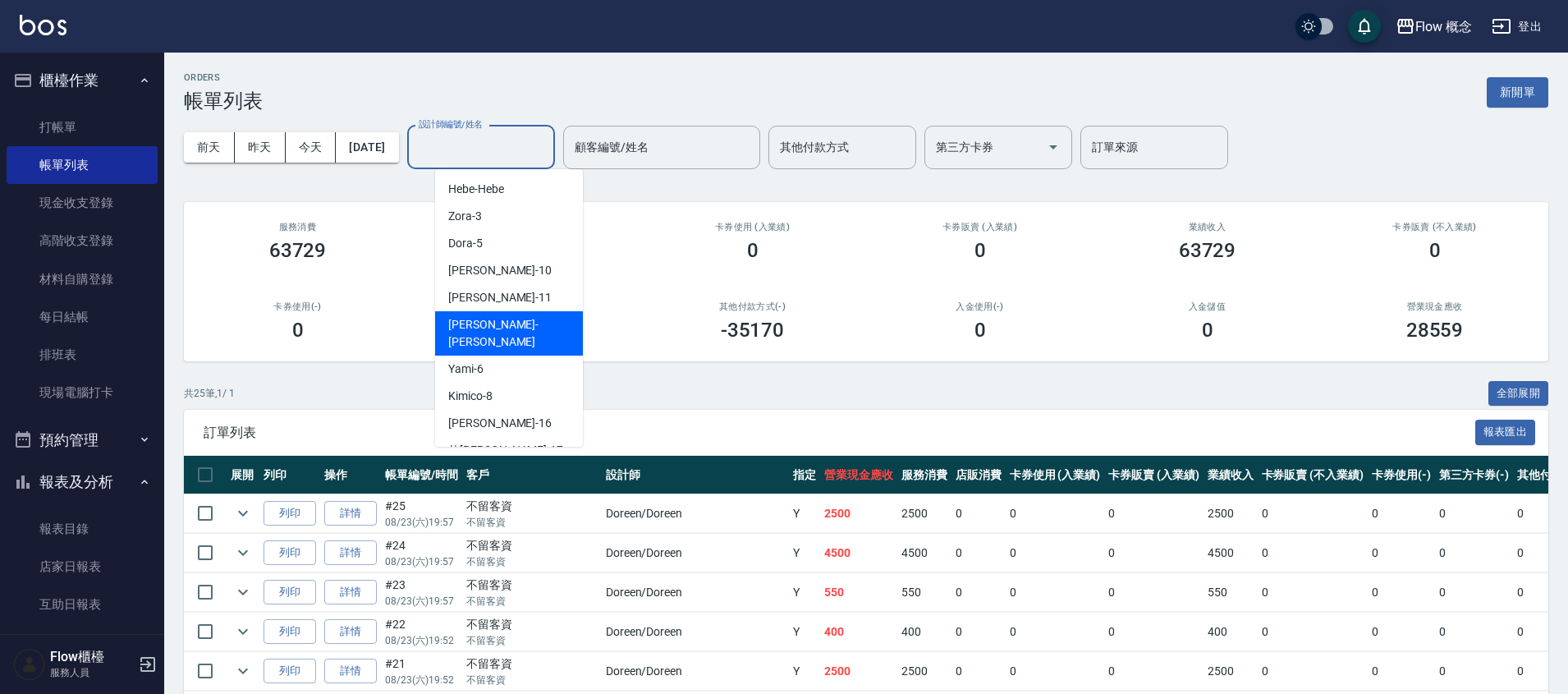
click at [499, 336] on div "[PERSON_NAME] -[PERSON_NAME]" at bounding box center [509, 333] width 147 height 44
type input "[PERSON_NAME]"
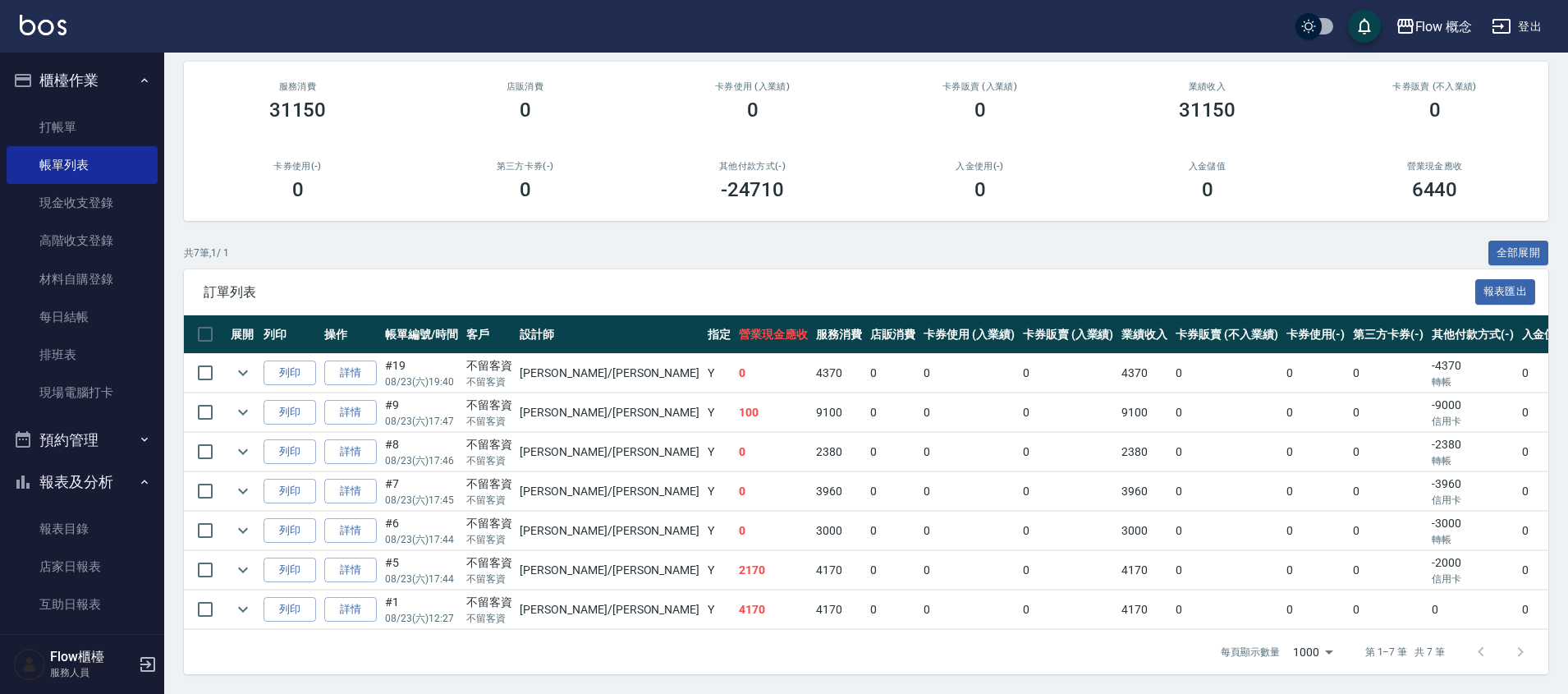
scroll to position [153, 0]
click at [245, 410] on icon "expand row" at bounding box center [243, 413] width 10 height 6
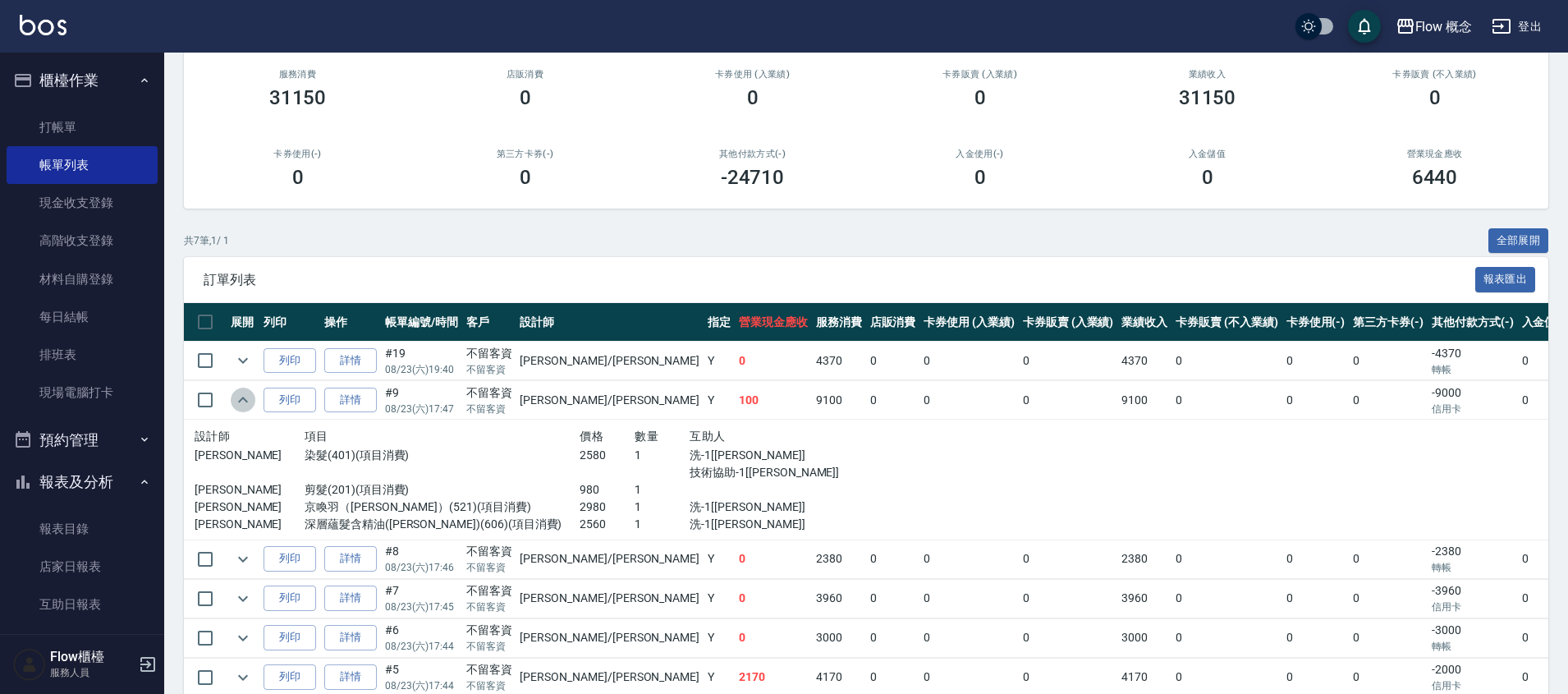
click at [245, 397] on icon "expand row" at bounding box center [243, 400] width 20 height 20
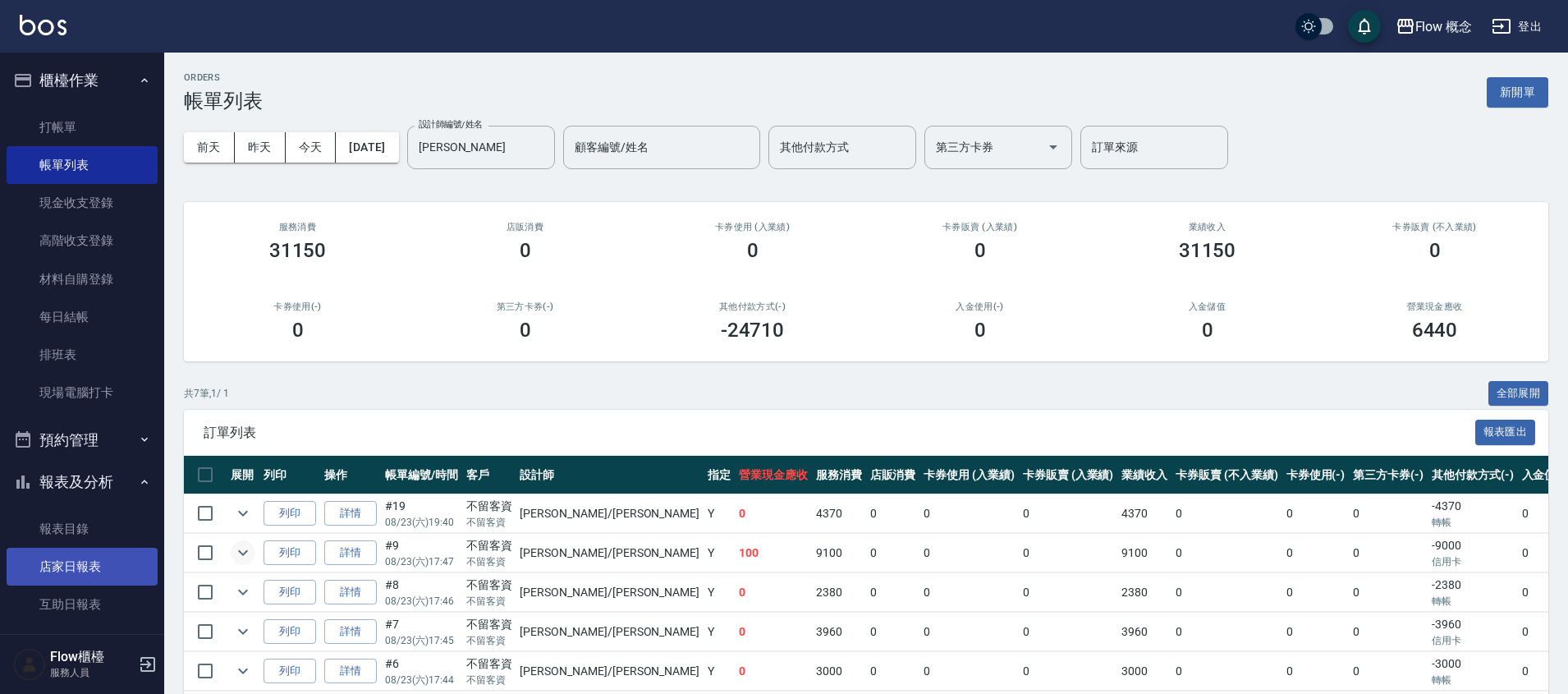
scroll to position [252, 0]
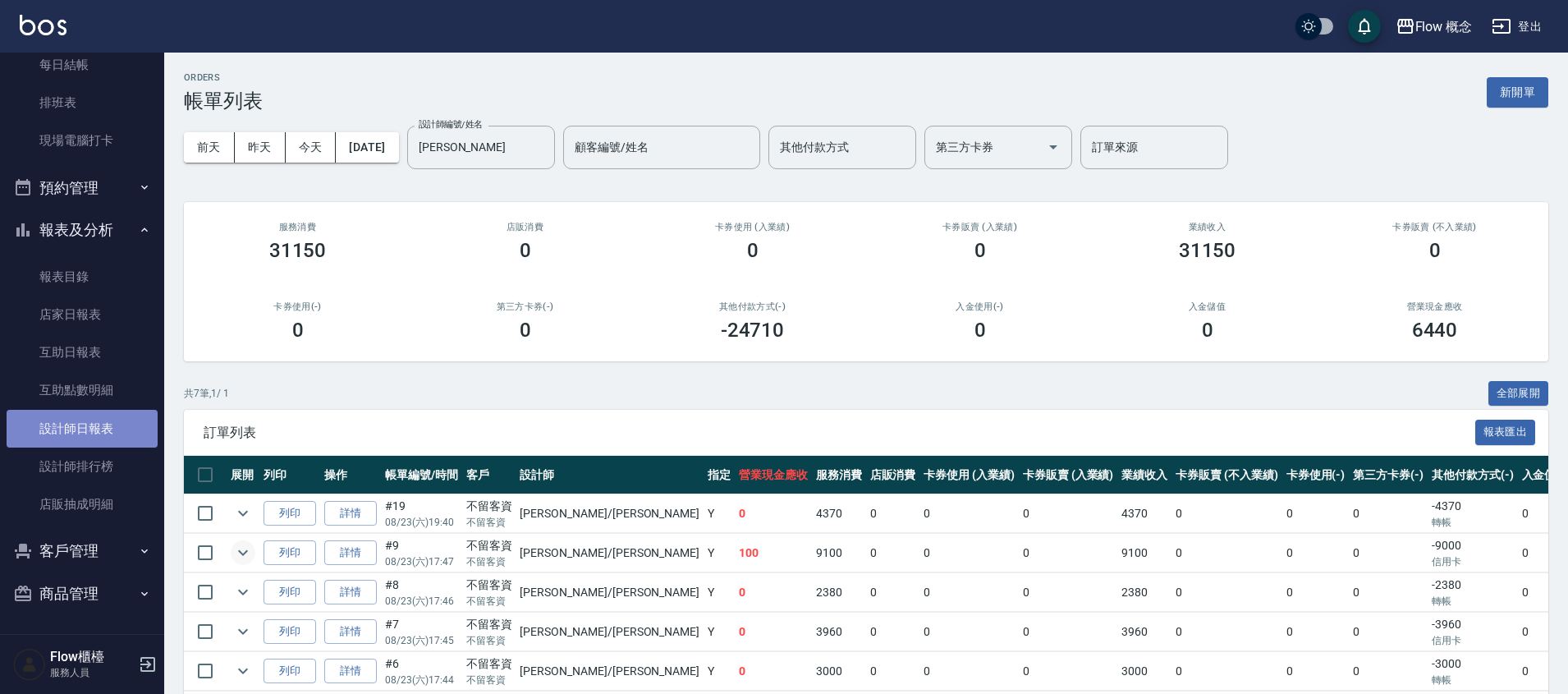
click at [107, 436] on link "設計師日報表" at bounding box center [82, 429] width 151 height 38
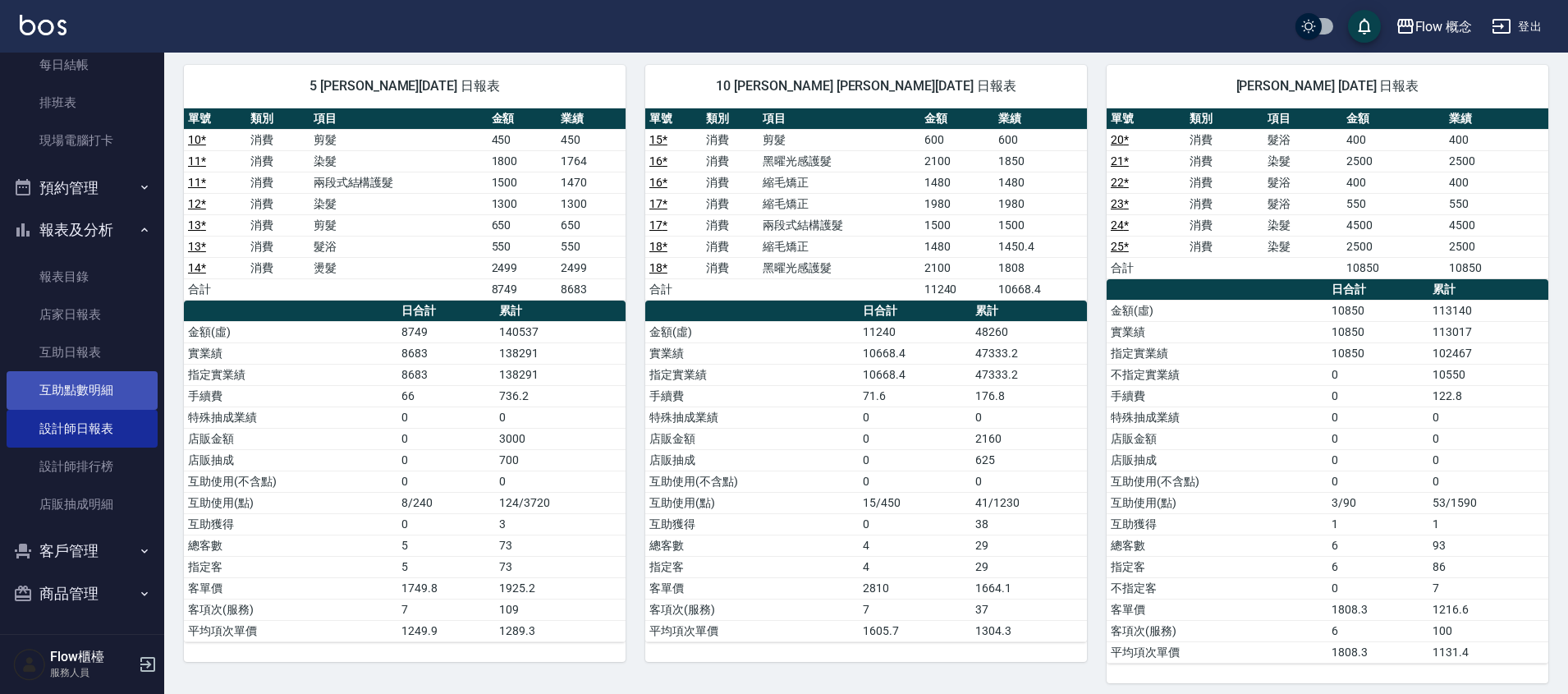
scroll to position [126, 0]
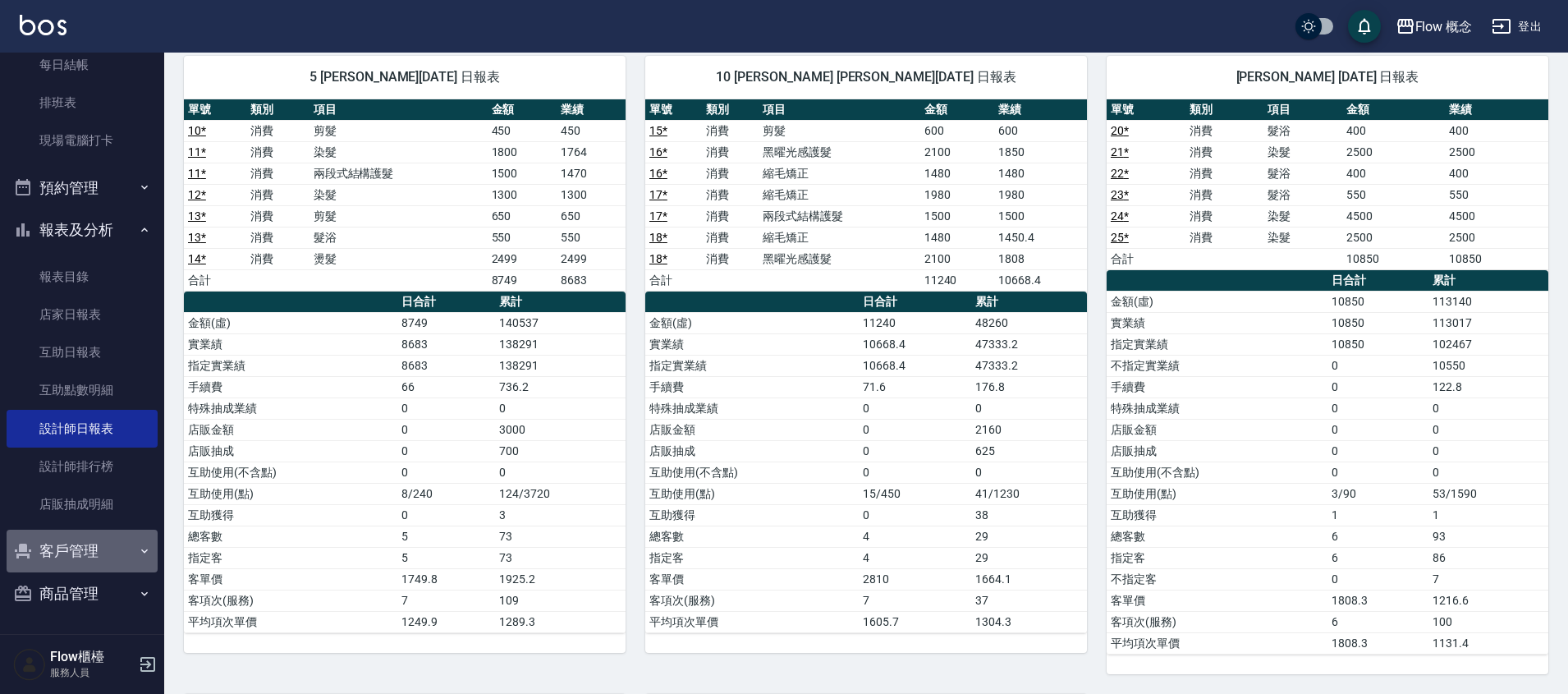
click at [92, 556] on button "客戶管理" at bounding box center [82, 551] width 151 height 43
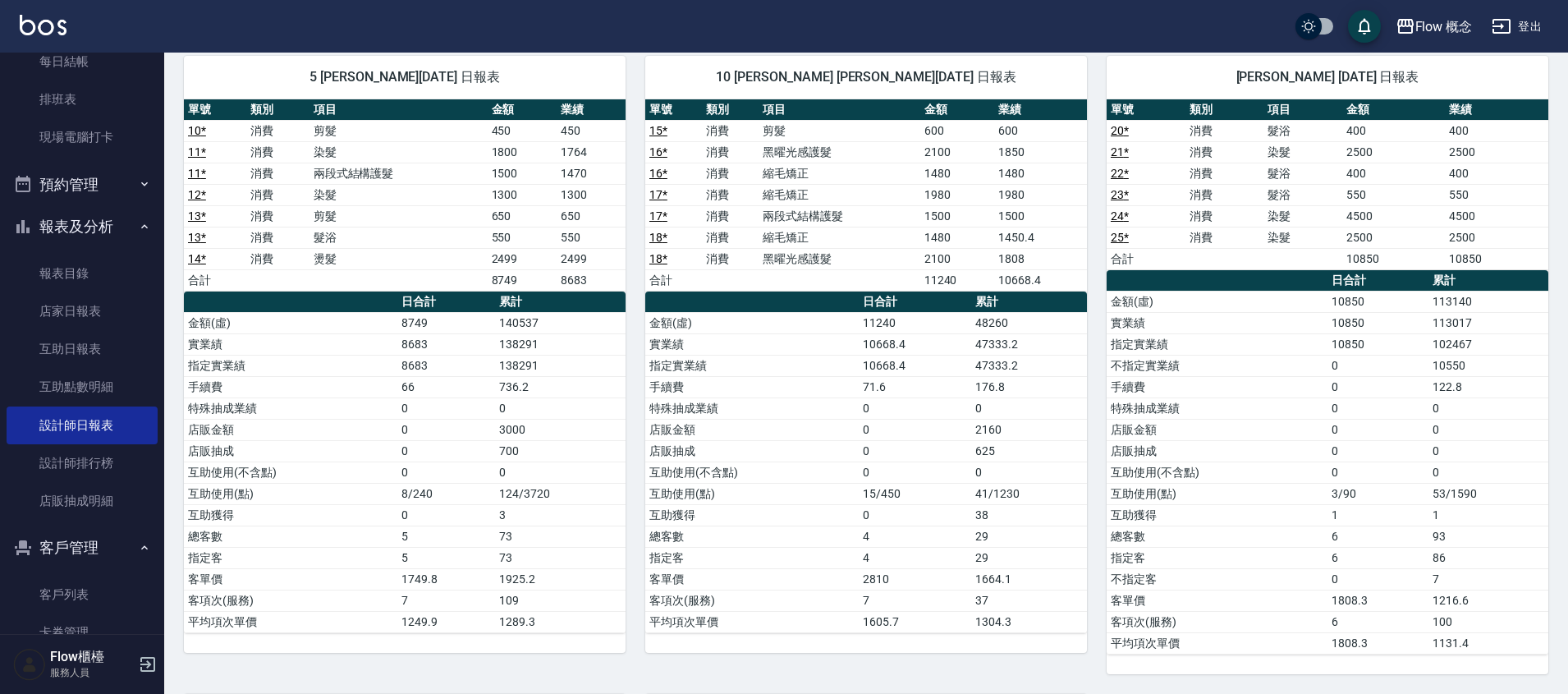
click at [98, 547] on button "客戶管理" at bounding box center [82, 548] width 151 height 43
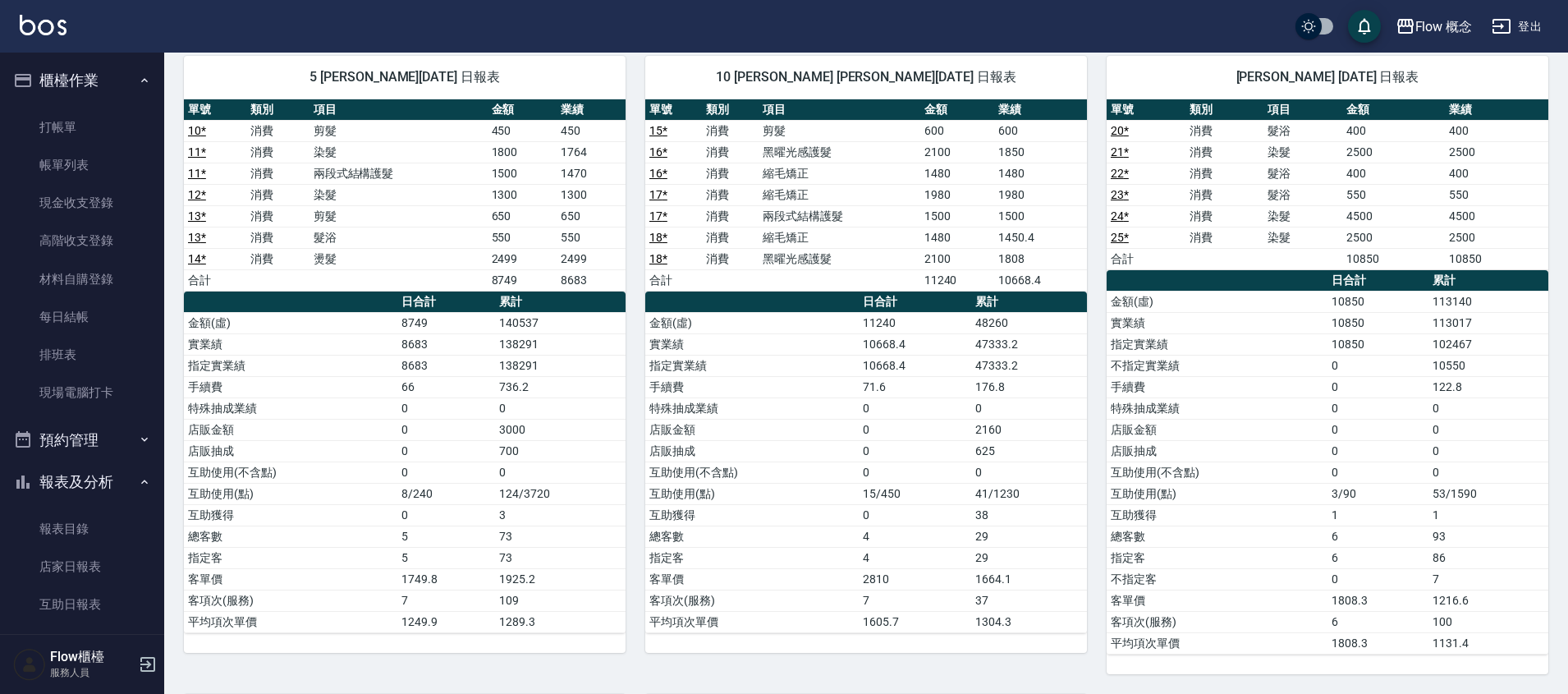
scroll to position [252, 0]
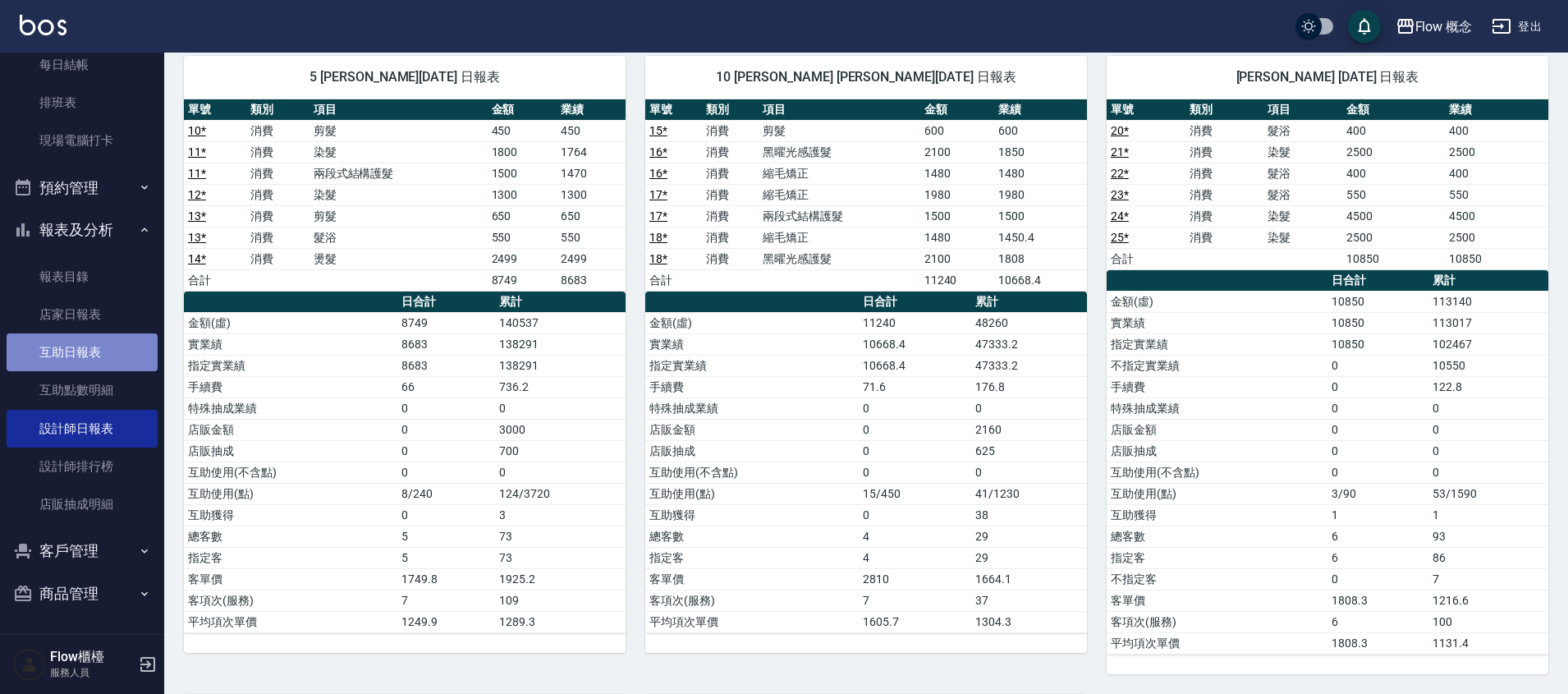
click at [112, 340] on link "互助日報表" at bounding box center [82, 352] width 151 height 38
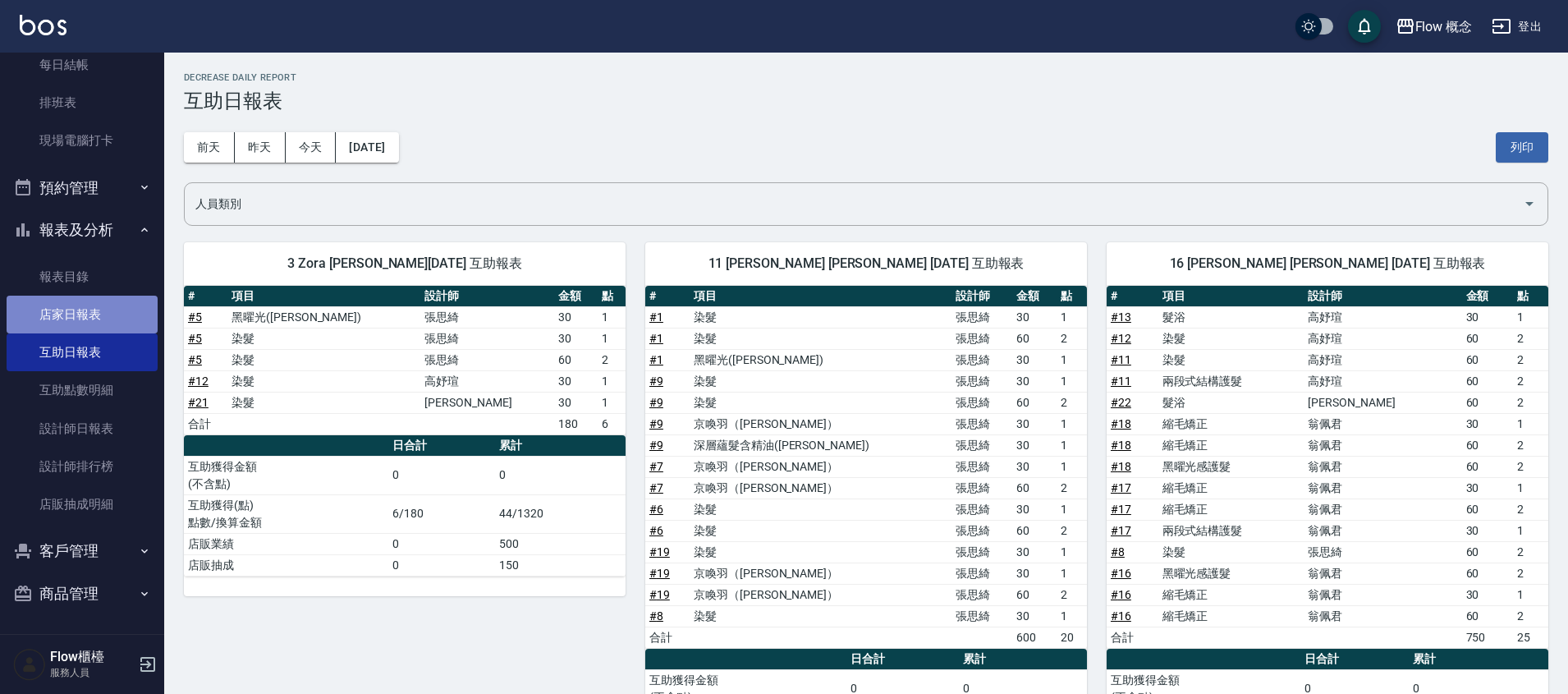
click at [112, 315] on link "店家日報表" at bounding box center [82, 315] width 151 height 38
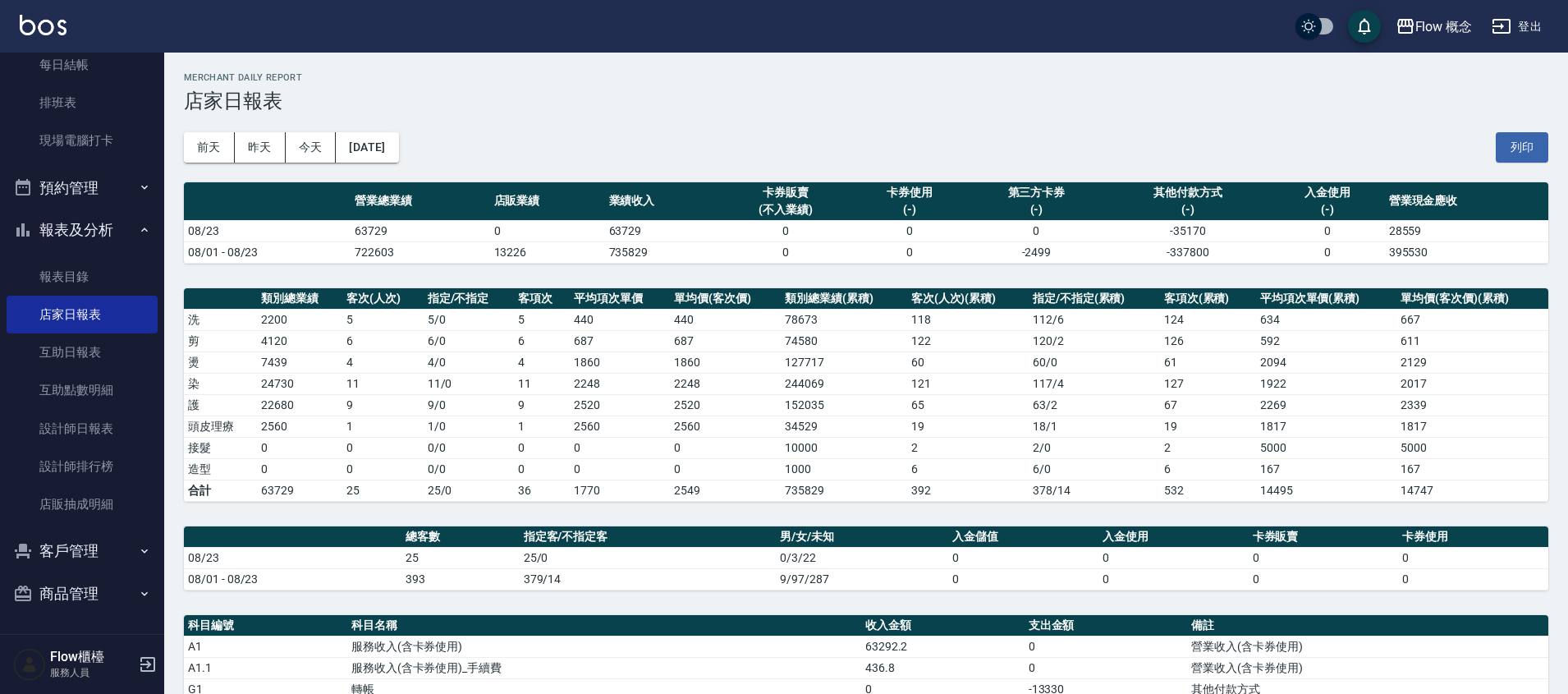
scroll to position [304, 0]
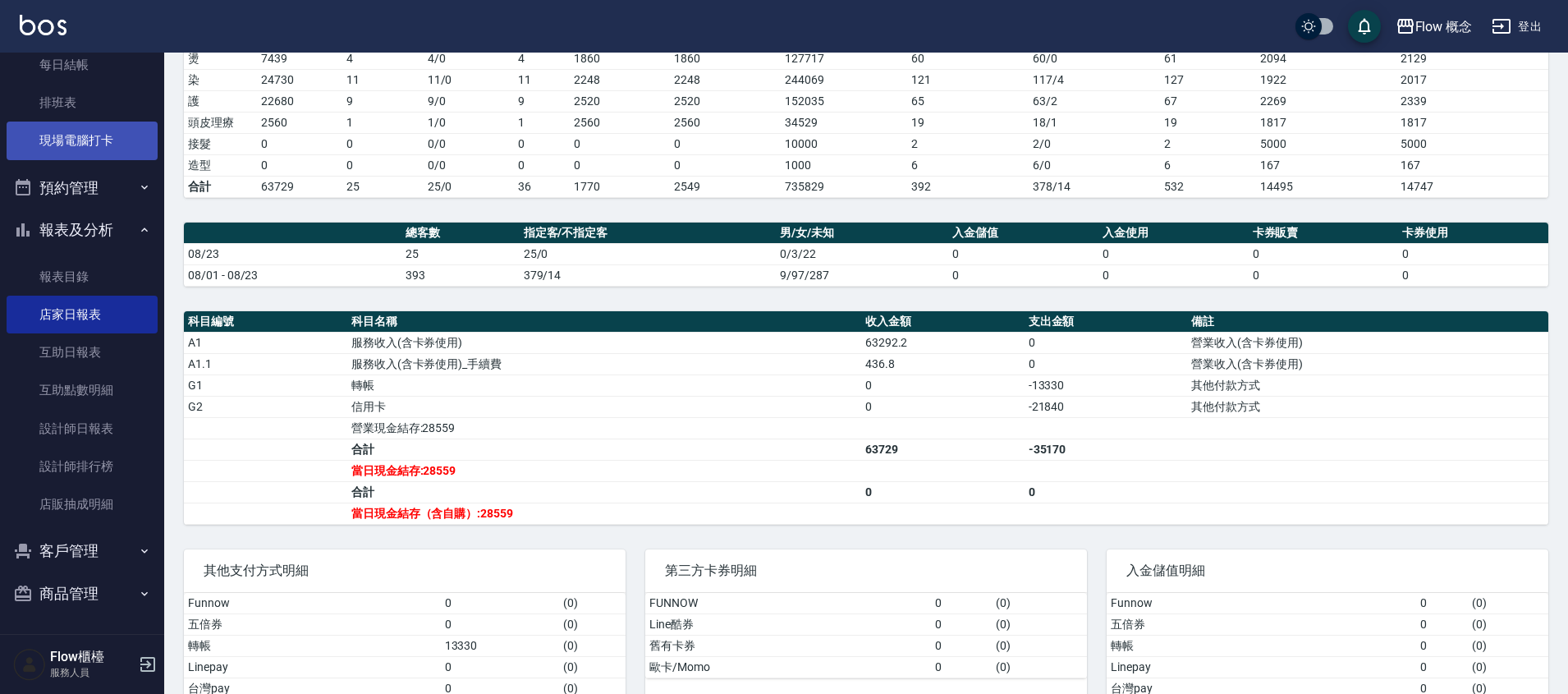
click at [96, 147] on link "現場電腦打卡" at bounding box center [82, 141] width 151 height 38
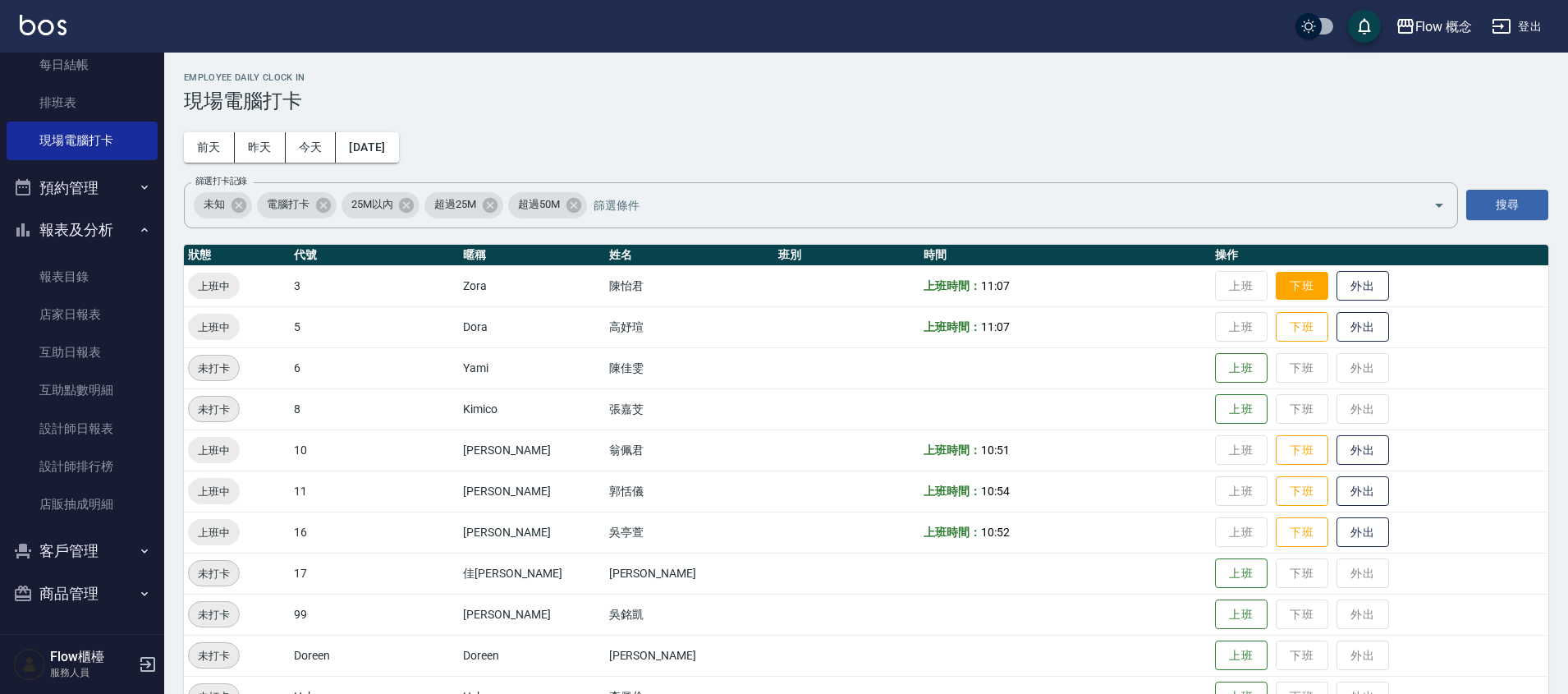
click at [1276, 288] on button "下班" at bounding box center [1302, 286] width 53 height 29
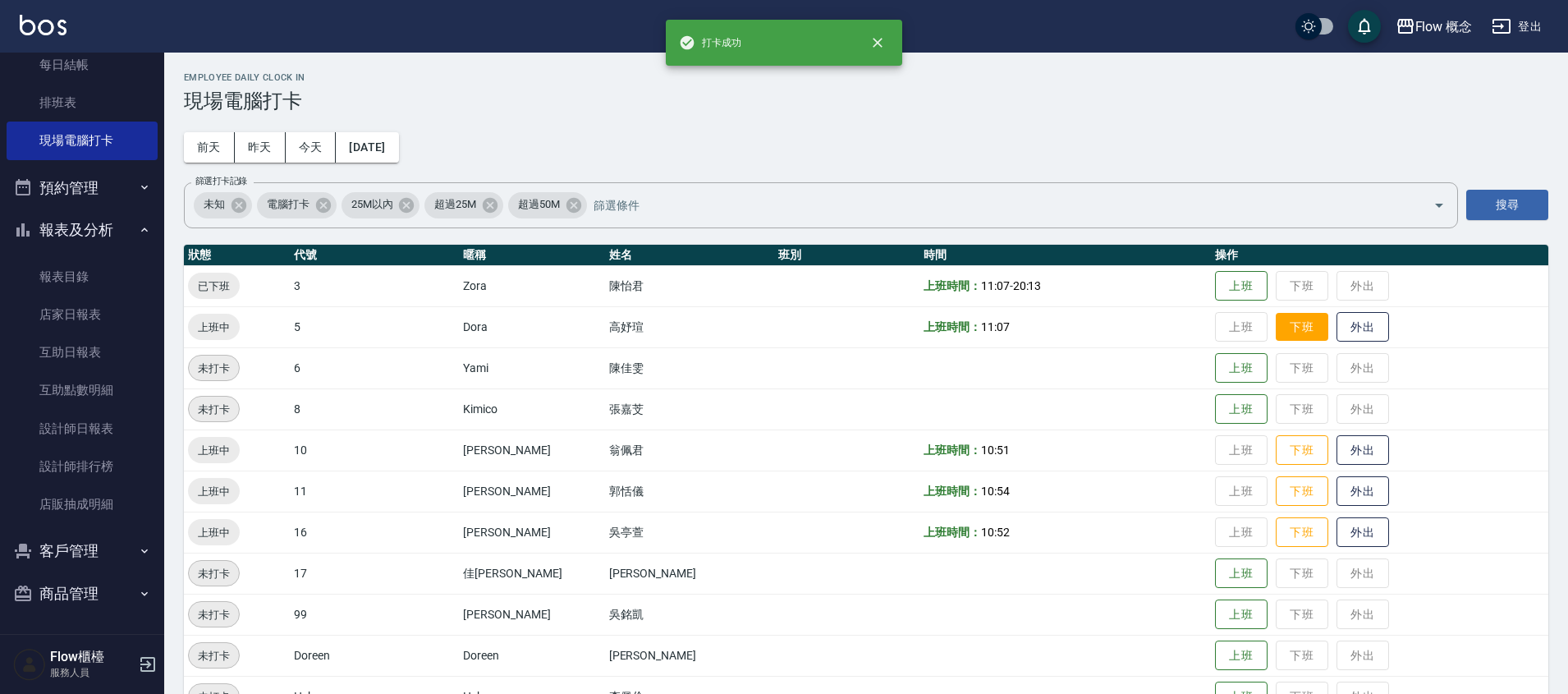
click at [1276, 327] on button "下班" at bounding box center [1302, 327] width 53 height 29
click at [1276, 461] on button "下班" at bounding box center [1302, 451] width 53 height 29
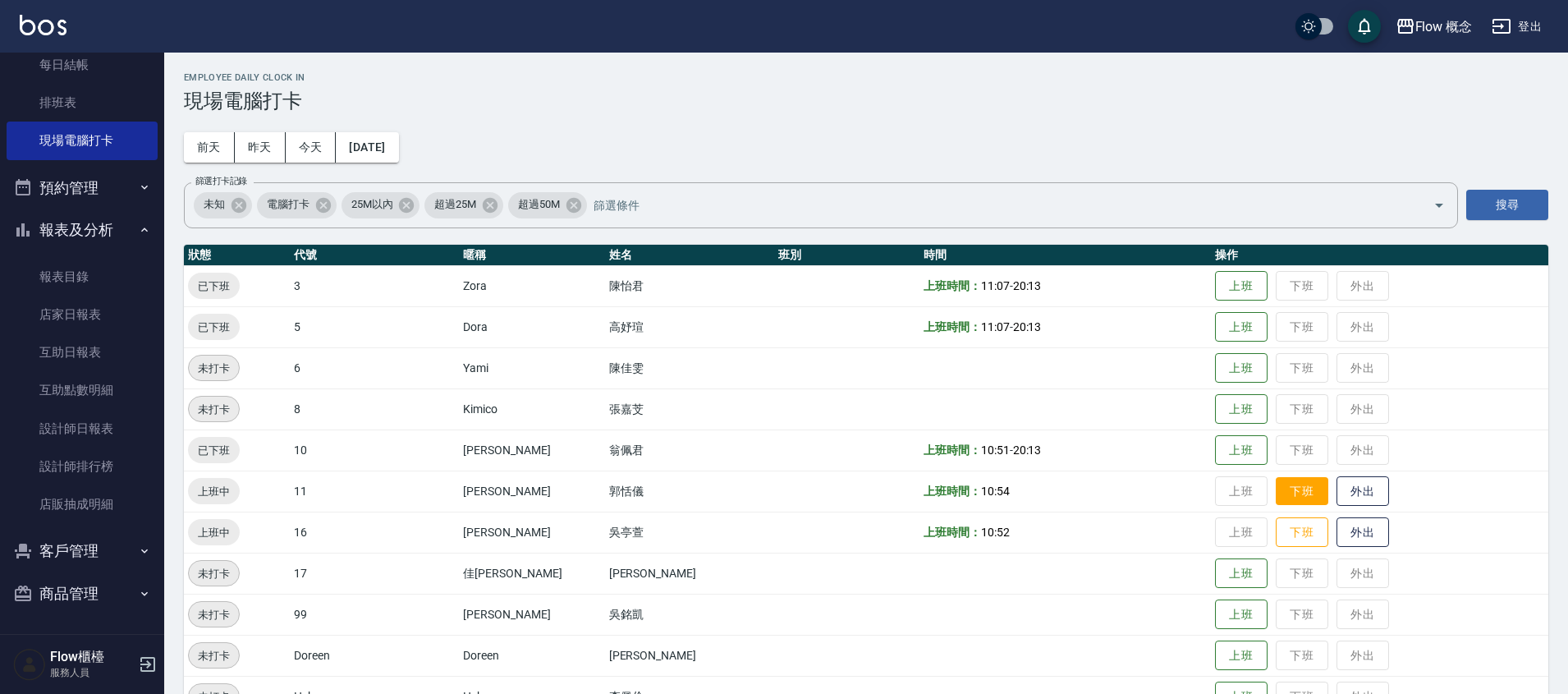
click at [1276, 492] on button "下班" at bounding box center [1302, 492] width 53 height 29
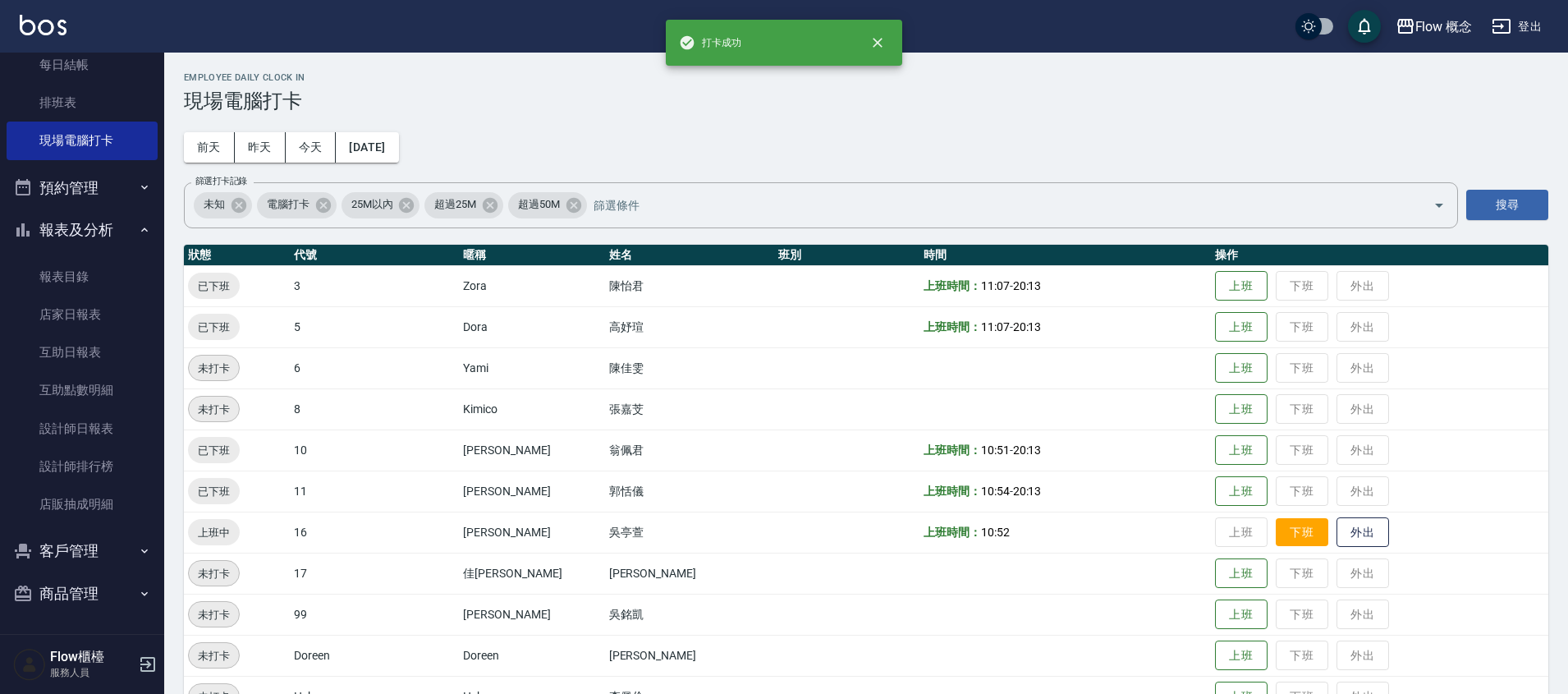
click at [1276, 528] on button "下班" at bounding box center [1302, 533] width 53 height 29
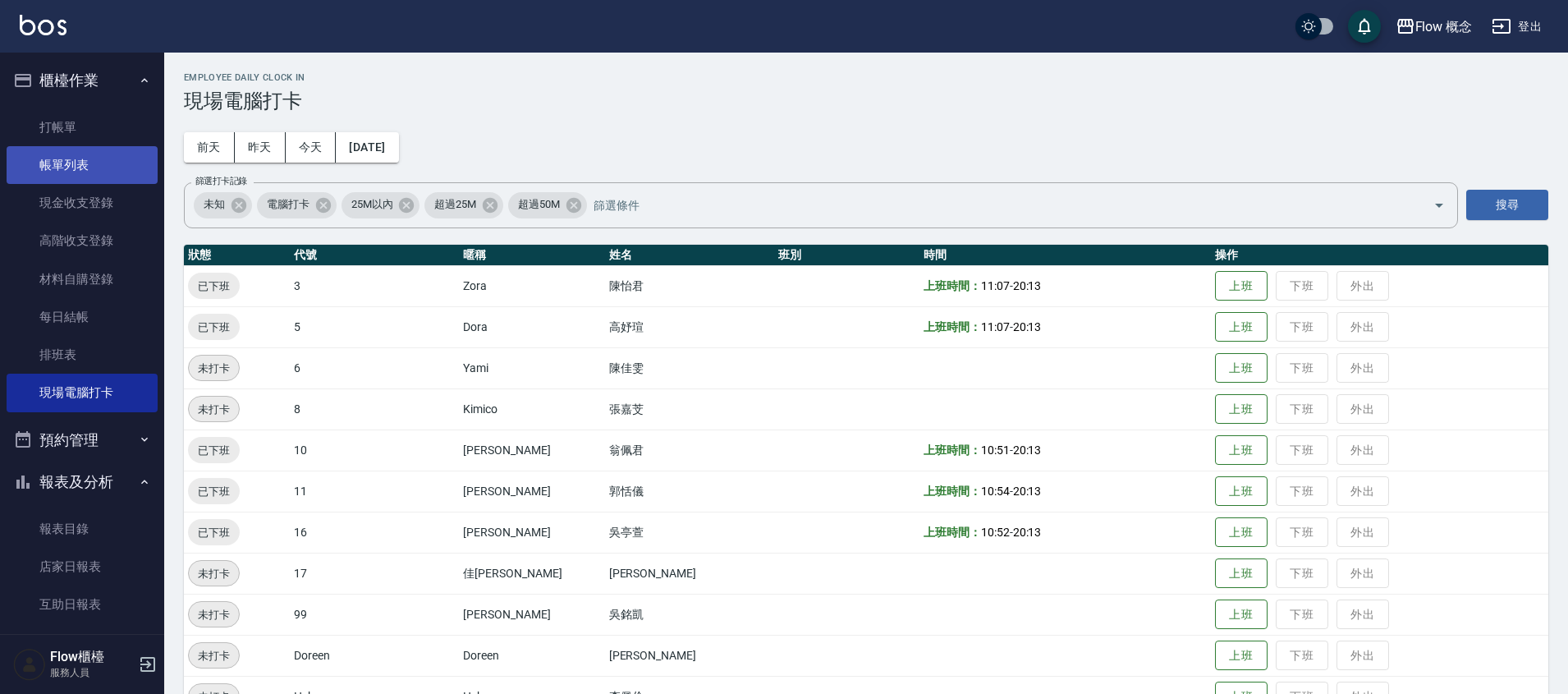
click at [92, 159] on link "帳單列表" at bounding box center [82, 165] width 151 height 38
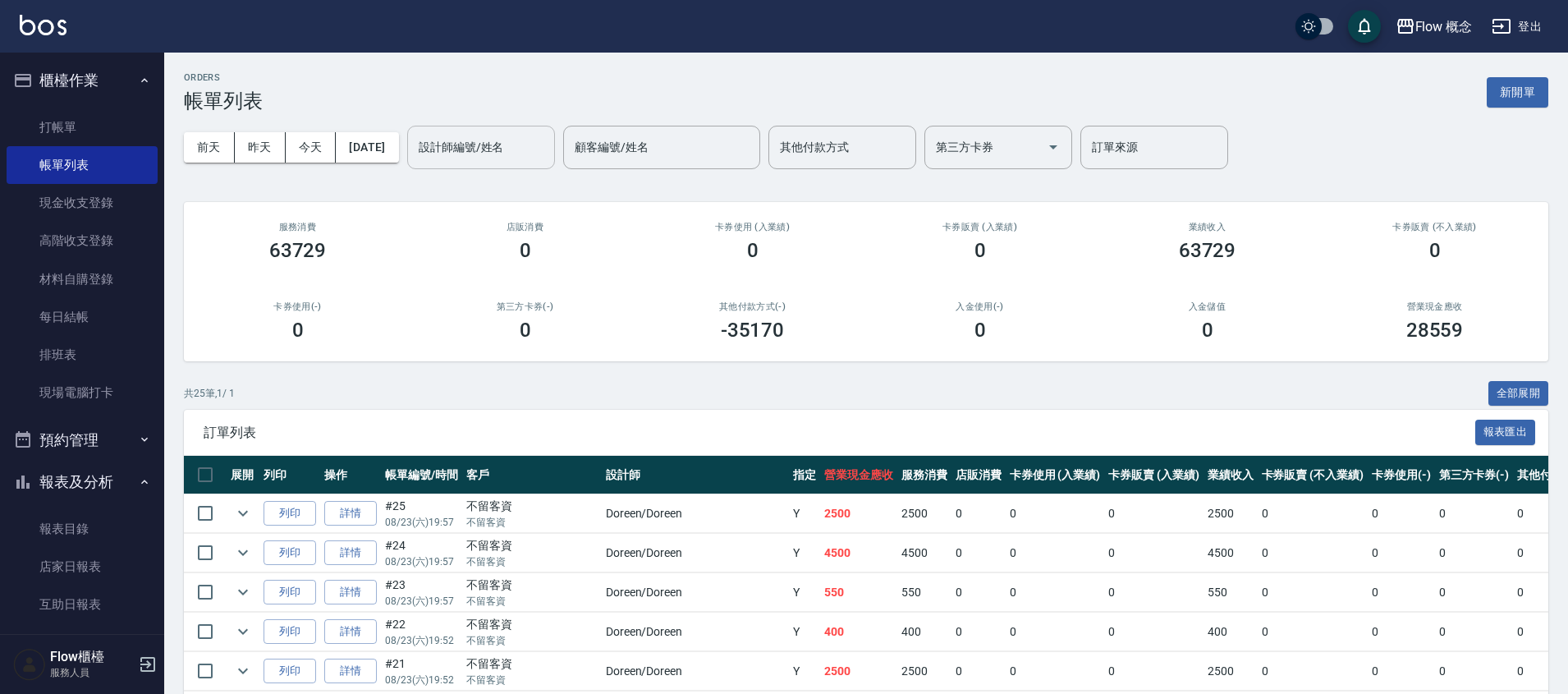
click at [504, 150] on input "設計師編號/姓名" at bounding box center [481, 147] width 133 height 29
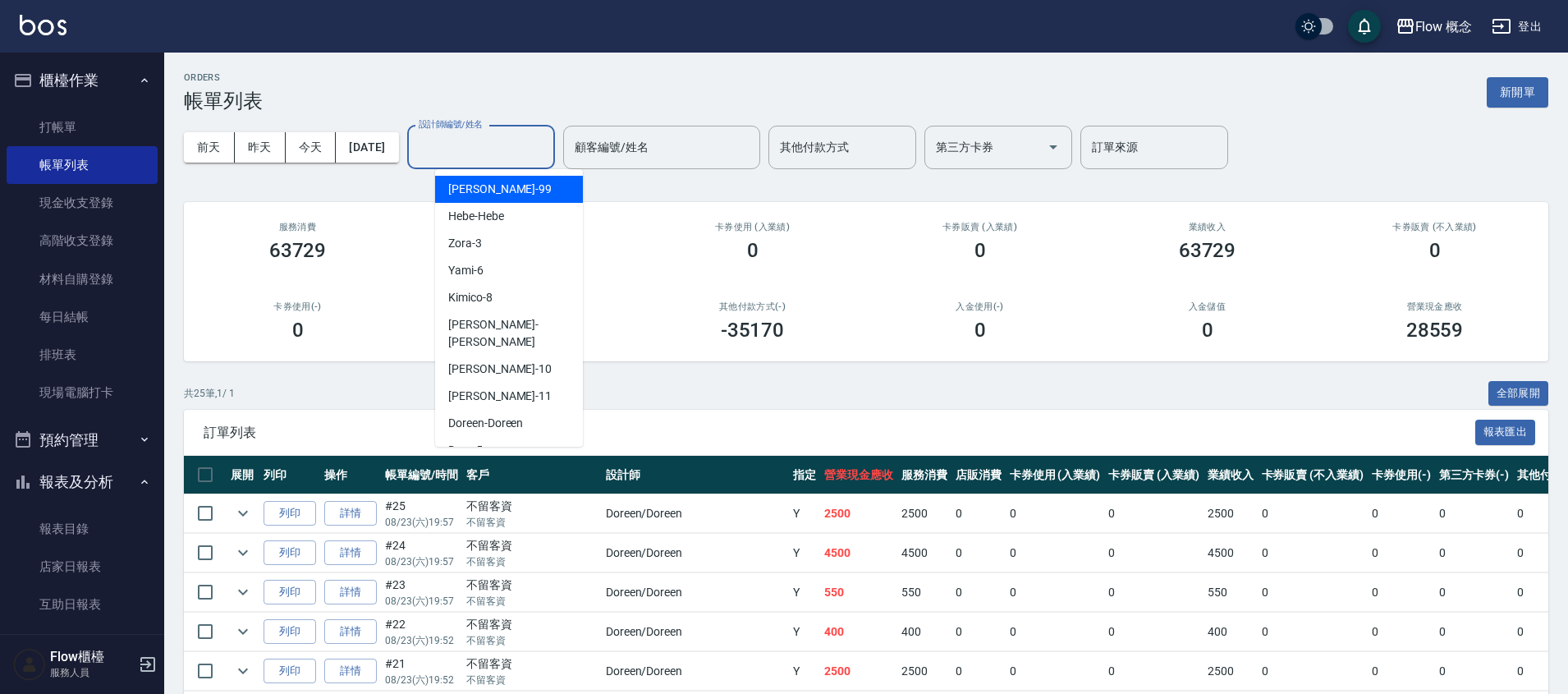
click at [487, 147] on input "設計師編號/姓名" at bounding box center [481, 147] width 133 height 29
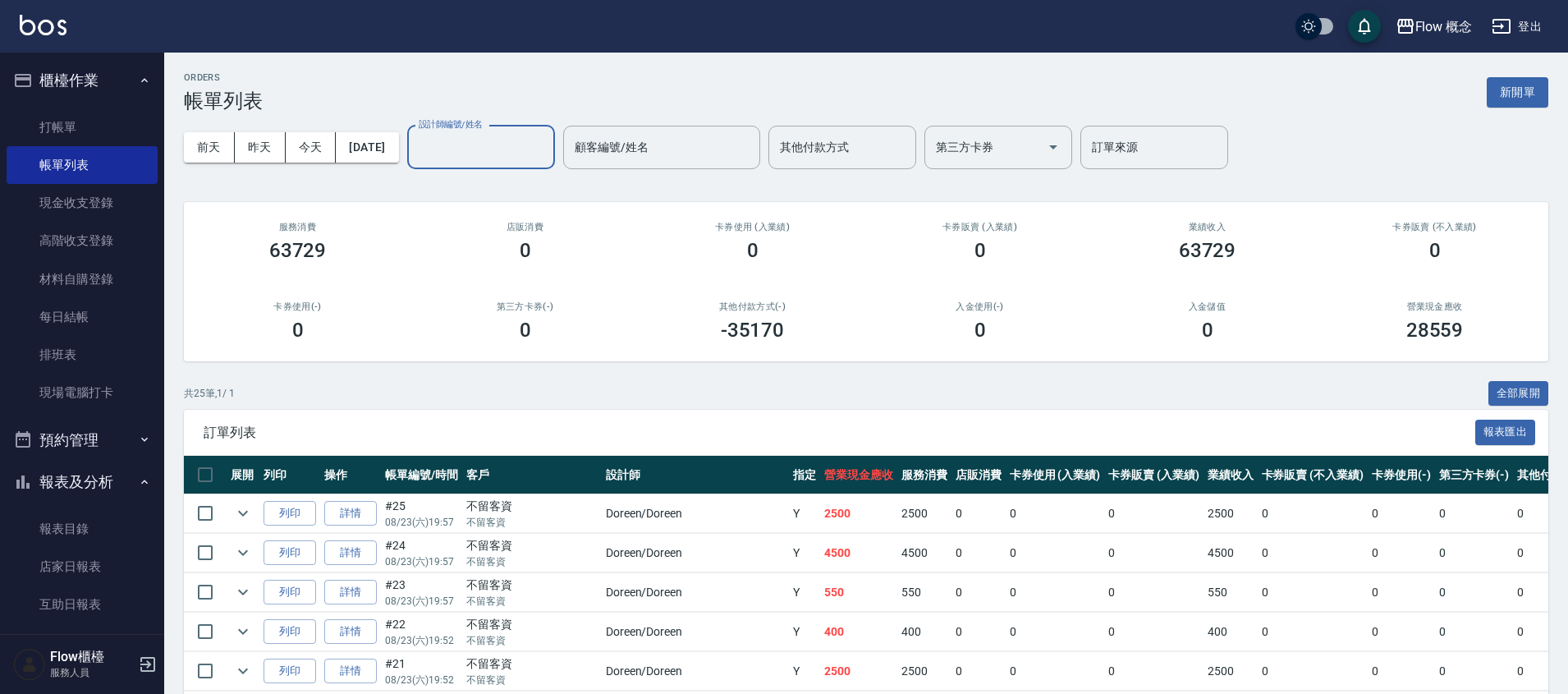
click at [487, 147] on input "設計師編號/姓名" at bounding box center [481, 147] width 133 height 29
click at [862, 358] on div "其他付款方式(-) -35170" at bounding box center [752, 321] width 228 height 79
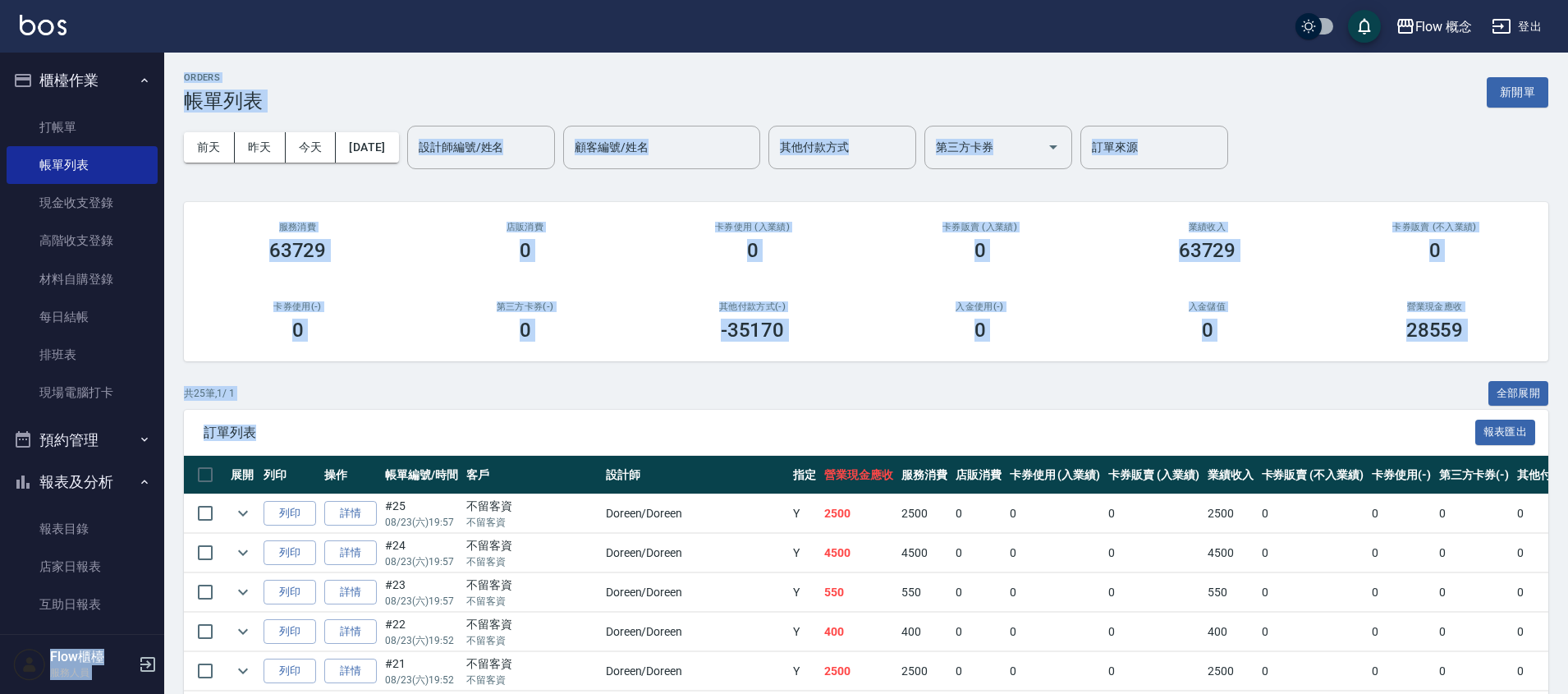
drag, startPoint x: 166, startPoint y: 443, endPoint x: 164, endPoint y: 506, distance: 63.0
click at [369, 381] on div "共 25 筆, 1 / 1 全部展開" at bounding box center [866, 394] width 1364 height 26
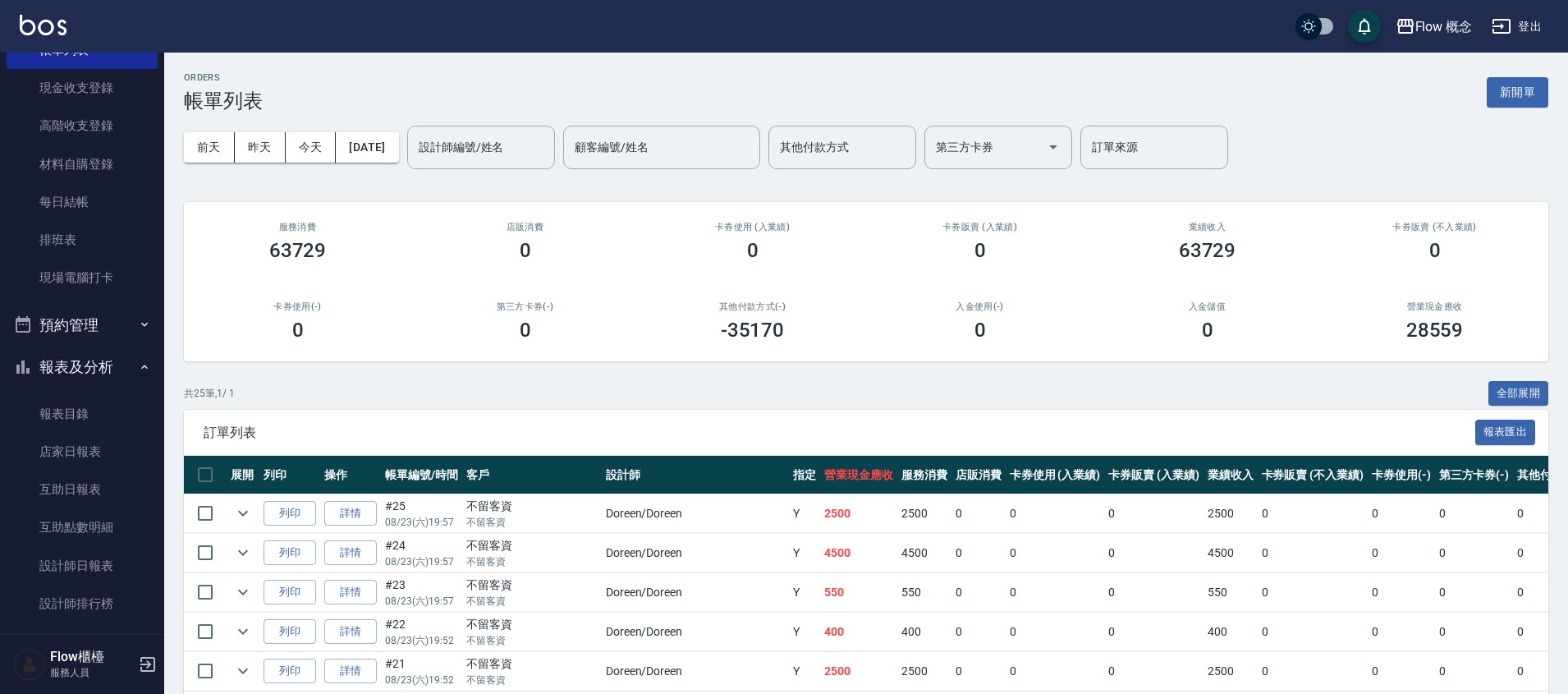
scroll to position [140, 0]
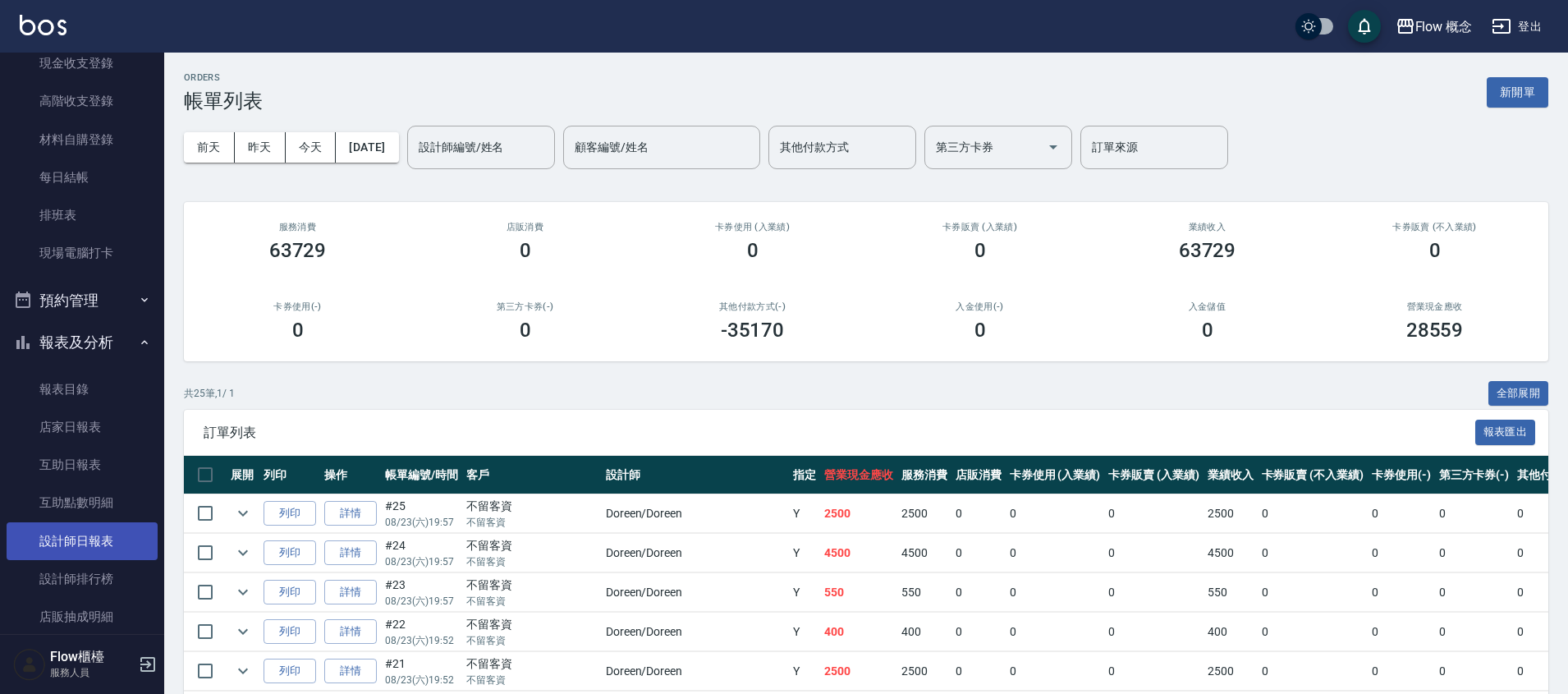
click at [124, 535] on link "設計師日報表" at bounding box center [82, 541] width 151 height 38
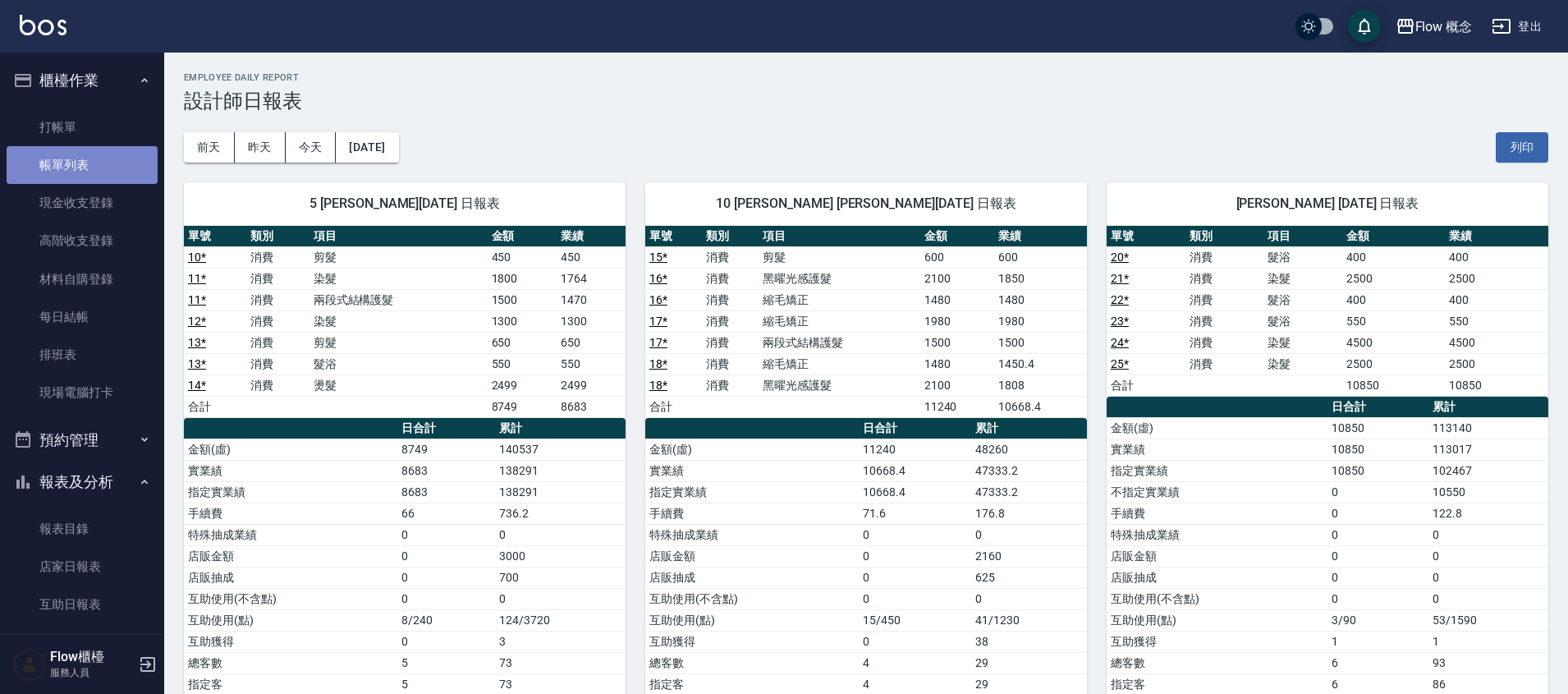
click at [101, 174] on link "帳單列表" at bounding box center [82, 165] width 151 height 38
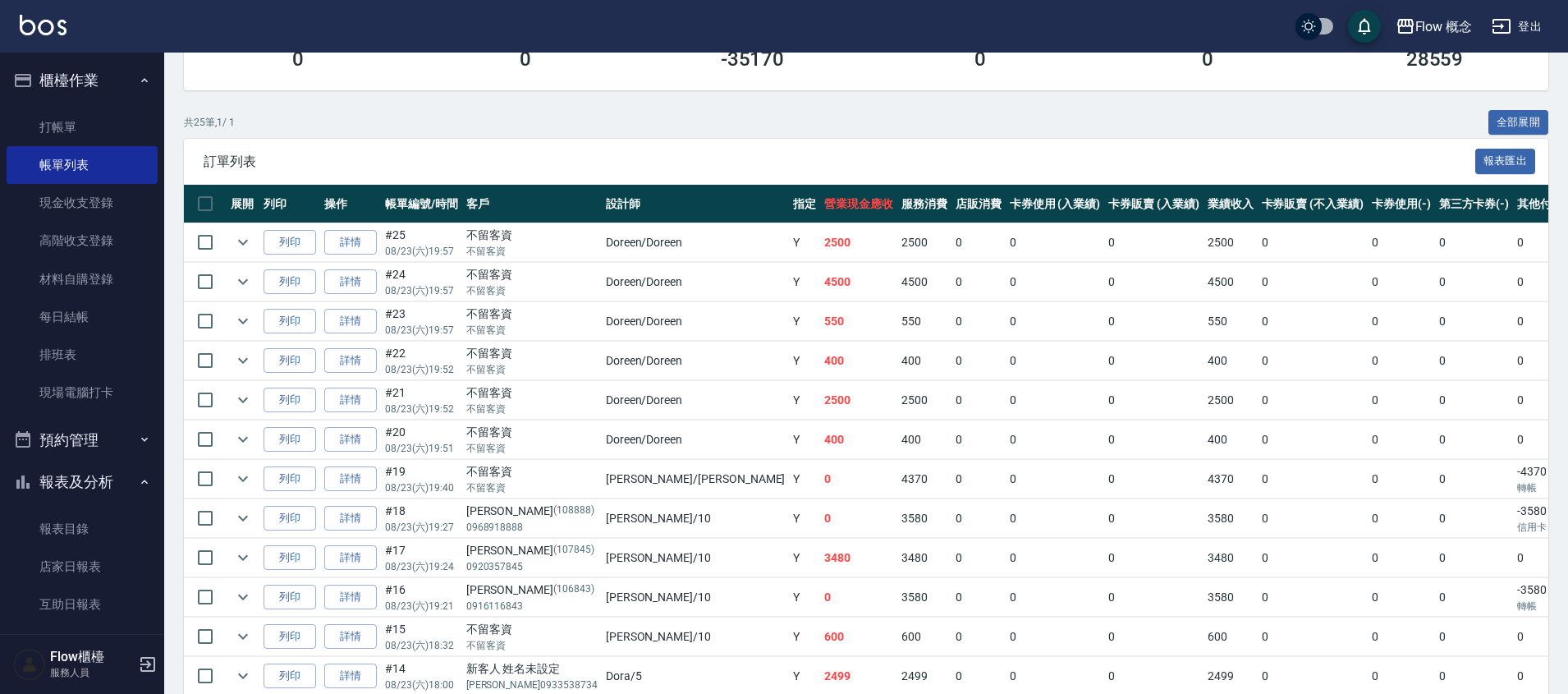
scroll to position [534, 0]
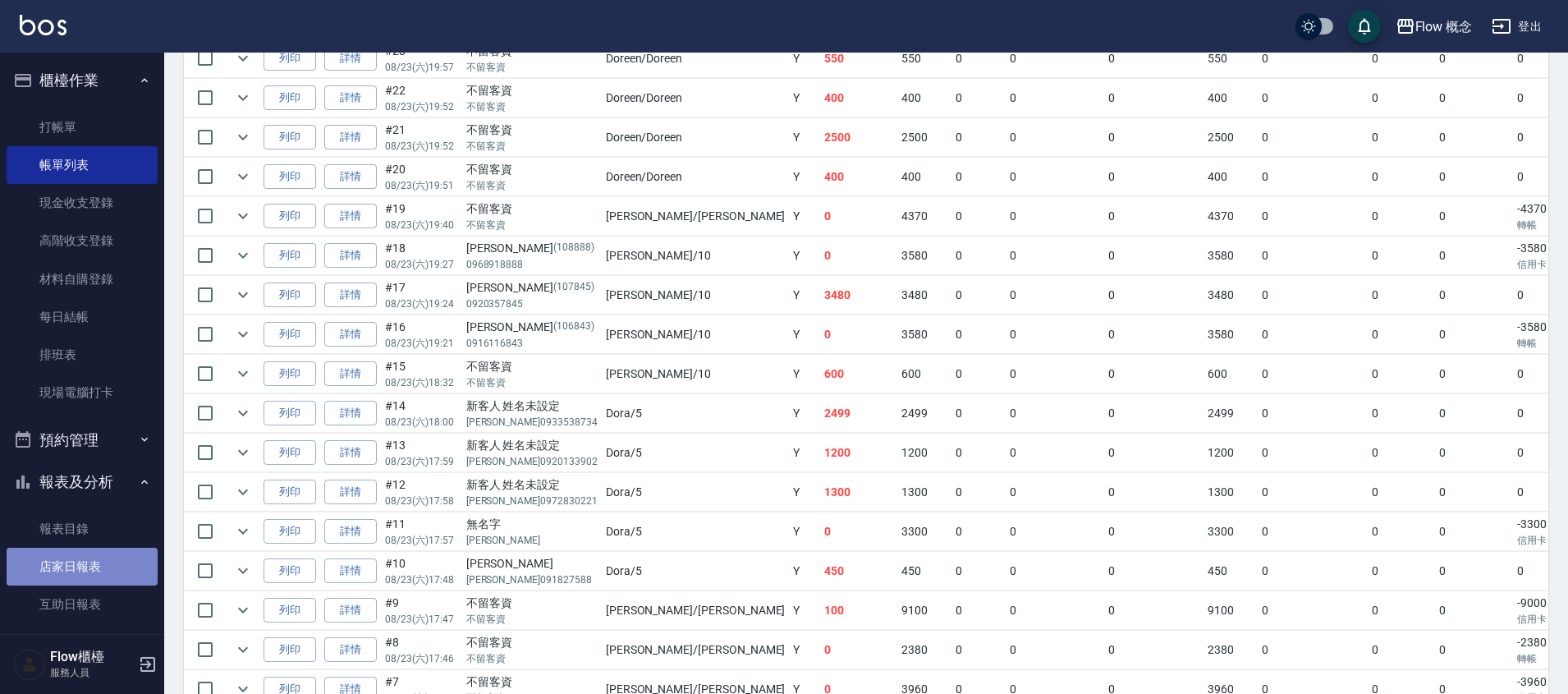
click at [98, 561] on link "店家日報表" at bounding box center [82, 567] width 151 height 38
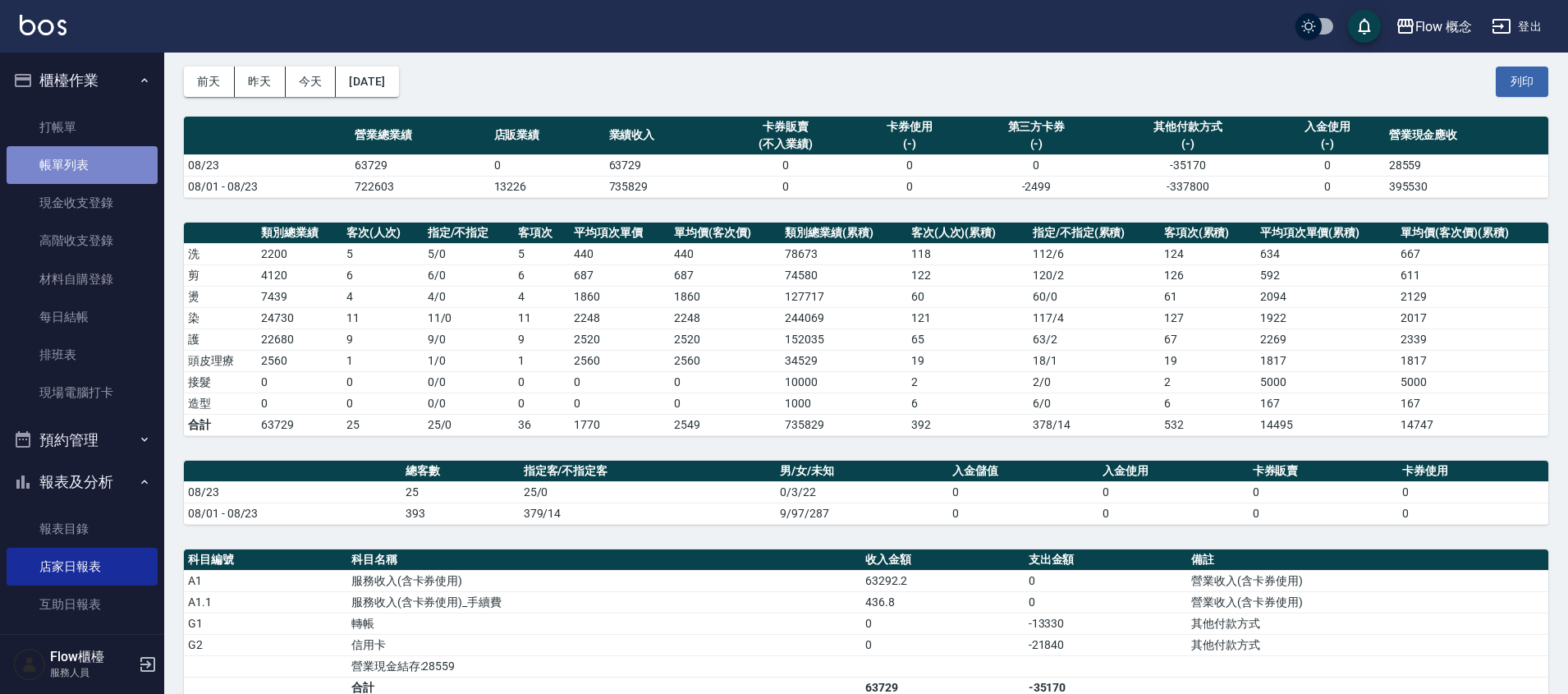
click at [91, 168] on link "帳單列表" at bounding box center [82, 165] width 151 height 38
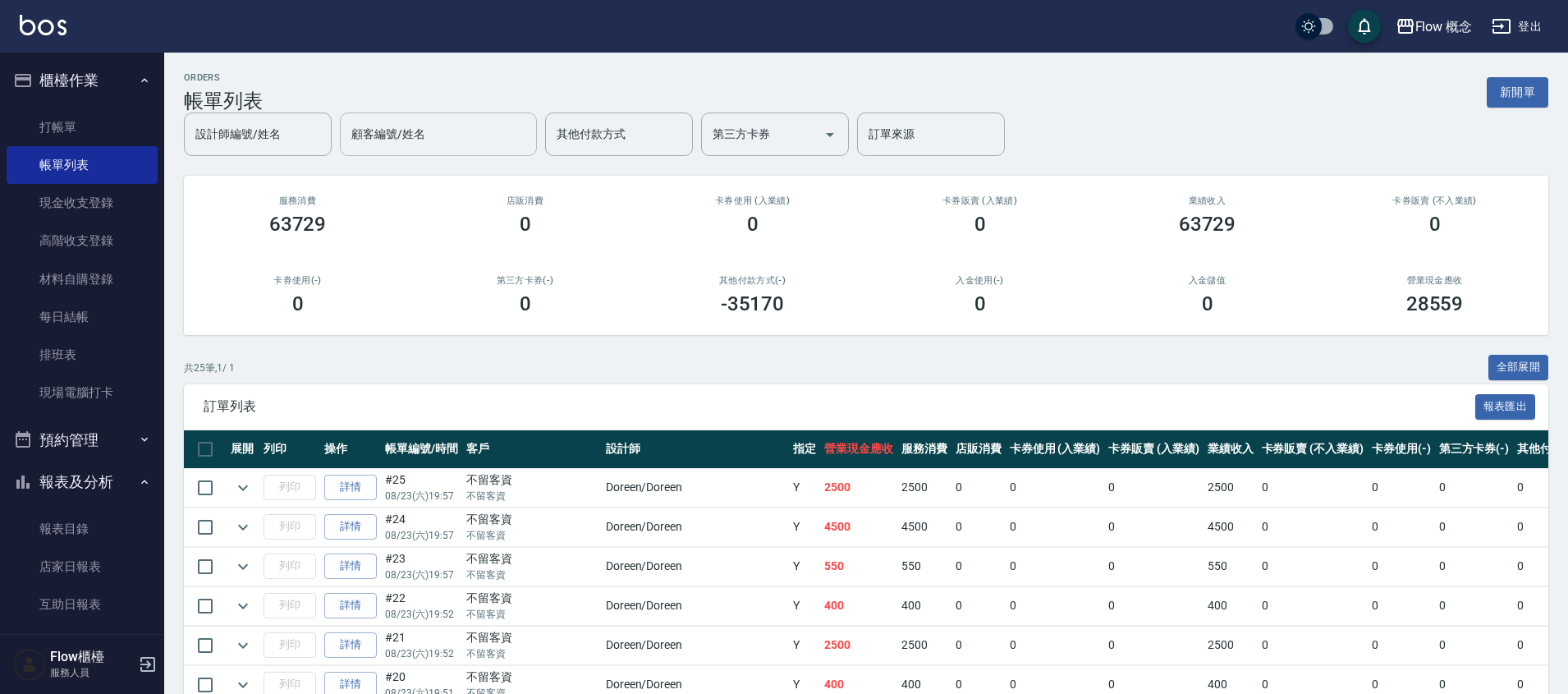
click at [453, 150] on div "設計師編號/姓名 設計師編號/姓名 顧客編號/姓名 顧客編號/姓名 其他付款方式 其他付款方式 第三方卡券 第三方卡券 訂單來源 訂單來源" at bounding box center [594, 134] width 821 height 43
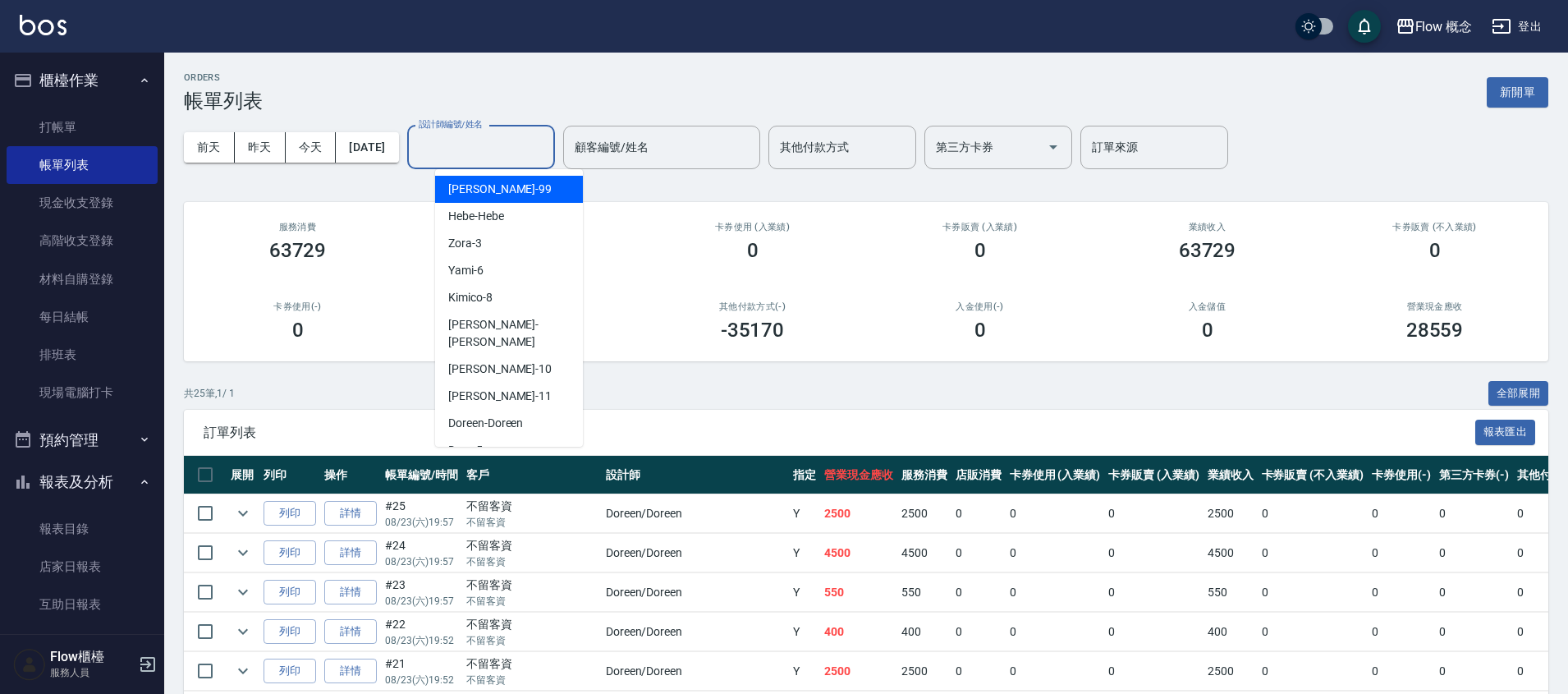
click at [481, 154] on input "設計師編號/姓名" at bounding box center [481, 147] width 133 height 29
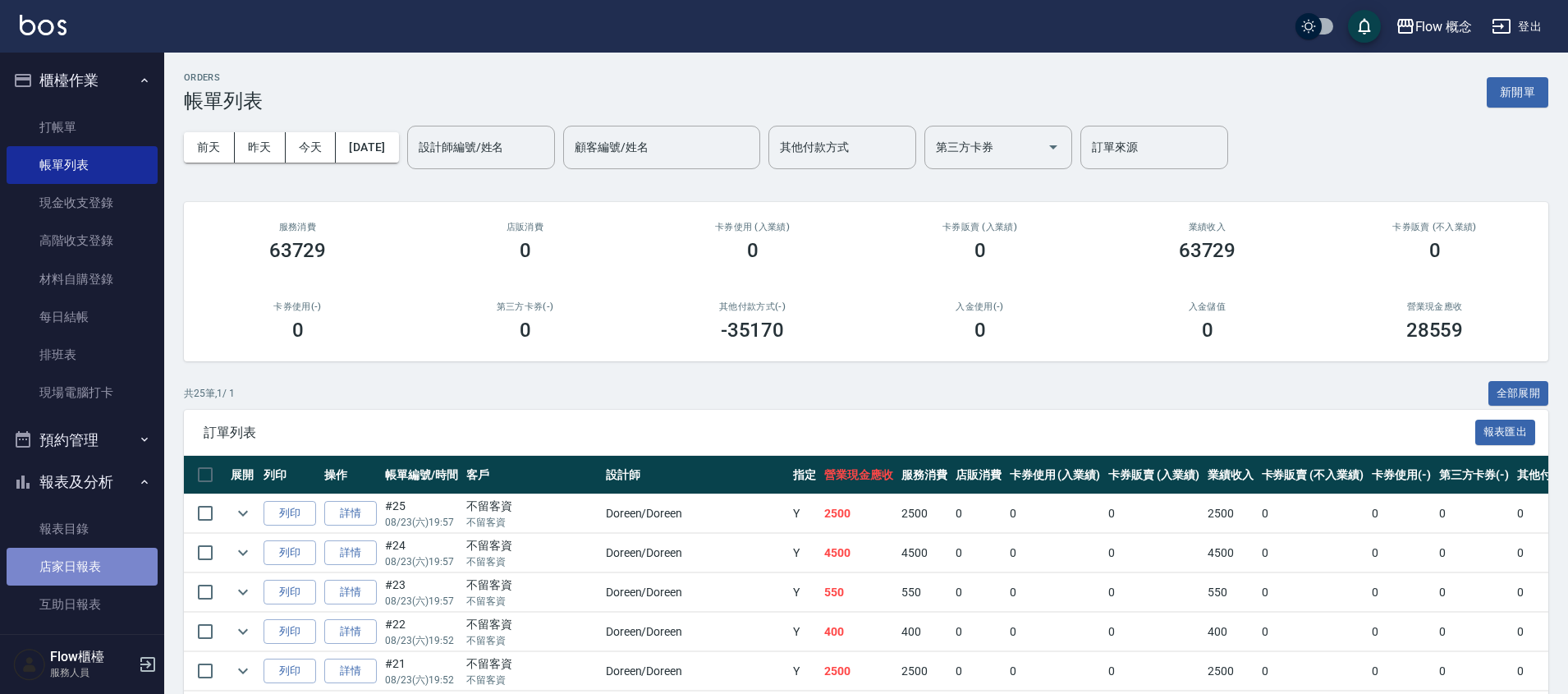
click at [102, 555] on link "店家日報表" at bounding box center [82, 567] width 151 height 38
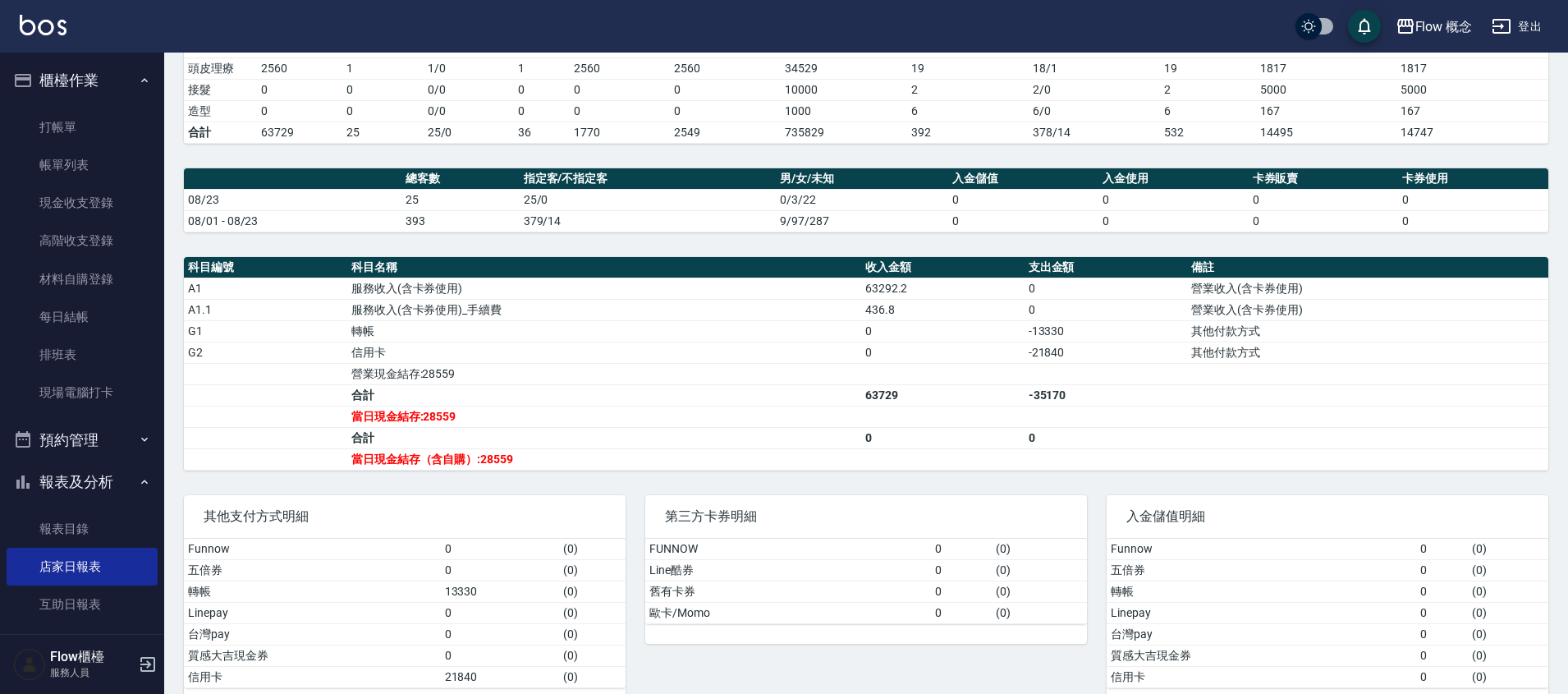
scroll to position [392, 0]
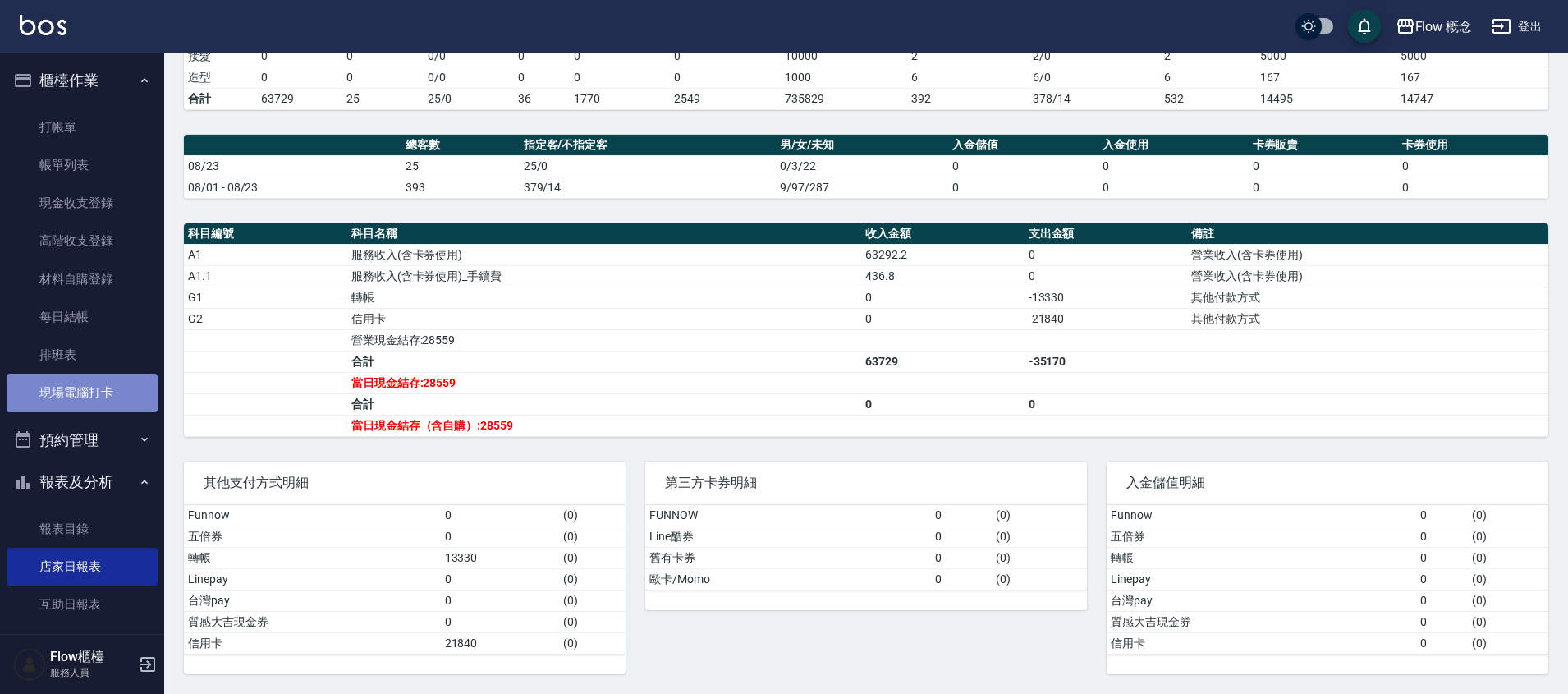
click at [92, 393] on link "現場電腦打卡" at bounding box center [82, 392] width 151 height 38
